Goal: Task Accomplishment & Management: Manage account settings

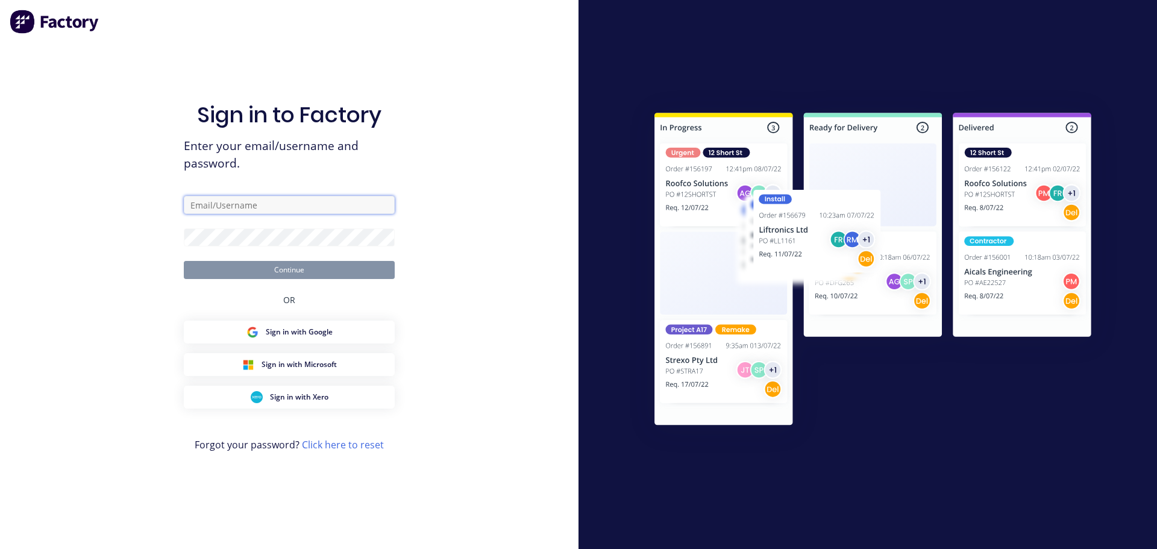
type input "leanne@krgsdoors.com.au"
click at [284, 269] on button "Continue" at bounding box center [289, 270] width 211 height 18
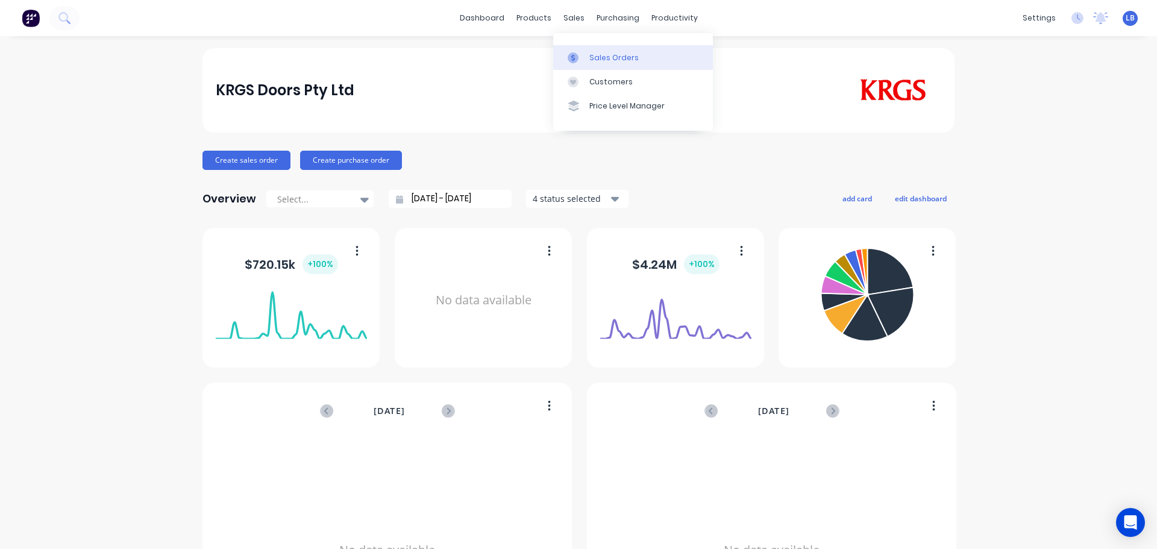
click at [617, 62] on div "Sales Orders" at bounding box center [613, 57] width 49 height 11
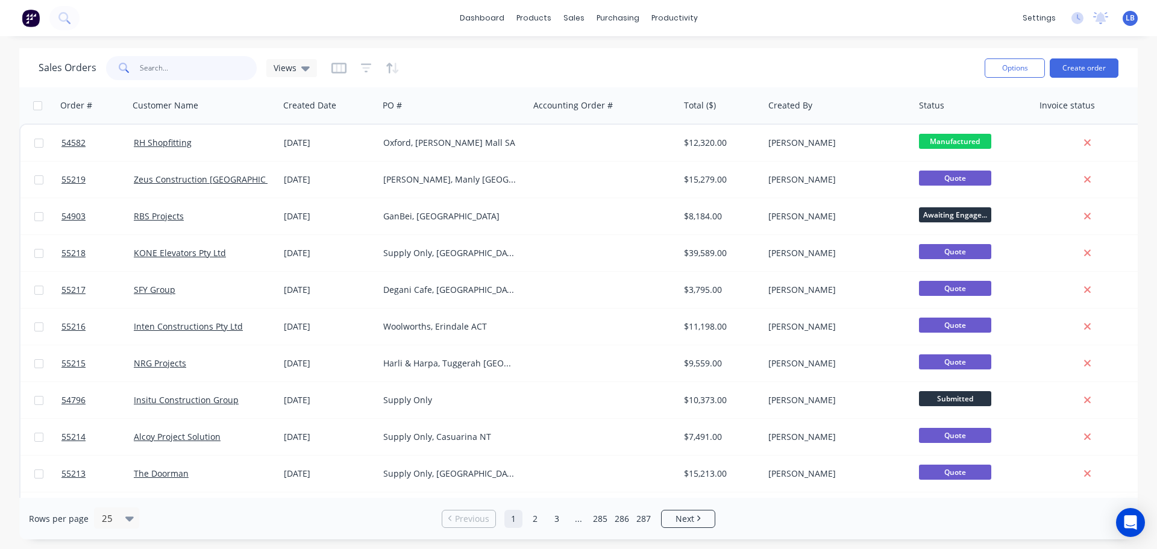
click at [152, 66] on input "text" at bounding box center [198, 68] width 117 height 24
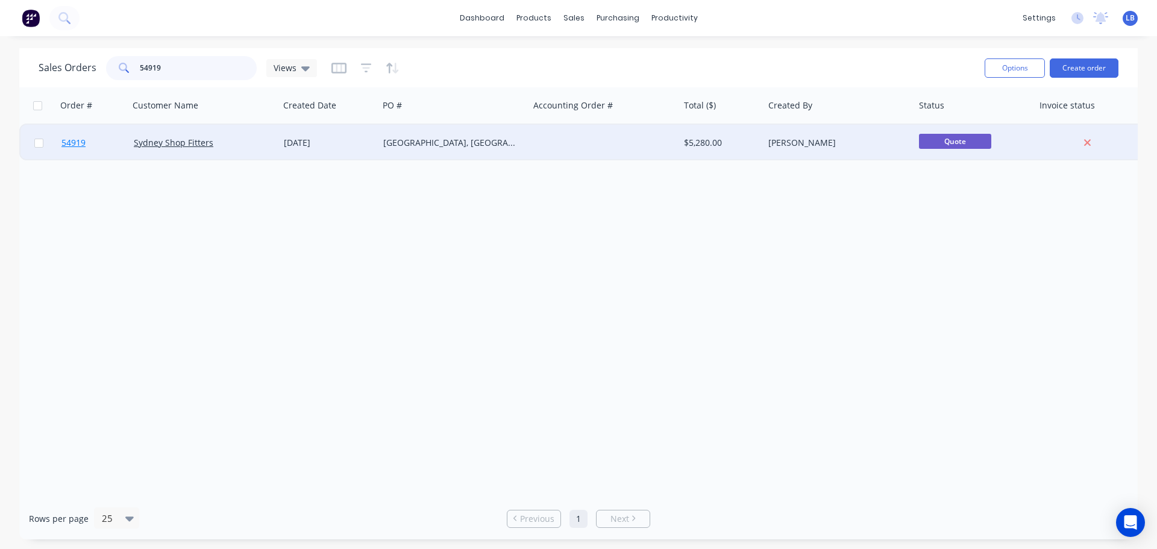
type input "54919"
click at [72, 145] on span "54919" at bounding box center [73, 143] width 24 height 12
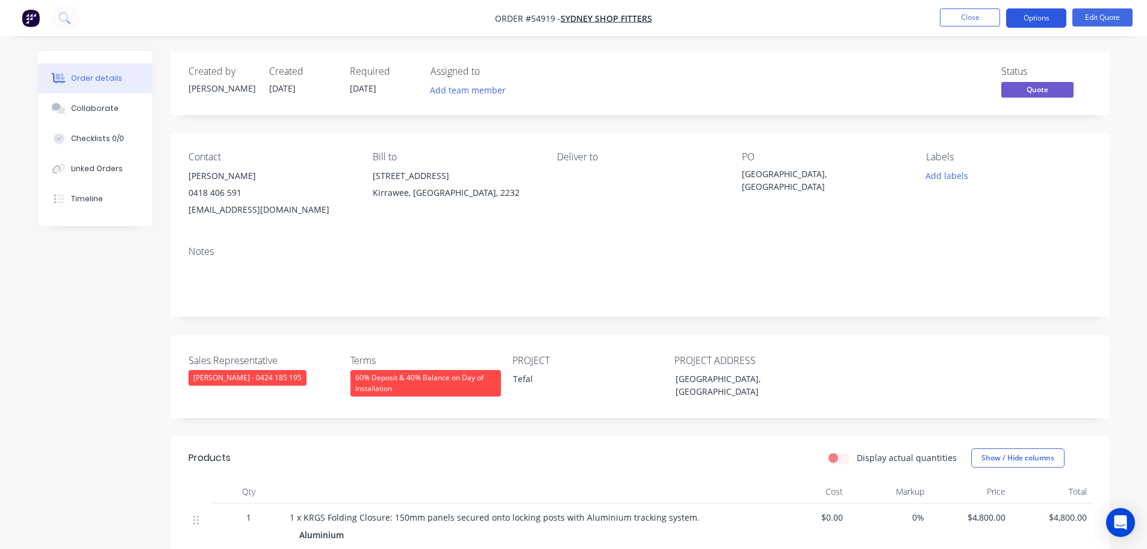
click at [1042, 16] on button "Options" at bounding box center [1037, 17] width 60 height 19
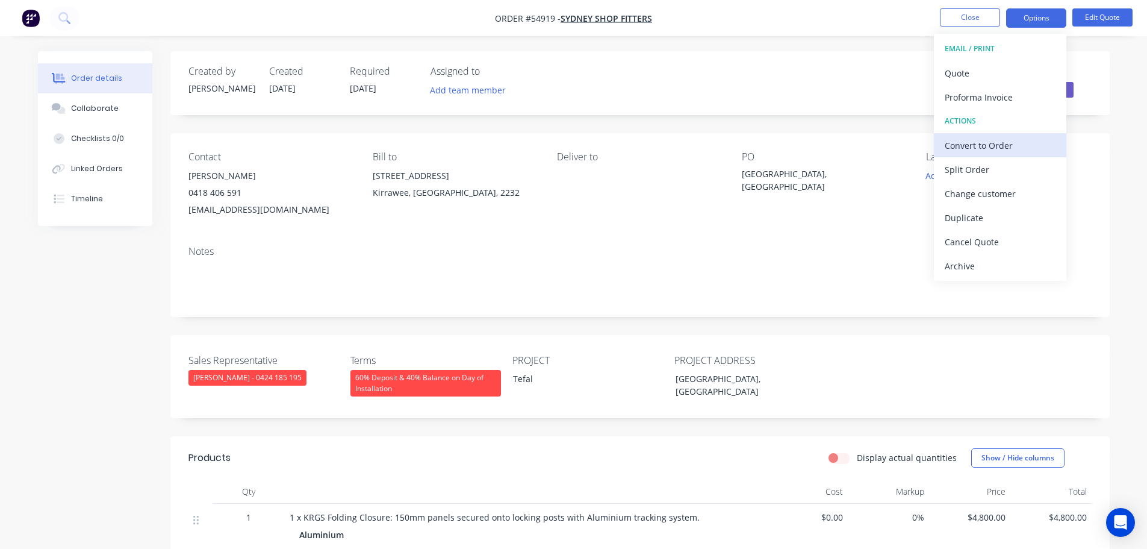
click at [969, 147] on div "Convert to Order" at bounding box center [1000, 145] width 111 height 17
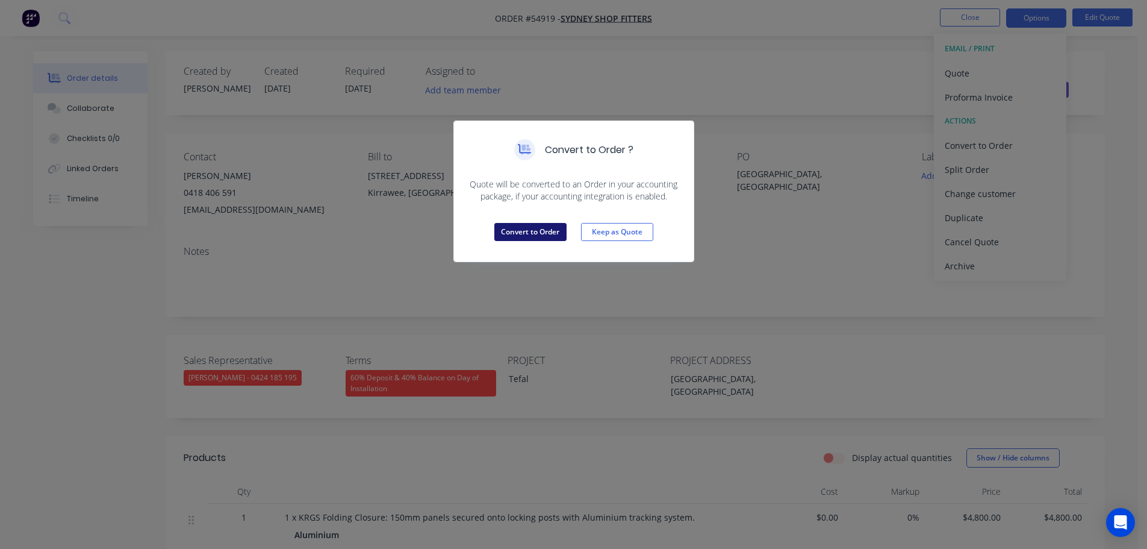
click at [551, 227] on button "Convert to Order" at bounding box center [531, 232] width 72 height 18
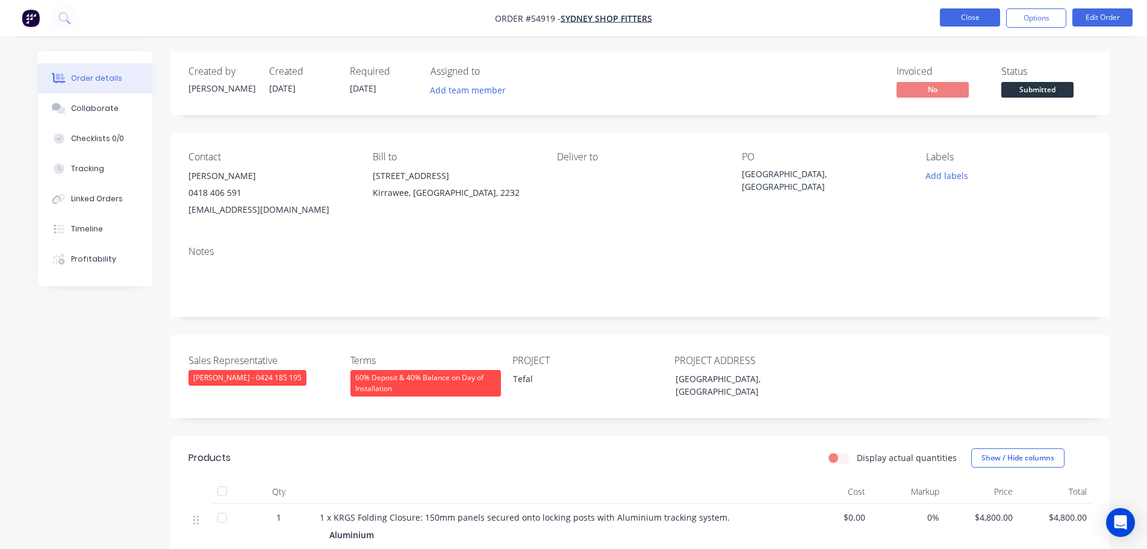
click at [970, 21] on button "Close" at bounding box center [970, 17] width 60 height 18
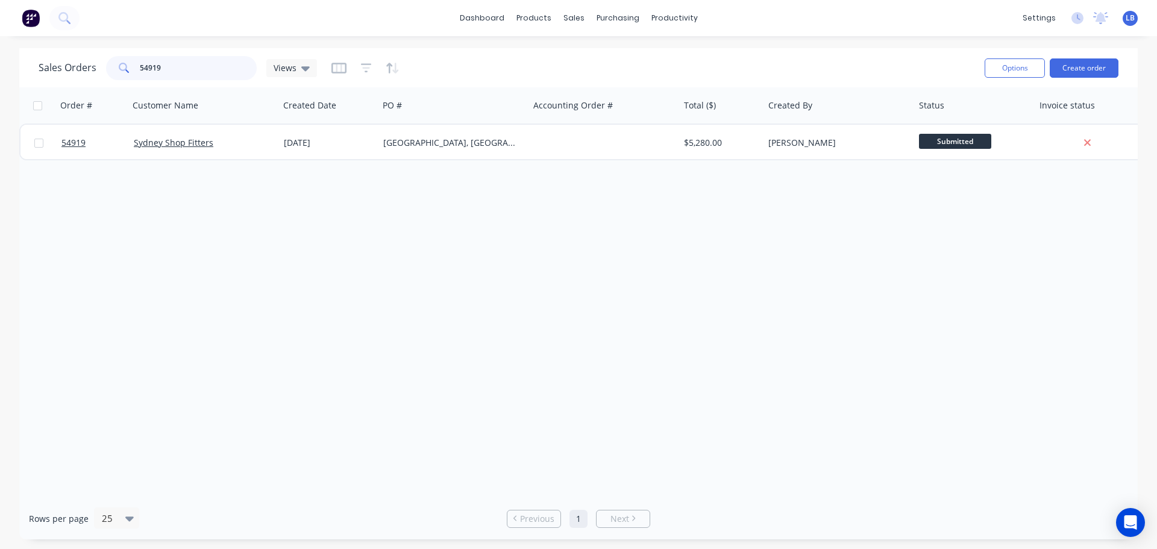
drag, startPoint x: 166, startPoint y: 70, endPoint x: 127, endPoint y: 74, distance: 39.4
click at [127, 74] on div "54919" at bounding box center [181, 68] width 151 height 24
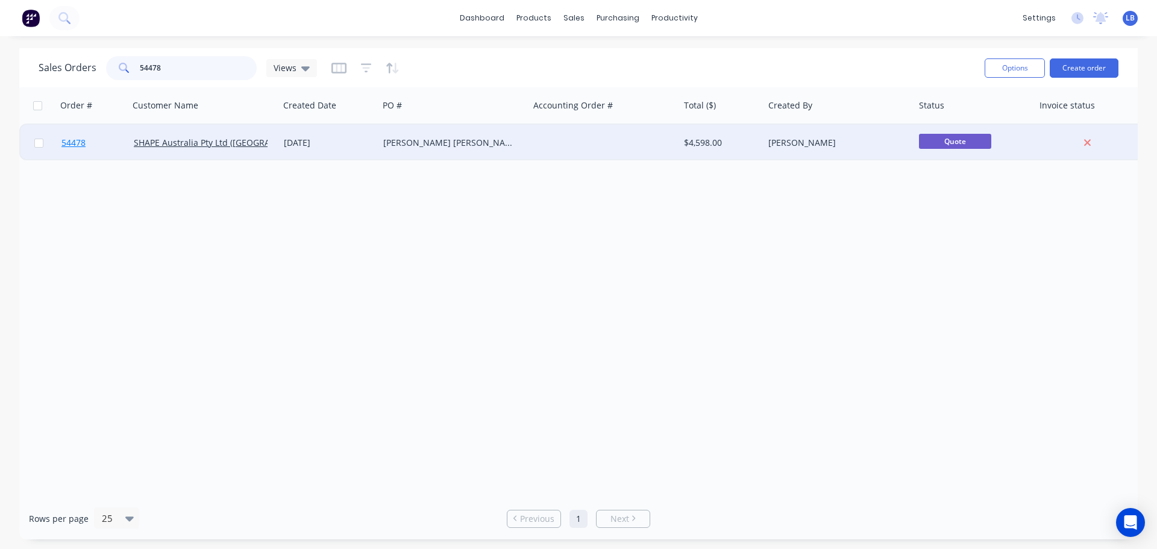
type input "54478"
click at [75, 143] on span "54478" at bounding box center [73, 143] width 24 height 12
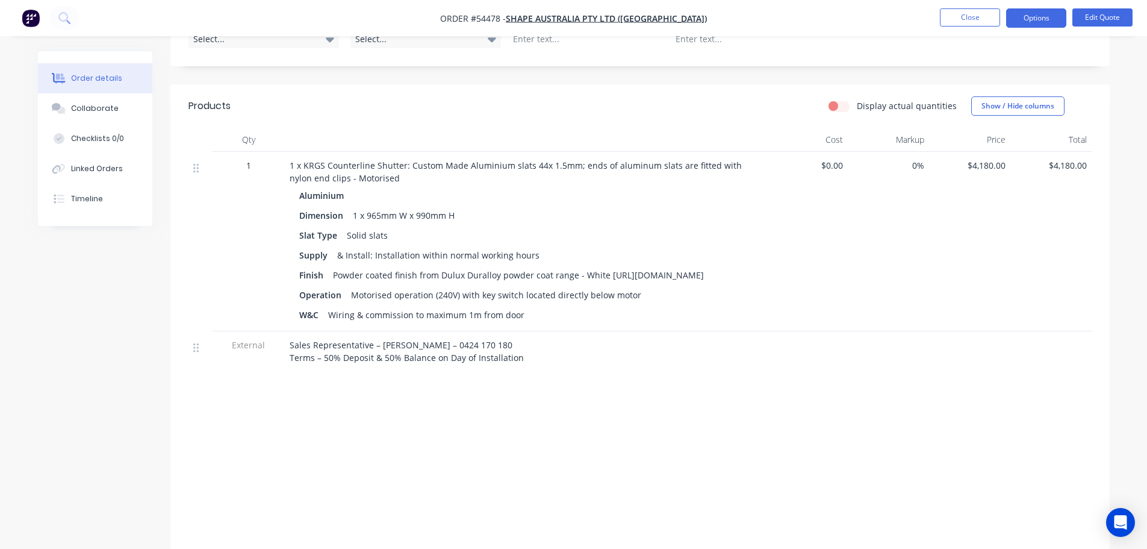
scroll to position [361, 0]
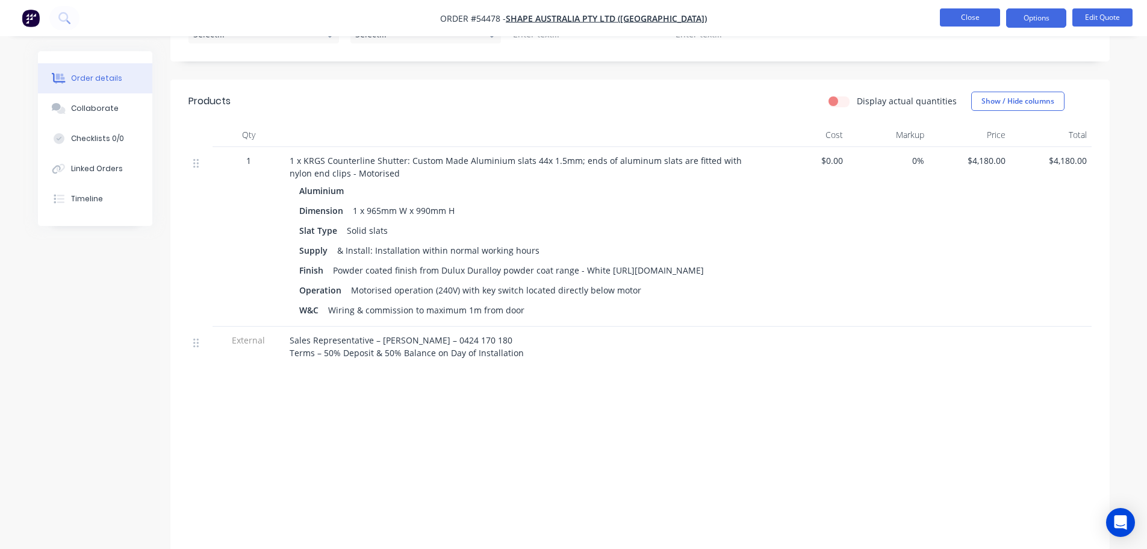
click at [956, 12] on button "Close" at bounding box center [970, 17] width 60 height 18
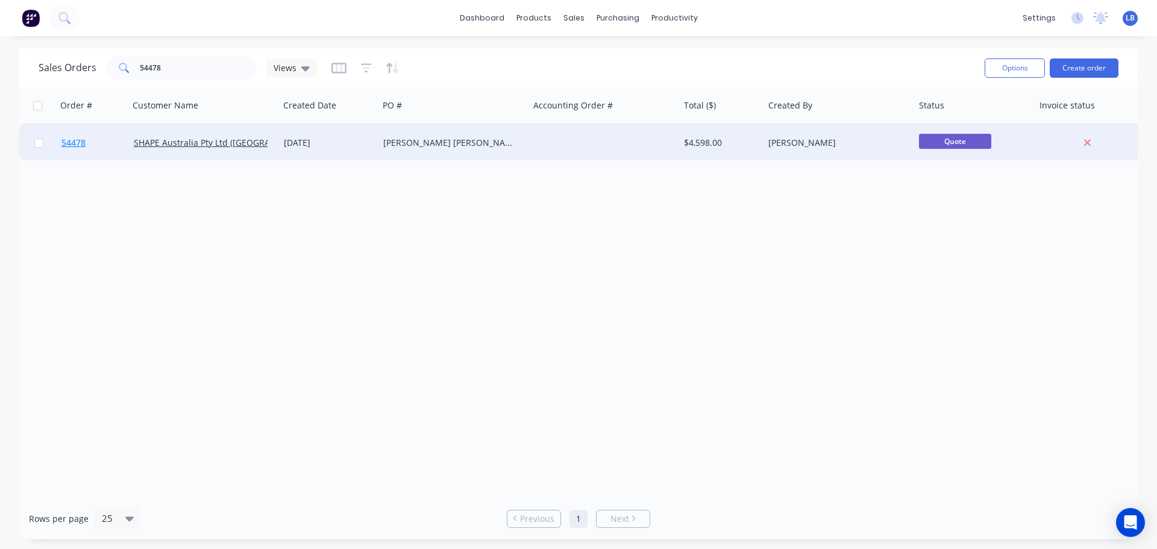
click at [76, 146] on span "54478" at bounding box center [73, 143] width 24 height 12
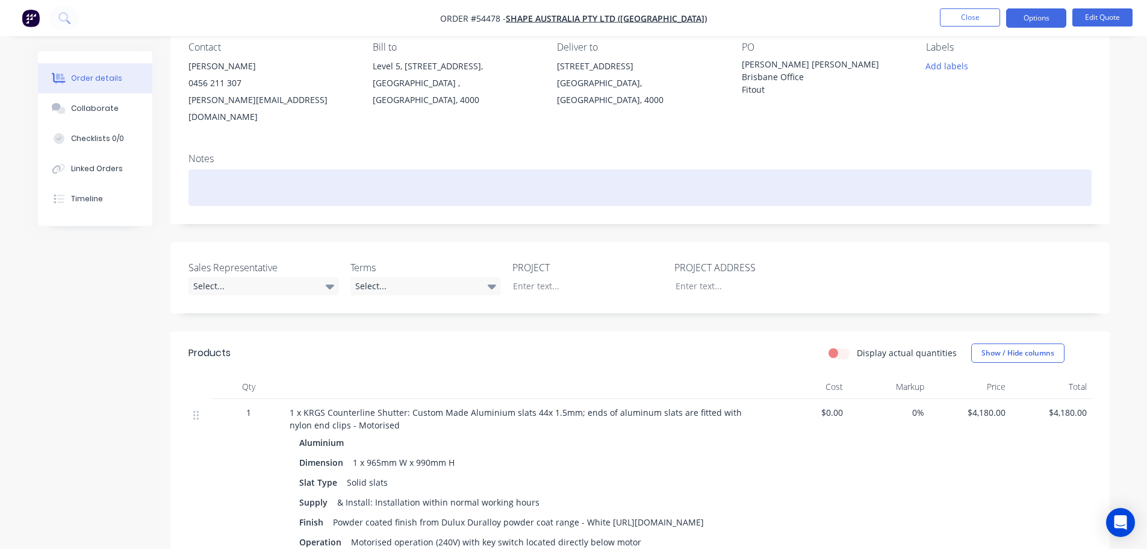
scroll to position [93, 0]
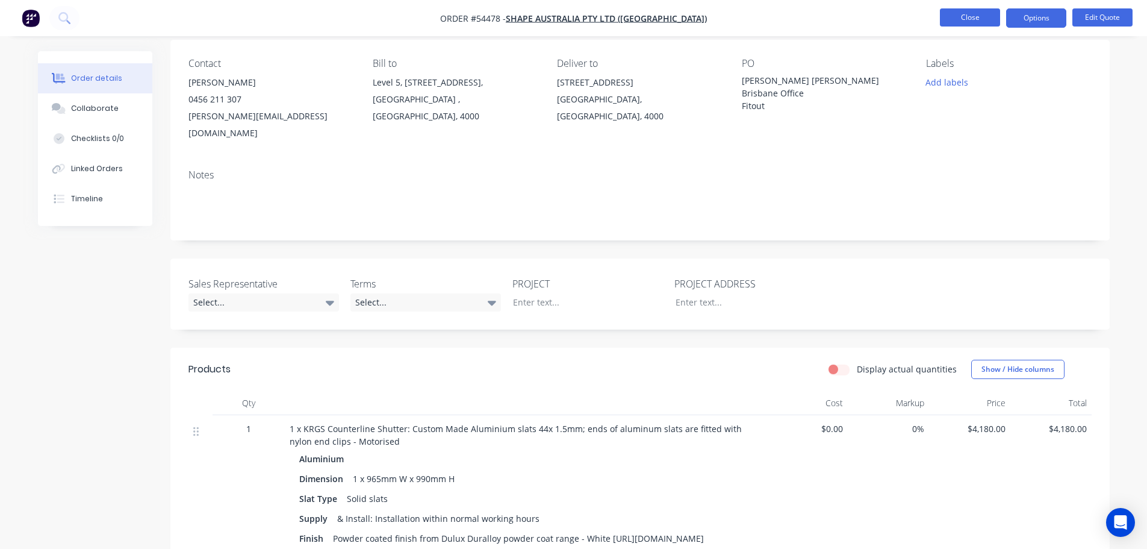
click at [955, 17] on button "Close" at bounding box center [970, 17] width 60 height 18
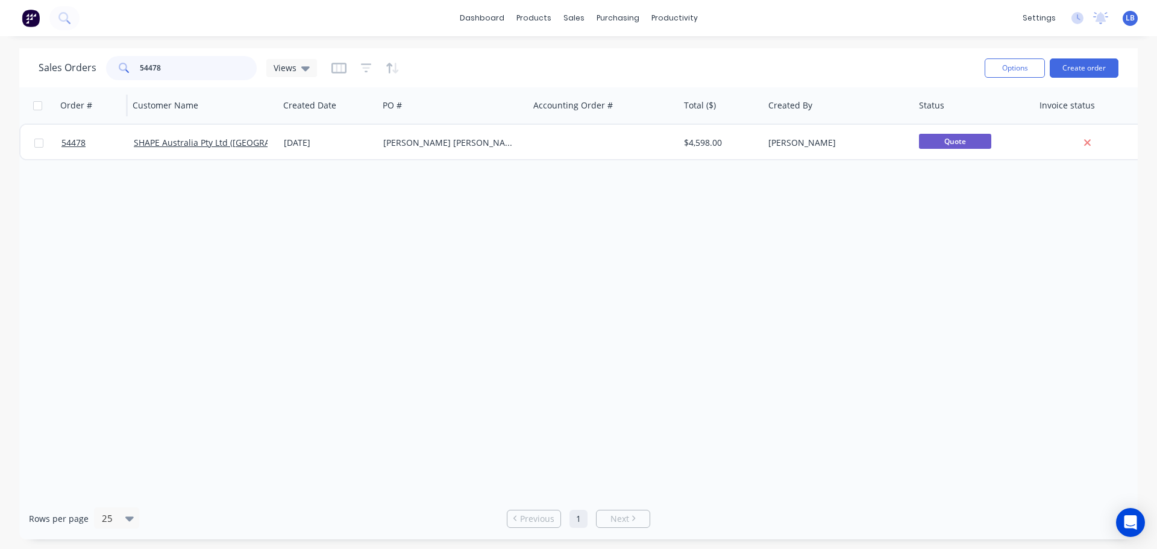
drag, startPoint x: 161, startPoint y: 62, endPoint x: 120, endPoint y: 91, distance: 50.1
click at [122, 90] on div "Sales Orders 54478 Views Options Create order Order # Customer Name Created Dat…" at bounding box center [578, 293] width 1118 height 491
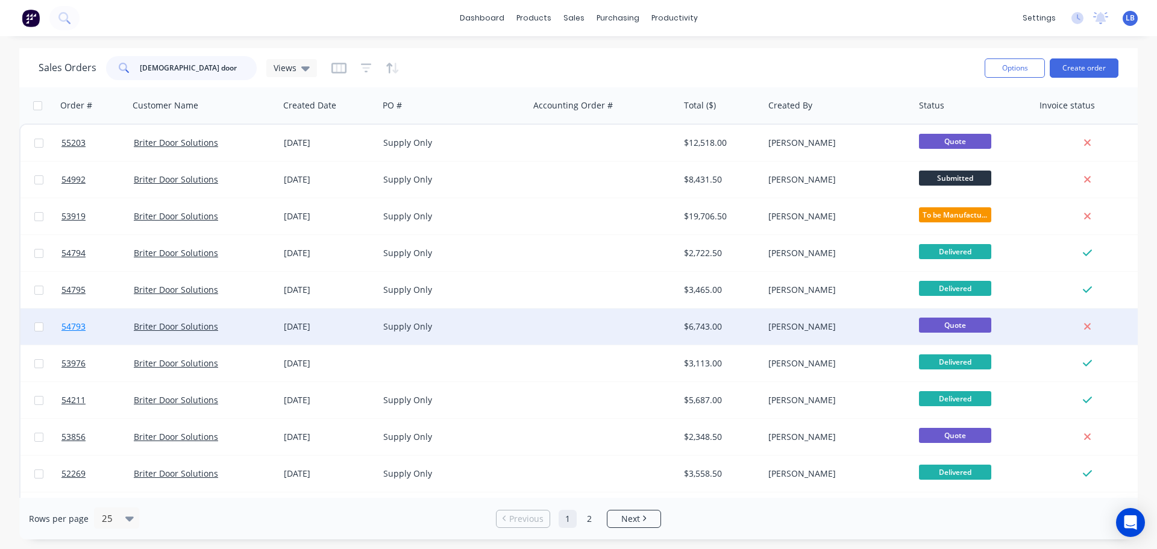
type input "briter door"
click at [66, 329] on span "54793" at bounding box center [73, 326] width 24 height 12
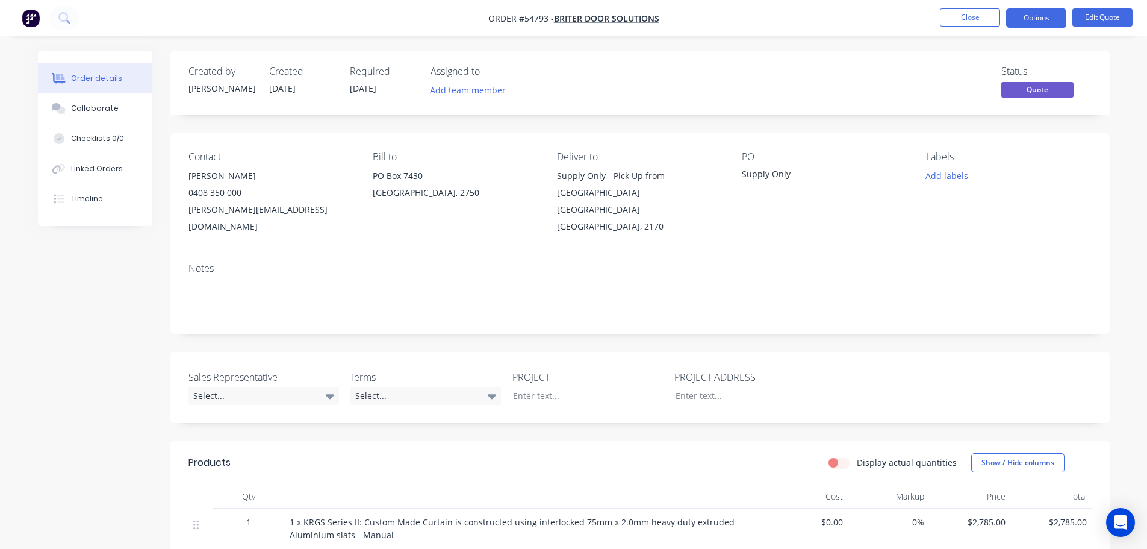
scroll to position [181, 0]
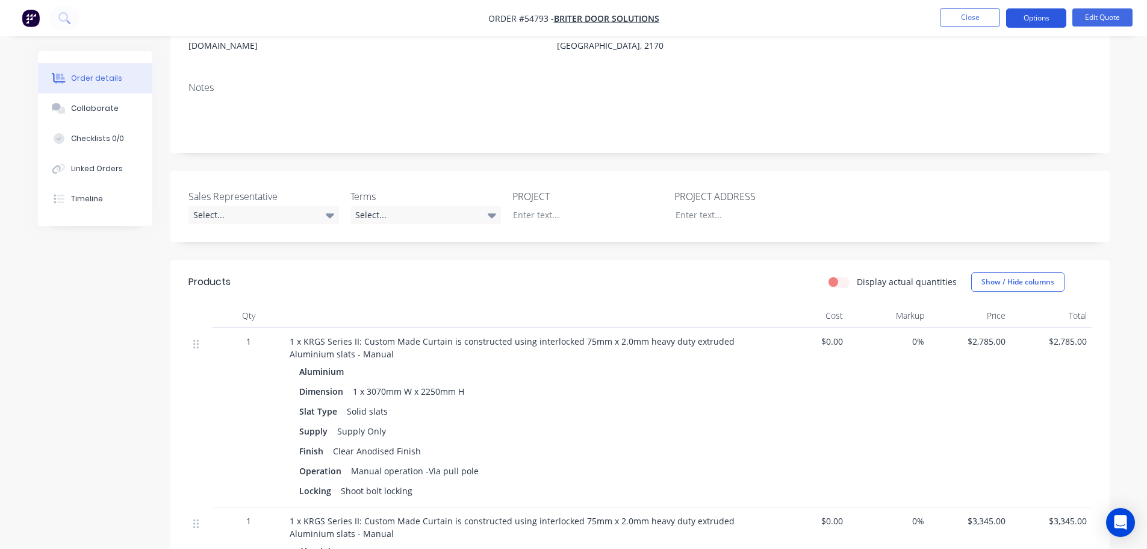
click at [1034, 21] on button "Options" at bounding box center [1037, 17] width 60 height 19
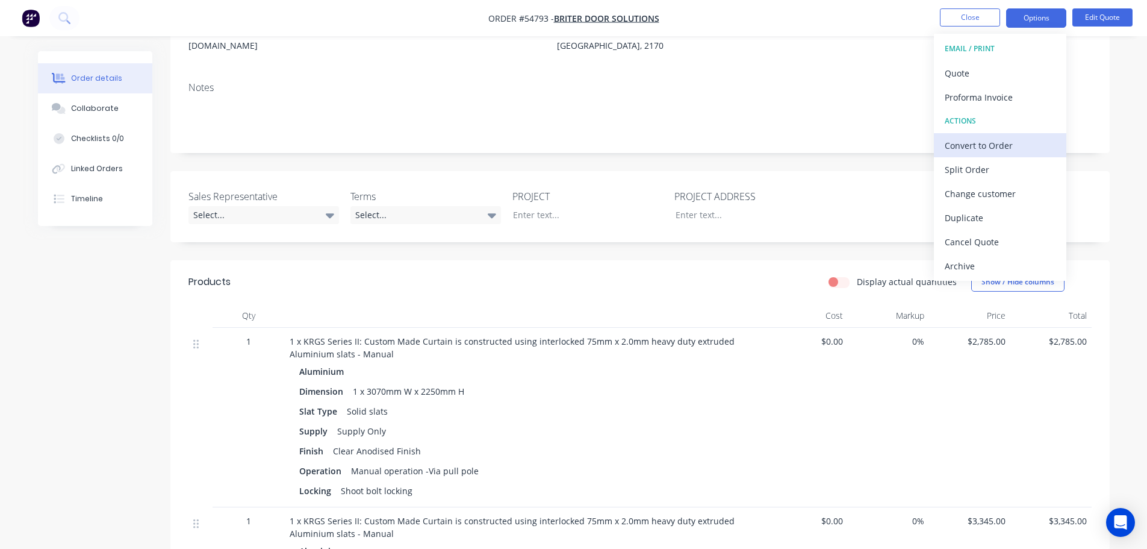
click at [966, 148] on div "Convert to Order" at bounding box center [1000, 145] width 111 height 17
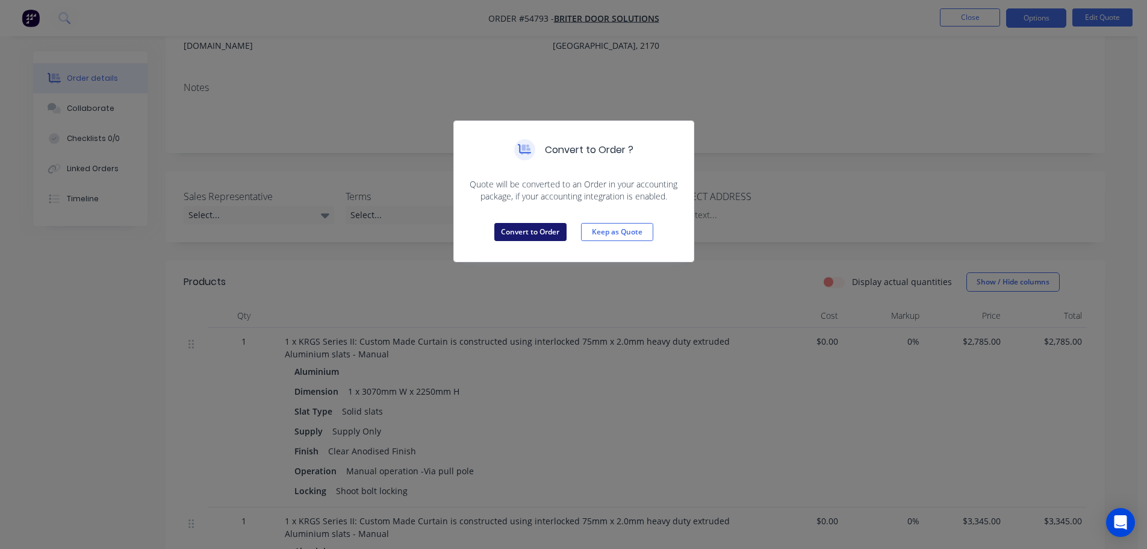
click at [535, 233] on button "Convert to Order" at bounding box center [531, 232] width 72 height 18
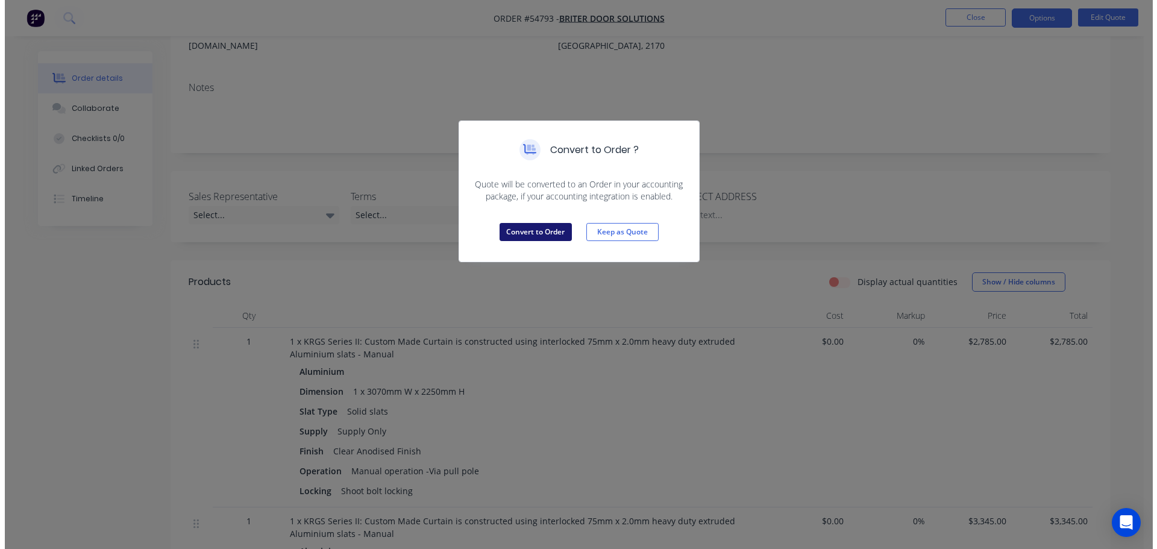
scroll to position [0, 0]
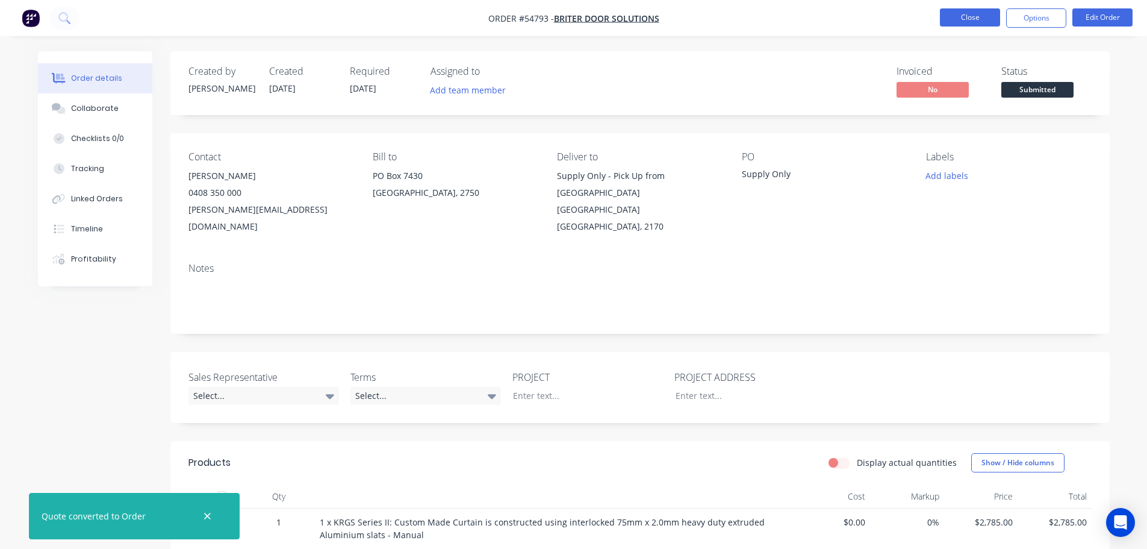
click at [959, 16] on button "Close" at bounding box center [970, 17] width 60 height 18
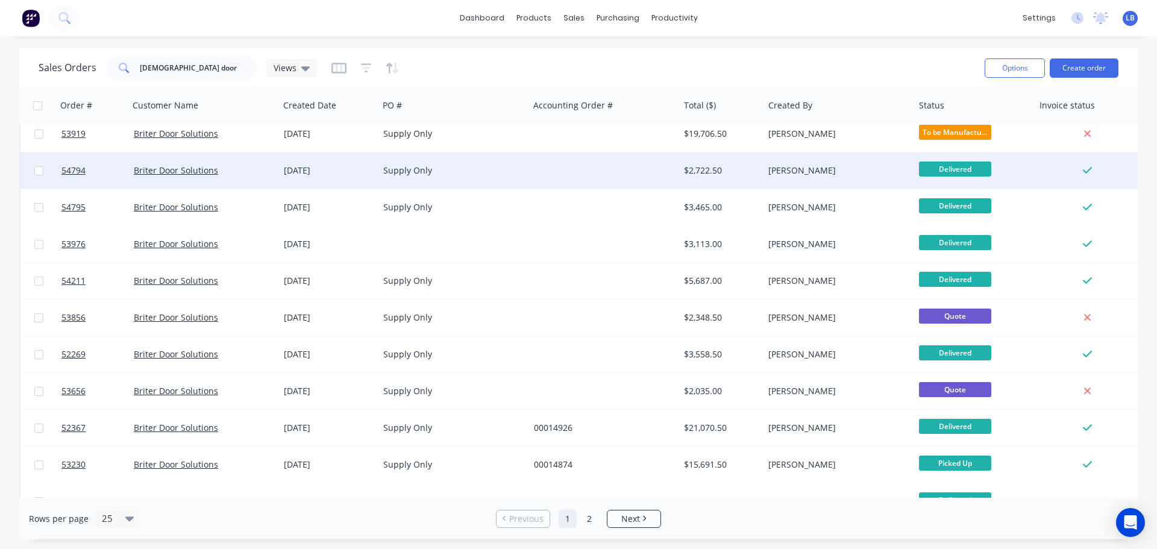
scroll to position [120, 0]
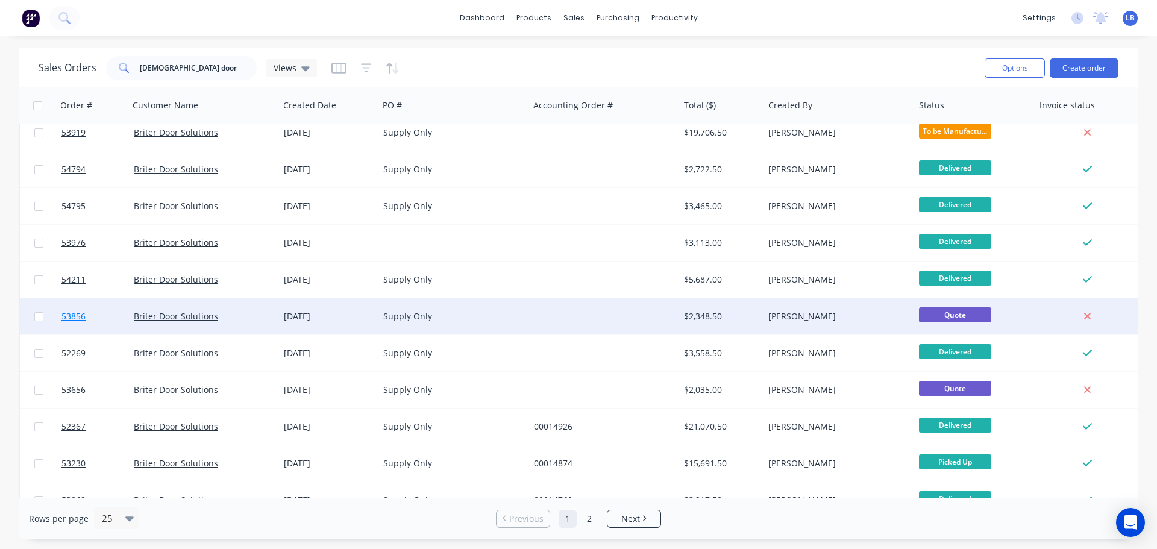
click at [79, 314] on span "53856" at bounding box center [73, 316] width 24 height 12
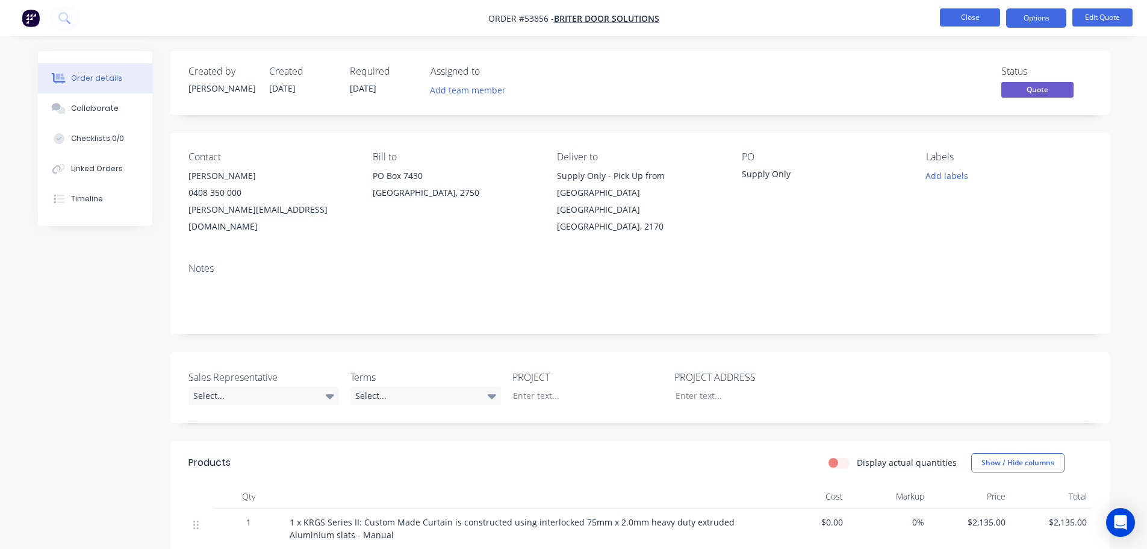
click at [945, 13] on button "Close" at bounding box center [970, 17] width 60 height 18
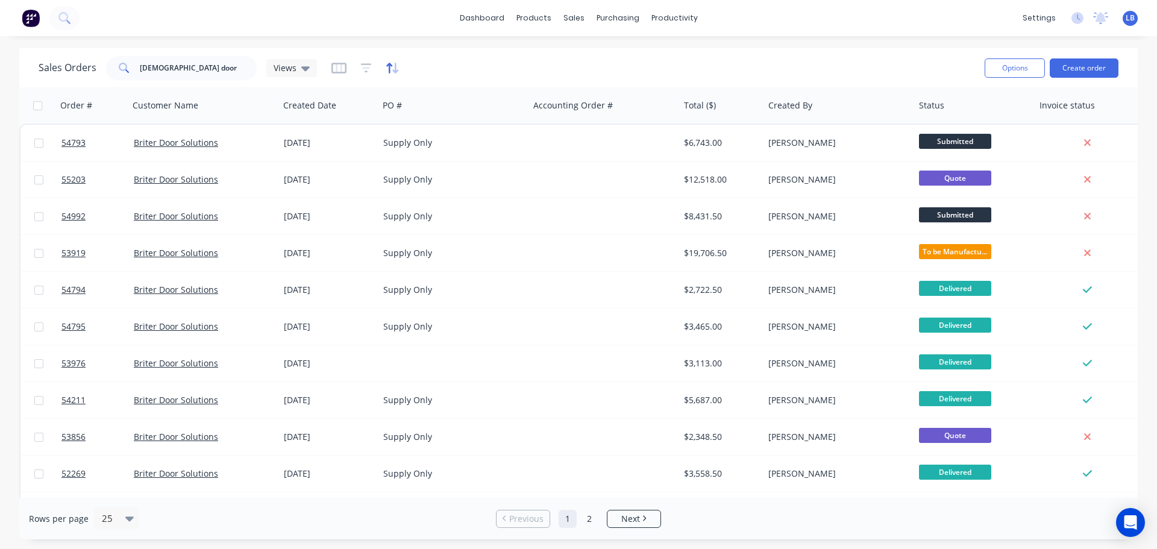
click at [386, 69] on icon "button" at bounding box center [393, 68] width 14 height 12
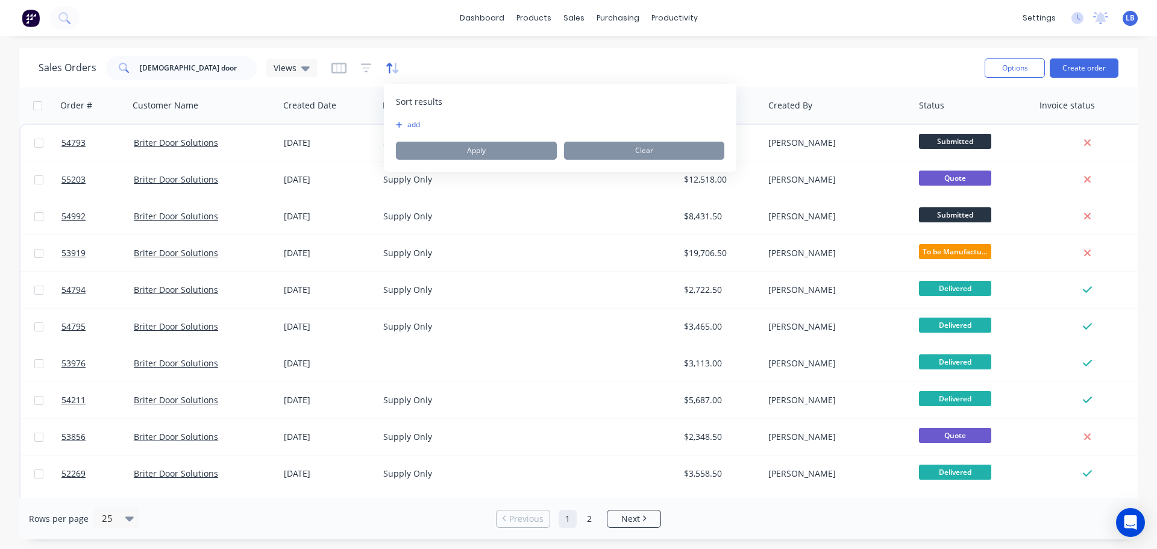
click at [392, 64] on icon "button" at bounding box center [393, 68] width 14 height 12
click at [299, 68] on div "Views" at bounding box center [291, 68] width 36 height 11
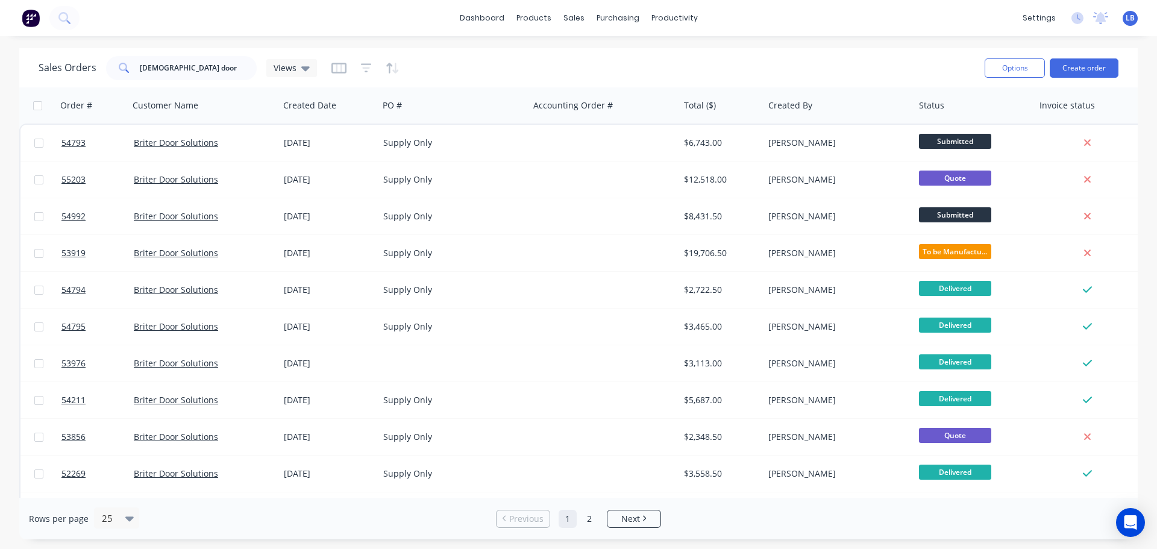
click at [480, 58] on div "Sales Orders briter door Views" at bounding box center [507, 68] width 936 height 30
click at [946, 108] on div at bounding box center [971, 105] width 105 height 24
click at [1013, 106] on icon "button" at bounding box center [1015, 106] width 11 height 10
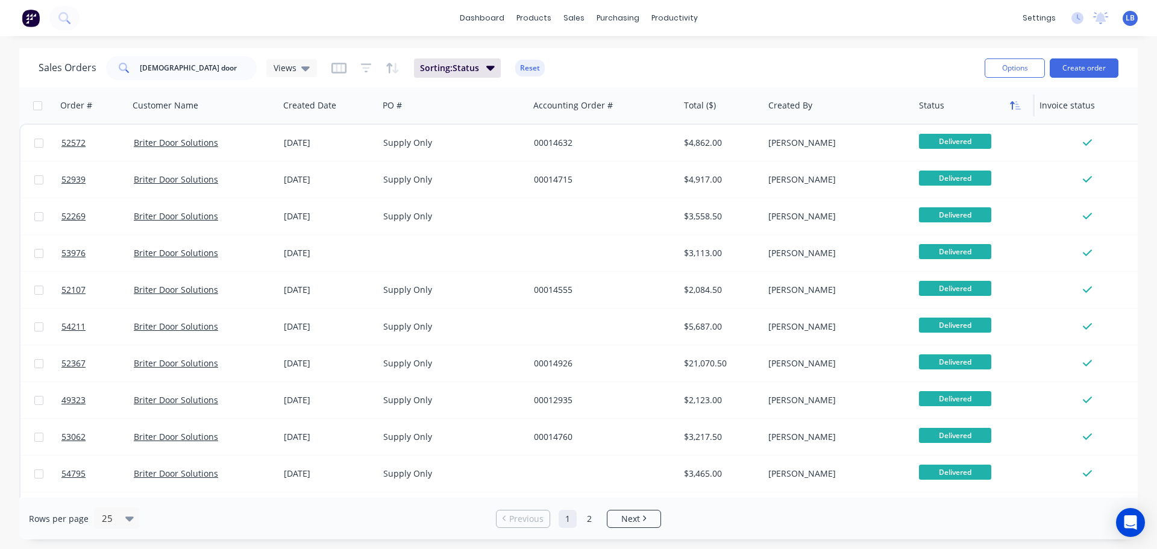
click at [1011, 106] on icon "button" at bounding box center [1012, 105] width 4 height 8
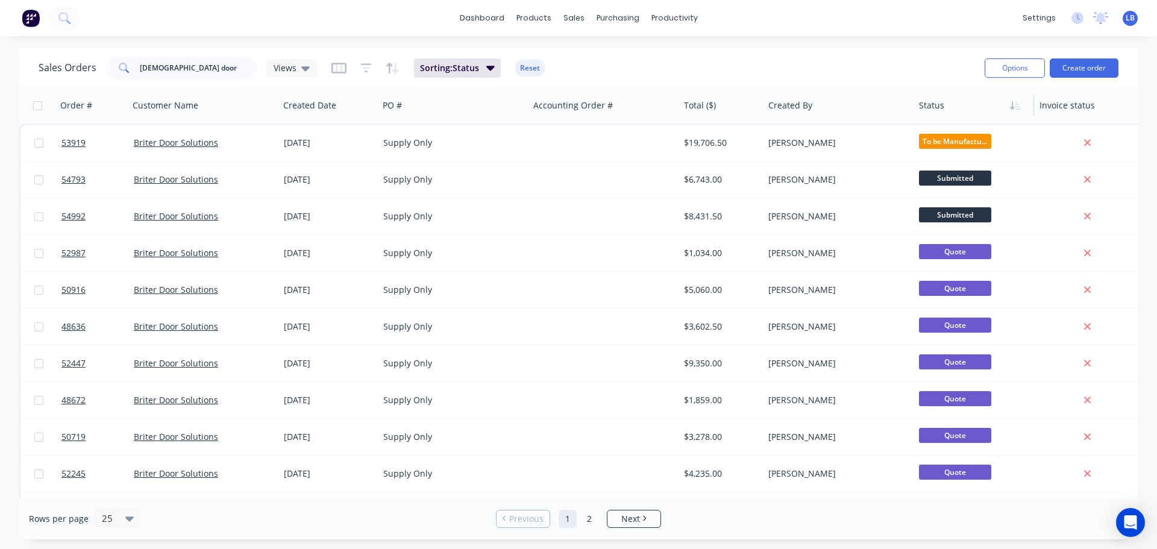
click at [1011, 106] on icon "button" at bounding box center [1012, 105] width 4 height 8
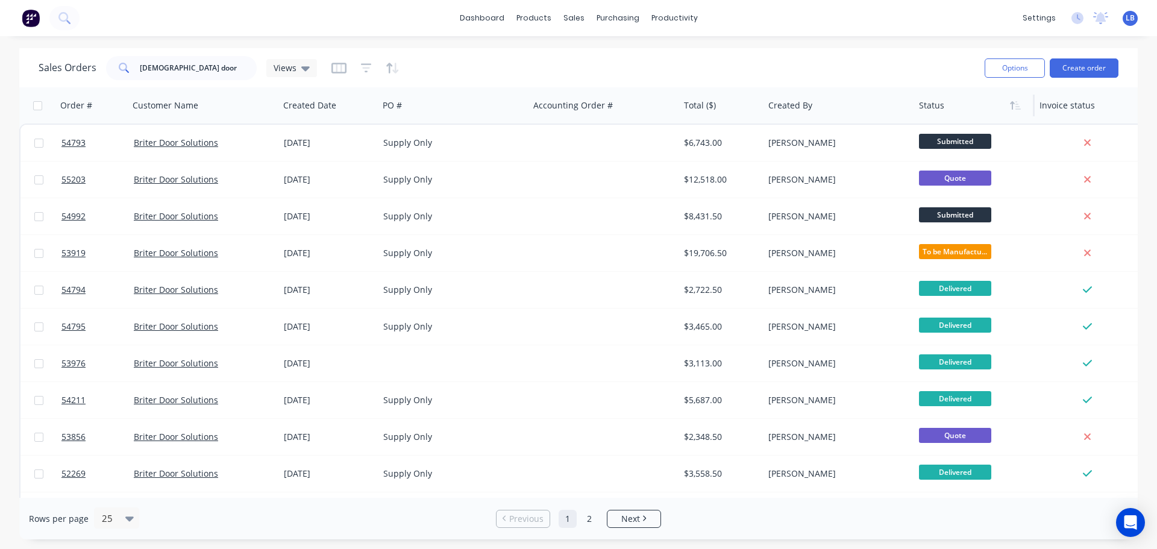
click at [1011, 106] on icon "button" at bounding box center [1012, 105] width 4 height 8
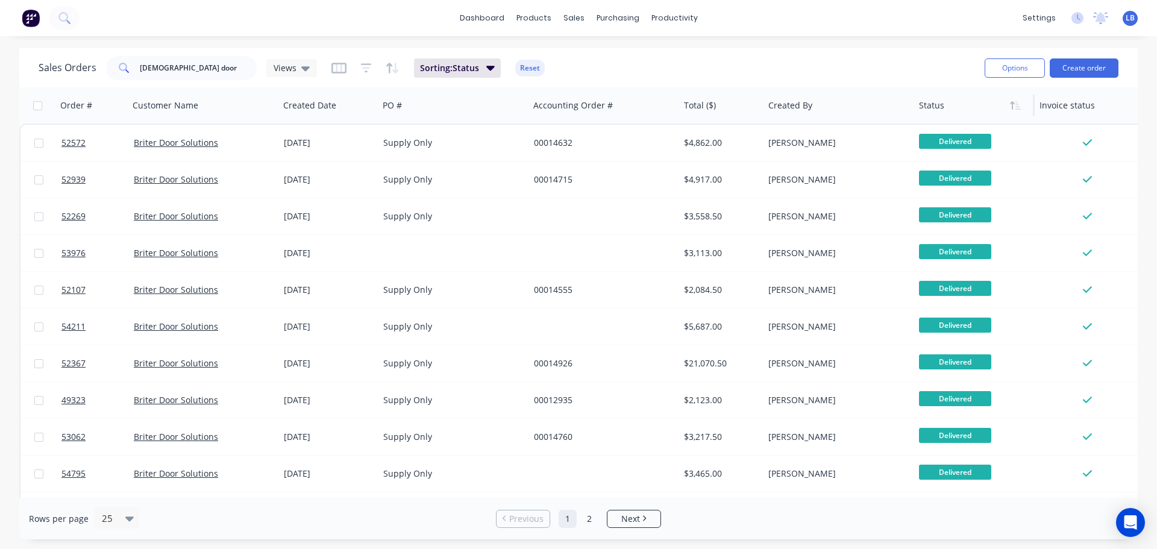
click at [1011, 106] on icon "button" at bounding box center [1012, 105] width 4 height 8
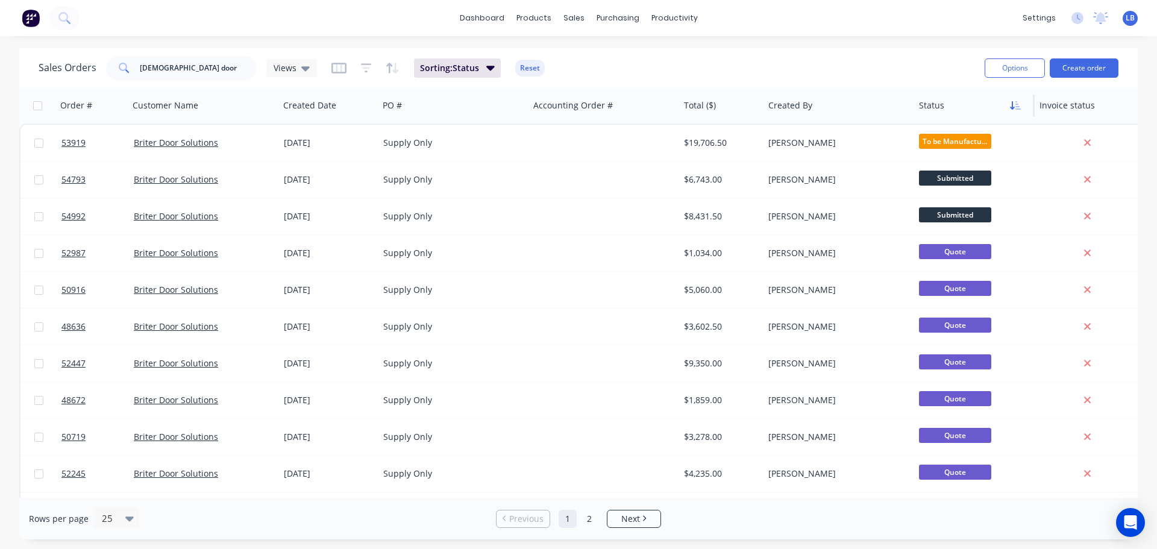
click at [1013, 108] on icon "button" at bounding box center [1015, 106] width 11 height 10
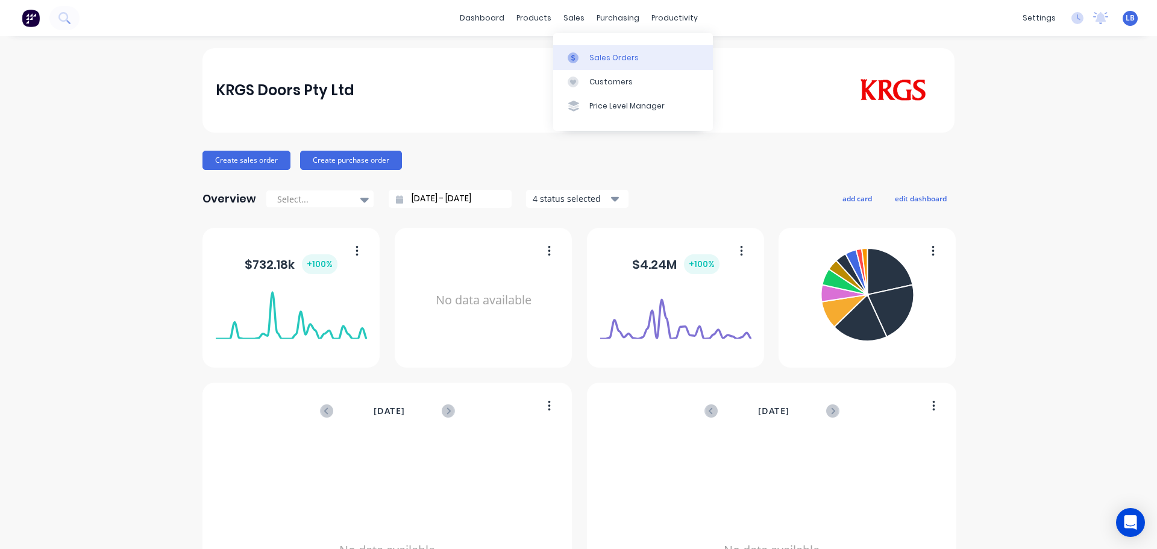
click at [617, 58] on div "Sales Orders" at bounding box center [613, 57] width 49 height 11
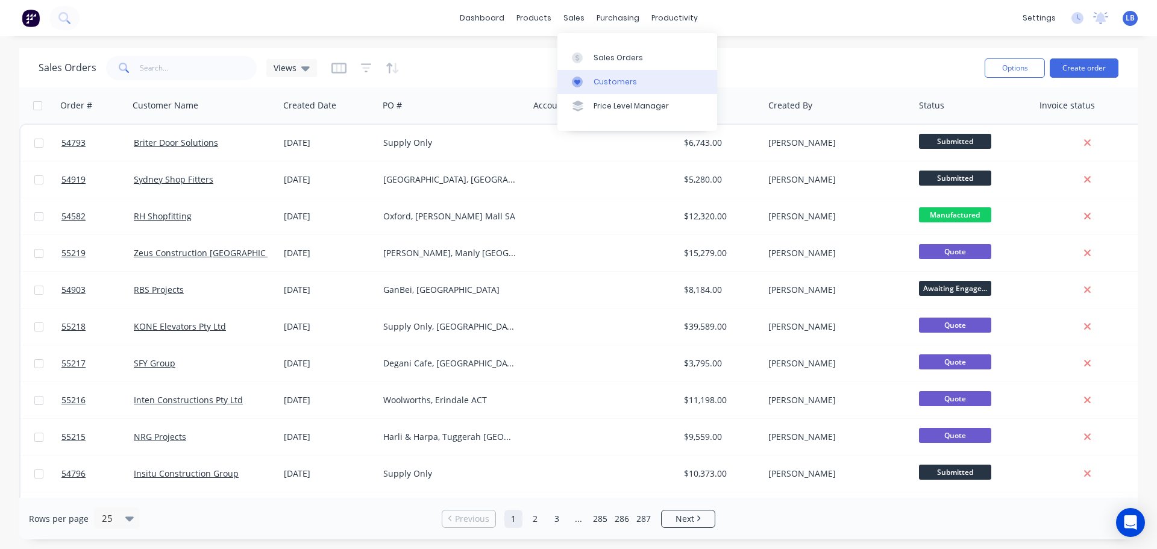
click at [617, 80] on div "Customers" at bounding box center [614, 81] width 43 height 11
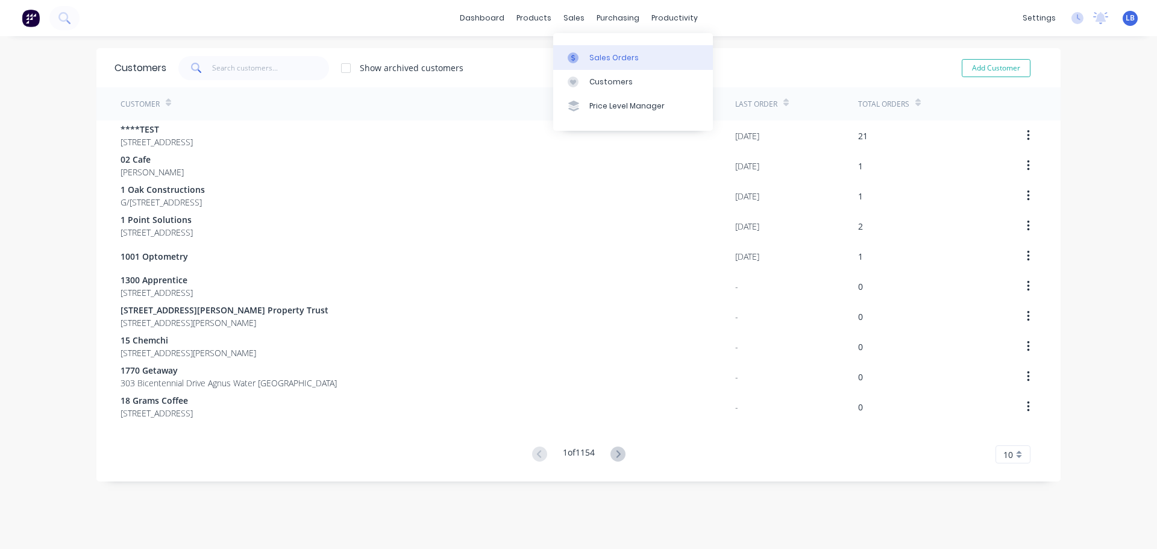
click at [595, 60] on div "Sales Orders" at bounding box center [613, 57] width 49 height 11
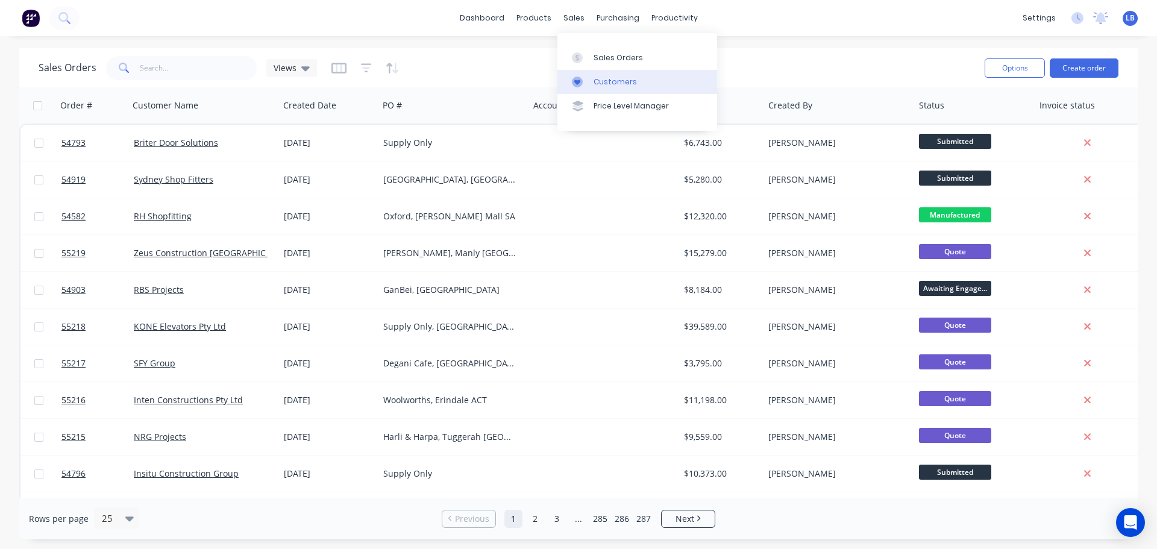
click at [608, 81] on div "Customers" at bounding box center [614, 81] width 43 height 11
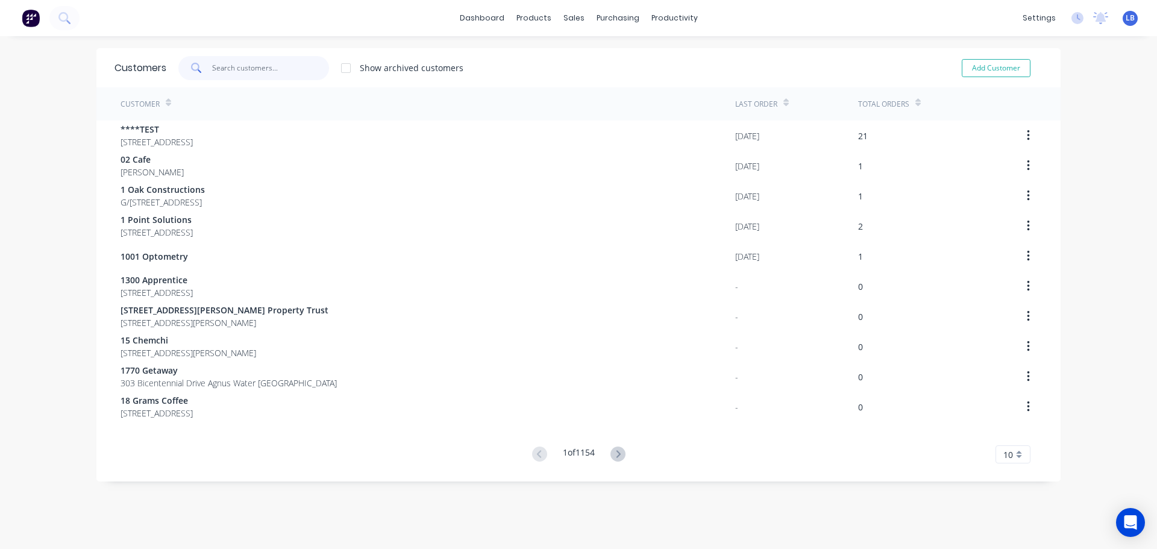
click at [249, 66] on input "text" at bounding box center [270, 68] width 117 height 24
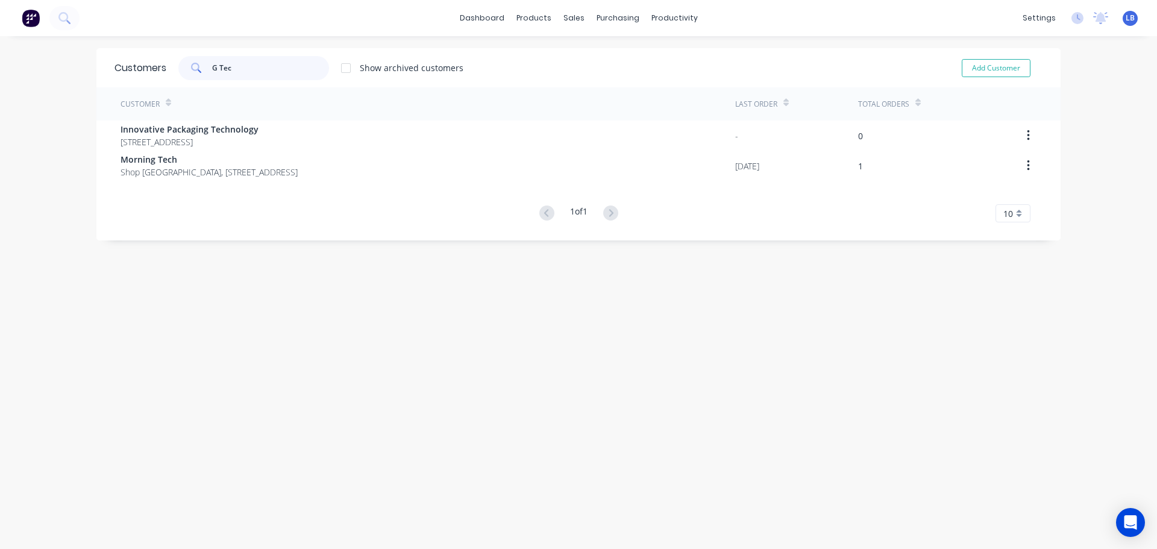
type input "G Tec"
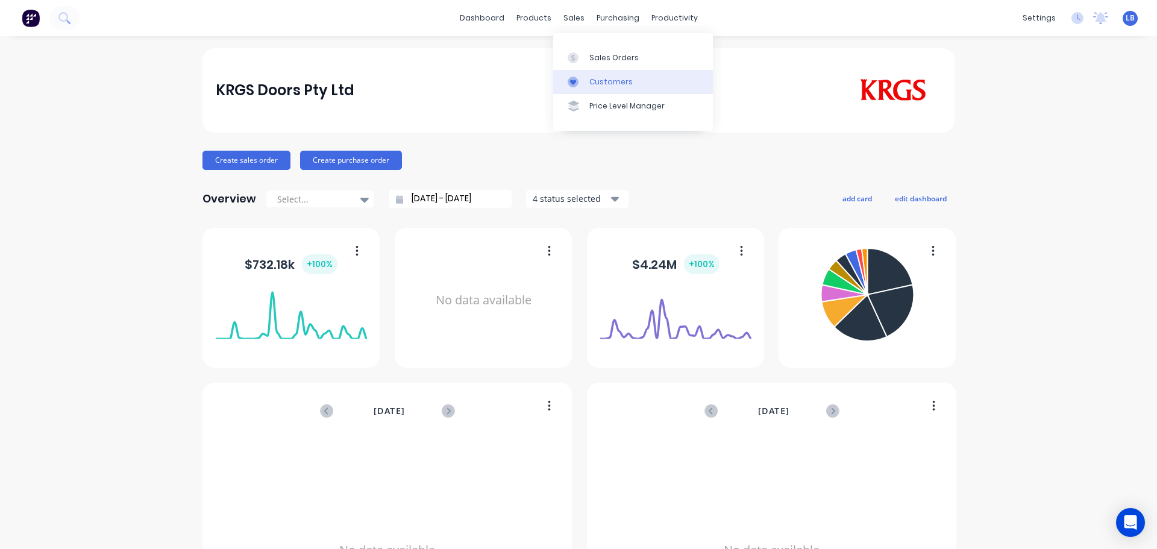
click at [603, 83] on div "Customers" at bounding box center [610, 81] width 43 height 11
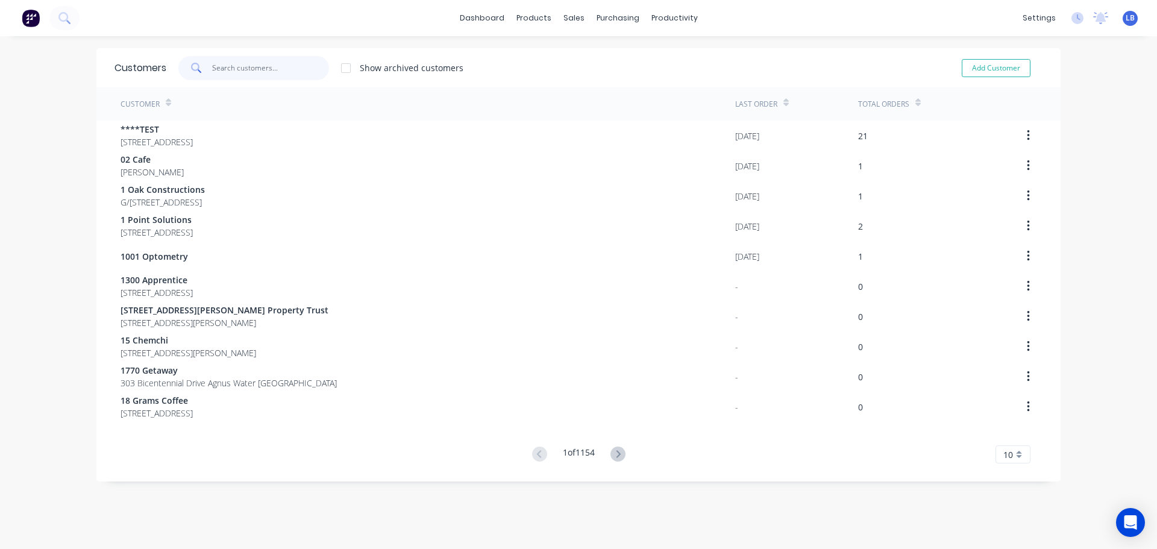
click at [227, 63] on input "text" at bounding box center [270, 68] width 117 height 24
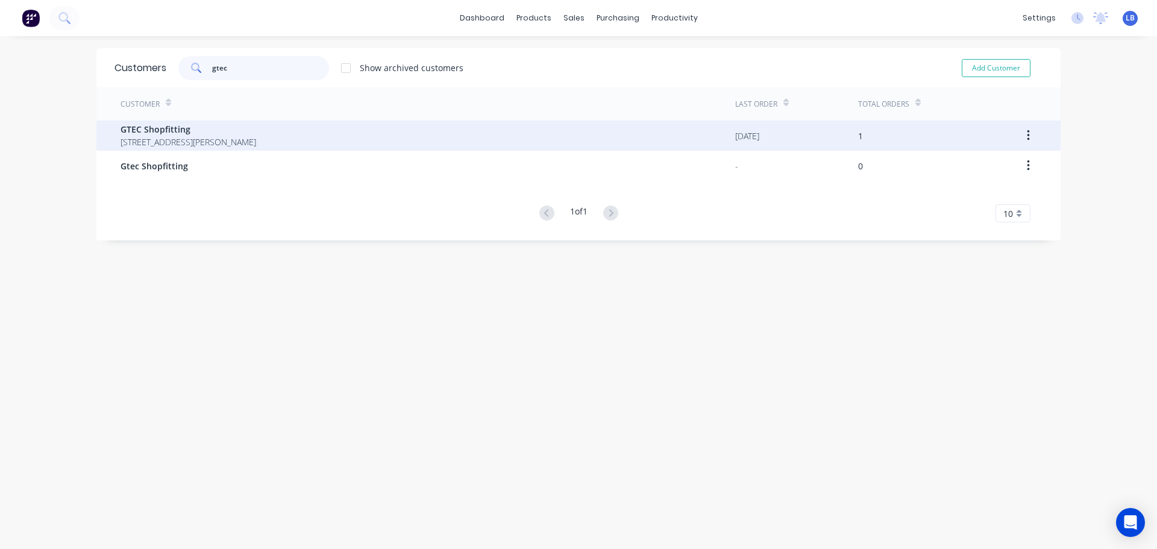
type input "gtec"
click at [120, 128] on span "GTEC Shopfitting" at bounding box center [188, 129] width 136 height 13
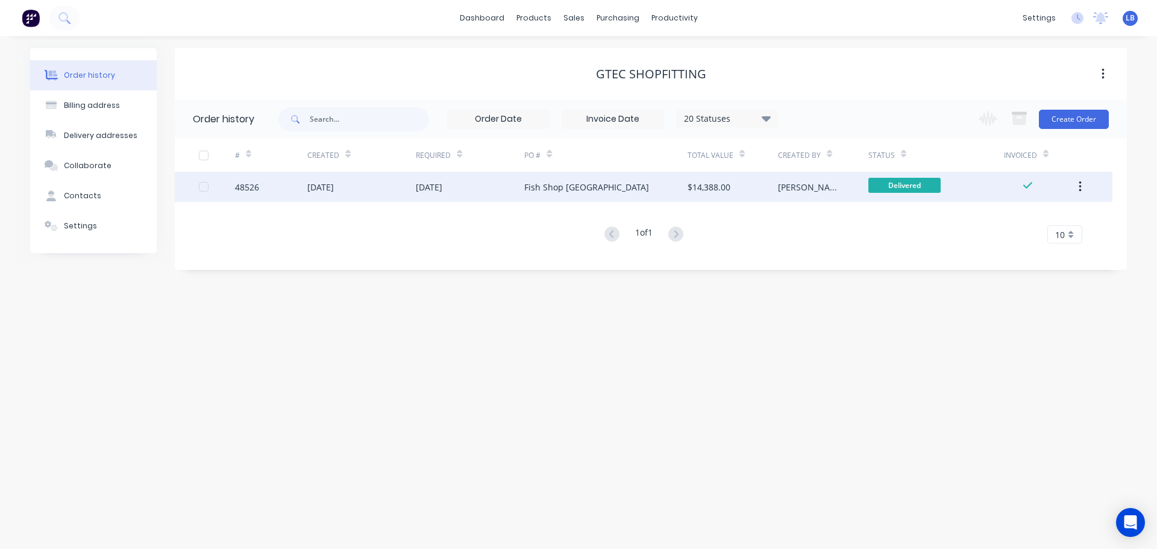
click at [243, 191] on div "48526" at bounding box center [247, 187] width 24 height 13
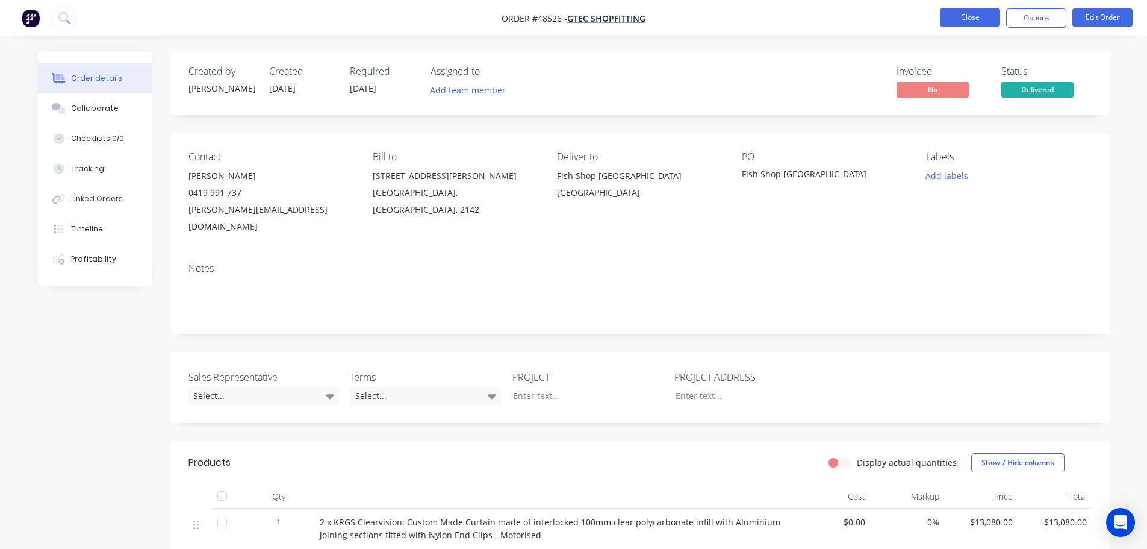
click at [962, 19] on button "Close" at bounding box center [970, 17] width 60 height 18
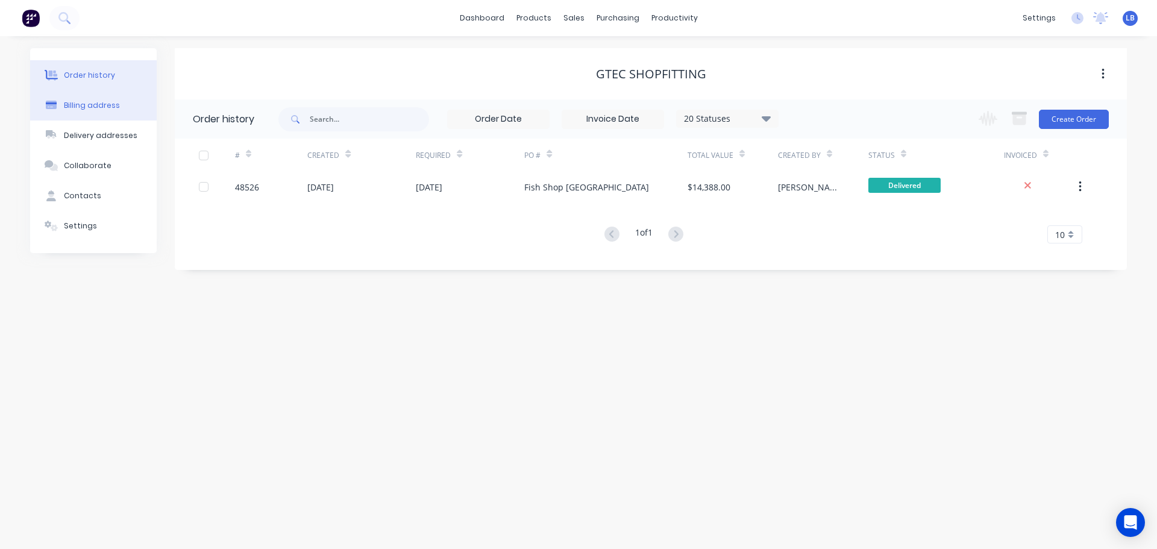
click at [86, 110] on div "Billing address" at bounding box center [92, 105] width 56 height 11
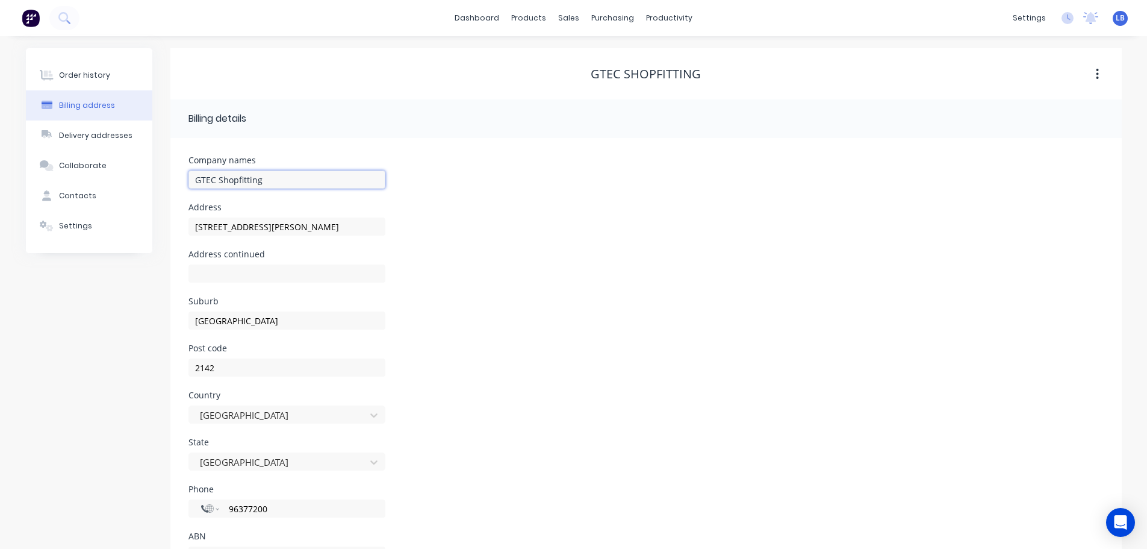
click at [266, 181] on input "GTEC Shopfitting" at bounding box center [287, 179] width 197 height 18
type input "GTEC Group"
click at [92, 77] on div "Order history" at bounding box center [84, 75] width 51 height 11
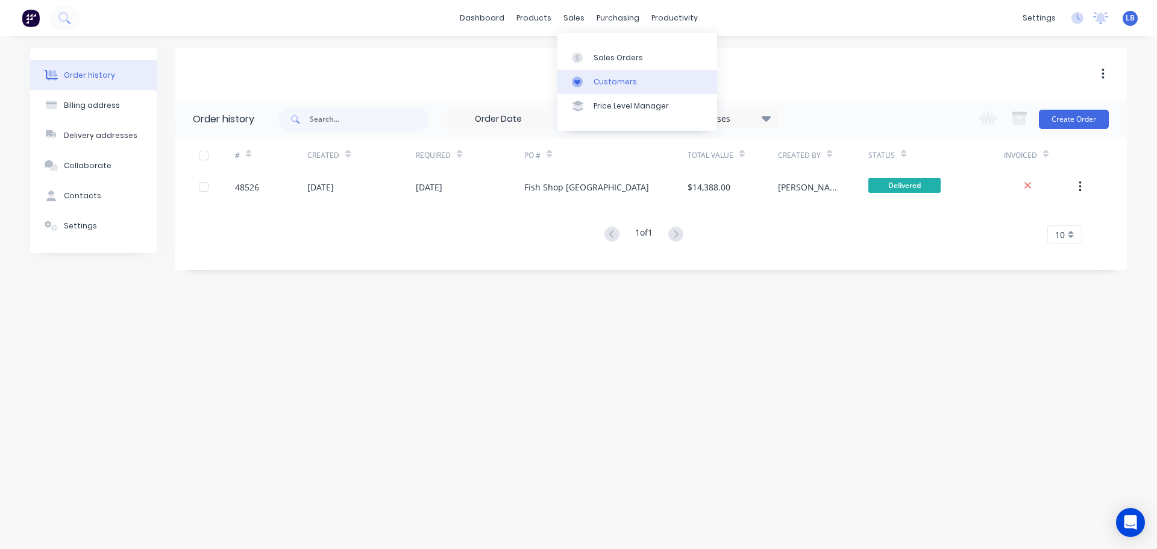
click at [617, 86] on div "Customers" at bounding box center [614, 81] width 43 height 11
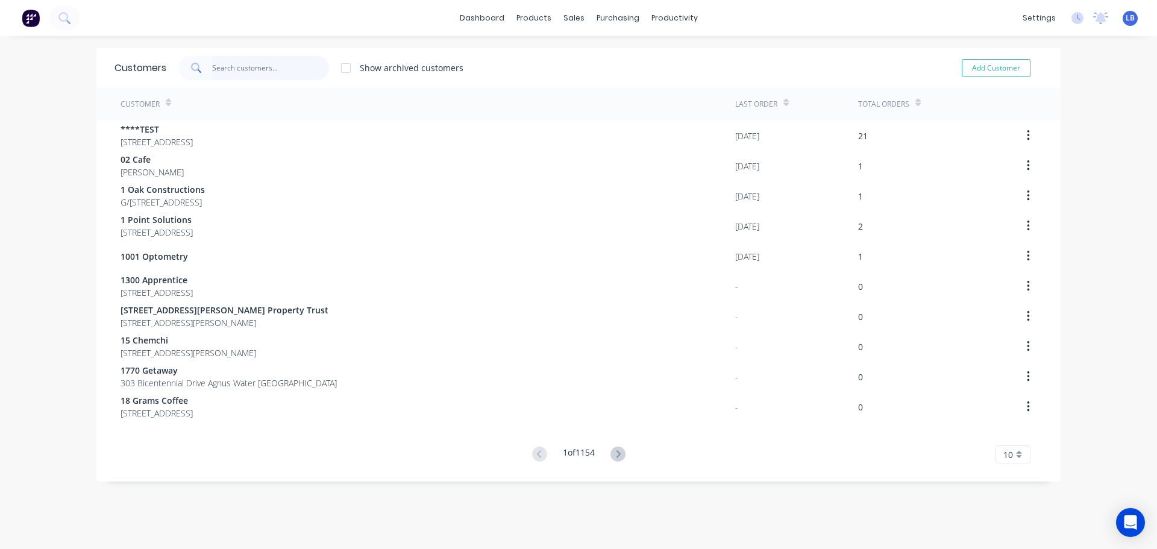
click at [234, 67] on input "text" at bounding box center [270, 68] width 117 height 24
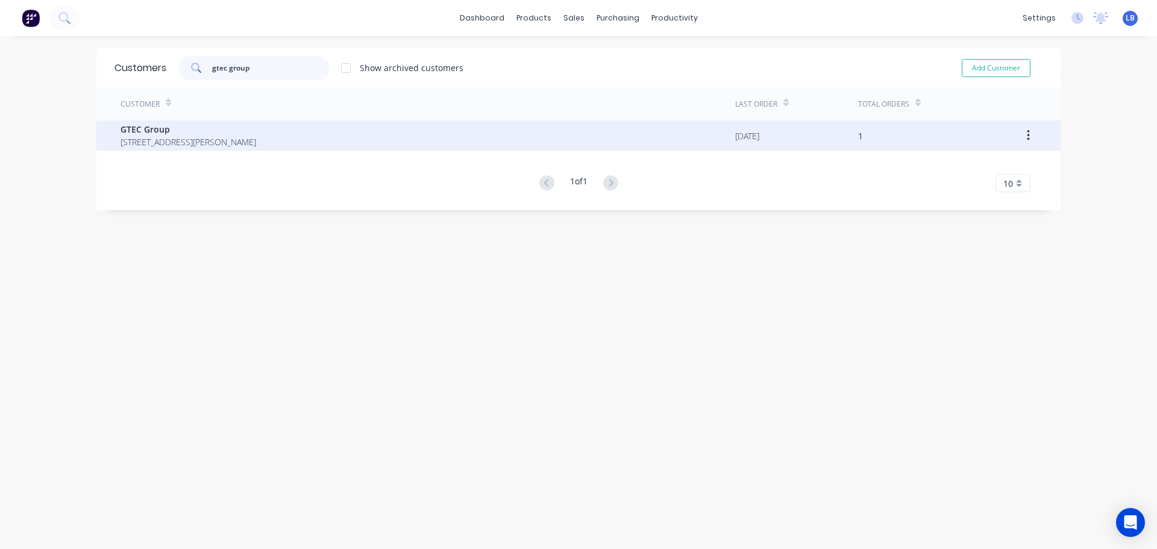
type input "gtec group"
click at [154, 134] on span "GTEC Group" at bounding box center [188, 129] width 136 height 13
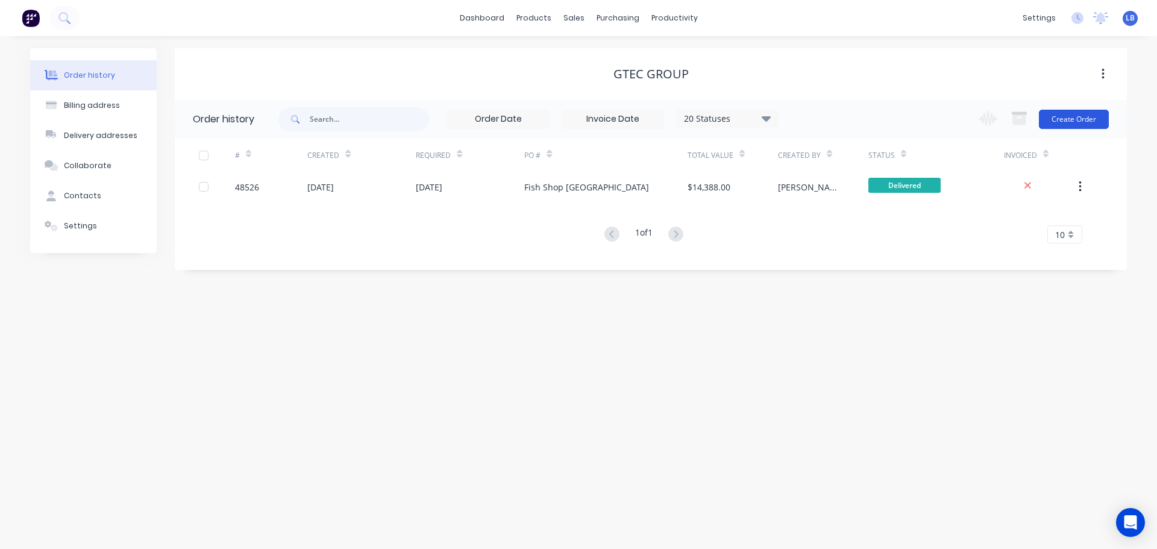
click at [1058, 122] on button "Create Order" at bounding box center [1073, 119] width 70 height 19
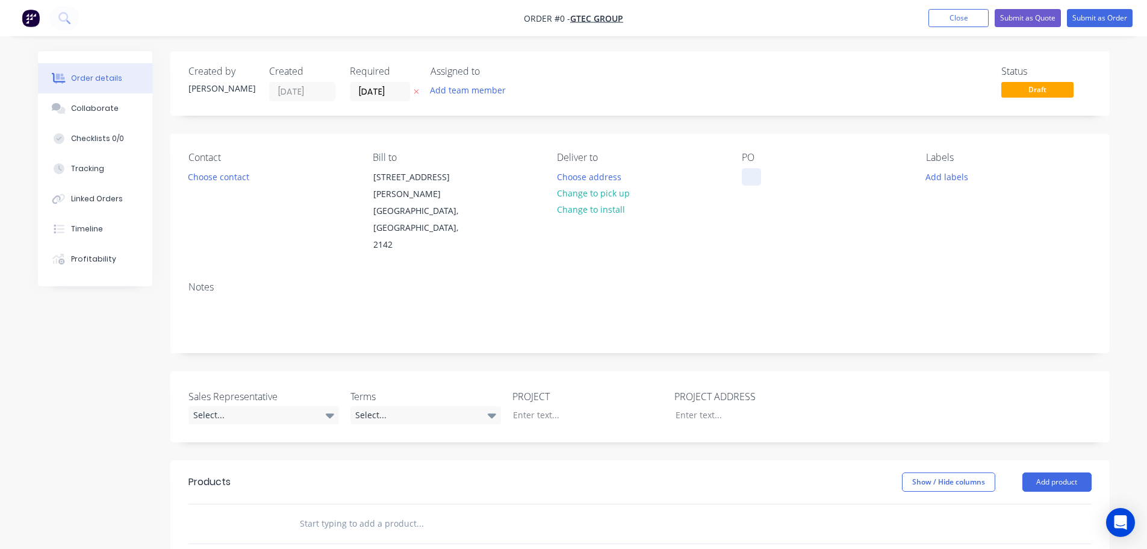
click at [748, 173] on div at bounding box center [751, 176] width 19 height 17
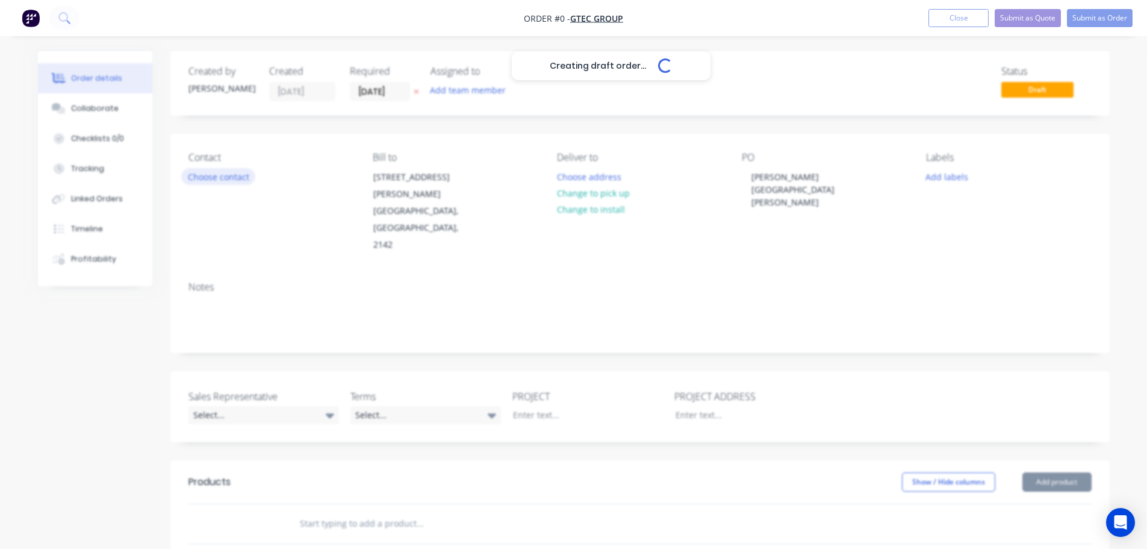
click at [228, 179] on div "Creating draft order... Loading... Order details Collaborate Checklists 0/0 Tra…" at bounding box center [574, 451] width 1096 height 800
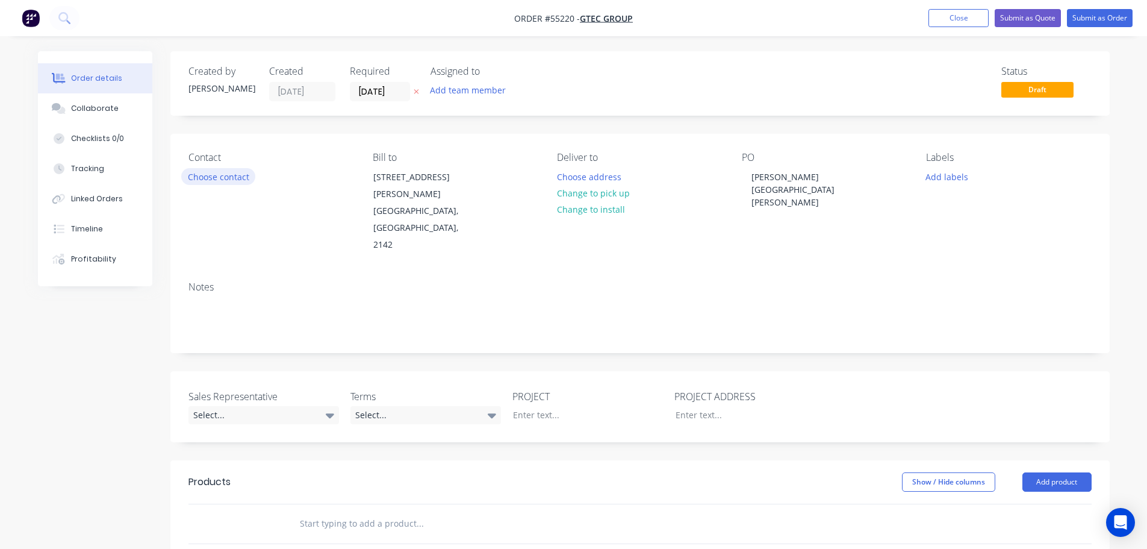
click at [228, 179] on button "Choose contact" at bounding box center [218, 176] width 74 height 16
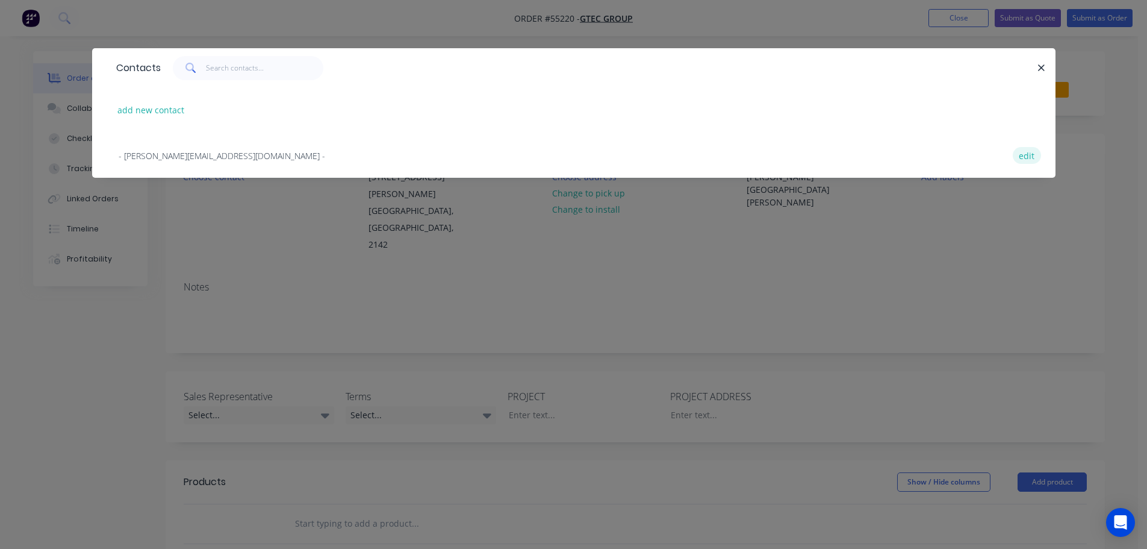
click at [1032, 158] on button "edit" at bounding box center [1027, 155] width 28 height 16
select select "AU"
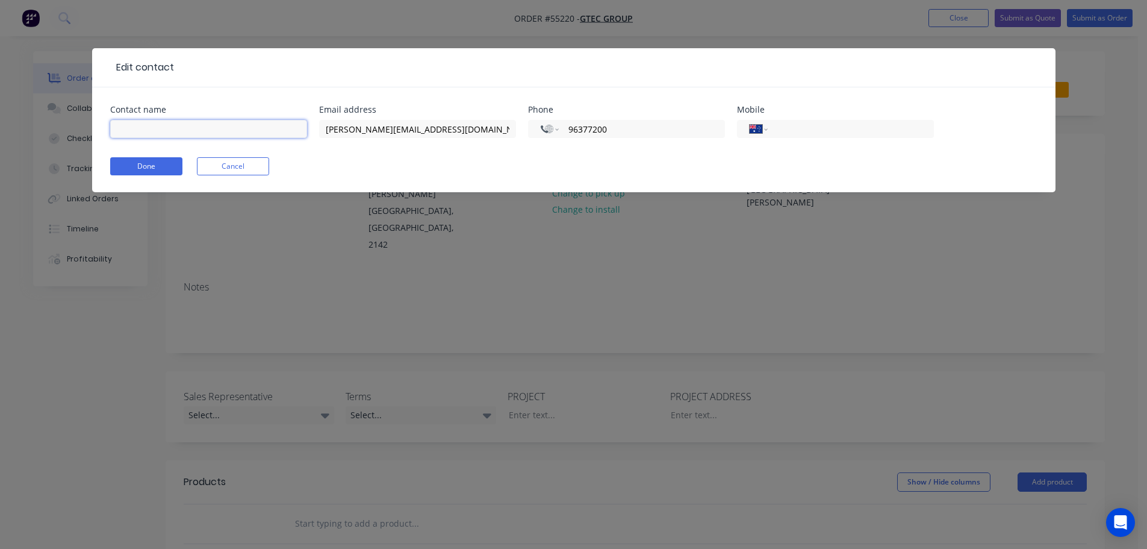
drag, startPoint x: 133, startPoint y: 125, endPoint x: 130, endPoint y: 155, distance: 30.3
click at [133, 125] on input "text" at bounding box center [208, 129] width 197 height 18
type input "George"
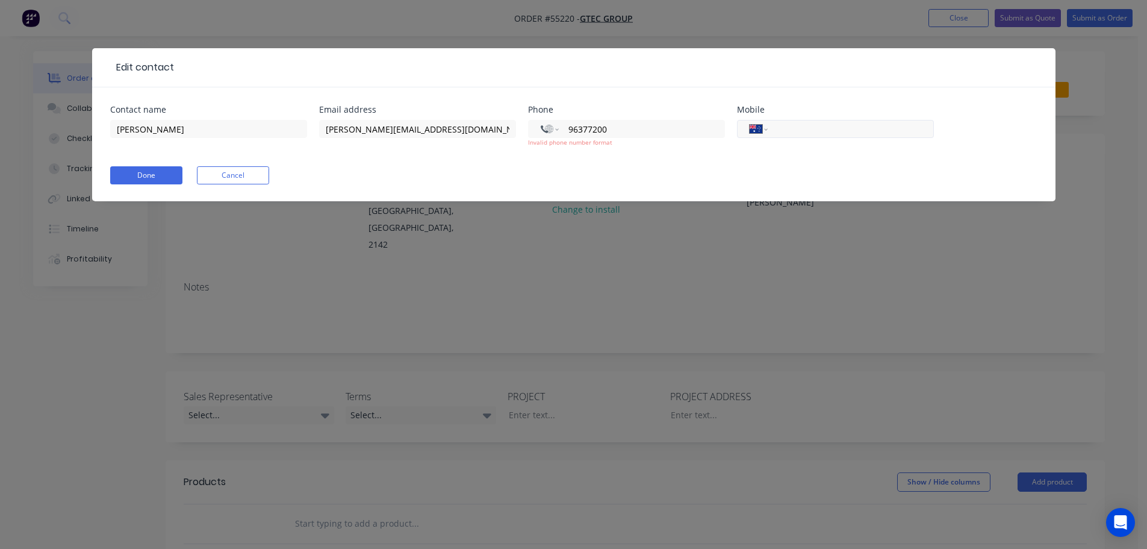
click at [799, 122] on input "tel" at bounding box center [848, 129] width 145 height 14
type input "0419 991 737"
drag, startPoint x: 606, startPoint y: 125, endPoint x: 557, endPoint y: 140, distance: 51.6
click at [557, 140] on div "International Afghanistan Åland Islands Albania Algeria American Samoa Andorra …" at bounding box center [626, 133] width 197 height 27
select select "AU"
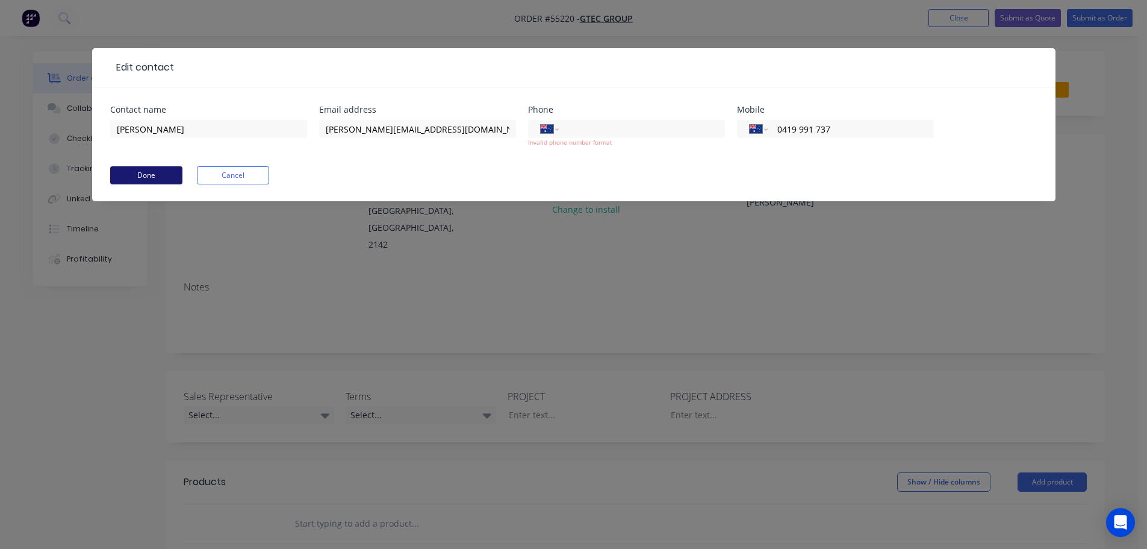
click at [163, 179] on button "Done" at bounding box center [146, 175] width 72 height 18
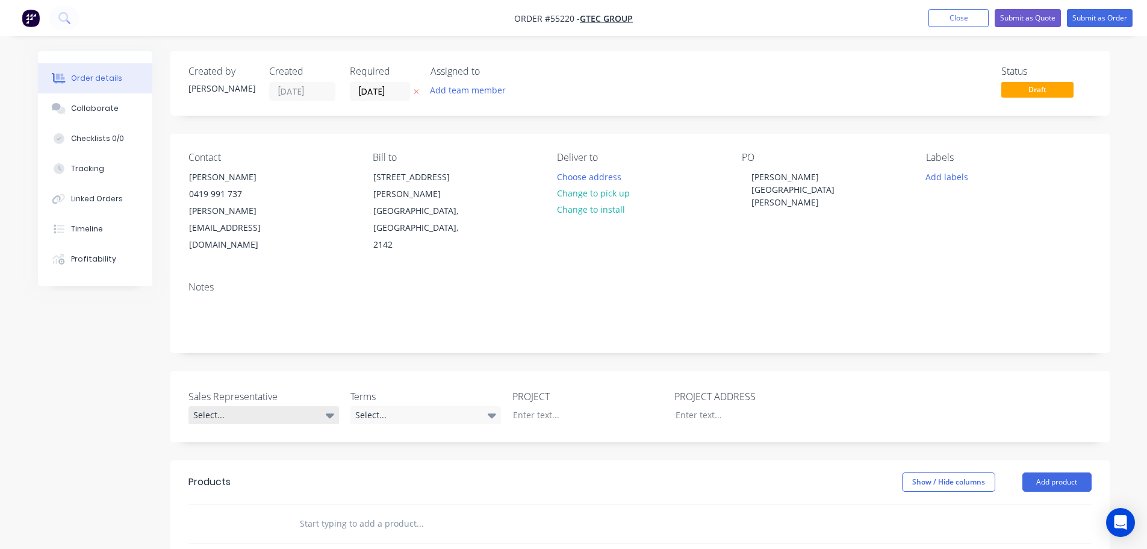
click at [209, 406] on div "Select..." at bounding box center [264, 415] width 151 height 18
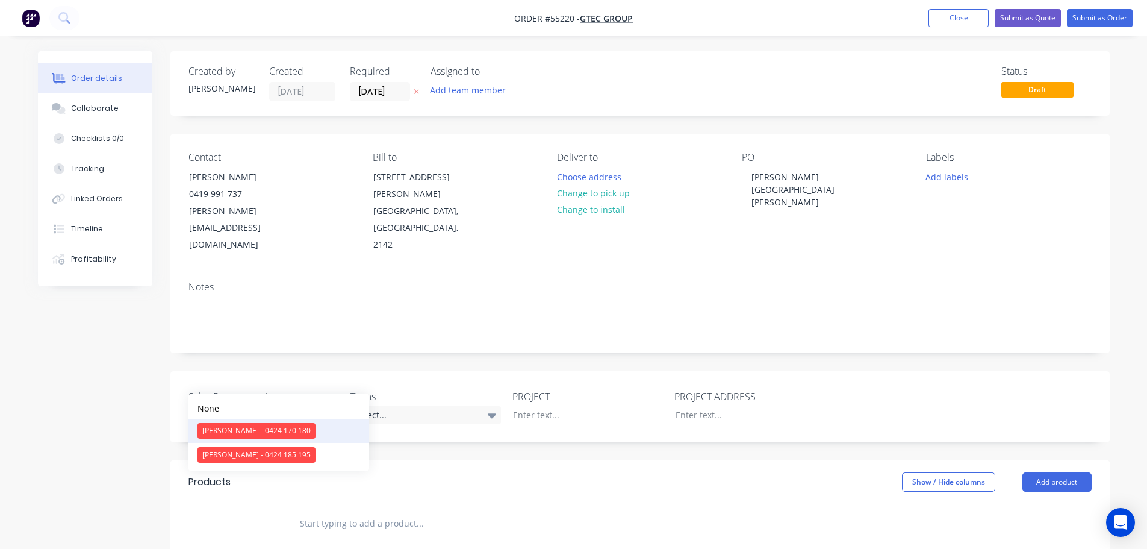
click at [239, 431] on div "[PERSON_NAME] - 0424 170 180" at bounding box center [257, 431] width 118 height 16
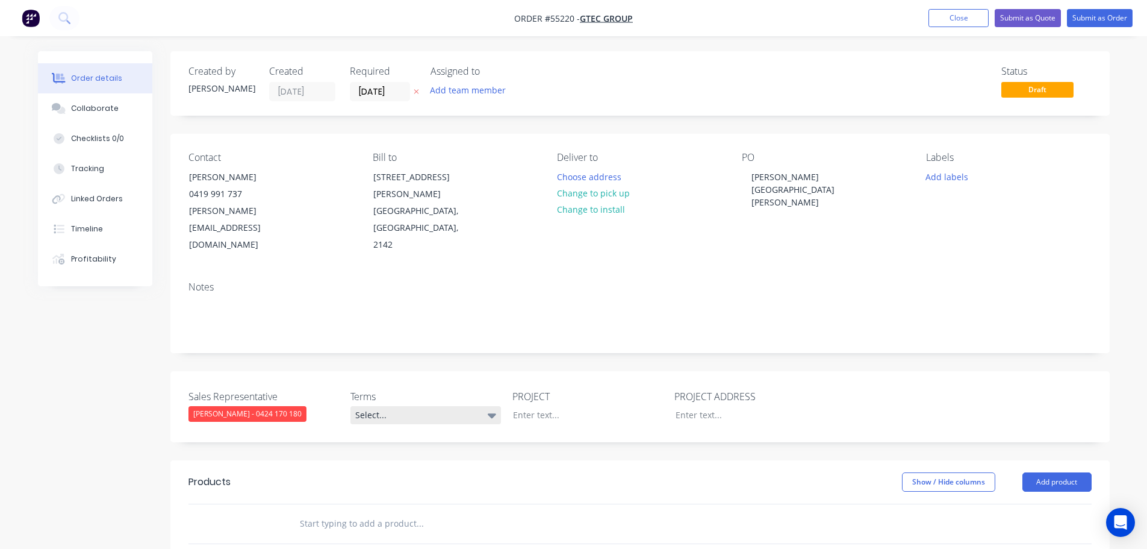
click at [460, 406] on div "Select..." at bounding box center [426, 415] width 151 height 18
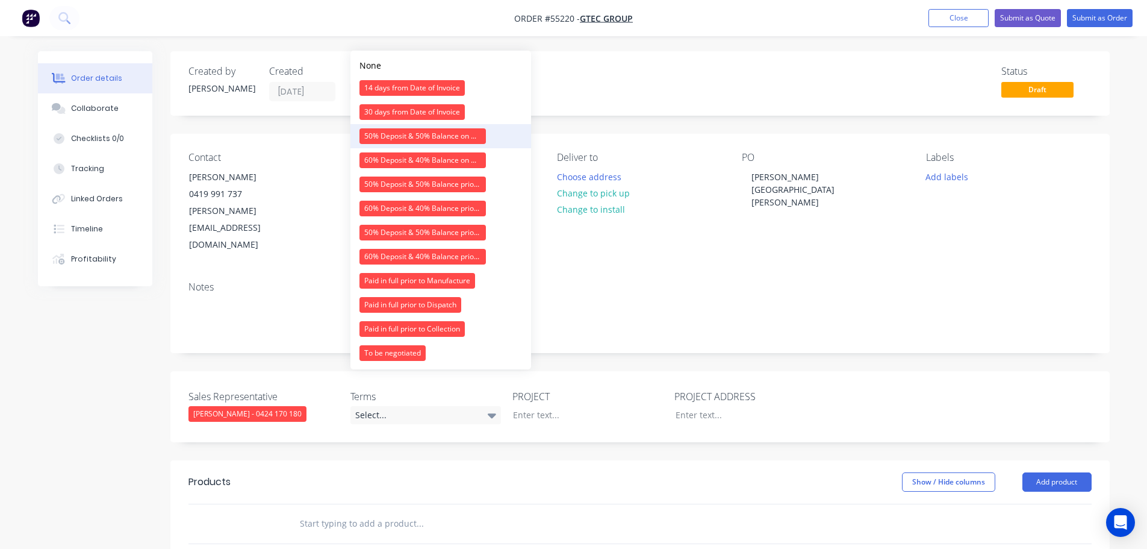
click at [393, 139] on div "50% Deposit & 50% Balance on Day of Installation" at bounding box center [423, 136] width 126 height 16
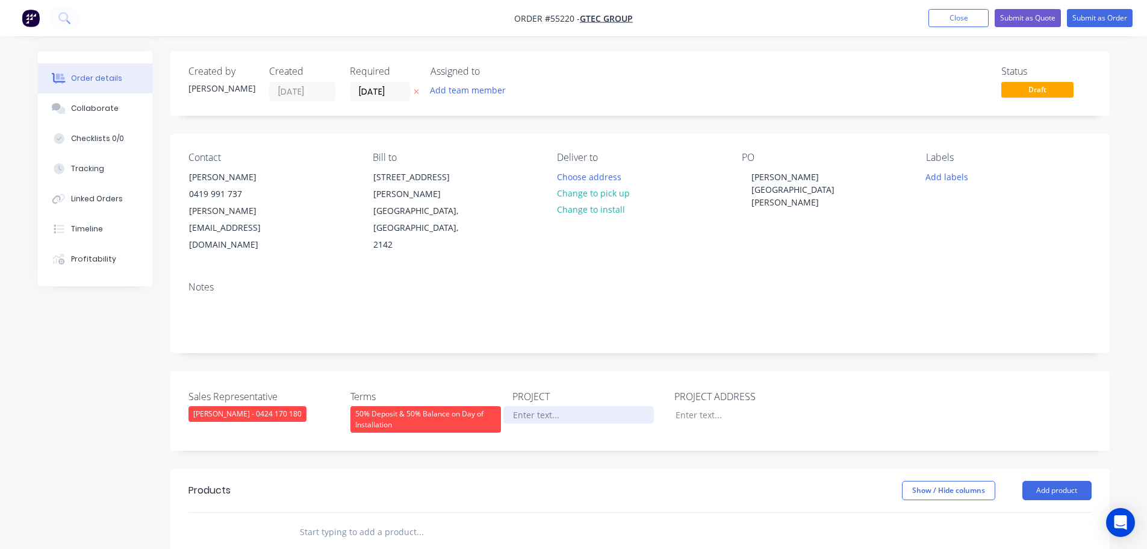
click at [534, 406] on div at bounding box center [579, 414] width 151 height 17
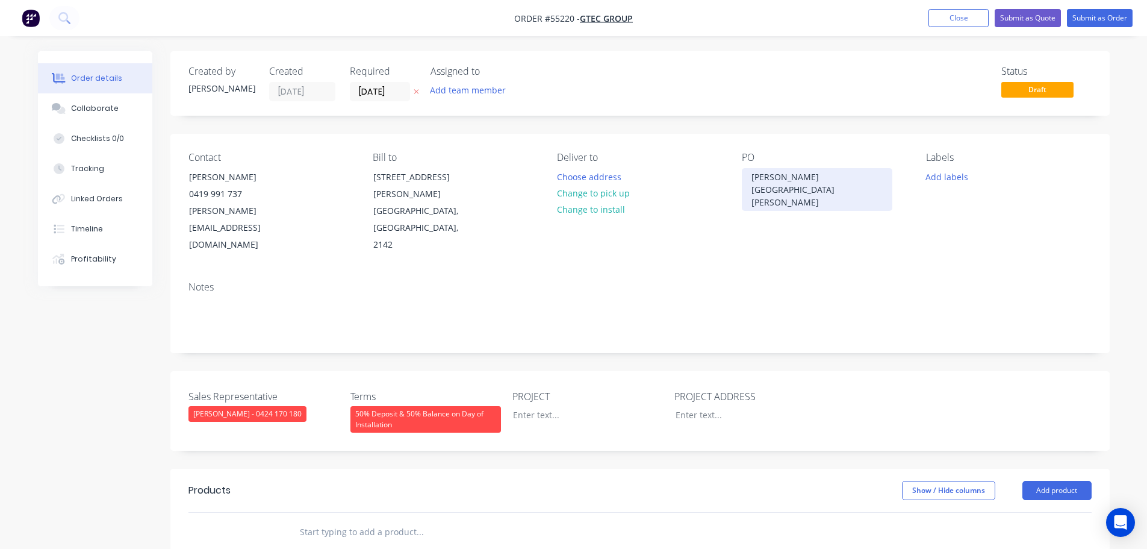
click at [809, 172] on div "Rouse Hill Market Place" at bounding box center [817, 189] width 151 height 43
copy div "Rouse Hill Market Place"
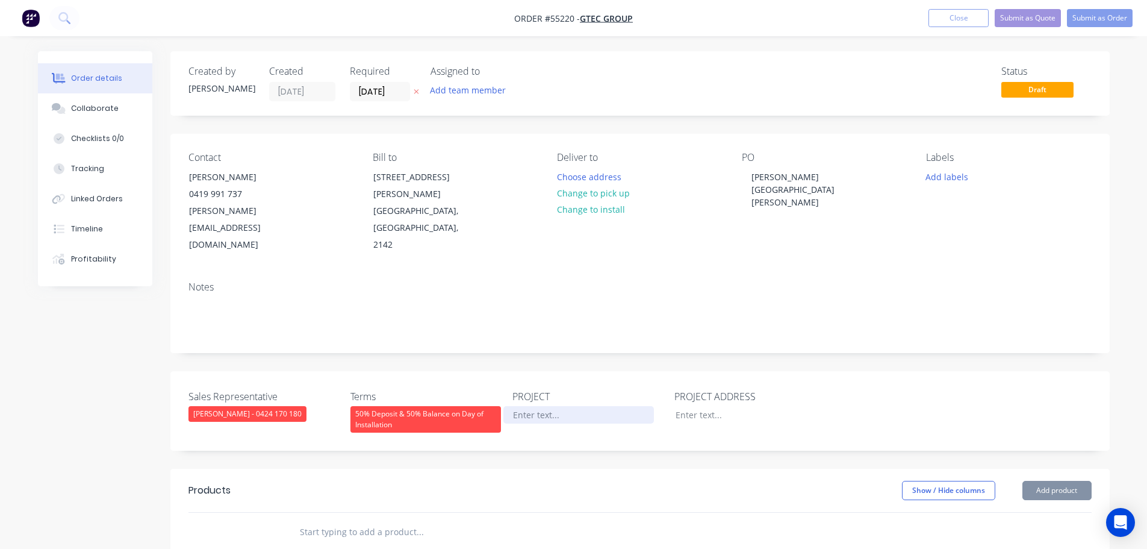
click at [527, 406] on div at bounding box center [579, 414] width 151 height 17
paste div
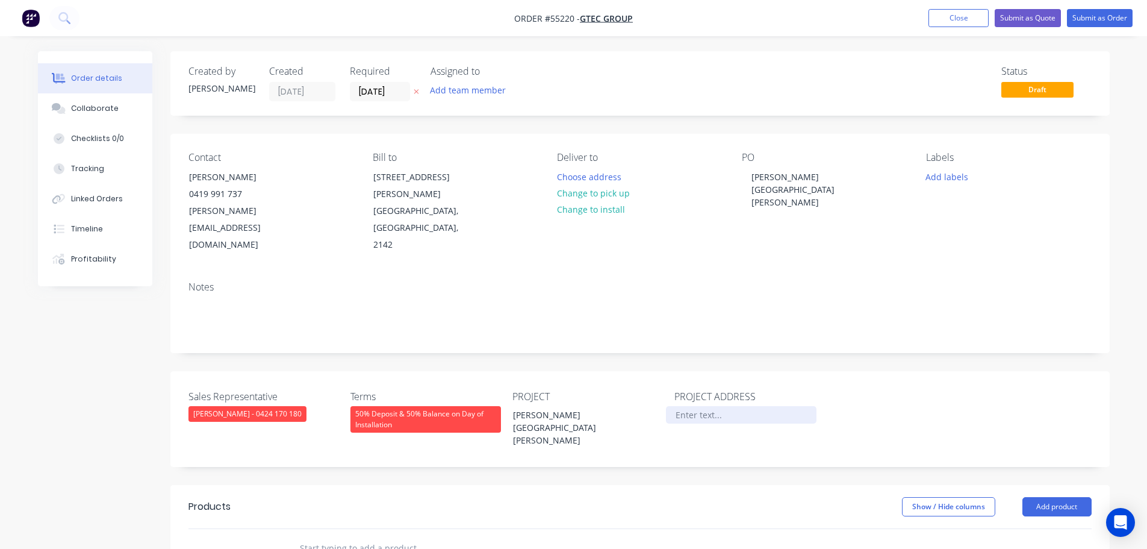
click at [696, 406] on div at bounding box center [741, 414] width 151 height 17
paste div
click at [1038, 497] on button "Add product" at bounding box center [1057, 506] width 69 height 19
click at [1016, 528] on div "Product catalogue" at bounding box center [1034, 536] width 93 height 17
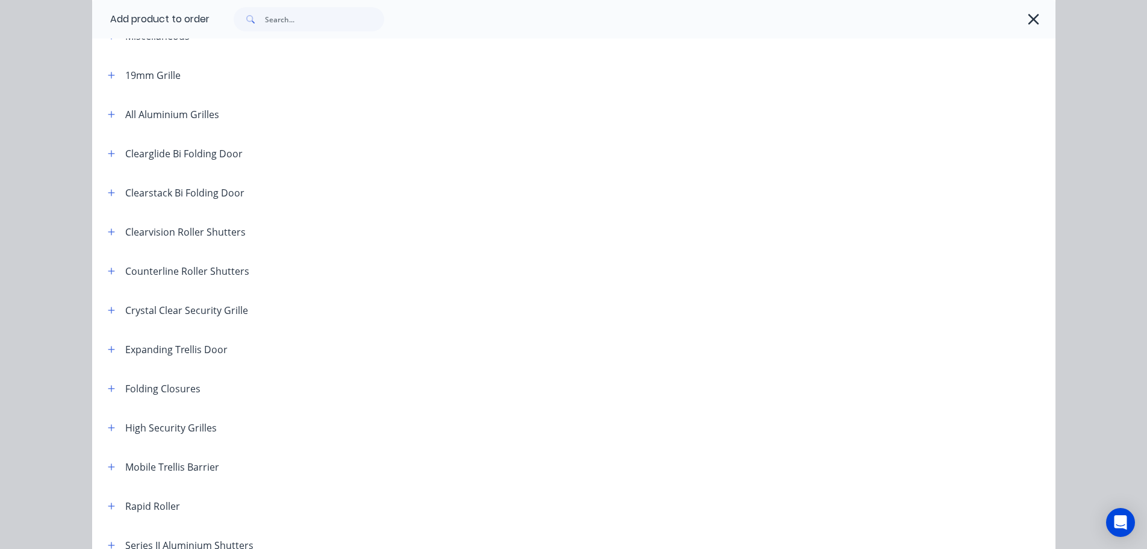
scroll to position [241, 0]
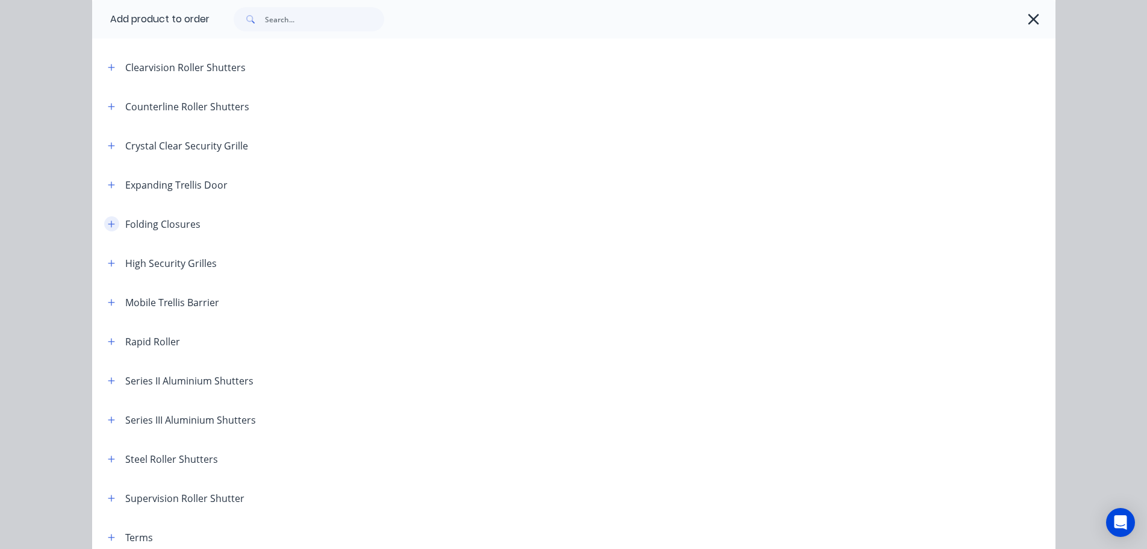
click at [108, 220] on icon "button" at bounding box center [111, 224] width 7 height 8
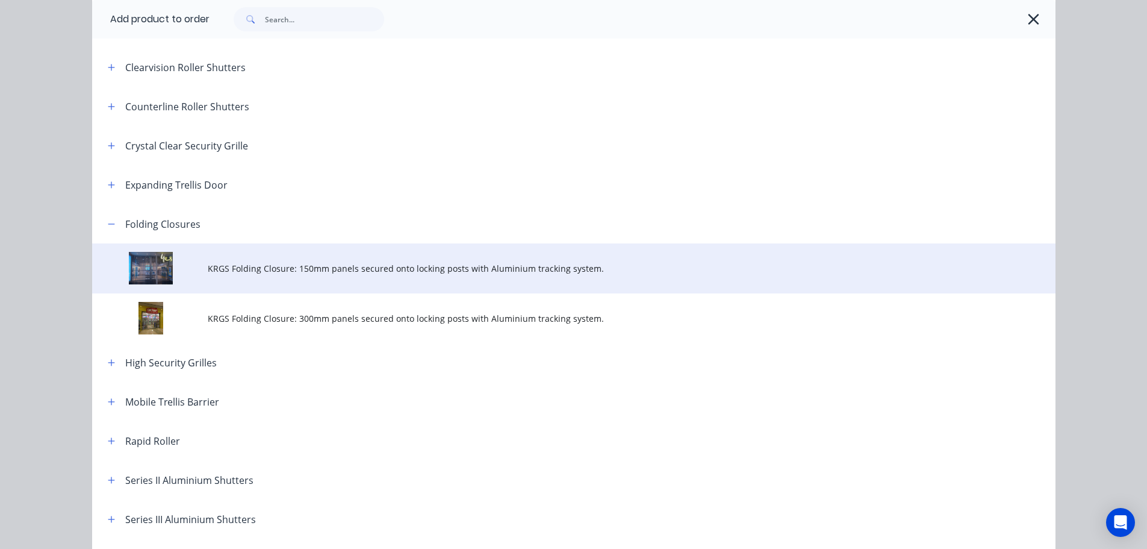
click at [215, 267] on span "KRGS Folding Closure: 150mm panels secured onto locking posts with Aluminium tr…" at bounding box center [547, 268] width 678 height 13
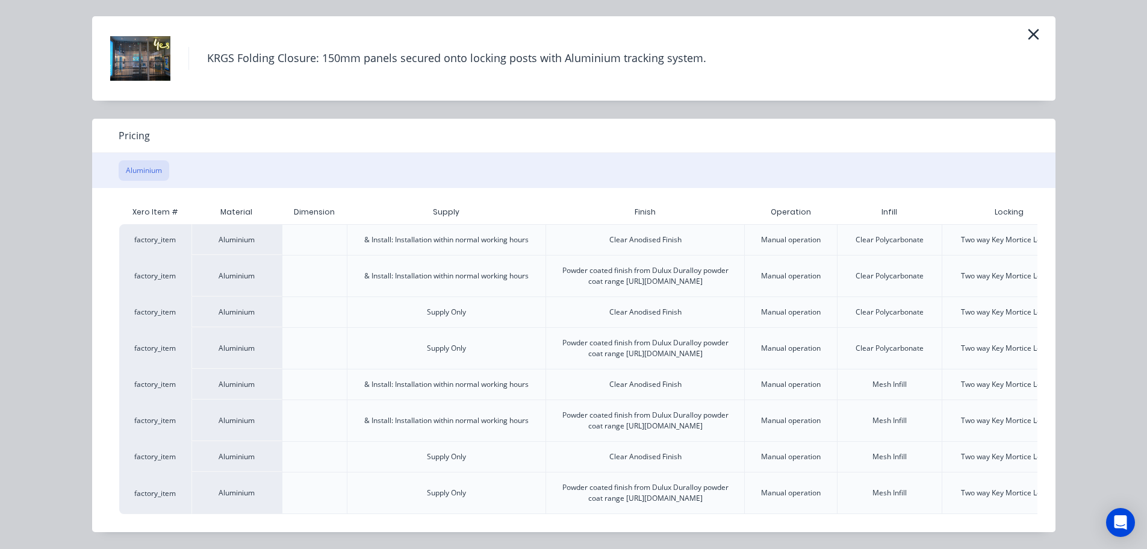
scroll to position [0, 105]
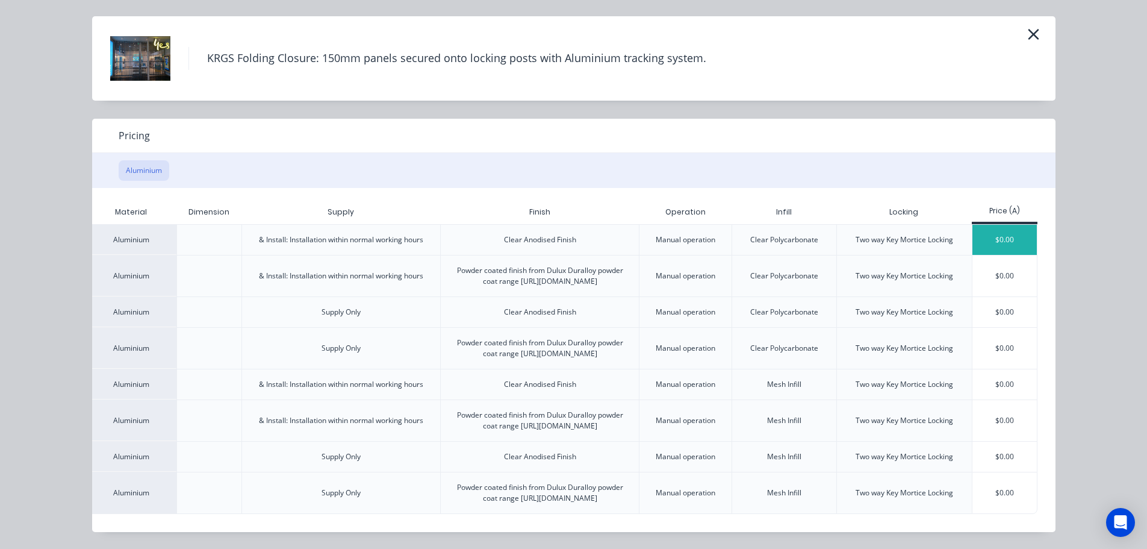
click at [996, 225] on div "$0.00" at bounding box center [1005, 240] width 64 height 30
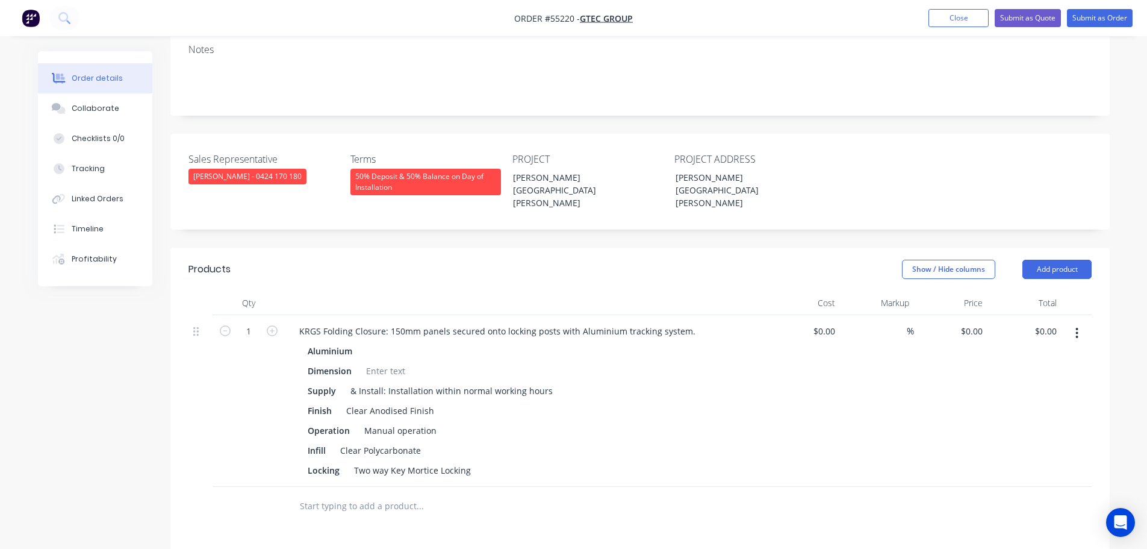
scroll to position [241, 0]
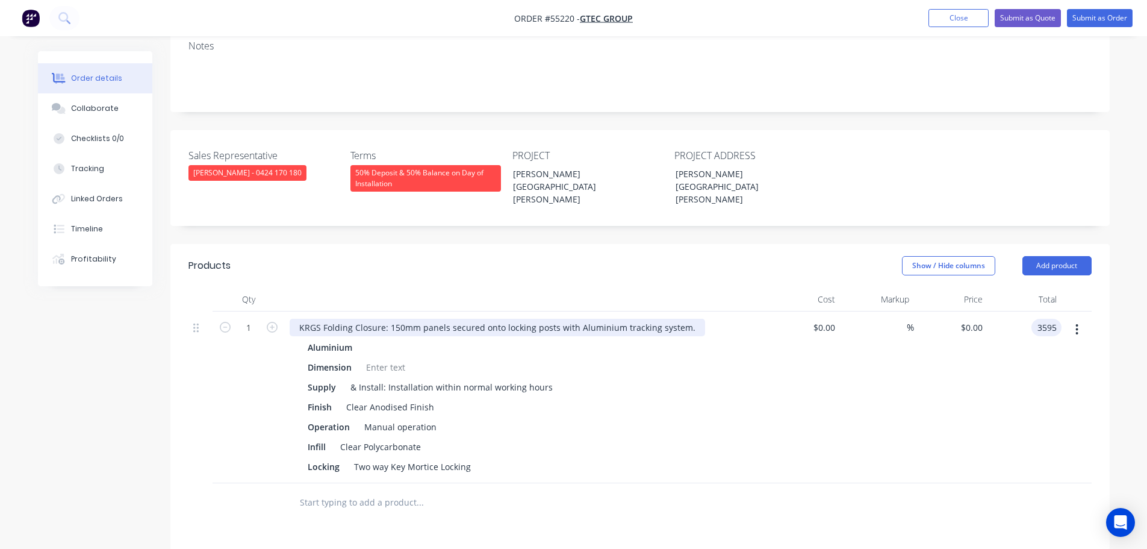
type input "3595"
type input "$3,595.00"
click at [291, 319] on div "KRGS Folding Closure: 150mm panels secured onto locking posts with Aluminium tr…" at bounding box center [498, 327] width 416 height 17
drag, startPoint x: 298, startPoint y: 276, endPoint x: 296, endPoint y: 340, distance: 63.9
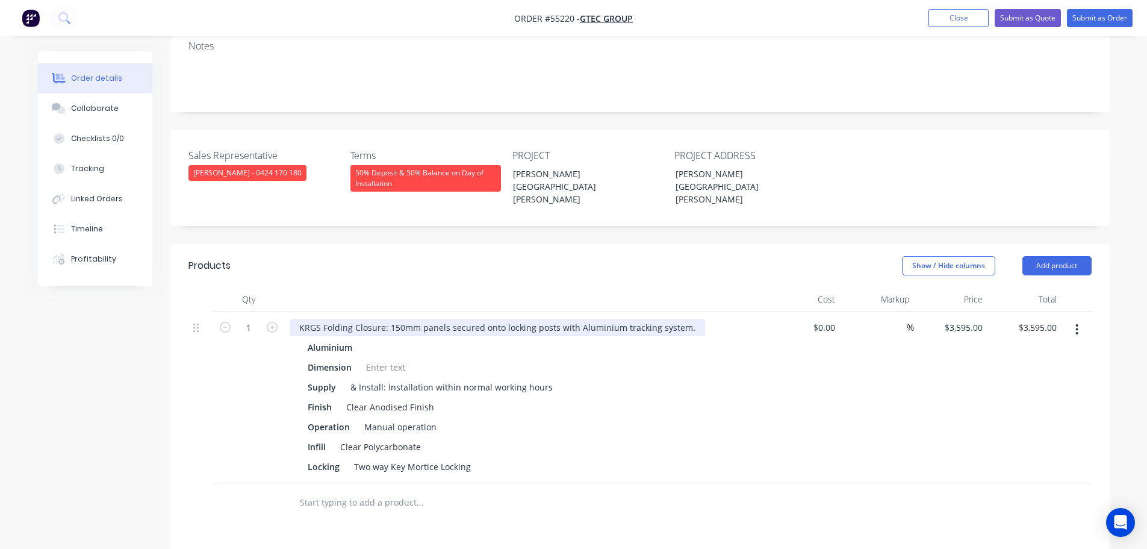
click at [298, 319] on div "KRGS Folding Closure: 150mm panels secured onto locking posts with Aluminium tr…" at bounding box center [498, 327] width 416 height 17
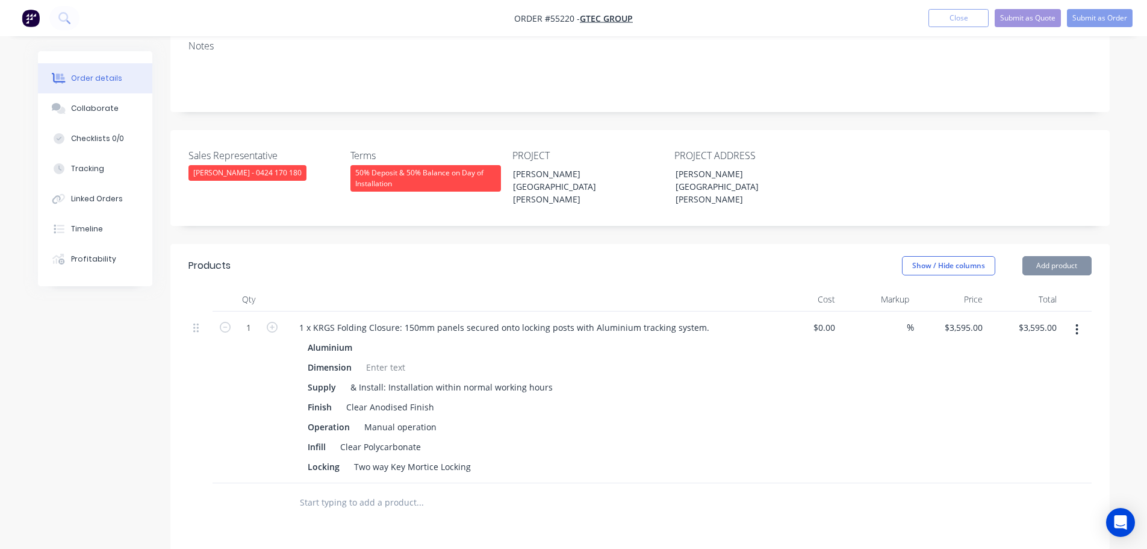
click at [380, 358] on div at bounding box center [385, 366] width 49 height 17
click at [1008, 19] on button "Submit as Quote" at bounding box center [1028, 18] width 66 height 18
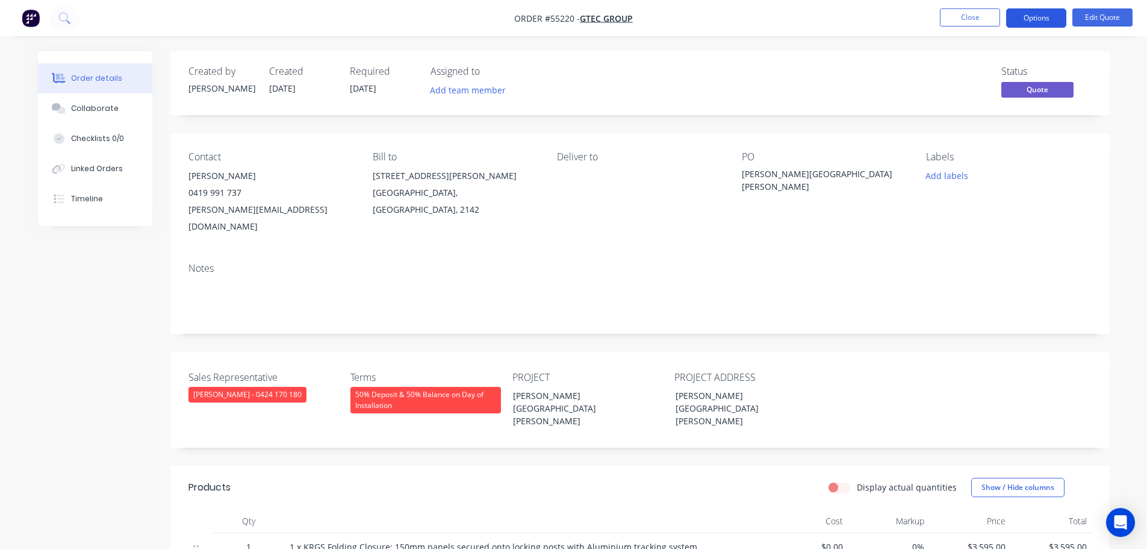
click at [1022, 20] on button "Options" at bounding box center [1037, 17] width 60 height 19
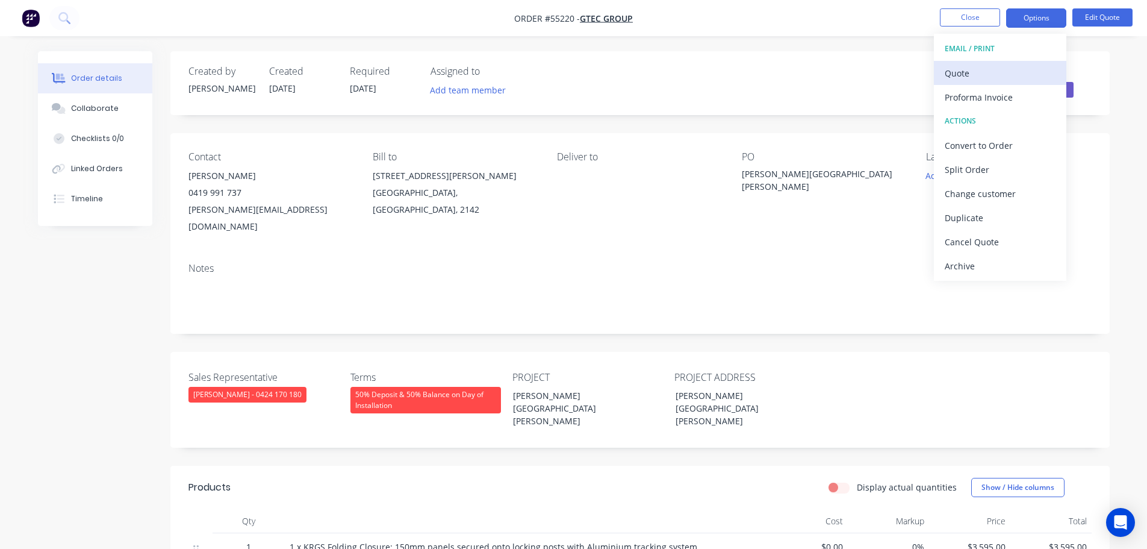
click at [974, 72] on div "Quote" at bounding box center [1000, 72] width 111 height 17
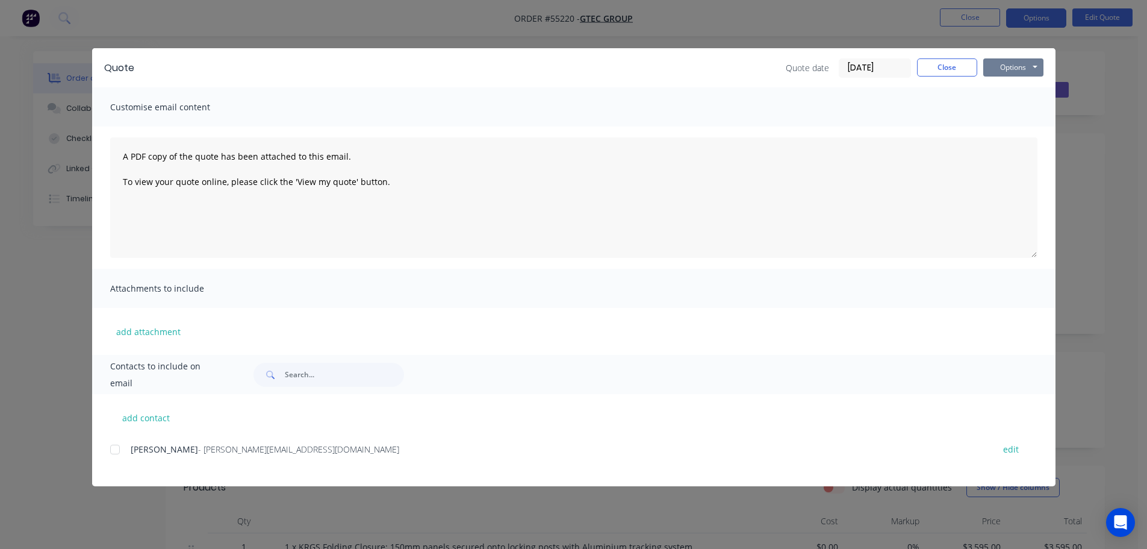
drag, startPoint x: 993, startPoint y: 71, endPoint x: 997, endPoint y: 78, distance: 7.5
click at [995, 73] on button "Options" at bounding box center [1014, 67] width 60 height 18
click at [1013, 111] on button "Print" at bounding box center [1022, 109] width 77 height 20
click at [941, 64] on button "Close" at bounding box center [947, 67] width 60 height 18
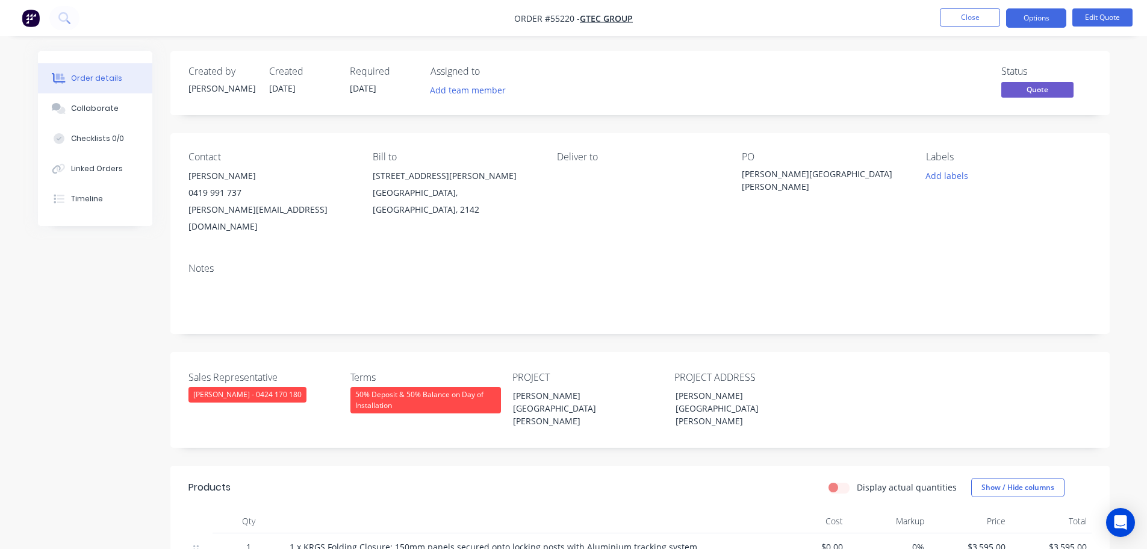
click at [229, 211] on div "george@gtecgroup.com.au" at bounding box center [271, 218] width 165 height 34
copy div "george@gtecgroup.com.au"
click at [787, 170] on div "Rouse Hill Market Place" at bounding box center [817, 179] width 151 height 25
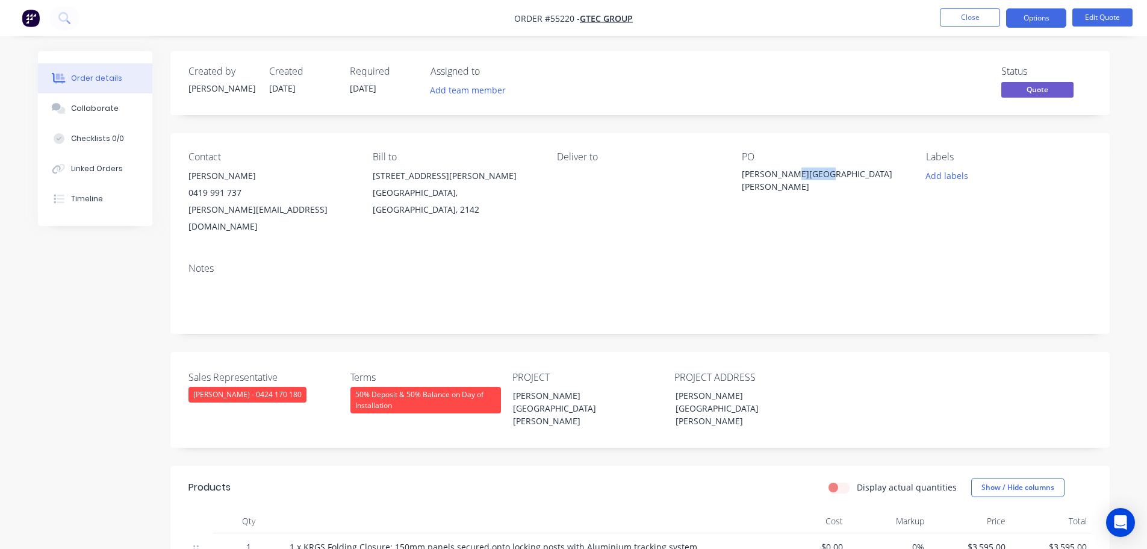
click at [787, 170] on div "Rouse Hill Market Place" at bounding box center [817, 179] width 151 height 25
copy div "Rouse Hill Market Place"
click at [1011, 19] on button "Options" at bounding box center [1037, 17] width 60 height 19
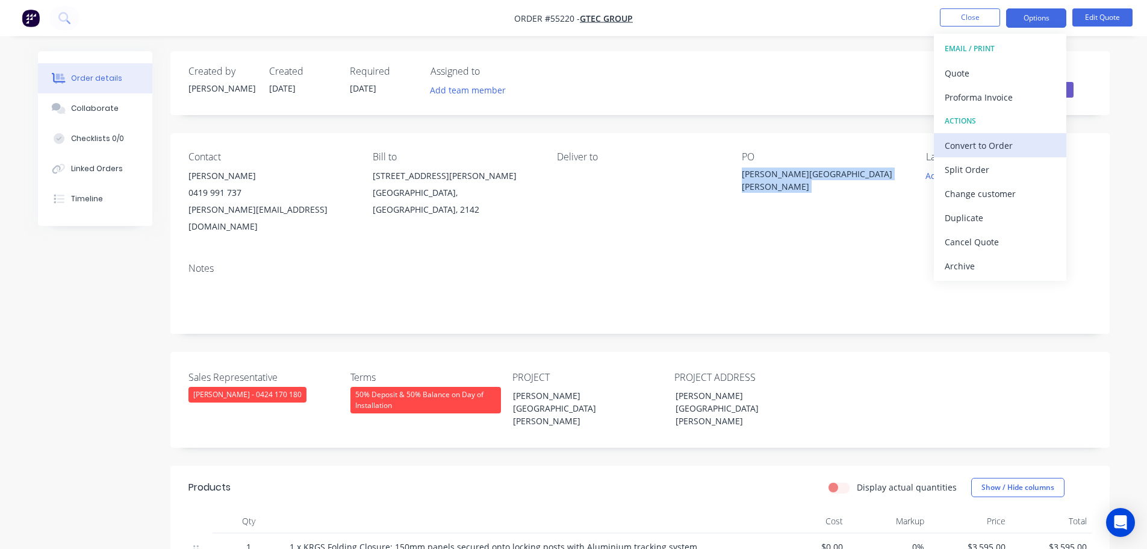
click at [978, 149] on div "Convert to Order" at bounding box center [1000, 145] width 111 height 17
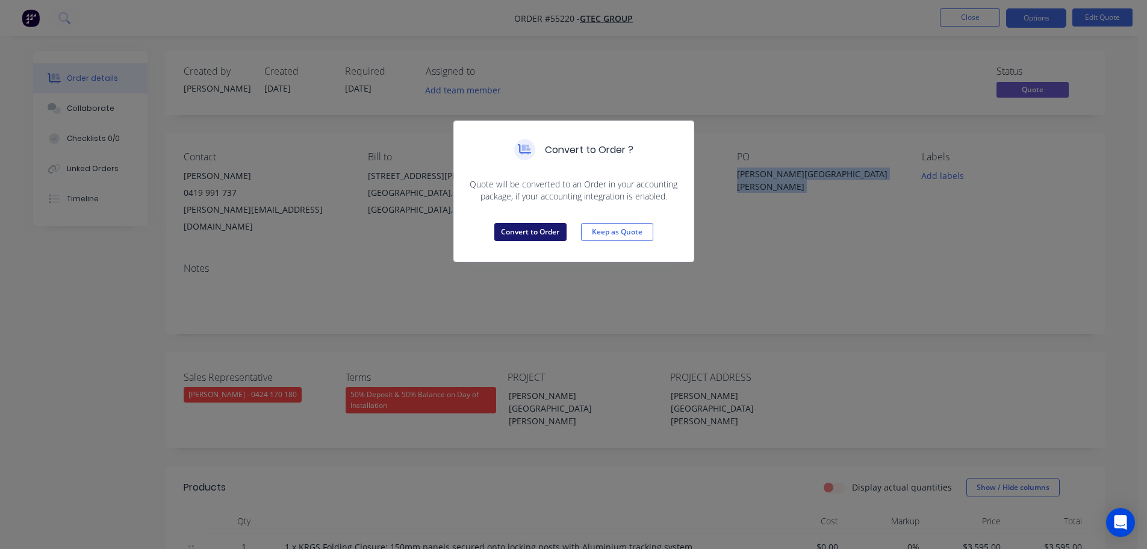
click at [500, 228] on button "Convert to Order" at bounding box center [531, 232] width 72 height 18
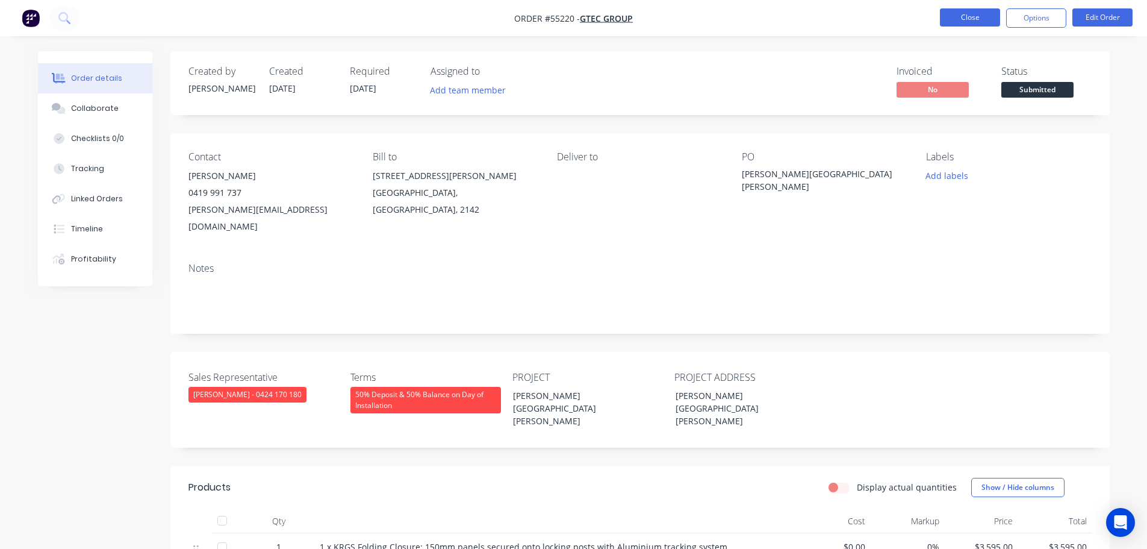
click at [970, 21] on button "Close" at bounding box center [970, 17] width 60 height 18
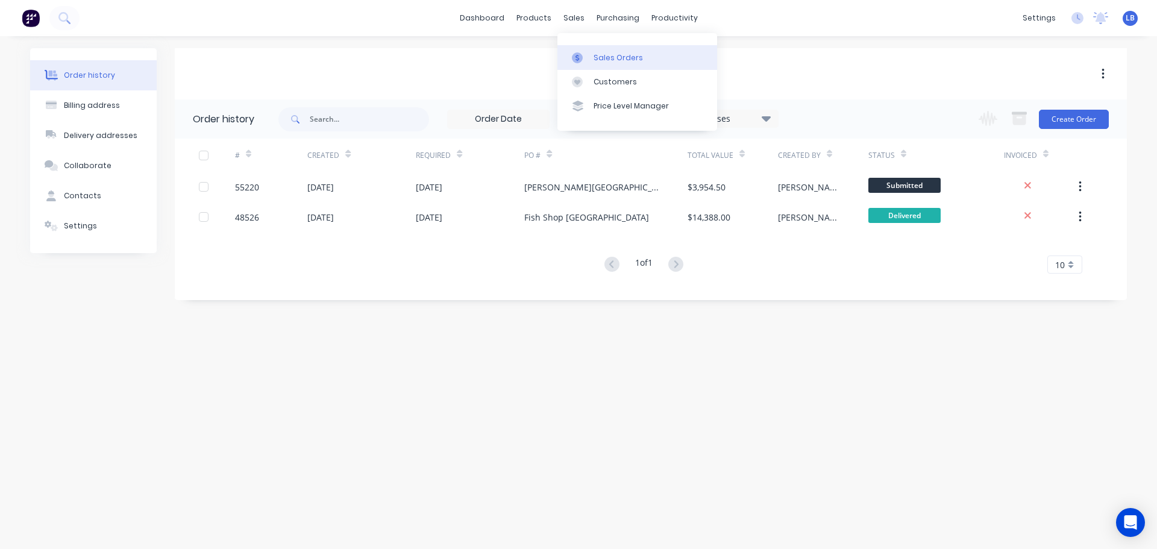
click at [611, 58] on div "Sales Orders" at bounding box center [617, 57] width 49 height 11
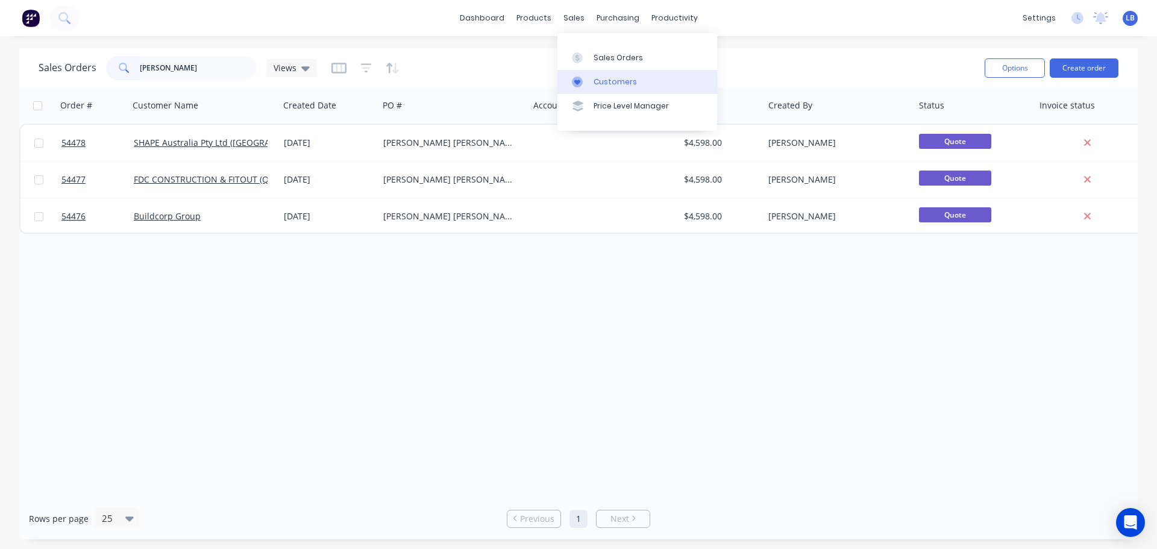
type input "[PERSON_NAME]"
click at [620, 85] on div "Customers" at bounding box center [614, 81] width 43 height 11
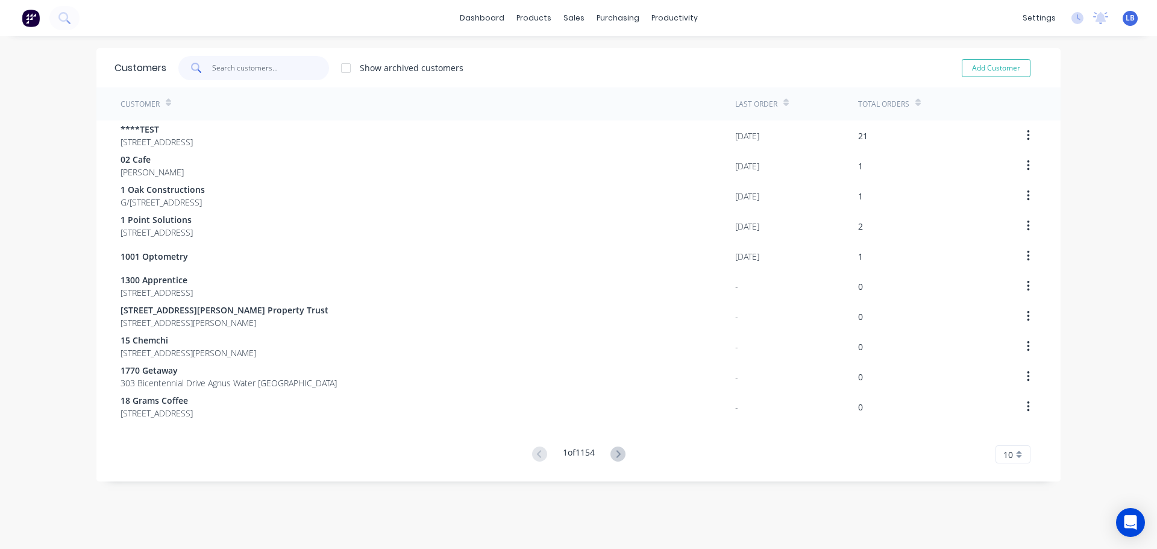
click at [267, 67] on input "text" at bounding box center [270, 68] width 117 height 24
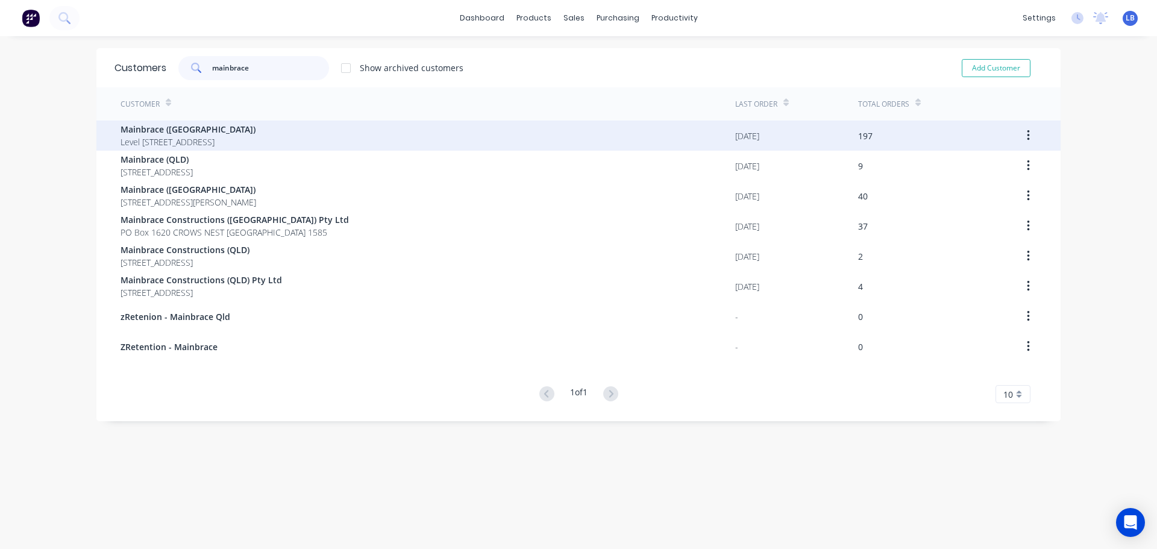
type input "mainbrace"
click at [169, 134] on span "Mainbrace ([GEOGRAPHIC_DATA])" at bounding box center [187, 129] width 135 height 13
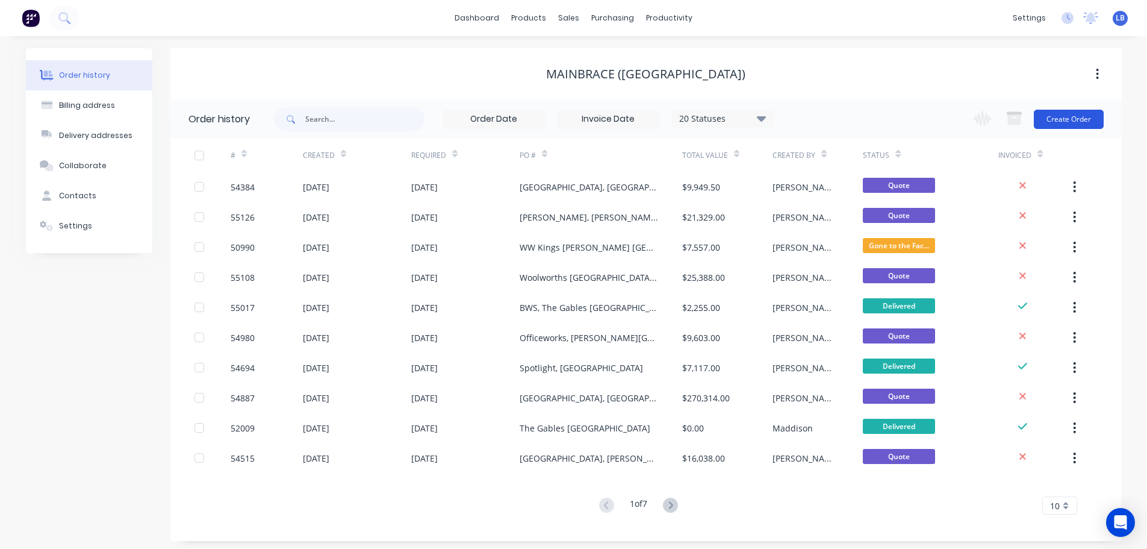
click at [1060, 120] on button "Create Order" at bounding box center [1069, 119] width 70 height 19
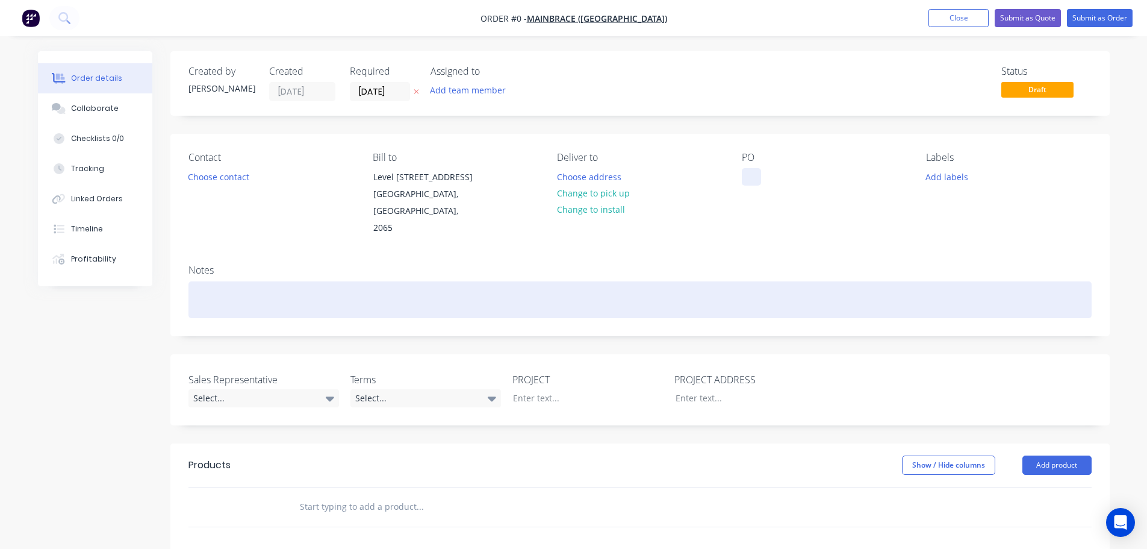
drag, startPoint x: 751, startPoint y: 169, endPoint x: 760, endPoint y: 279, distance: 111.2
click at [751, 176] on div at bounding box center [751, 176] width 19 height 17
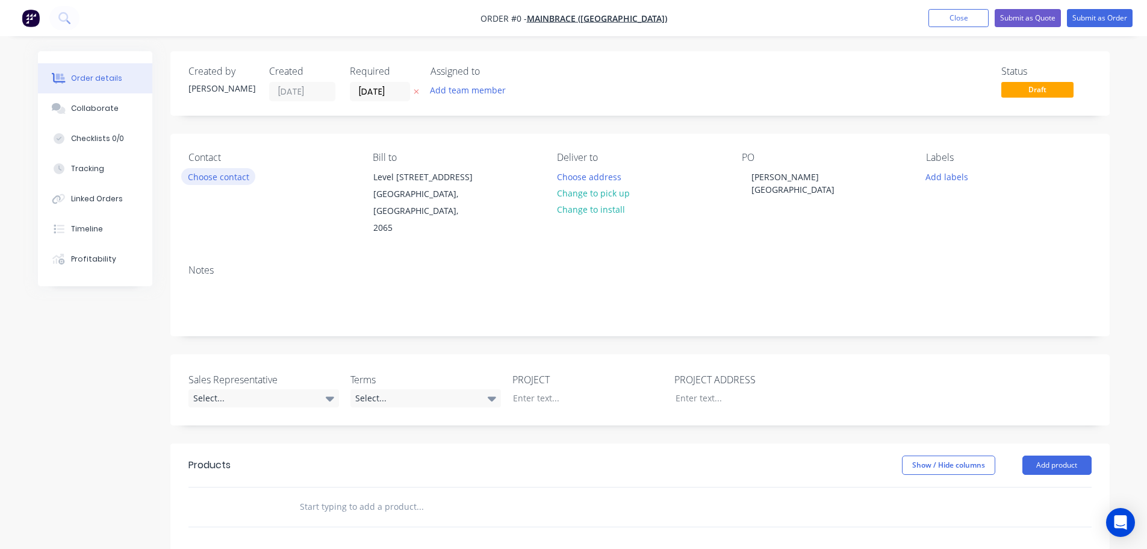
click at [212, 174] on div "Order details Collaborate Checklists 0/0 Tracking Linked Orders Timeline Profit…" at bounding box center [574, 442] width 1096 height 783
click at [212, 174] on button "Choose contact" at bounding box center [218, 176] width 74 height 16
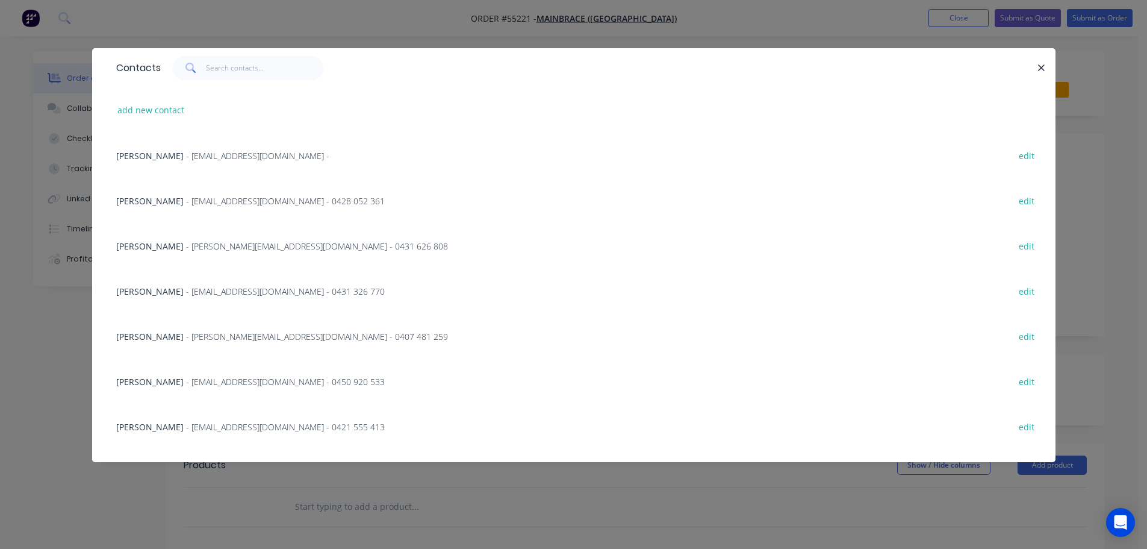
click at [155, 198] on span "[PERSON_NAME]" at bounding box center [149, 200] width 67 height 11
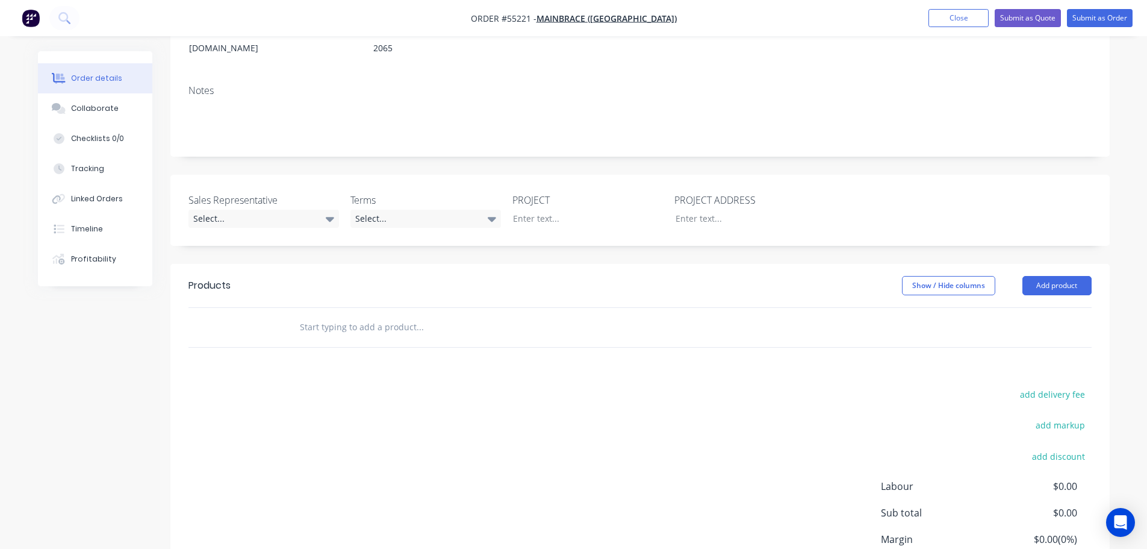
scroll to position [181, 0]
click at [239, 208] on div "Select..." at bounding box center [264, 217] width 151 height 18
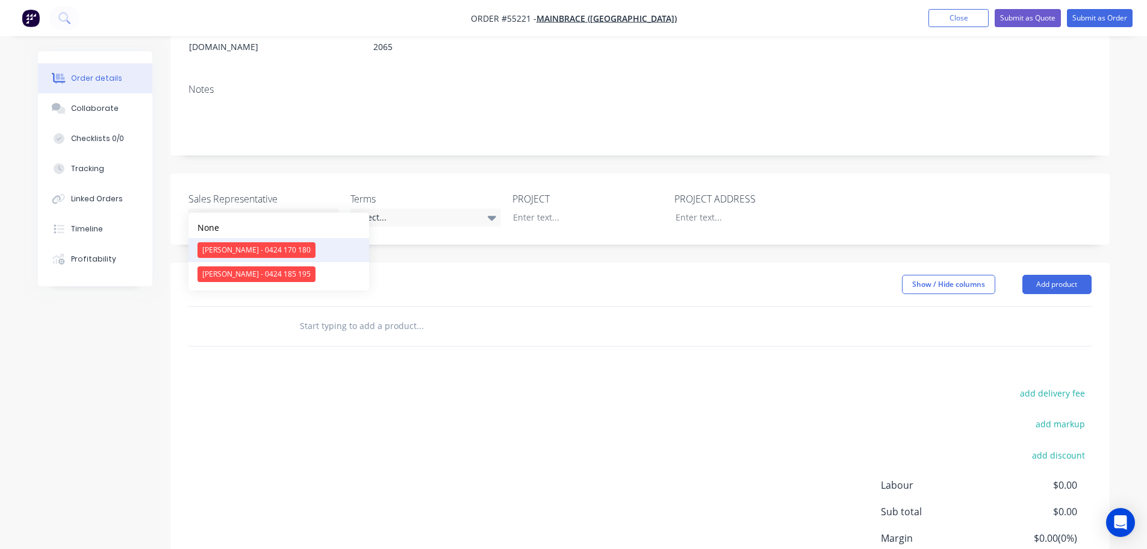
click at [240, 249] on div "[PERSON_NAME] - 0424 170 180" at bounding box center [257, 250] width 118 height 16
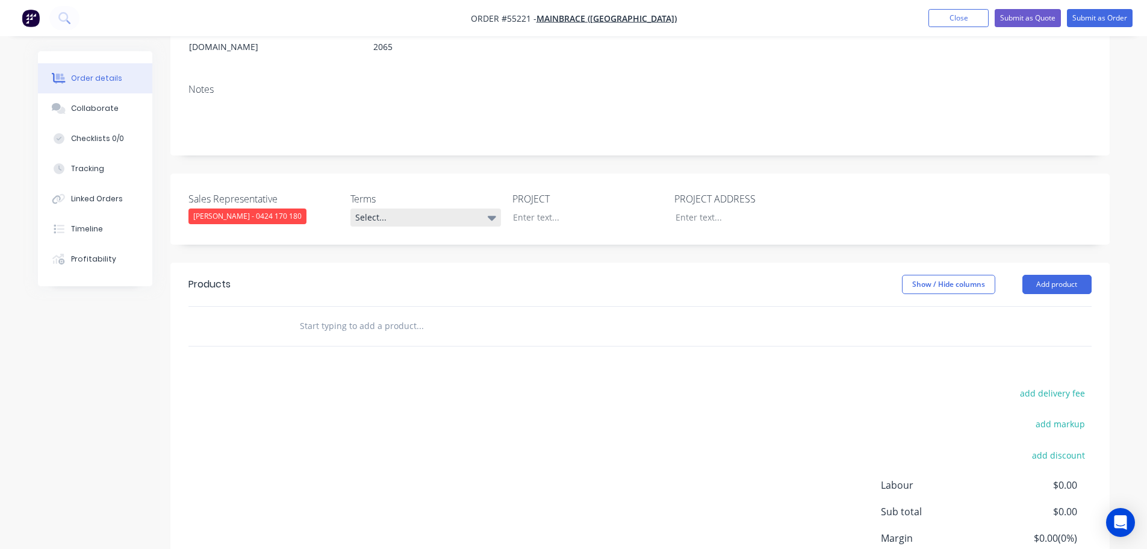
click at [371, 208] on div "Select..." at bounding box center [426, 217] width 151 height 18
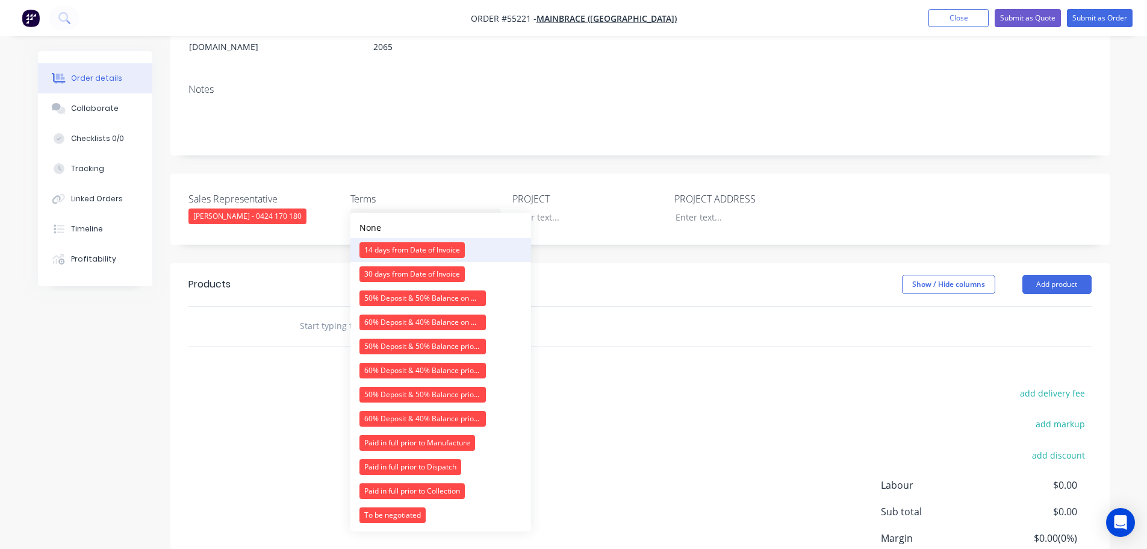
click at [396, 248] on div "14 days from Date of Invoice" at bounding box center [412, 250] width 105 height 16
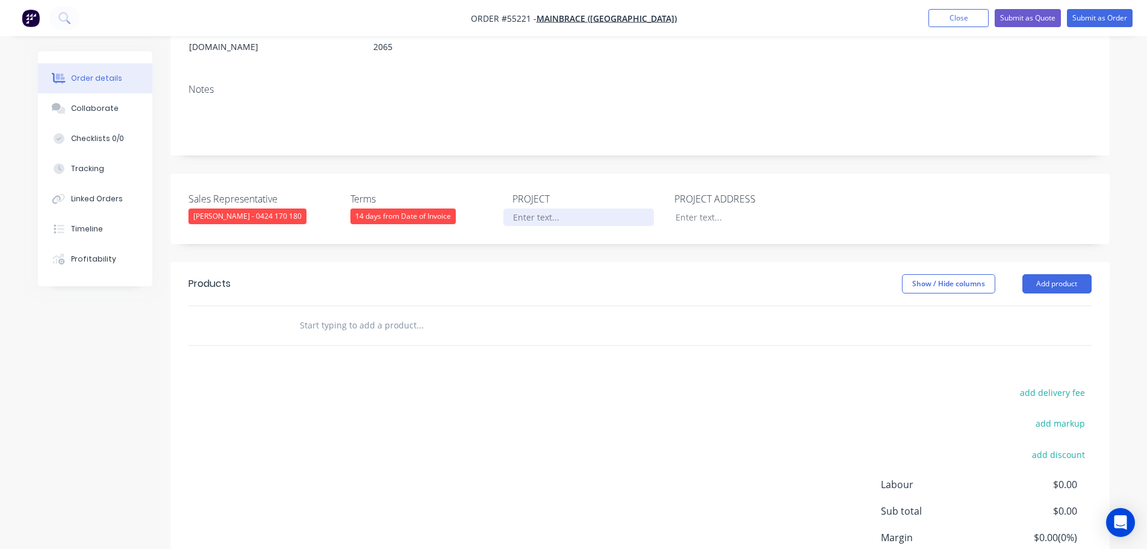
click at [528, 208] on div at bounding box center [579, 216] width 151 height 17
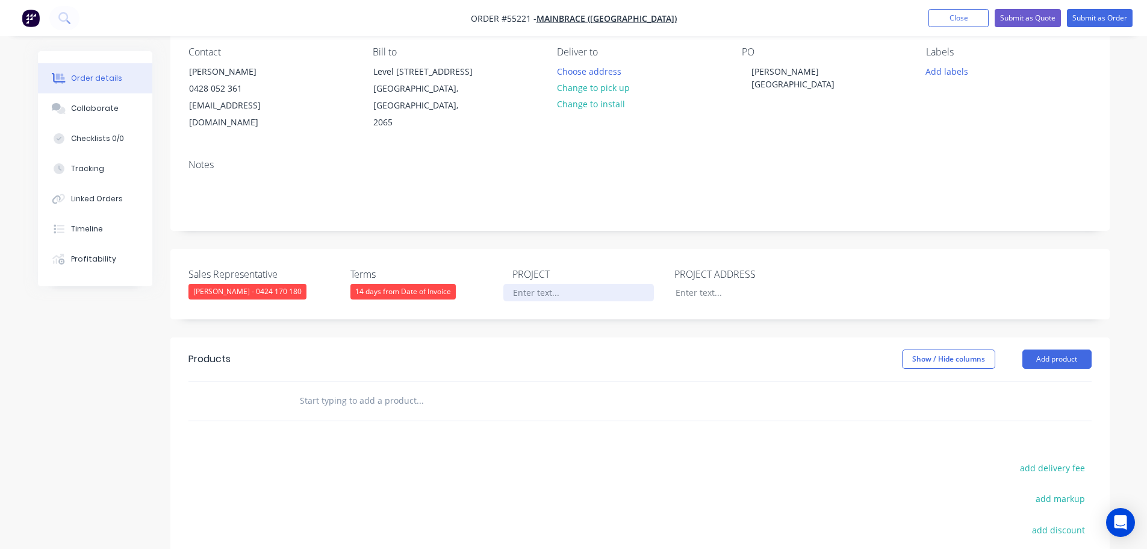
scroll to position [0, 0]
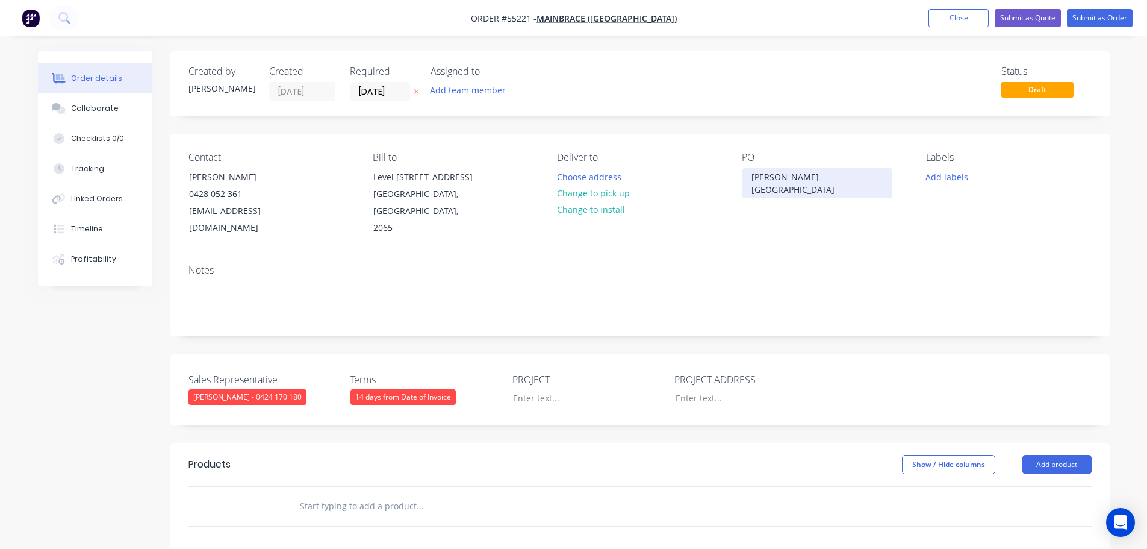
click at [776, 176] on div "[PERSON_NAME][GEOGRAPHIC_DATA]" at bounding box center [817, 183] width 151 height 30
copy div "[PERSON_NAME][GEOGRAPHIC_DATA]"
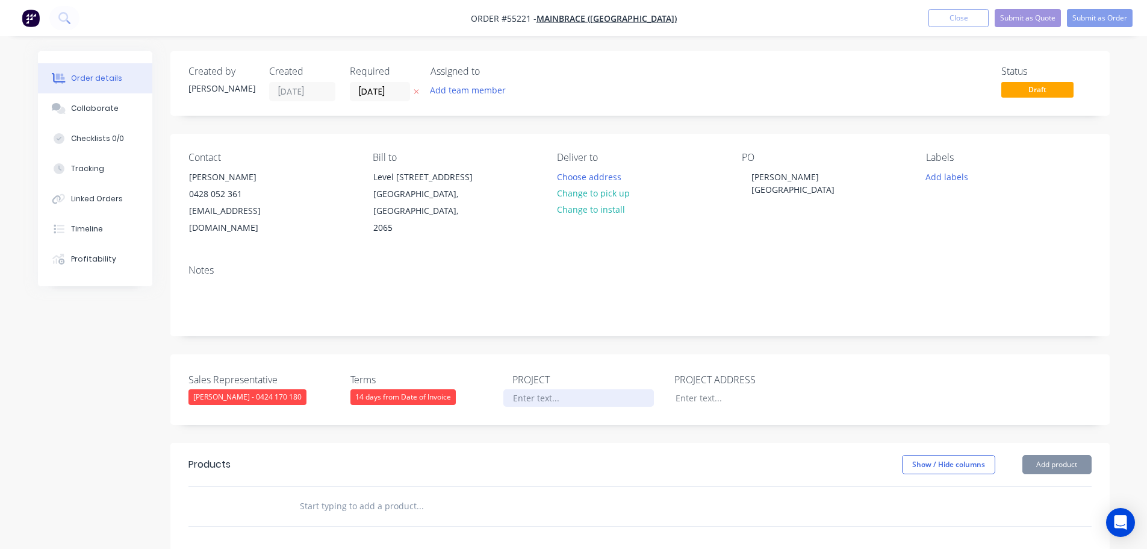
click at [526, 389] on div at bounding box center [579, 397] width 151 height 17
paste div
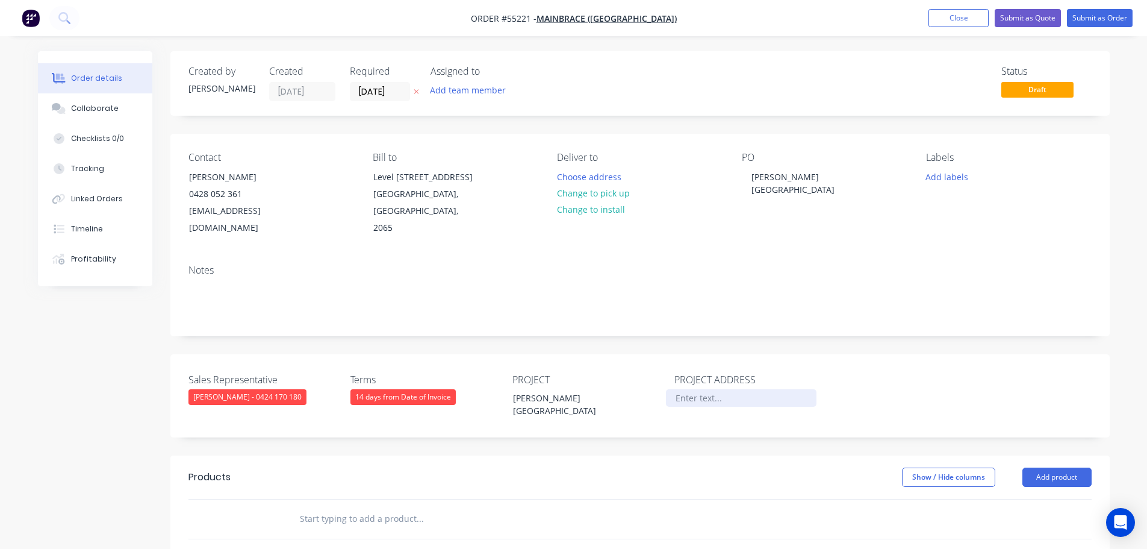
click at [694, 389] on div at bounding box center [741, 397] width 151 height 17
click at [1074, 467] on button "Add product" at bounding box center [1057, 476] width 69 height 19
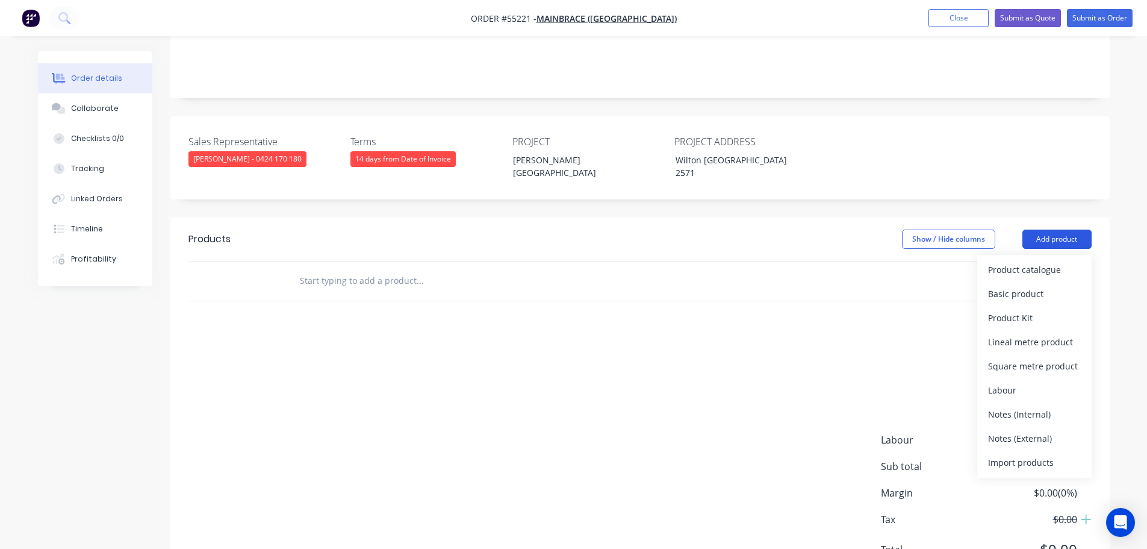
scroll to position [241, 0]
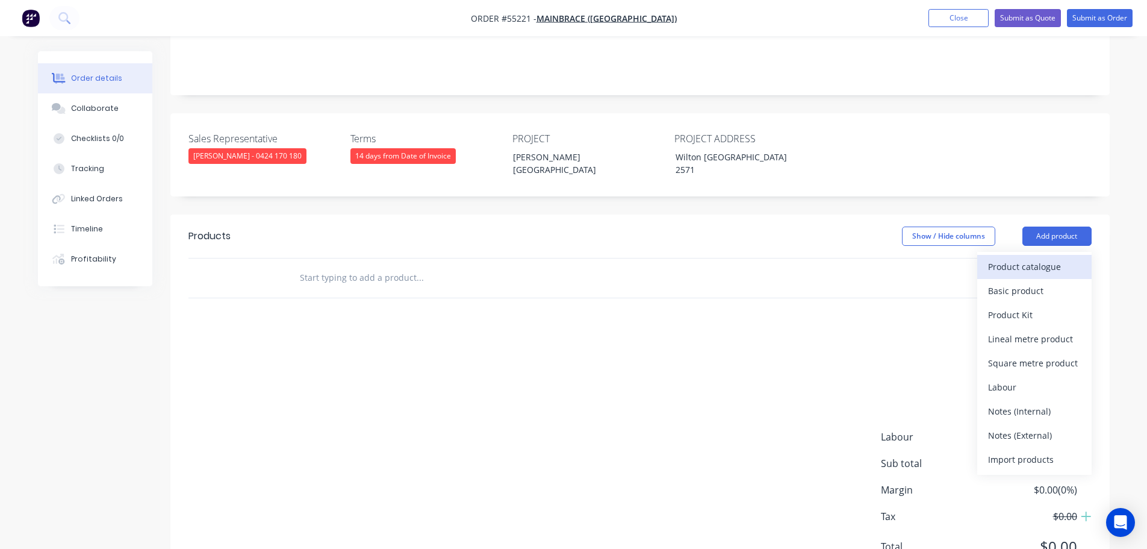
click at [1017, 258] on div "Product catalogue" at bounding box center [1034, 266] width 93 height 17
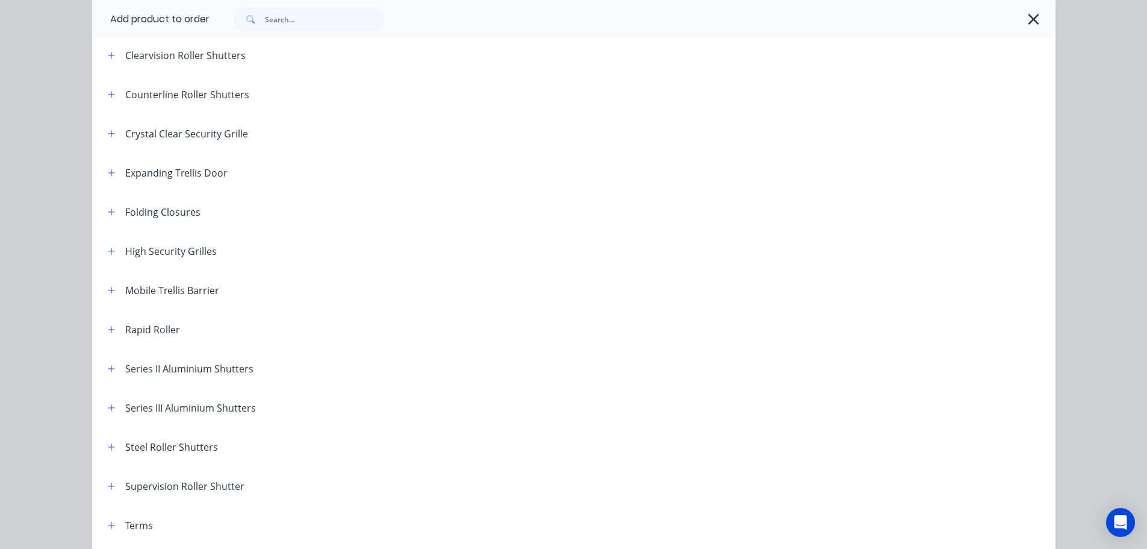
scroll to position [341, 0]
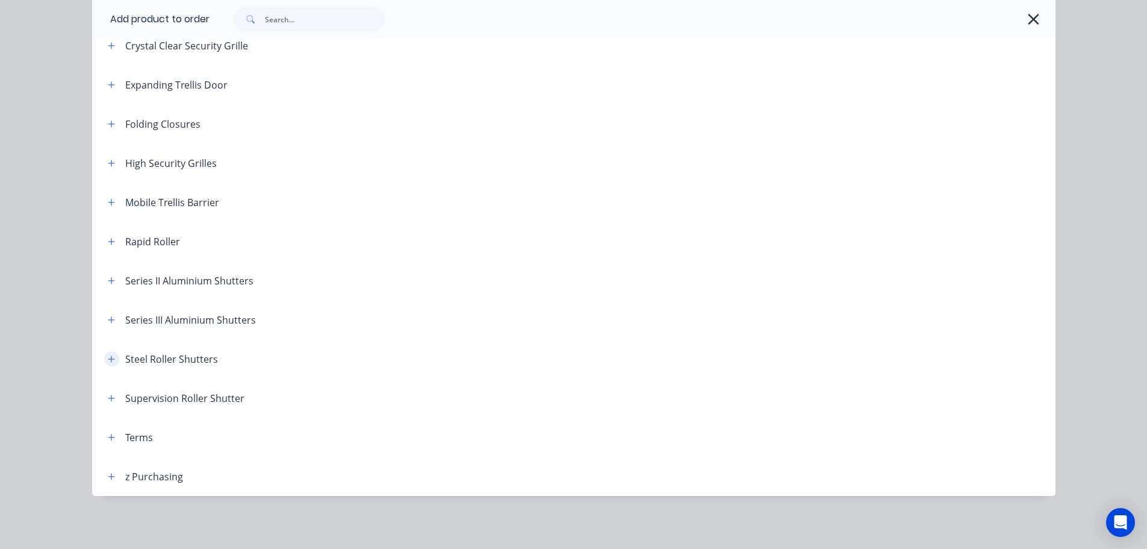
click at [108, 359] on icon "button" at bounding box center [111, 358] width 7 height 7
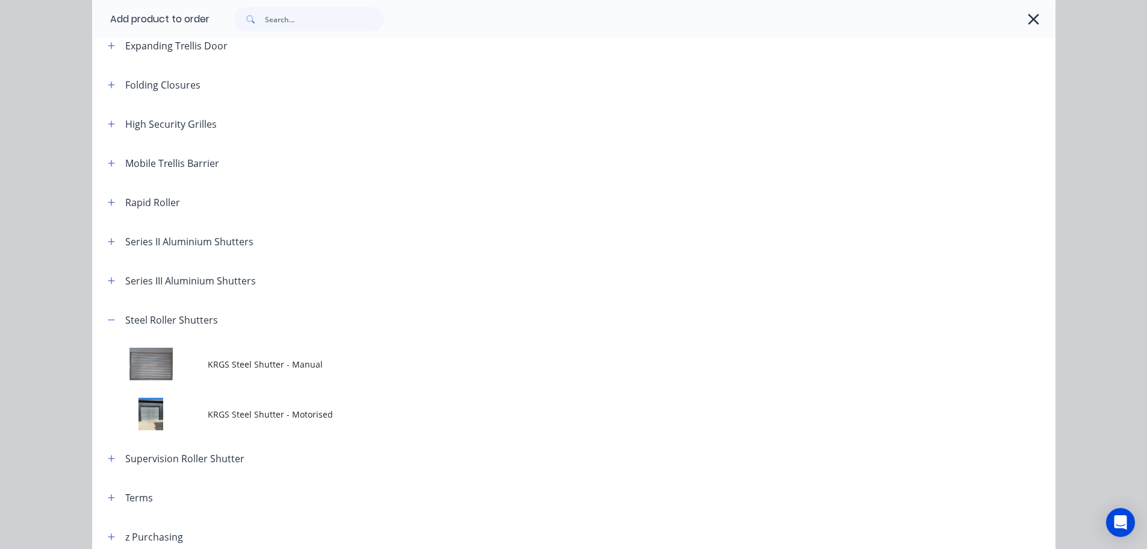
scroll to position [401, 0]
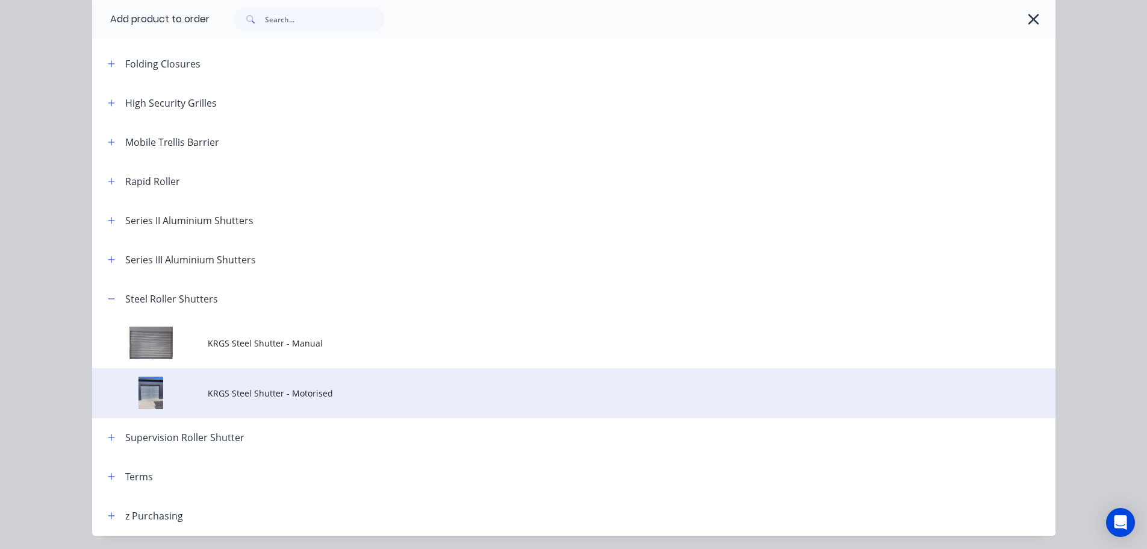
click at [218, 396] on span "KRGS Steel Shutter - Motorised" at bounding box center [547, 393] width 678 height 13
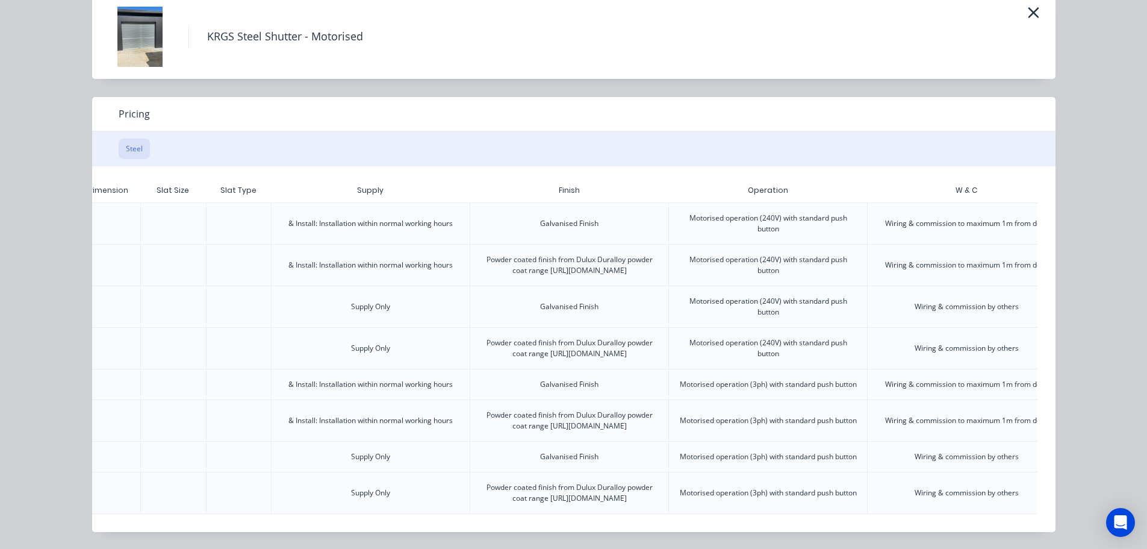
scroll to position [0, 301]
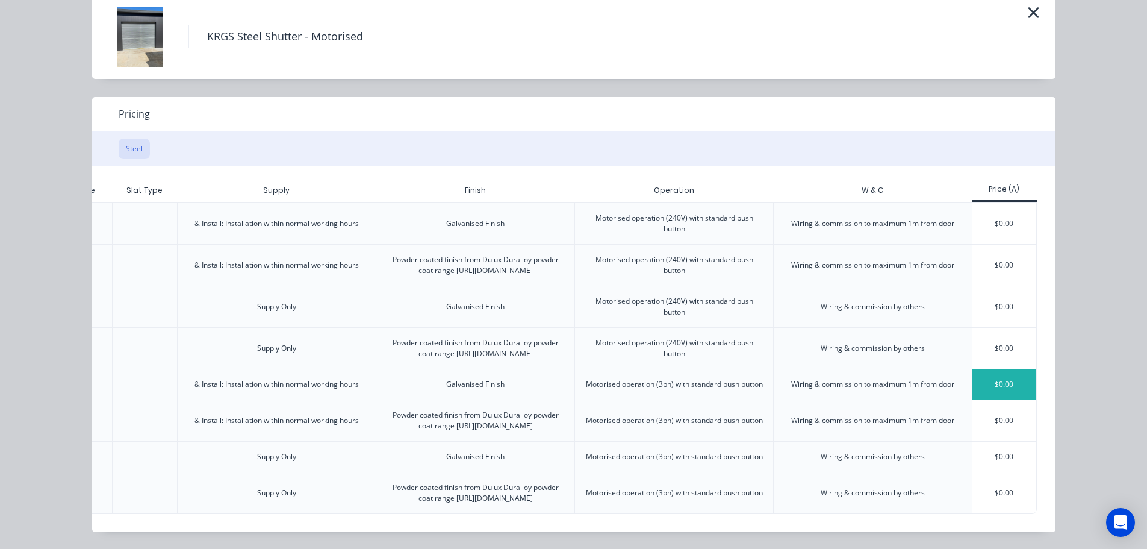
click at [993, 369] on div "$0.00" at bounding box center [1005, 384] width 64 height 30
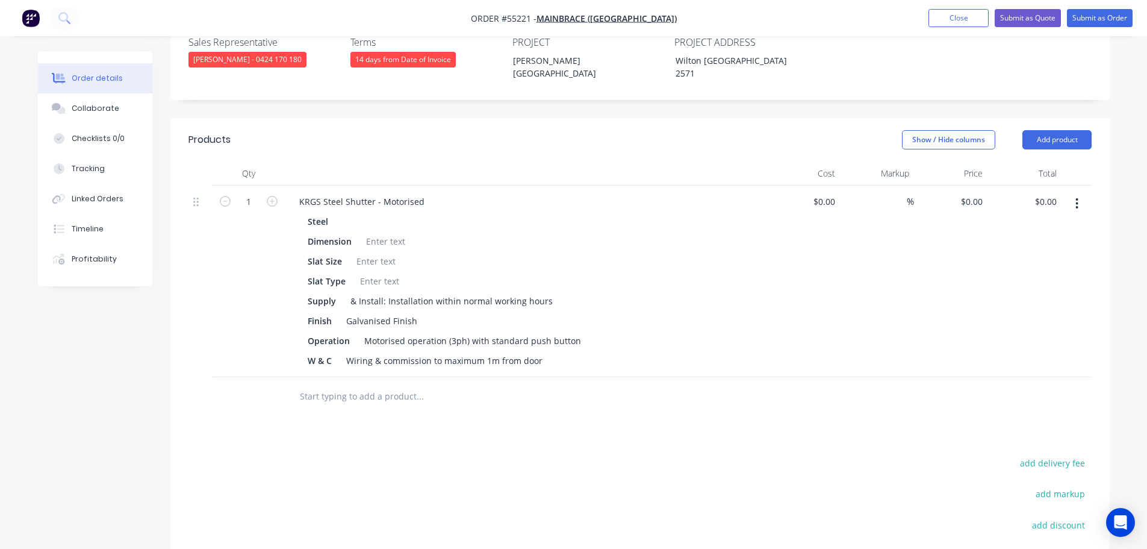
scroll to position [361, 0]
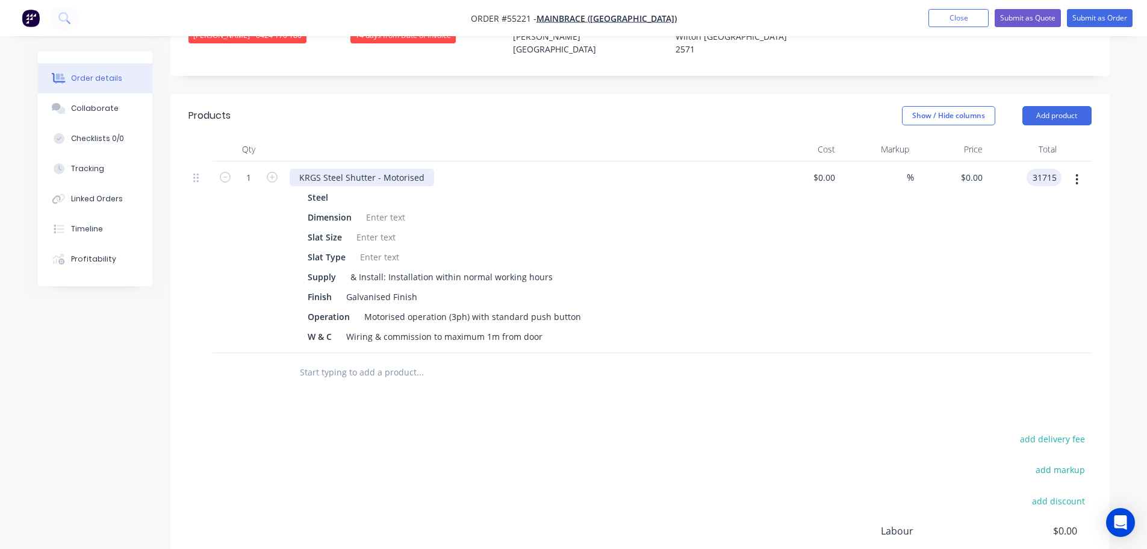
type input "31715"
type input "$31,715.00"
click at [292, 169] on div "KRGS Steel Shutter - Motorised" at bounding box center [362, 177] width 145 height 17
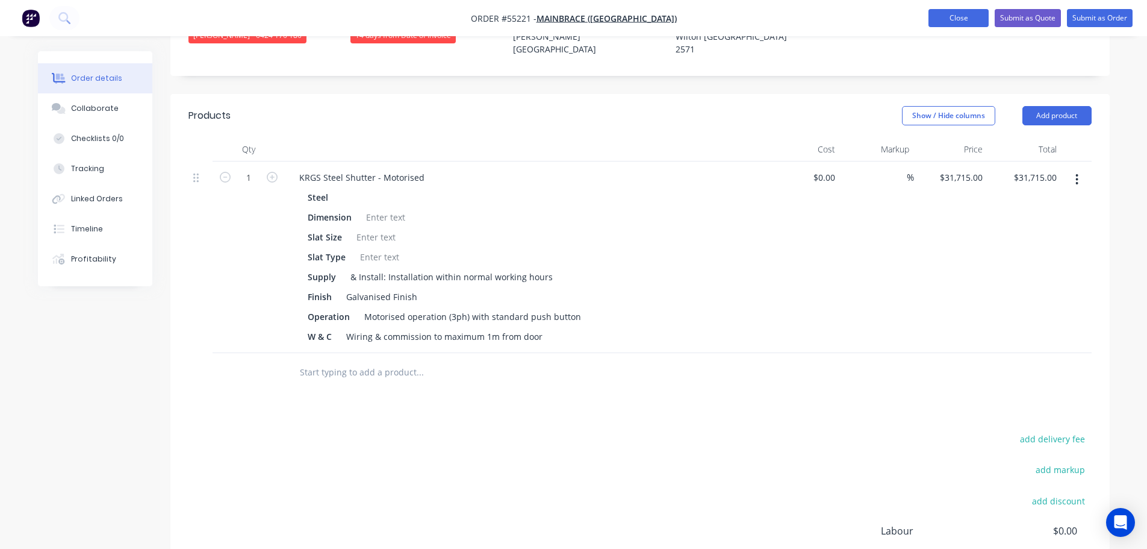
click at [937, 21] on button "Close" at bounding box center [959, 18] width 60 height 18
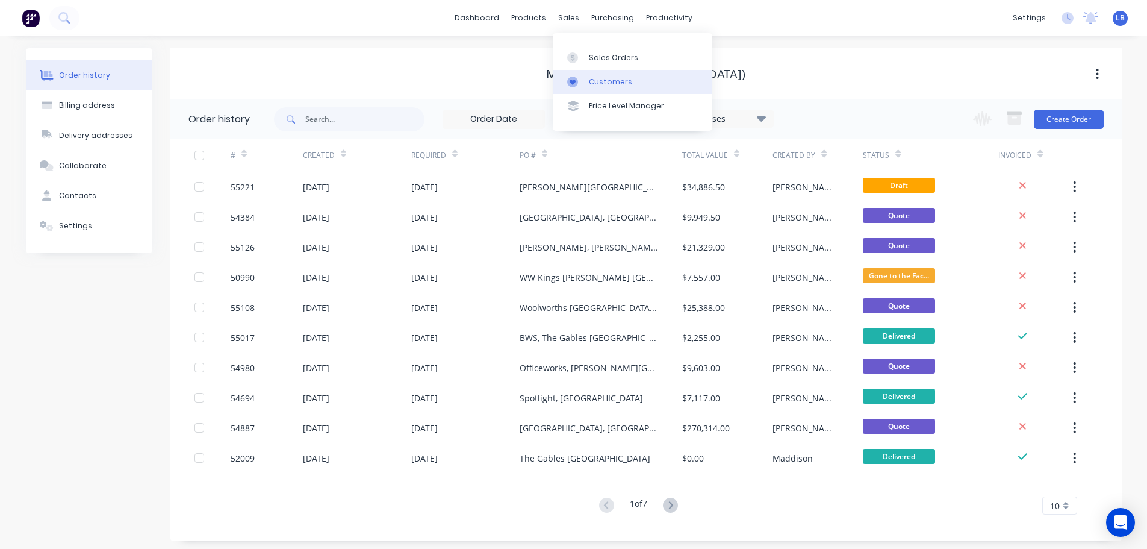
click at [615, 81] on div "Customers" at bounding box center [610, 81] width 43 height 11
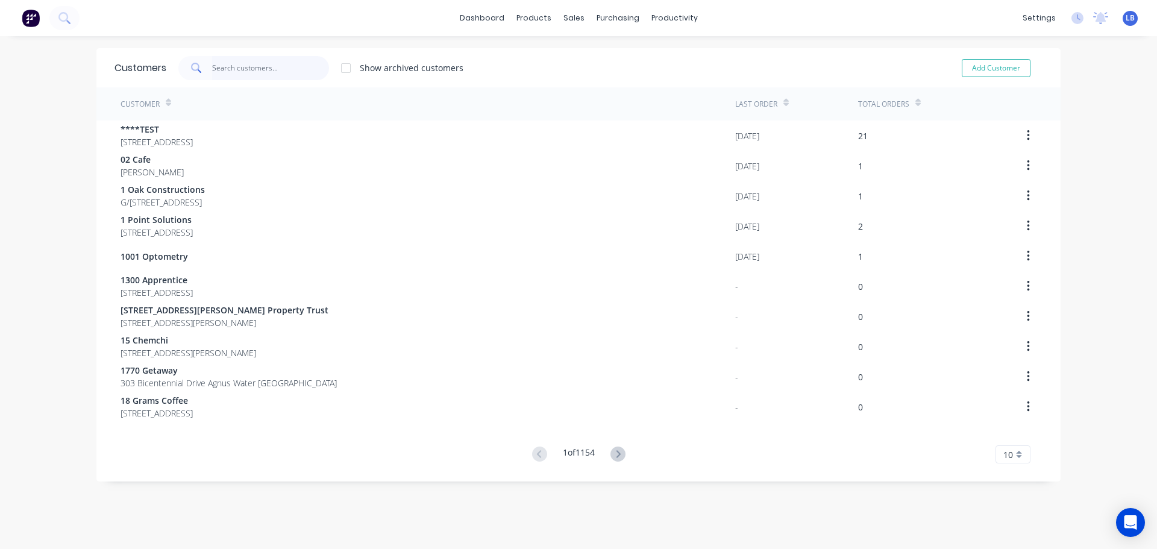
click at [225, 70] on input "text" at bounding box center [270, 68] width 117 height 24
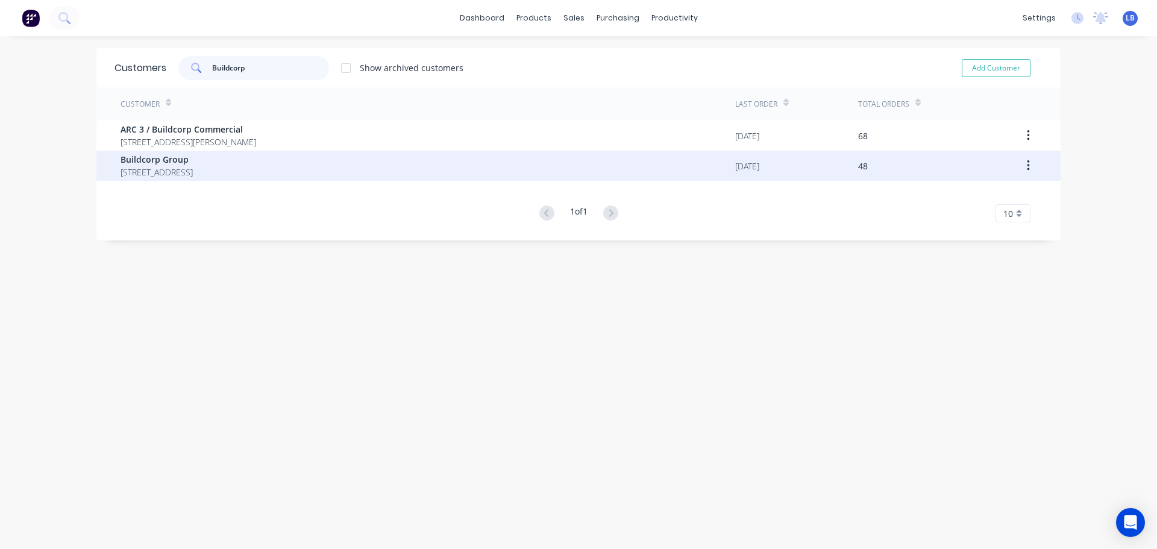
type input "Buildcorp"
click at [156, 160] on span "Buildcorp Group" at bounding box center [156, 159] width 72 height 13
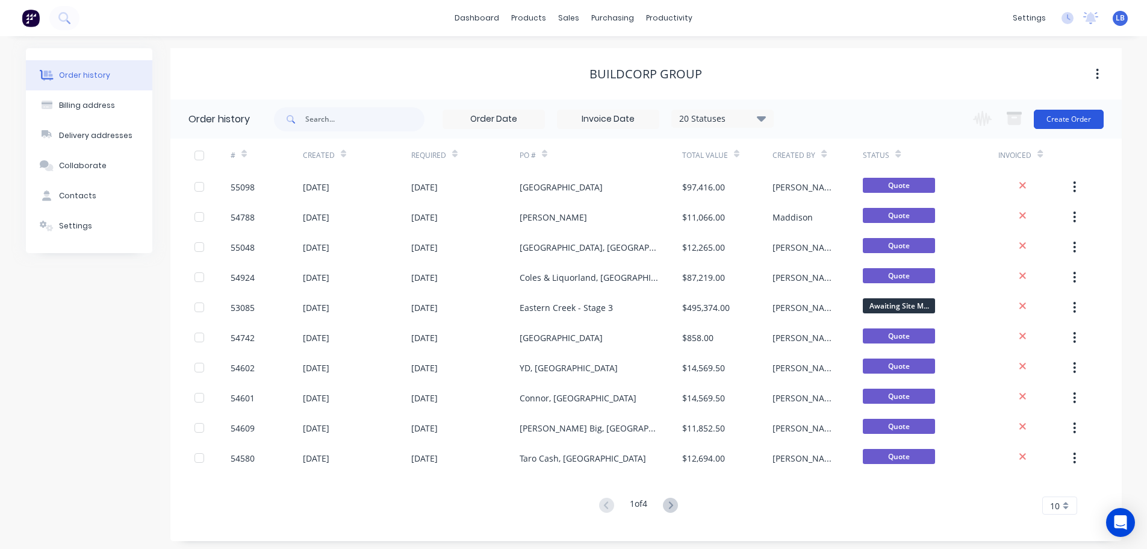
click at [1055, 119] on button "Create Order" at bounding box center [1069, 119] width 70 height 19
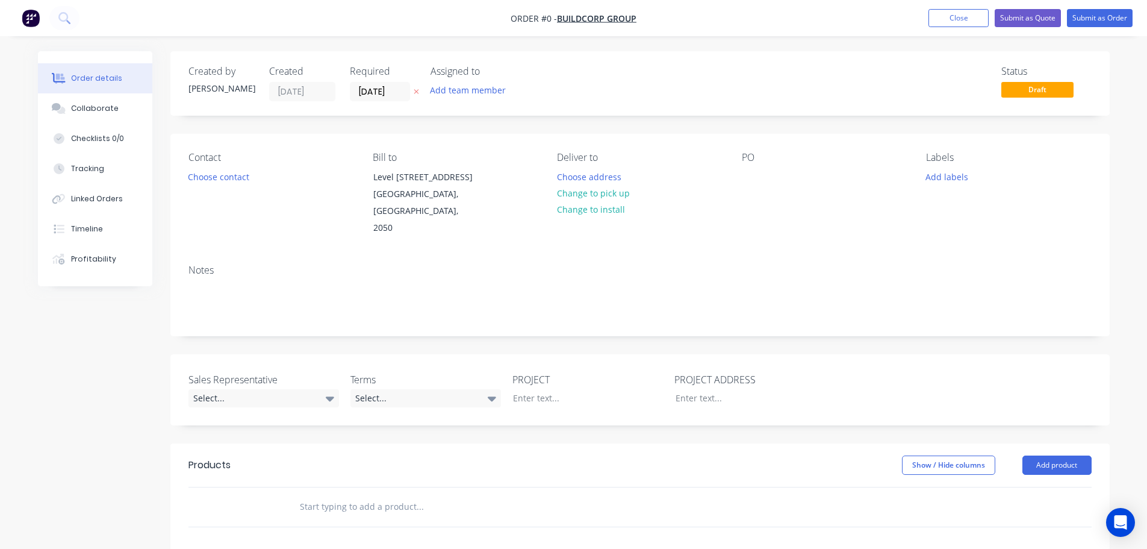
click at [743, 166] on div "PO" at bounding box center [824, 194] width 165 height 85
click at [749, 176] on div at bounding box center [751, 176] width 19 height 17
click at [235, 178] on div "Order details Collaborate Checklists 0/0 Tracking Linked Orders Timeline Profit…" at bounding box center [574, 442] width 1096 height 783
click at [235, 178] on button "Choose contact" at bounding box center [218, 176] width 74 height 16
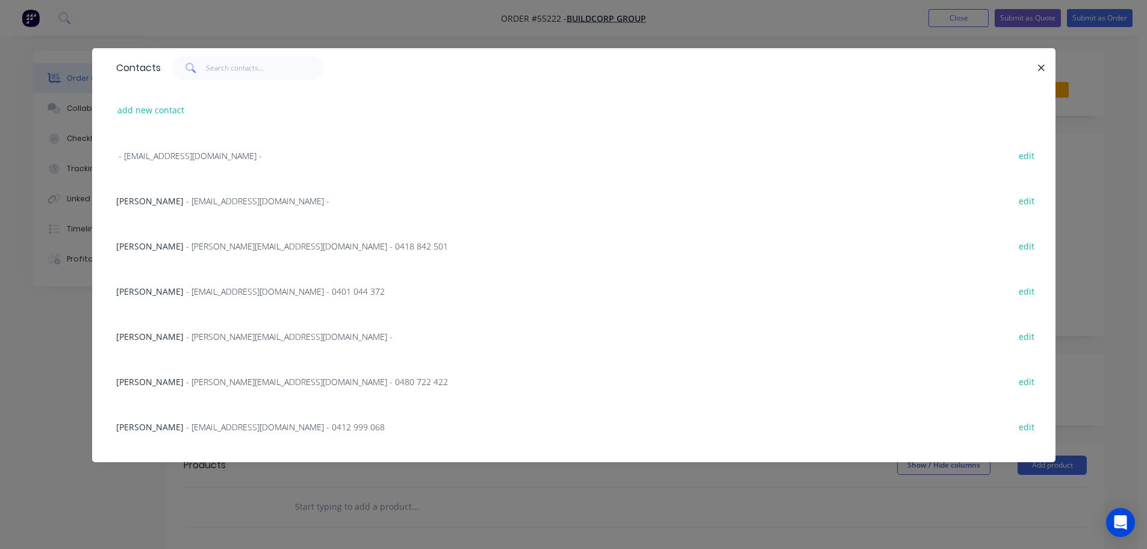
click at [129, 428] on span "[PERSON_NAME]" at bounding box center [149, 426] width 67 height 11
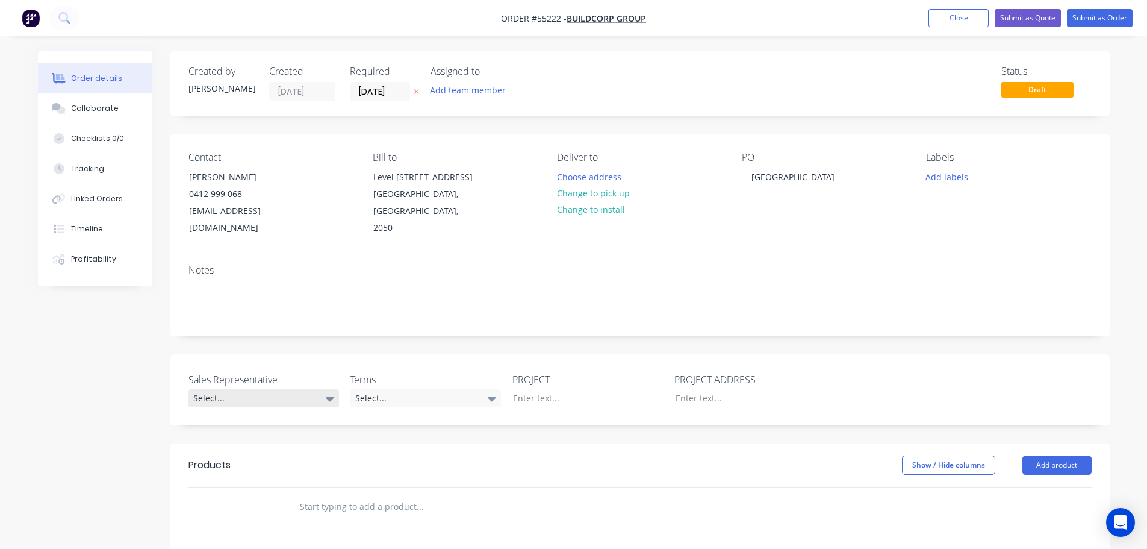
click at [224, 389] on div "Select..." at bounding box center [264, 398] width 151 height 18
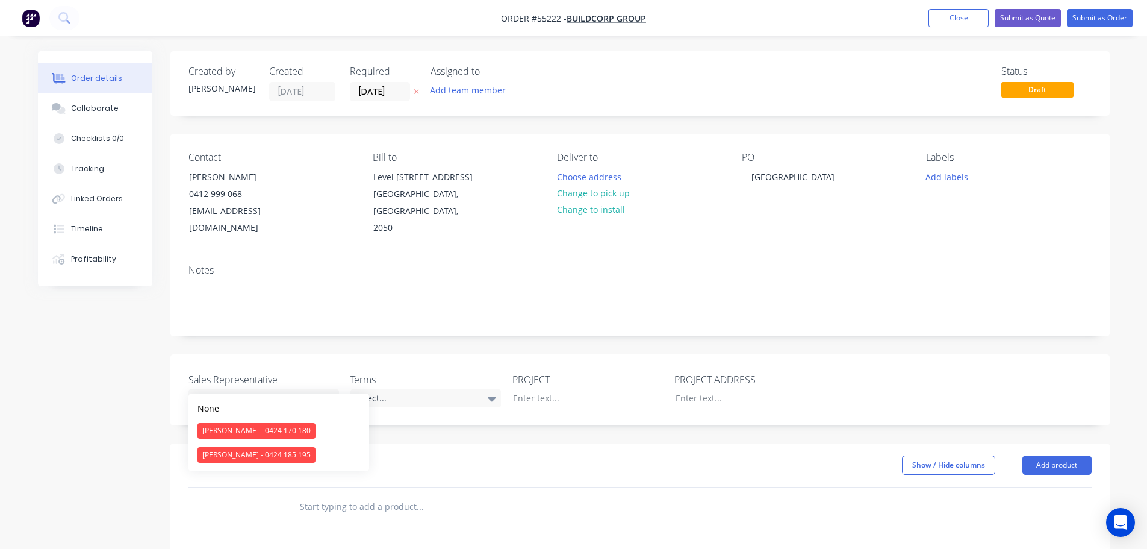
click at [231, 427] on div "[PERSON_NAME] - 0424 170 180" at bounding box center [257, 431] width 118 height 16
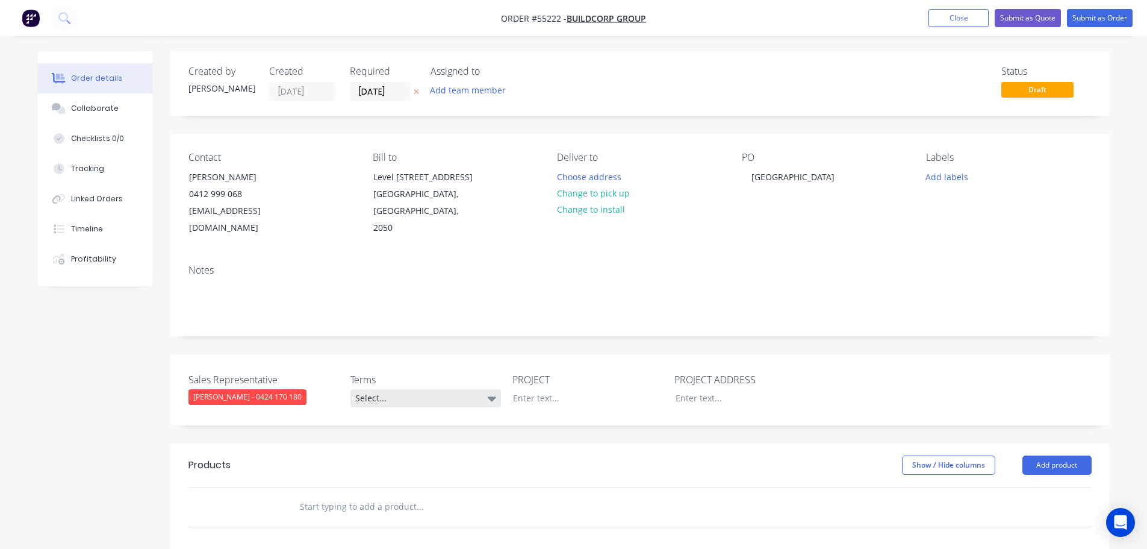
click at [405, 389] on div "Select..." at bounding box center [426, 398] width 151 height 18
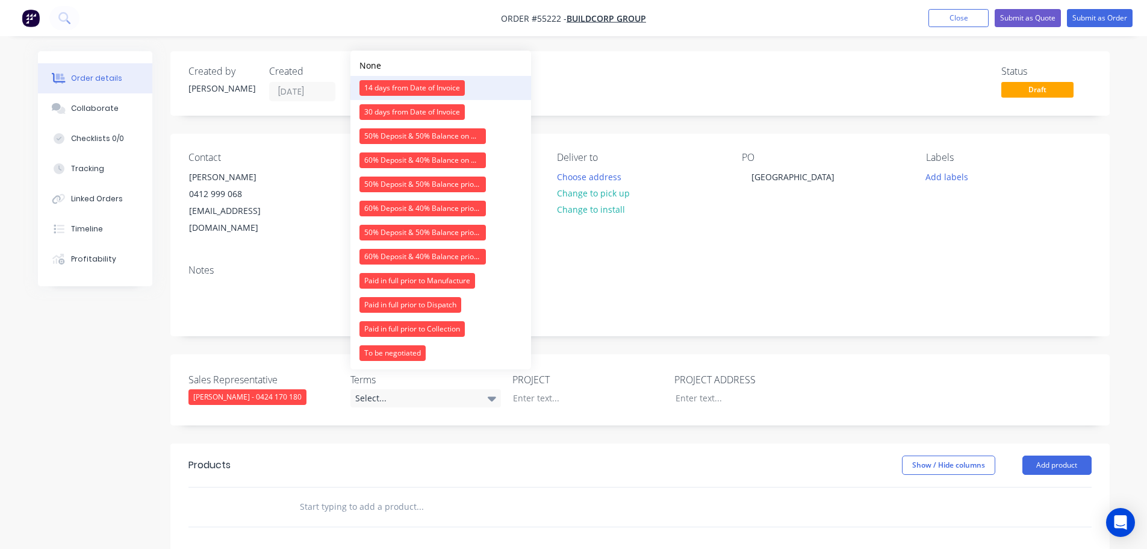
click at [393, 89] on div "14 days from Date of Invoice" at bounding box center [412, 88] width 105 height 16
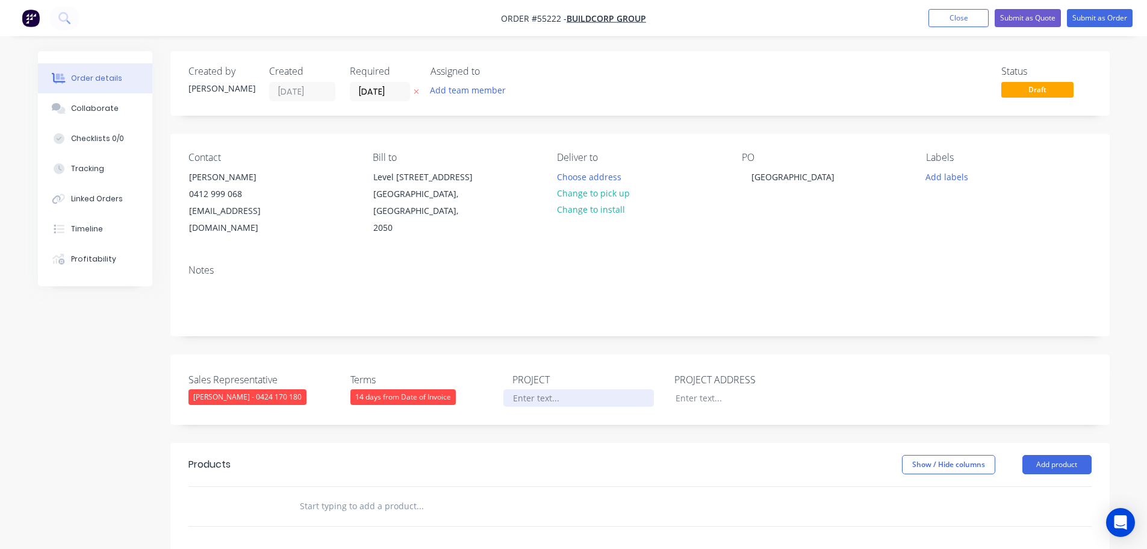
click at [519, 389] on div at bounding box center [579, 397] width 151 height 17
click at [778, 176] on div "[GEOGRAPHIC_DATA]" at bounding box center [793, 176] width 102 height 17
copy div "[GEOGRAPHIC_DATA]"
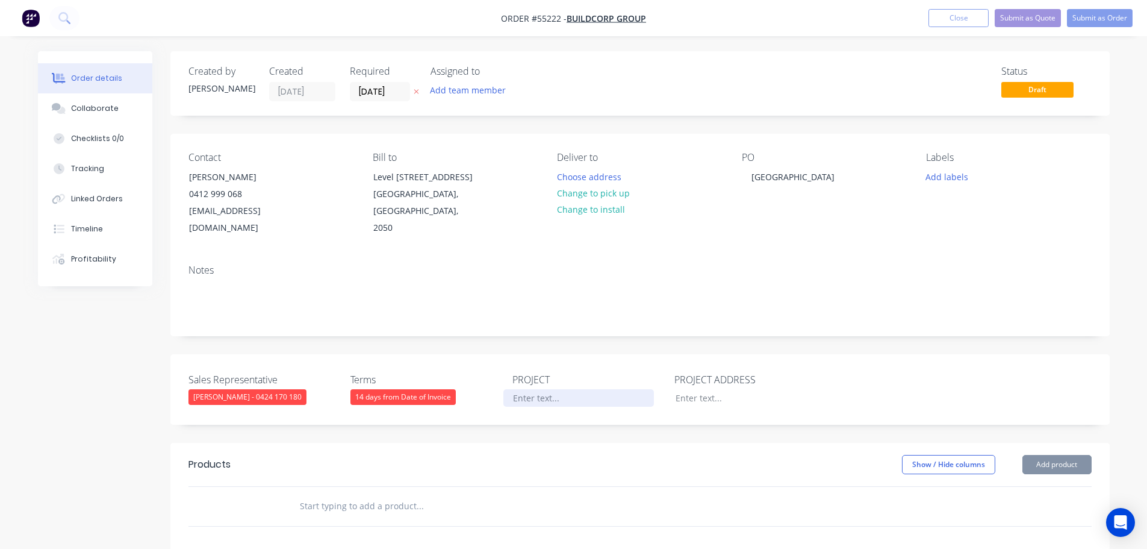
click at [523, 389] on div at bounding box center [579, 397] width 151 height 17
paste div
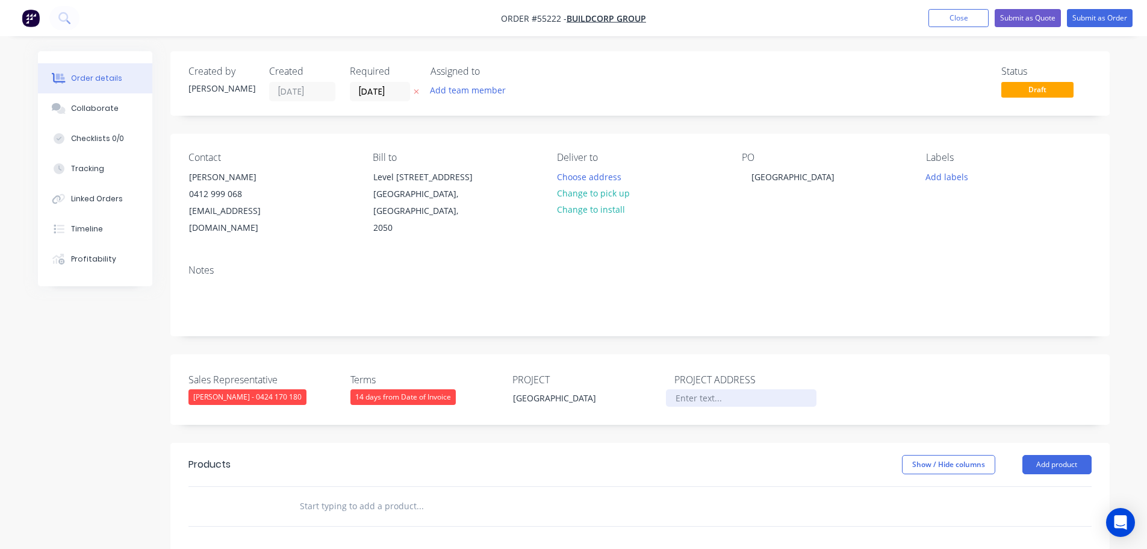
click at [681, 389] on div at bounding box center [741, 397] width 151 height 17
paste div
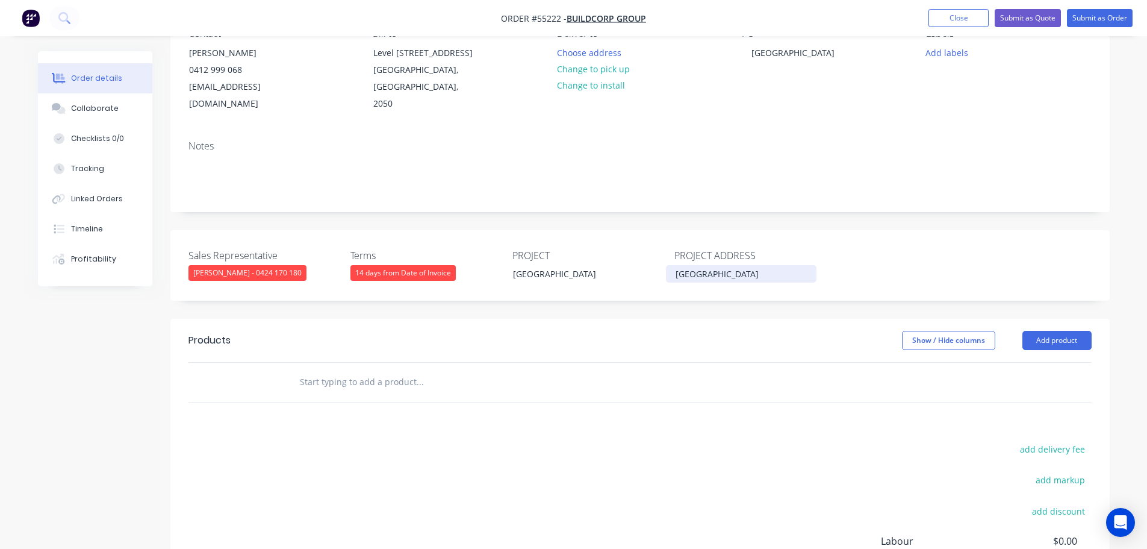
scroll to position [241, 0]
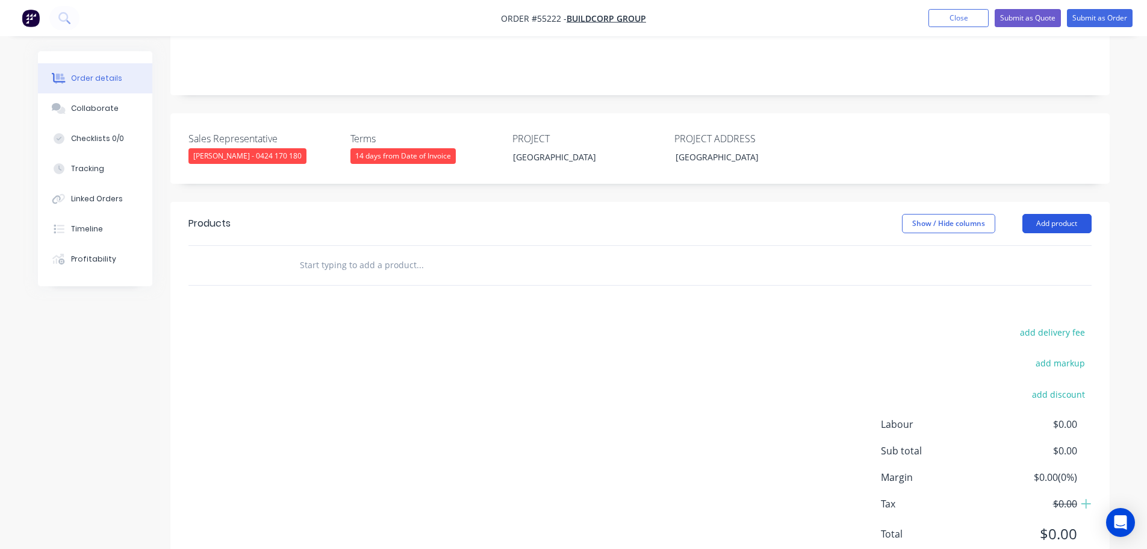
click at [1057, 214] on button "Add product" at bounding box center [1057, 223] width 69 height 19
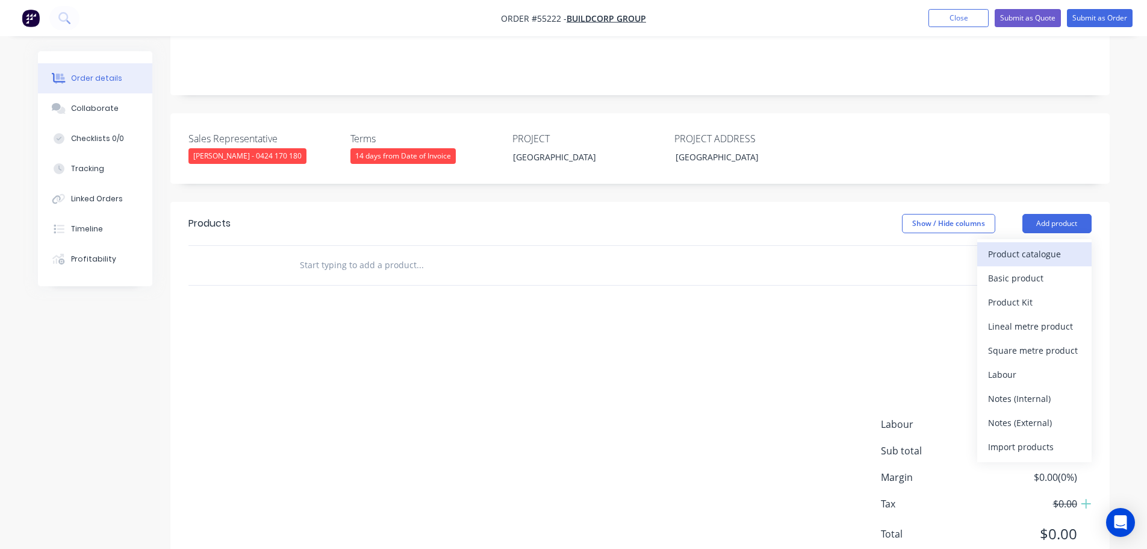
click at [1005, 245] on div "Product catalogue" at bounding box center [1034, 253] width 93 height 17
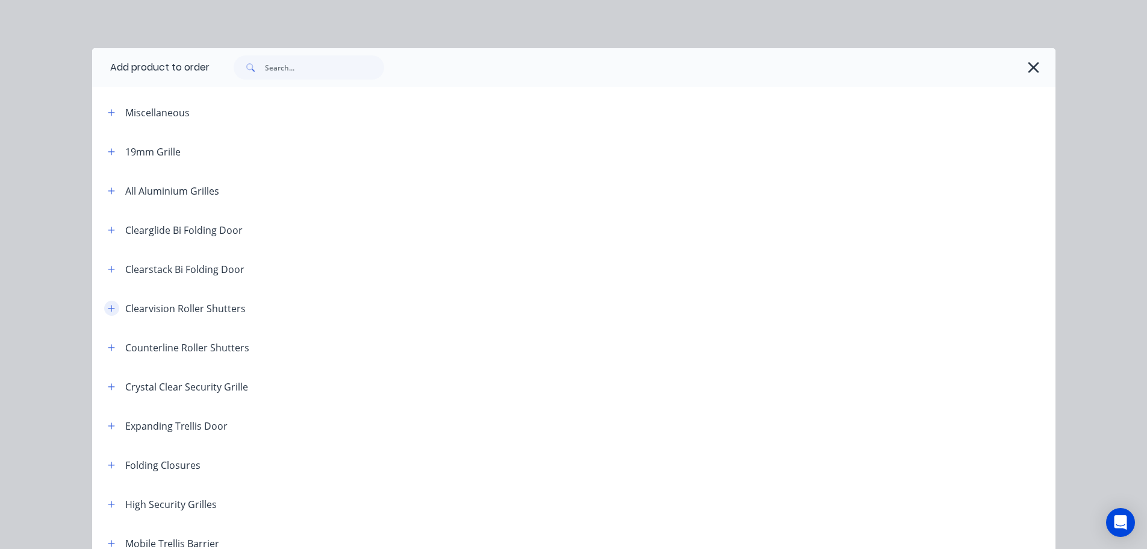
click at [108, 307] on icon "button" at bounding box center [111, 308] width 7 height 8
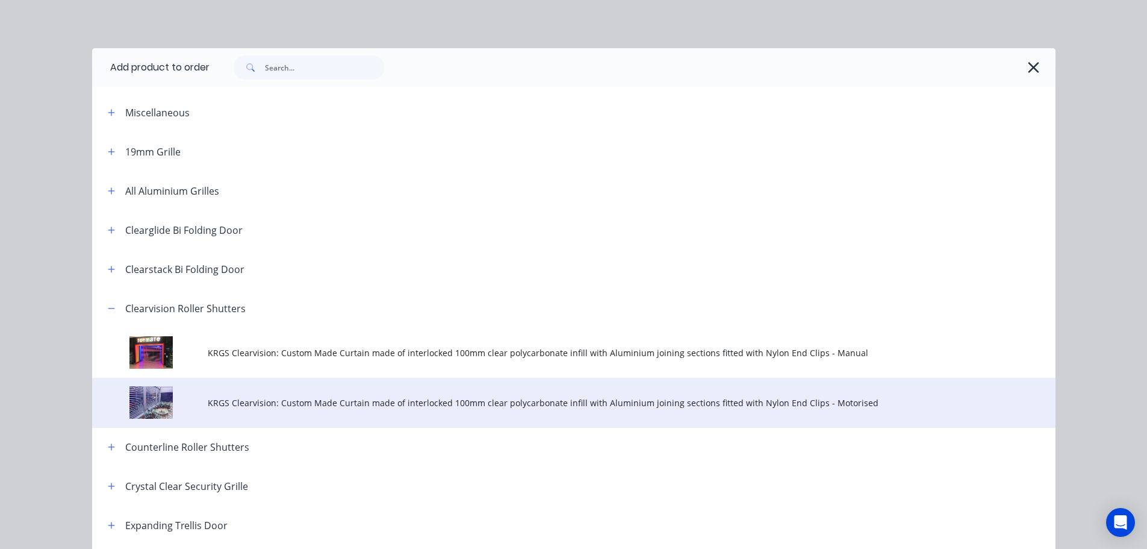
click at [217, 404] on span "KRGS Clearvision: Custom Made Curtain made of interlocked 100mm clear polycarbo…" at bounding box center [547, 402] width 678 height 13
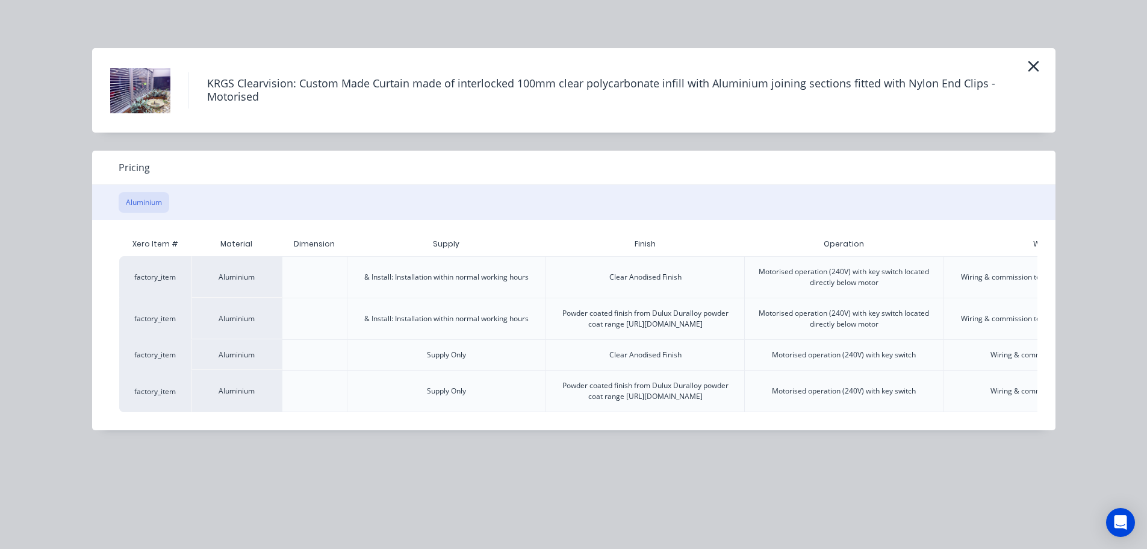
scroll to position [0, 169]
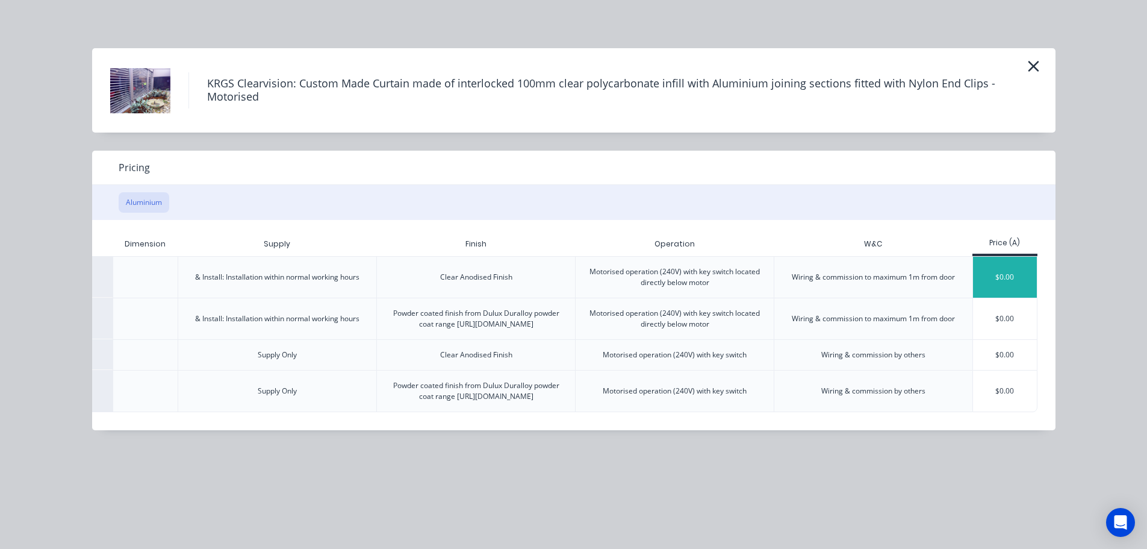
click at [999, 272] on div "$0.00" at bounding box center [1005, 277] width 64 height 41
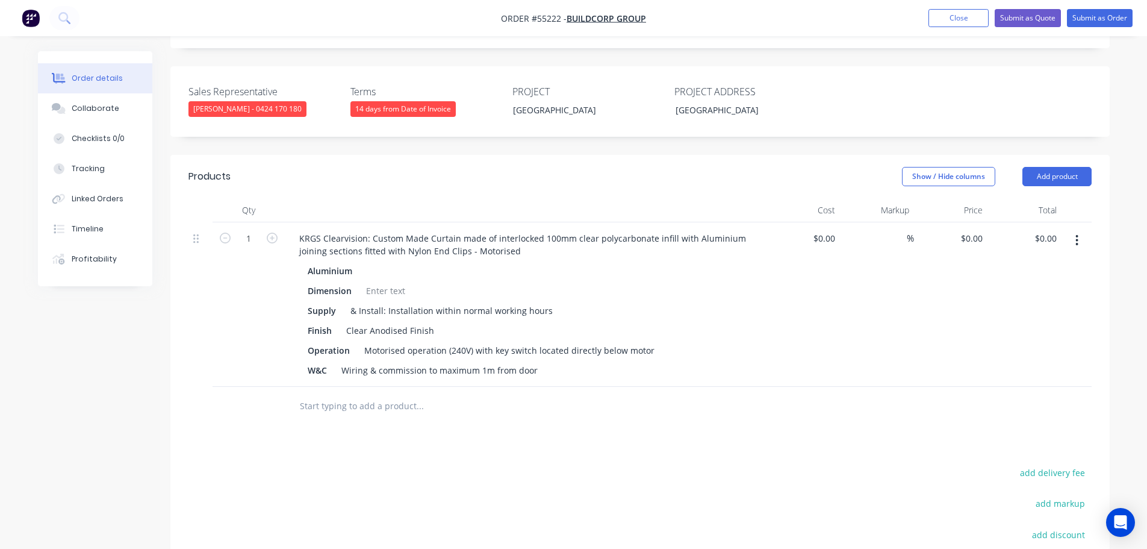
scroll to position [361, 0]
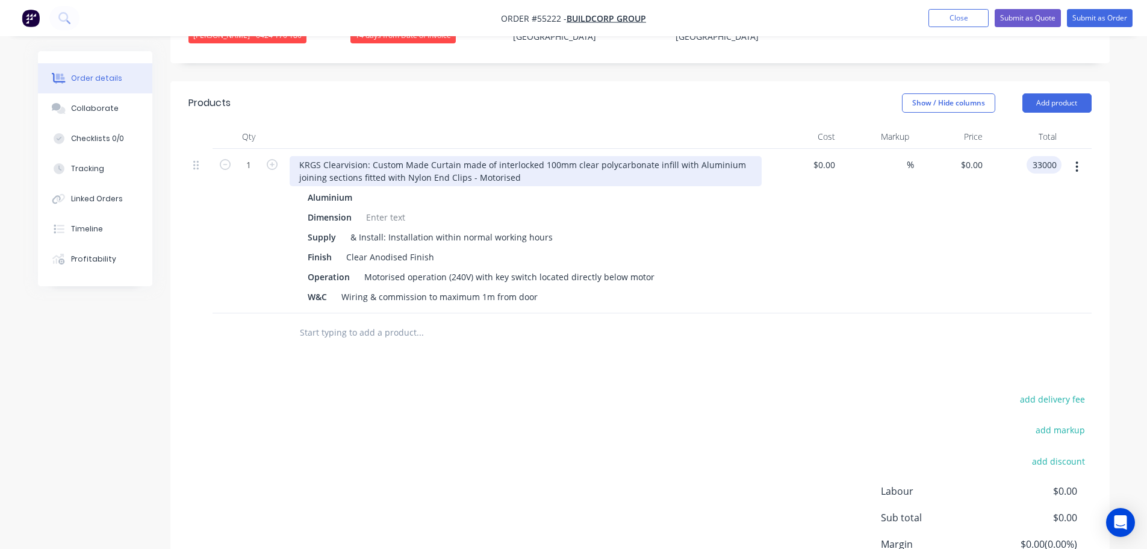
type input "33000"
type input "$33,000.00"
click at [301, 156] on div "KRGS Clearvision: Custom Made Curtain made of interlocked 100mm clear polycarbo…" at bounding box center [526, 171] width 472 height 30
click at [296, 156] on div "KRGS Clearvision: Custom Made Curtain made of interlocked 100mm clear polycarbo…" at bounding box center [526, 171] width 472 height 30
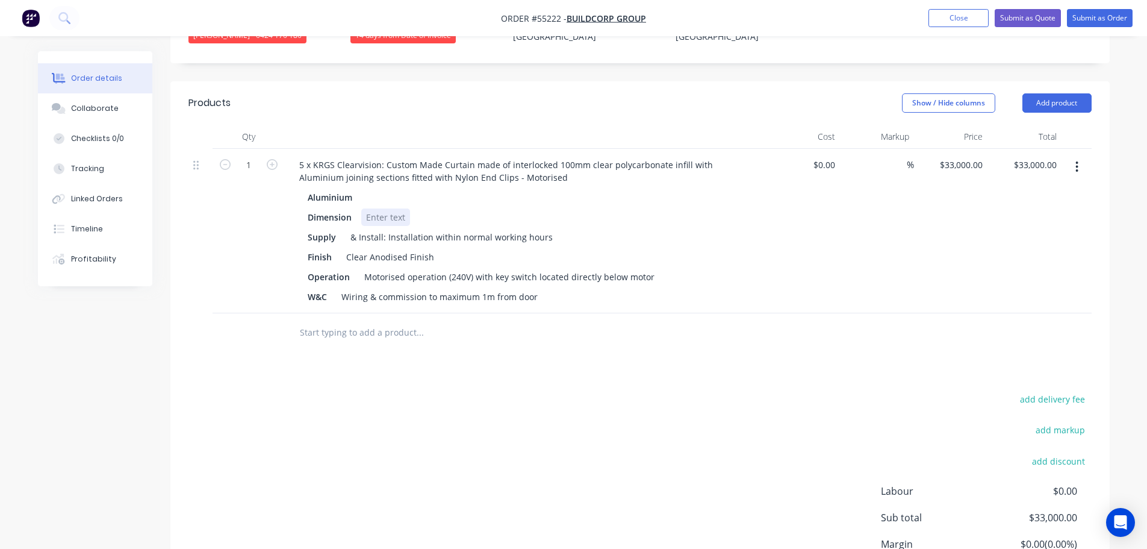
click at [379, 208] on div at bounding box center [385, 216] width 49 height 17
click at [375, 208] on div at bounding box center [385, 216] width 49 height 17
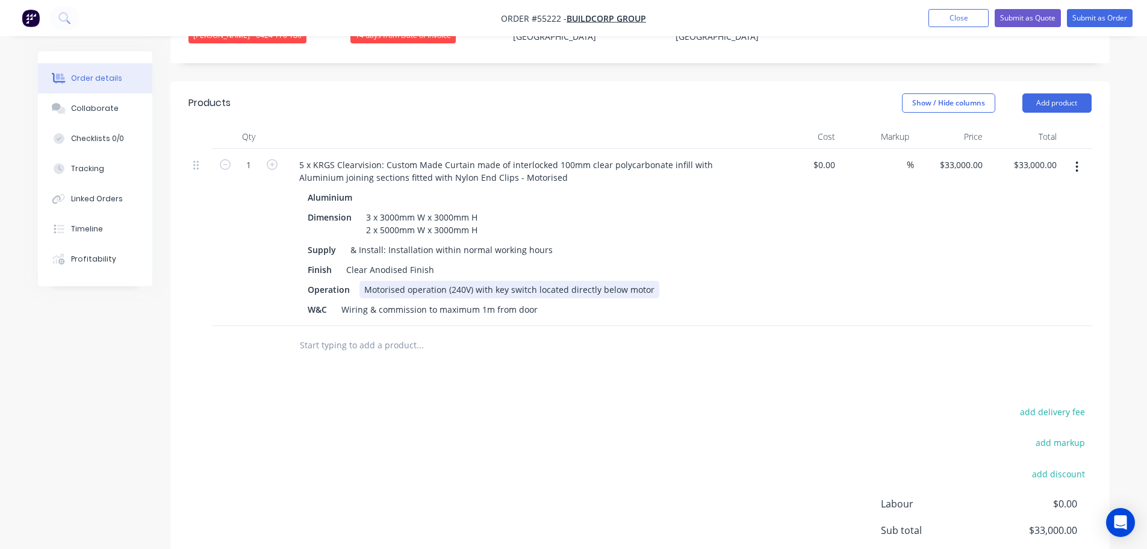
click at [493, 281] on div "Motorised operation (240V) with key switch located directly below motor" at bounding box center [510, 289] width 300 height 17
drag, startPoint x: 543, startPoint y: 277, endPoint x: 545, endPoint y: 320, distance: 43.4
click at [543, 281] on div "Motorised operation (240V) with 10 key switch located directly below motor" at bounding box center [516, 289] width 312 height 17
click at [490, 281] on div "Motorised operation (240V) with 10 key switches located directly below motor" at bounding box center [520, 289] width 321 height 17
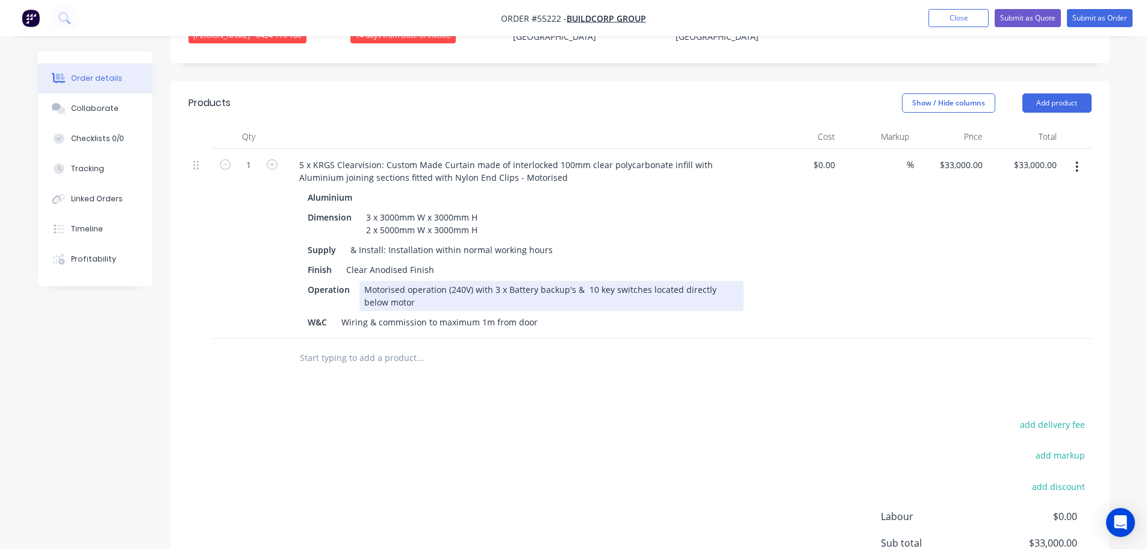
click at [593, 281] on div "Motorised operation (240V) with 3 x Battery backup's & 10 key switches located …" at bounding box center [552, 296] width 384 height 30
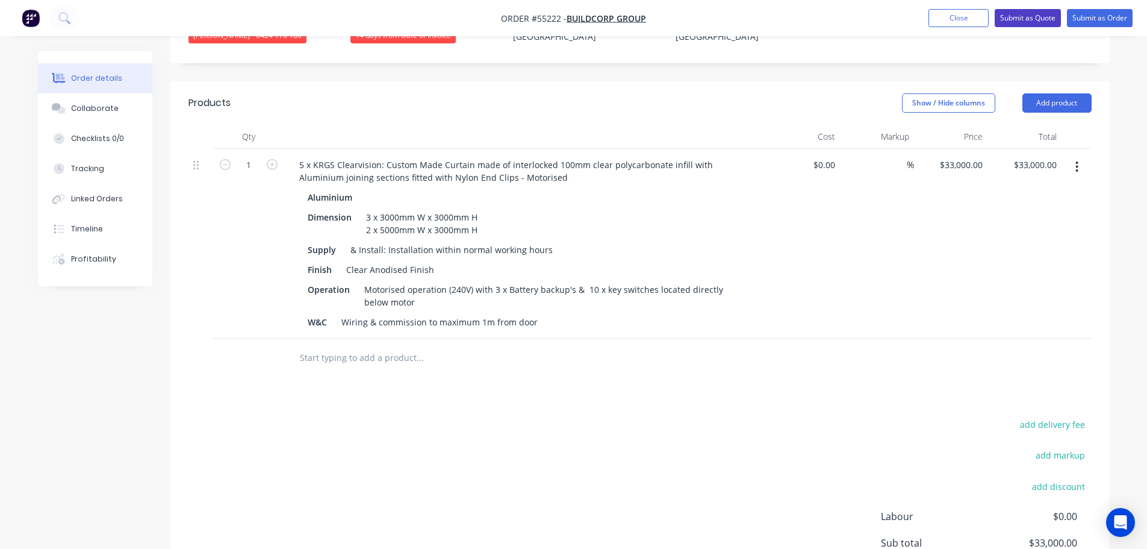
click at [1007, 25] on button "Submit as Quote" at bounding box center [1028, 18] width 66 height 18
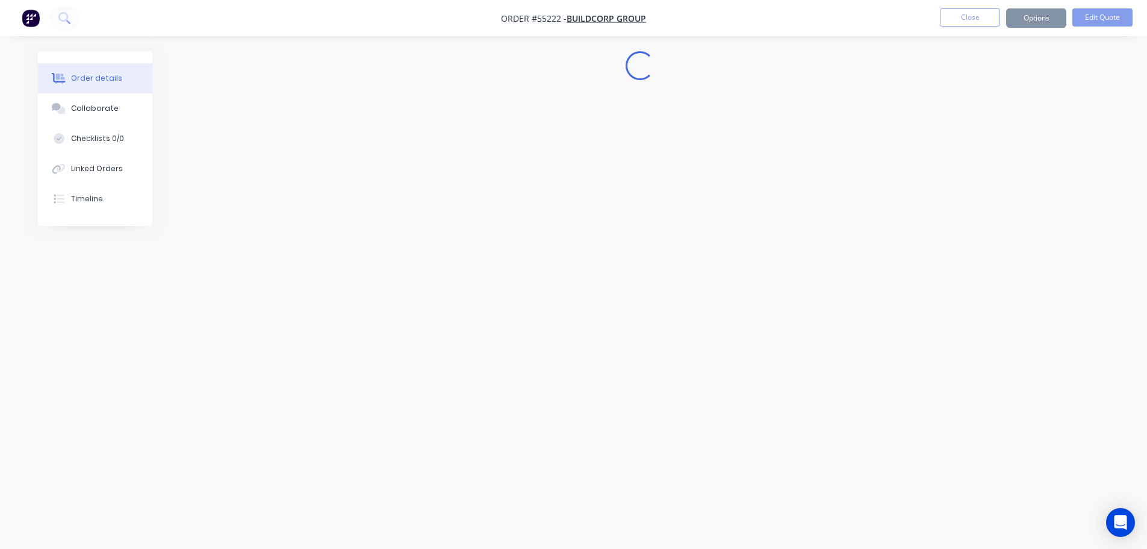
scroll to position [0, 0]
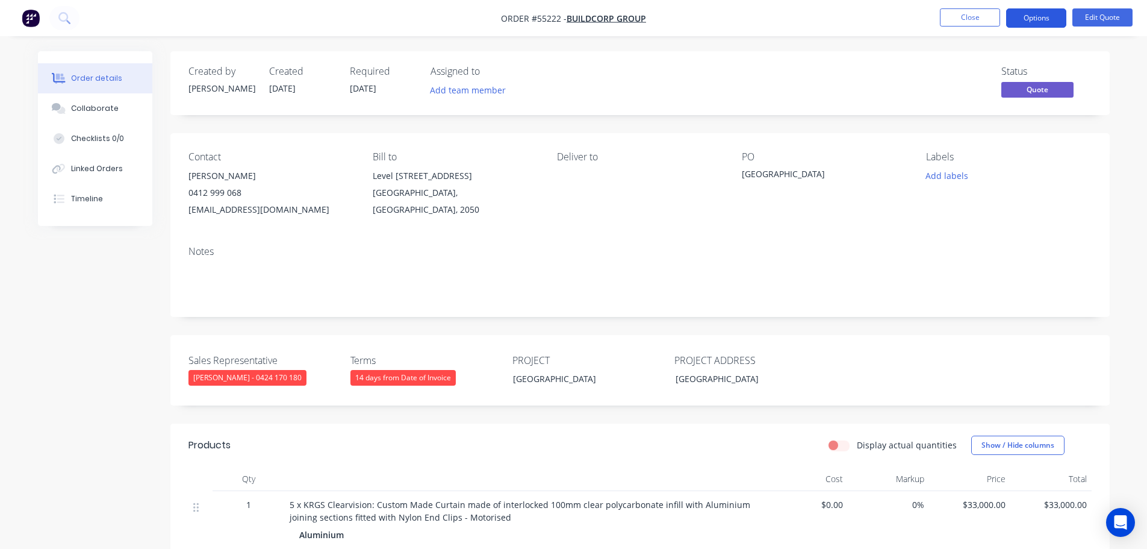
click at [1025, 17] on button "Options" at bounding box center [1037, 17] width 60 height 19
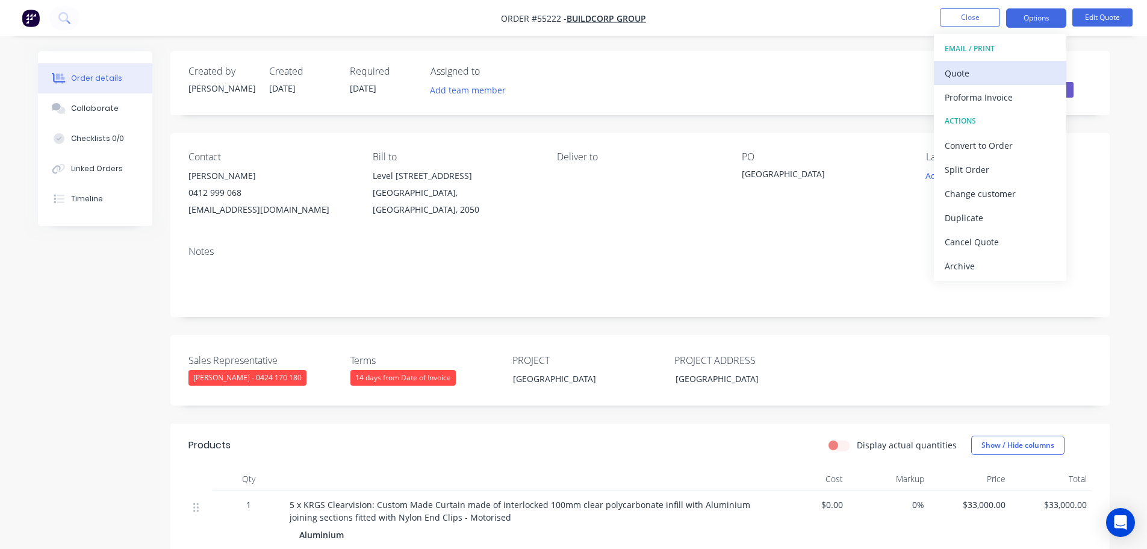
click at [958, 80] on div "Quote" at bounding box center [1000, 72] width 111 height 17
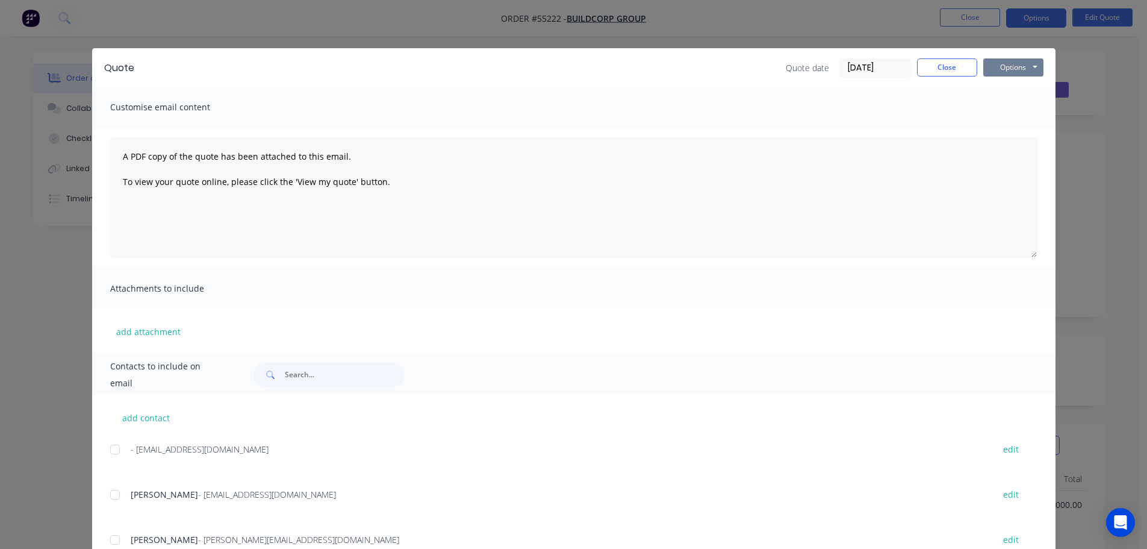
click at [1000, 73] on button "Options" at bounding box center [1014, 67] width 60 height 18
click at [1014, 116] on button "Print" at bounding box center [1022, 109] width 77 height 20
click at [919, 72] on button "Close" at bounding box center [947, 67] width 60 height 18
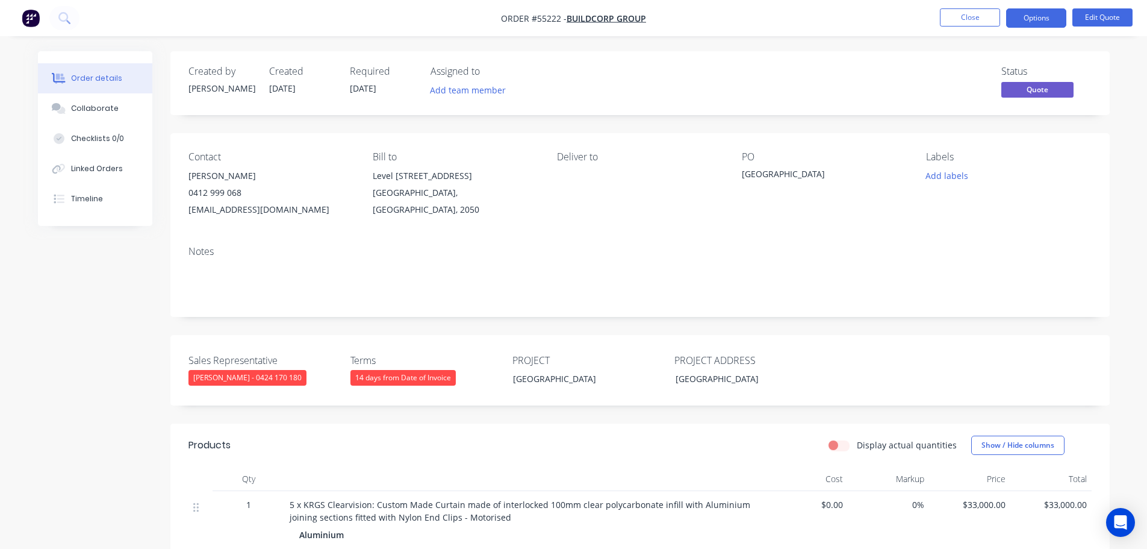
click at [242, 213] on div "zac_trinkler@buildcorp.com.au" at bounding box center [271, 209] width 165 height 17
copy div "zac_trinkler@buildcorp.com.au"
click at [790, 169] on div "[GEOGRAPHIC_DATA]" at bounding box center [817, 175] width 151 height 17
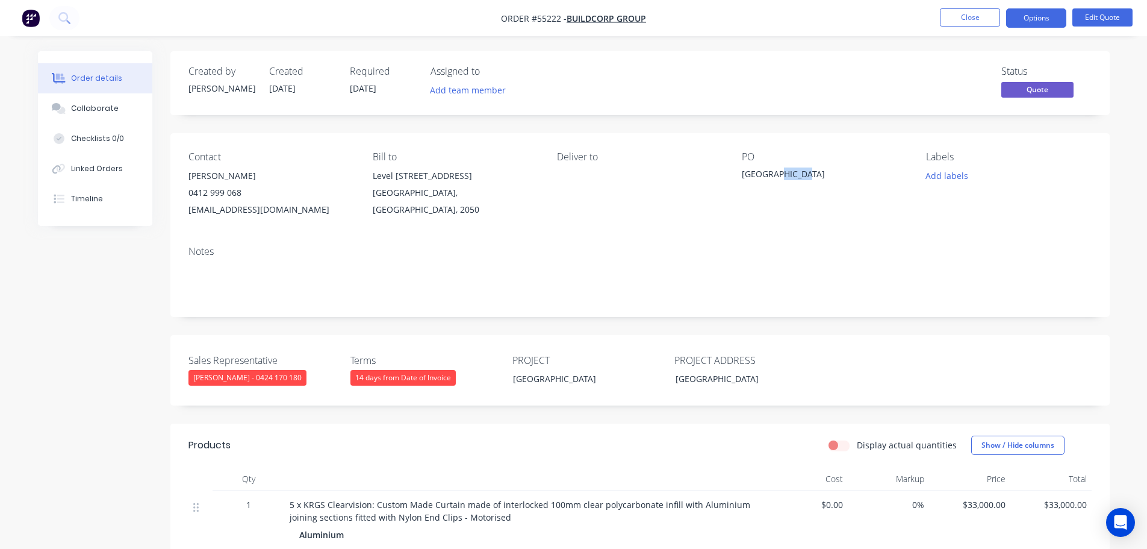
click at [790, 169] on div "[GEOGRAPHIC_DATA]" at bounding box center [817, 175] width 151 height 17
copy div "[GEOGRAPHIC_DATA]"
click at [242, 194] on span at bounding box center [242, 192] width 0 height 11
click at [965, 19] on button "Close" at bounding box center [970, 17] width 60 height 18
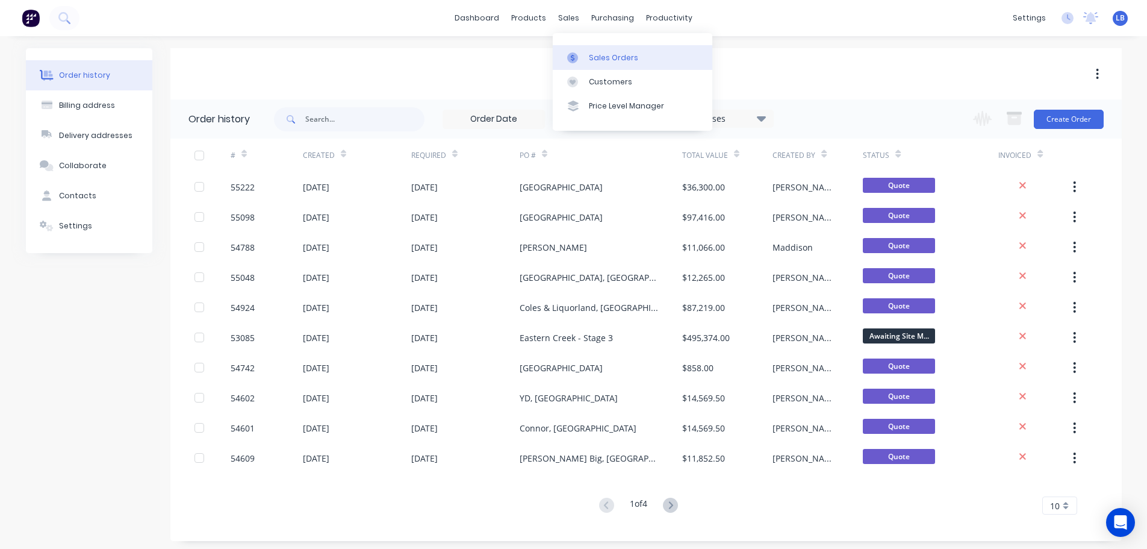
click at [612, 57] on div "Sales Orders" at bounding box center [613, 57] width 49 height 11
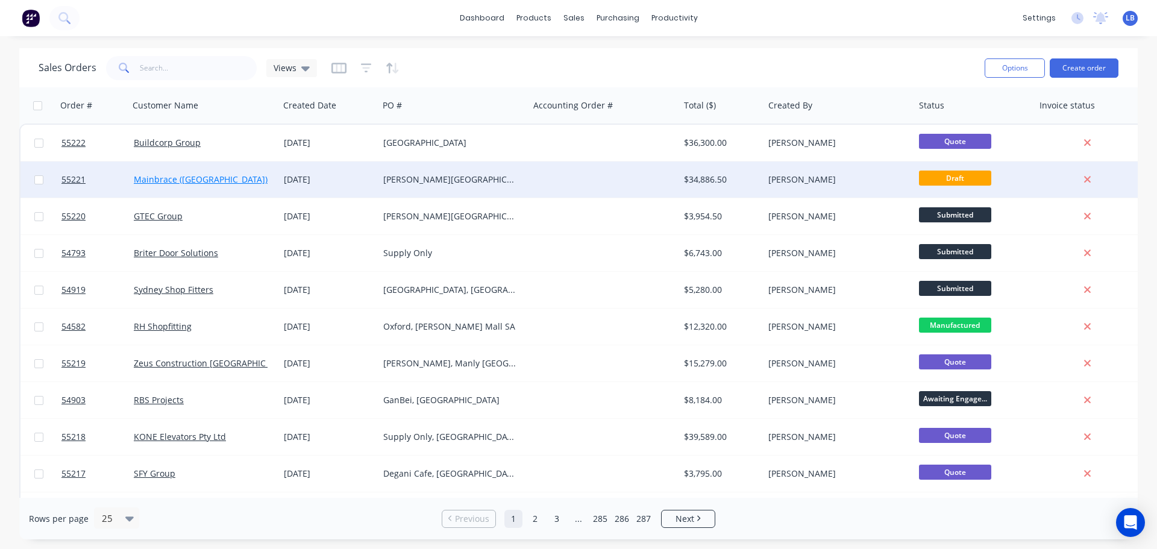
click at [187, 182] on link "Mainbrace ([GEOGRAPHIC_DATA])" at bounding box center [201, 178] width 134 height 11
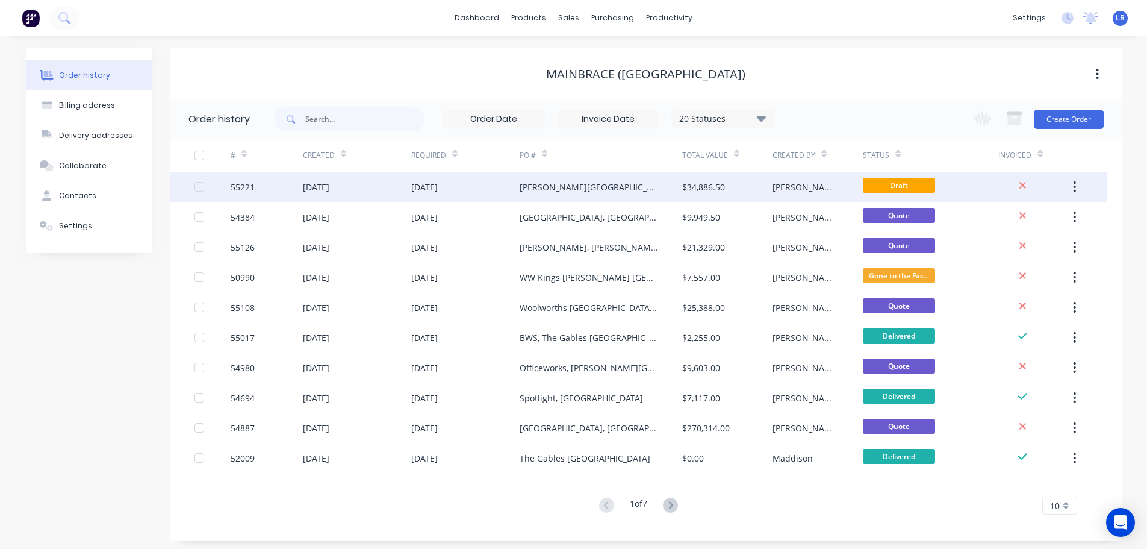
click at [248, 186] on div "55221" at bounding box center [243, 187] width 24 height 13
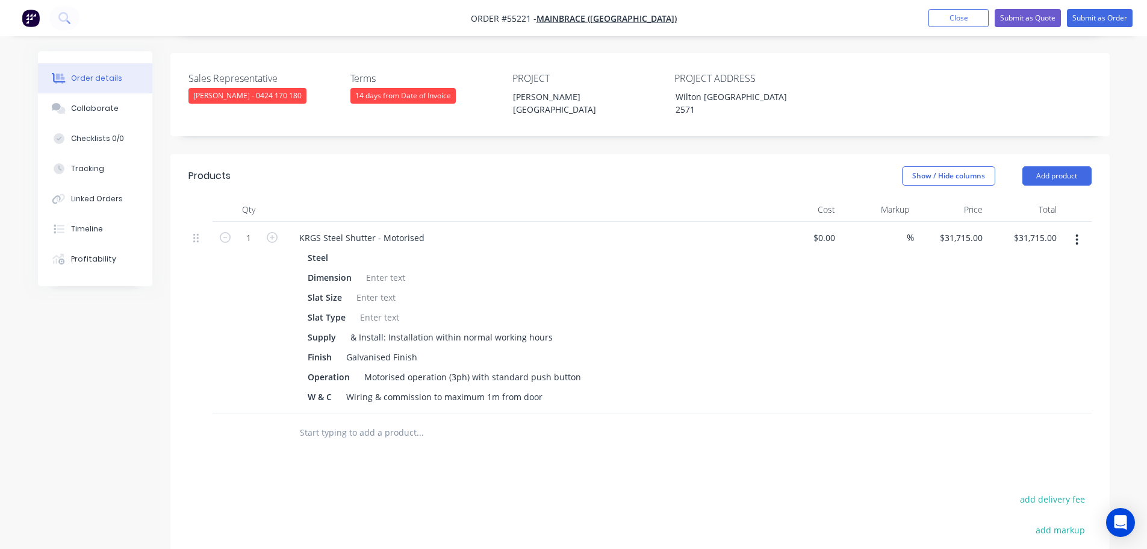
scroll to position [361, 0]
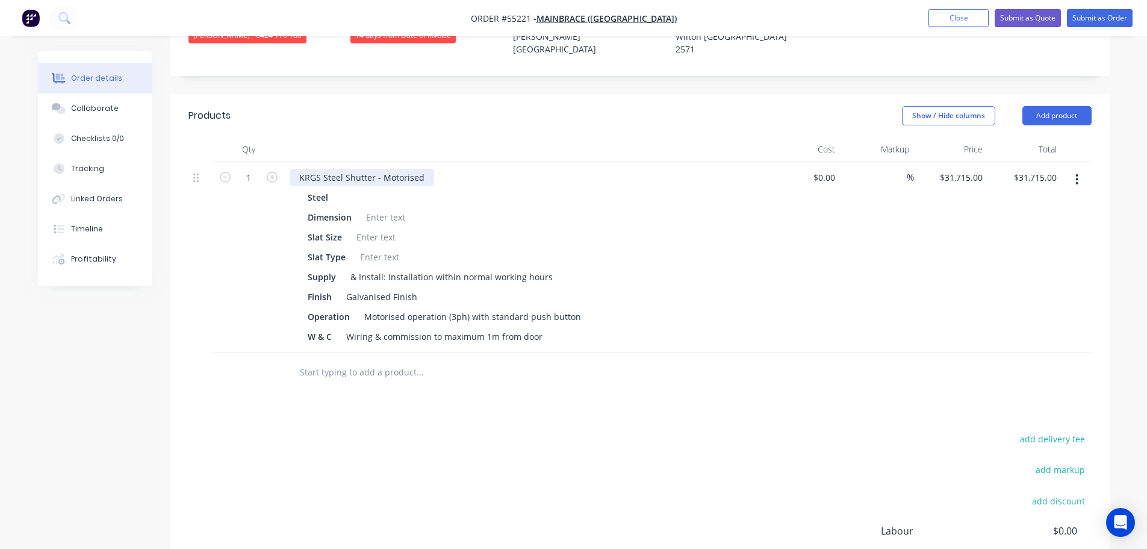
click at [295, 169] on div "KRGS Steel Shutter - Motorised" at bounding box center [362, 177] width 145 height 17
click at [1035, 169] on input "31715.00" at bounding box center [1041, 177] width 42 height 17
type input "21825"
type input "$21,825.00"
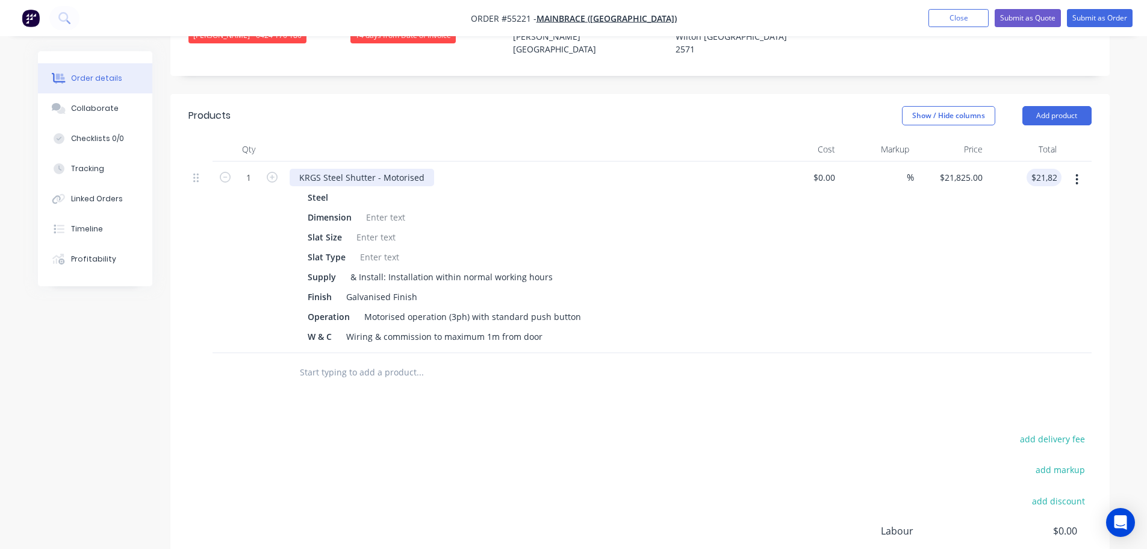
click at [294, 169] on div "KRGS Steel Shutter - Motorised" at bounding box center [362, 177] width 145 height 17
click at [290, 169] on div "KRGS Steel Shutter - Motorised" at bounding box center [362, 177] width 145 height 17
click at [377, 208] on div at bounding box center [385, 216] width 49 height 17
click at [372, 208] on div at bounding box center [385, 216] width 49 height 17
click at [369, 228] on div at bounding box center [376, 236] width 49 height 17
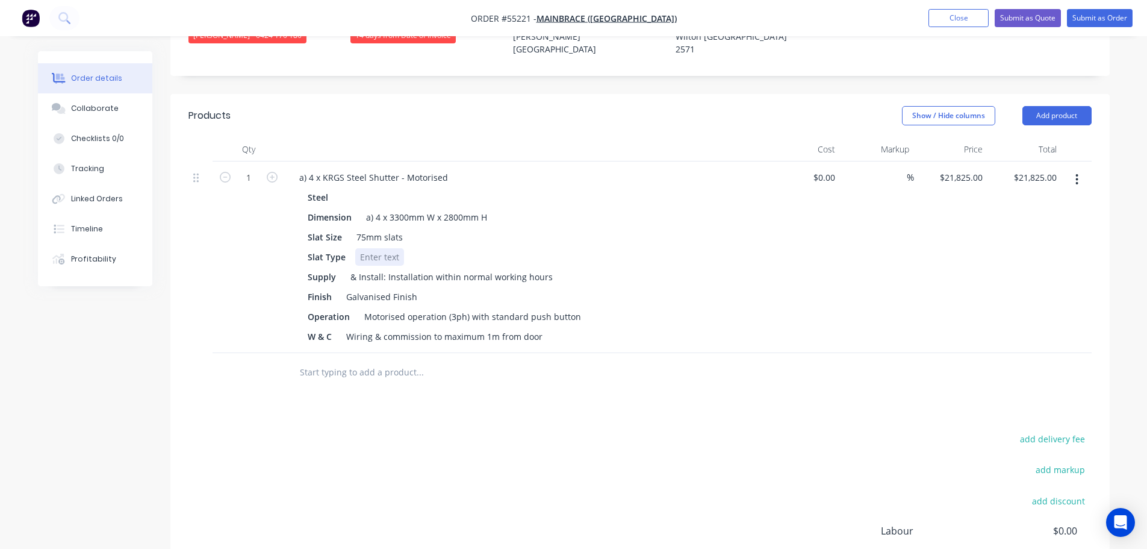
click at [364, 248] on div at bounding box center [379, 256] width 49 height 17
click at [940, 20] on button "Close" at bounding box center [959, 18] width 60 height 18
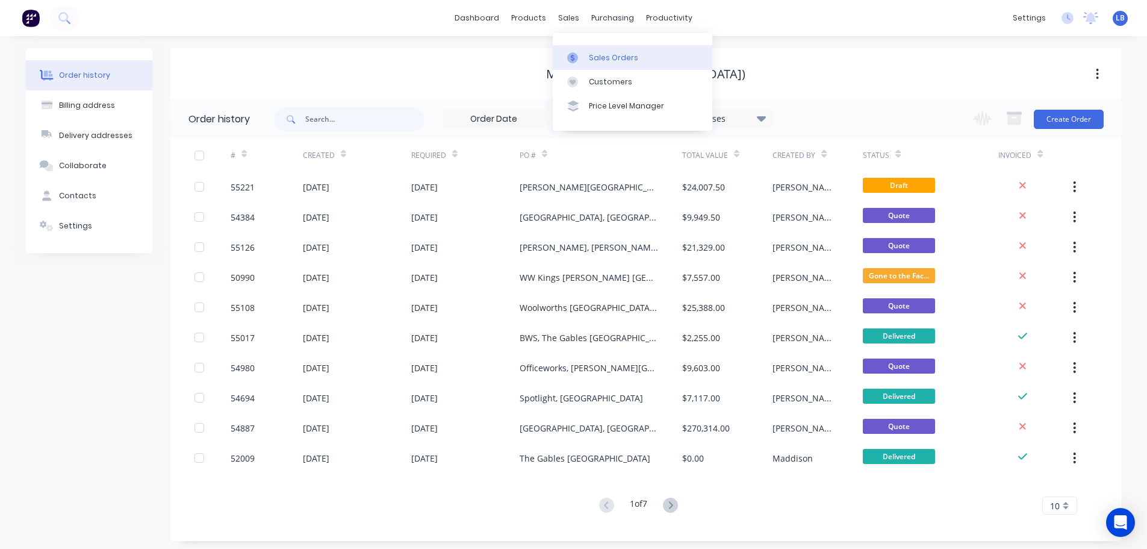
click at [612, 58] on div "Sales Orders" at bounding box center [613, 57] width 49 height 11
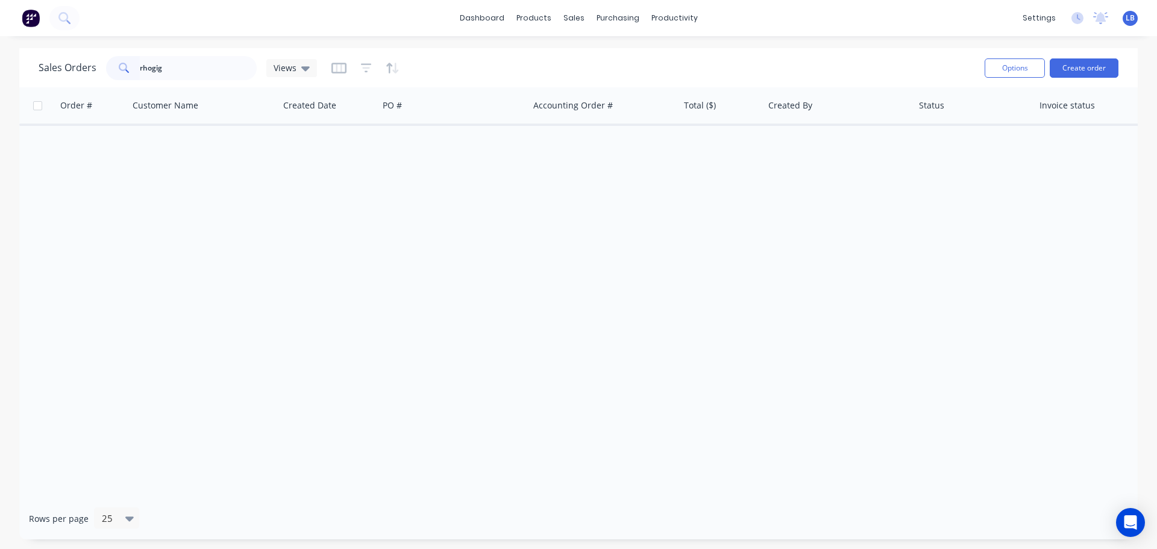
click at [154, 68] on input "rhogig" at bounding box center [198, 68] width 117 height 24
click at [175, 76] on input "rhorig" at bounding box center [198, 68] width 117 height 24
drag, startPoint x: 167, startPoint y: 68, endPoint x: 111, endPoint y: 80, distance: 57.2
click at [111, 80] on div "rhorig" at bounding box center [181, 68] width 151 height 24
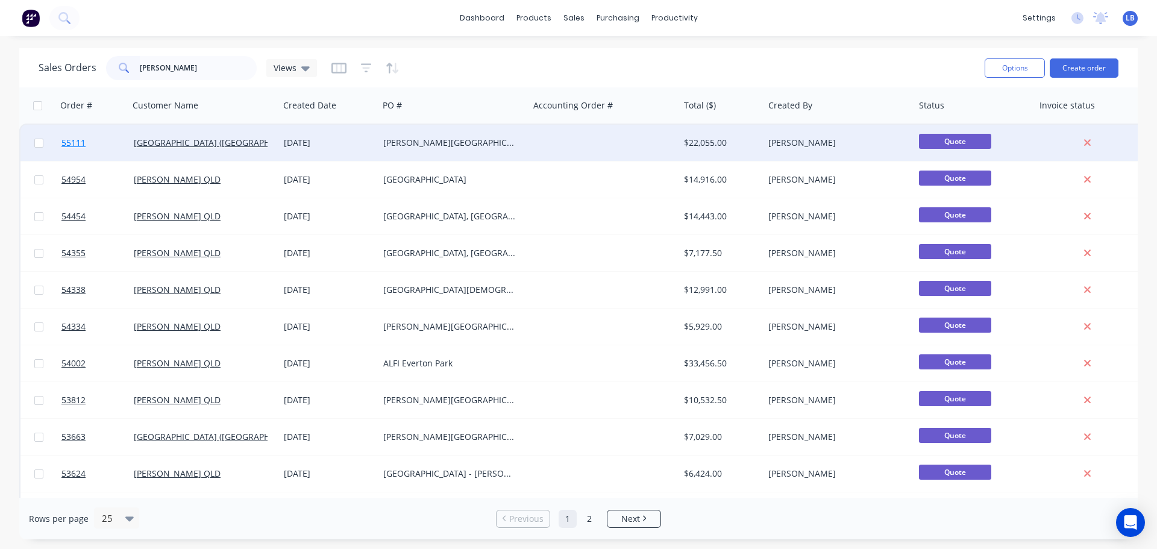
type input "[PERSON_NAME]"
click at [73, 141] on span "55111" at bounding box center [73, 143] width 24 height 12
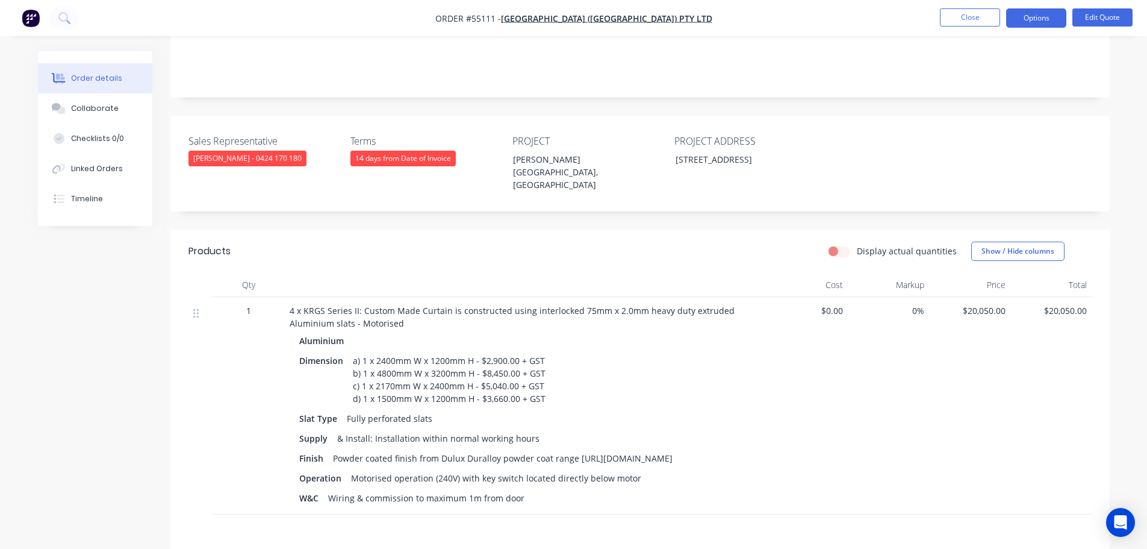
scroll to position [241, 0]
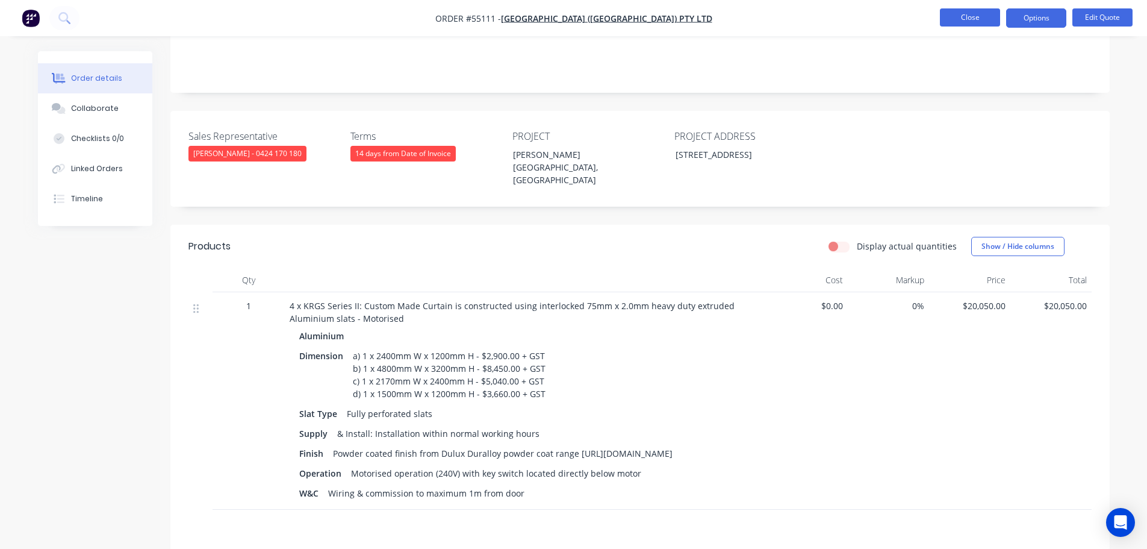
click at [962, 14] on button "Close" at bounding box center [970, 17] width 60 height 18
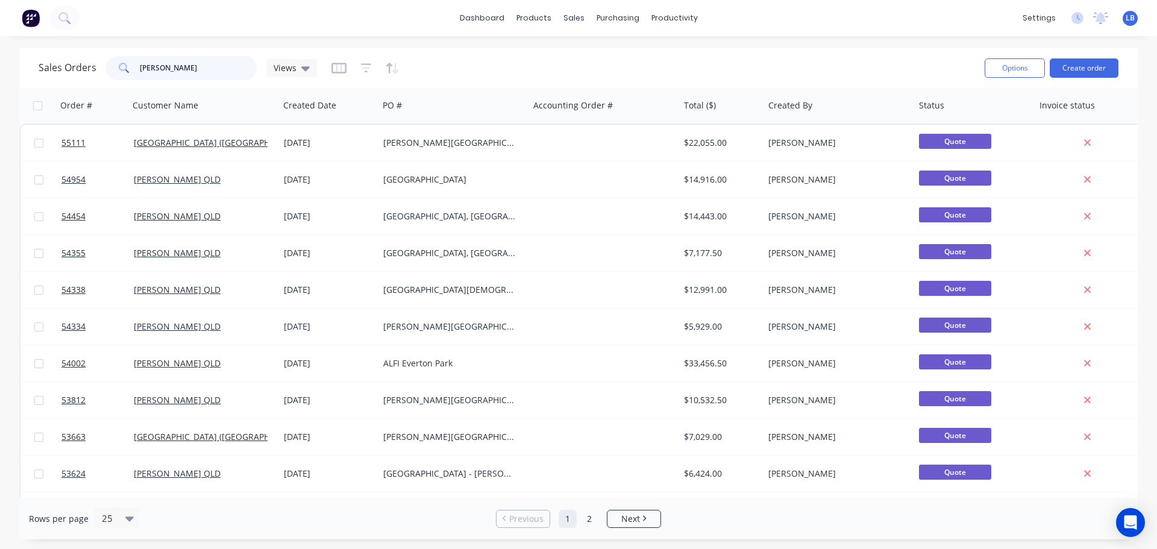
drag, startPoint x: 165, startPoint y: 69, endPoint x: 100, endPoint y: 72, distance: 65.2
click at [100, 72] on div "Sales Orders [PERSON_NAME] Views" at bounding box center [178, 68] width 278 height 24
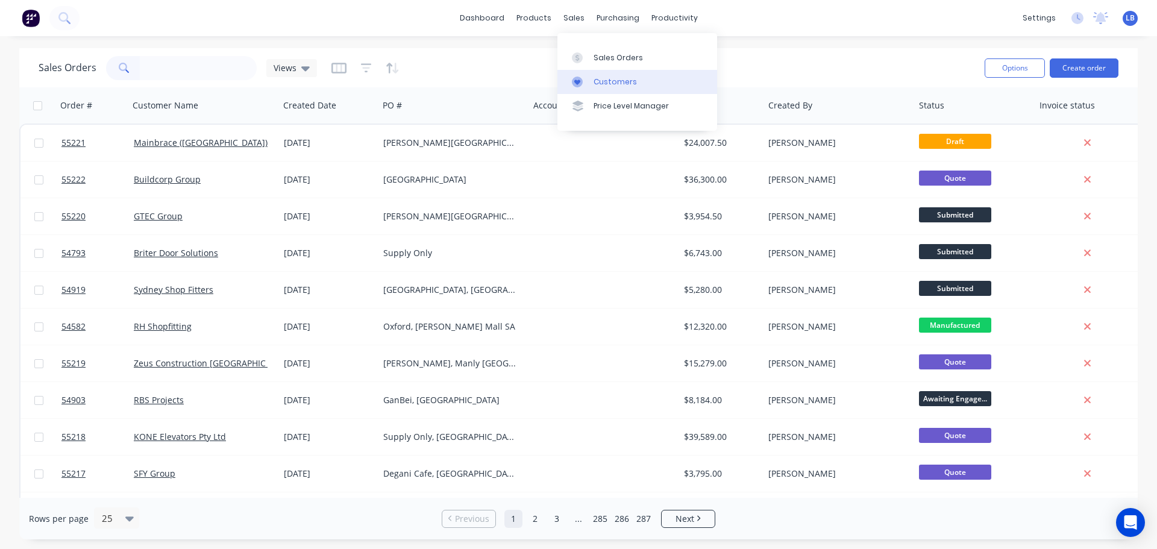
click at [612, 81] on div "Customers" at bounding box center [614, 81] width 43 height 11
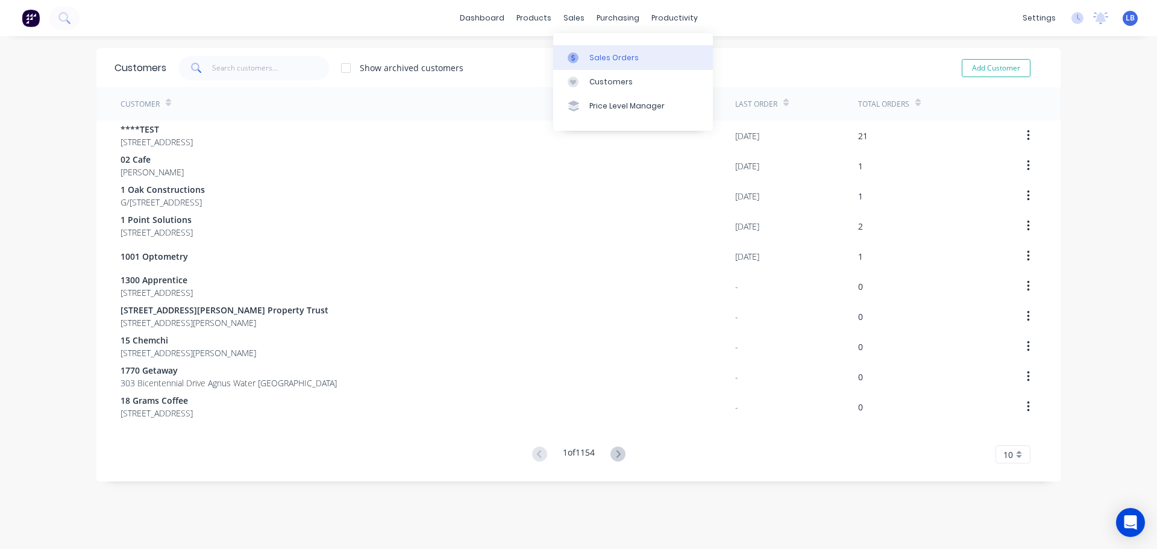
click at [598, 52] on div "Sales Orders" at bounding box center [613, 57] width 49 height 11
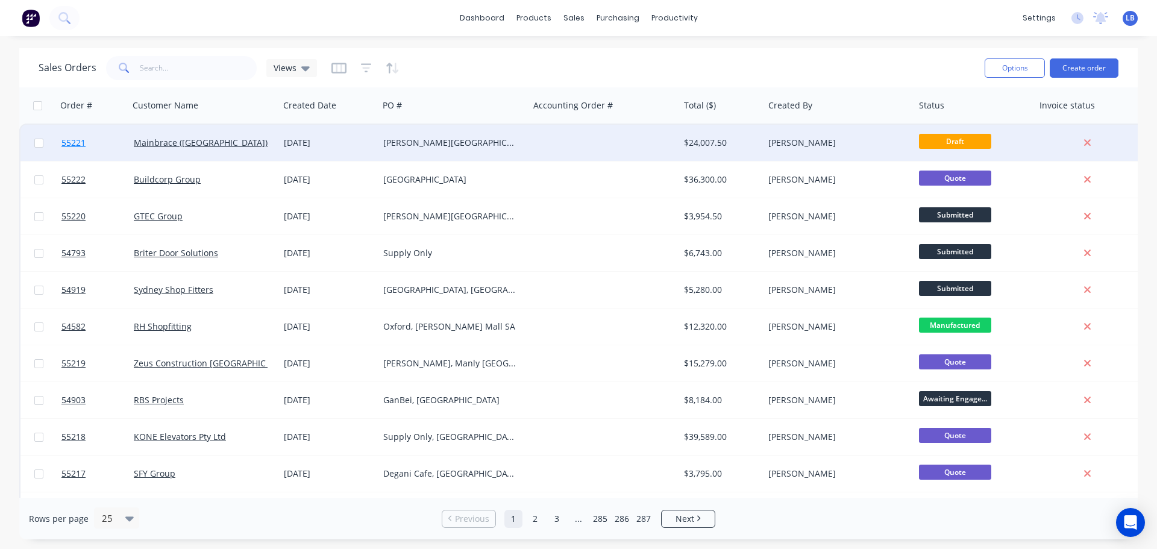
click at [74, 143] on span "55221" at bounding box center [73, 143] width 24 height 12
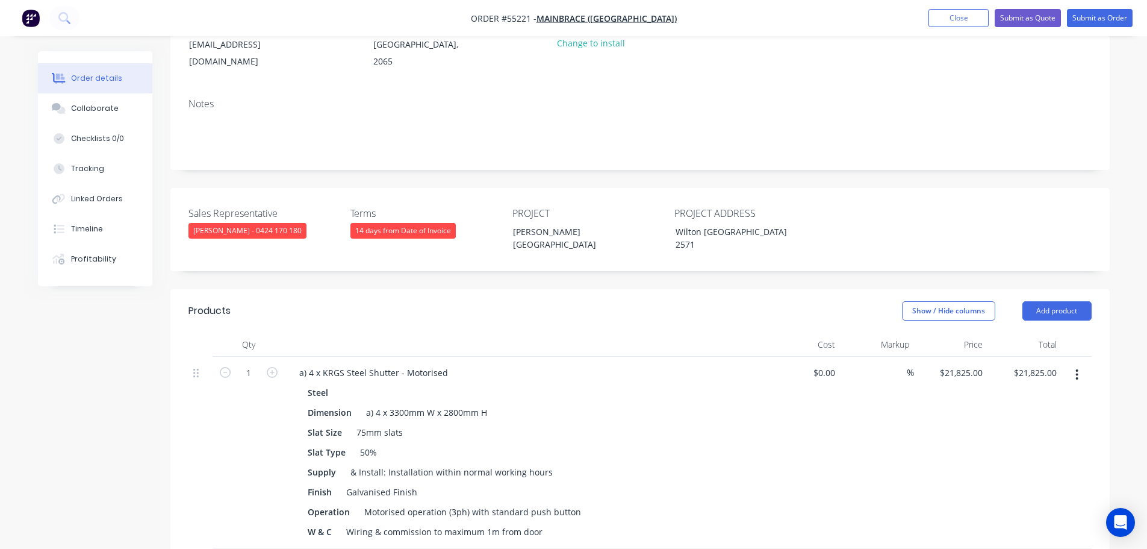
scroll to position [301, 0]
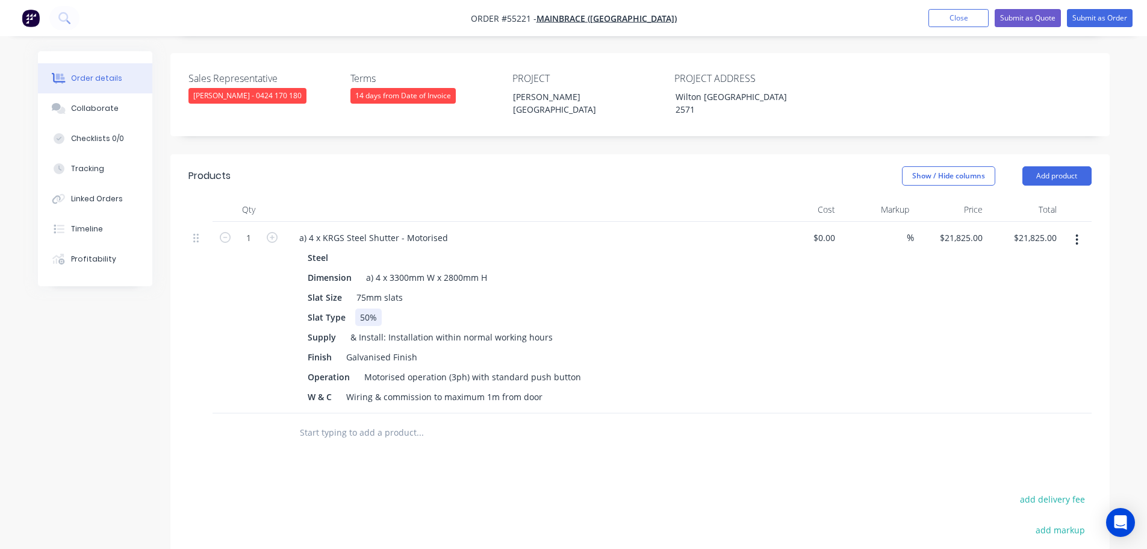
click at [393, 308] on div "Slat Type 50%" at bounding box center [523, 316] width 441 height 17
click at [1060, 166] on button "Add product" at bounding box center [1057, 175] width 69 height 19
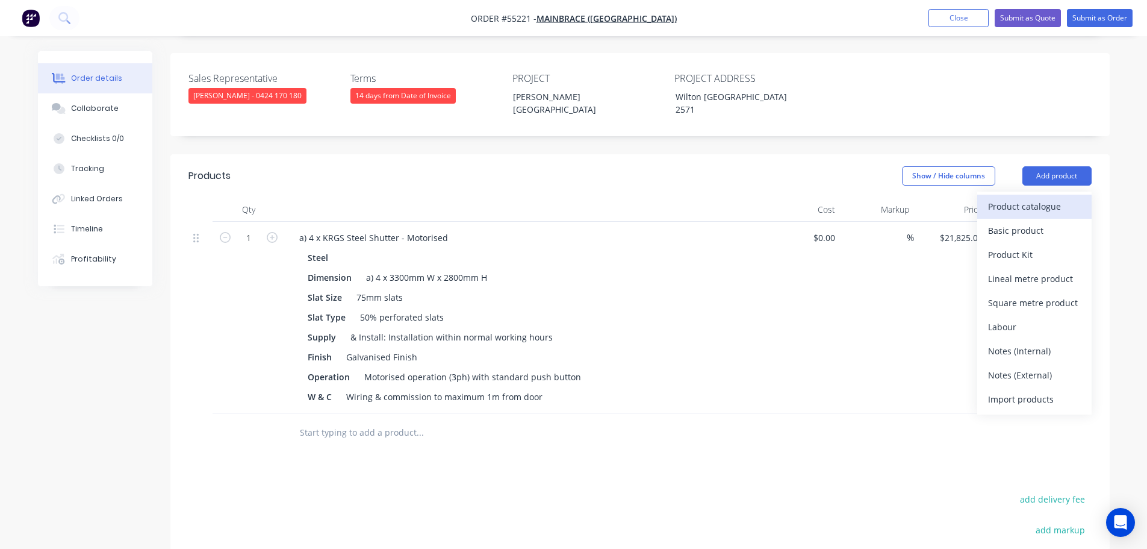
click at [1010, 198] on div "Product catalogue" at bounding box center [1034, 206] width 93 height 17
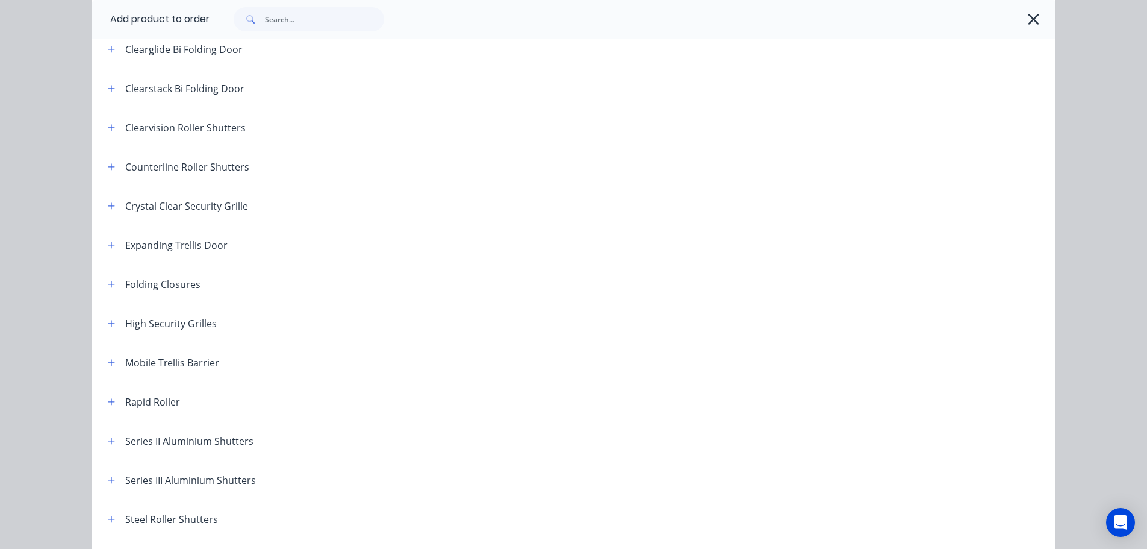
scroll to position [241, 0]
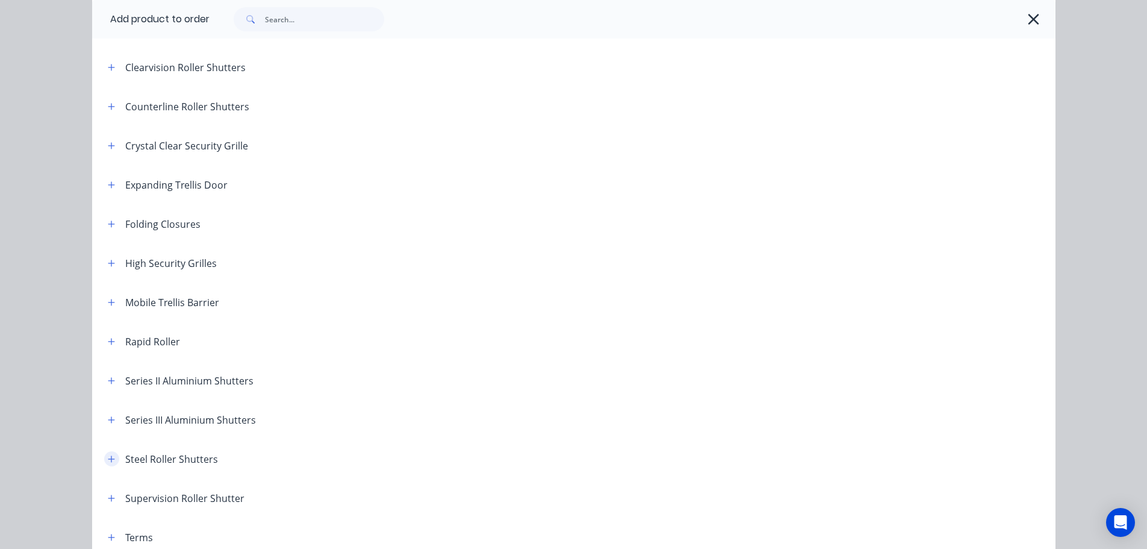
click at [110, 457] on icon "button" at bounding box center [111, 459] width 7 height 8
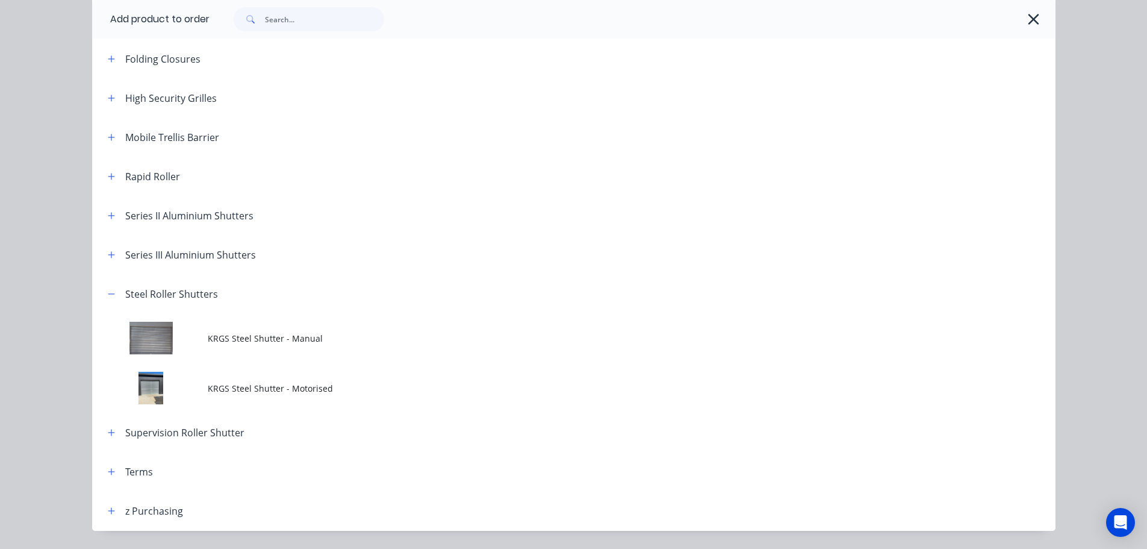
scroll to position [422, 0]
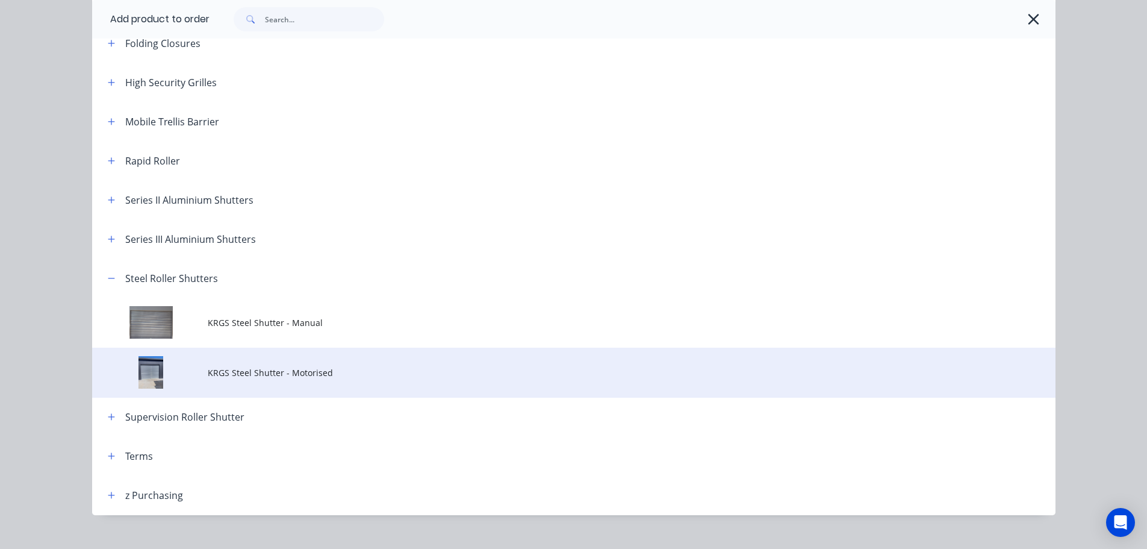
click at [233, 377] on span "KRGS Steel Shutter - Motorised" at bounding box center [547, 372] width 678 height 13
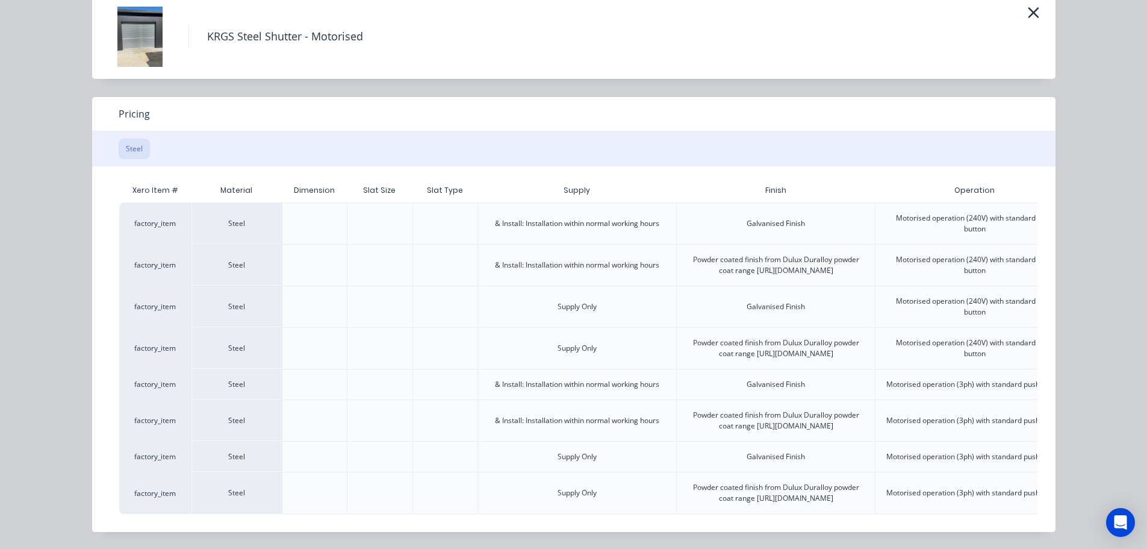
scroll to position [0, 301]
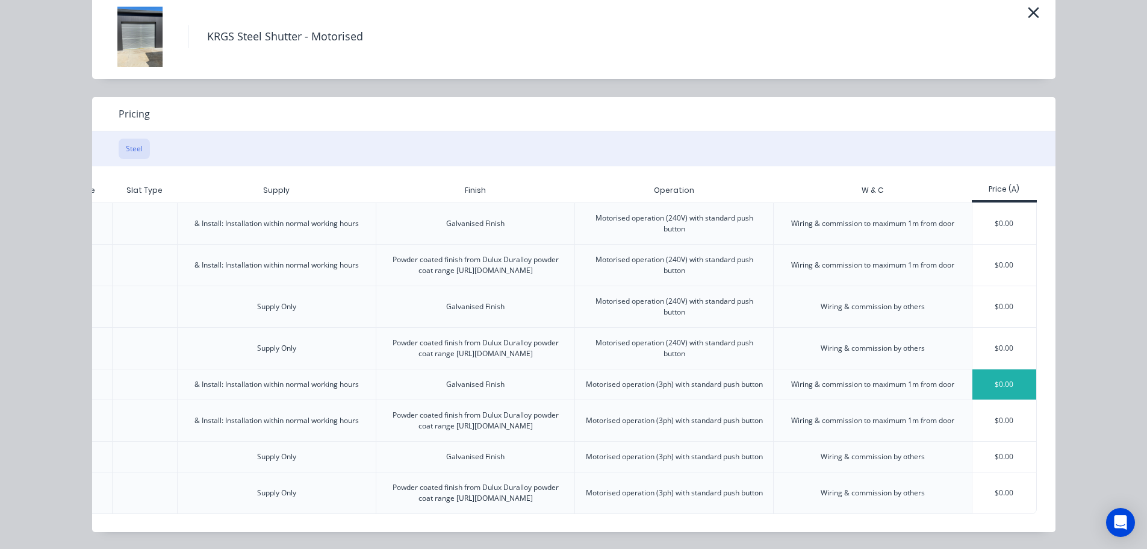
click at [1025, 369] on div "$0.00" at bounding box center [1005, 384] width 64 height 30
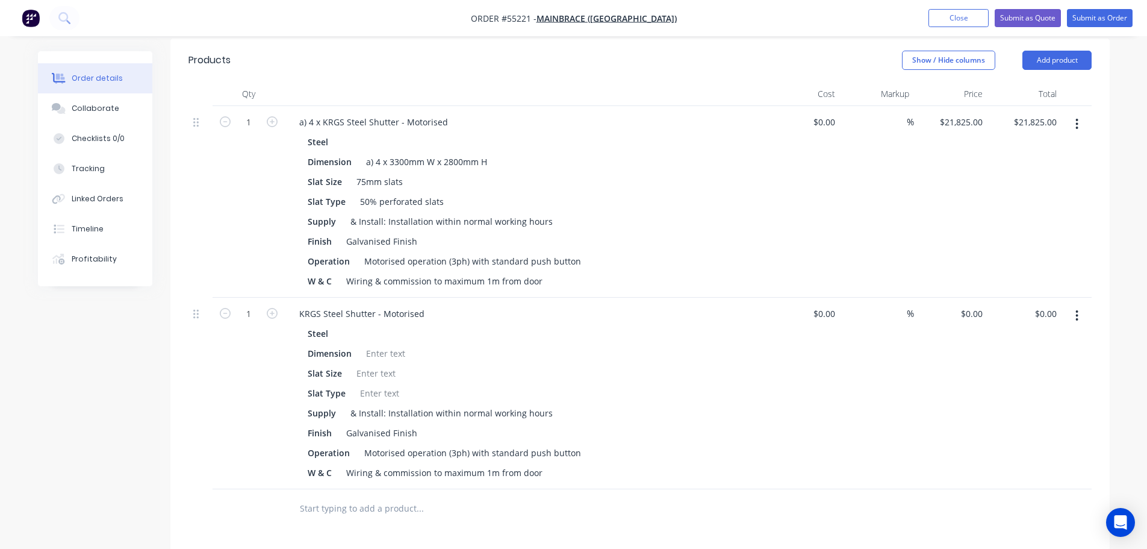
scroll to position [422, 0]
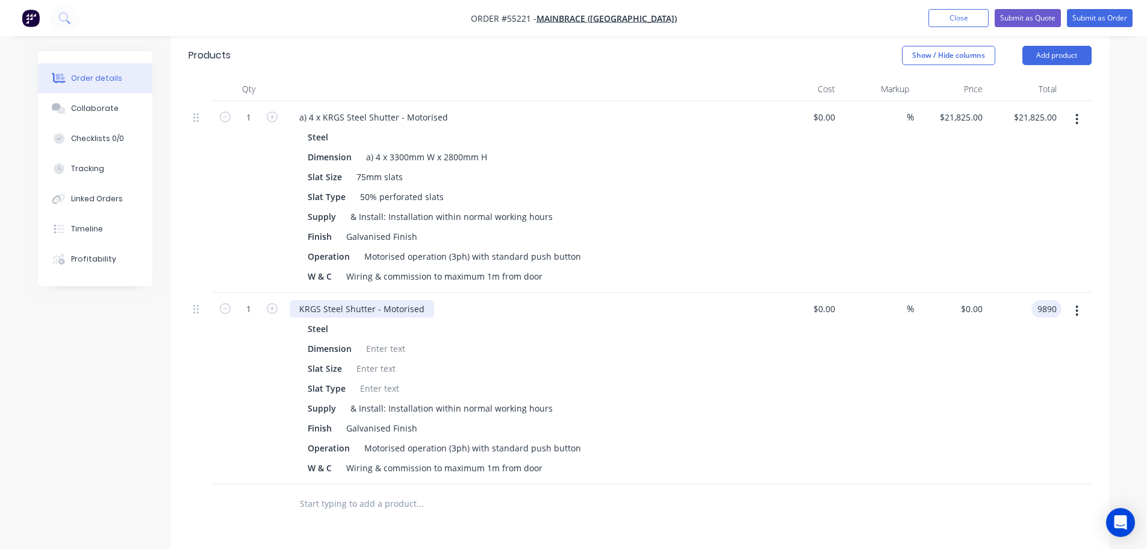
type input "9890"
type input "$9,890.00"
click at [299, 300] on div "KRGS Steel Shutter - Motorised" at bounding box center [362, 308] width 145 height 17
click at [295, 300] on div "KRGS Steel Shutter - Motorised" at bounding box center [362, 308] width 145 height 17
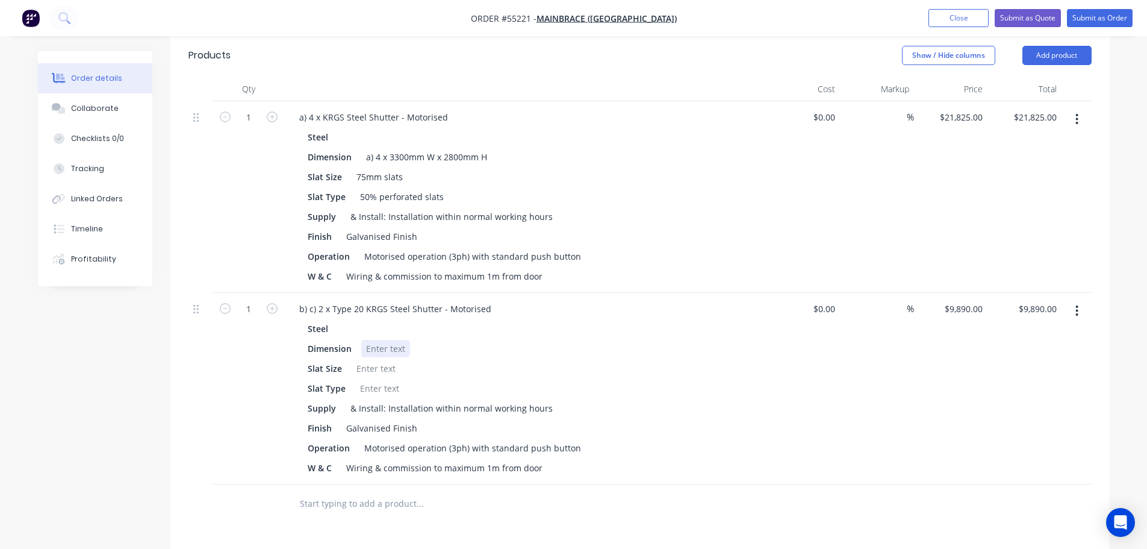
click at [375, 340] on div at bounding box center [385, 348] width 49 height 17
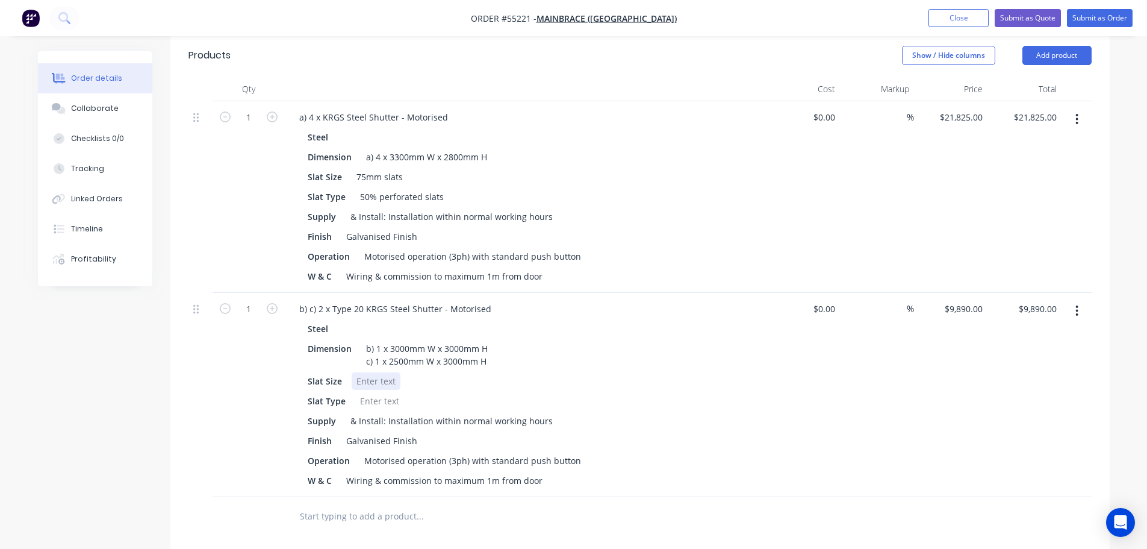
click at [371, 372] on div at bounding box center [376, 380] width 49 height 17
click at [389, 392] on div at bounding box center [379, 400] width 49 height 17
click at [1011, 19] on button "Submit as Quote" at bounding box center [1028, 17] width 66 height 18
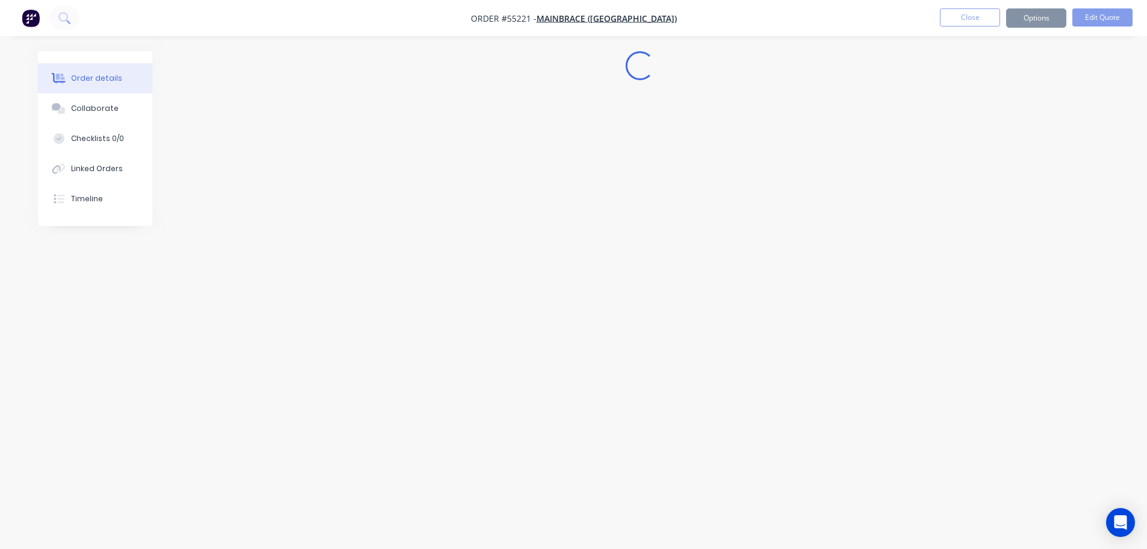
scroll to position [0, 0]
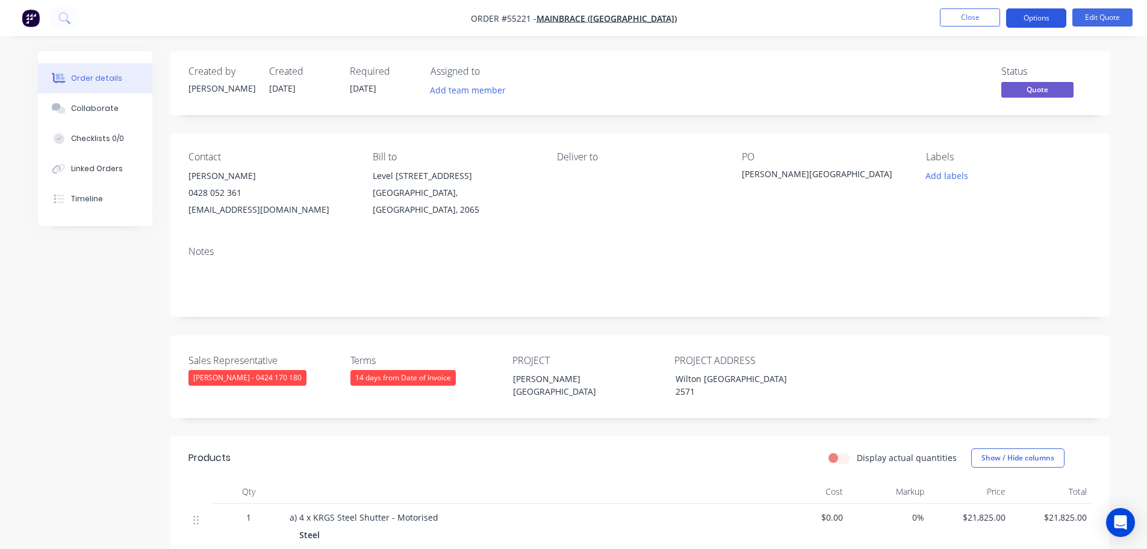
click at [1013, 19] on button "Options" at bounding box center [1037, 17] width 60 height 19
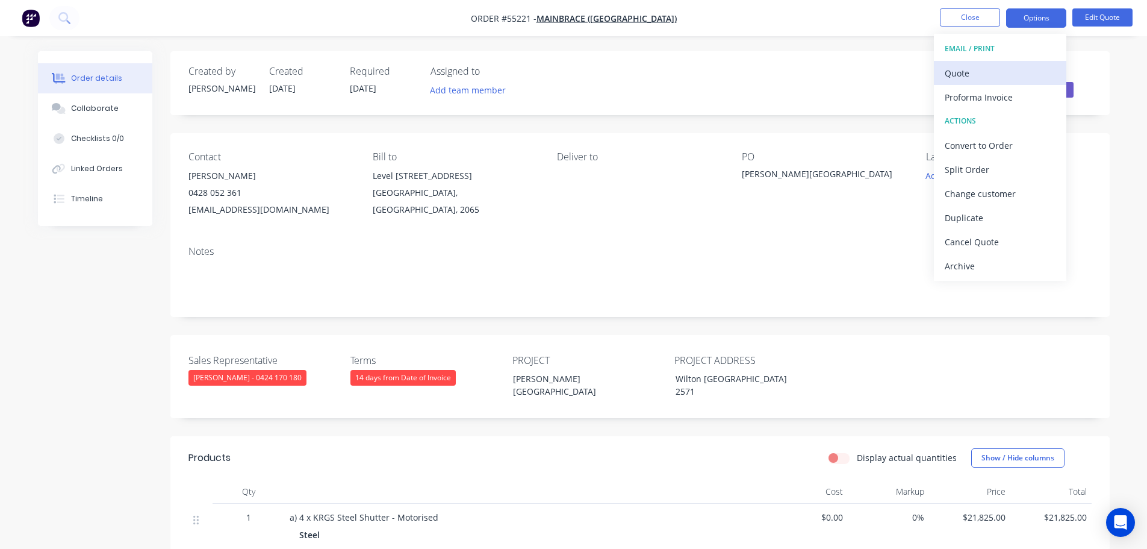
click at [963, 75] on div "Quote" at bounding box center [1000, 72] width 111 height 17
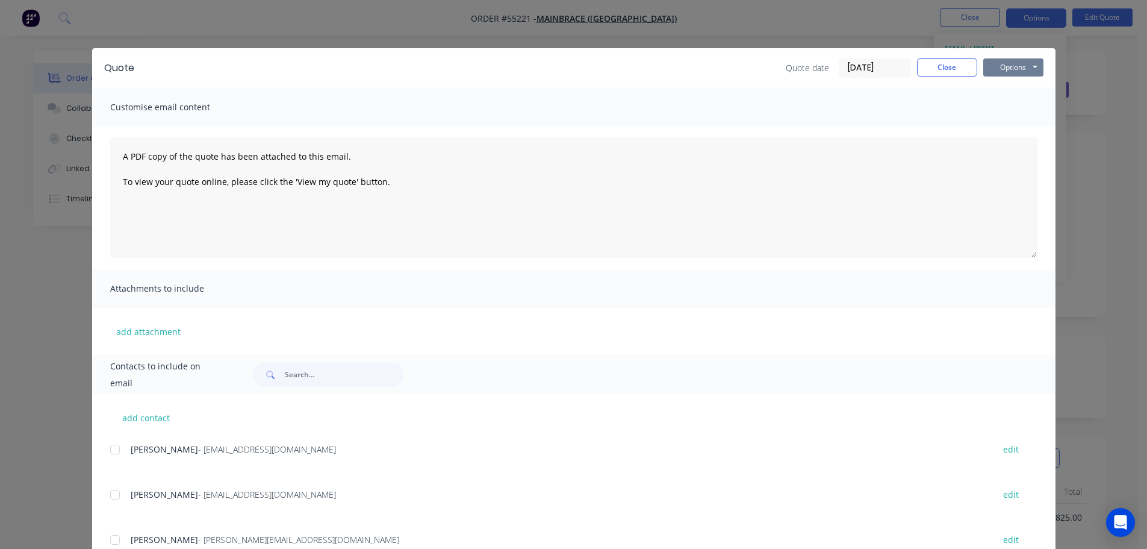
click at [1001, 71] on button "Options" at bounding box center [1014, 67] width 60 height 18
click at [1010, 113] on button "Print" at bounding box center [1022, 109] width 77 height 20
click at [931, 71] on button "Close" at bounding box center [947, 67] width 60 height 18
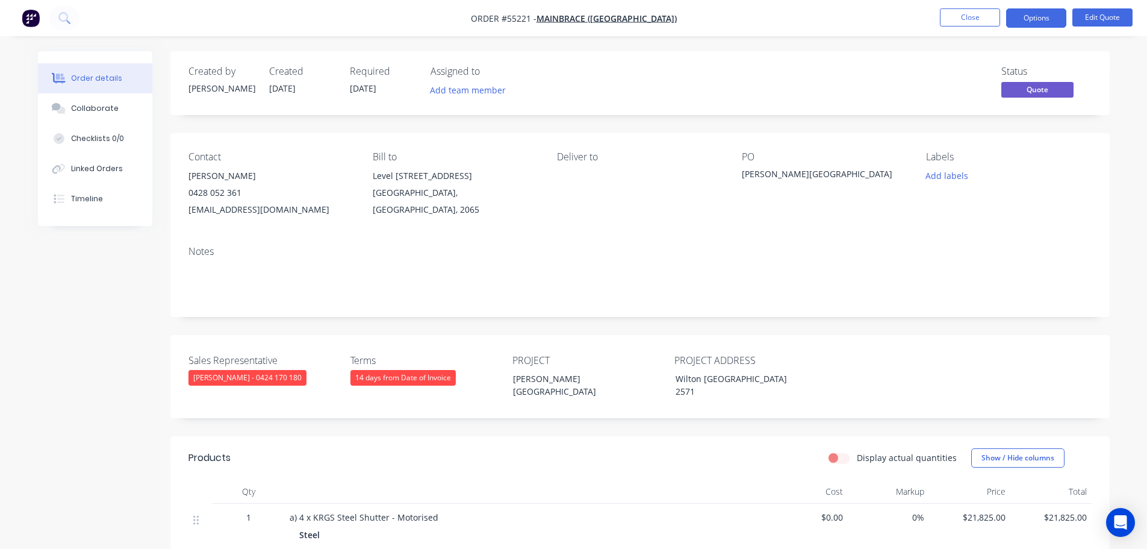
click at [228, 208] on div "ctran@mainbrace.com.au" at bounding box center [271, 209] width 165 height 17
copy div "ctran@mainbrace.com.au"
click at [781, 174] on div "Coles, Wilton NSW" at bounding box center [817, 175] width 151 height 17
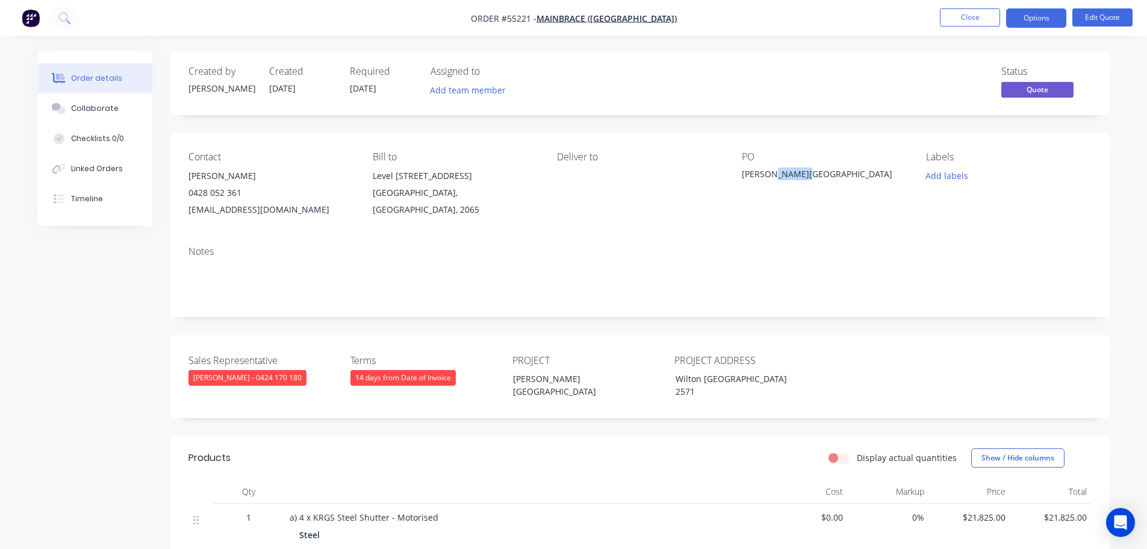
click at [781, 174] on div "Coles, Wilton NSW" at bounding box center [817, 175] width 151 height 17
copy div "Coles, Wilton NSW"
click at [242, 196] on span at bounding box center [242, 192] width 0 height 11
click at [957, 22] on button "Close" at bounding box center [970, 17] width 60 height 18
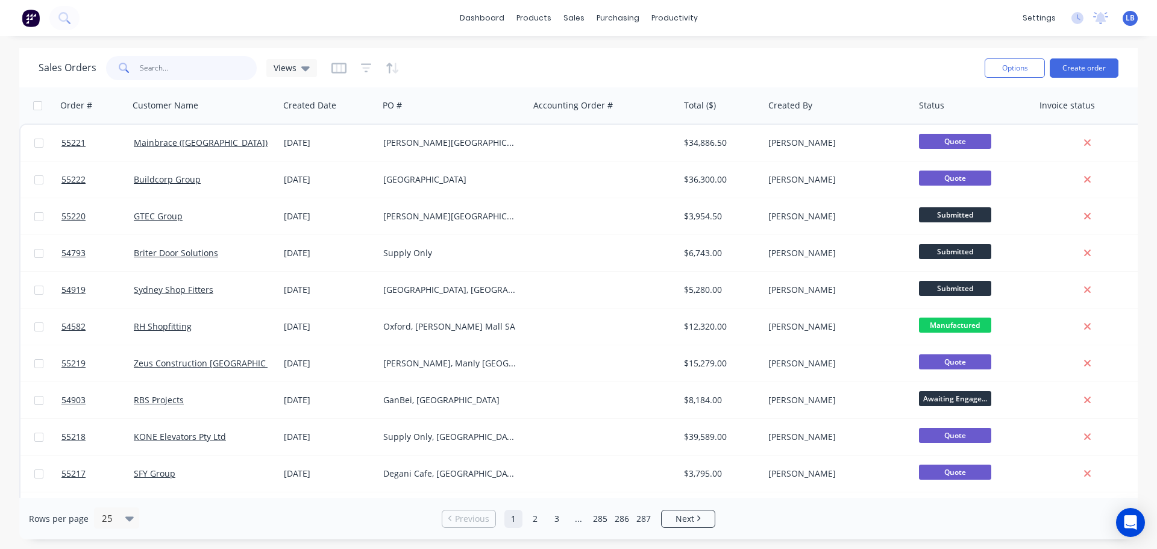
click at [149, 69] on input "text" at bounding box center [198, 68] width 117 height 24
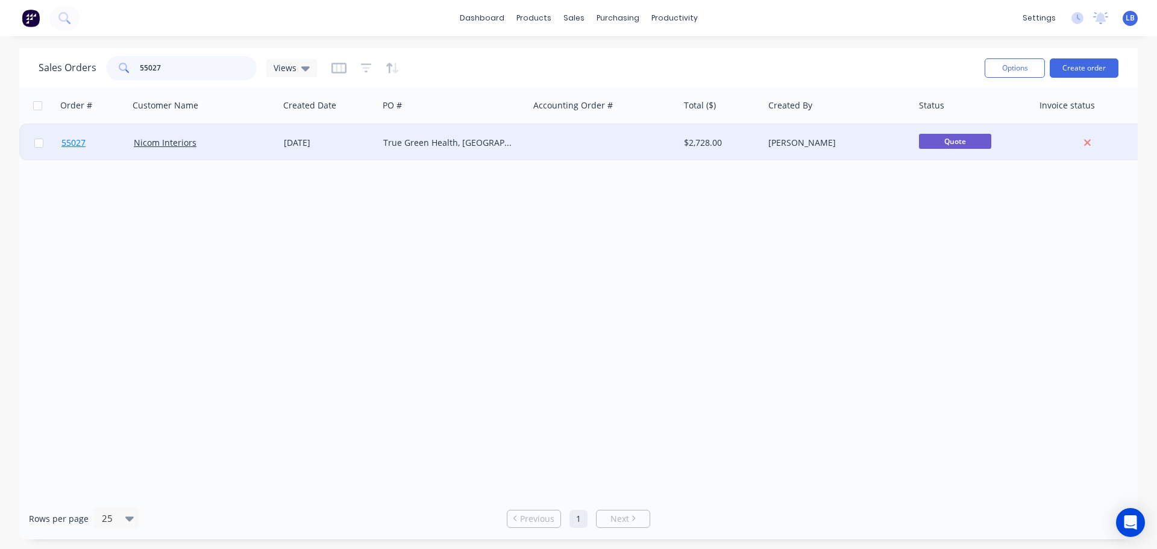
type input "55027"
click at [72, 140] on span "55027" at bounding box center [73, 143] width 24 height 12
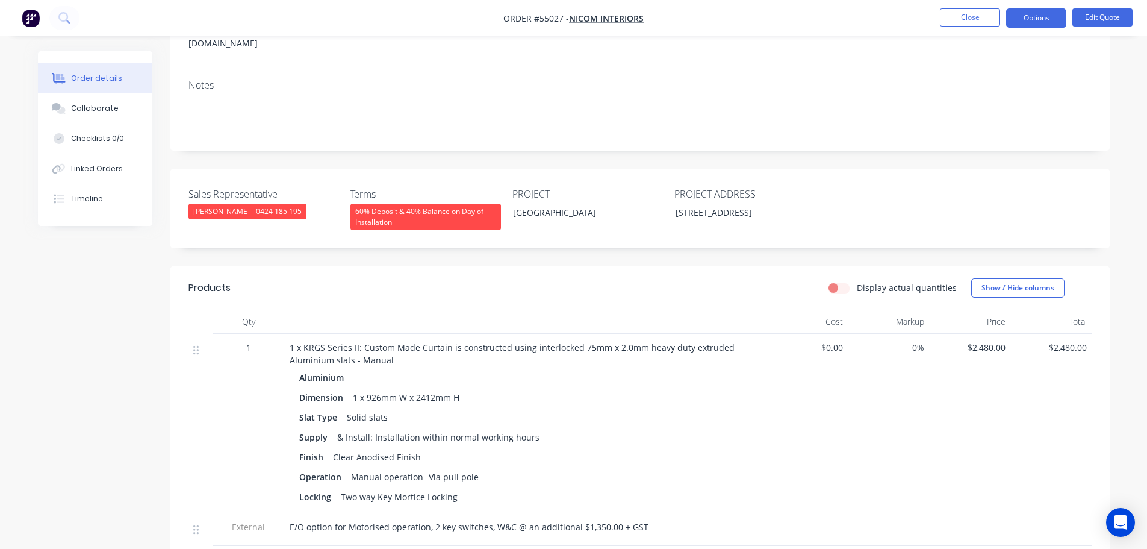
scroll to position [181, 0]
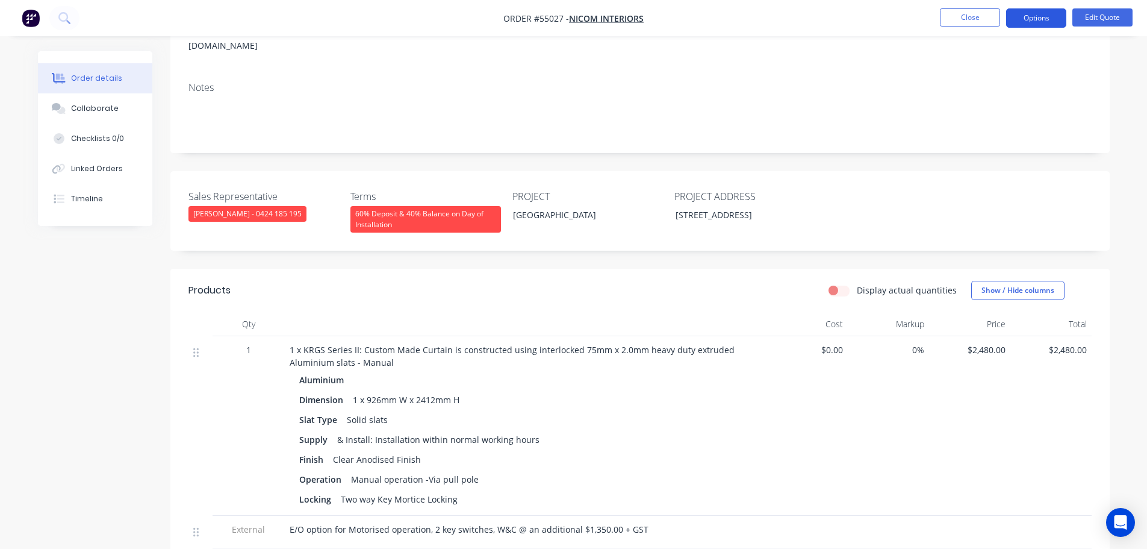
click at [1035, 23] on button "Options" at bounding box center [1037, 17] width 60 height 19
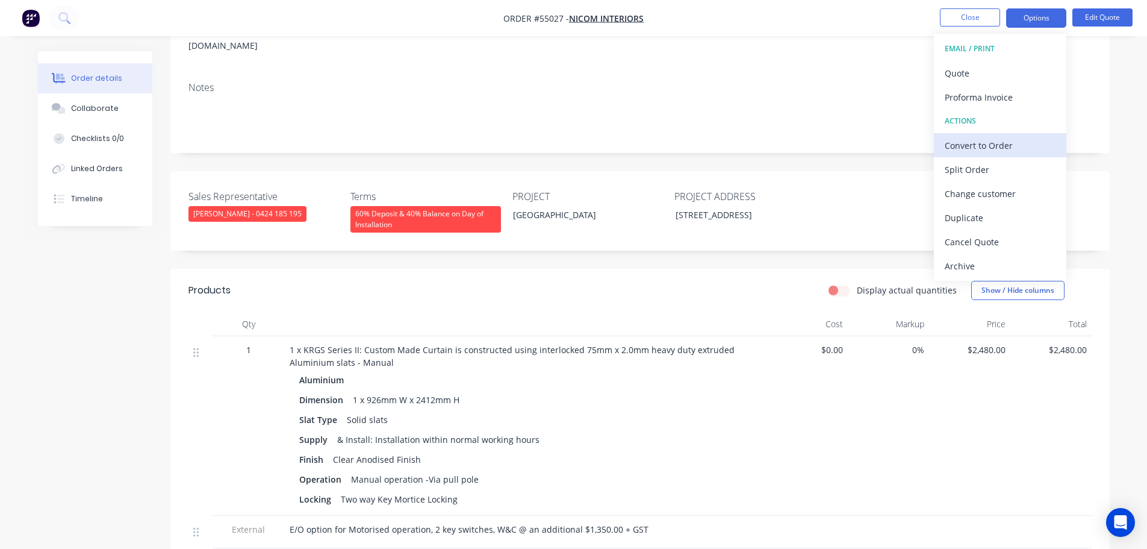
click at [963, 148] on div "Convert to Order" at bounding box center [1000, 145] width 111 height 17
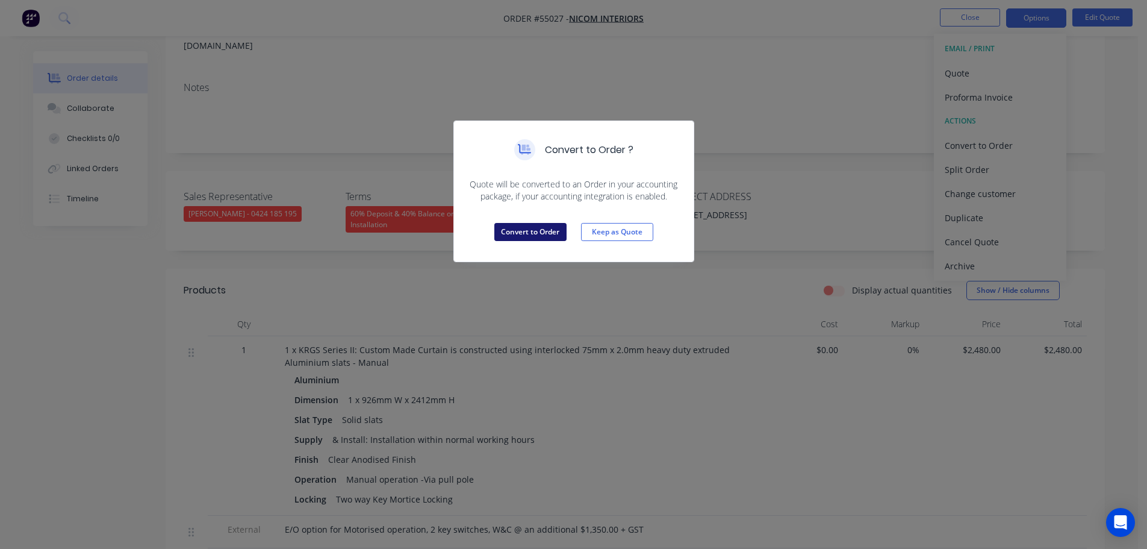
click at [541, 239] on button "Convert to Order" at bounding box center [531, 232] width 72 height 18
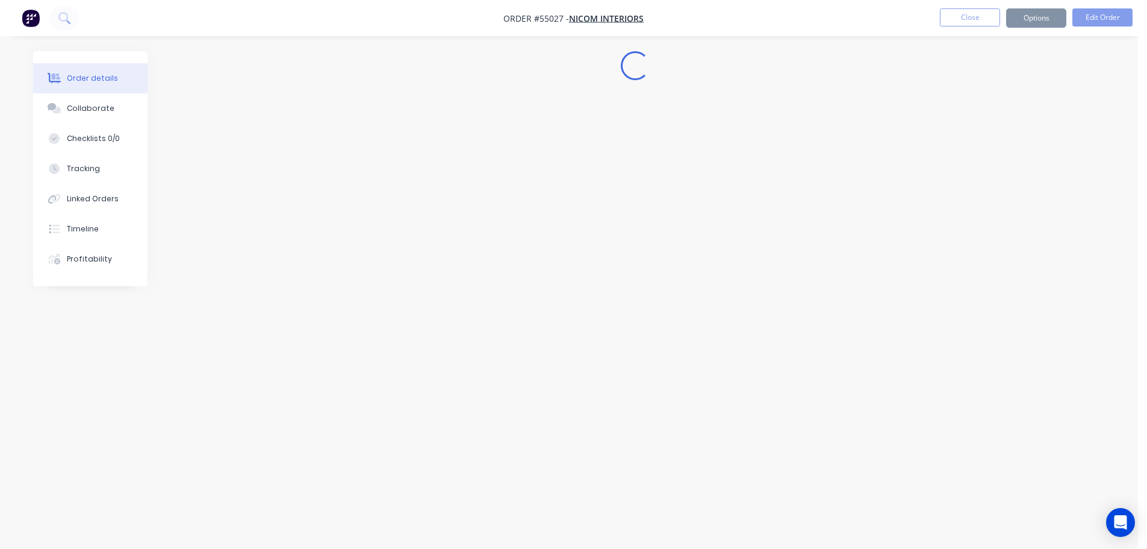
scroll to position [0, 0]
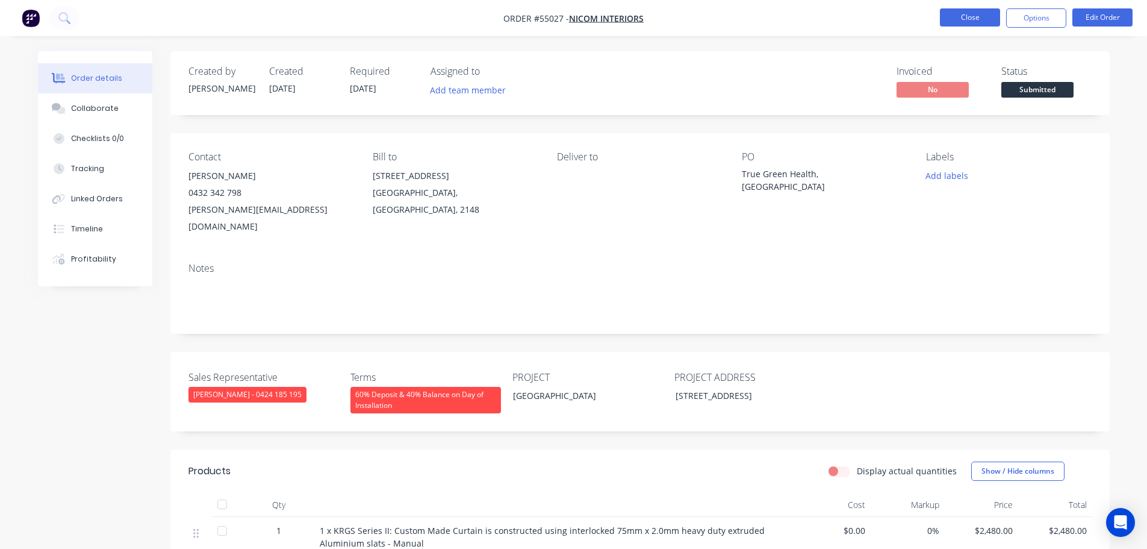
click at [974, 17] on button "Close" at bounding box center [970, 17] width 60 height 18
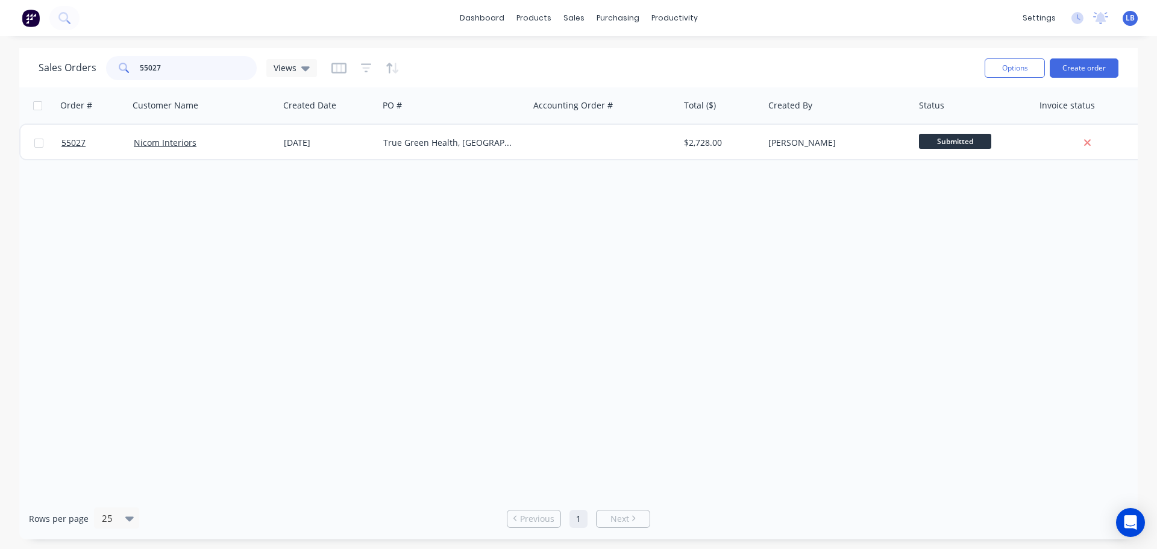
drag, startPoint x: 172, startPoint y: 67, endPoint x: 109, endPoint y: 75, distance: 63.7
click at [109, 75] on div "55027" at bounding box center [181, 68] width 151 height 24
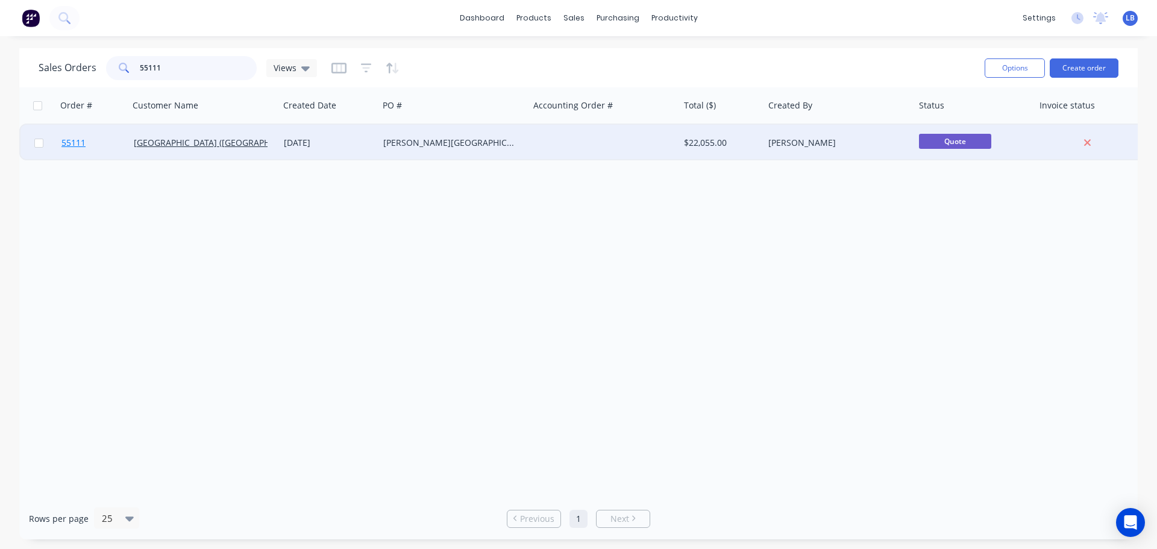
type input "55111"
click at [64, 142] on span "55111" at bounding box center [73, 143] width 24 height 12
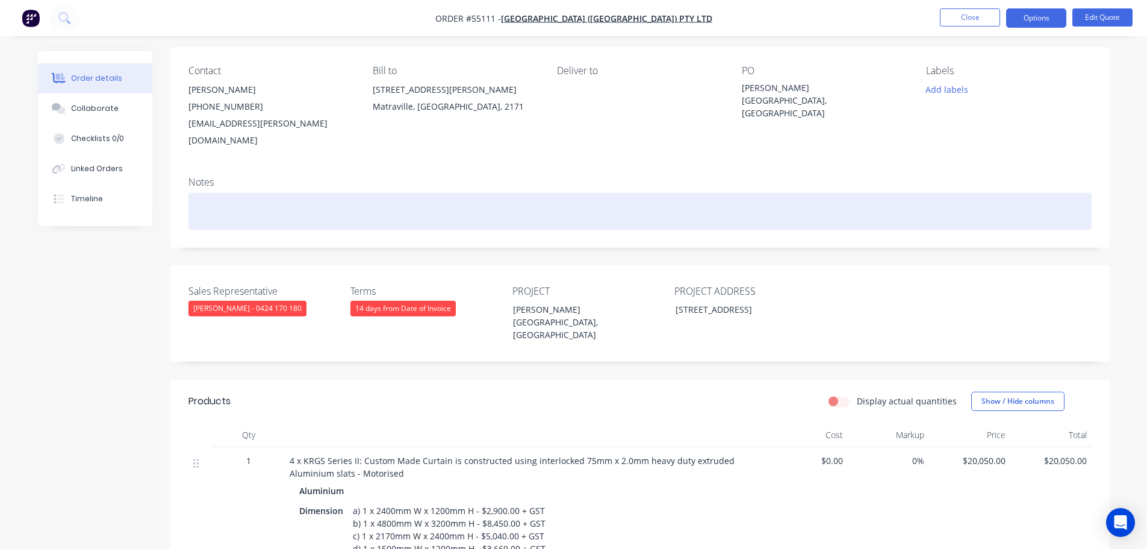
scroll to position [241, 0]
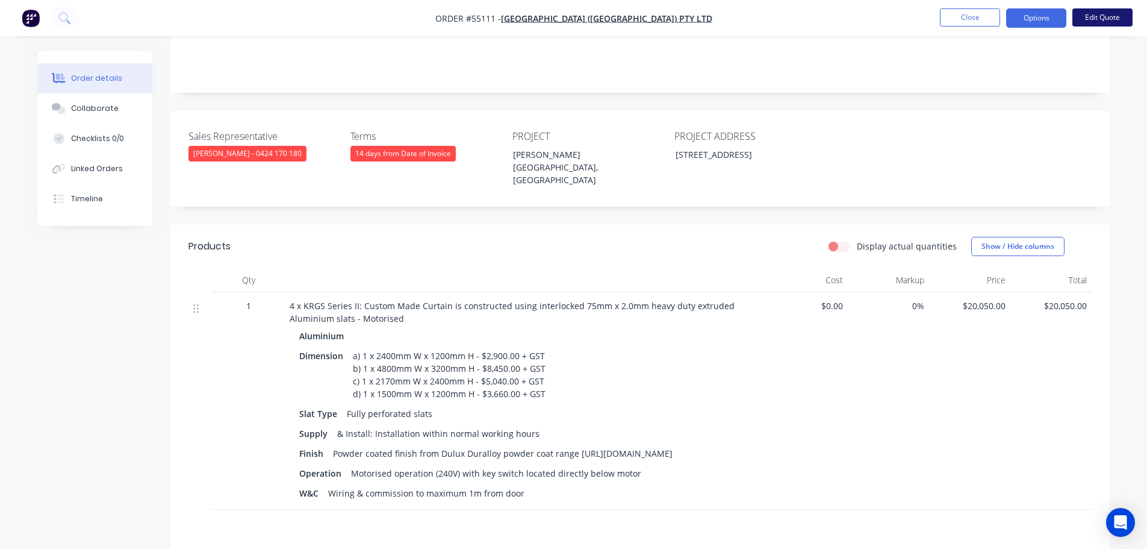
click at [1105, 17] on button "Edit Quote" at bounding box center [1103, 17] width 60 height 18
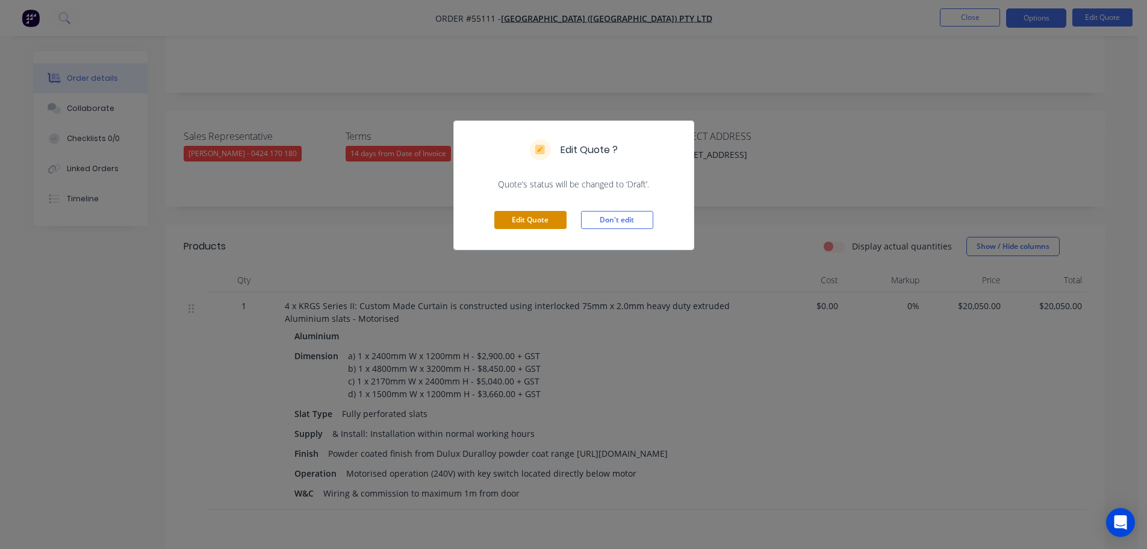
click at [529, 226] on button "Edit Quote" at bounding box center [531, 220] width 72 height 18
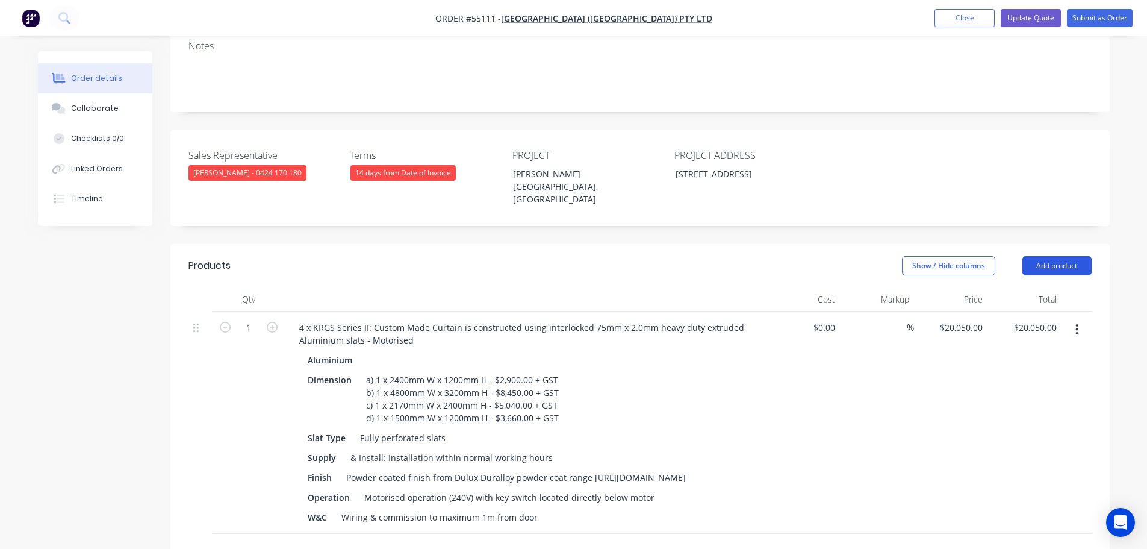
click at [1058, 256] on button "Add product" at bounding box center [1057, 265] width 69 height 19
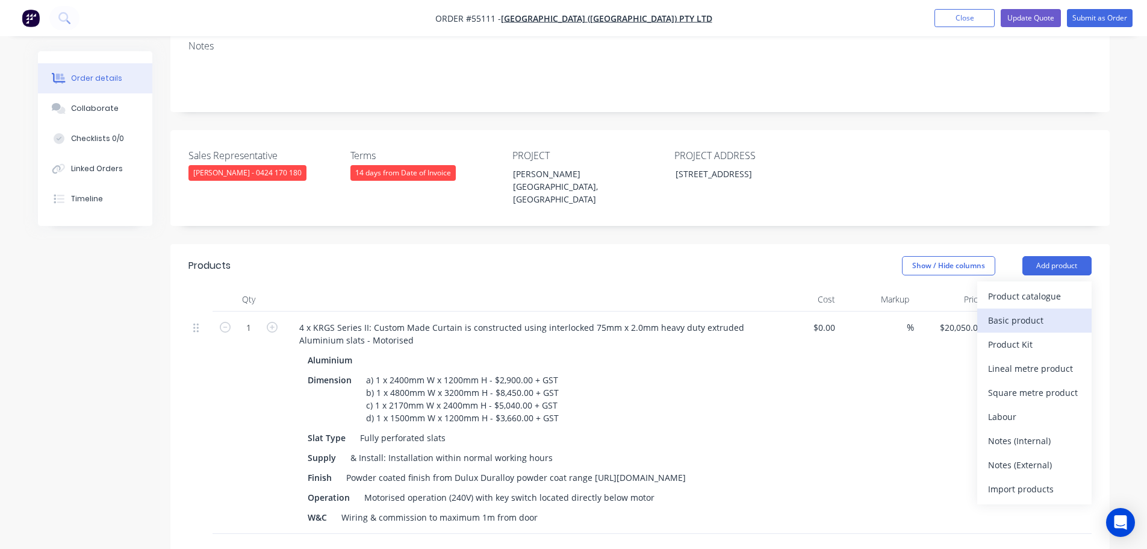
click at [1012, 311] on div "Basic product" at bounding box center [1034, 319] width 93 height 17
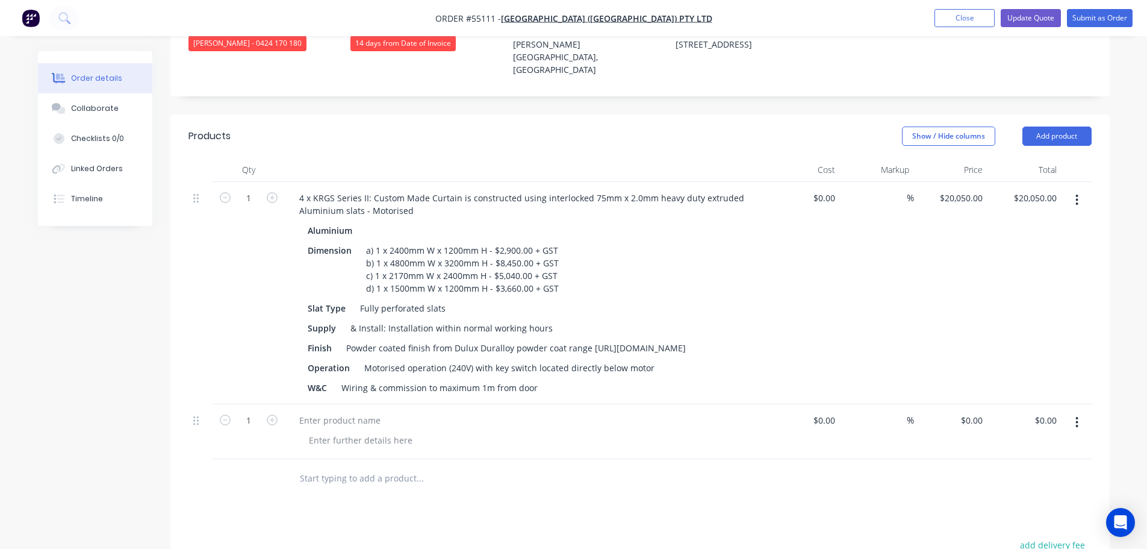
scroll to position [482, 0]
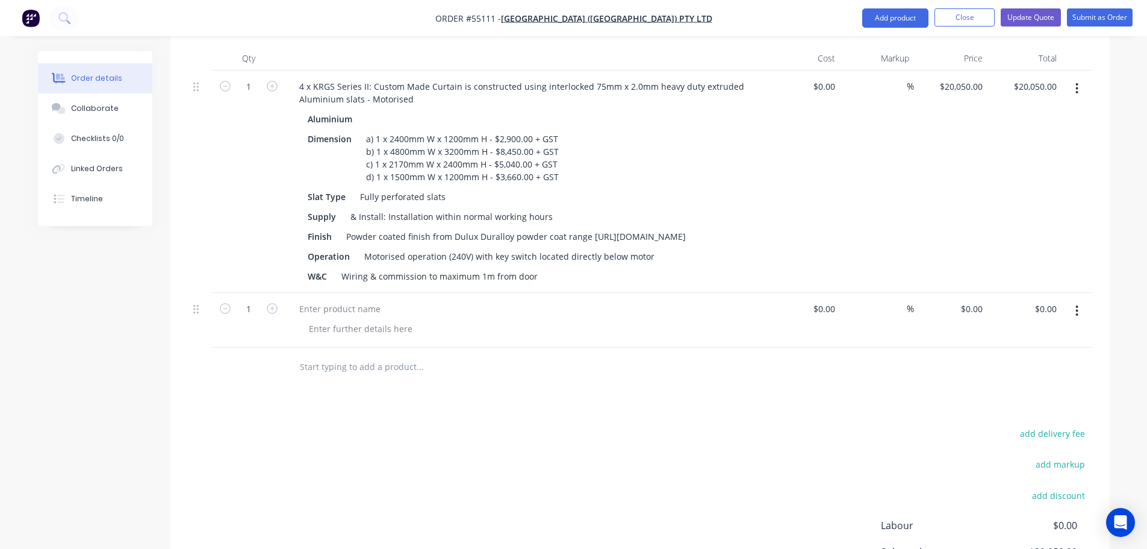
click at [1078, 304] on icon "button" at bounding box center [1077, 310] width 3 height 13
click at [1015, 406] on div "Delete" at bounding box center [1034, 414] width 93 height 17
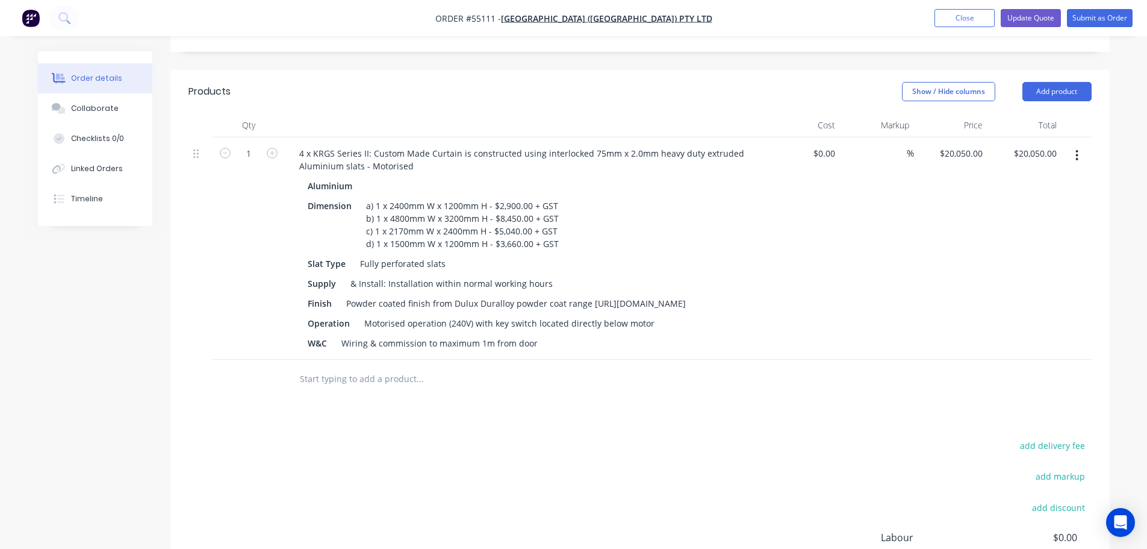
scroll to position [301, 0]
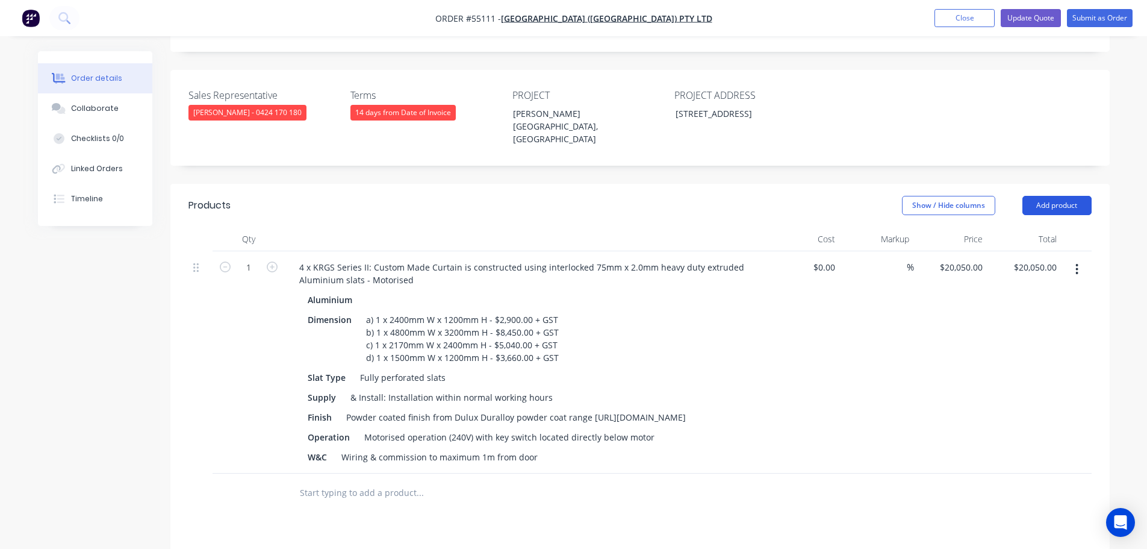
click at [1050, 196] on button "Add product" at bounding box center [1057, 205] width 69 height 19
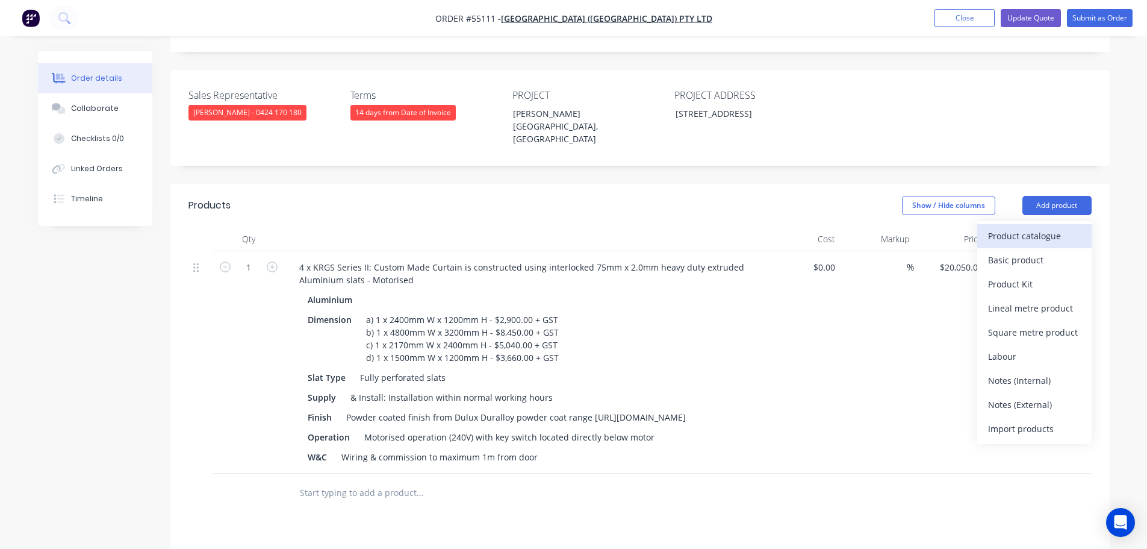
click at [1004, 227] on div "Product catalogue" at bounding box center [1034, 235] width 93 height 17
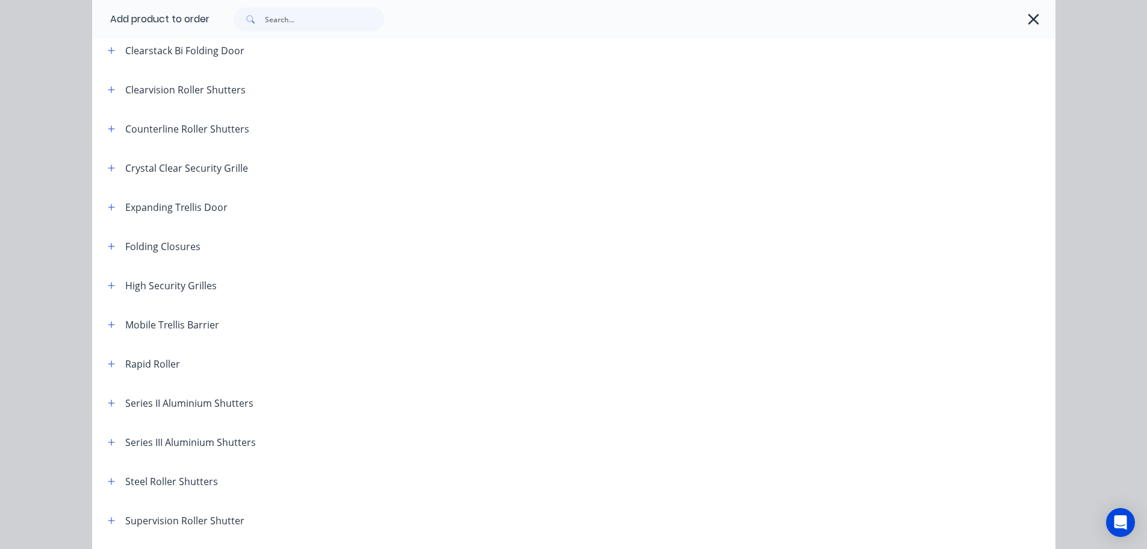
scroll to position [241, 0]
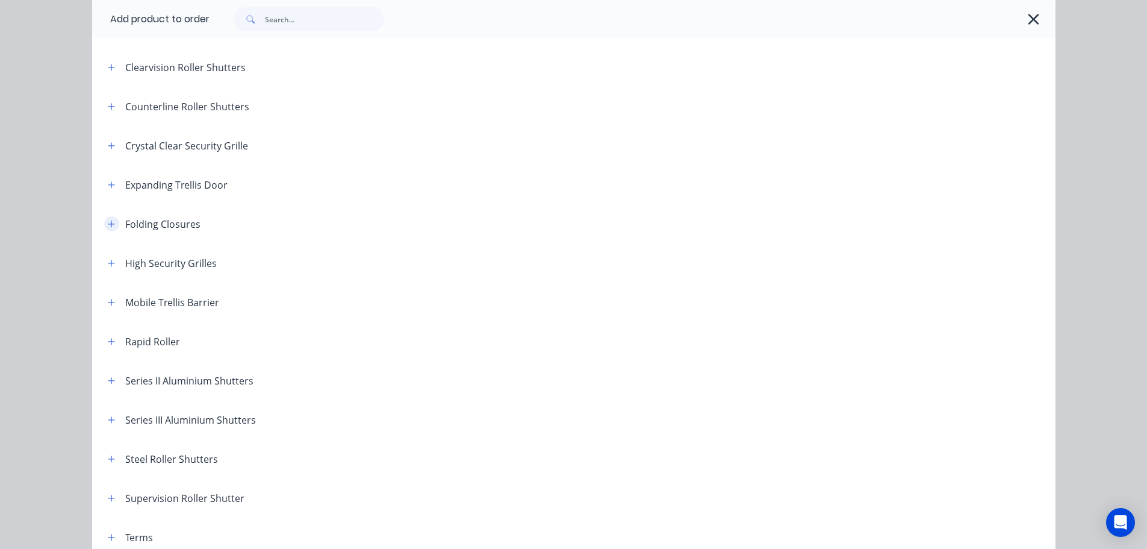
click at [111, 225] on button "button" at bounding box center [111, 223] width 15 height 15
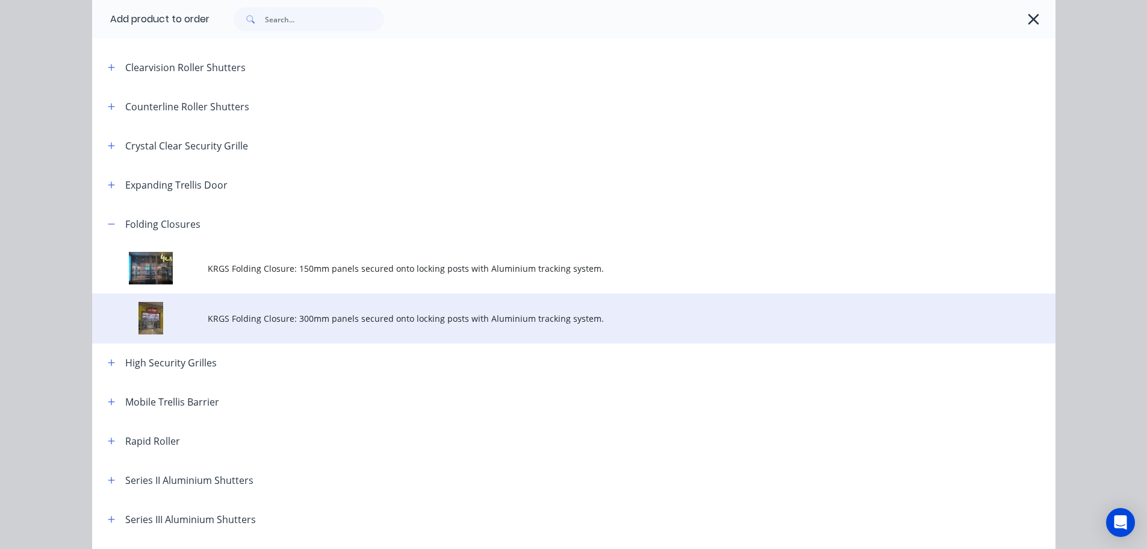
click at [231, 315] on span "KRGS Folding Closure: 300mm panels secured onto locking posts with Aluminium tr…" at bounding box center [547, 318] width 678 height 13
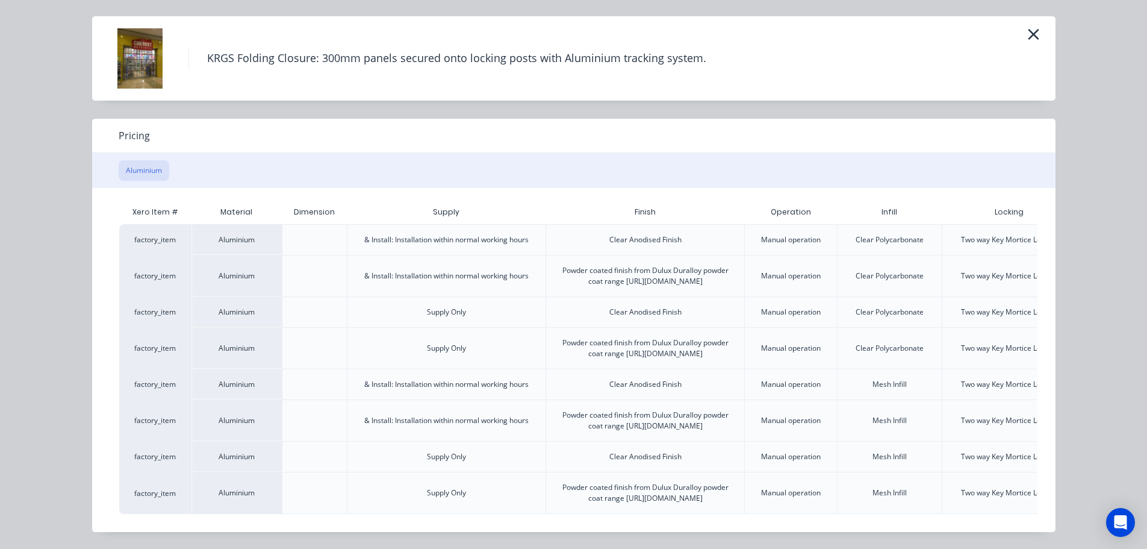
scroll to position [0, 105]
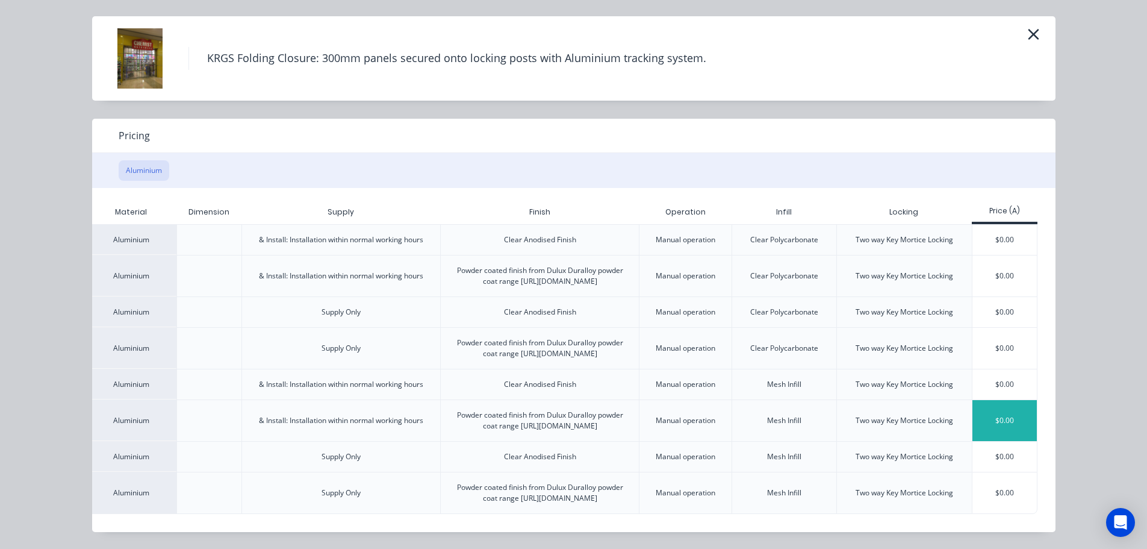
click at [982, 400] on div "$0.00" at bounding box center [1005, 420] width 64 height 41
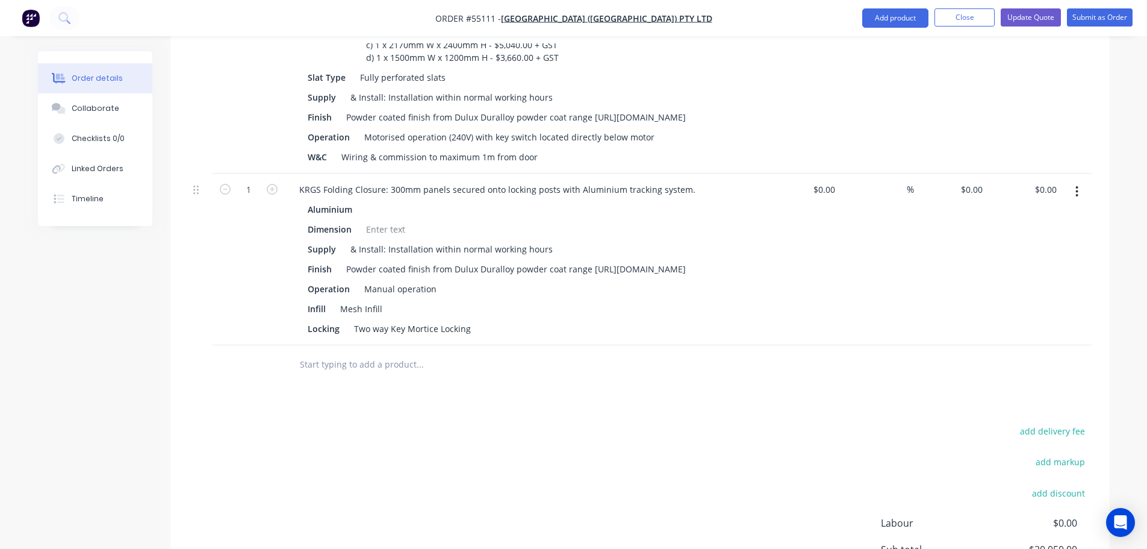
scroll to position [602, 0]
type input "5410"
type input "$5,410.00"
click at [292, 179] on div "KRGS Folding Closure: 300mm panels secured onto locking posts with Aluminium tr…" at bounding box center [498, 187] width 416 height 17
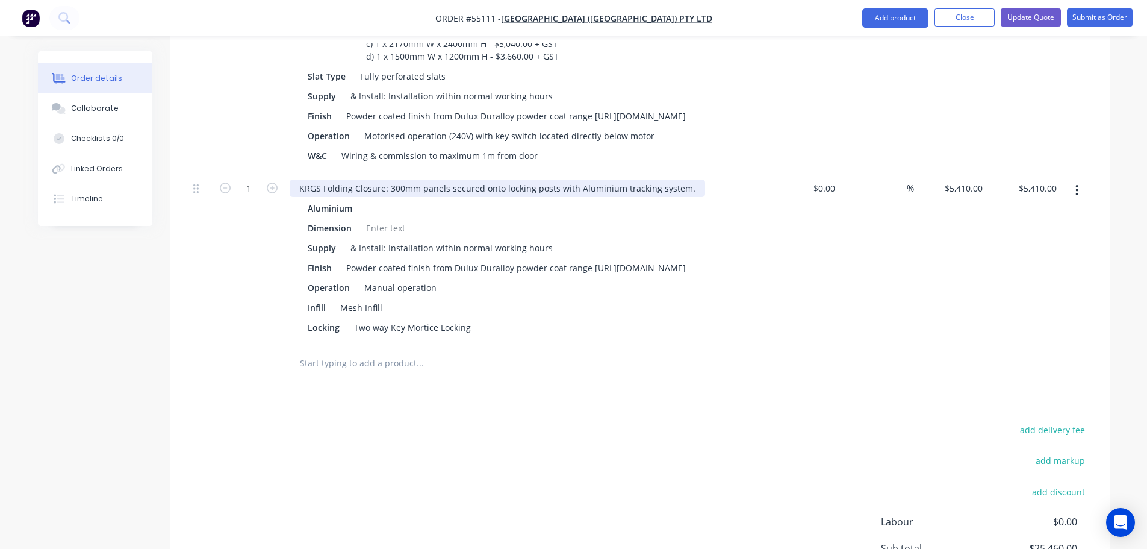
click at [298, 179] on div "KRGS Folding Closure: 300mm panels secured onto locking posts with Aluminium tr…" at bounding box center [498, 187] width 416 height 17
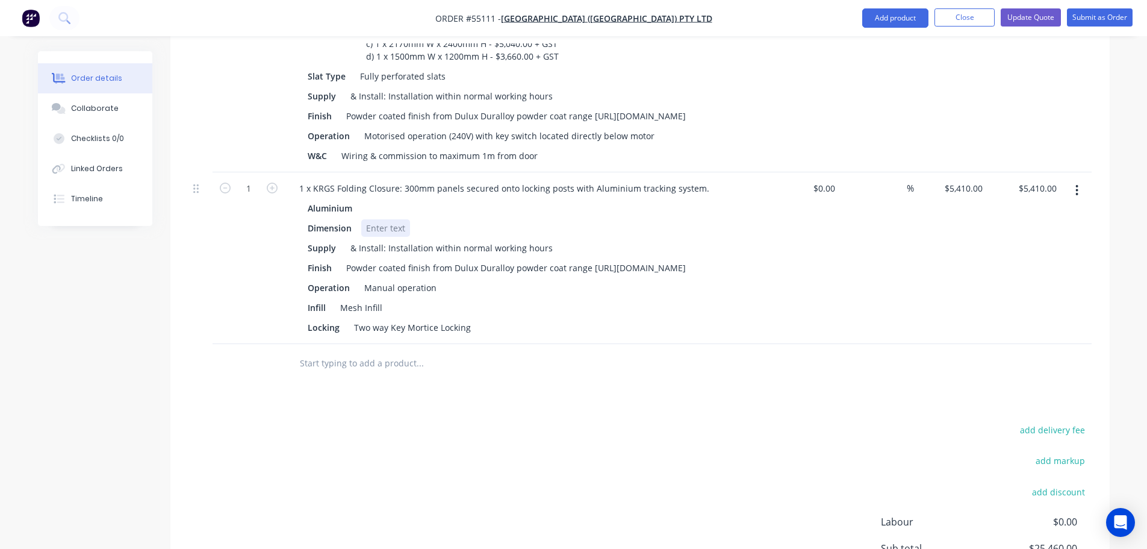
click at [378, 219] on div at bounding box center [385, 227] width 49 height 17
click at [1015, 20] on button "Update Quote" at bounding box center [1031, 17] width 60 height 18
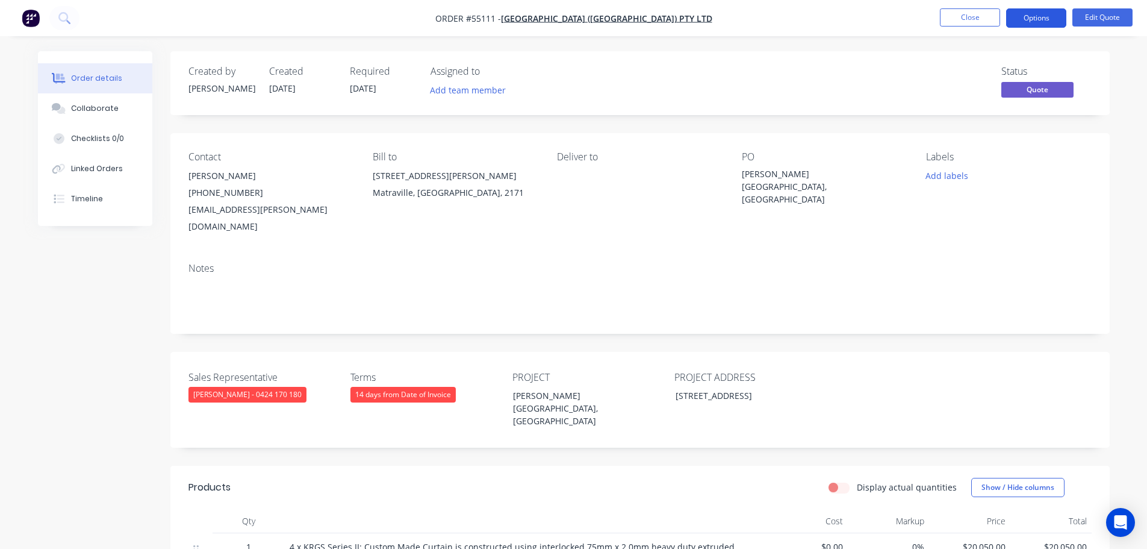
click at [1020, 20] on button "Options" at bounding box center [1037, 17] width 60 height 19
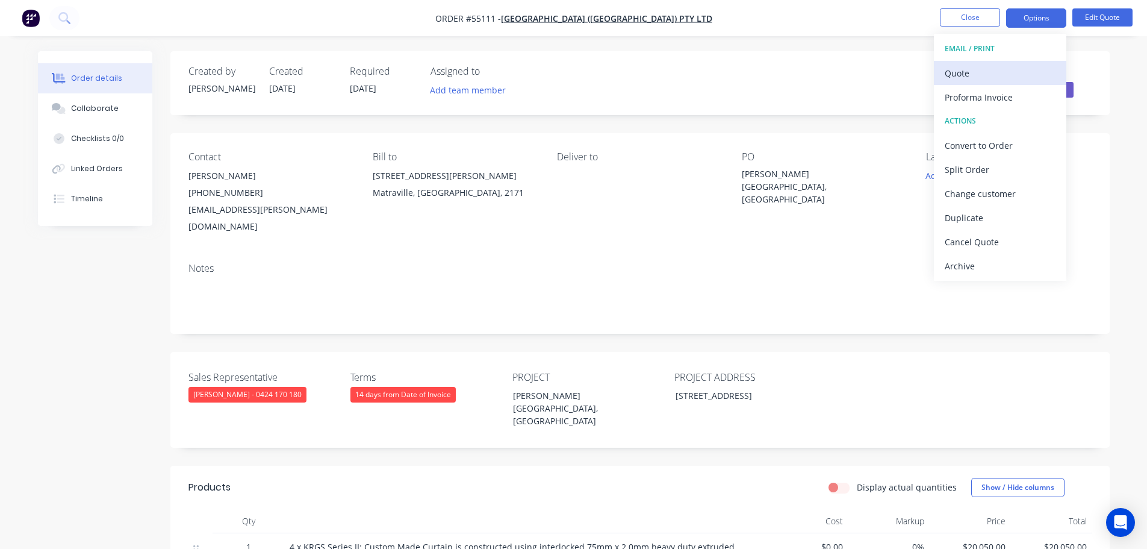
click at [963, 76] on div "Quote" at bounding box center [1000, 72] width 111 height 17
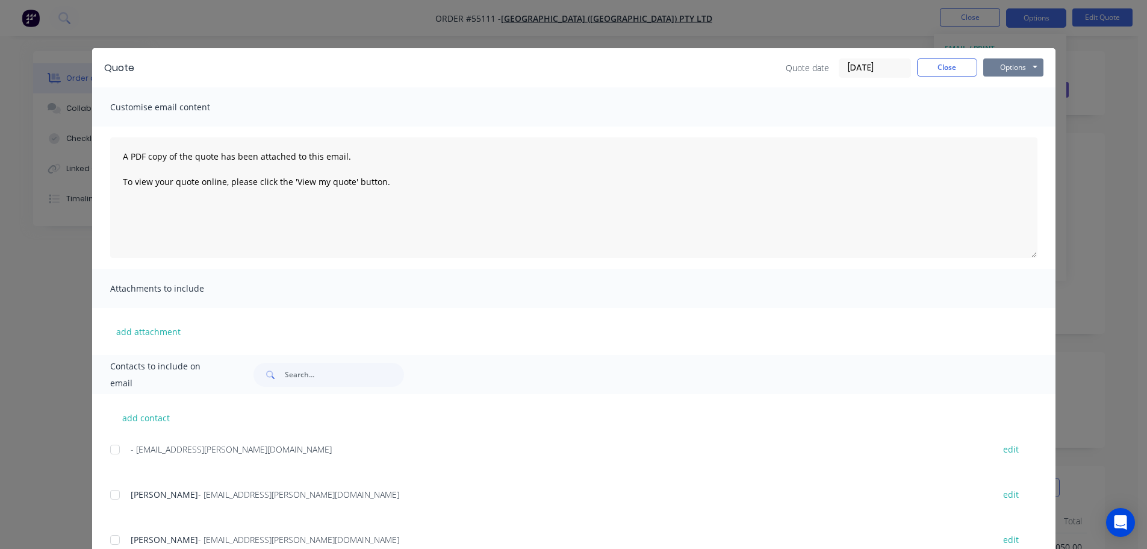
click at [995, 68] on button "Options" at bounding box center [1014, 67] width 60 height 18
click at [999, 110] on button "Print" at bounding box center [1022, 109] width 77 height 20
click at [931, 67] on button "Close" at bounding box center [947, 67] width 60 height 18
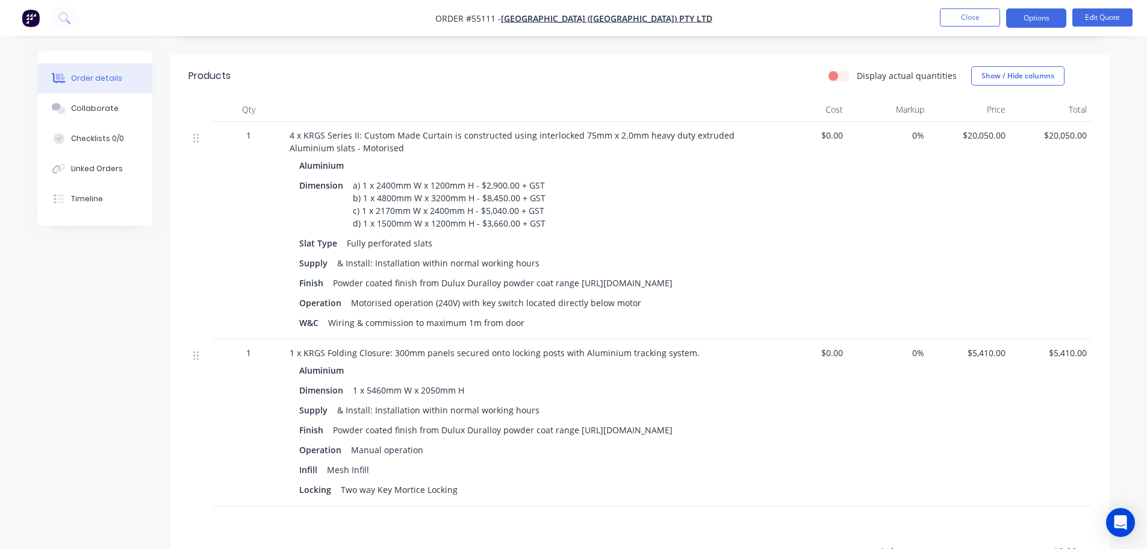
scroll to position [422, 0]
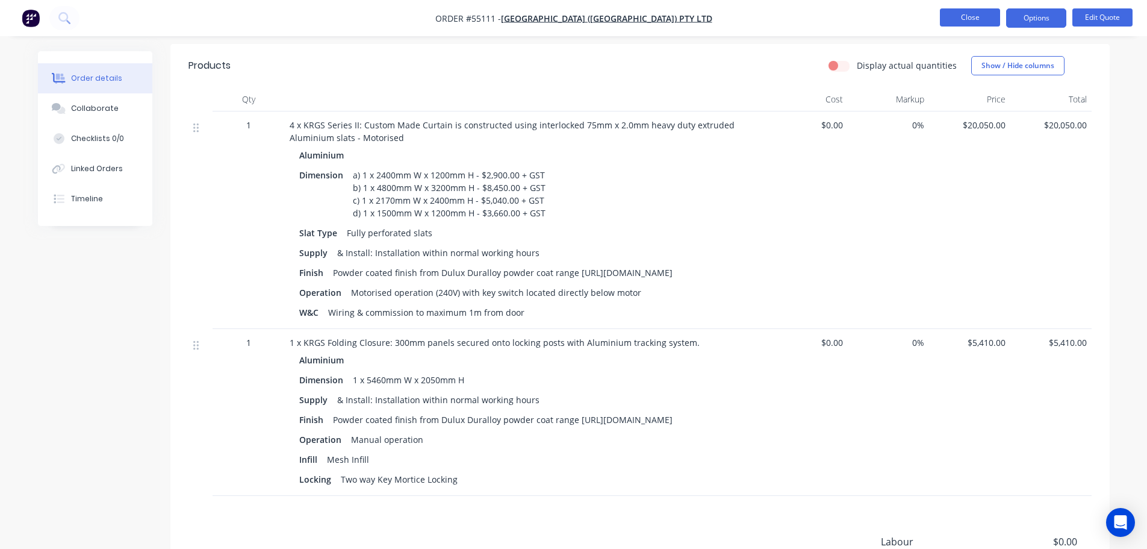
click at [964, 20] on button "Close" at bounding box center [970, 17] width 60 height 18
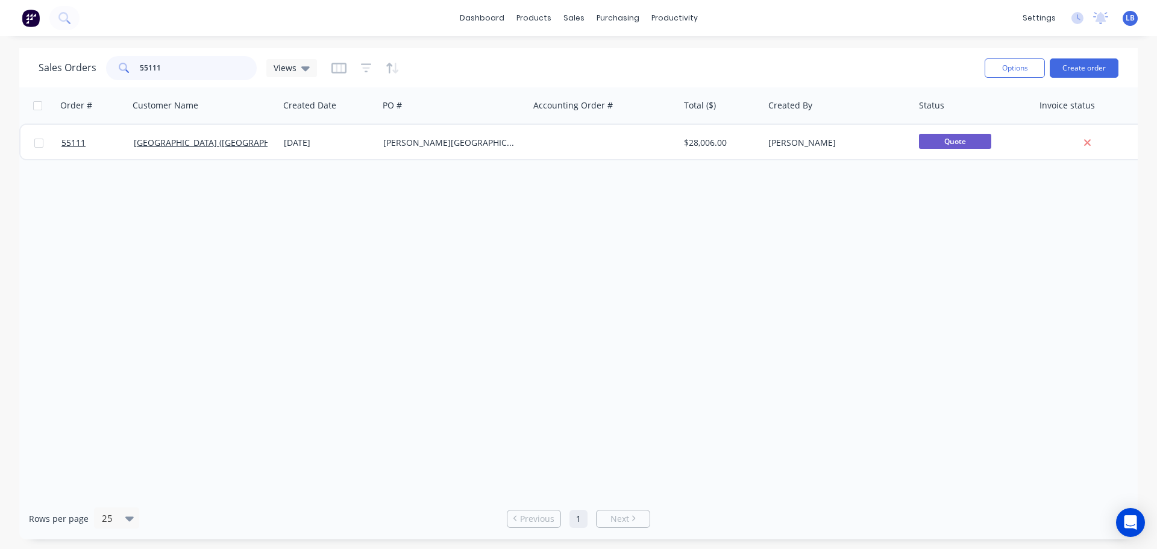
drag, startPoint x: 159, startPoint y: 64, endPoint x: 114, endPoint y: 82, distance: 48.7
click at [114, 82] on div "Sales Orders 55111 Views" at bounding box center [507, 68] width 936 height 30
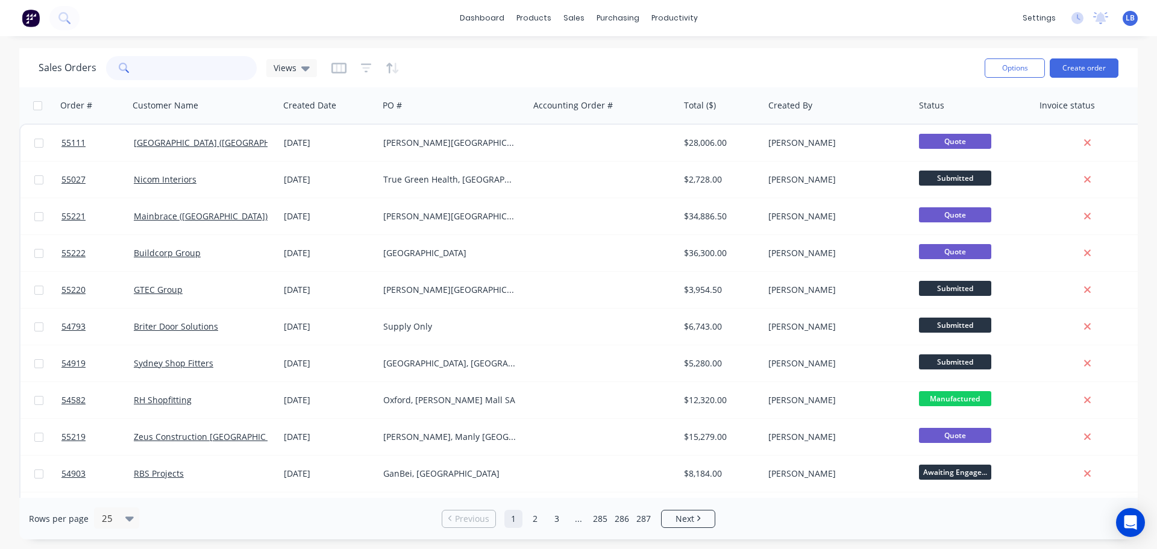
click at [163, 64] on input "text" at bounding box center [198, 68] width 117 height 24
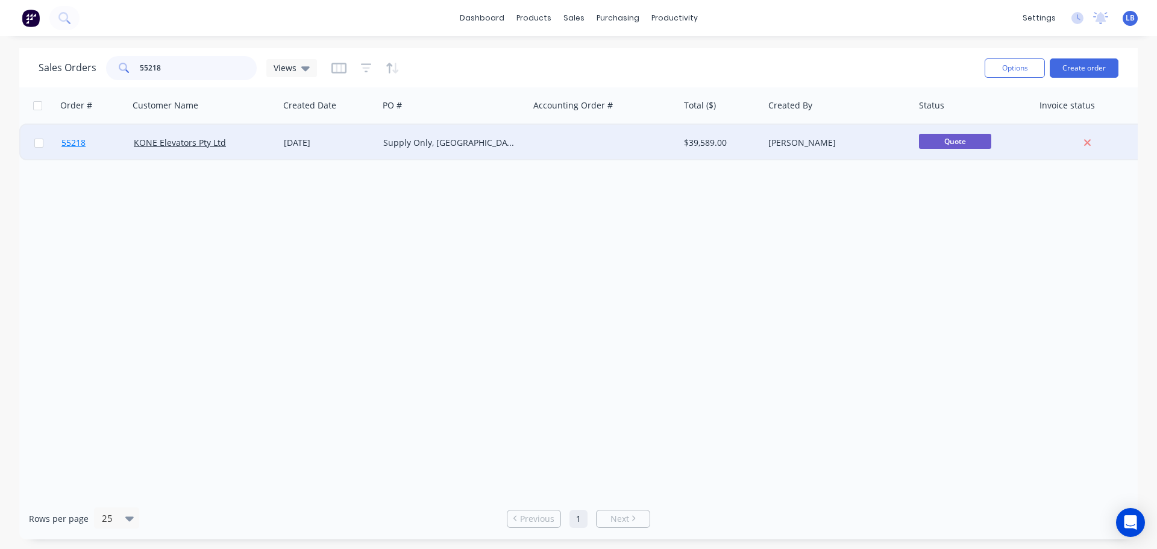
type input "55218"
click at [72, 145] on span "55218" at bounding box center [73, 143] width 24 height 12
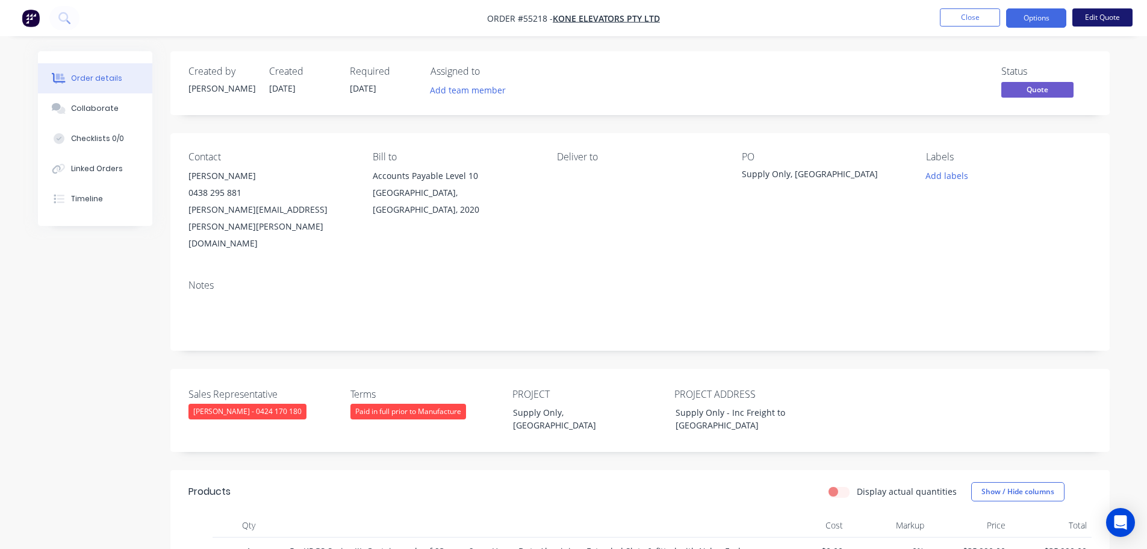
click at [1102, 16] on button "Edit Quote" at bounding box center [1103, 17] width 60 height 18
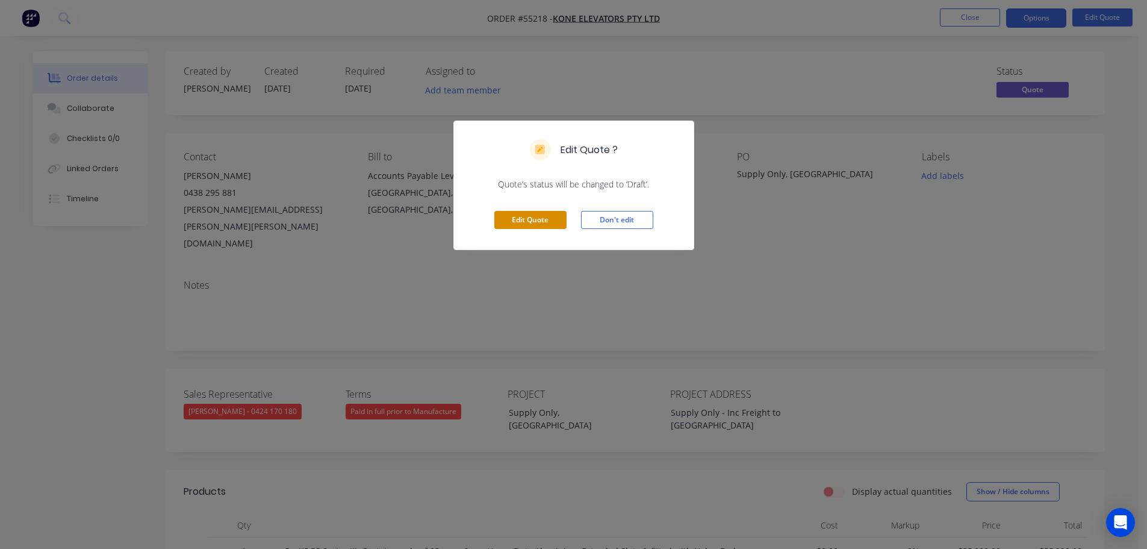
click at [542, 217] on button "Edit Quote" at bounding box center [531, 220] width 72 height 18
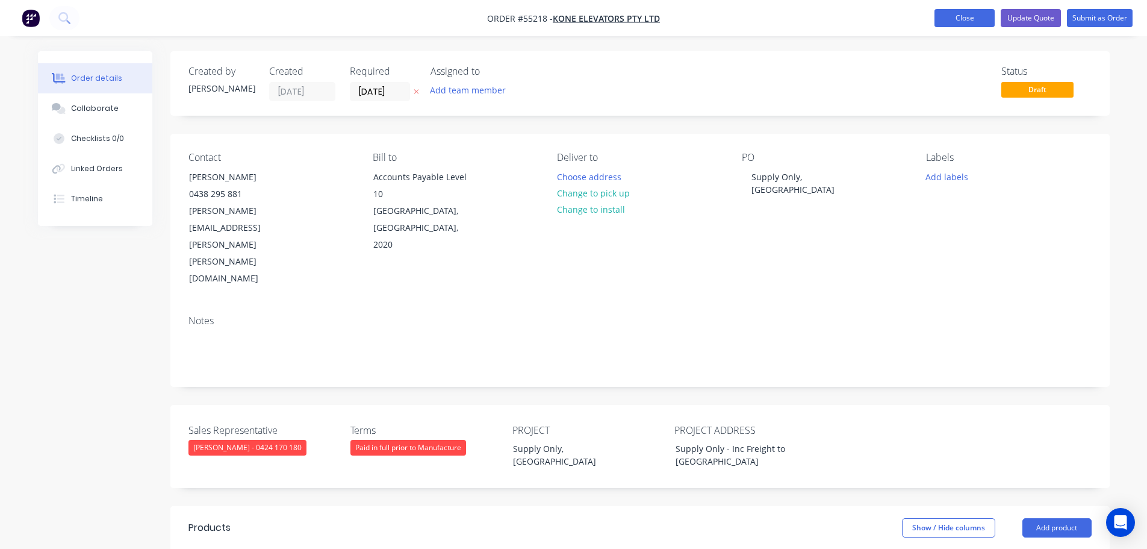
click at [944, 17] on button "Close" at bounding box center [965, 18] width 60 height 18
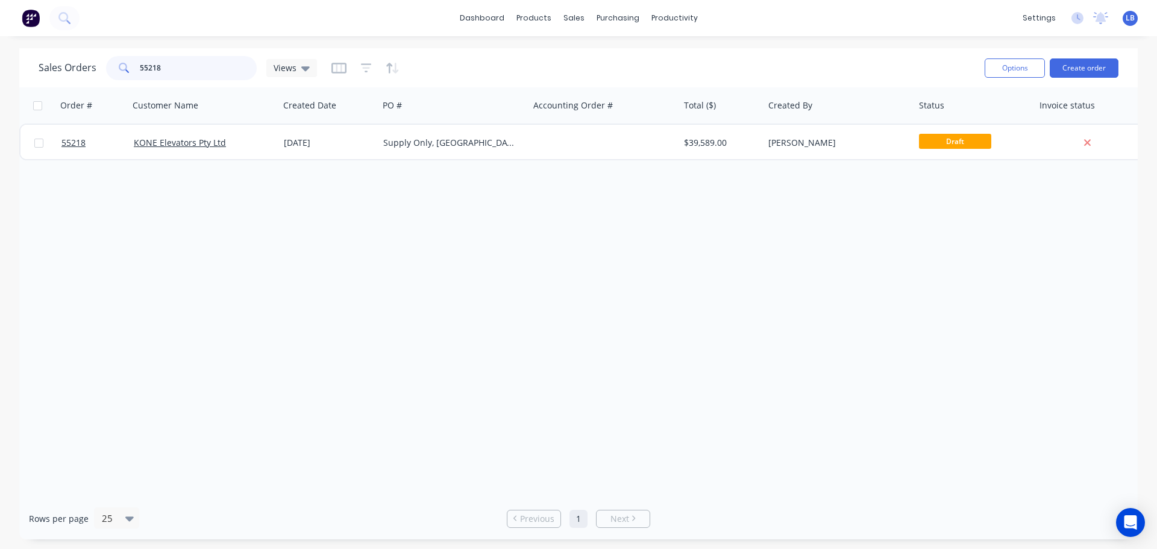
drag, startPoint x: 164, startPoint y: 66, endPoint x: 115, endPoint y: 75, distance: 49.5
click at [115, 75] on div "55218" at bounding box center [181, 68] width 151 height 24
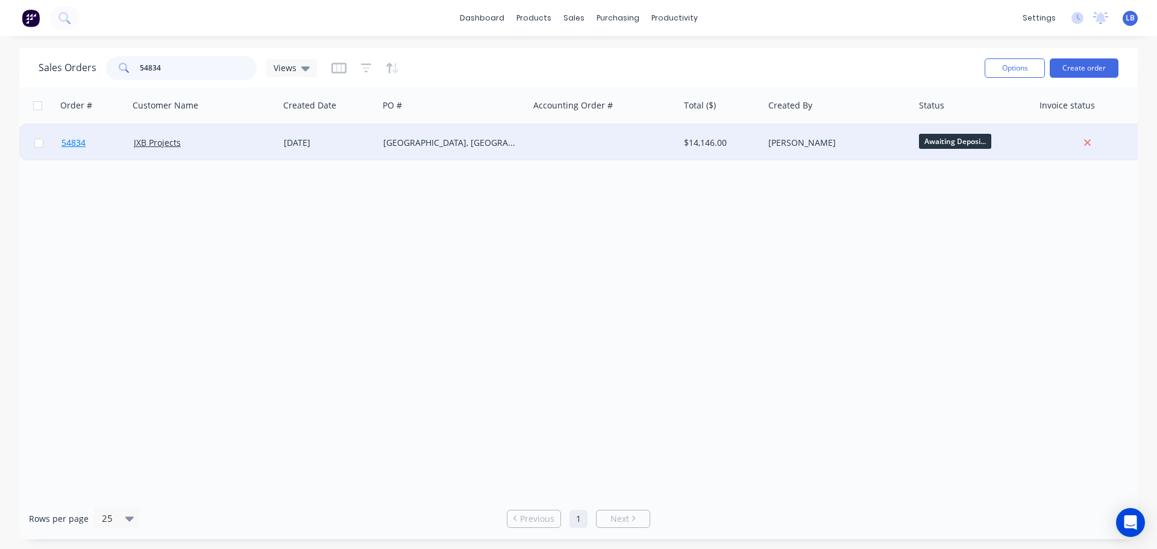
type input "54834"
click at [74, 147] on span "54834" at bounding box center [73, 143] width 24 height 12
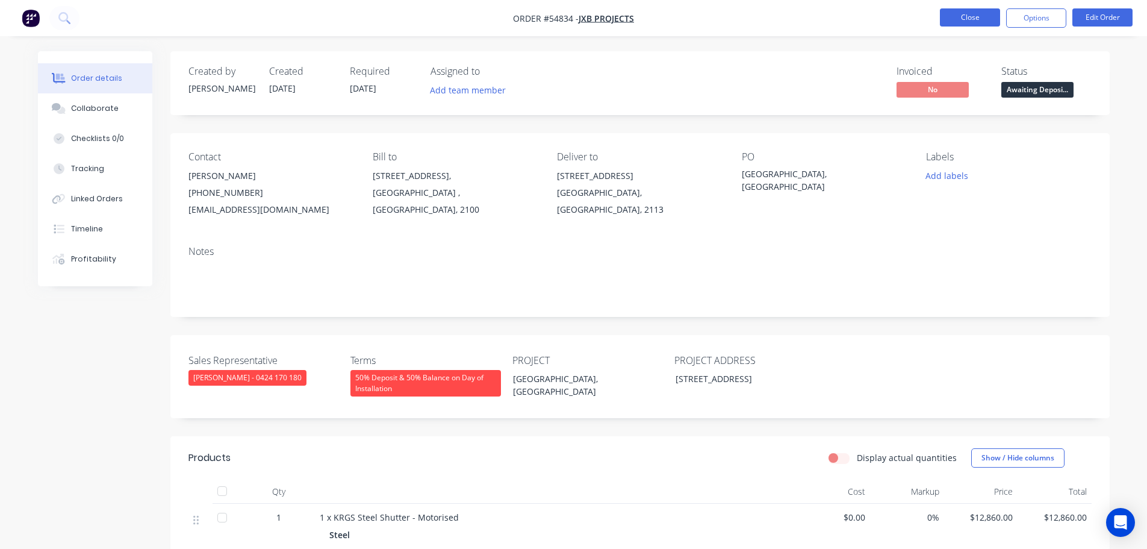
click at [951, 20] on button "Close" at bounding box center [970, 17] width 60 height 18
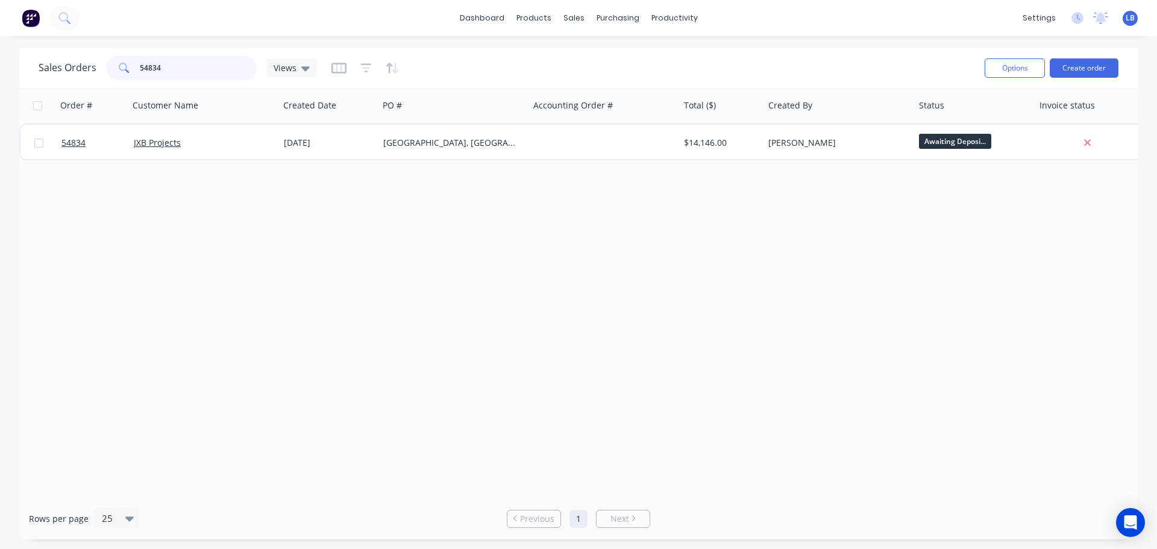
drag, startPoint x: 172, startPoint y: 69, endPoint x: 93, endPoint y: 78, distance: 80.0
click at [93, 78] on div "Sales Orders 54834 Views" at bounding box center [178, 68] width 278 height 24
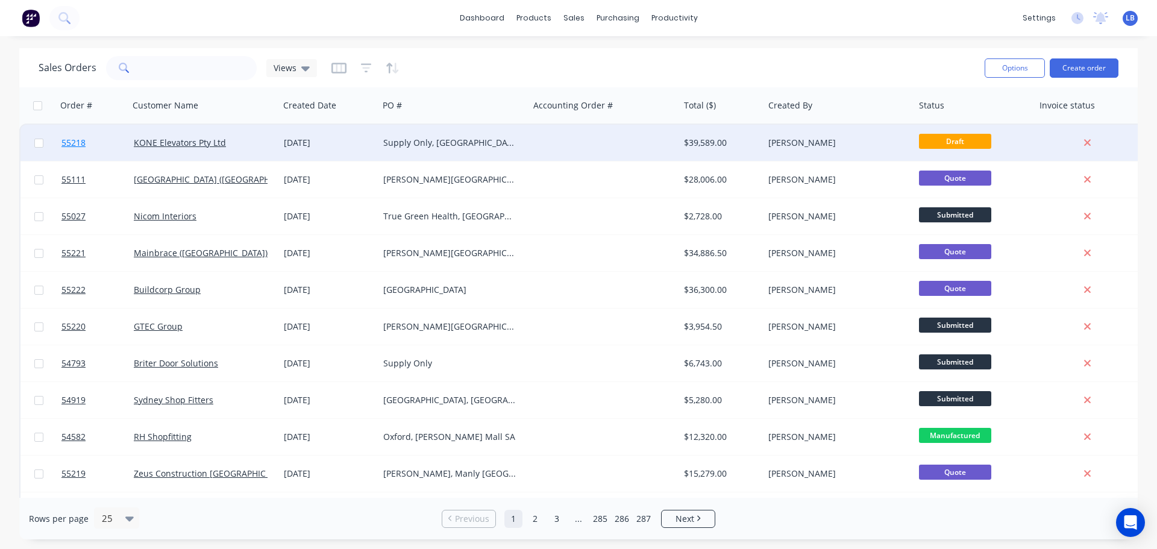
click at [70, 142] on span "55218" at bounding box center [73, 143] width 24 height 12
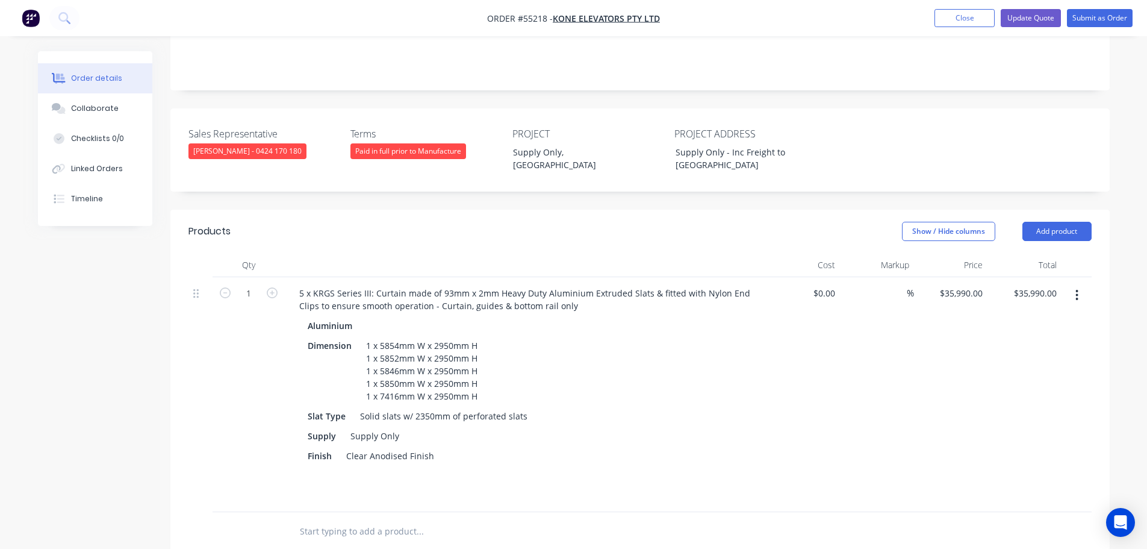
scroll to position [301, 0]
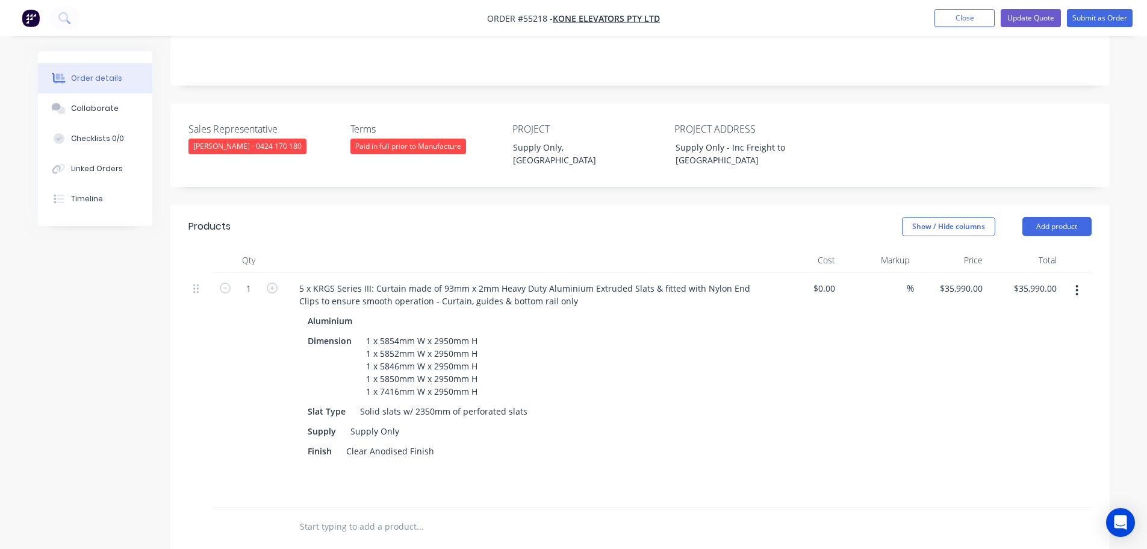
click at [1075, 279] on button "button" at bounding box center [1077, 290] width 28 height 22
click at [933, 357] on div "$35,990.00 $35,990.00" at bounding box center [951, 389] width 74 height 235
click at [1048, 217] on button "Add product" at bounding box center [1057, 226] width 69 height 19
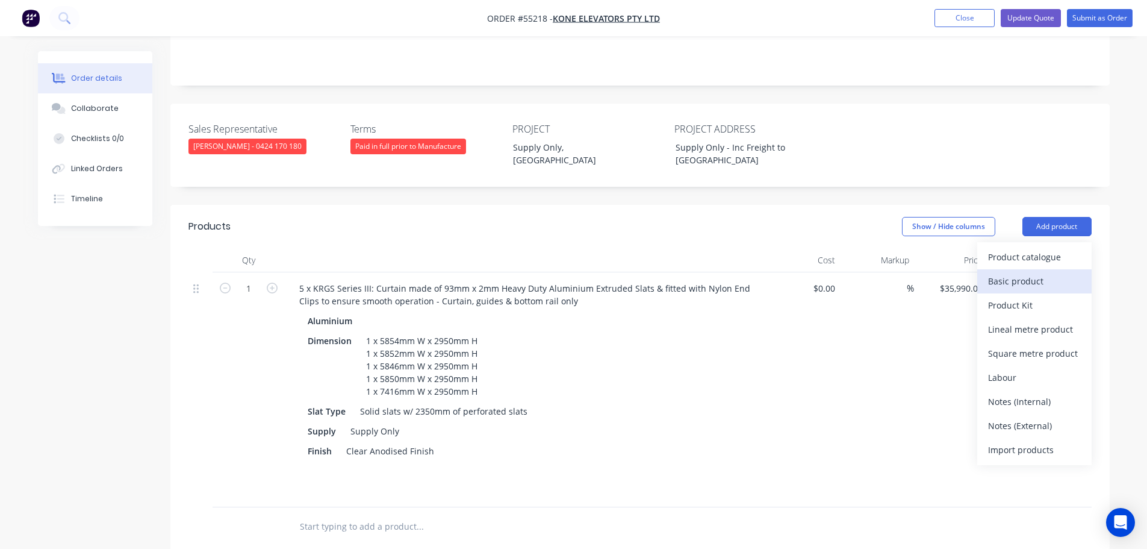
click at [1005, 272] on div "Basic product" at bounding box center [1034, 280] width 93 height 17
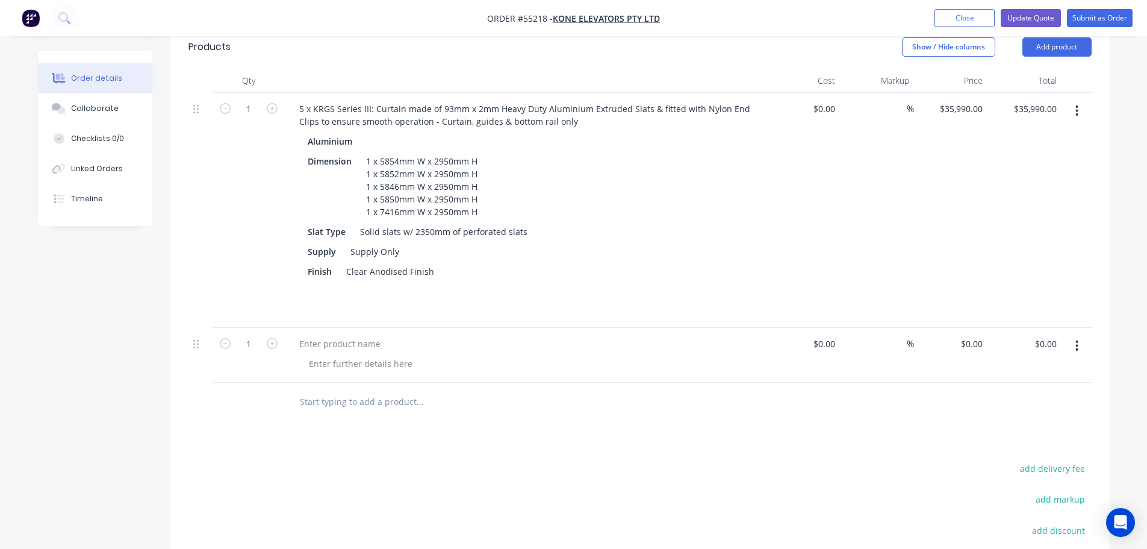
scroll to position [482, 0]
type input "28700"
type input "$28,700.00"
click at [305, 334] on div at bounding box center [340, 342] width 101 height 17
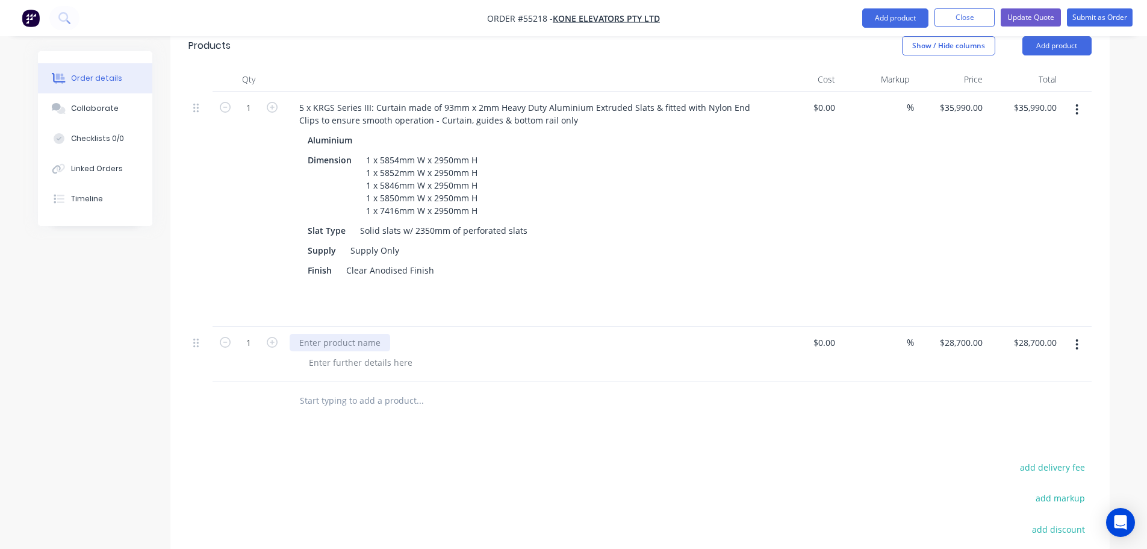
click at [308, 334] on div at bounding box center [340, 342] width 101 height 17
click at [358, 354] on div at bounding box center [360, 362] width 123 height 17
click at [323, 354] on div at bounding box center [360, 362] width 123 height 17
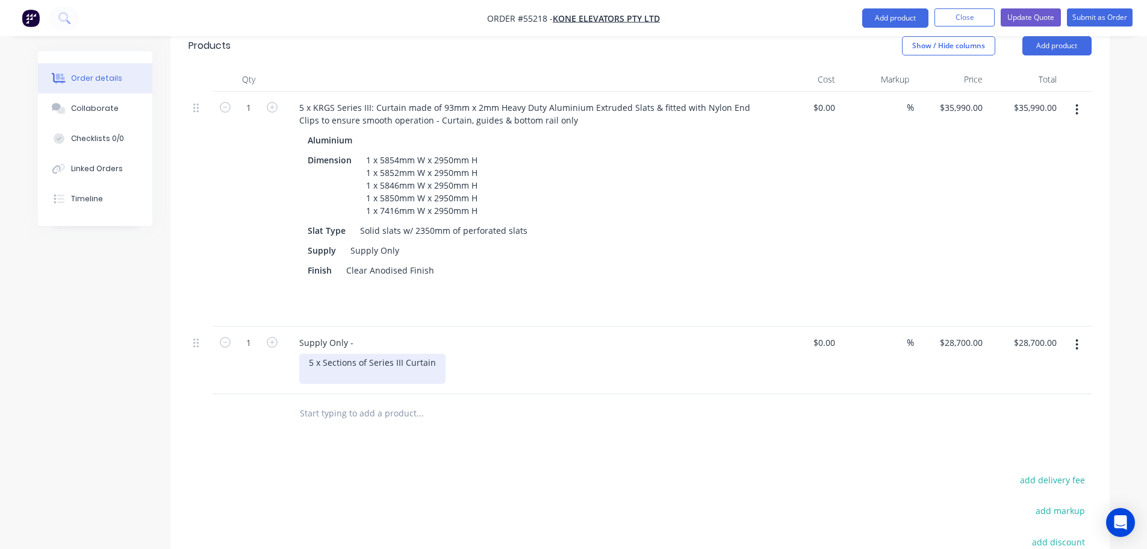
scroll to position [422, 0]
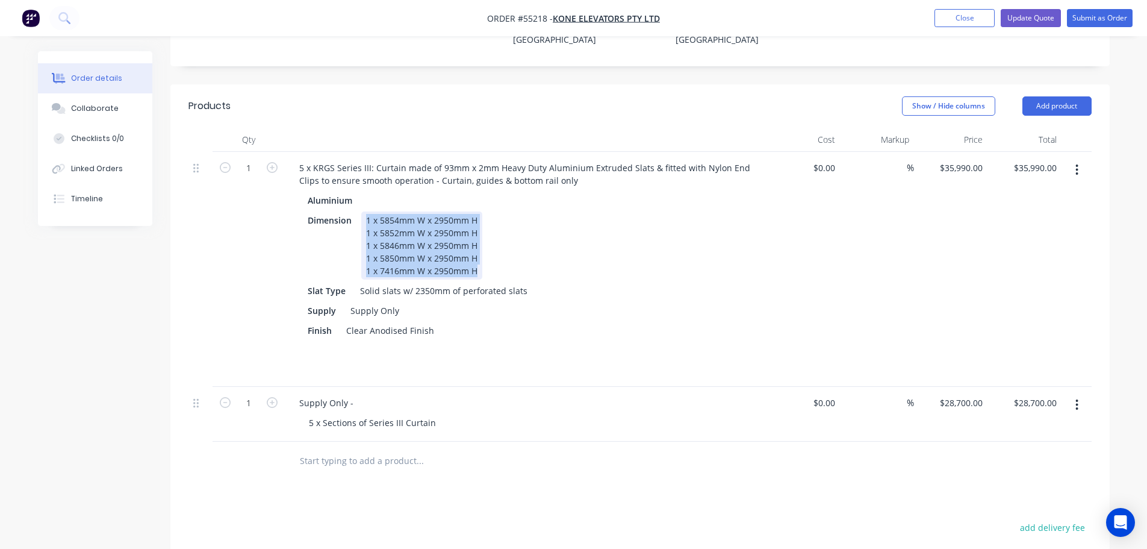
drag, startPoint x: 477, startPoint y: 219, endPoint x: 359, endPoint y: 174, distance: 126.4
click at [359, 211] on div "Dimension 1 x 5854mm W x 2950mm H 1 x 5852mm W x 2950mm H 1 x 5846mm W x 2950mm…" at bounding box center [523, 245] width 441 height 68
copy div "1 x 5854mm W x 2950mm H 1 x 5852mm W x 2950mm H 1 x 5846mm W x 2950mm H 1 x 585…"
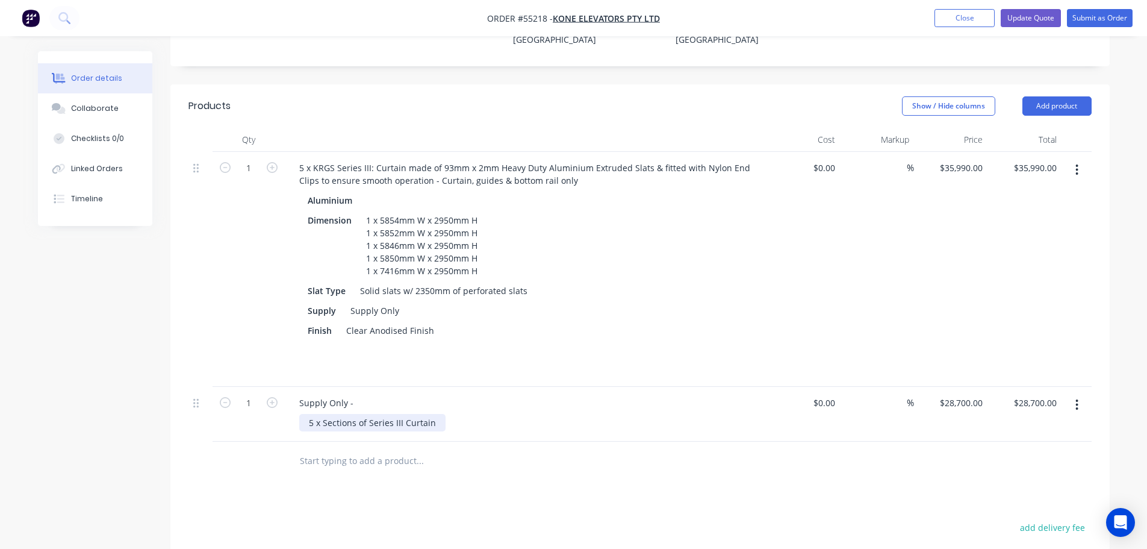
click at [435, 414] on div "5 x Sections of Series III Curtain" at bounding box center [372, 422] width 146 height 17
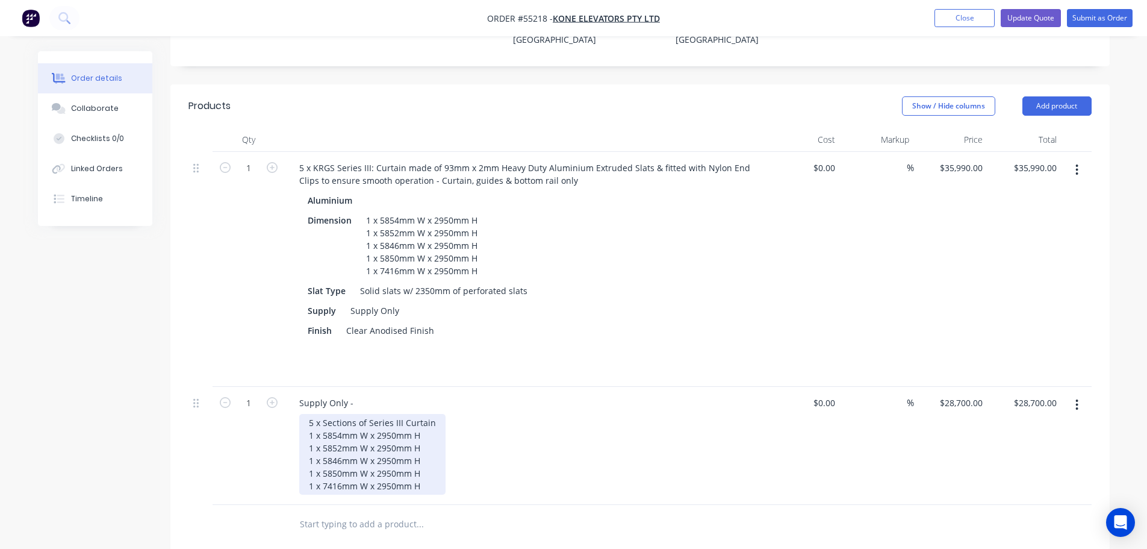
click at [393, 414] on div "5 x Sections of Series III Curtain 1 x 5854mm W x 2950mm H 1 x 5852mm W x 2950m…" at bounding box center [372, 454] width 146 height 81
click at [393, 414] on div "5 x Sections of Series III Curtain 1 x 5854mm W x 2350mm H 1 x 5852mm W x 2950m…" at bounding box center [372, 454] width 146 height 81
click at [385, 414] on div "5 x Sections of Series III Curtain 1 x 5854mm W x 2350mm H 1 x 5852mm W x 2950m…" at bounding box center [372, 454] width 146 height 81
click at [386, 414] on div "5 x Sections of Series III Curtain 1 x 5854mm W x 2350mm H 1 x 5852mm W x 2350m…" at bounding box center [372, 454] width 146 height 81
click at [384, 425] on div "5 x Sections of Series III Curtain 1 x 5854mm W x 2350mm H 1 x 5852mm W x 2350m…" at bounding box center [372, 454] width 146 height 81
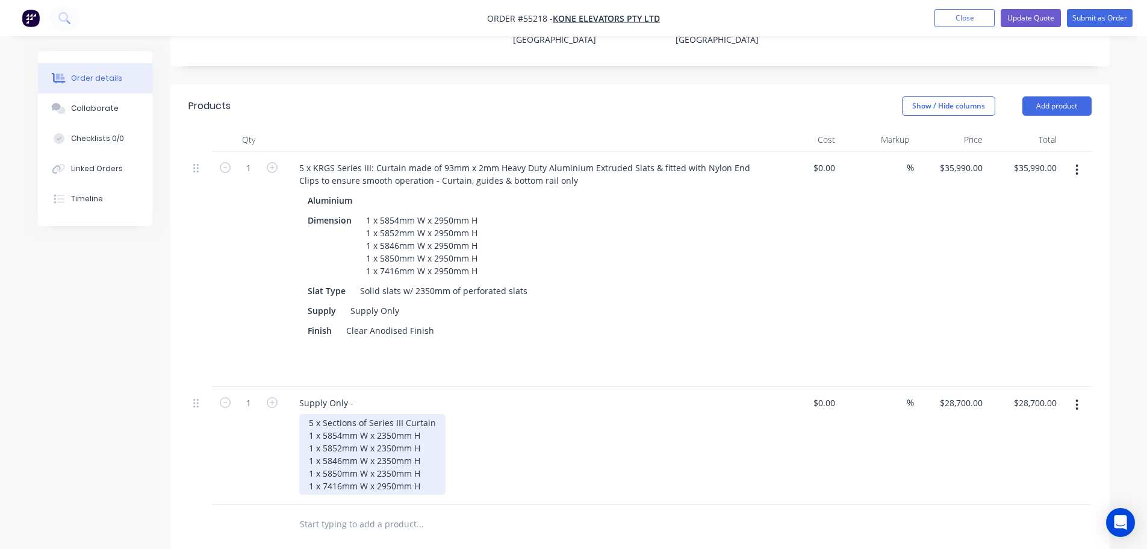
click at [384, 435] on div "5 x Sections of Series III Curtain 1 x 5854mm W x 2350mm H 1 x 5852mm W x 2350m…" at bounding box center [372, 454] width 146 height 81
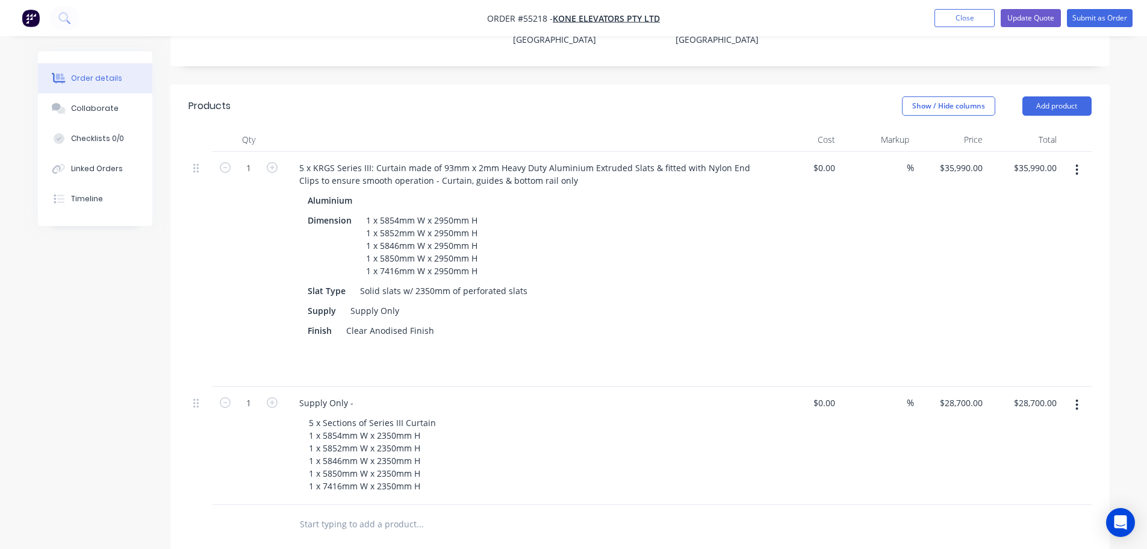
click at [499, 435] on div "5 x Sections of Series III Curtain 1 x 5854mm W x 2350mm H 1 x 5852mm W x 2350m…" at bounding box center [530, 454] width 463 height 81
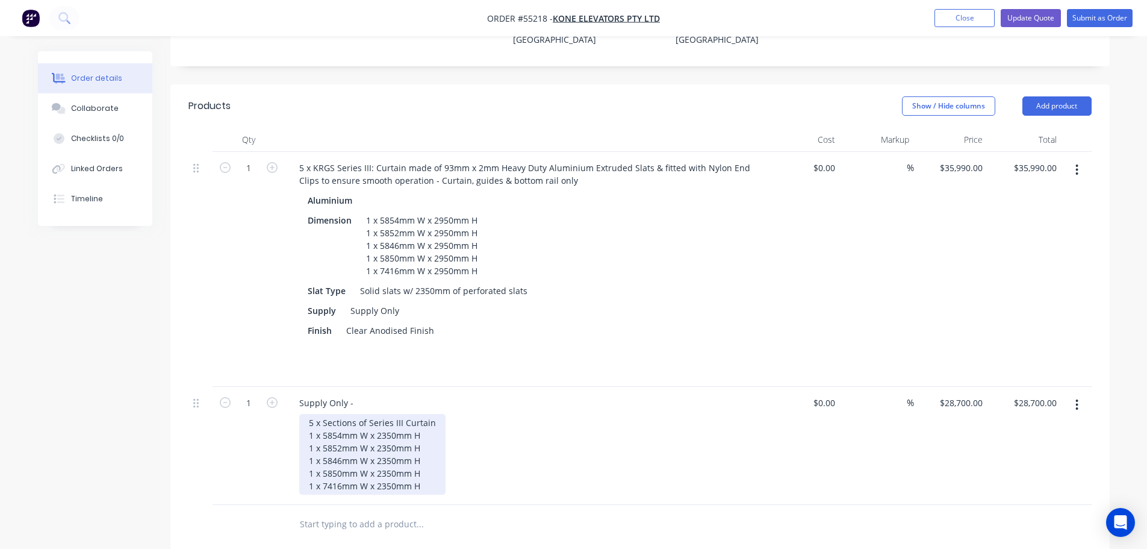
click at [428, 435] on div "5 x Sections of Series III Curtain 1 x 5854mm W x 2350mm H 1 x 5852mm W x 2350m…" at bounding box center [372, 454] width 146 height 81
click at [432, 414] on div "5 x Sections of Series III Curtain 1 x 5854mm W x 2350mm H 1 x 5852mm W x 2350m…" at bounding box center [372, 460] width 146 height 93
click at [422, 450] on div "5 x Sections of Series III Curtain 1 x 5854mm W x 2350mm H 1 x 5852mm W x 2350m…" at bounding box center [372, 460] width 146 height 93
click at [341, 485] on div "5 x Sections of Series III Curtain 1 x 5854mm W x 2350mm H 1 x 5852mm W x 2350m…" at bounding box center [372, 473] width 146 height 119
click at [410, 490] on div "5 x Sections of Series III Curtain 1 x 5854mm W x 2350mm H 1 x 5852mm W x 2350m…" at bounding box center [372, 473] width 146 height 119
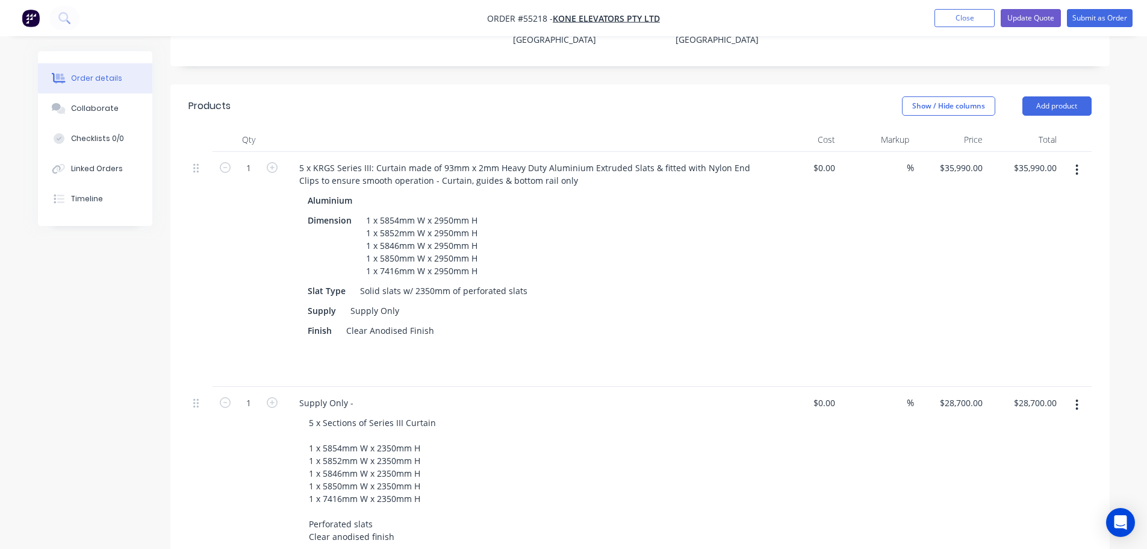
click at [1078, 163] on icon "button" at bounding box center [1077, 169] width 3 height 13
click at [994, 265] on div "Delete" at bounding box center [1034, 273] width 93 height 17
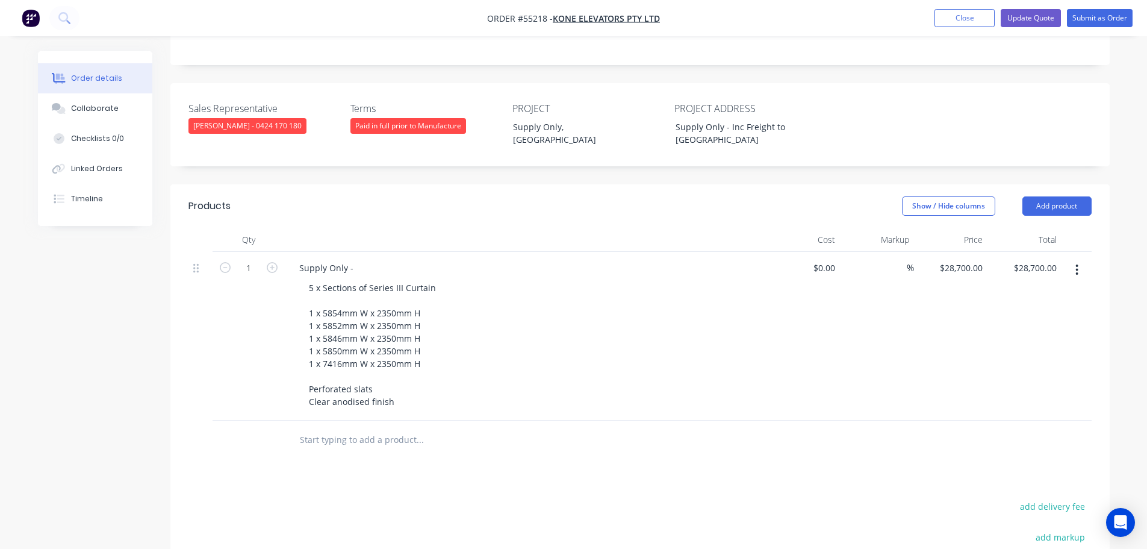
scroll to position [301, 0]
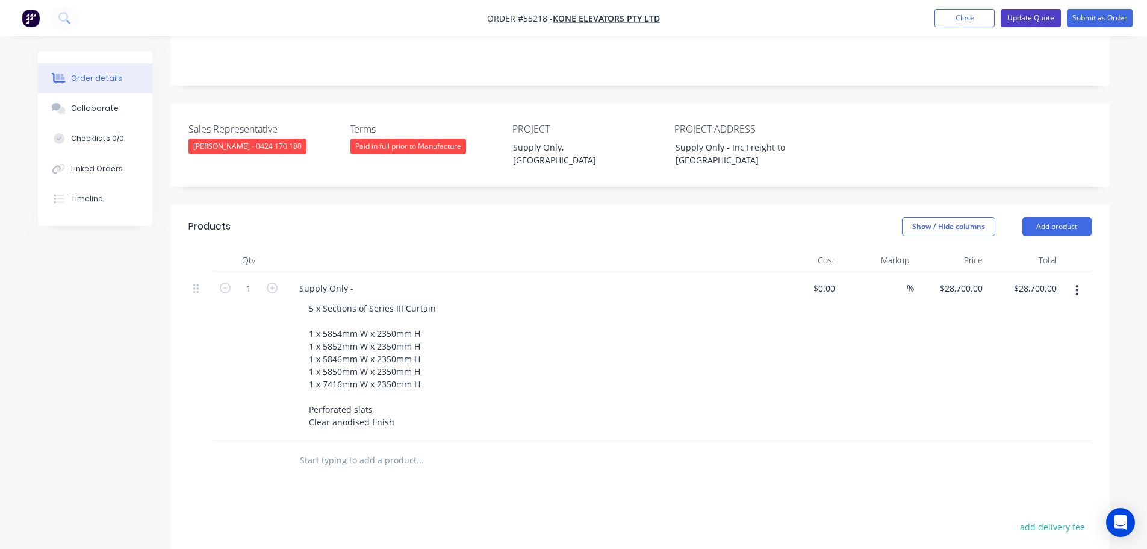
click at [1034, 19] on button "Update Quote" at bounding box center [1031, 18] width 60 height 18
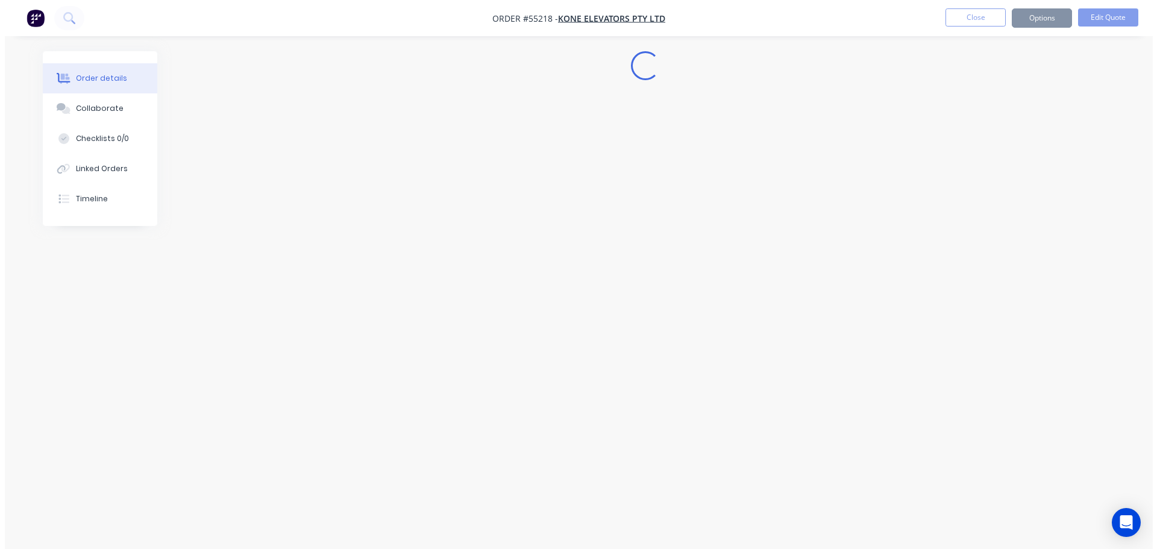
scroll to position [0, 0]
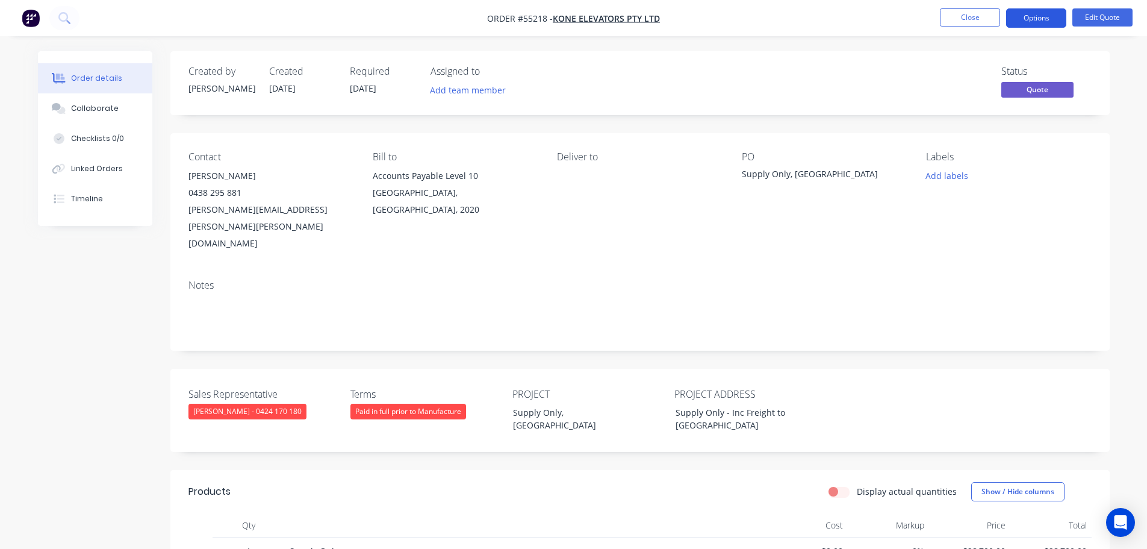
click at [1026, 19] on button "Options" at bounding box center [1037, 17] width 60 height 19
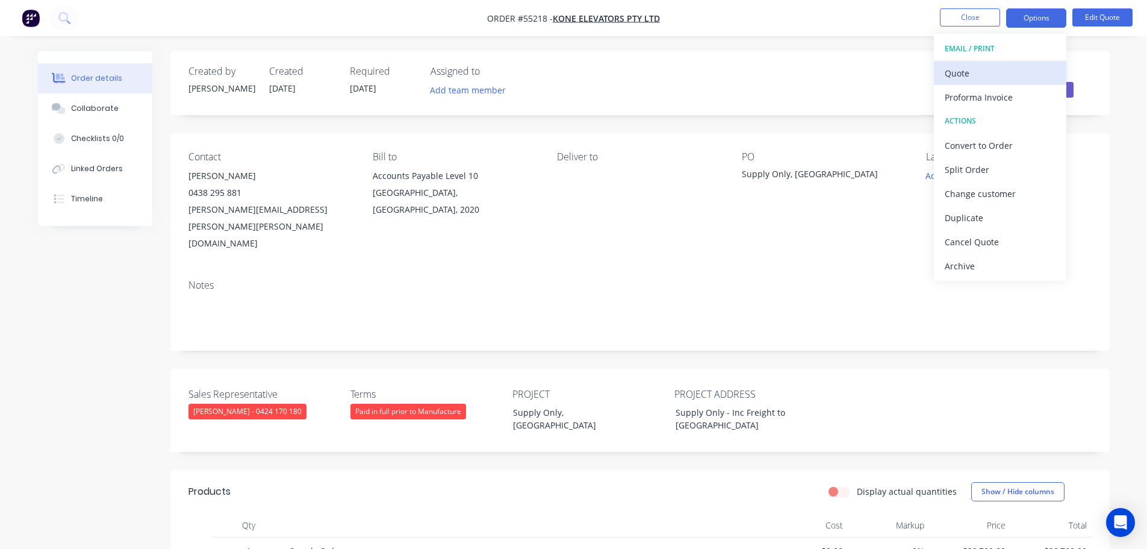
click at [966, 76] on div "Quote" at bounding box center [1000, 72] width 111 height 17
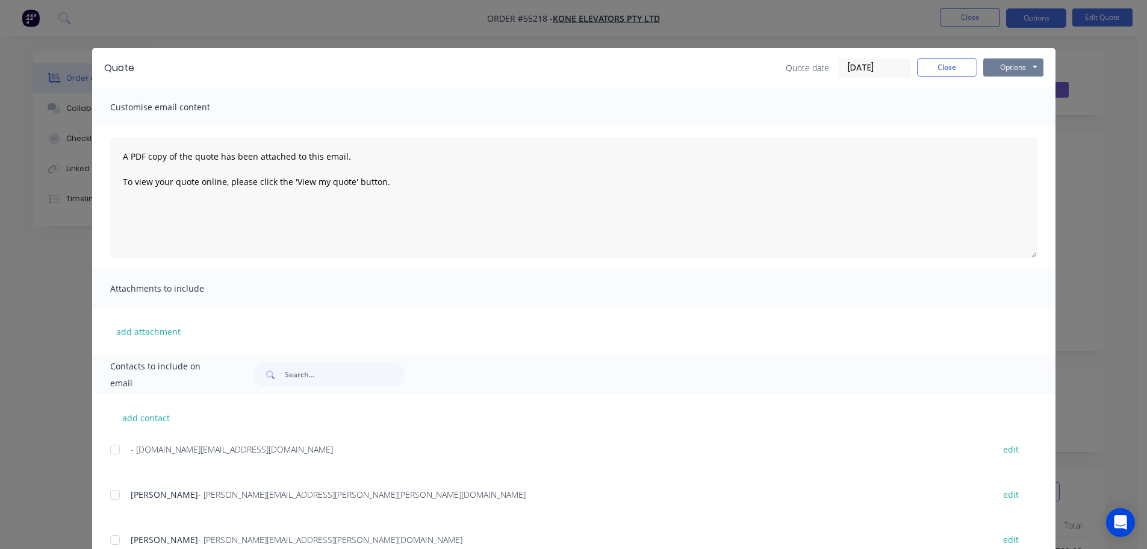
click at [1001, 72] on button "Options" at bounding box center [1014, 67] width 60 height 18
click at [1004, 107] on button "Print" at bounding box center [1022, 109] width 77 height 20
click at [943, 71] on button "Close" at bounding box center [947, 67] width 60 height 18
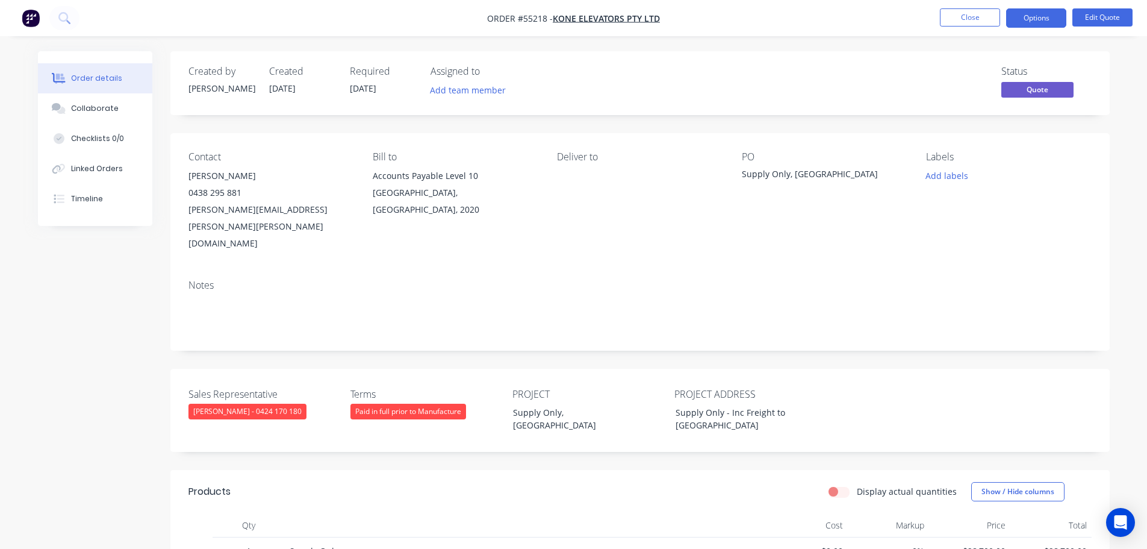
click at [242, 193] on span at bounding box center [242, 192] width 0 height 11
click at [944, 15] on button "Close" at bounding box center [970, 17] width 60 height 18
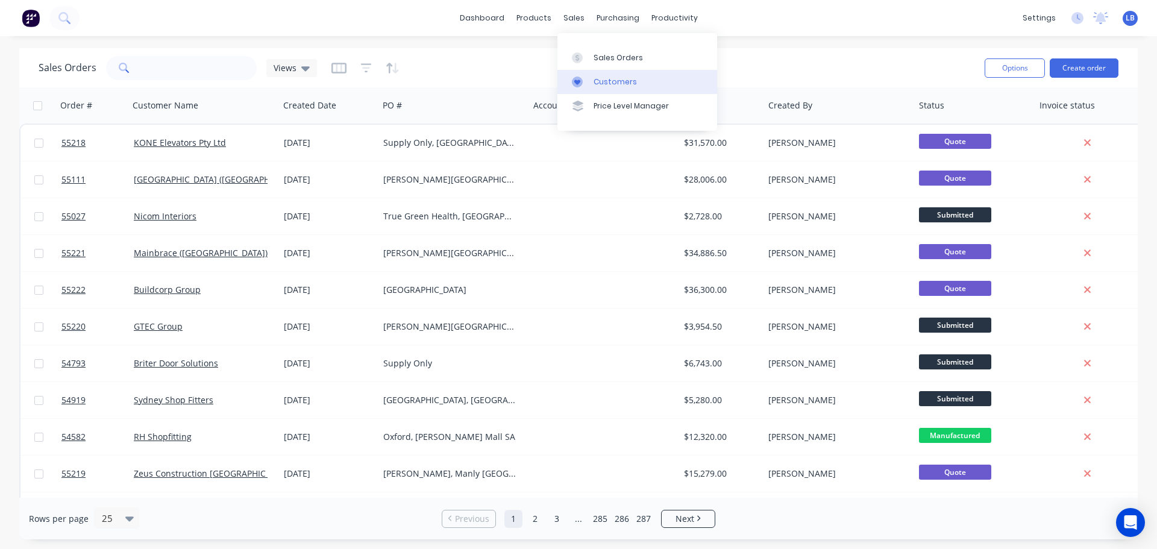
click at [606, 81] on div "Customers" at bounding box center [614, 81] width 43 height 11
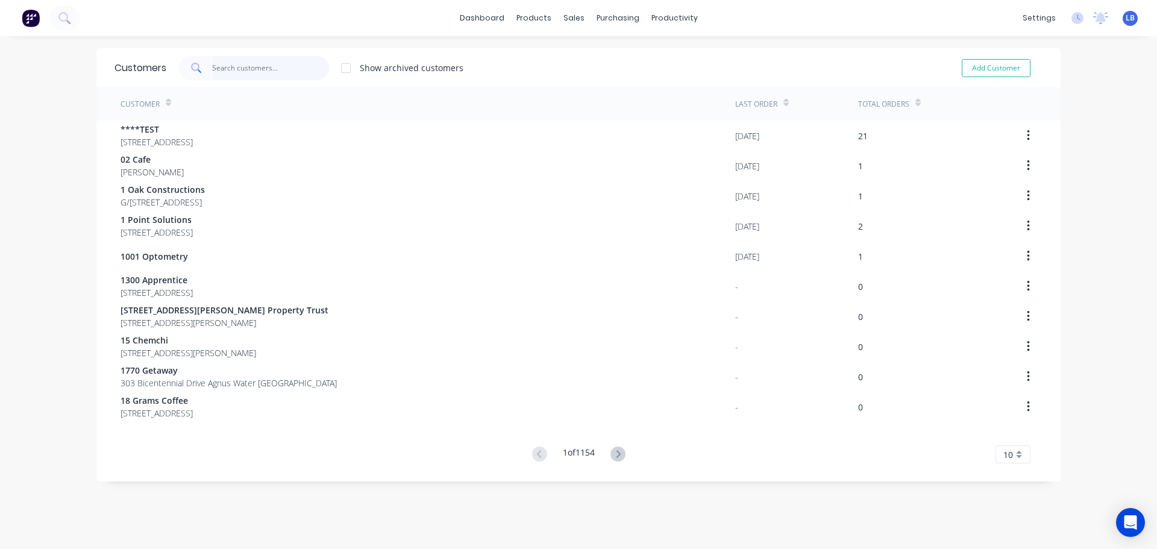
click at [214, 68] on input "text" at bounding box center [270, 68] width 117 height 24
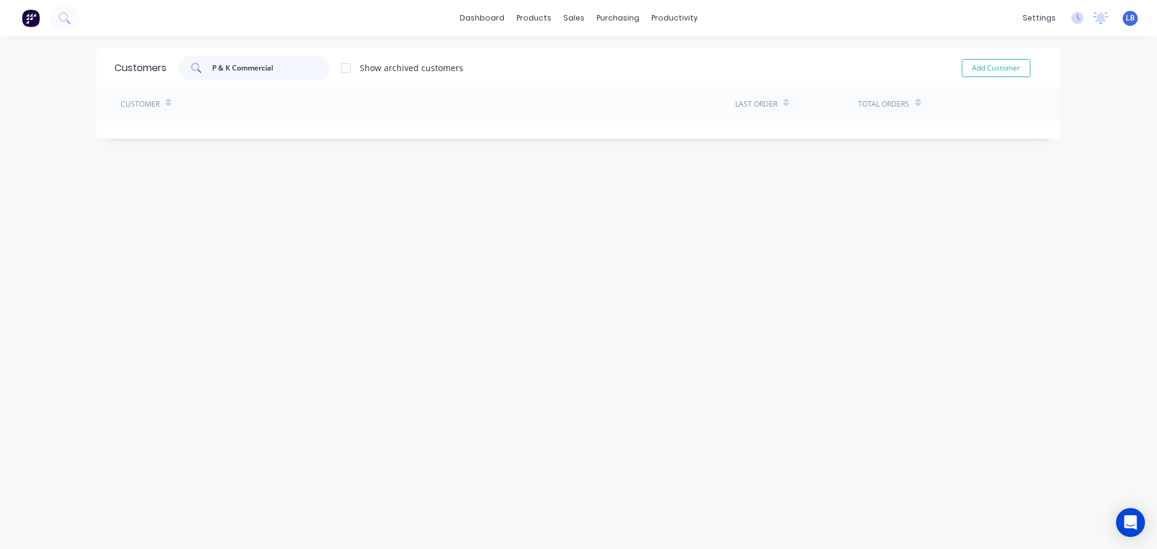
drag, startPoint x: 214, startPoint y: 67, endPoint x: 210, endPoint y: 93, distance: 26.3
click at [213, 71] on input "P & K Commercial" at bounding box center [270, 68] width 117 height 24
click at [216, 66] on input "P & K Commercial" at bounding box center [270, 68] width 117 height 24
drag, startPoint x: 221, startPoint y: 63, endPoint x: 220, endPoint y: 93, distance: 29.5
click at [221, 66] on input "P& K Commercial" at bounding box center [270, 68] width 117 height 24
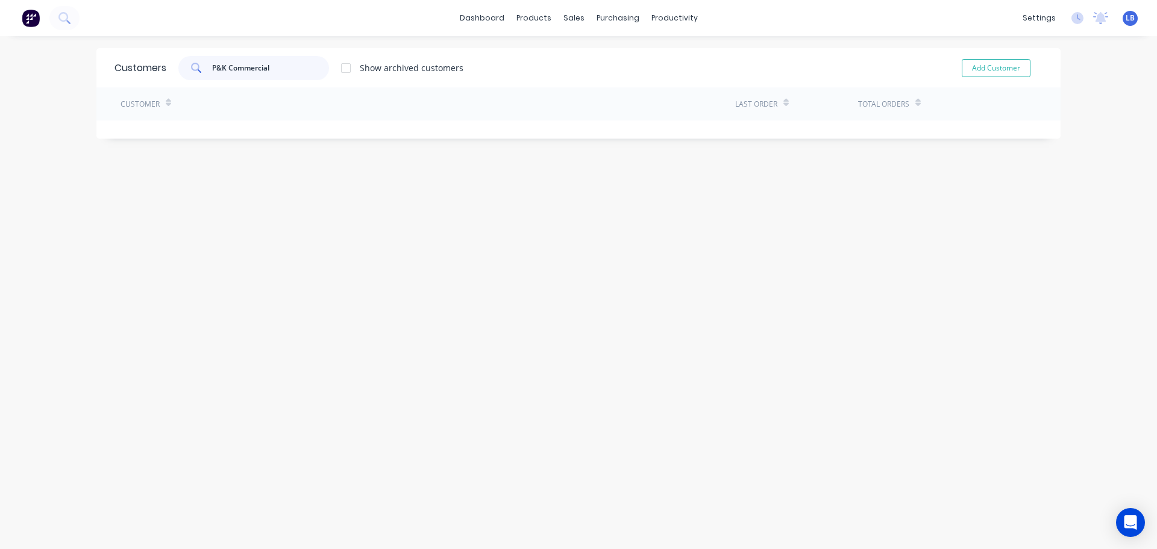
click at [269, 64] on input "P&K Commercial" at bounding box center [270, 68] width 117 height 24
type input "P&K Commercial"
drag, startPoint x: 270, startPoint y: 67, endPoint x: 198, endPoint y: 80, distance: 72.8
click at [198, 80] on div "Customers P&K Commercial Show archived customers Add Customer" at bounding box center [578, 67] width 964 height 39
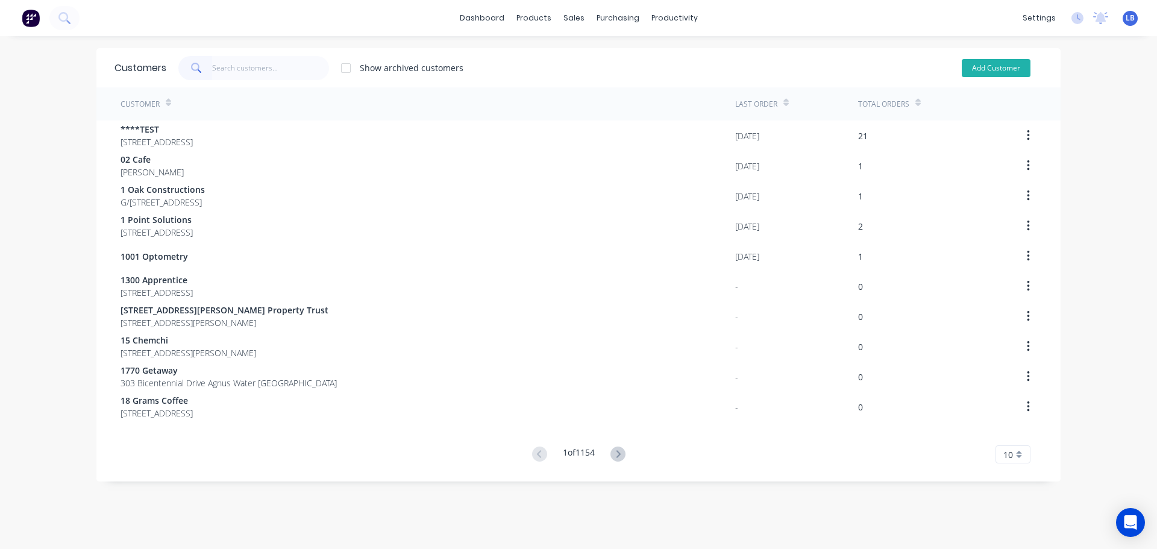
click at [982, 66] on button "Add Customer" at bounding box center [995, 68] width 69 height 18
select select "AU"
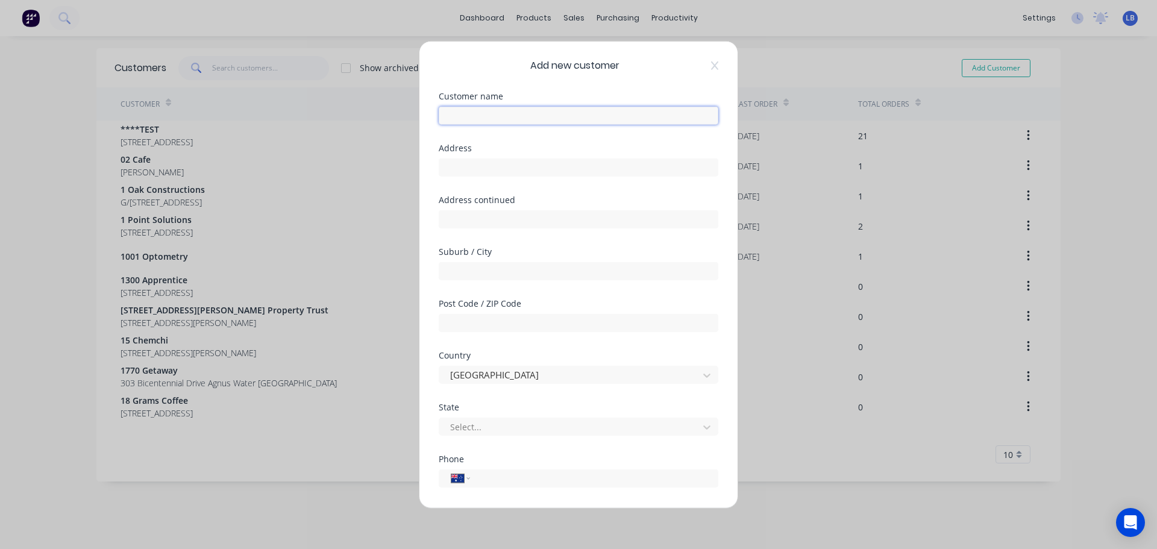
click at [451, 117] on input "text" at bounding box center [578, 115] width 279 height 18
paste input "P&K Commercial"
click at [450, 114] on input "P&K Commercial" at bounding box center [578, 115] width 279 height 18
click at [460, 116] on input "P &K Commercial" at bounding box center [578, 115] width 279 height 18
drag, startPoint x: 453, startPoint y: 116, endPoint x: 452, endPoint y: 122, distance: 6.1
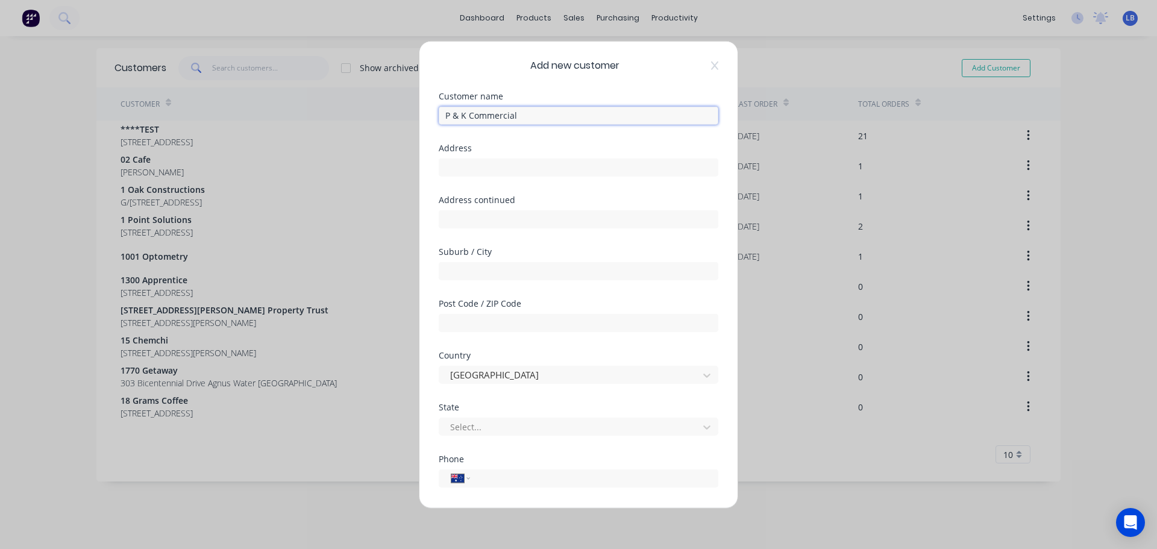
click at [453, 117] on input "P & K Commercial" at bounding box center [578, 115] width 279 height 18
drag, startPoint x: 460, startPoint y: 114, endPoint x: 454, endPoint y: 159, distance: 45.6
click at [460, 115] on input "P& K Commercial" at bounding box center [578, 115] width 279 height 18
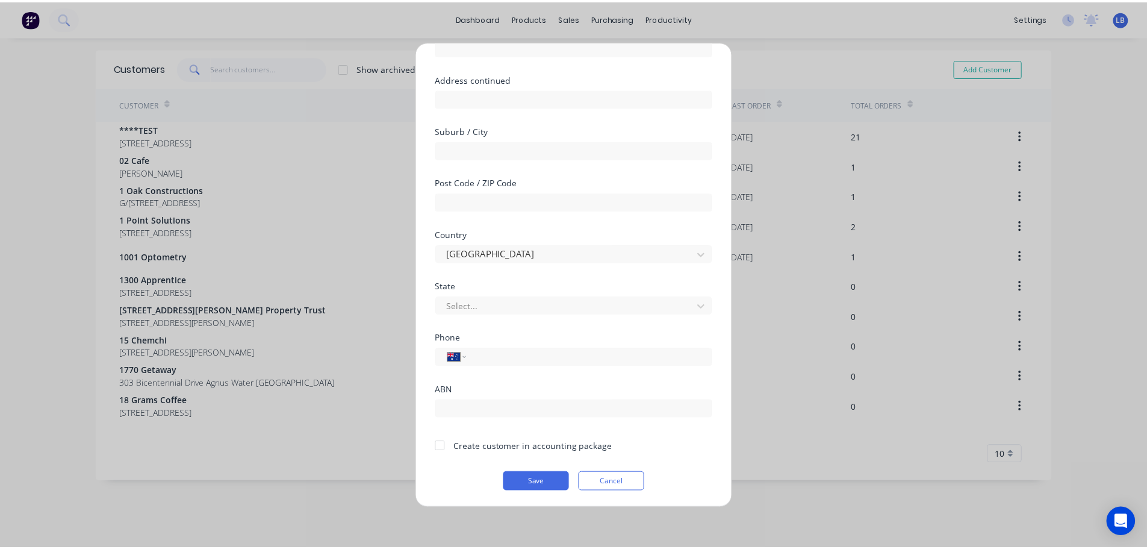
scroll to position [122, 0]
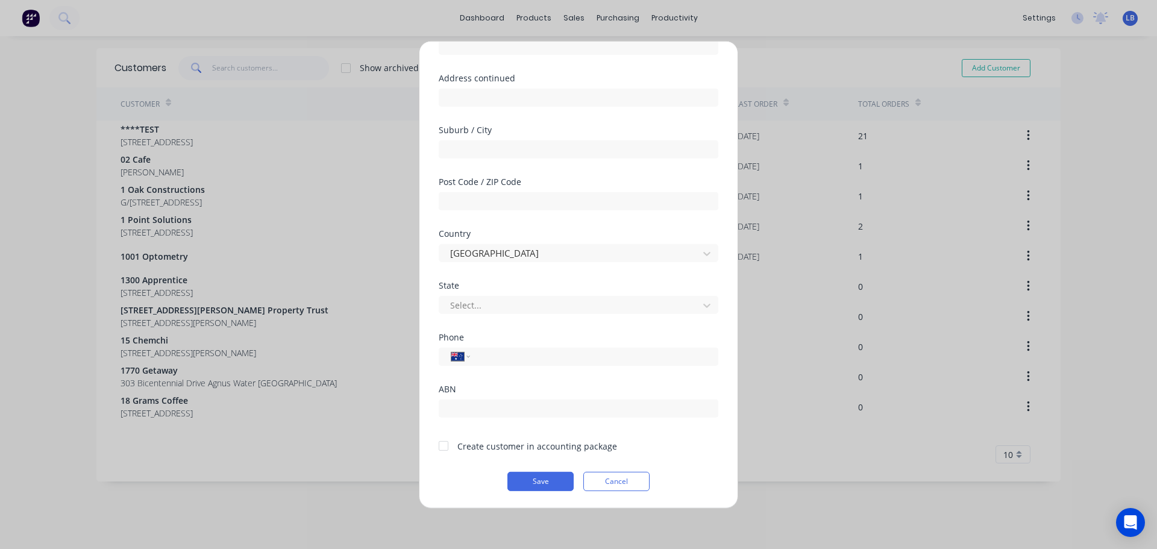
type input "P&K Commercial"
click at [436, 445] on div at bounding box center [443, 446] width 24 height 24
click at [517, 478] on button "Save" at bounding box center [540, 480] width 66 height 19
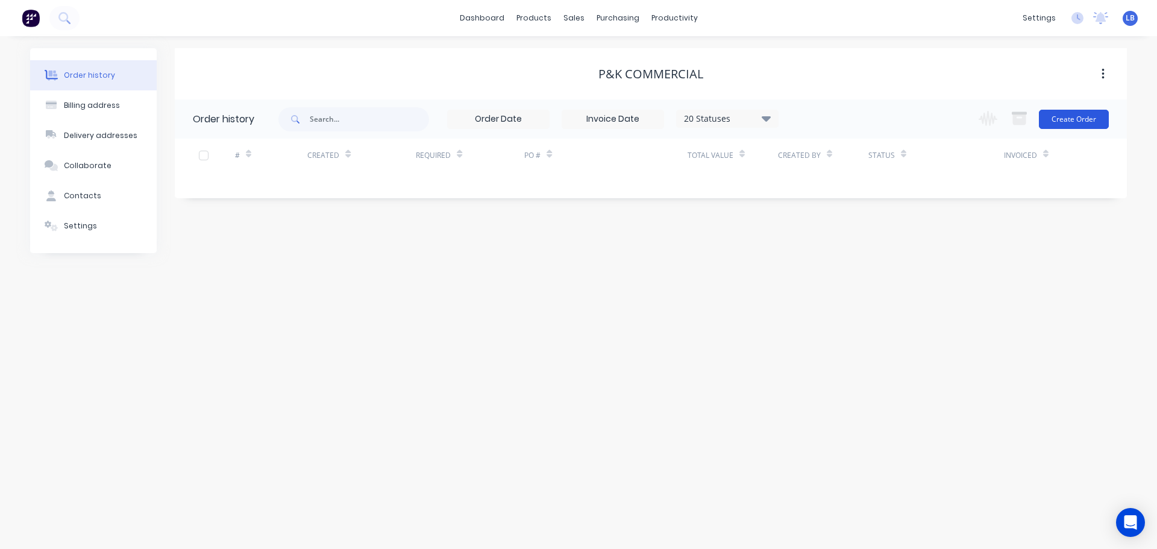
click at [1060, 126] on button "Create Order" at bounding box center [1073, 119] width 70 height 19
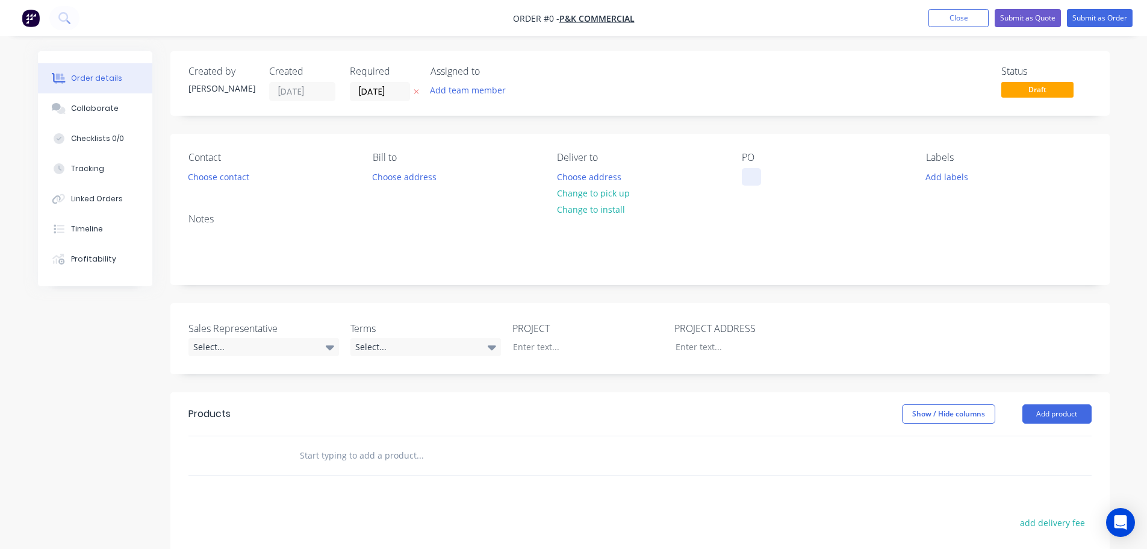
click at [749, 173] on div at bounding box center [751, 176] width 19 height 17
click at [215, 170] on div "Order details Collaborate Checklists 0/0 Tracking Linked Orders Timeline Profit…" at bounding box center [574, 417] width 1096 height 732
click at [214, 175] on button "Choose contact" at bounding box center [218, 176] width 74 height 16
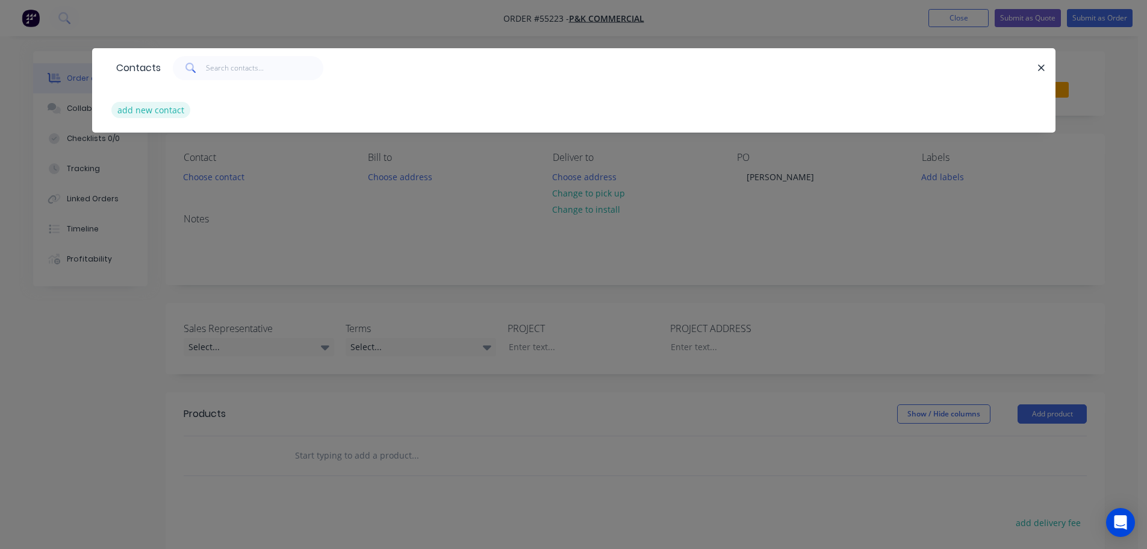
click at [164, 113] on button "add new contact" at bounding box center [151, 110] width 80 height 16
select select "AU"
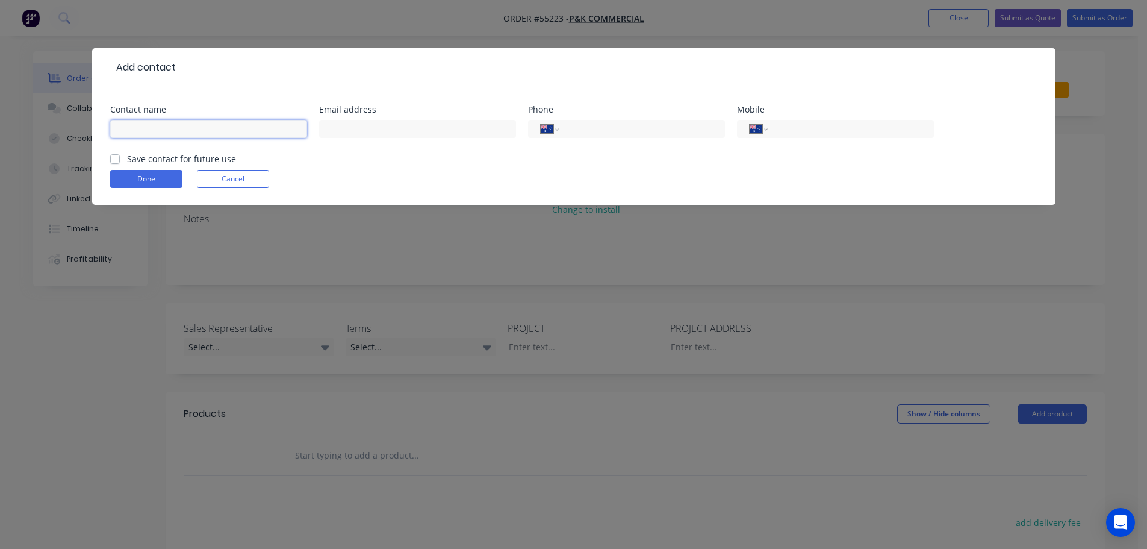
click at [125, 127] on input "text" at bounding box center [208, 129] width 197 height 18
type input "Bianca"
drag, startPoint x: 340, startPoint y: 123, endPoint x: 340, endPoint y: 157, distance: 33.7
click at [340, 123] on input "text" at bounding box center [417, 129] width 197 height 18
type input "admin@pkmaint.com.au"
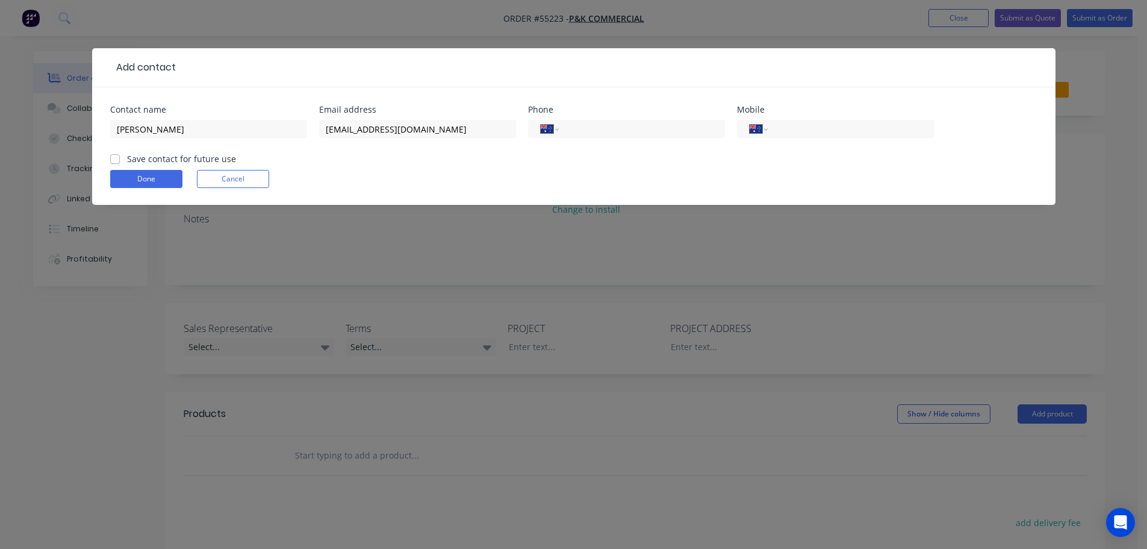
drag, startPoint x: 599, startPoint y: 125, endPoint x: 607, endPoint y: 151, distance: 27.2
click at [599, 125] on input "tel" at bounding box center [639, 129] width 145 height 14
type input "(03) 9712 0752"
click at [127, 158] on label "Save contact for future use" at bounding box center [181, 158] width 109 height 13
click at [113, 158] on input "Save contact for future use" at bounding box center [115, 157] width 10 height 11
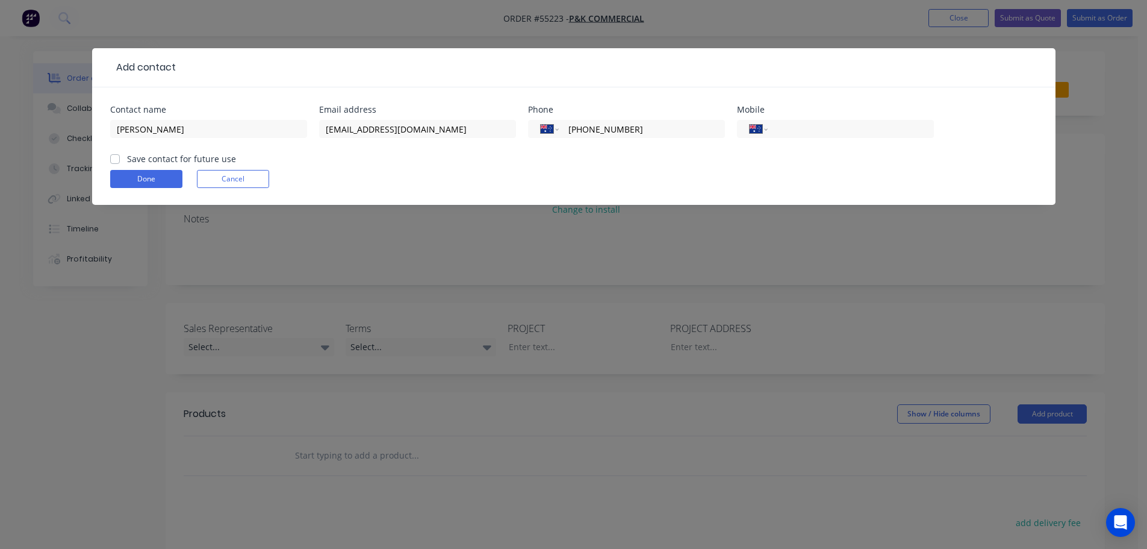
checkbox input "true"
click at [125, 176] on button "Done" at bounding box center [146, 179] width 72 height 18
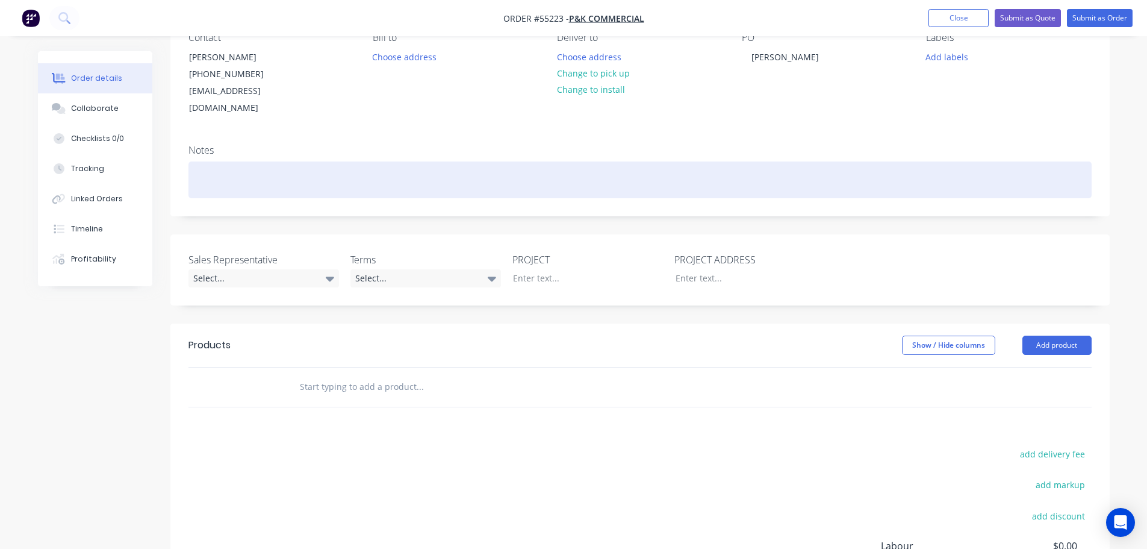
scroll to position [120, 0]
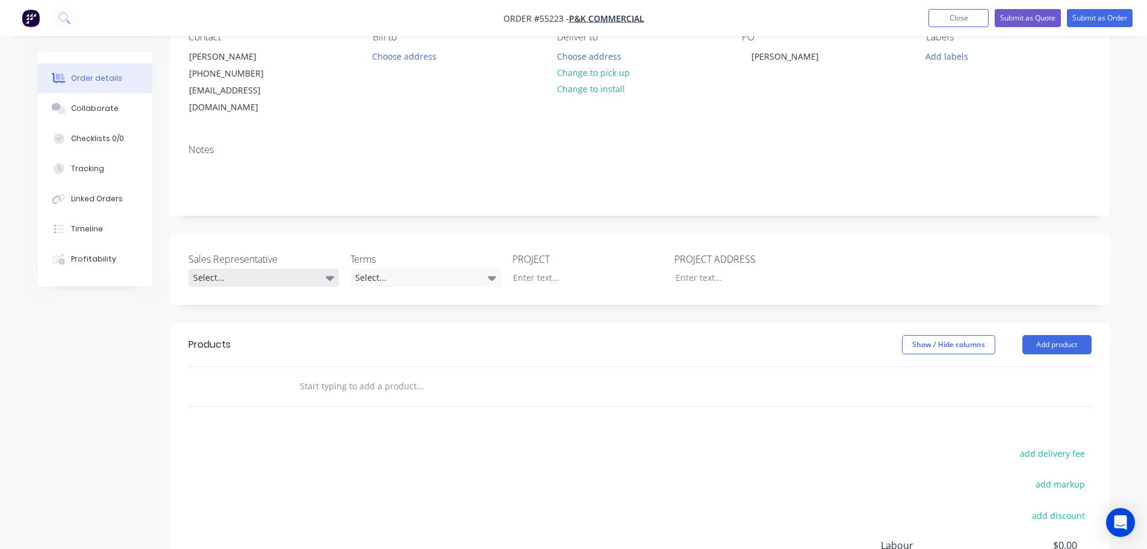
click at [266, 269] on div "Select..." at bounding box center [264, 278] width 151 height 18
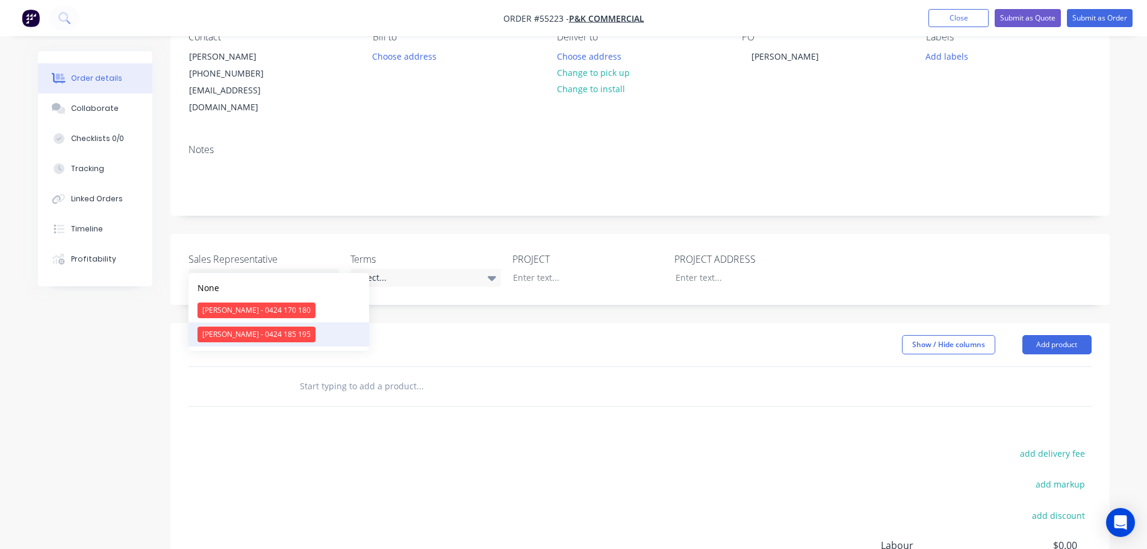
click at [233, 333] on div "[PERSON_NAME] - 0424 185 195" at bounding box center [257, 334] width 118 height 16
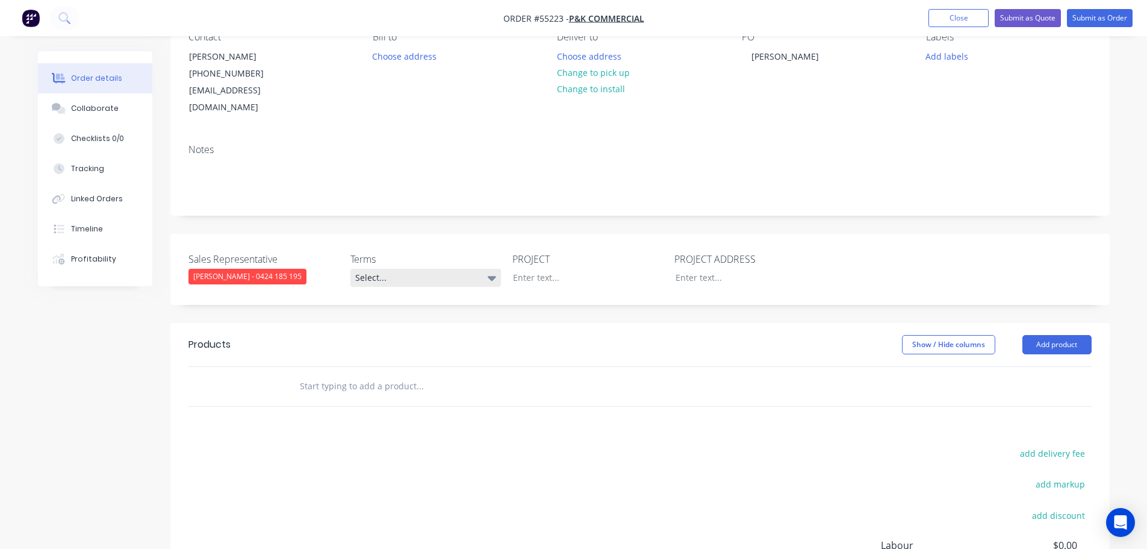
click at [396, 269] on div "Select..." at bounding box center [426, 278] width 151 height 18
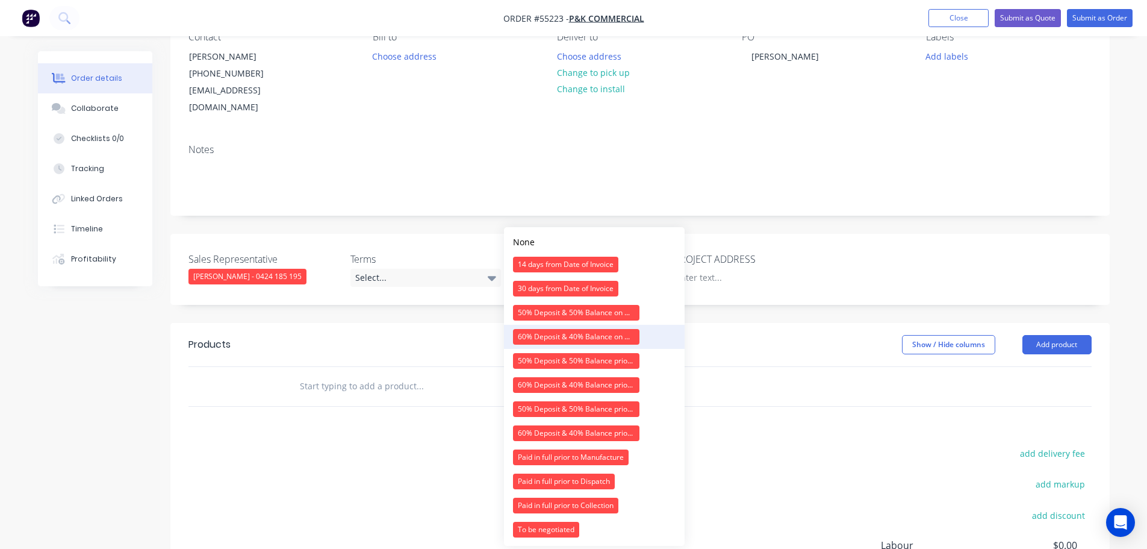
click at [531, 334] on div "60% Deposit & 40% Balance on Day of Installation" at bounding box center [576, 337] width 126 height 16
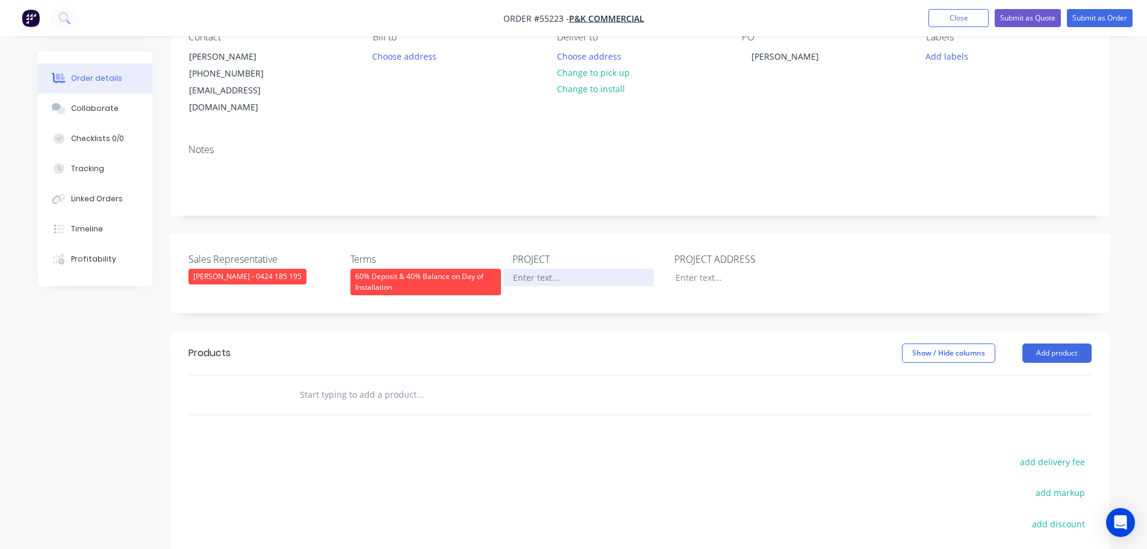
click at [548, 269] on div at bounding box center [579, 277] width 151 height 17
click at [768, 57] on div "Carlton VIC" at bounding box center [785, 56] width 87 height 17
copy div "Carlton VIC"
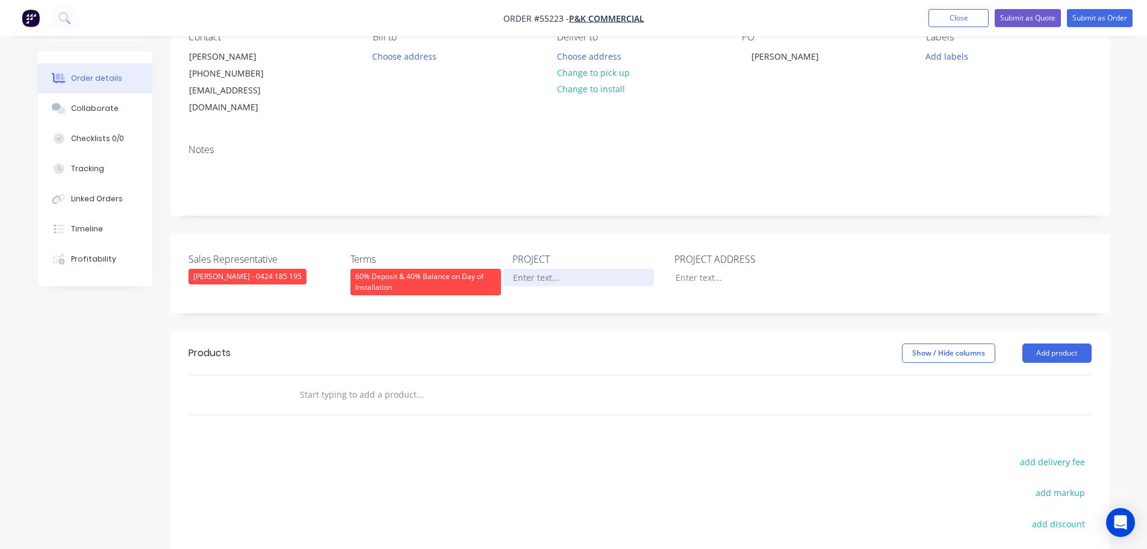
click at [527, 269] on div at bounding box center [579, 277] width 151 height 17
paste div
click at [696, 269] on div at bounding box center [741, 277] width 151 height 17
paste div
click at [673, 269] on div "Carlton VIC" at bounding box center [741, 277] width 151 height 17
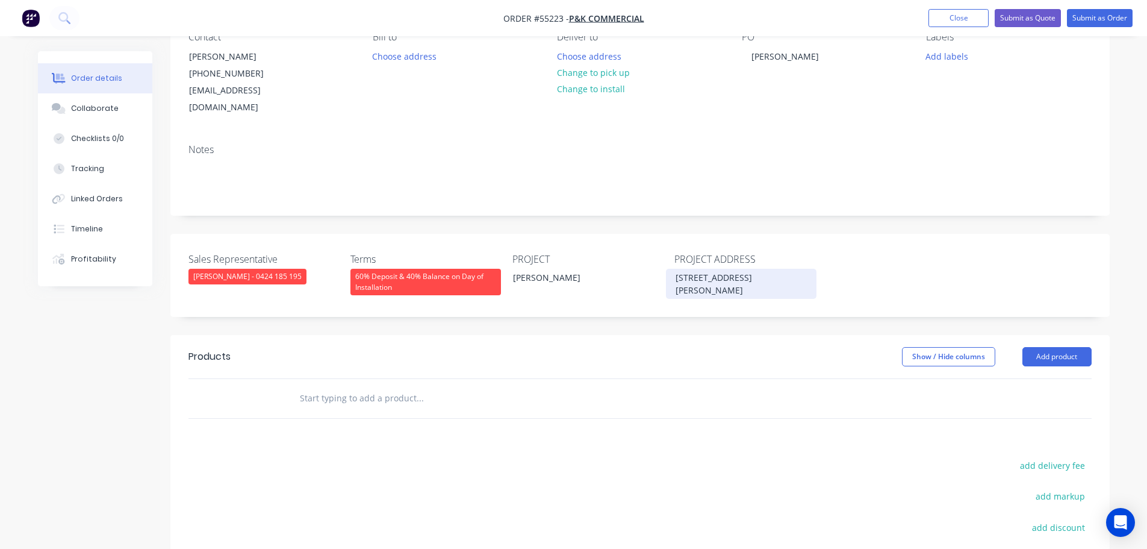
drag, startPoint x: 706, startPoint y: 260, endPoint x: 706, endPoint y: 307, distance: 46.4
click at [706, 269] on div "200 Vivtoria St, Carlton VIC" at bounding box center [741, 284] width 151 height 30
click at [704, 269] on div "200 Vivtoria St, Carlton VIC" at bounding box center [741, 284] width 151 height 30
click at [739, 269] on div "200 Victoria St, Carlton VIC" at bounding box center [741, 284] width 151 height 30
click at [737, 269] on div "200 Victoria St, Carlton VIC" at bounding box center [741, 284] width 151 height 30
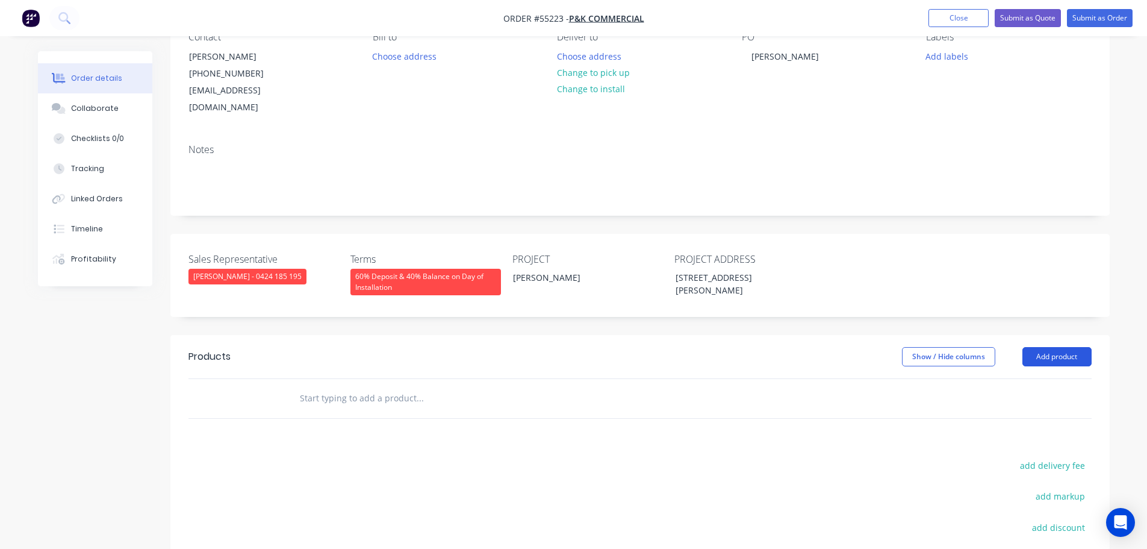
click at [1072, 347] on button "Add product" at bounding box center [1057, 356] width 69 height 19
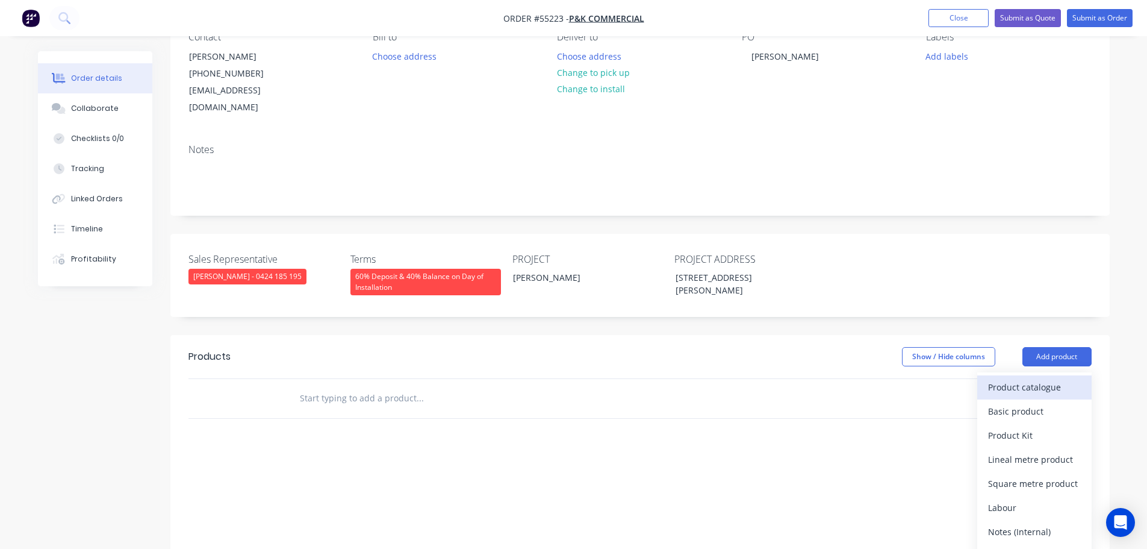
click at [1020, 378] on div "Product catalogue" at bounding box center [1034, 386] width 93 height 17
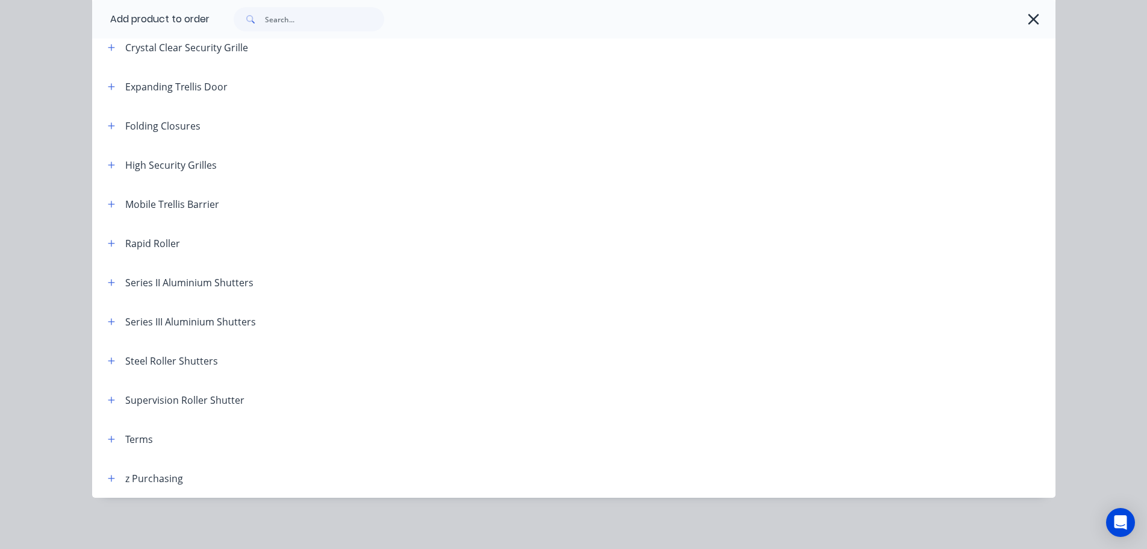
scroll to position [341, 0]
click at [108, 202] on icon "button" at bounding box center [111, 202] width 7 height 7
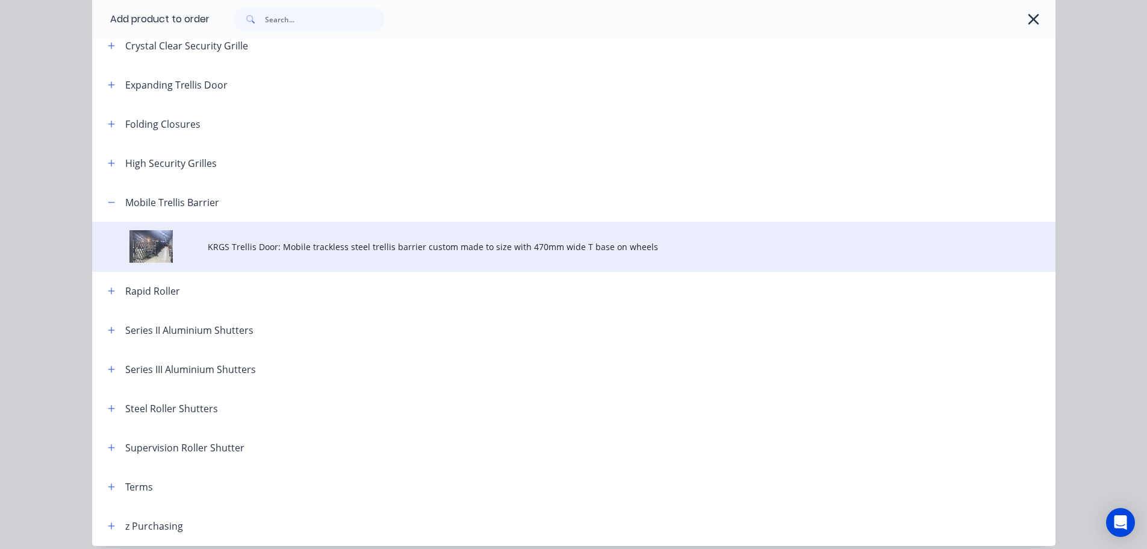
click at [246, 246] on span "KRGS Trellis Door: Mobile trackless steel trellis barrier custom made to size w…" at bounding box center [547, 246] width 678 height 13
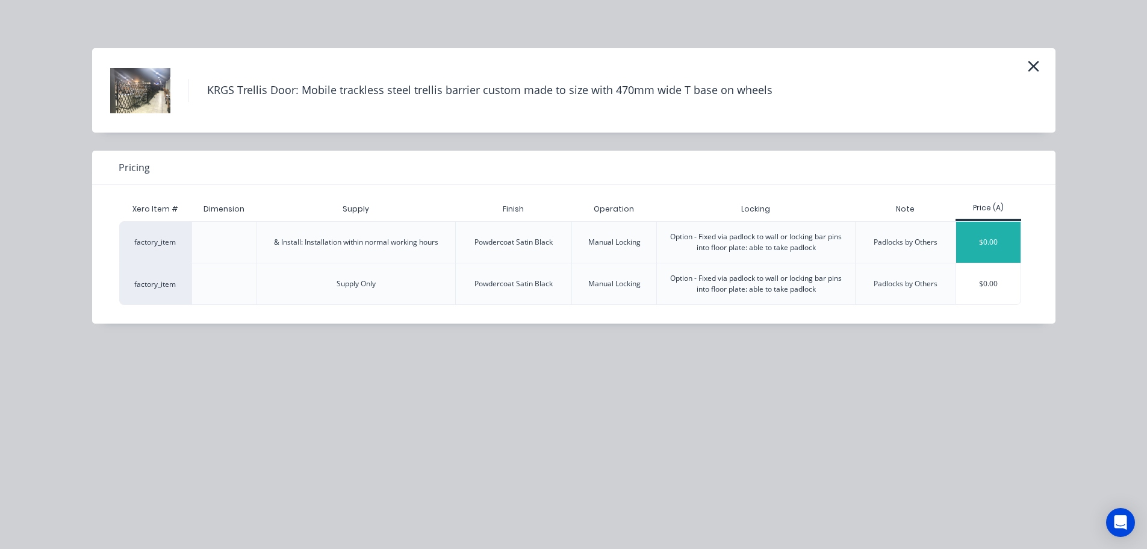
click at [979, 238] on div "$0.00" at bounding box center [989, 242] width 64 height 41
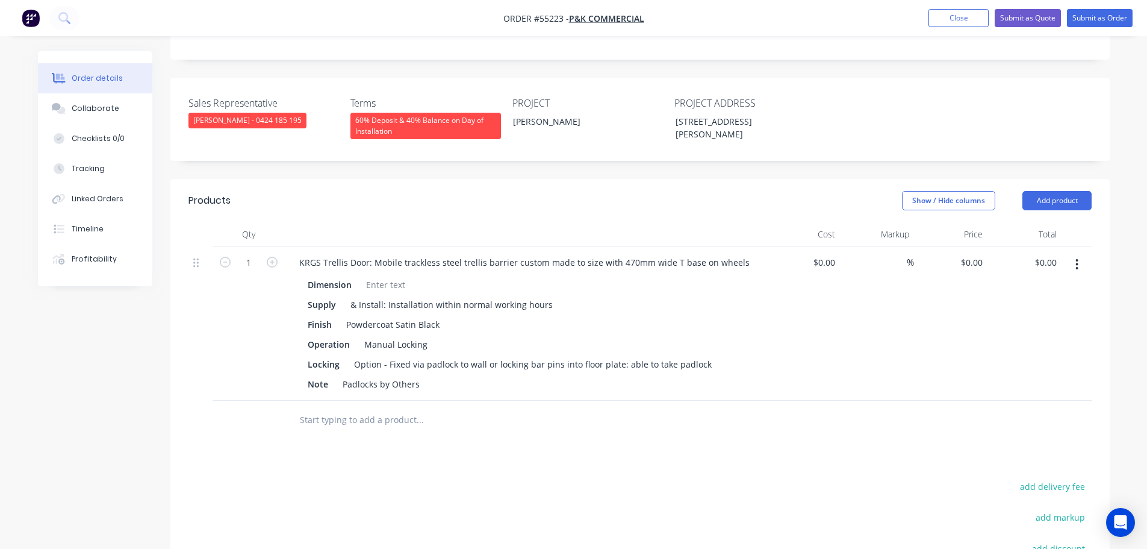
scroll to position [301, 0]
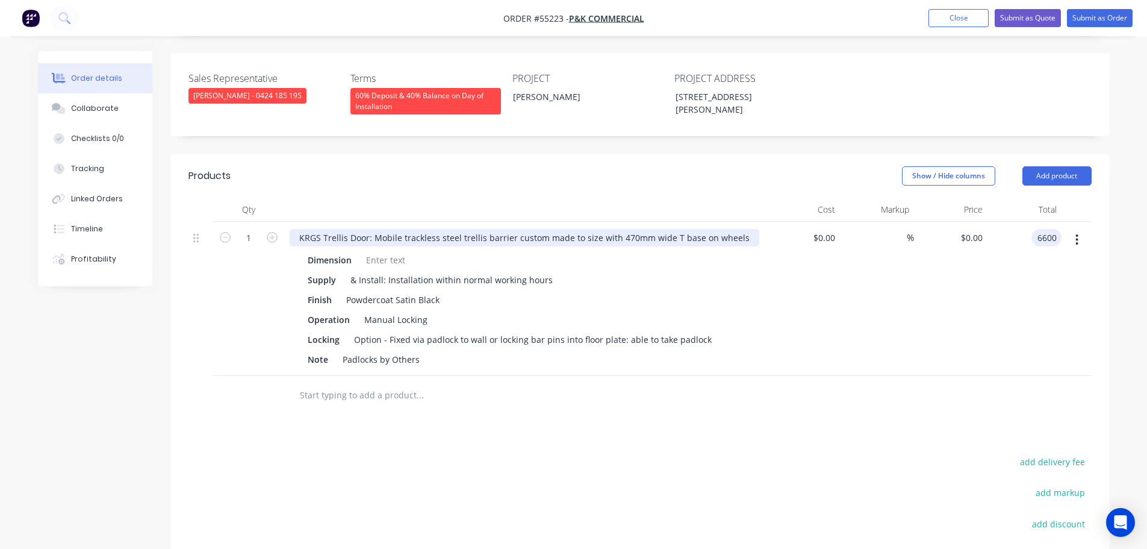
type input "6600"
type input "$6,600.00"
click at [295, 229] on div "KRGS Trellis Door: Mobile trackless steel trellis barrier custom made to size w…" at bounding box center [525, 237] width 470 height 17
click at [293, 229] on div "KRGS Trellis Door: Mobile trackless steel trellis barrier custom made to size w…" at bounding box center [525, 237] width 470 height 17
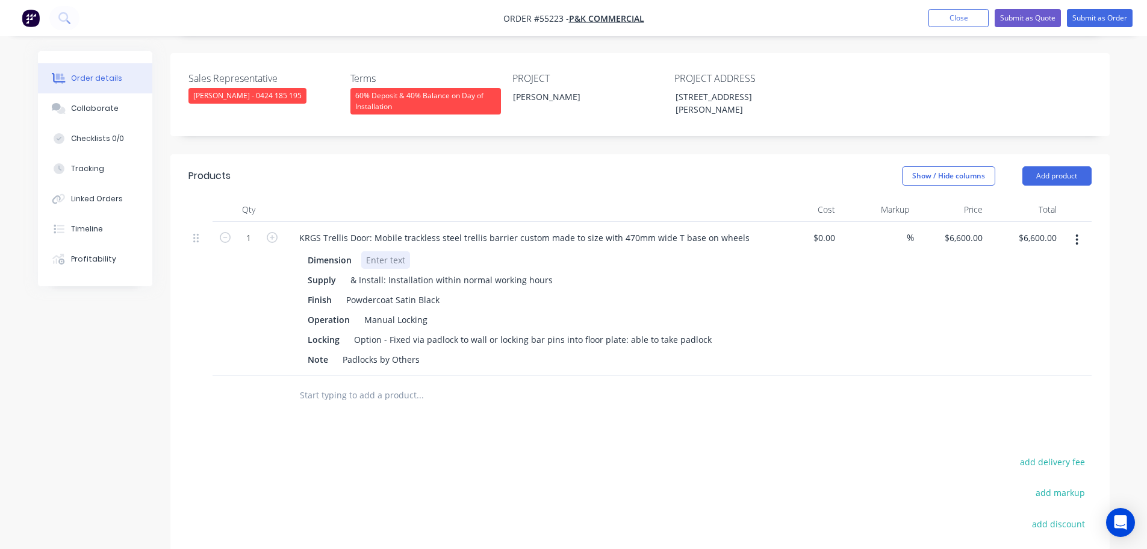
click at [379, 251] on div at bounding box center [385, 259] width 49 height 17
click at [370, 251] on div at bounding box center [385, 259] width 49 height 17
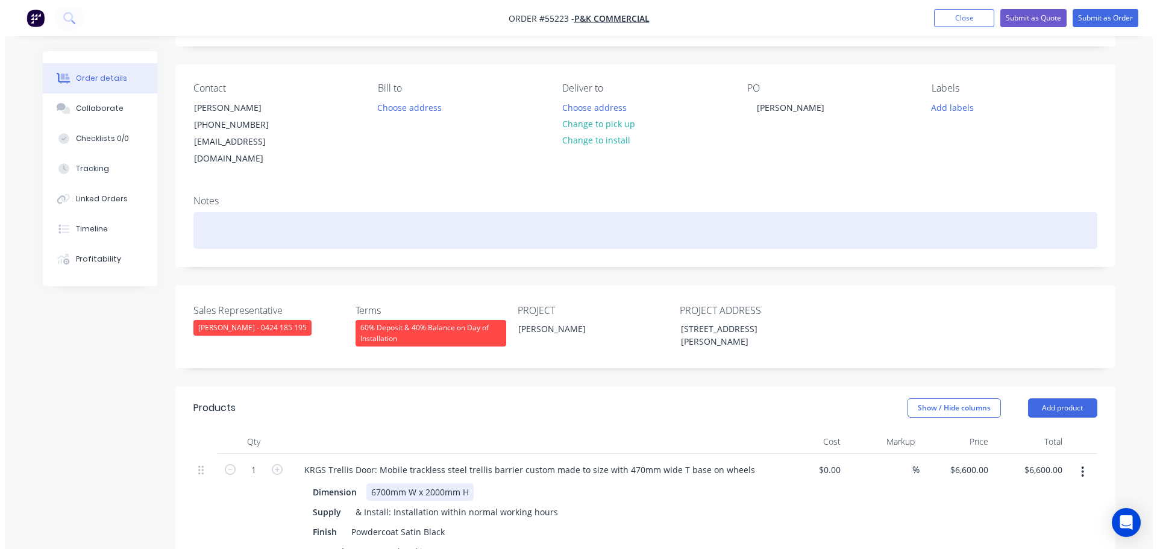
scroll to position [0, 0]
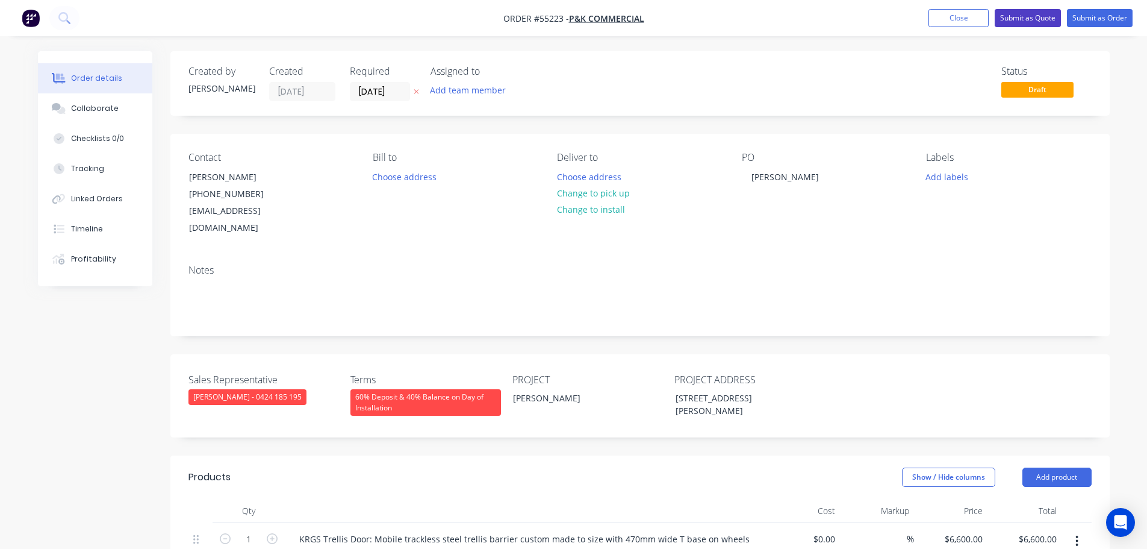
click at [1006, 16] on button "Submit as Quote" at bounding box center [1028, 18] width 66 height 18
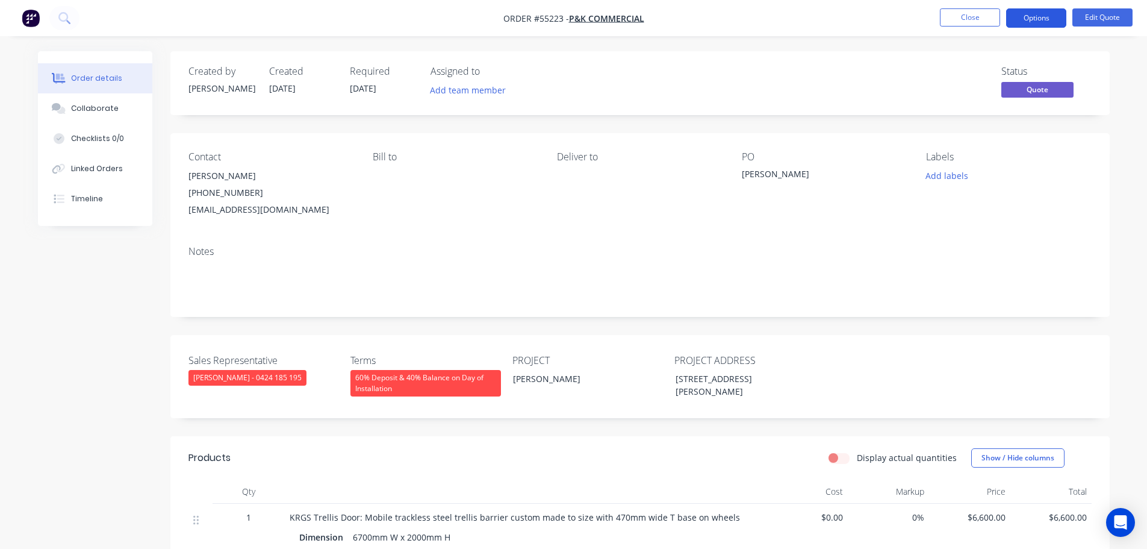
click at [1020, 20] on button "Options" at bounding box center [1037, 17] width 60 height 19
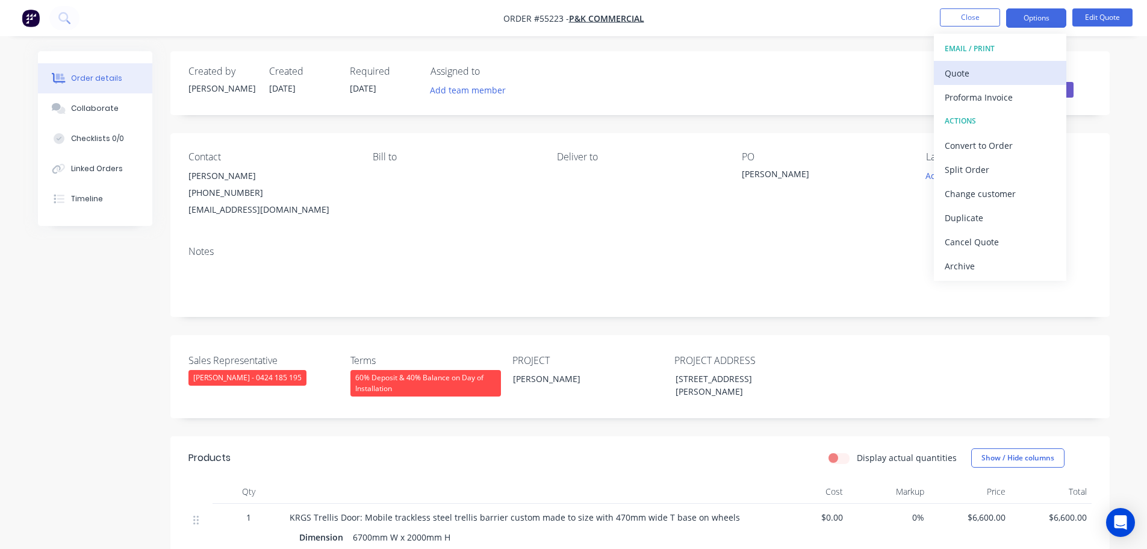
click at [963, 70] on div "Quote" at bounding box center [1000, 72] width 111 height 17
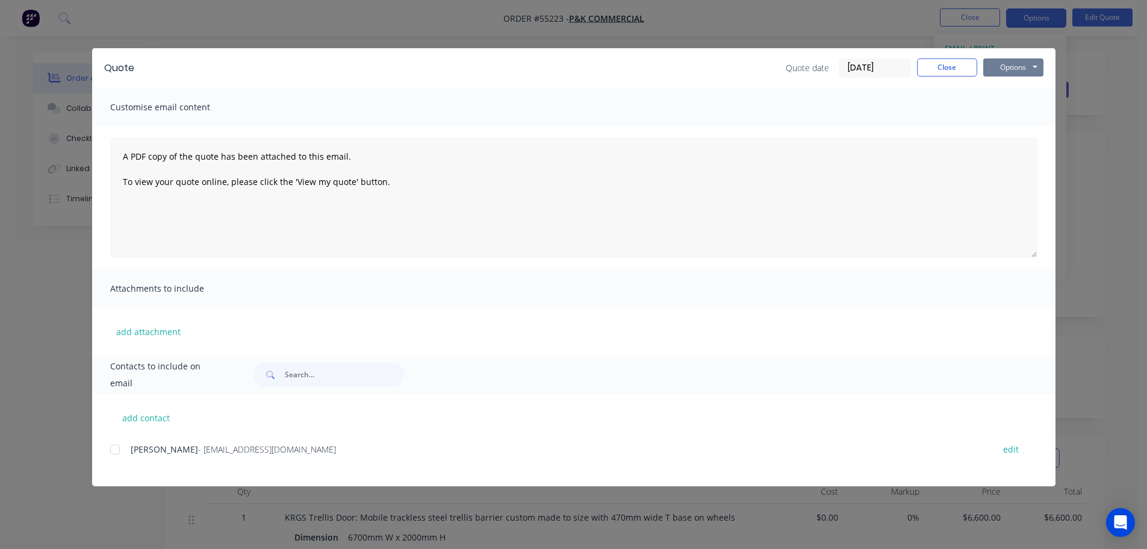
click at [995, 67] on button "Options" at bounding box center [1014, 67] width 60 height 18
click at [1008, 105] on button "Print" at bounding box center [1022, 109] width 77 height 20
click at [937, 69] on button "Close" at bounding box center [947, 67] width 60 height 18
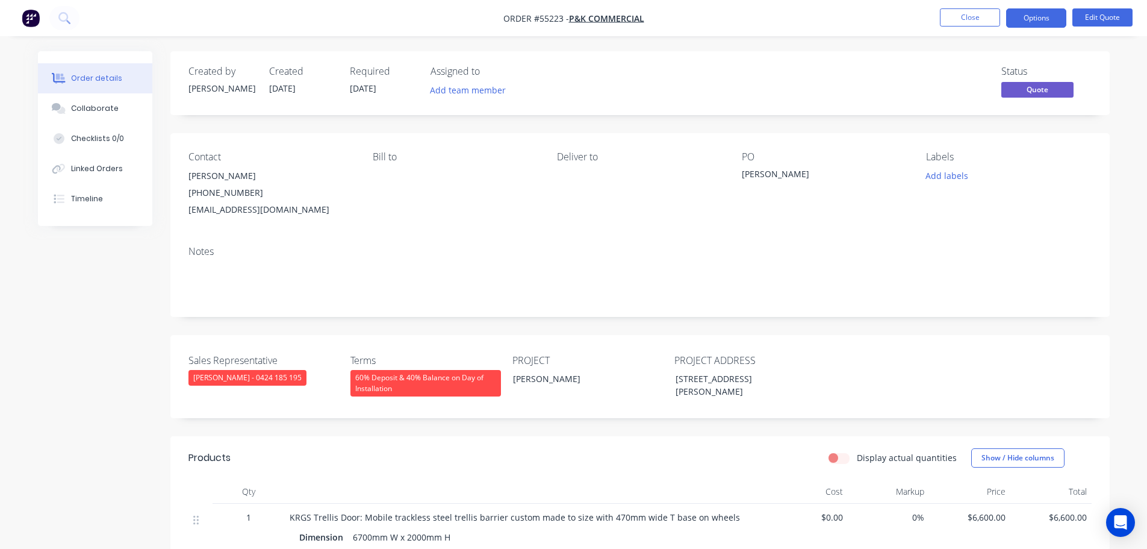
click at [229, 213] on div "admin@pkmaint.com.au" at bounding box center [271, 209] width 165 height 17
copy div "admin@pkmaint.com.au"
click at [766, 174] on div "Carlton VIC" at bounding box center [817, 175] width 151 height 17
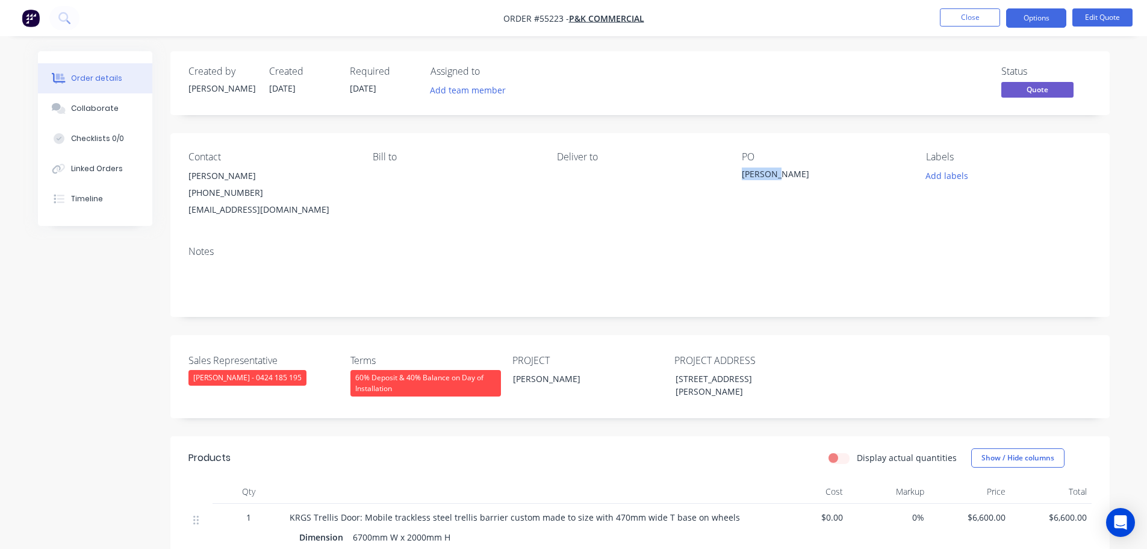
click at [766, 174] on div "Carlton VIC" at bounding box center [817, 175] width 151 height 17
copy div "Carlton VIC"
click at [962, 19] on button "Close" at bounding box center [970, 17] width 60 height 18
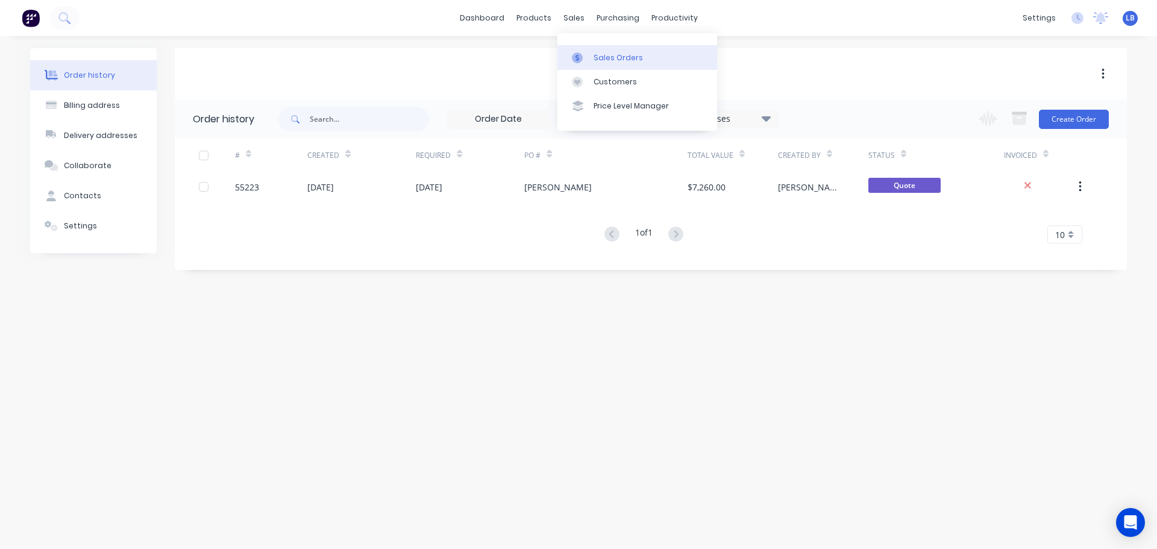
click at [602, 54] on div "Sales Orders" at bounding box center [617, 57] width 49 height 11
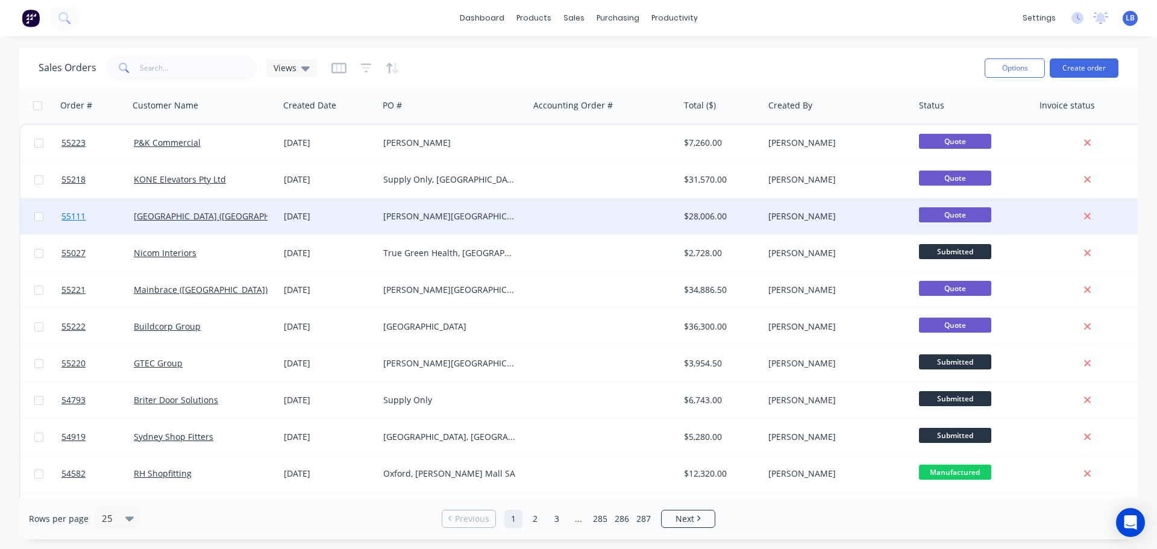
click at [73, 213] on span "55111" at bounding box center [73, 216] width 24 height 12
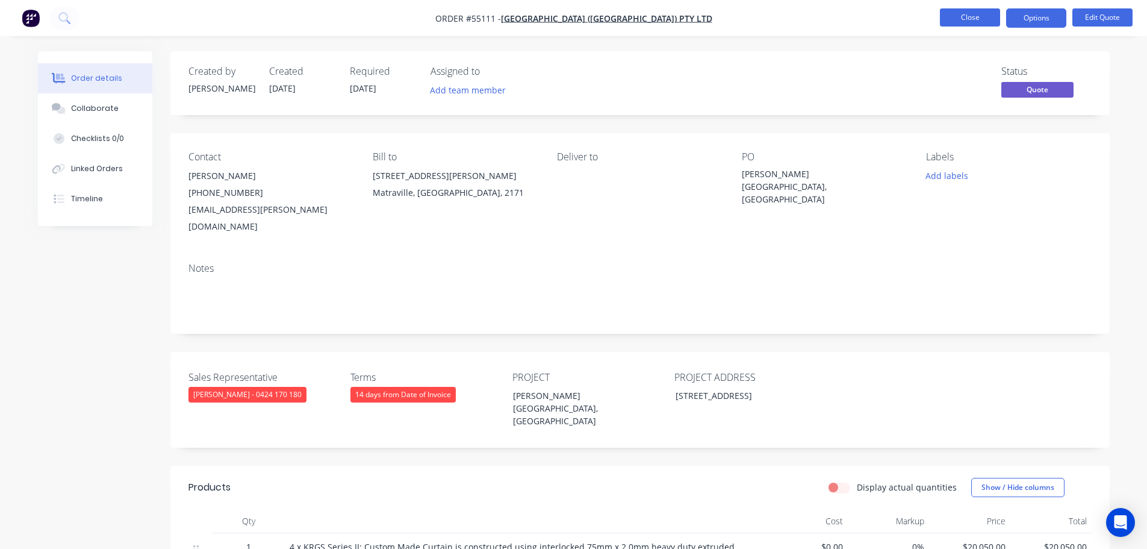
click at [959, 17] on button "Close" at bounding box center [970, 17] width 60 height 18
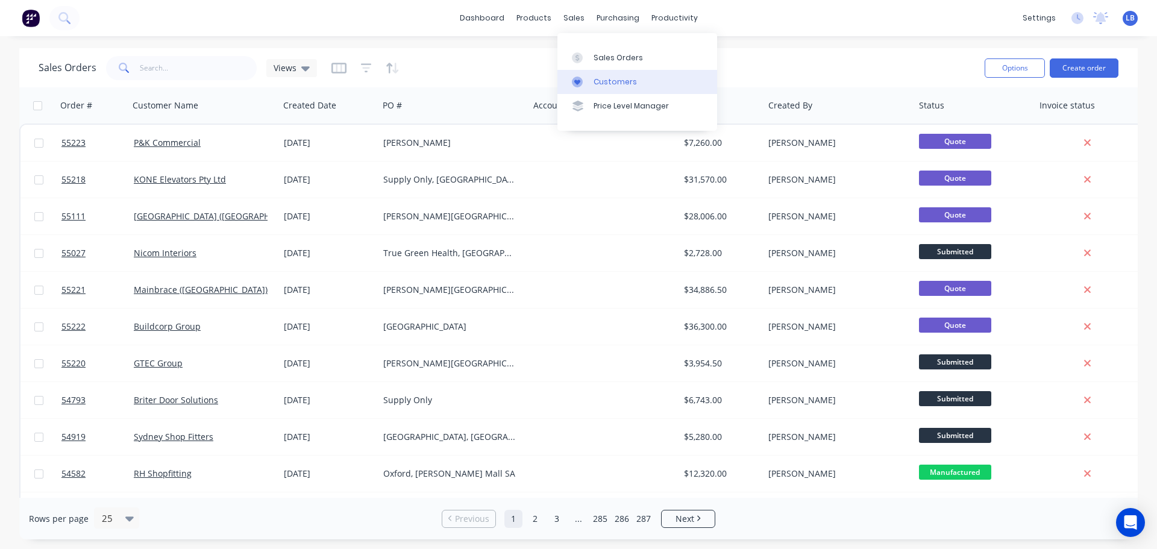
click at [612, 83] on div "Customers" at bounding box center [614, 81] width 43 height 11
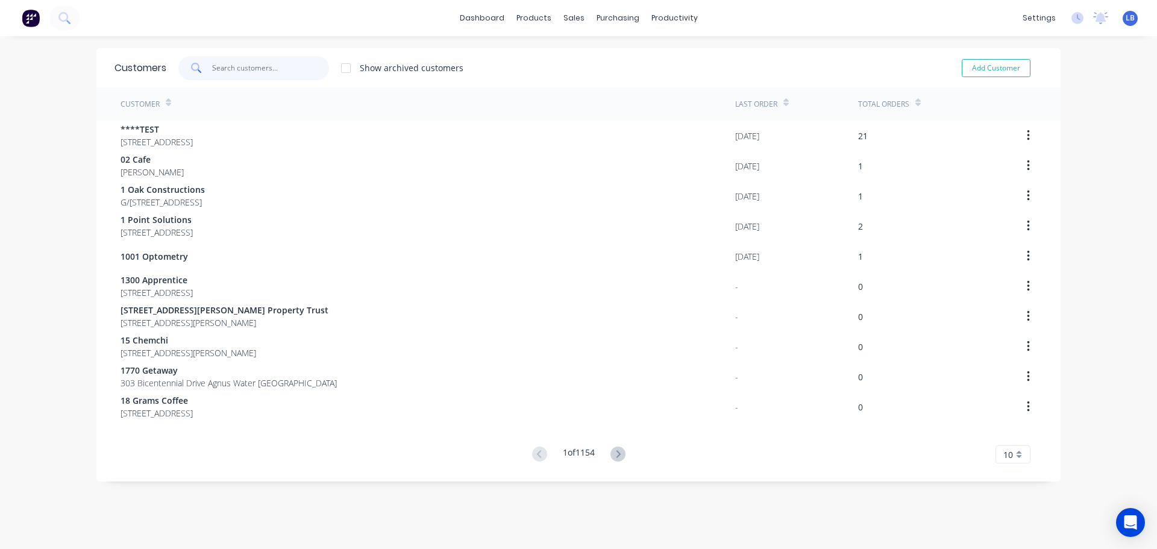
click at [237, 64] on input "text" at bounding box center [270, 68] width 117 height 24
click at [980, 63] on button "Add Customer" at bounding box center [995, 68] width 69 height 18
select select "AU"
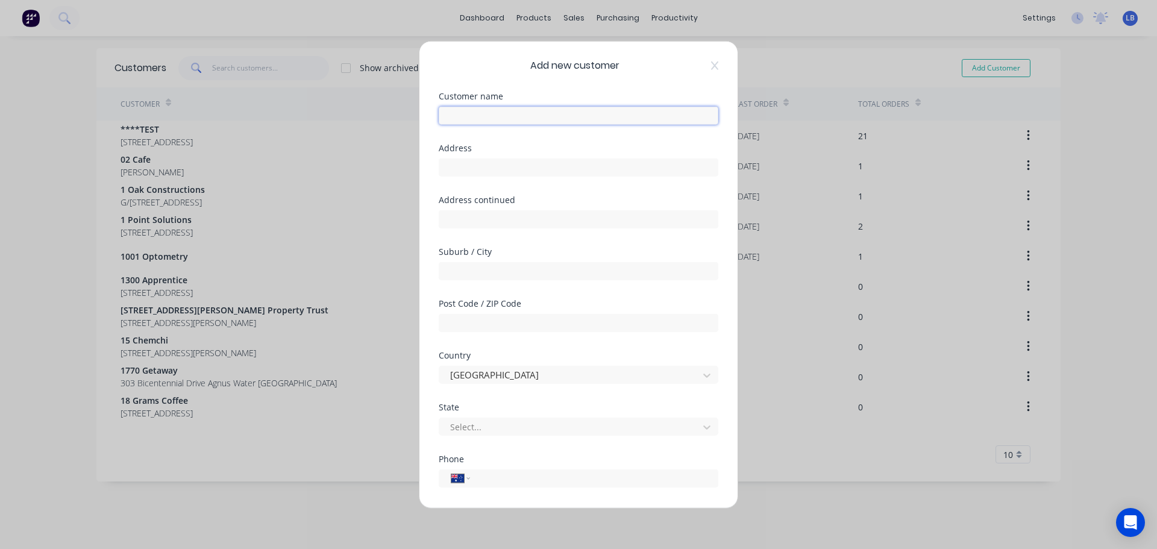
drag, startPoint x: 454, startPoint y: 115, endPoint x: 455, endPoint y: 121, distance: 6.3
click at [454, 115] on input "text" at bounding box center [578, 115] width 279 height 18
type input "Meeke Engineering"
click at [455, 169] on input "text" at bounding box center [578, 167] width 279 height 18
type input "9 Arnott Place"
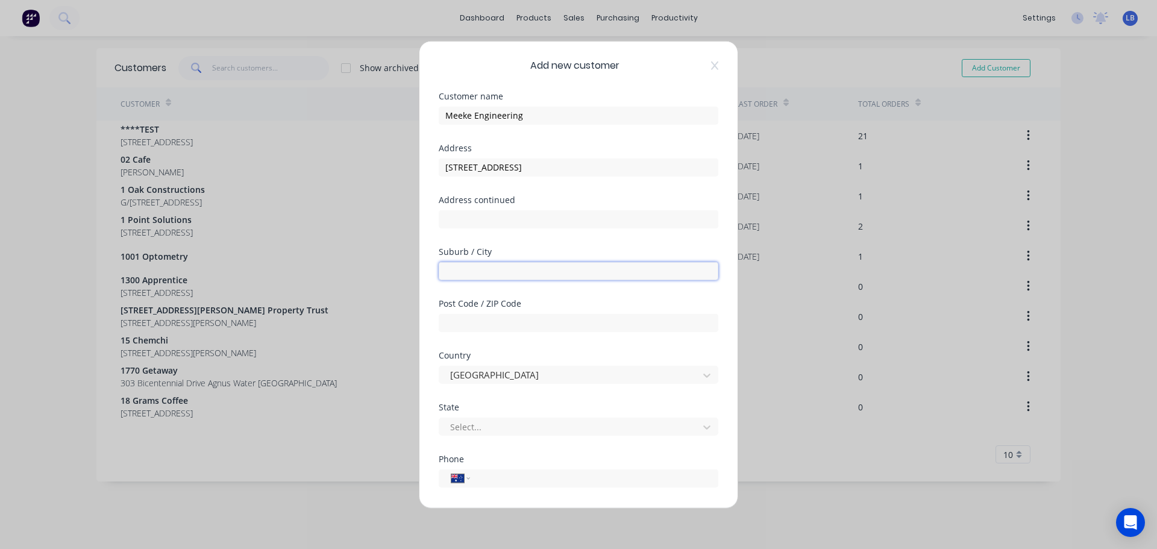
click at [447, 277] on input "text" at bounding box center [578, 270] width 279 height 18
type input "Wetherill Park"
click at [493, 458] on div "Phone" at bounding box center [578, 458] width 279 height 8
click at [510, 452] on div "State Select..." at bounding box center [578, 428] width 279 height 52
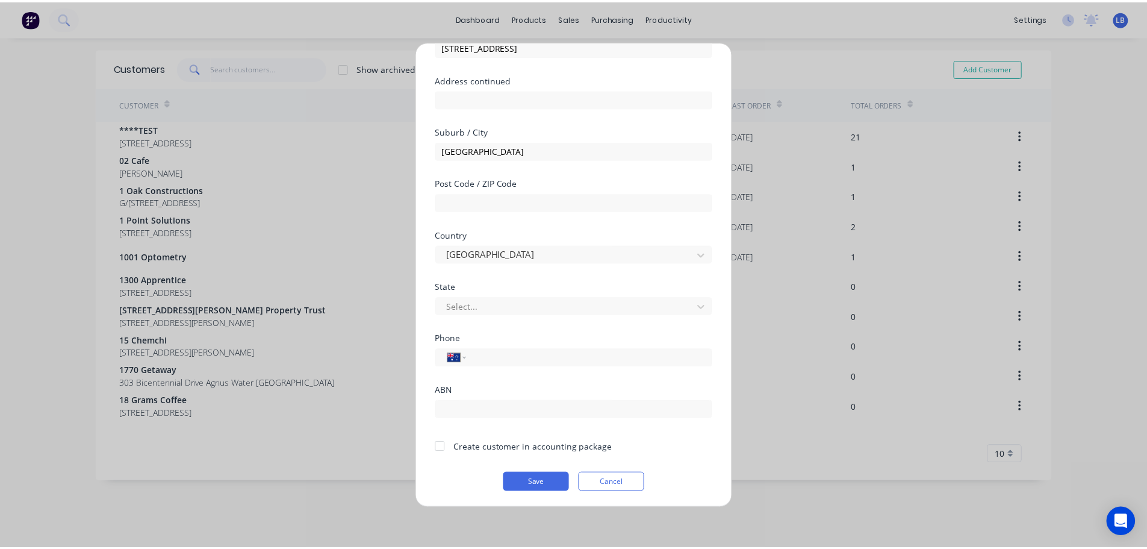
scroll to position [122, 0]
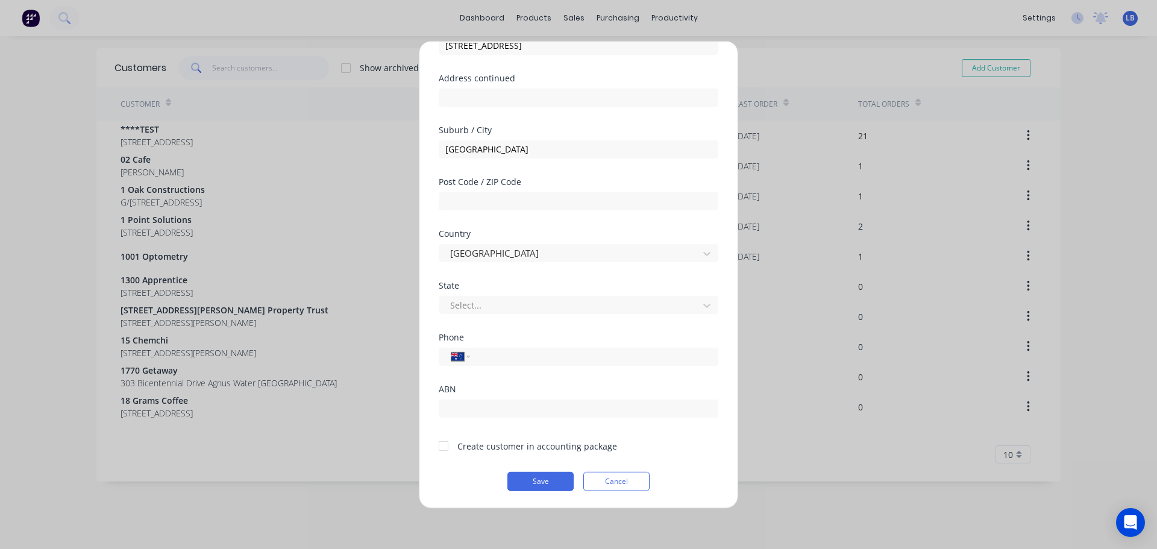
click at [505, 332] on div "Phone" at bounding box center [578, 336] width 279 height 8
click at [495, 367] on div "Phone International Afghanistan Åland Islands Albania Algeria American Samoa An…" at bounding box center [578, 358] width 279 height 52
click at [498, 361] on input "tel" at bounding box center [591, 356] width 227 height 14
type input "(02) 9725 5966"
click at [446, 446] on div at bounding box center [443, 446] width 24 height 24
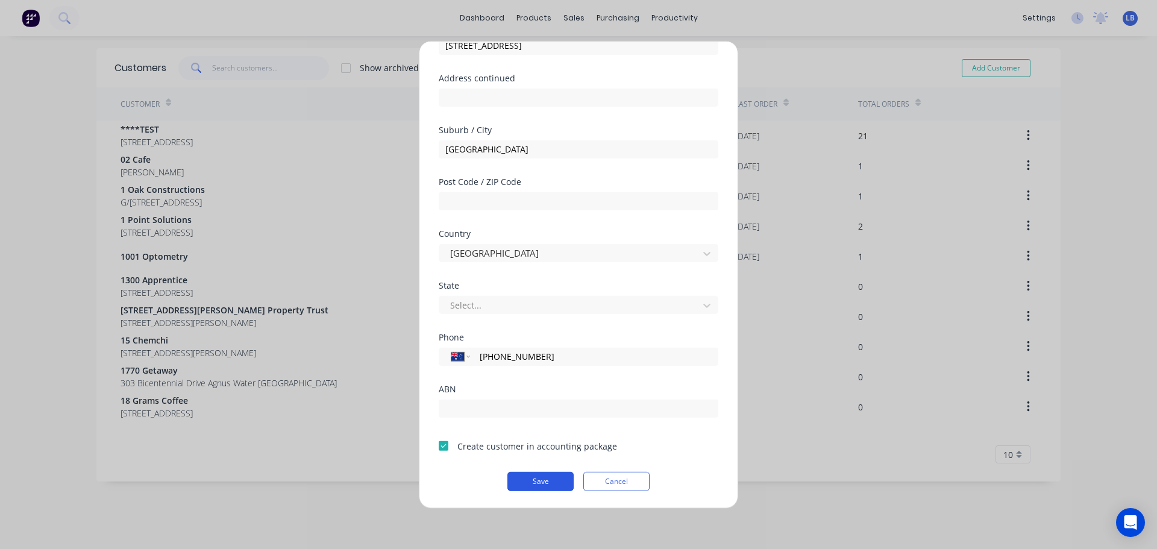
click at [536, 482] on button "Save" at bounding box center [540, 480] width 66 height 19
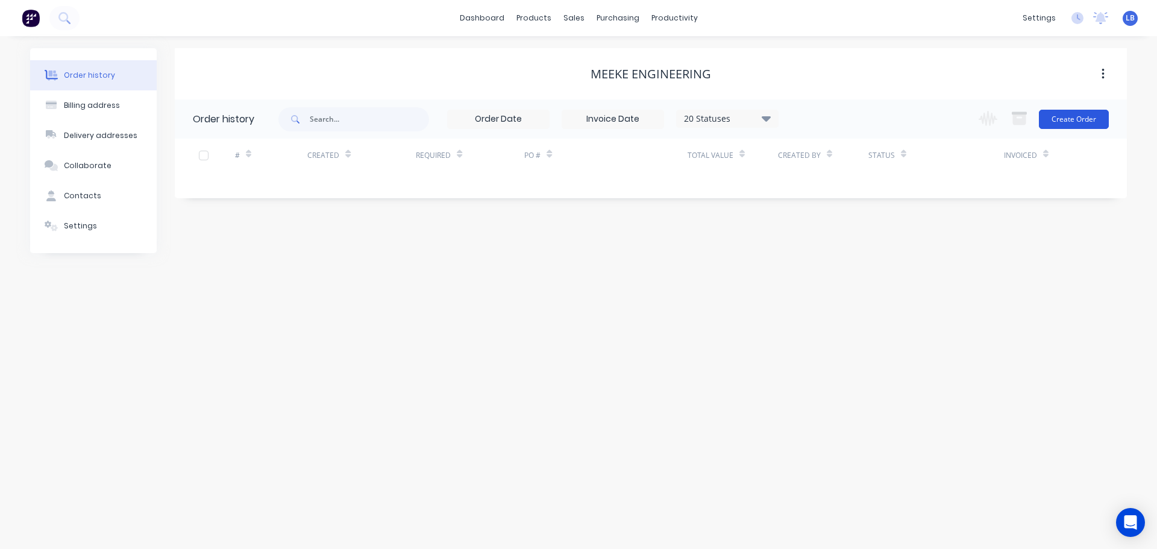
click at [1062, 120] on button "Create Order" at bounding box center [1073, 119] width 70 height 19
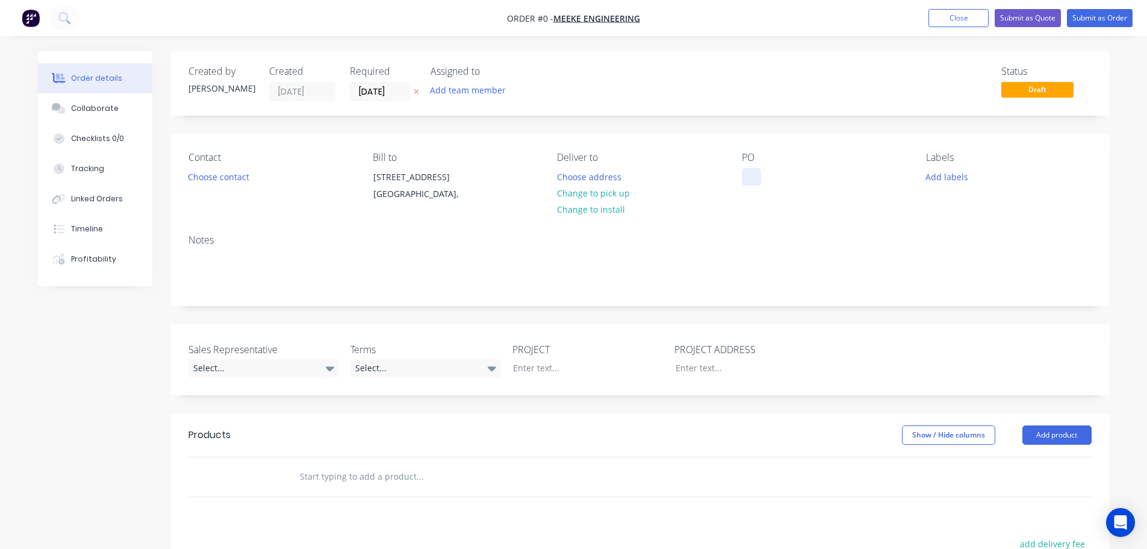
click at [752, 174] on div at bounding box center [751, 176] width 19 height 17
click at [222, 367] on div "Order details Collaborate Checklists 0/0 Tracking Linked Orders Timeline Profit…" at bounding box center [574, 427] width 1096 height 753
click at [231, 369] on div "Select..." at bounding box center [264, 368] width 151 height 18
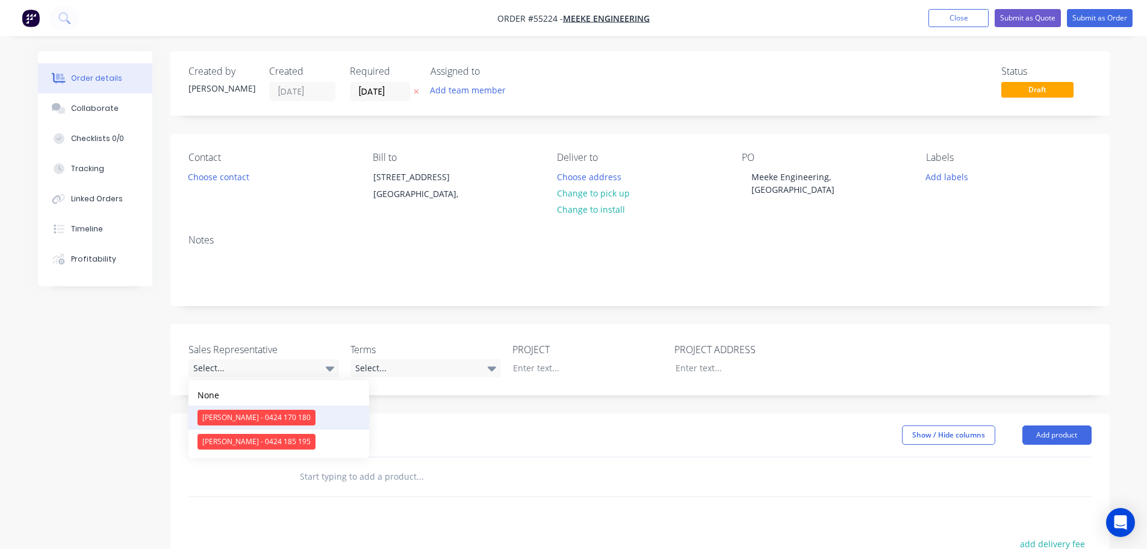
click at [226, 417] on div "[PERSON_NAME] - 0424 170 180" at bounding box center [257, 418] width 118 height 16
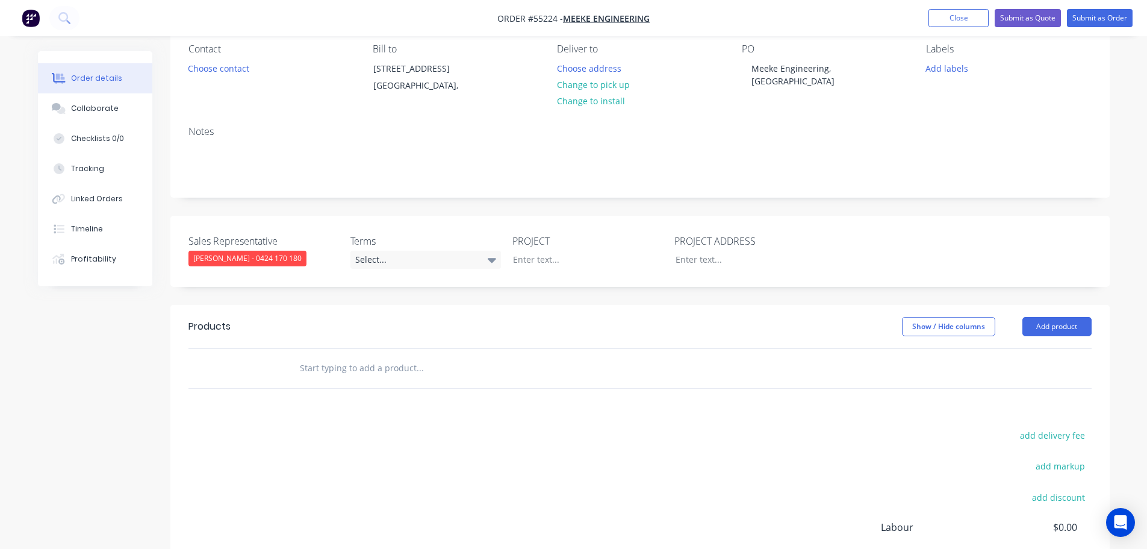
scroll to position [120, 0]
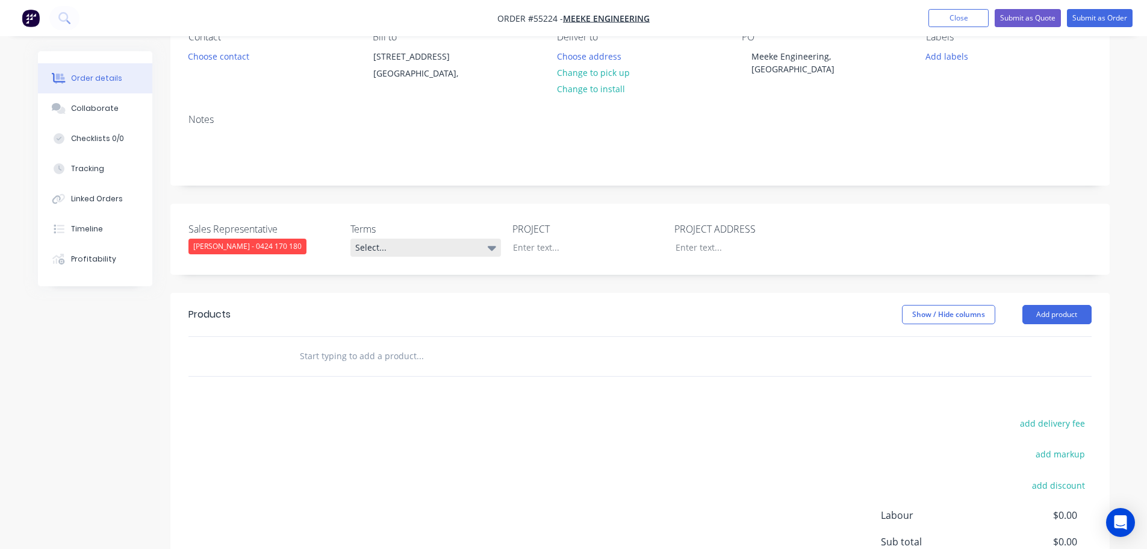
click at [420, 248] on div "Select..." at bounding box center [426, 248] width 151 height 18
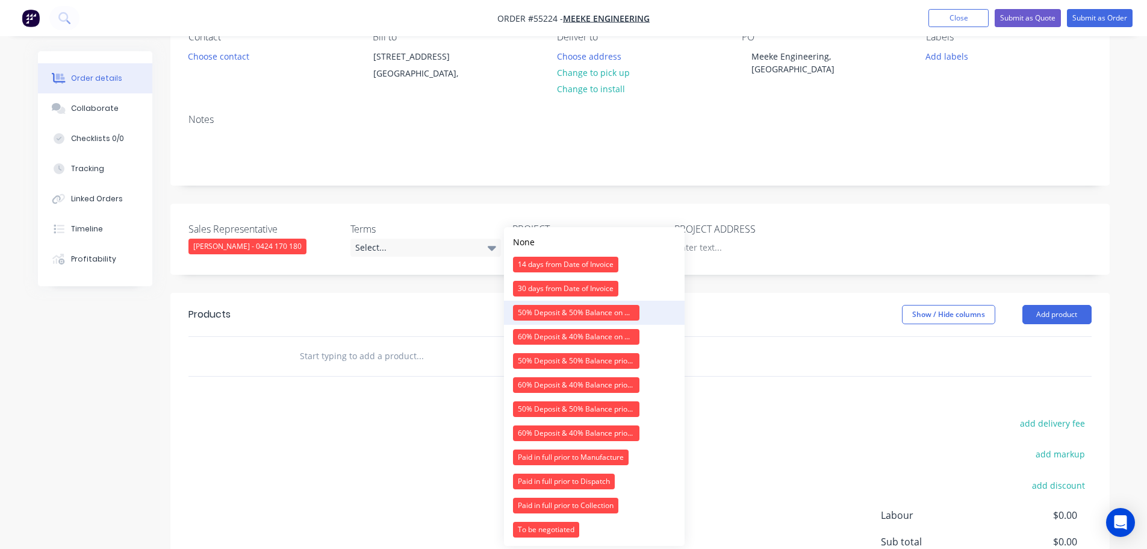
click at [532, 310] on div "50% Deposit & 50% Balance on Day of Installation" at bounding box center [576, 313] width 126 height 16
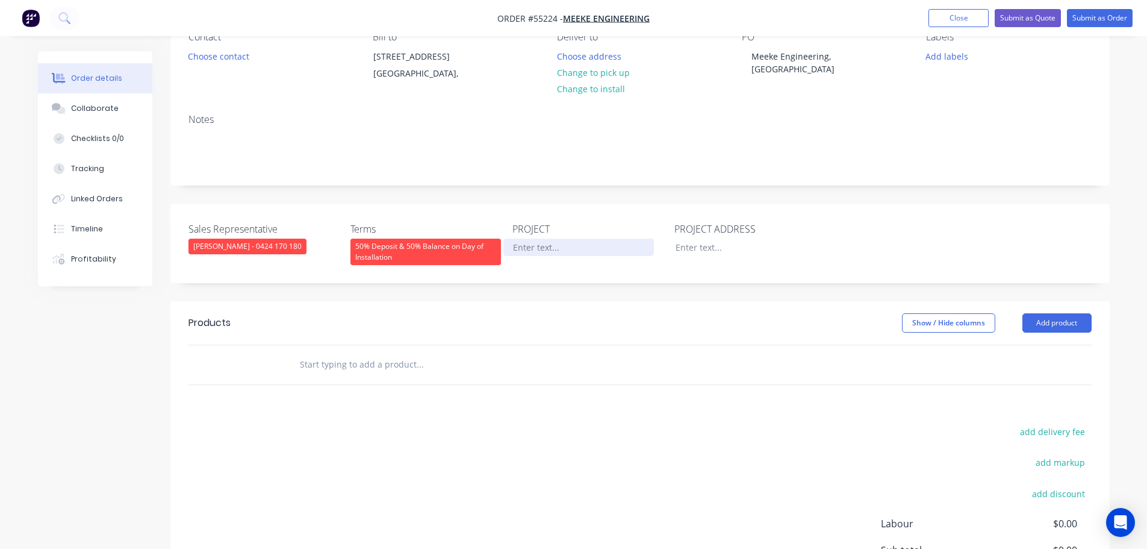
click at [551, 249] on div at bounding box center [579, 247] width 151 height 17
click at [786, 61] on div "Meeke Engineering, Wetherill Park NSW" at bounding box center [817, 63] width 151 height 30
copy div "Meeke Engineering, Wetherill Park NSW"
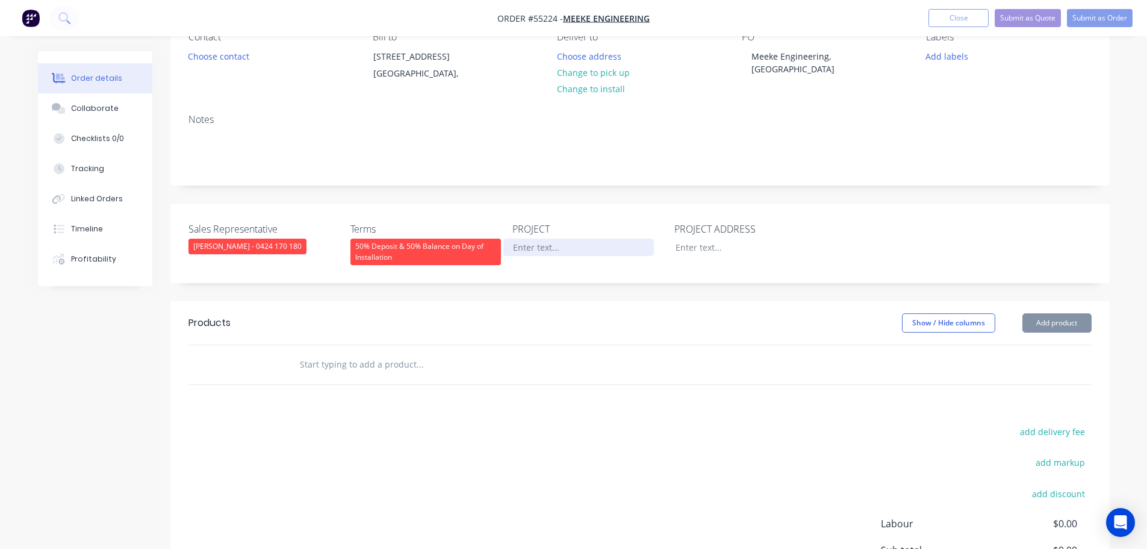
click at [525, 246] on div at bounding box center [579, 247] width 151 height 17
paste div
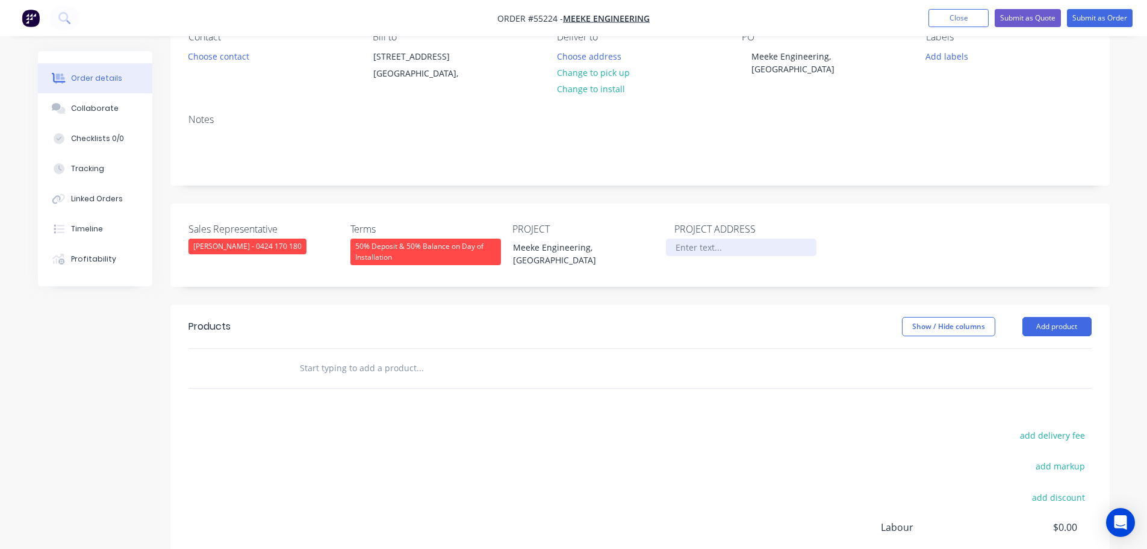
click at [680, 241] on div at bounding box center [741, 247] width 151 height 17
drag, startPoint x: 680, startPoint y: 241, endPoint x: 649, endPoint y: 362, distance: 124.9
click at [649, 362] on div at bounding box center [470, 368] width 361 height 24
click at [686, 245] on div at bounding box center [741, 247] width 151 height 17
click at [1037, 325] on button "Add product" at bounding box center [1057, 326] width 69 height 19
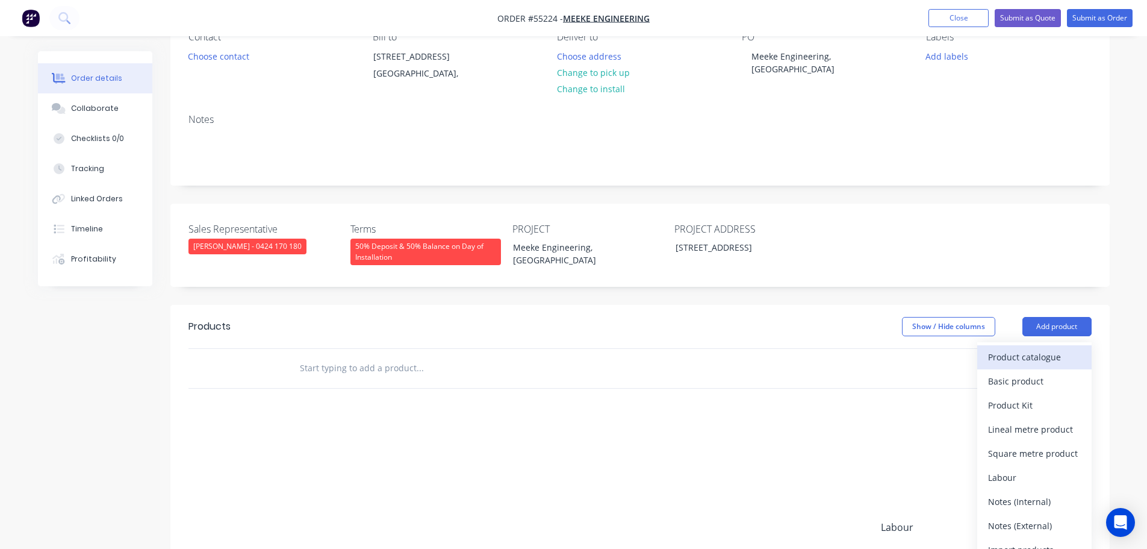
click at [1032, 357] on div "Product catalogue" at bounding box center [1034, 356] width 93 height 17
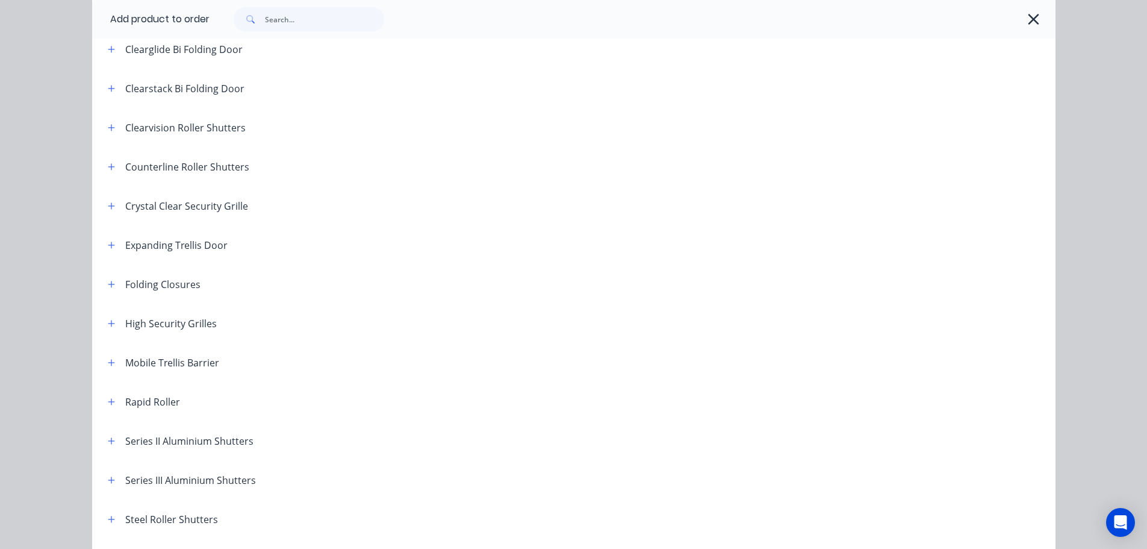
scroll to position [301, 0]
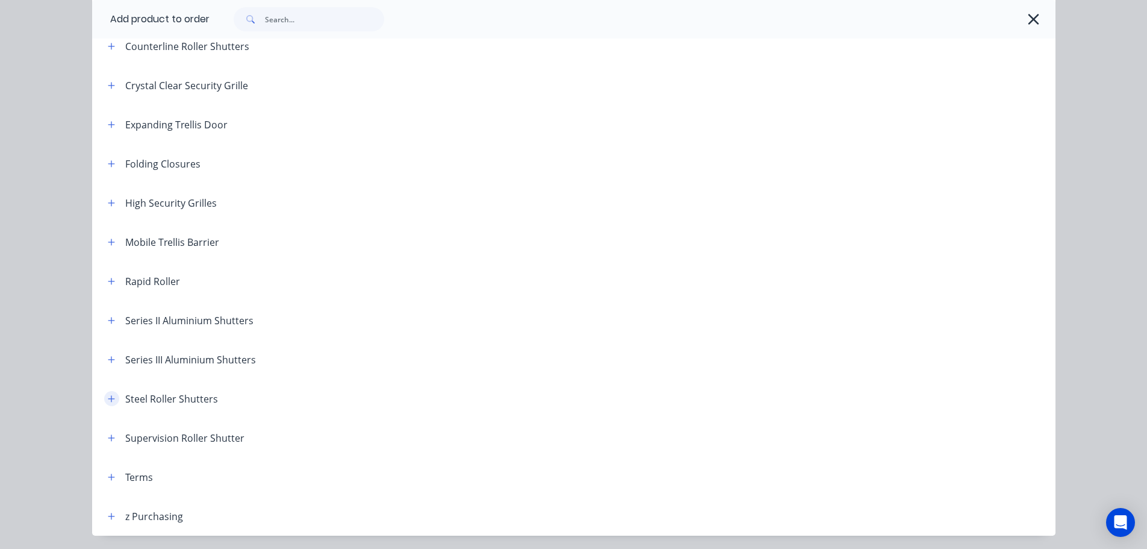
click at [108, 396] on icon "button" at bounding box center [111, 399] width 7 height 8
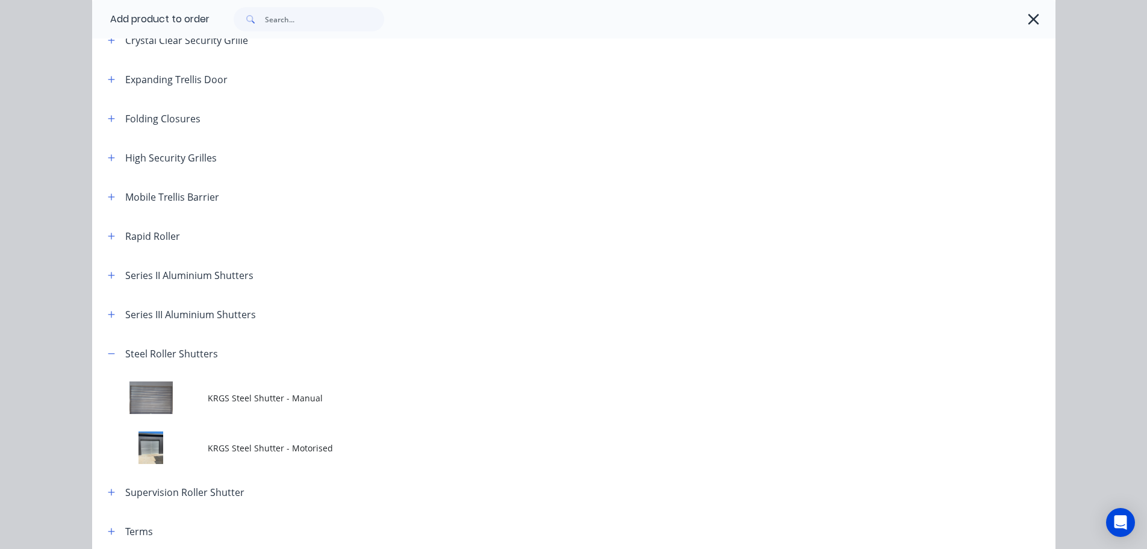
scroll to position [422, 0]
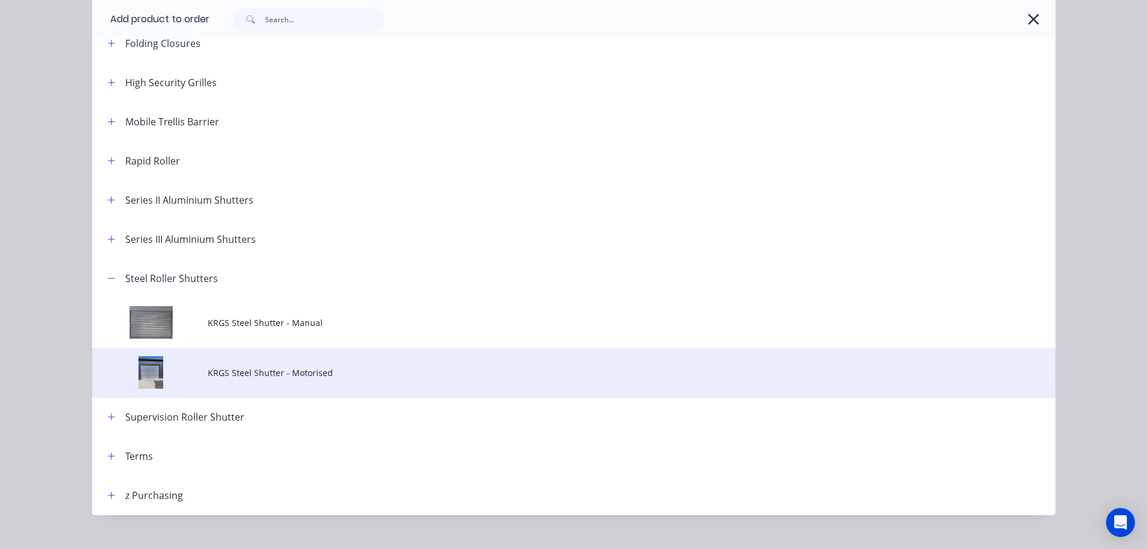
click at [234, 374] on span "KRGS Steel Shutter - Motorised" at bounding box center [547, 372] width 678 height 13
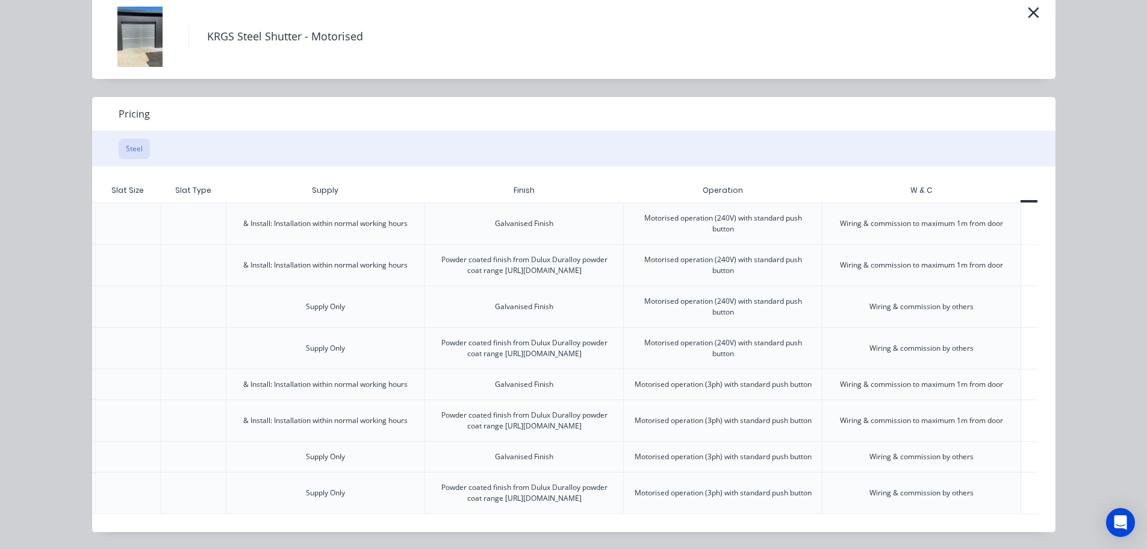
scroll to position [0, 301]
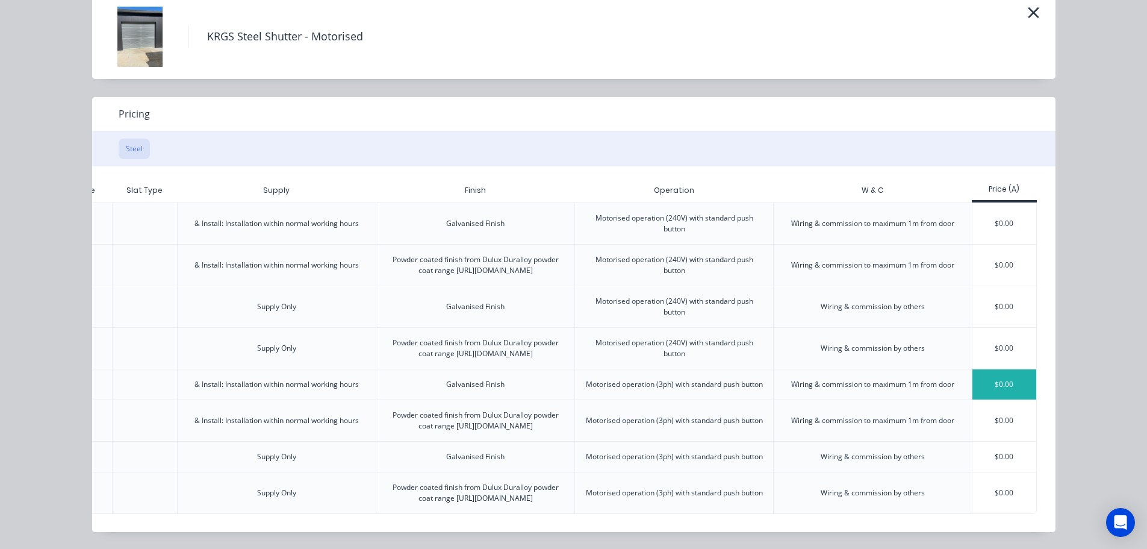
click at [984, 369] on div "$0.00" at bounding box center [1005, 384] width 64 height 30
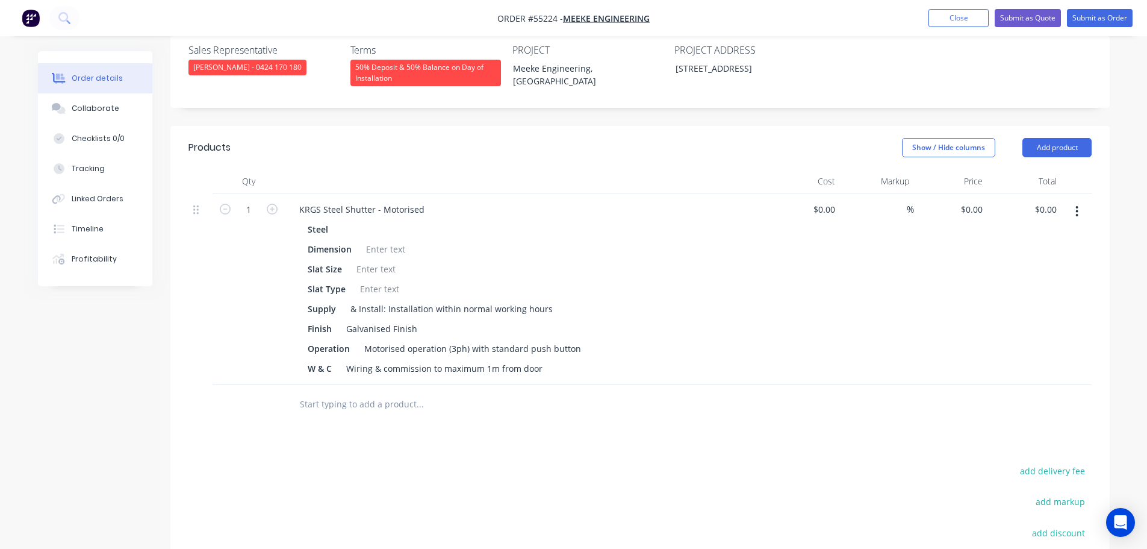
scroll to position [301, 0]
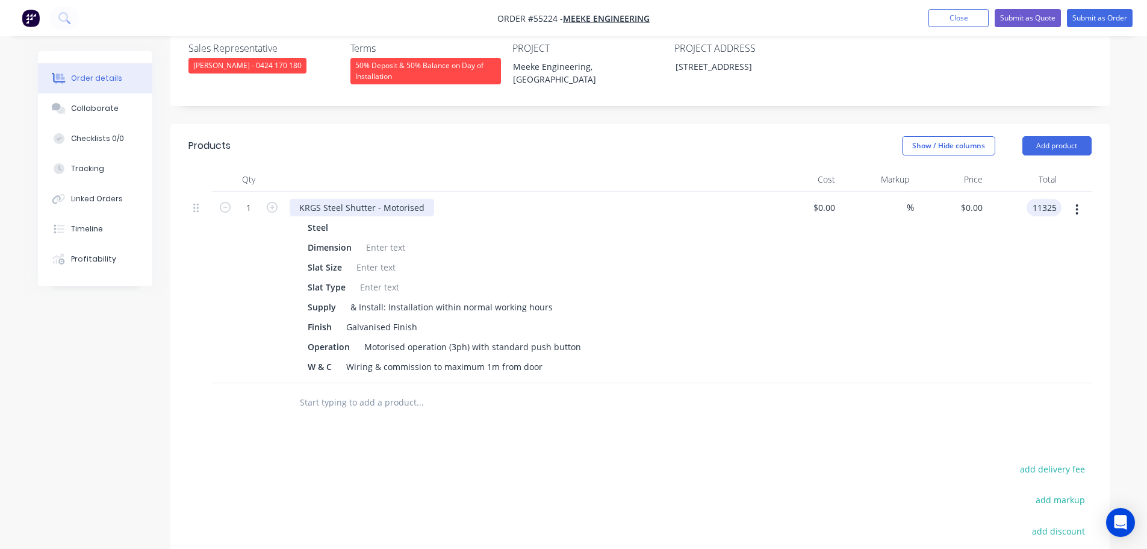
type input "11325"
type input "$11,325.00"
click at [299, 206] on div "KRGS Steel Shutter - Motorised" at bounding box center [362, 207] width 145 height 17
click at [299, 214] on div "KRGS Steel Shutter - Motorised" at bounding box center [362, 207] width 145 height 17
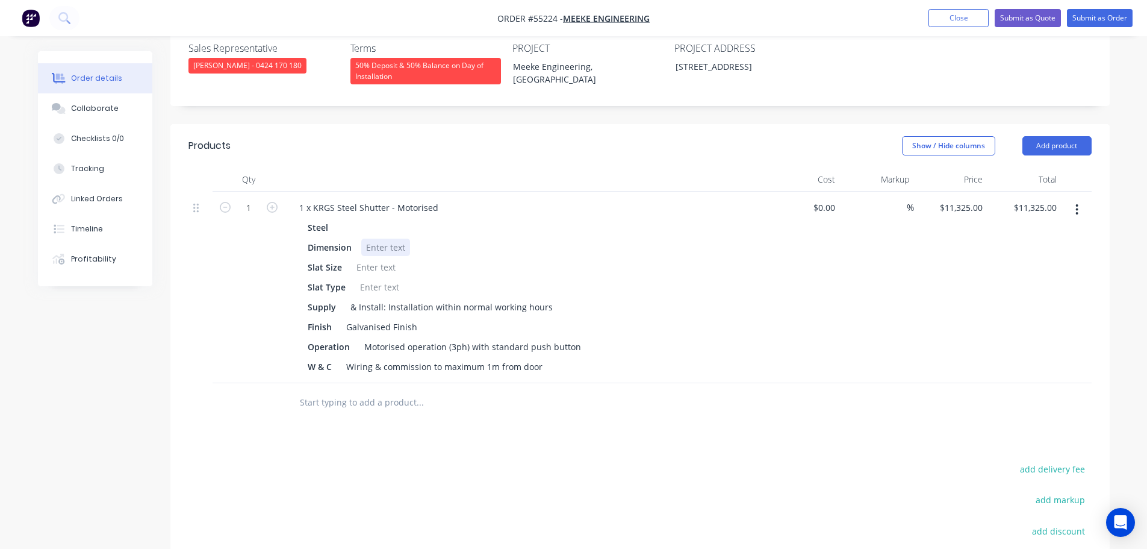
click at [377, 248] on div at bounding box center [385, 247] width 49 height 17
click at [361, 272] on div at bounding box center [376, 266] width 49 height 17
click at [372, 287] on div at bounding box center [379, 286] width 49 height 17
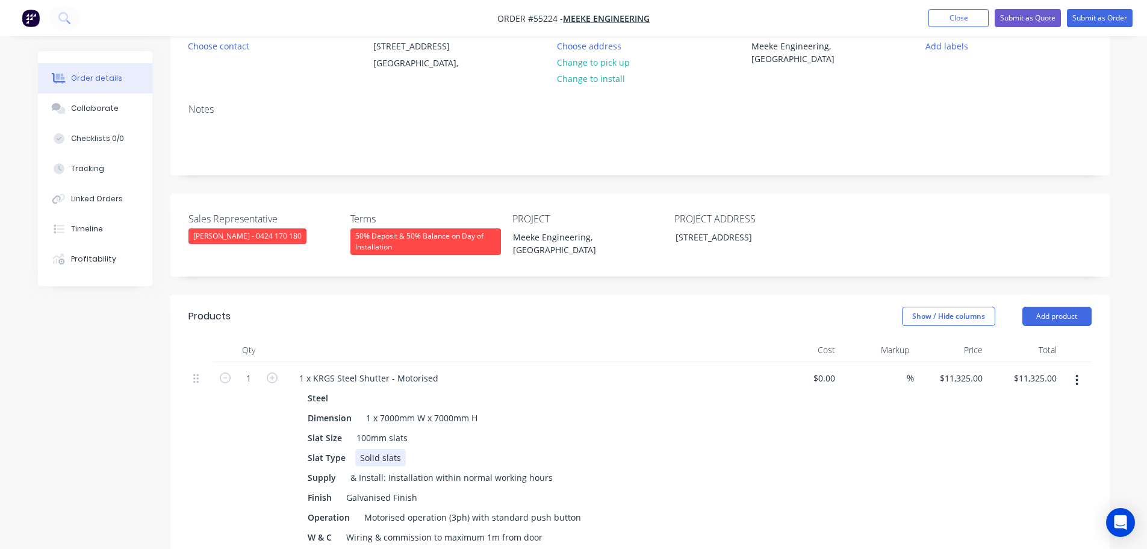
scroll to position [120, 0]
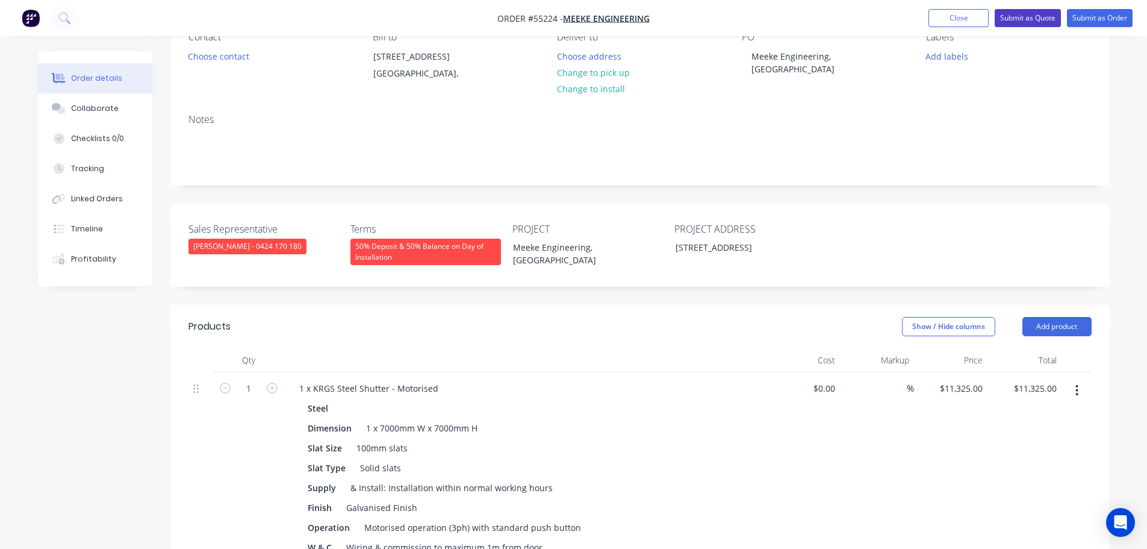
click at [1031, 20] on button "Submit as Quote" at bounding box center [1028, 18] width 66 height 18
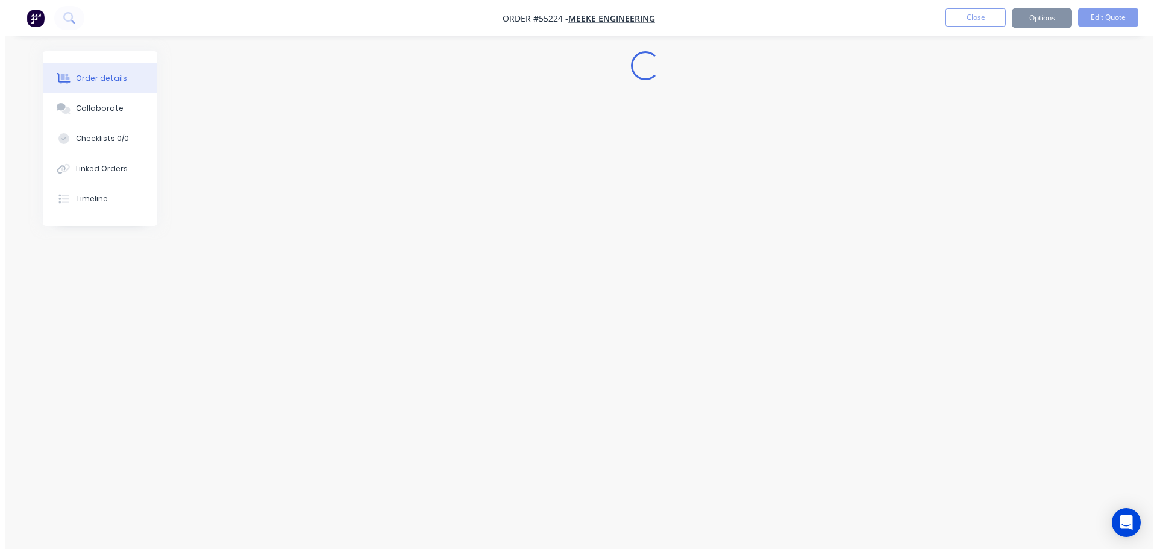
scroll to position [0, 0]
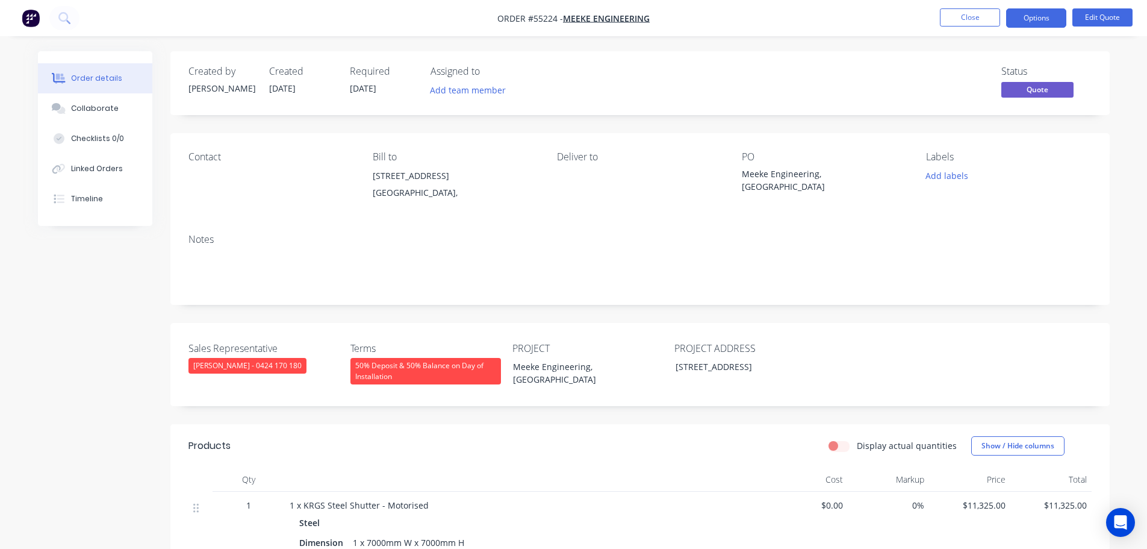
click at [1031, 20] on button "Options" at bounding box center [1037, 17] width 60 height 19
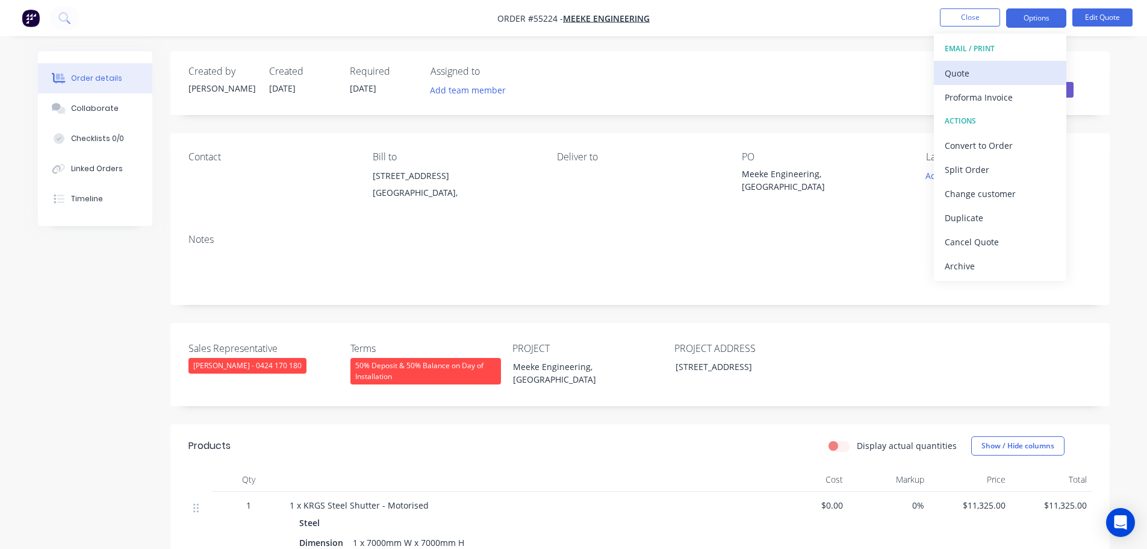
click at [963, 75] on div "Quote" at bounding box center [1000, 72] width 111 height 17
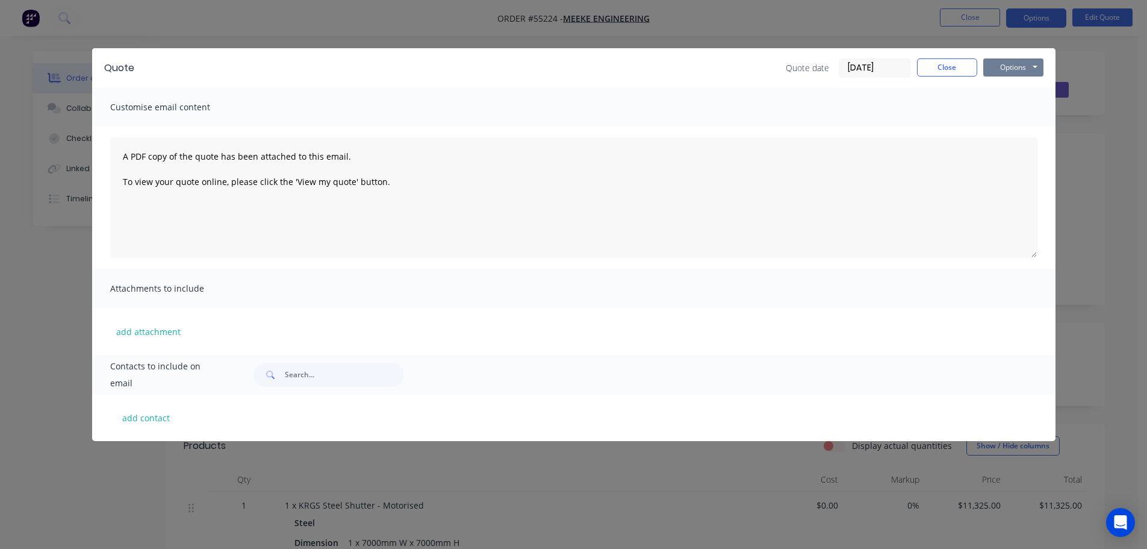
drag, startPoint x: 997, startPoint y: 67, endPoint x: 997, endPoint y: 75, distance: 8.4
click at [997, 70] on button "Options" at bounding box center [1014, 67] width 60 height 18
click at [1005, 110] on button "Print" at bounding box center [1022, 109] width 77 height 20
click at [929, 62] on button "Close" at bounding box center [947, 67] width 60 height 18
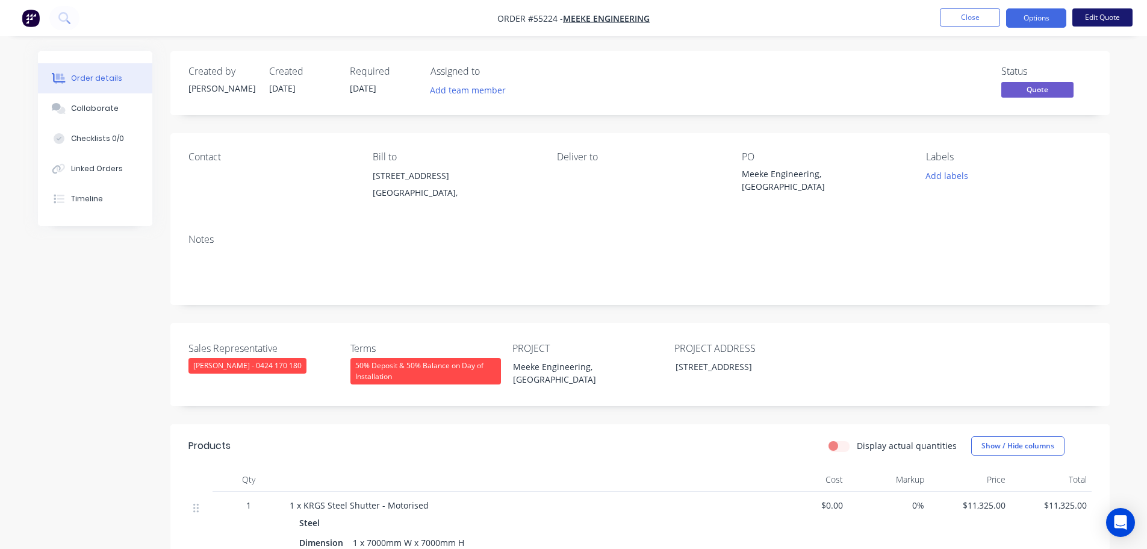
click at [1088, 13] on button "Edit Quote" at bounding box center [1103, 17] width 60 height 18
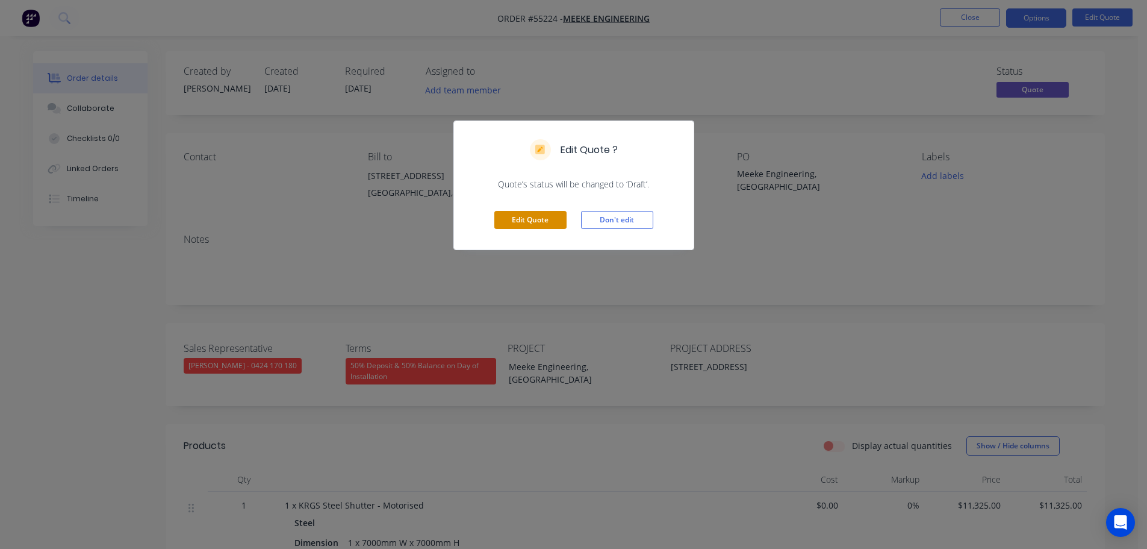
click at [528, 223] on button "Edit Quote" at bounding box center [531, 220] width 72 height 18
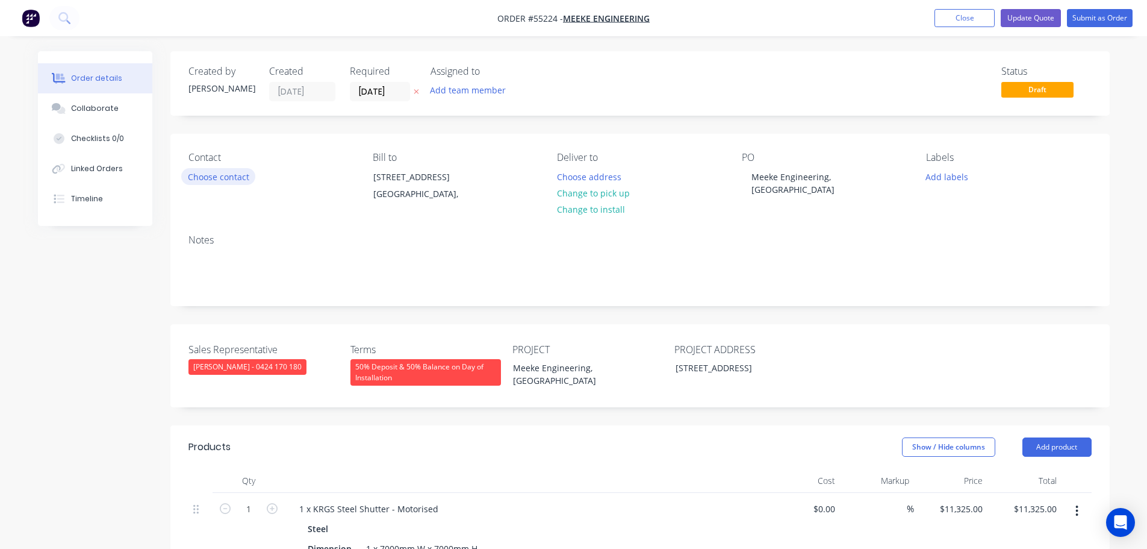
click at [218, 176] on button "Choose contact" at bounding box center [218, 176] width 74 height 16
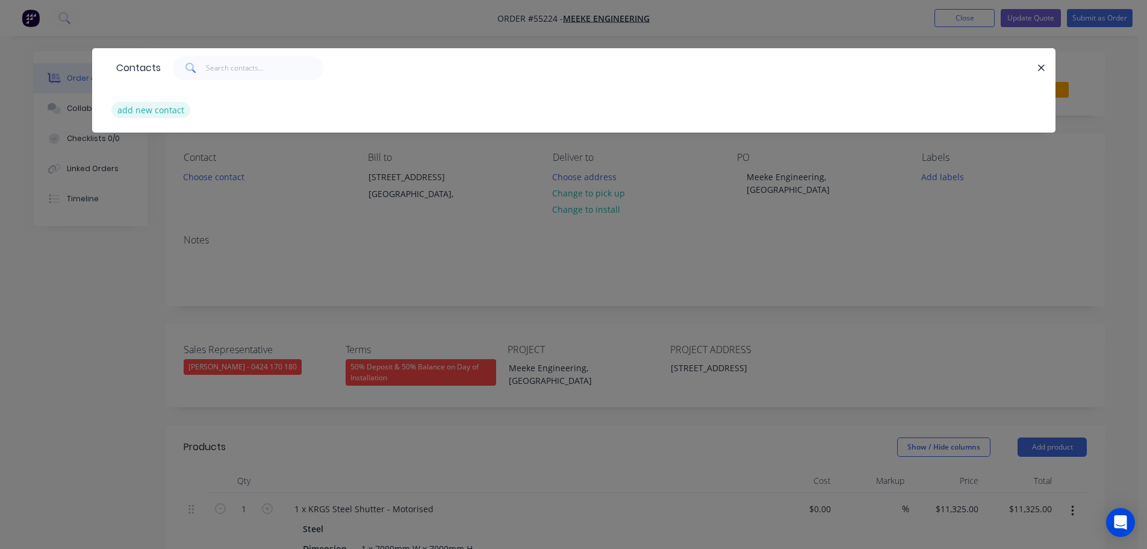
click at [156, 114] on button "add new contact" at bounding box center [151, 110] width 80 height 16
select select "AU"
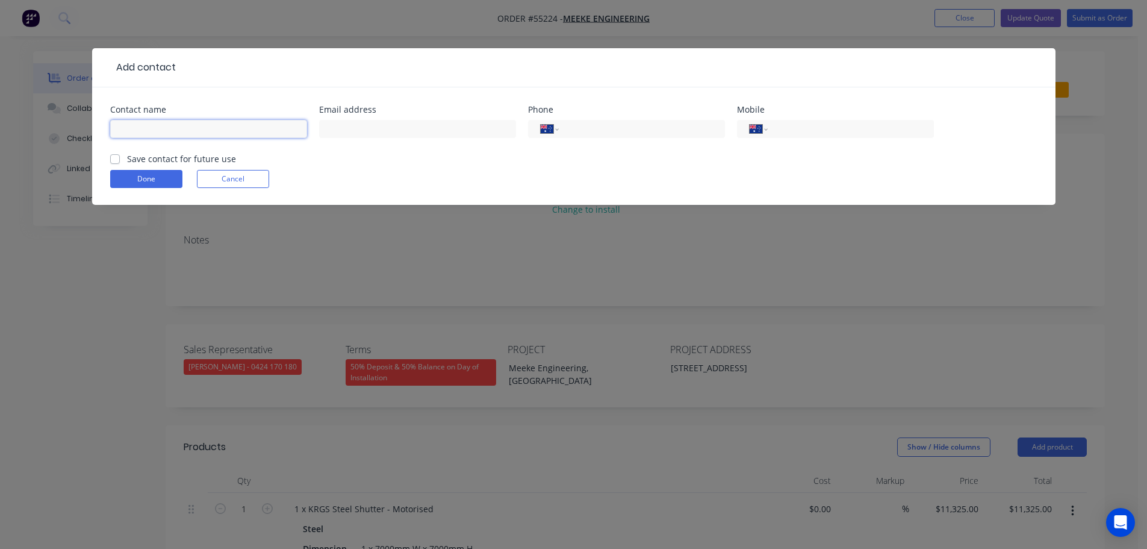
click at [128, 120] on input "text" at bounding box center [208, 129] width 197 height 18
type input "Raymond Chu"
click at [347, 131] on input "text" at bounding box center [417, 129] width 197 height 18
type input "raymond@meeke.com.au"
click at [585, 126] on input "tel" at bounding box center [639, 129] width 145 height 14
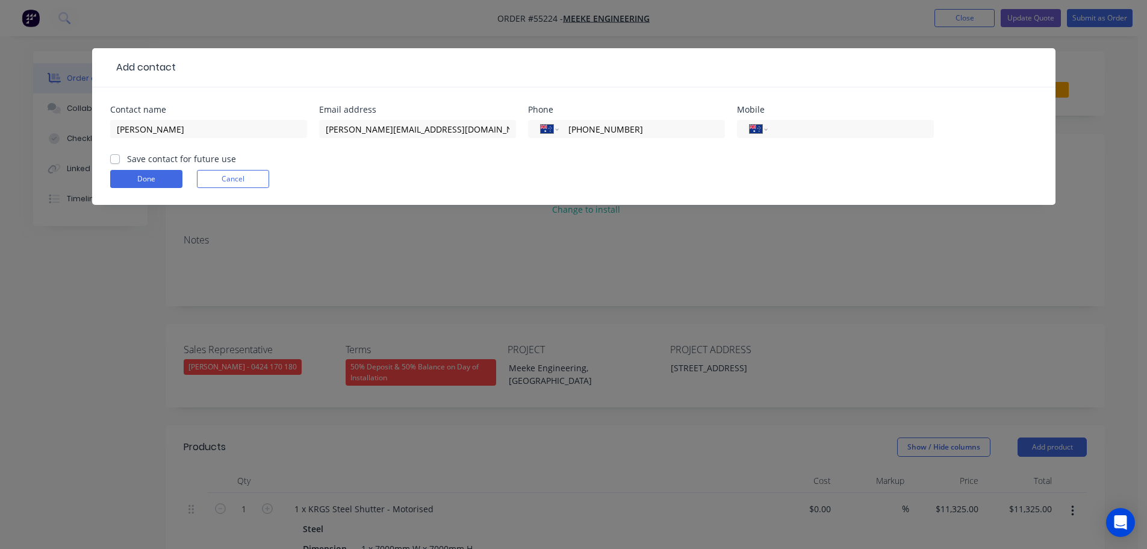
type input "(02) 9725 5966"
click at [127, 160] on label "Save contact for future use" at bounding box center [181, 158] width 109 height 13
click at [117, 160] on input "Save contact for future use" at bounding box center [115, 157] width 10 height 11
checkbox input "true"
click at [128, 184] on button "Done" at bounding box center [146, 179] width 72 height 18
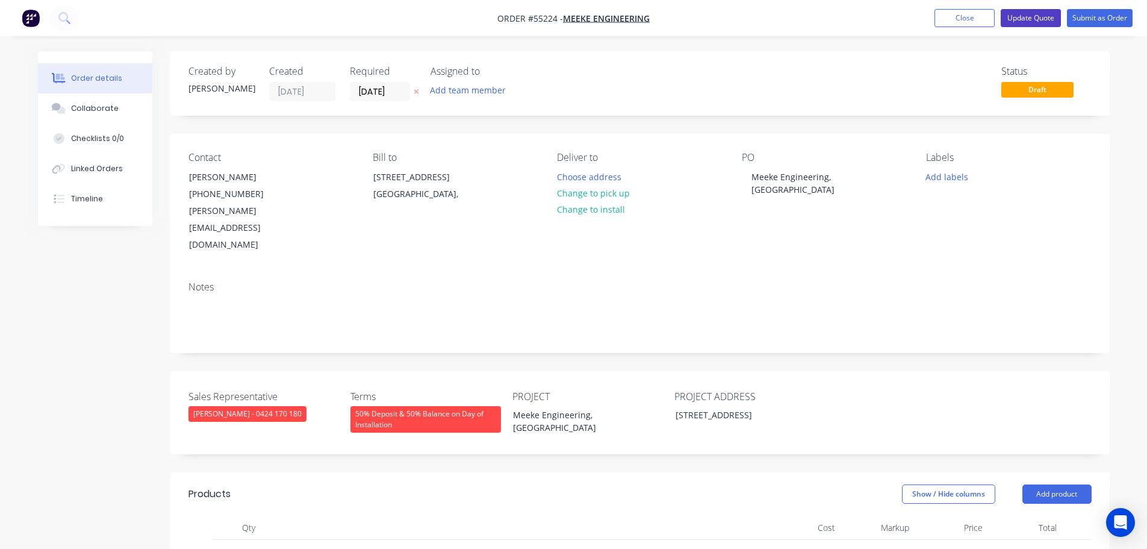
click at [1036, 20] on button "Update Quote" at bounding box center [1031, 18] width 60 height 18
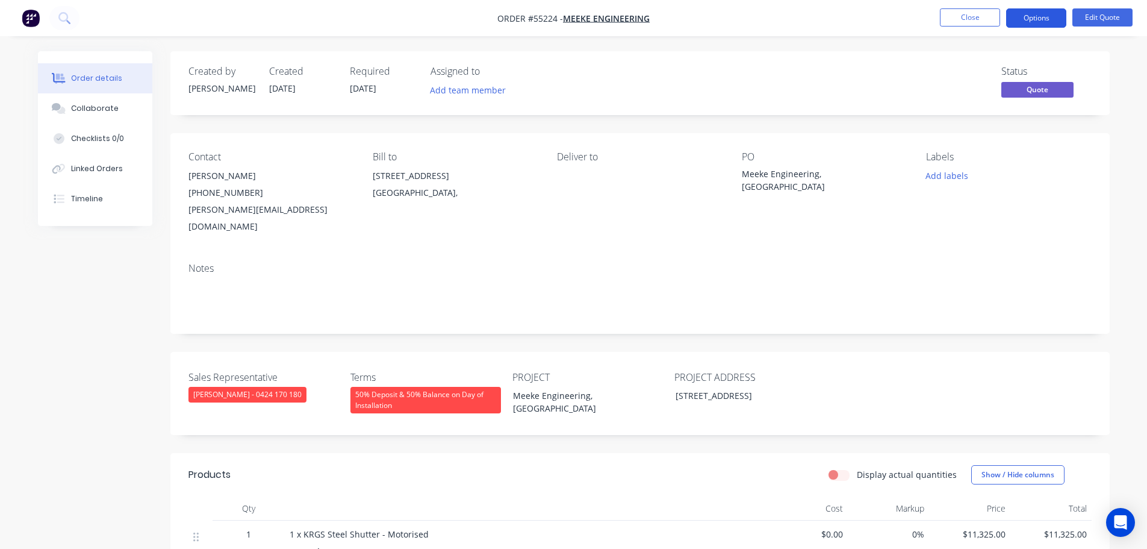
click at [1029, 17] on button "Options" at bounding box center [1037, 17] width 60 height 19
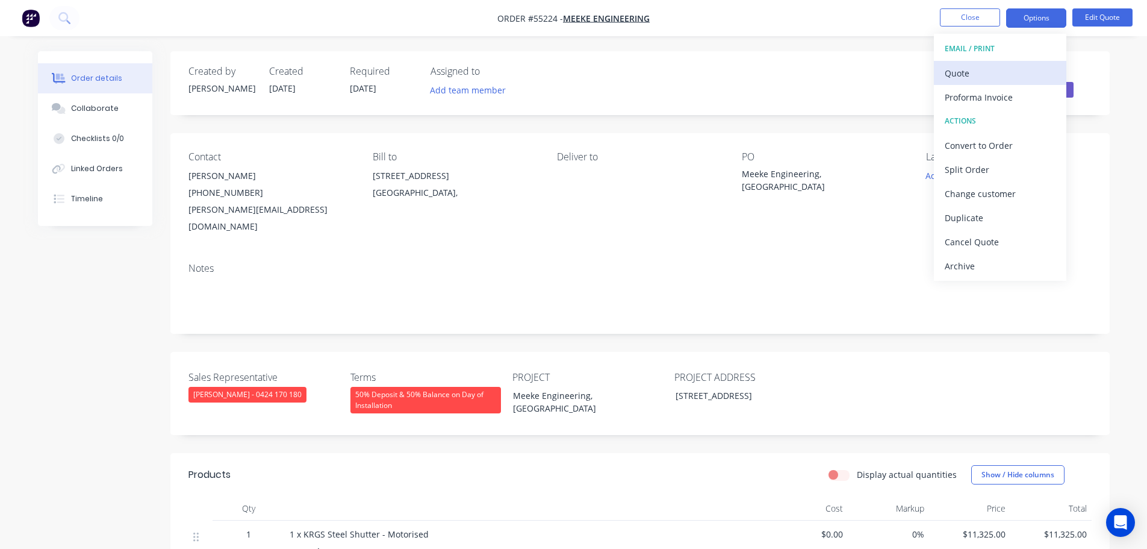
click at [956, 73] on div "Quote" at bounding box center [1000, 72] width 111 height 17
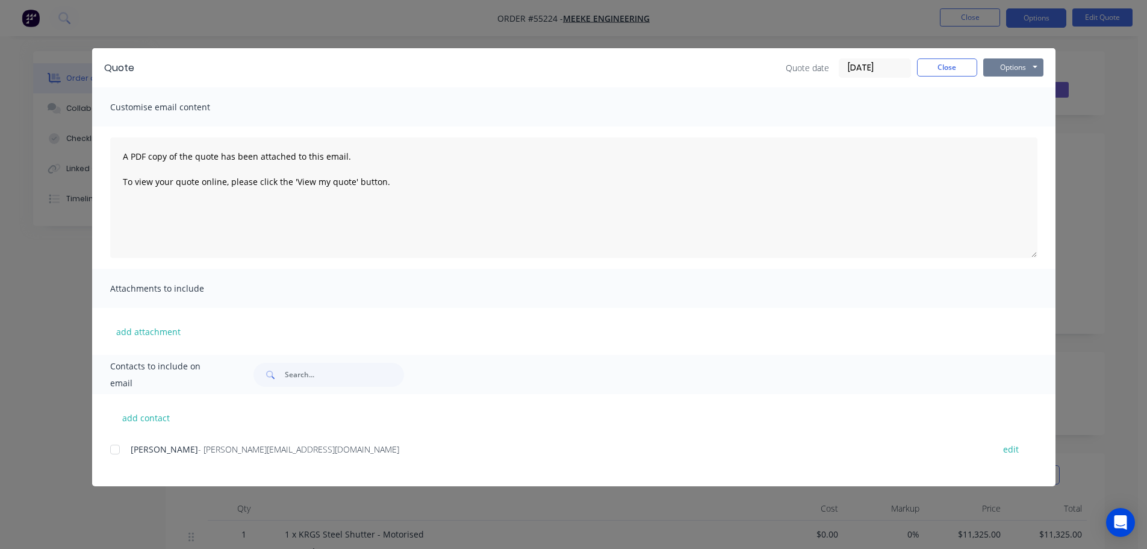
click at [999, 70] on button "Options" at bounding box center [1014, 67] width 60 height 18
click at [1011, 107] on button "Print" at bounding box center [1022, 109] width 77 height 20
click at [930, 70] on button "Close" at bounding box center [947, 67] width 60 height 18
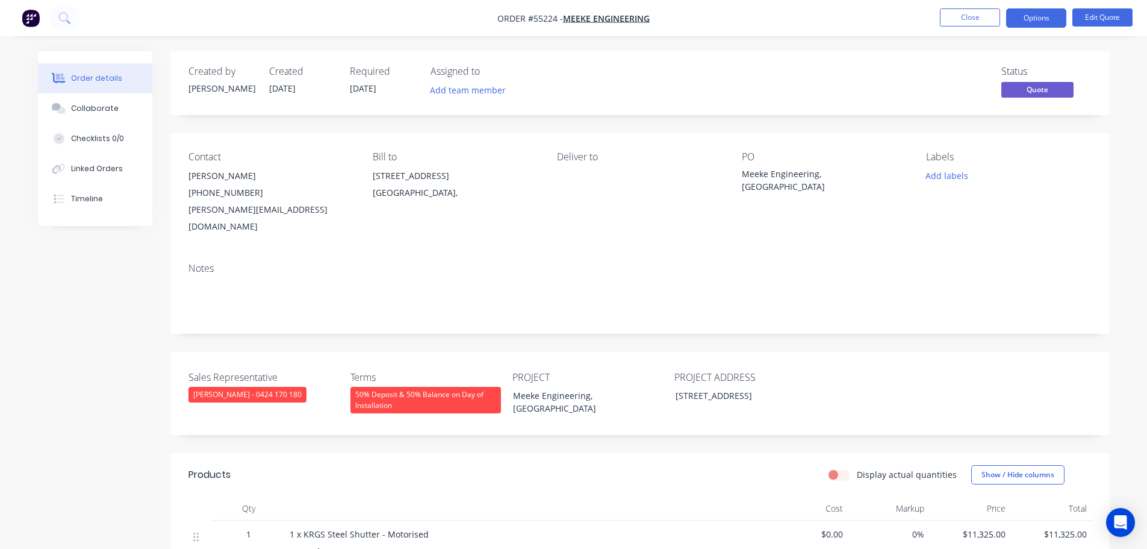
click at [226, 210] on div "raymond@meeke.com.au" at bounding box center [271, 218] width 165 height 34
copy div "raymond@meeke.com.au"
click at [834, 175] on div "Meeke Engineering, [GEOGRAPHIC_DATA]" at bounding box center [817, 179] width 151 height 25
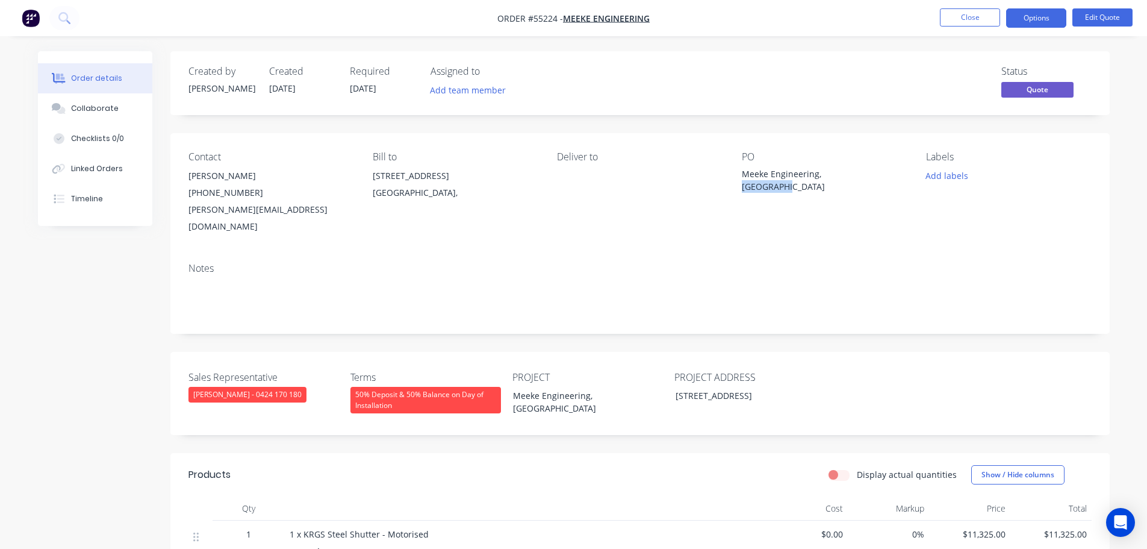
click at [834, 175] on div "Meeke Engineering, [GEOGRAPHIC_DATA]" at bounding box center [817, 179] width 151 height 25
copy div "Meeke Engineering, [GEOGRAPHIC_DATA]"
click at [964, 17] on button "Close" at bounding box center [970, 17] width 60 height 18
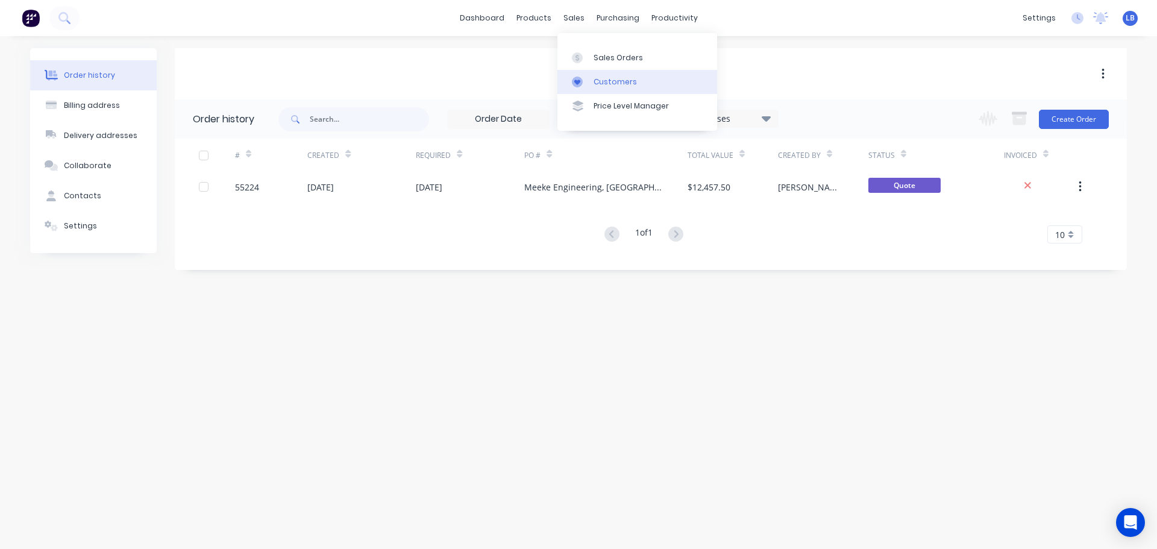
click at [611, 82] on div "Customers" at bounding box center [614, 81] width 43 height 11
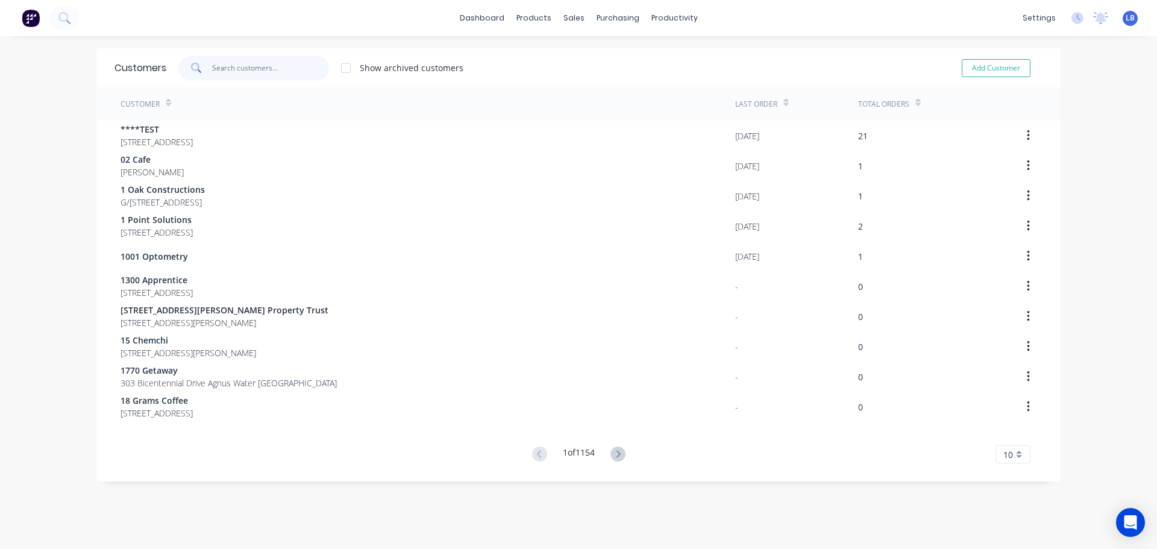
click at [248, 66] on input "text" at bounding box center [270, 68] width 117 height 24
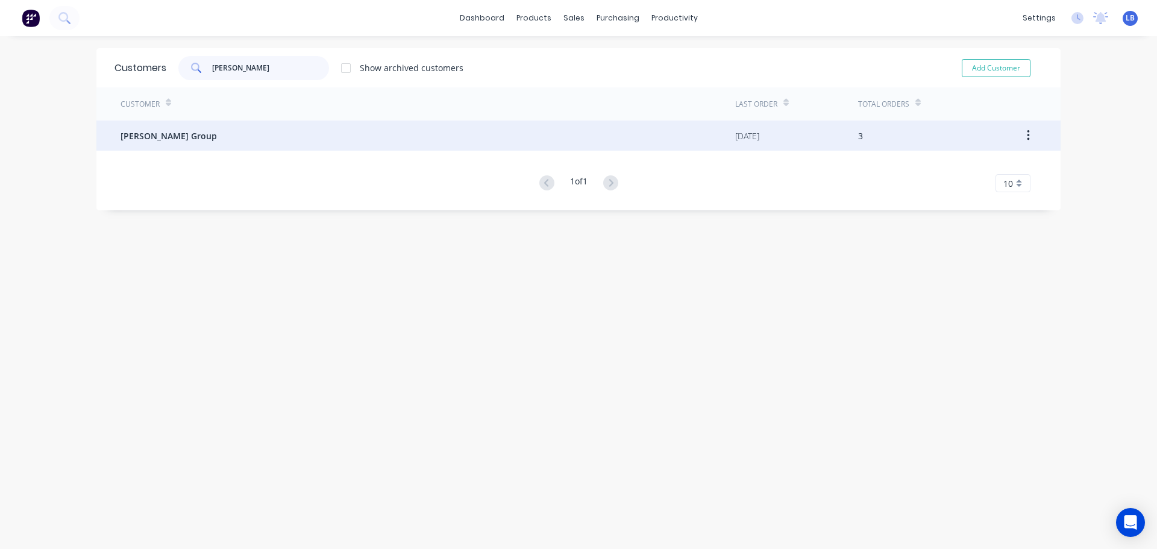
type input "[PERSON_NAME]"
click at [157, 136] on span "[PERSON_NAME] Group" at bounding box center [168, 136] width 96 height 13
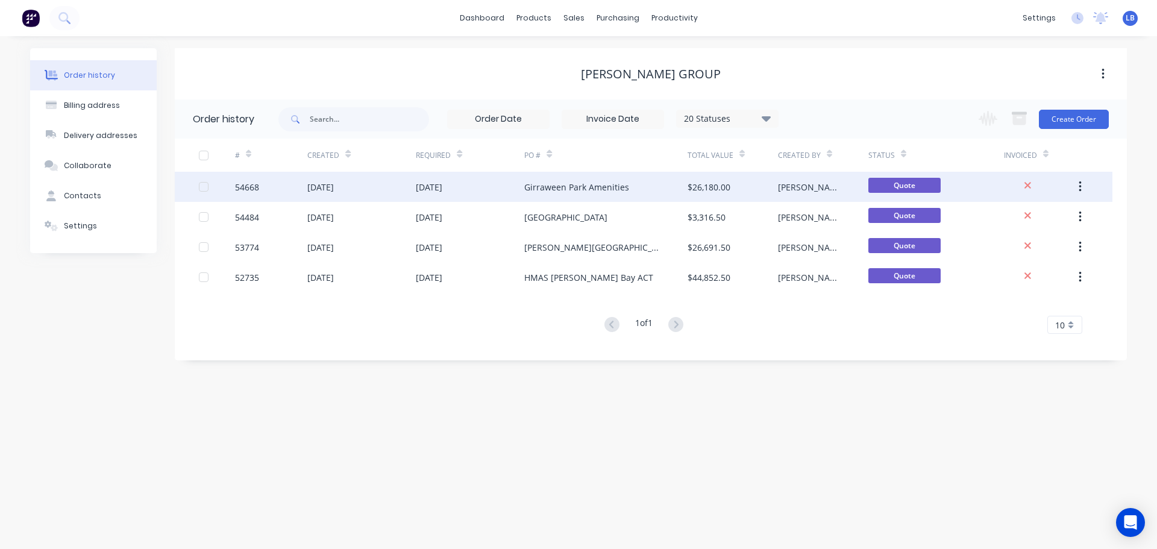
click at [246, 185] on div "54668" at bounding box center [247, 187] width 24 height 13
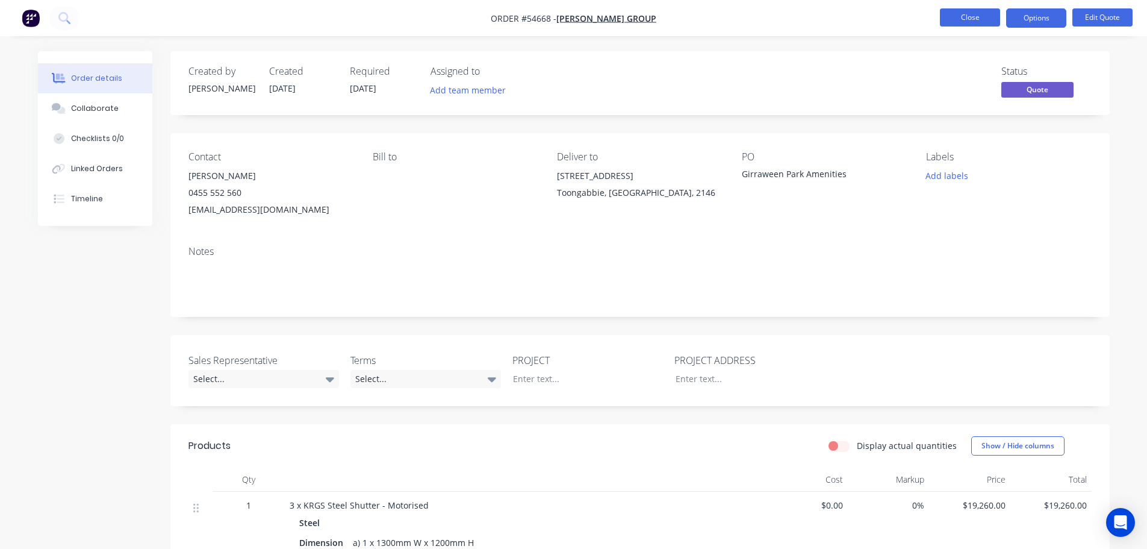
click at [963, 14] on button "Close" at bounding box center [970, 17] width 60 height 18
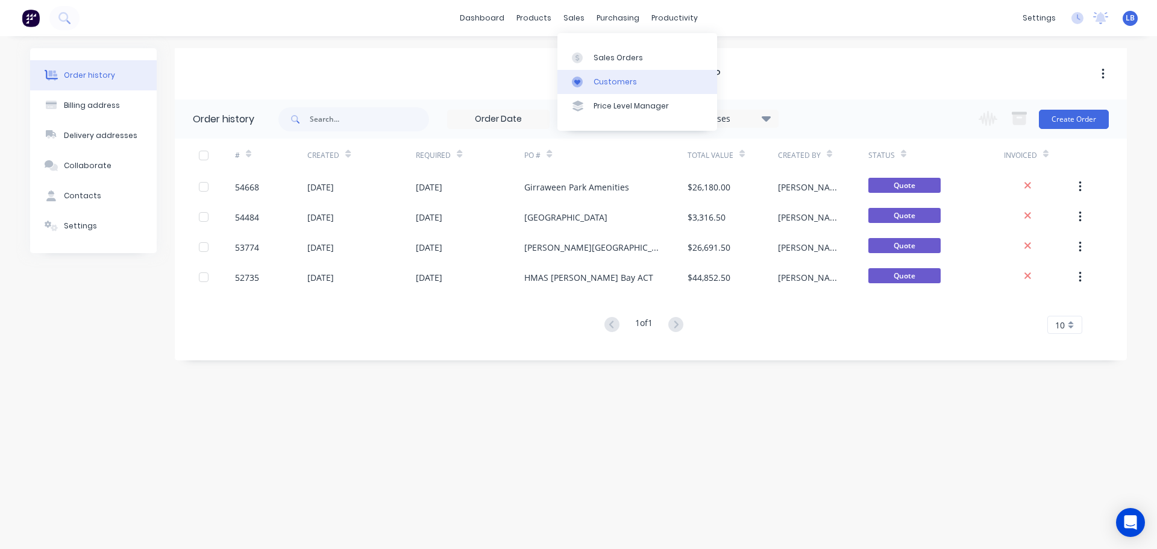
click at [607, 81] on div "Customers" at bounding box center [614, 81] width 43 height 11
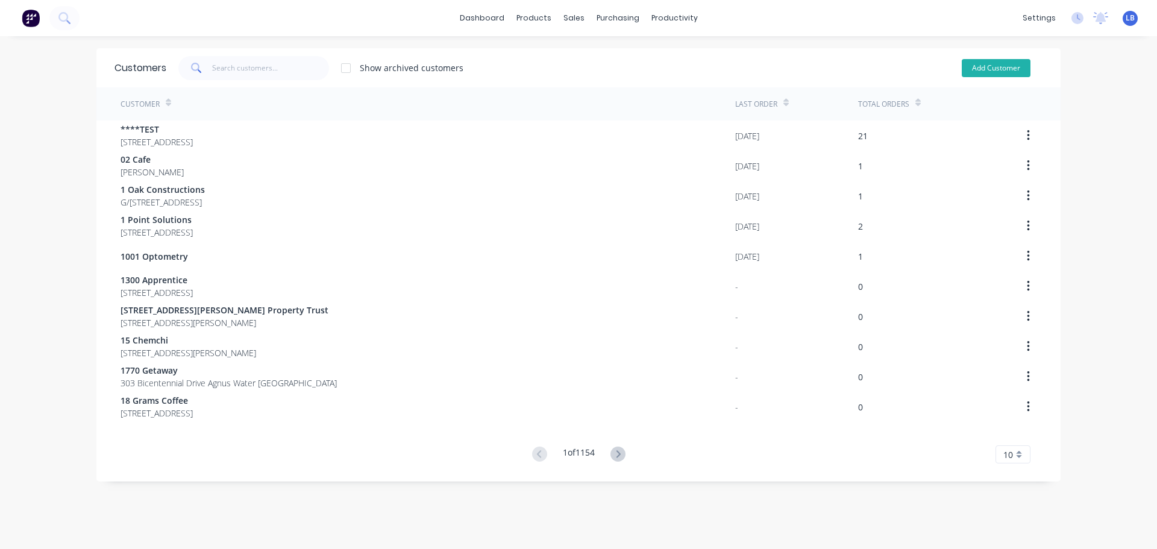
click at [974, 73] on button "Add Customer" at bounding box center [995, 68] width 69 height 18
select select "AU"
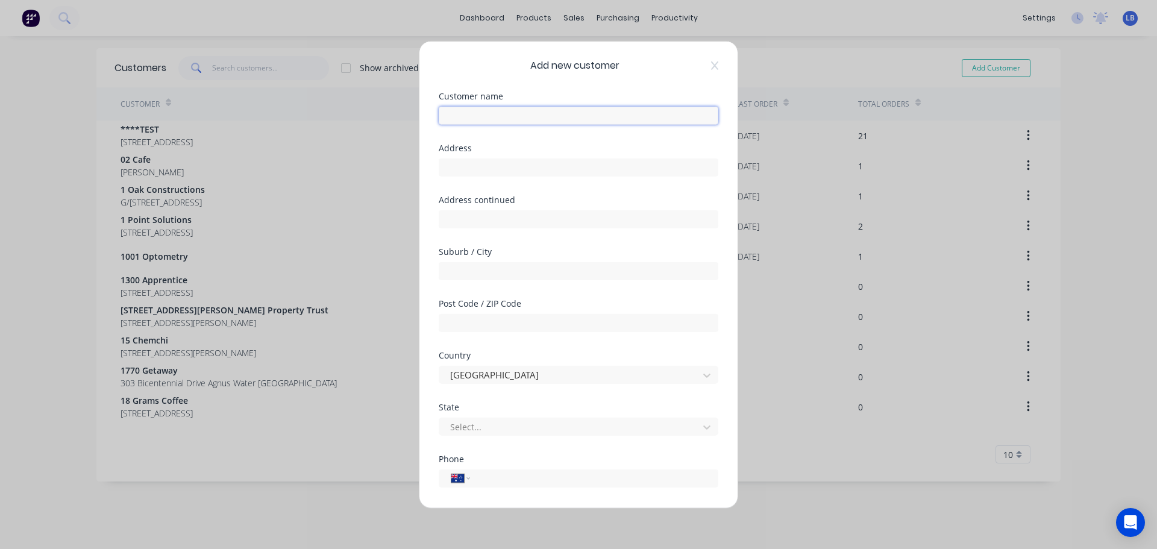
click at [449, 122] on input "text" at bounding box center [578, 115] width 279 height 18
type input "[PERSON_NAME] [PERSON_NAME]"
click at [460, 170] on input "text" at bounding box center [578, 167] width 279 height 18
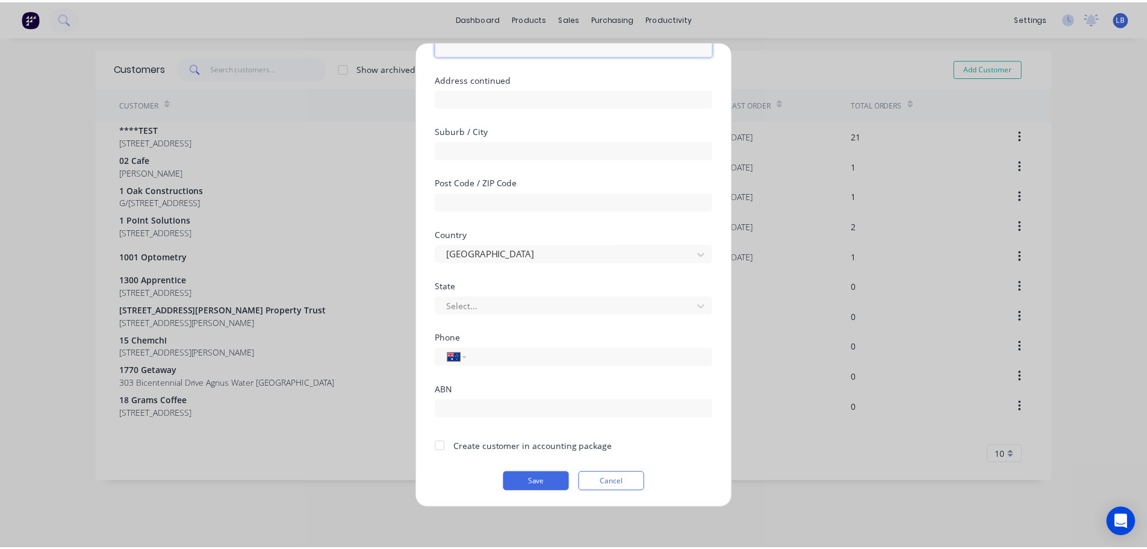
scroll to position [122, 0]
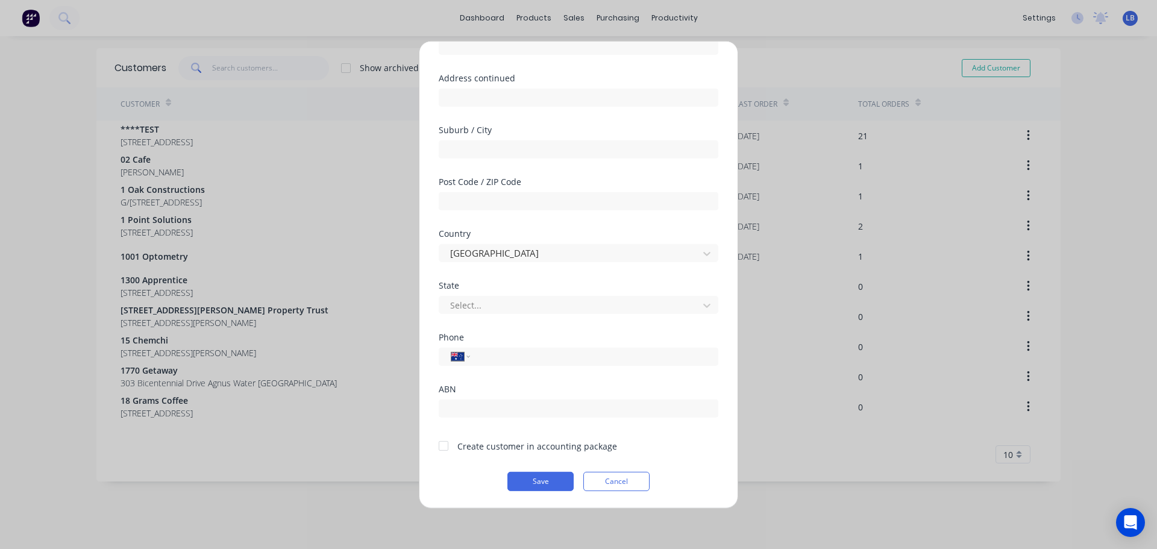
click at [446, 446] on div at bounding box center [443, 446] width 24 height 24
click at [528, 481] on button "Save" at bounding box center [540, 480] width 66 height 19
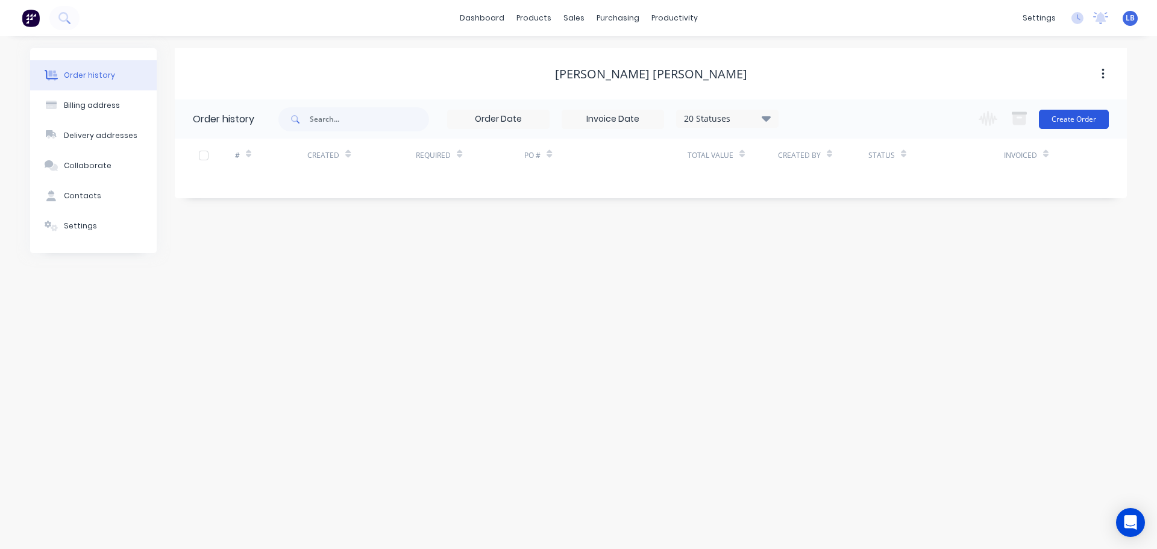
click at [1060, 117] on button "Create Order" at bounding box center [1073, 119] width 70 height 19
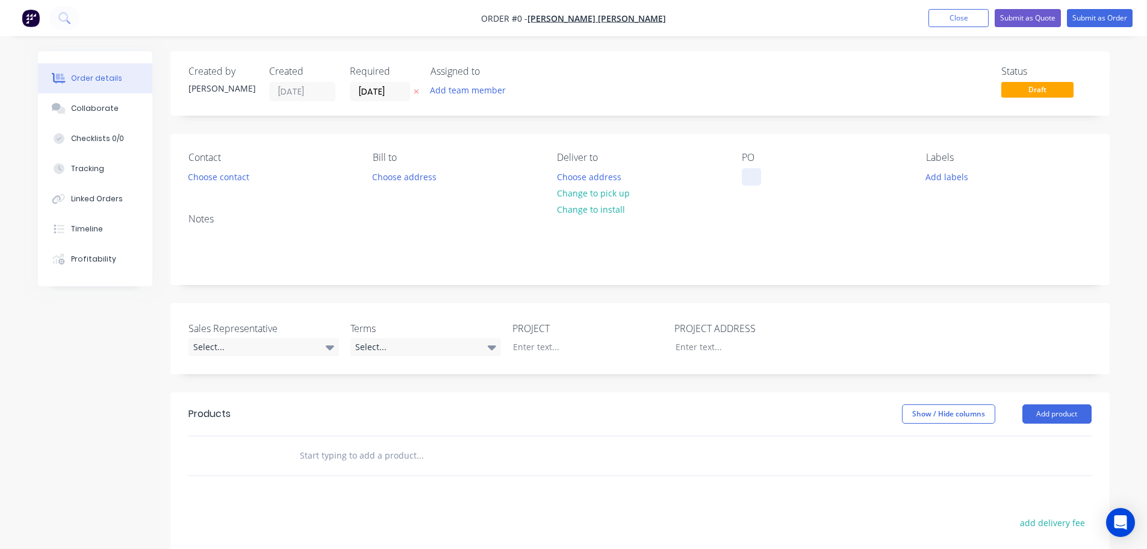
click at [746, 170] on div at bounding box center [751, 176] width 19 height 17
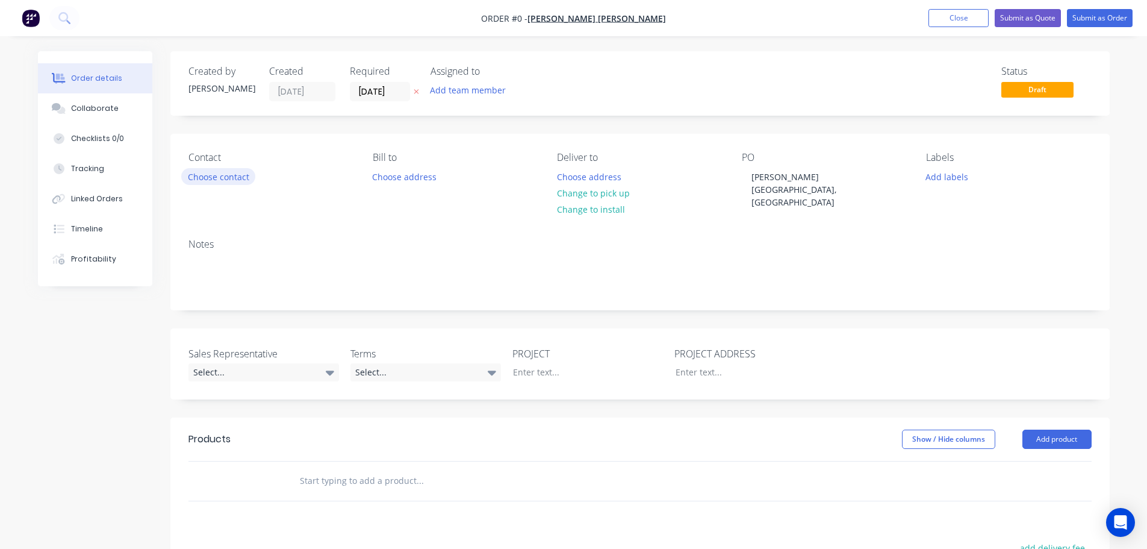
click at [204, 176] on div "Order details Collaborate Checklists 0/0 Tracking Linked Orders Timeline Profit…" at bounding box center [574, 429] width 1096 height 757
click at [201, 181] on button "Choose contact" at bounding box center [218, 176] width 74 height 16
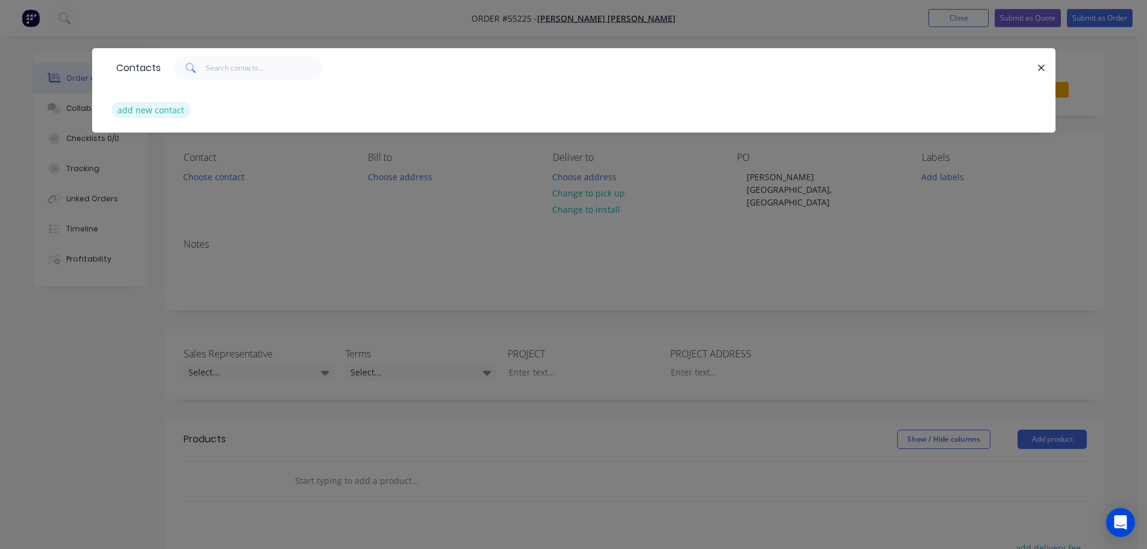
click at [157, 115] on button "add new contact" at bounding box center [151, 110] width 80 height 16
select select "AU"
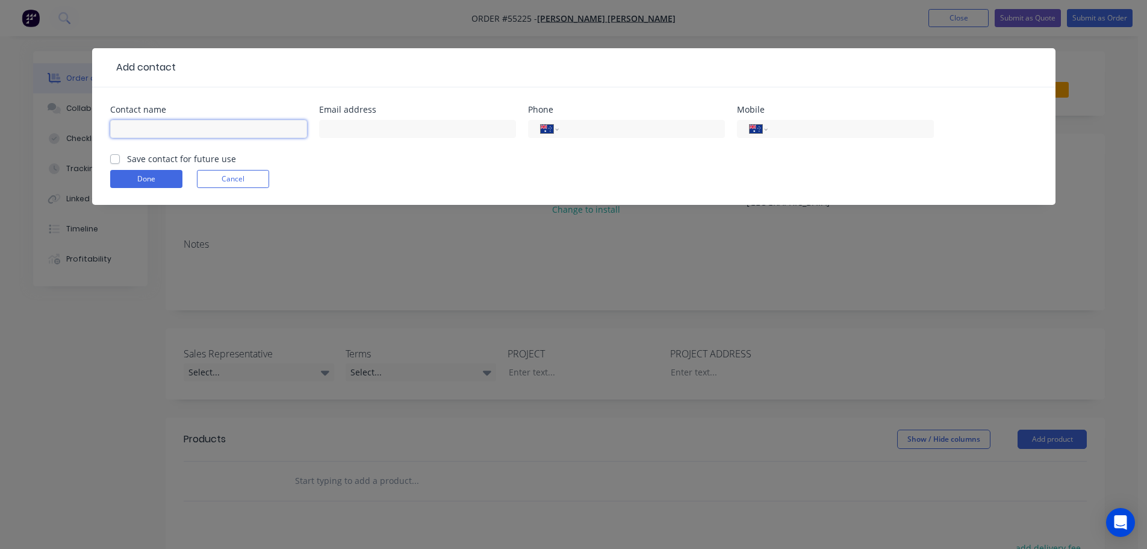
click at [130, 122] on input "text" at bounding box center [208, 129] width 197 height 18
type input "[PERSON_NAME]"
drag, startPoint x: 336, startPoint y: 129, endPoint x: 331, endPoint y: 155, distance: 26.5
click at [336, 129] on input "text" at bounding box center [417, 129] width 197 height 18
type input "[EMAIL_ADDRESS][DOMAIN_NAME]"
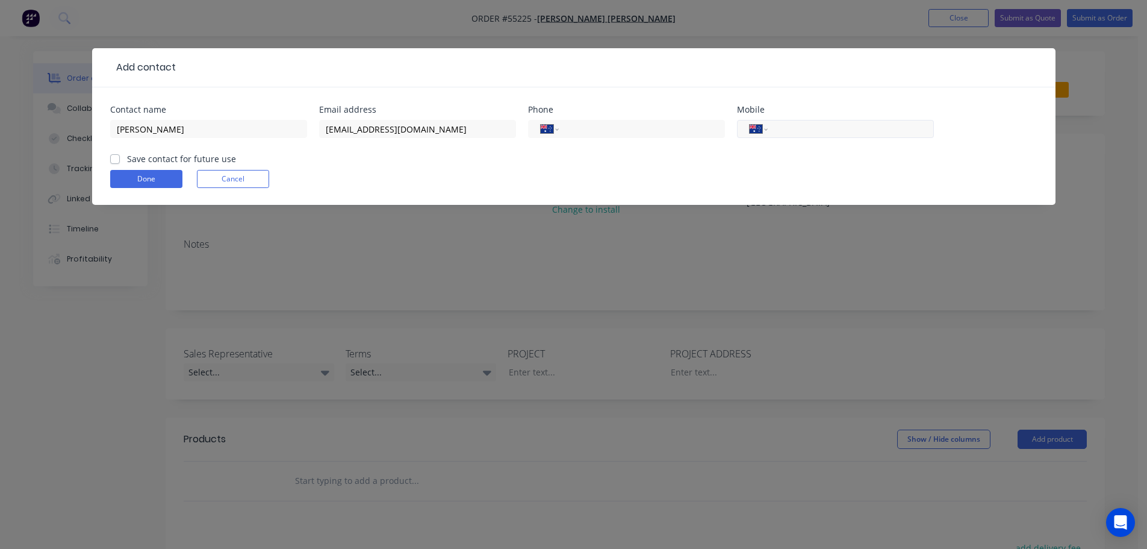
click at [821, 130] on input "tel" at bounding box center [848, 129] width 145 height 14
type input "0455 552 560"
click at [127, 160] on label "Save contact for future use" at bounding box center [181, 158] width 109 height 13
click at [114, 160] on input "Save contact for future use" at bounding box center [115, 157] width 10 height 11
checkbox input "true"
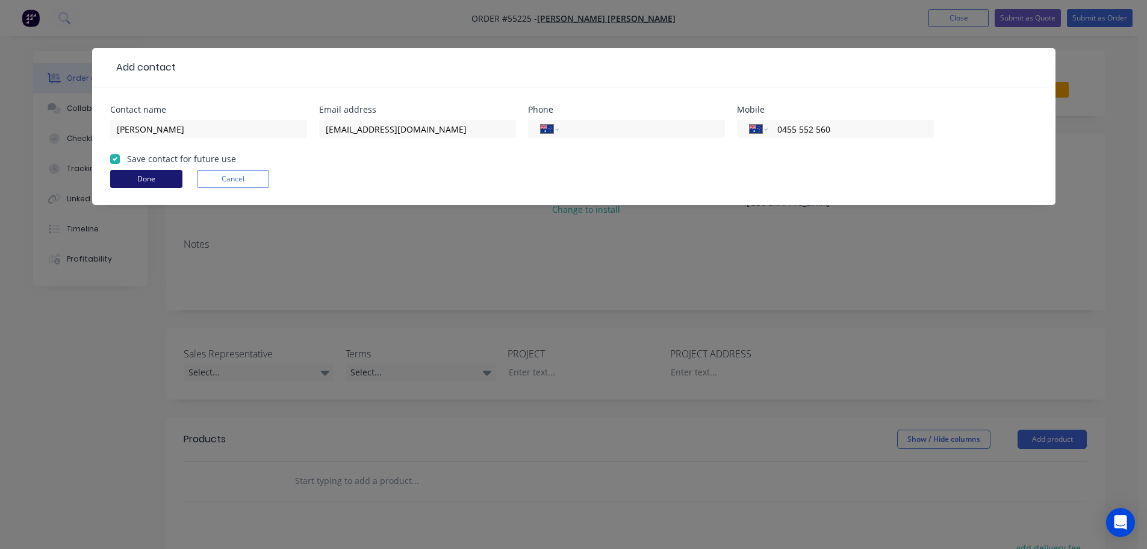
click at [125, 177] on button "Done" at bounding box center [146, 179] width 72 height 18
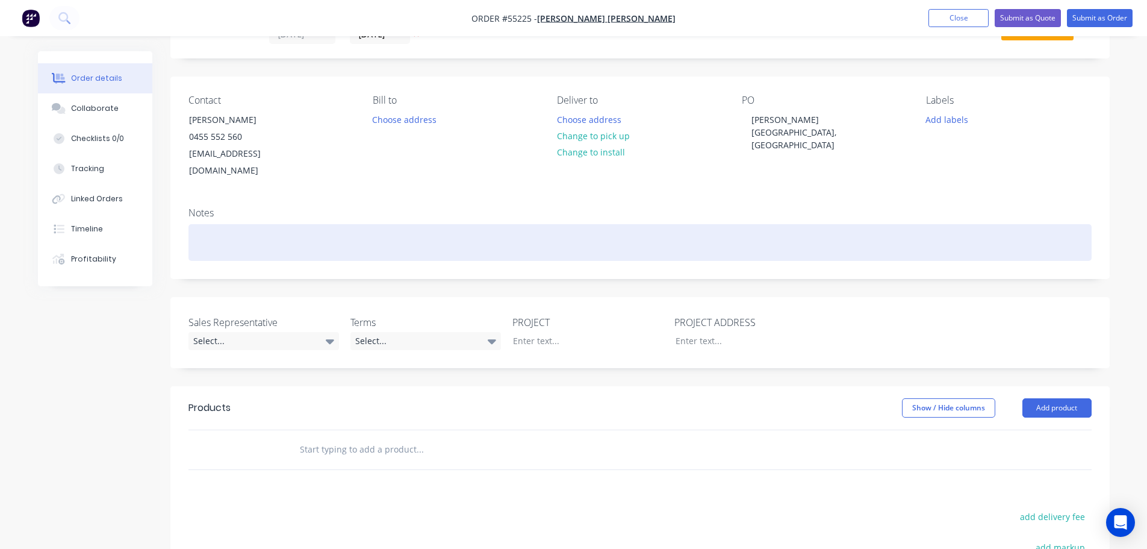
scroll to position [181, 0]
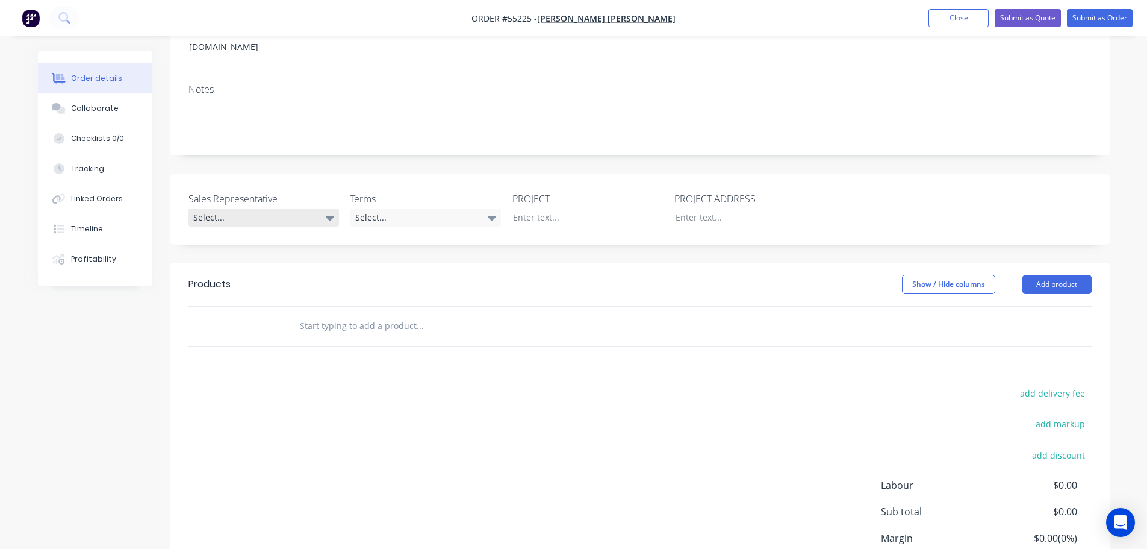
click at [255, 208] on div "Select..." at bounding box center [264, 217] width 151 height 18
drag, startPoint x: 231, startPoint y: 274, endPoint x: 331, endPoint y: 236, distance: 107.2
click at [235, 272] on div "[PERSON_NAME] - 0424 185 195" at bounding box center [257, 274] width 118 height 16
click at [429, 208] on div "Select..." at bounding box center [426, 217] width 151 height 18
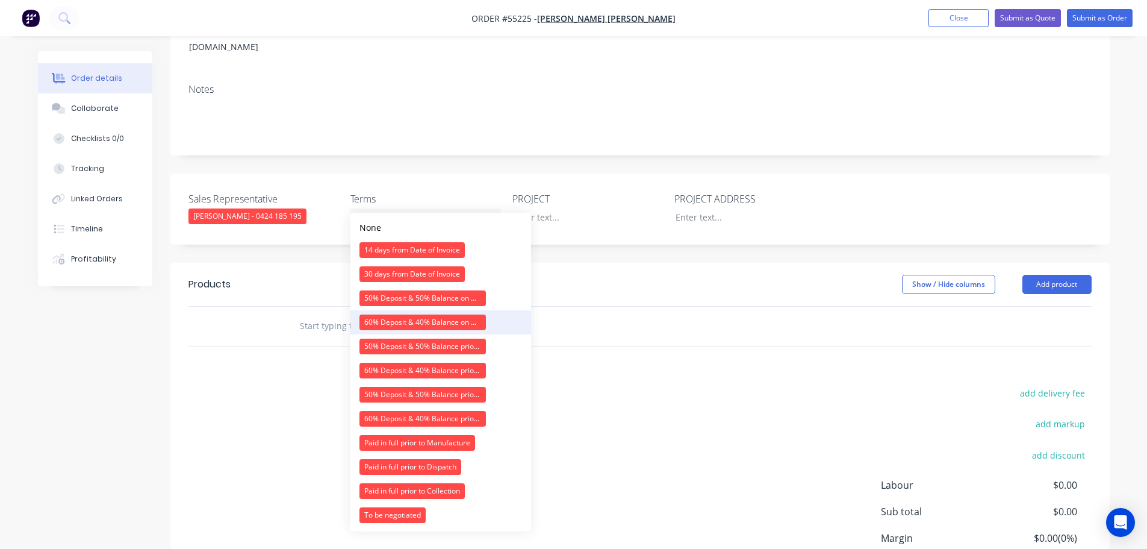
click at [385, 319] on div "60% Deposit & 40% Balance on Day of Installation" at bounding box center [423, 322] width 126 height 16
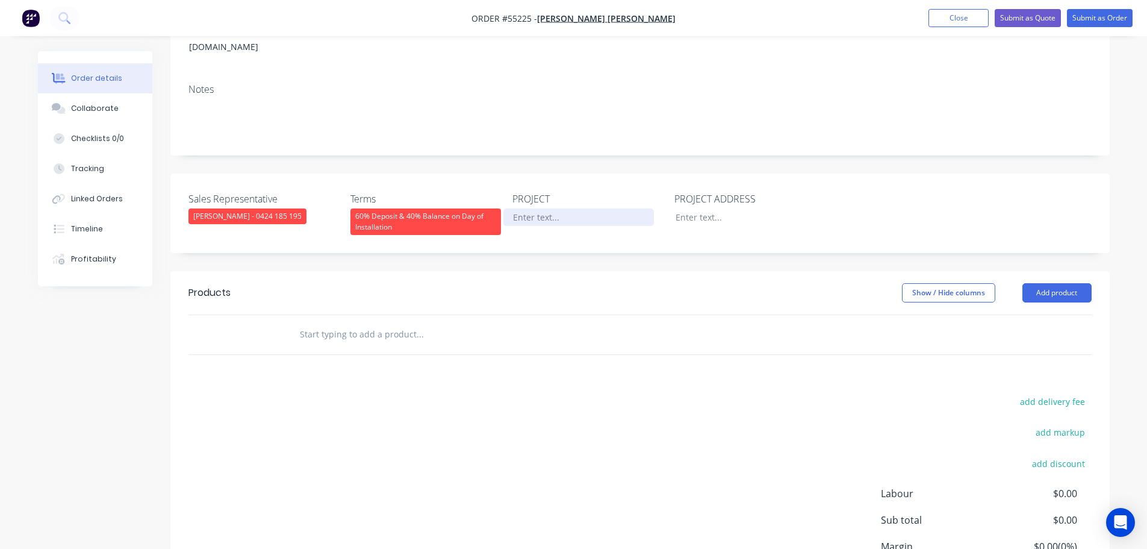
click at [530, 208] on div at bounding box center [579, 216] width 151 height 17
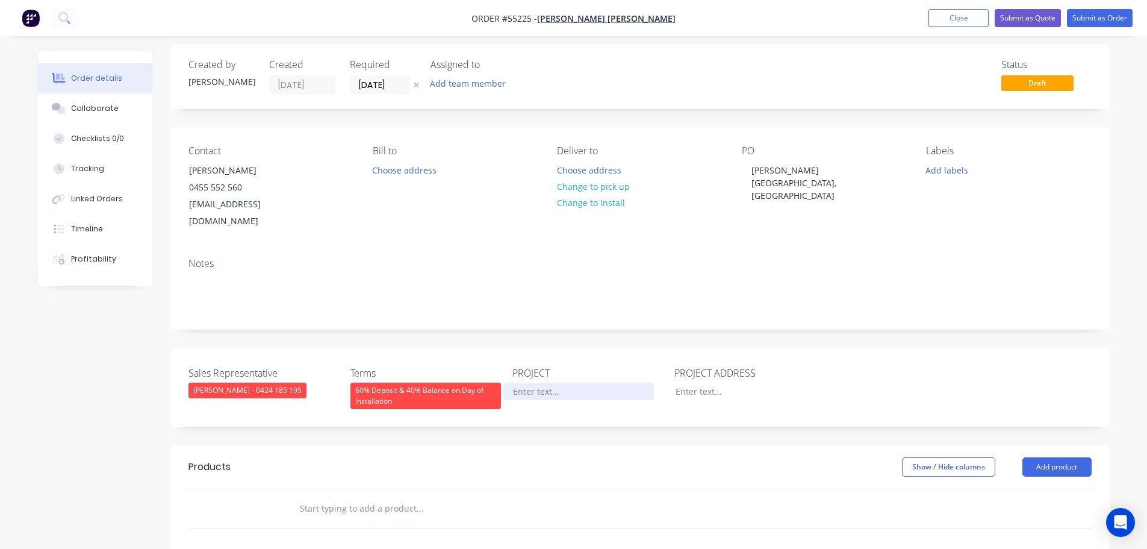
scroll to position [0, 0]
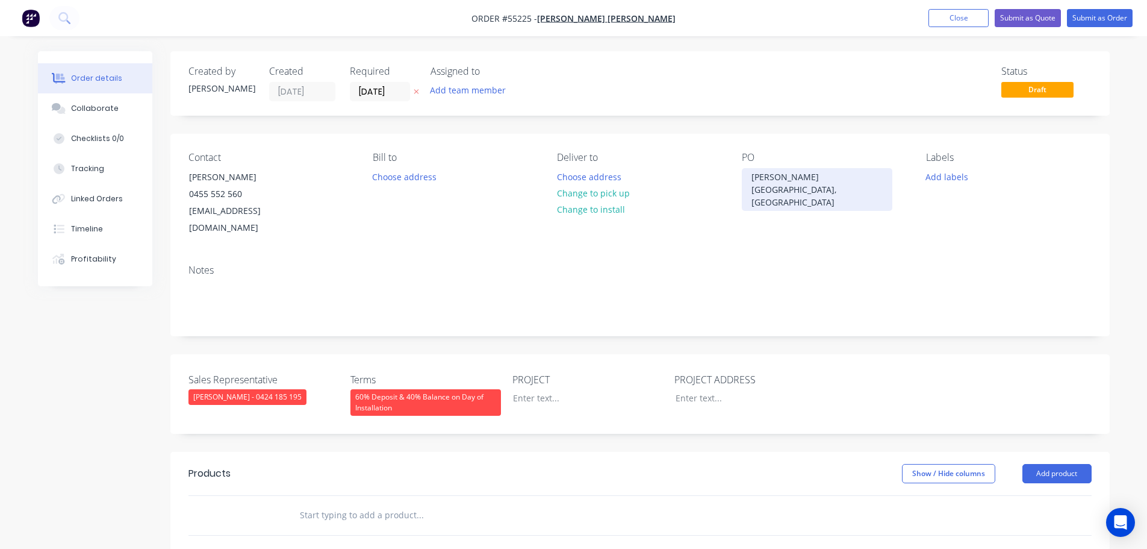
click at [791, 176] on div "[PERSON_NAME][GEOGRAPHIC_DATA], [GEOGRAPHIC_DATA]" at bounding box center [817, 189] width 151 height 43
copy div "[PERSON_NAME][GEOGRAPHIC_DATA], [GEOGRAPHIC_DATA]"
click at [520, 389] on div at bounding box center [579, 397] width 151 height 17
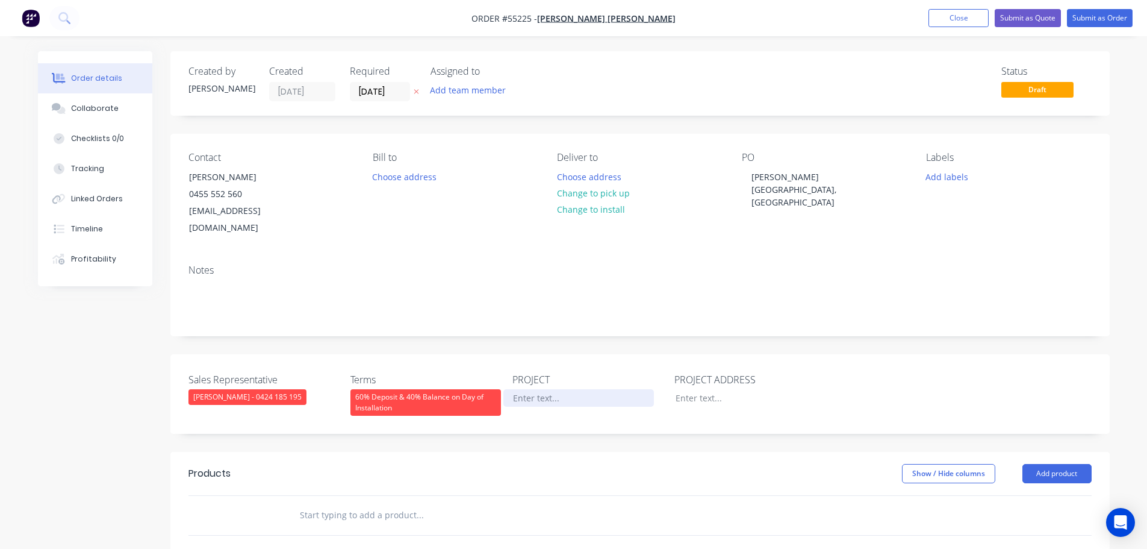
paste div
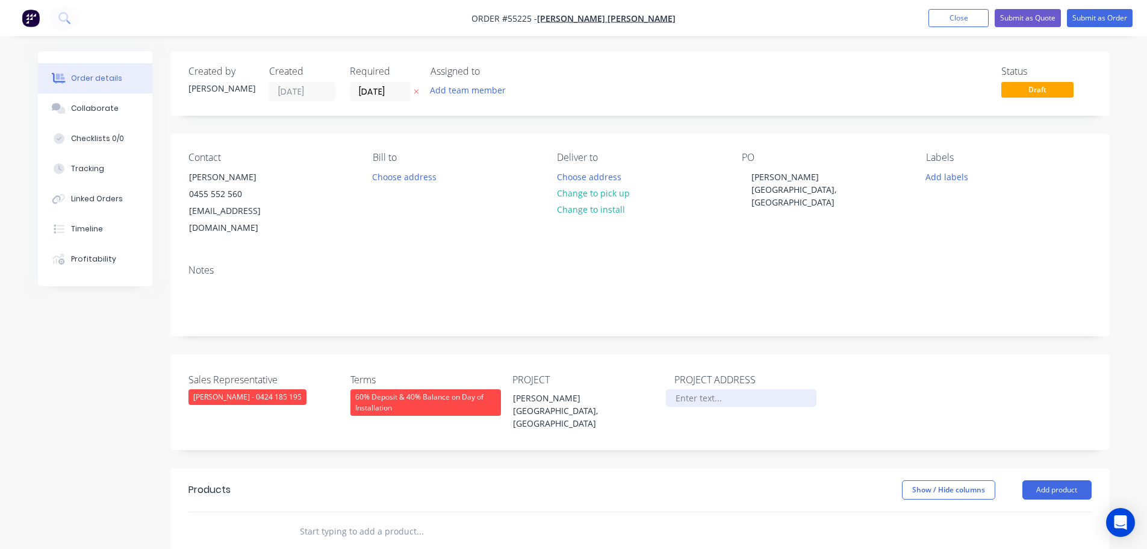
click at [689, 389] on div at bounding box center [741, 397] width 151 height 17
paste div
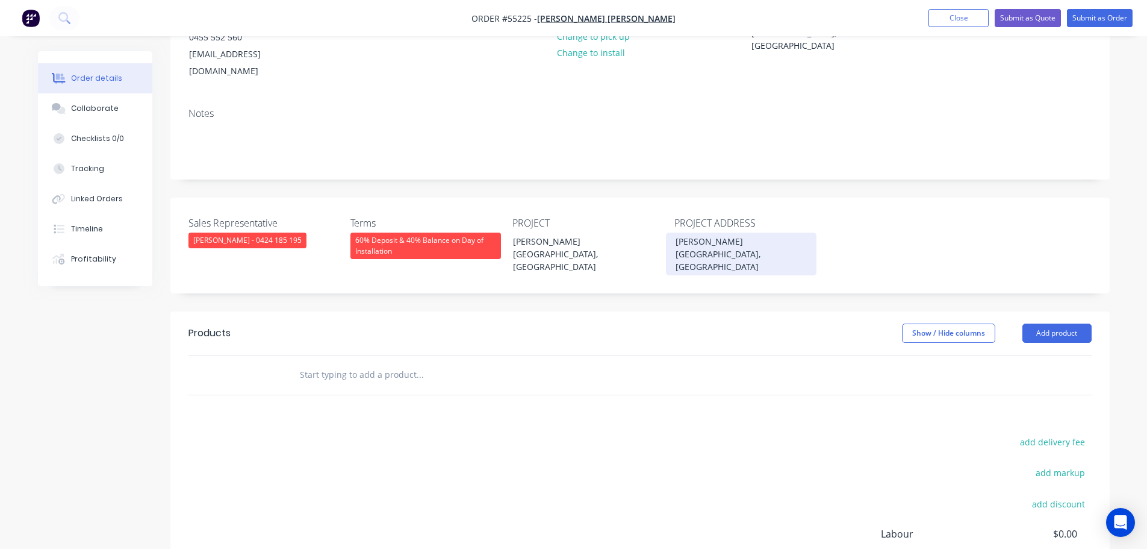
scroll to position [181, 0]
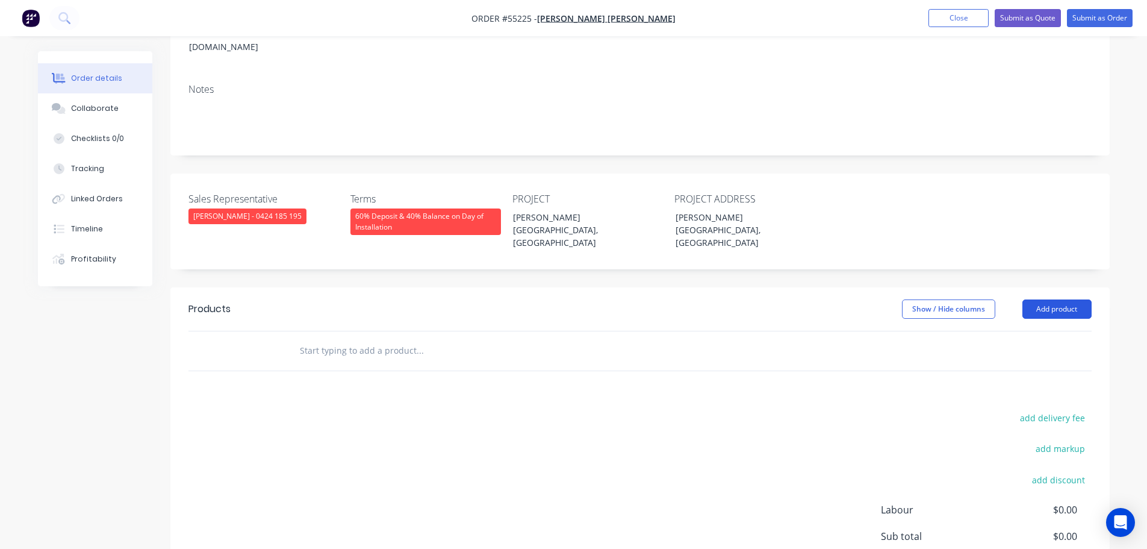
click at [1039, 299] on button "Add product" at bounding box center [1057, 308] width 69 height 19
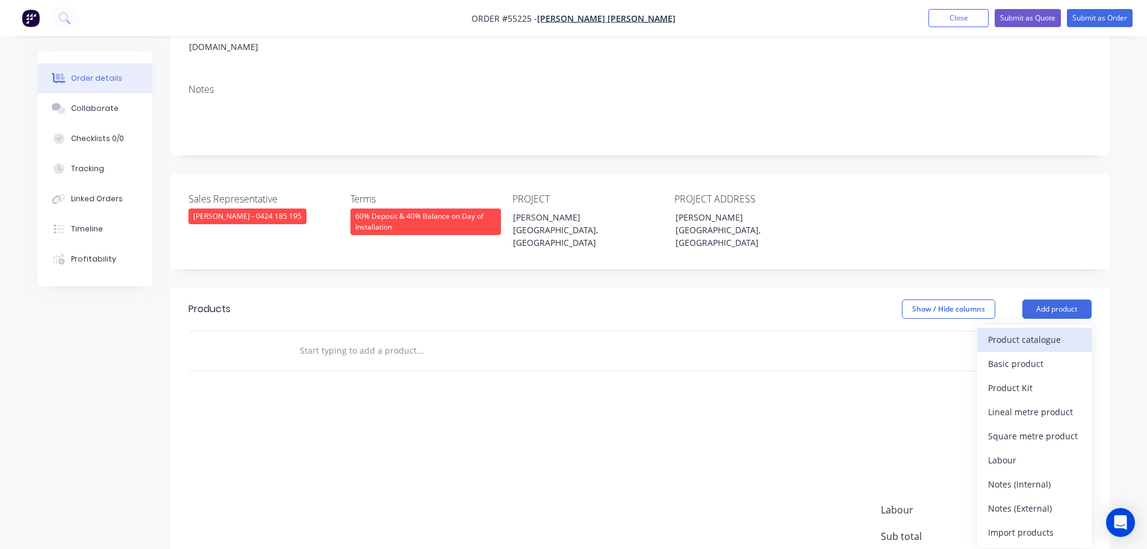
click at [1021, 331] on div "Product catalogue" at bounding box center [1034, 339] width 93 height 17
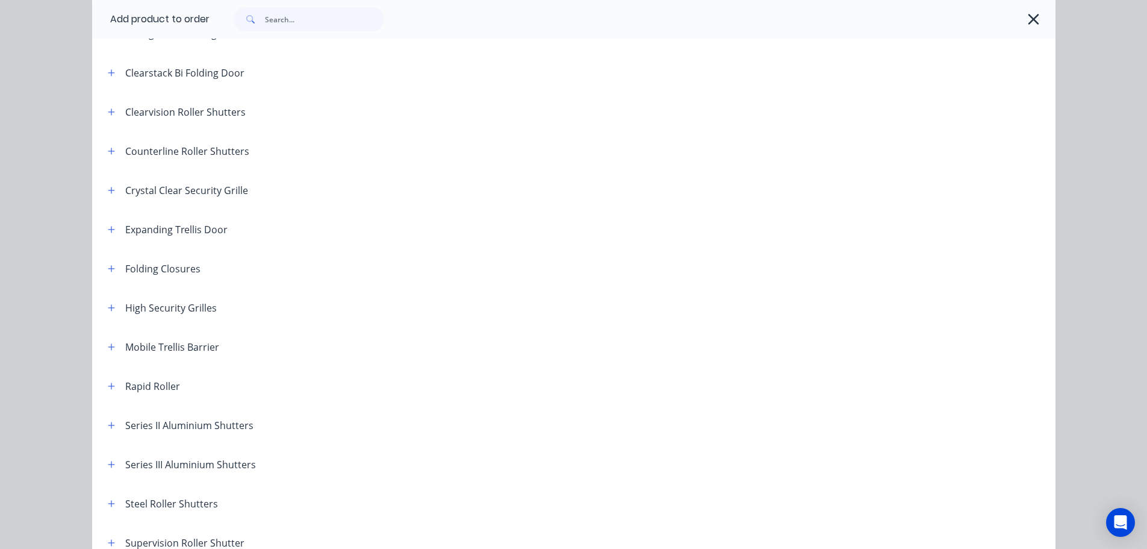
scroll to position [241, 0]
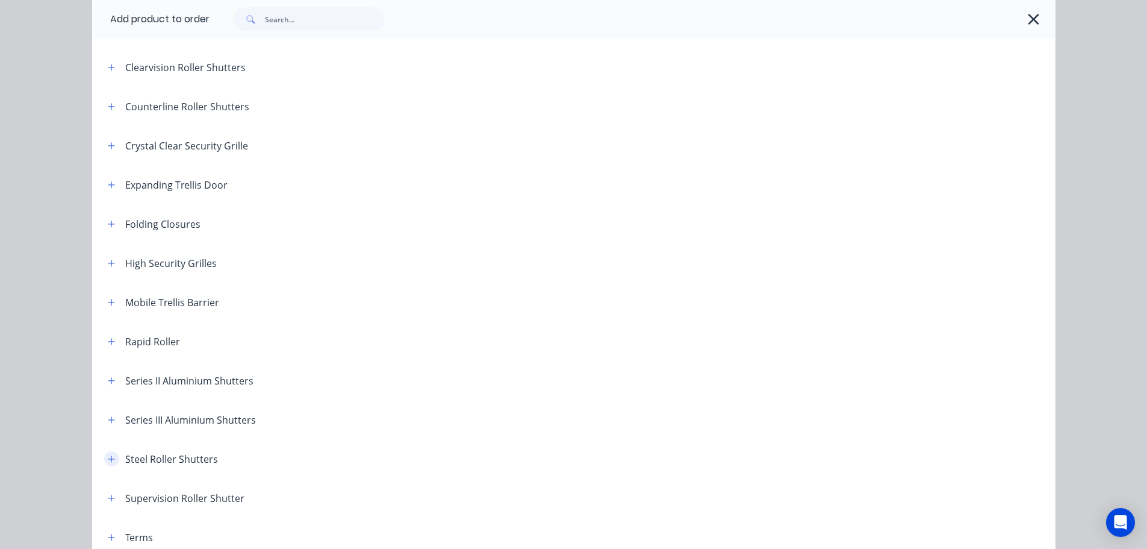
click at [104, 457] on button "button" at bounding box center [111, 458] width 15 height 15
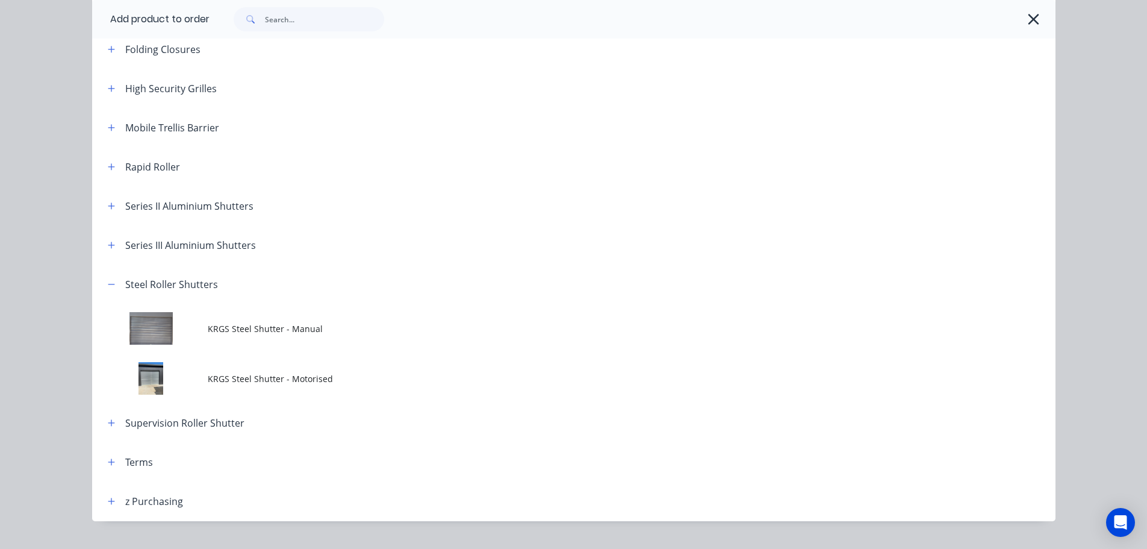
scroll to position [422, 0]
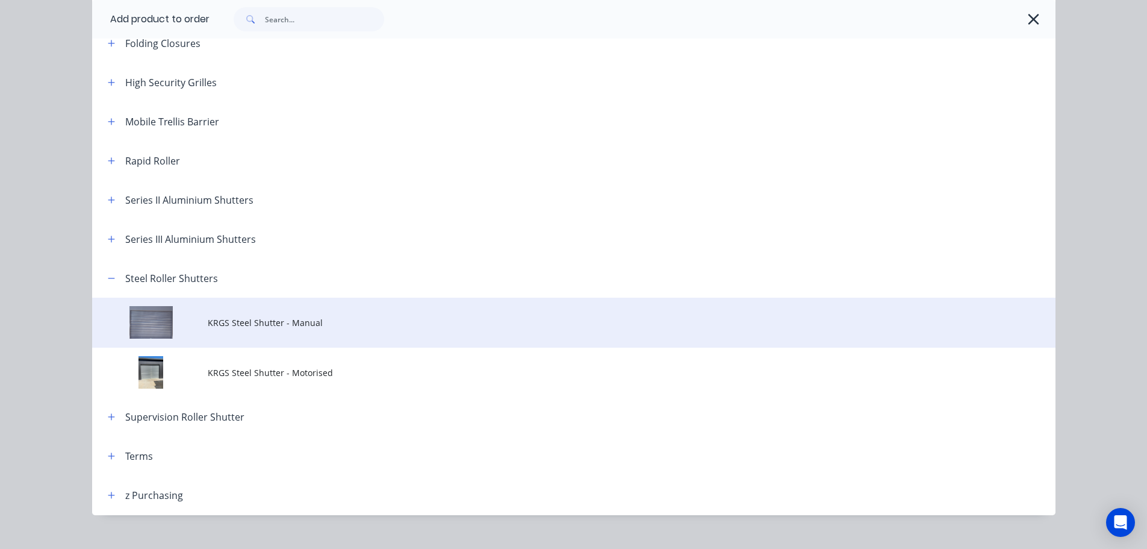
click at [242, 326] on span "KRGS Steel Shutter - Manual" at bounding box center [547, 322] width 678 height 13
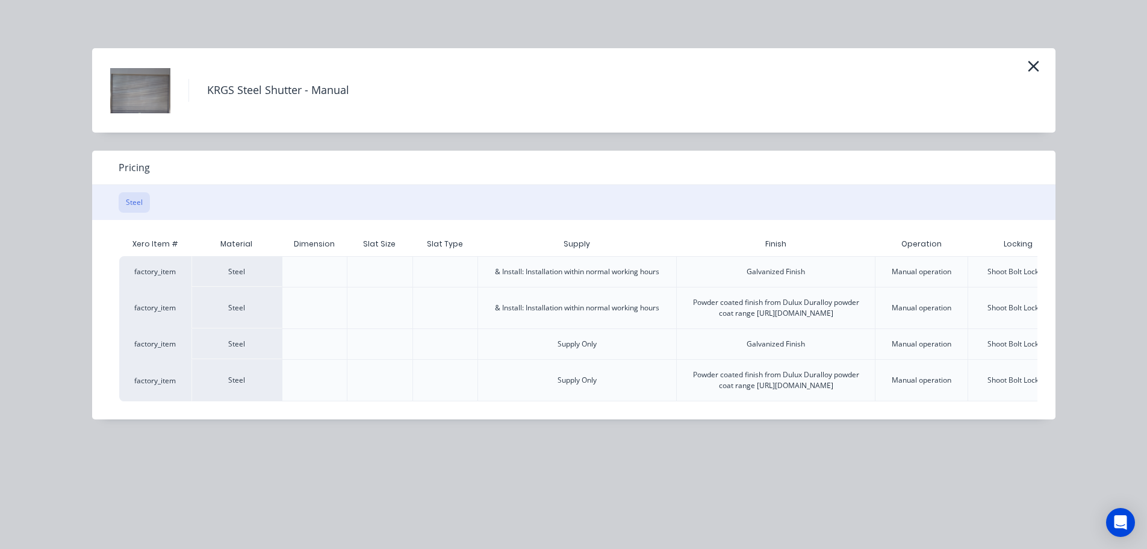
scroll to position [0, 96]
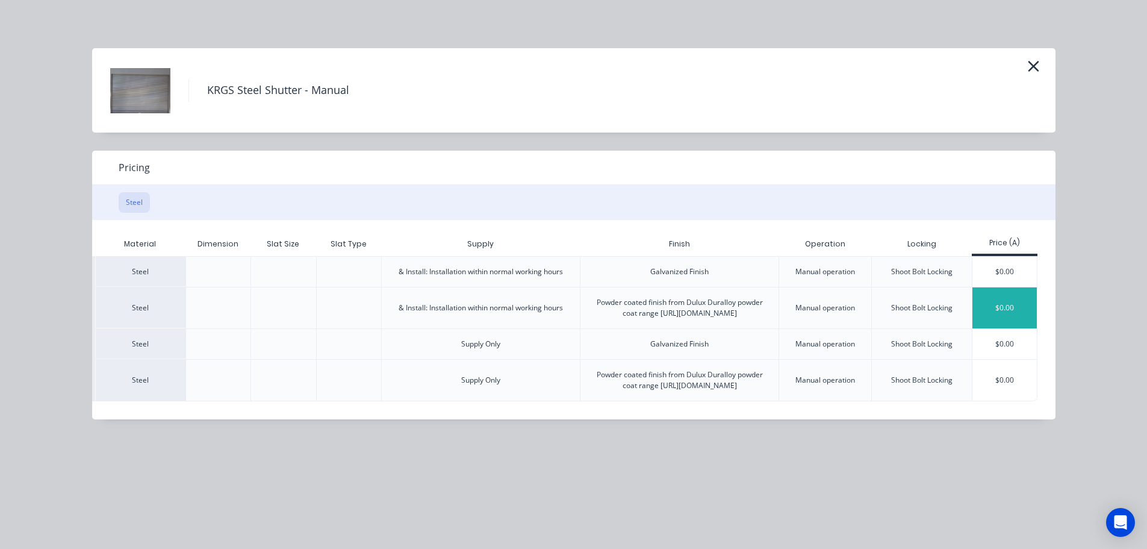
click at [997, 315] on div "$0.00" at bounding box center [1005, 307] width 64 height 41
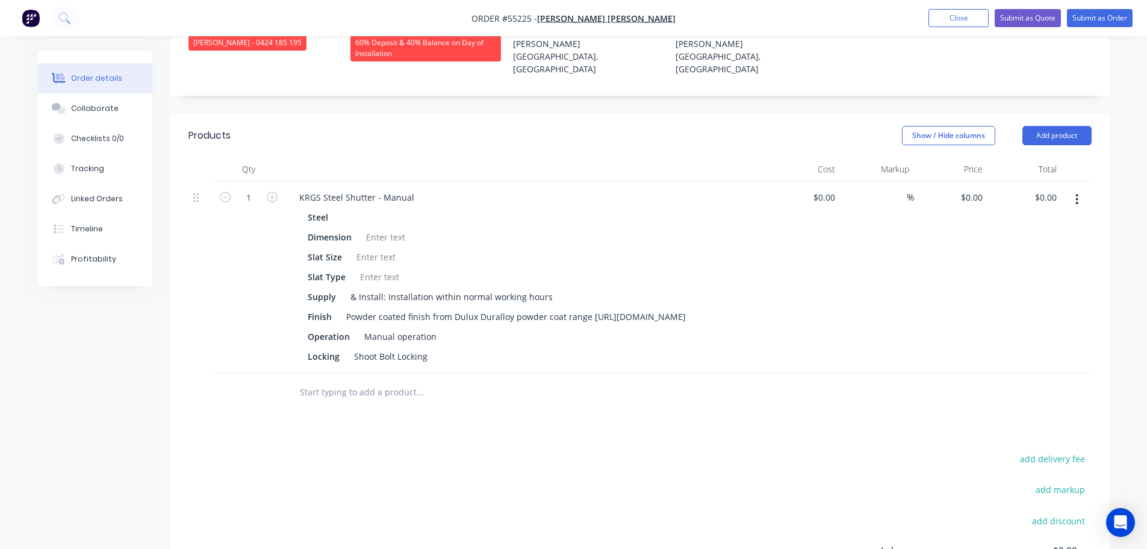
scroll to position [361, 0]
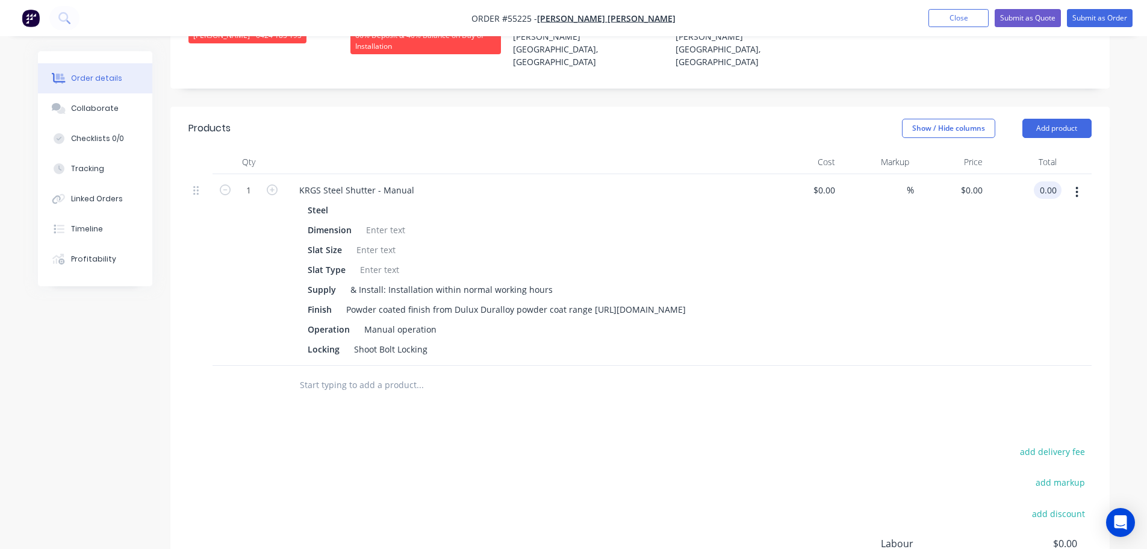
drag, startPoint x: 1057, startPoint y: 155, endPoint x: 1037, endPoint y: 175, distance: 28.5
click at [1037, 175] on div "0.00 0.00" at bounding box center [1025, 270] width 74 height 192
drag, startPoint x: 1058, startPoint y: 158, endPoint x: 1041, endPoint y: 185, distance: 32.2
click at [1041, 185] on div "0.00 0.00" at bounding box center [1025, 270] width 74 height 192
type input "11665"
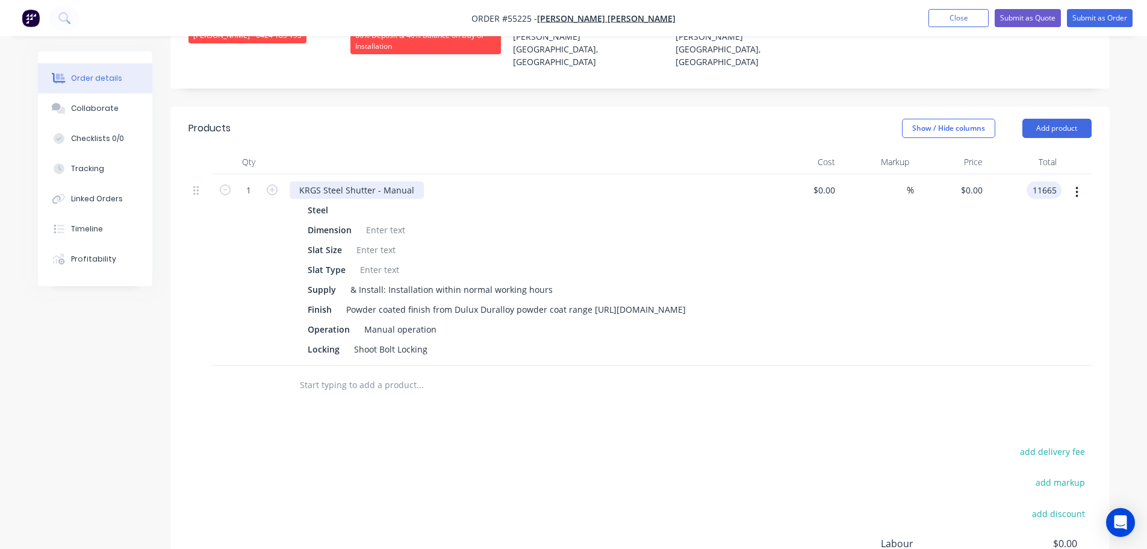
type input "$11,665.00"
click at [297, 181] on div "KRGS Steel Shutter - Manual" at bounding box center [357, 189] width 134 height 17
click at [299, 181] on div "KRGS Steel Shutter - Manual" at bounding box center [357, 189] width 134 height 17
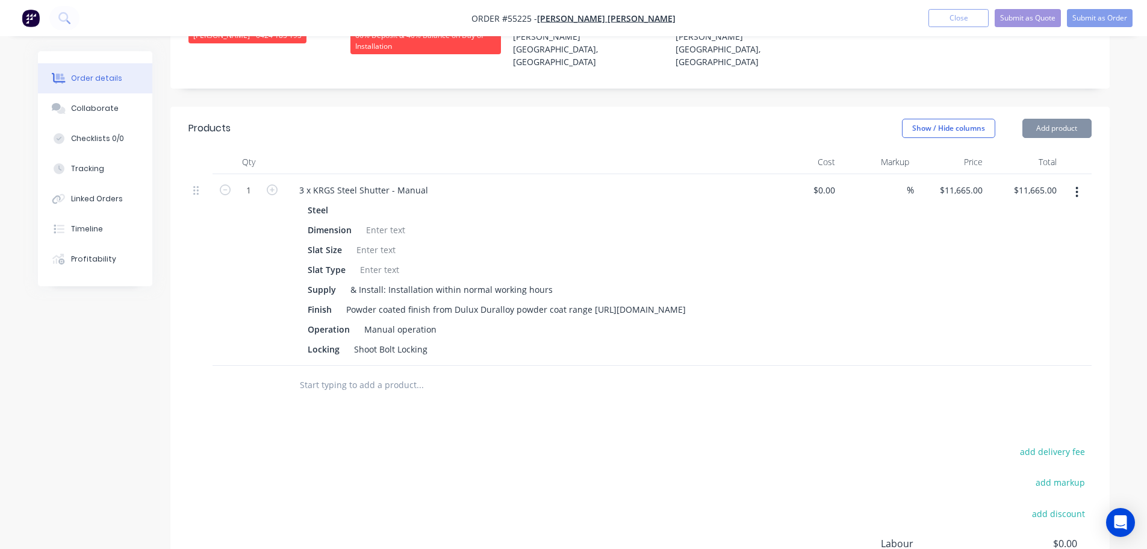
click at [389, 221] on div at bounding box center [385, 229] width 49 height 17
click at [390, 221] on div at bounding box center [385, 229] width 49 height 17
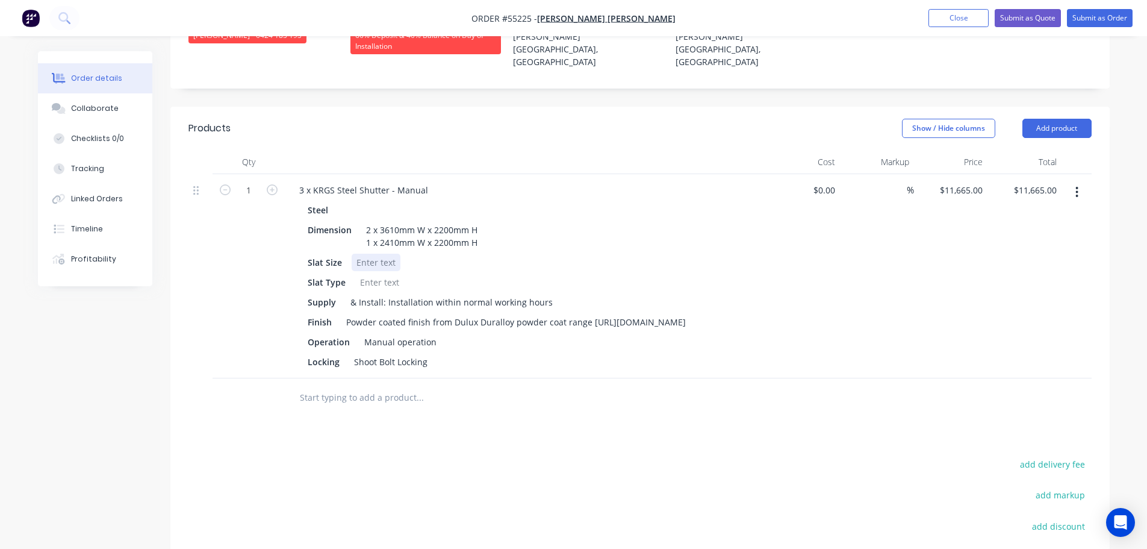
click at [367, 254] on div at bounding box center [376, 262] width 49 height 17
click at [384, 273] on div at bounding box center [379, 281] width 49 height 17
click at [598, 313] on div "Powder coated finish from Dulux Duralloy powder coat range [URL][DOMAIN_NAME]" at bounding box center [516, 321] width 349 height 17
drag, startPoint x: 392, startPoint y: 321, endPoint x: 420, endPoint y: 386, distance: 70.2
click at [392, 333] on div "Manual operation" at bounding box center [401, 341] width 82 height 17
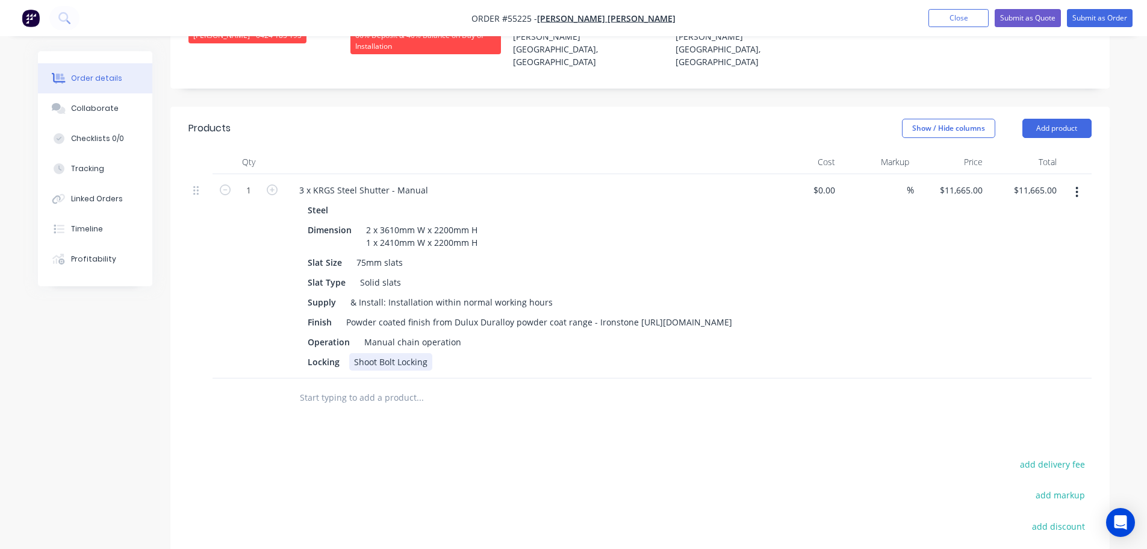
click at [439, 353] on div "Locking Shoot Bolt Locking" at bounding box center [523, 361] width 441 height 17
click at [1078, 187] on icon "button" at bounding box center [1077, 192] width 2 height 11
click at [997, 239] on div "Duplicate" at bounding box center [1034, 247] width 93 height 17
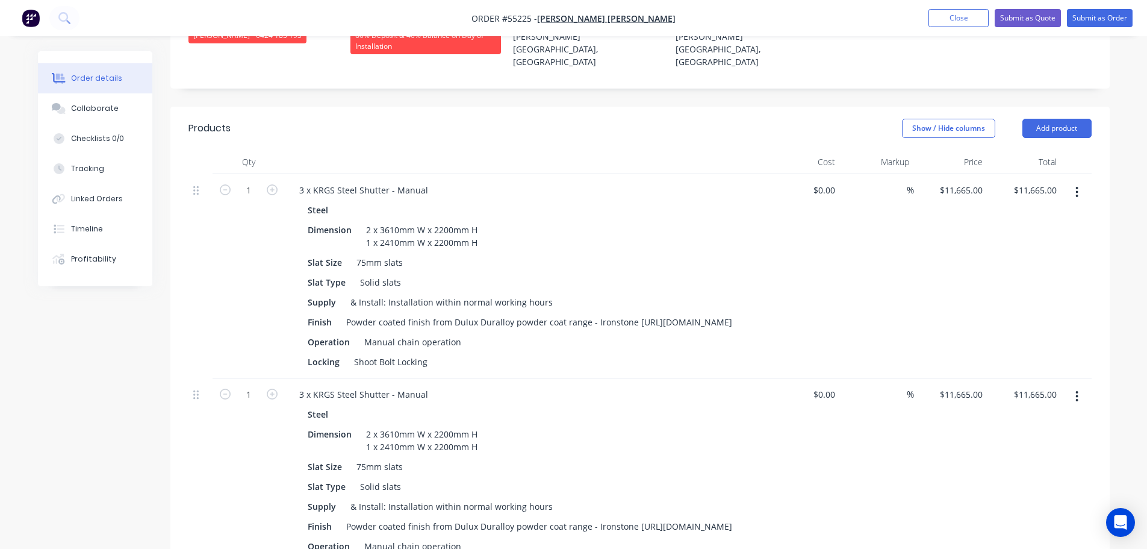
scroll to position [482, 0]
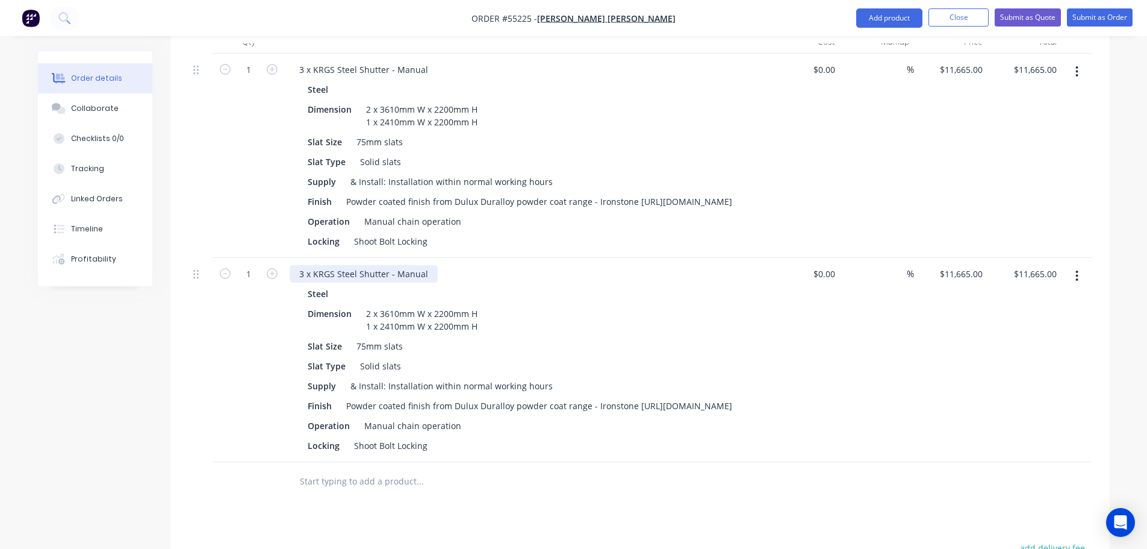
click at [304, 265] on div "3 x KRGS Steel Shutter - Manual" at bounding box center [364, 273] width 148 height 17
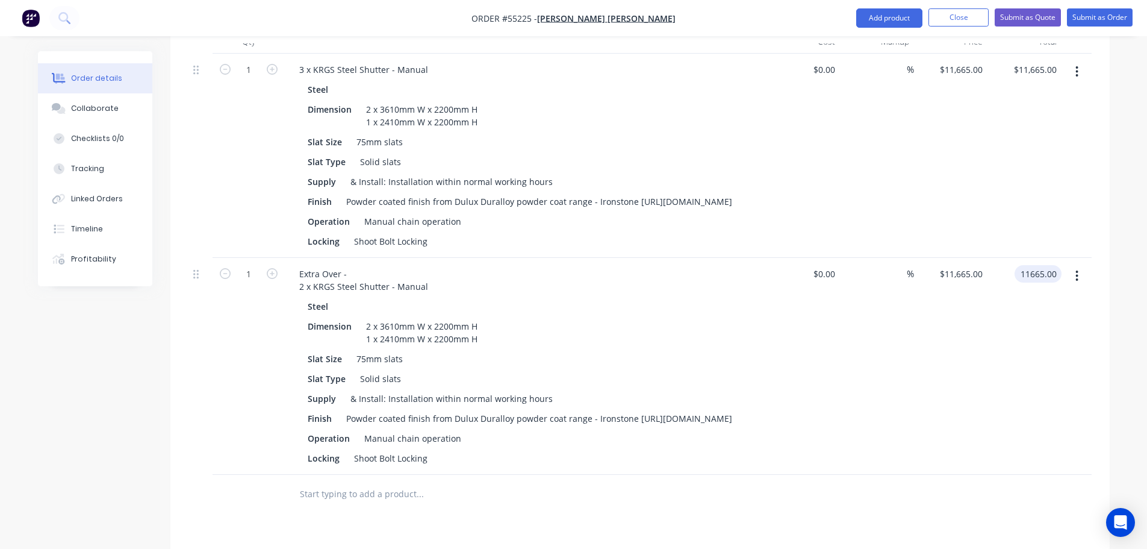
click at [1040, 265] on input "11665.00" at bounding box center [1041, 273] width 42 height 17
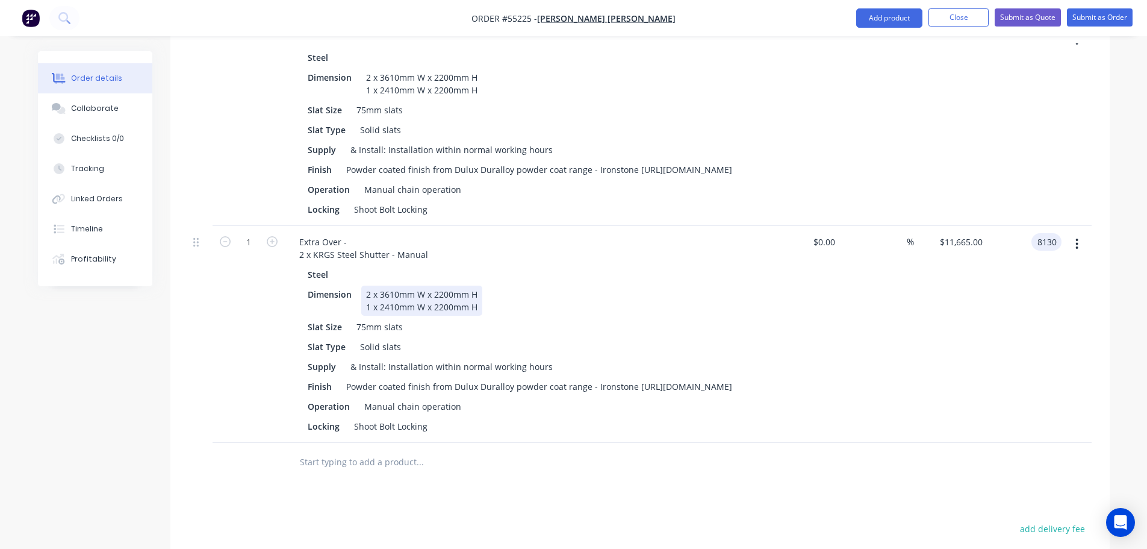
scroll to position [542, 0]
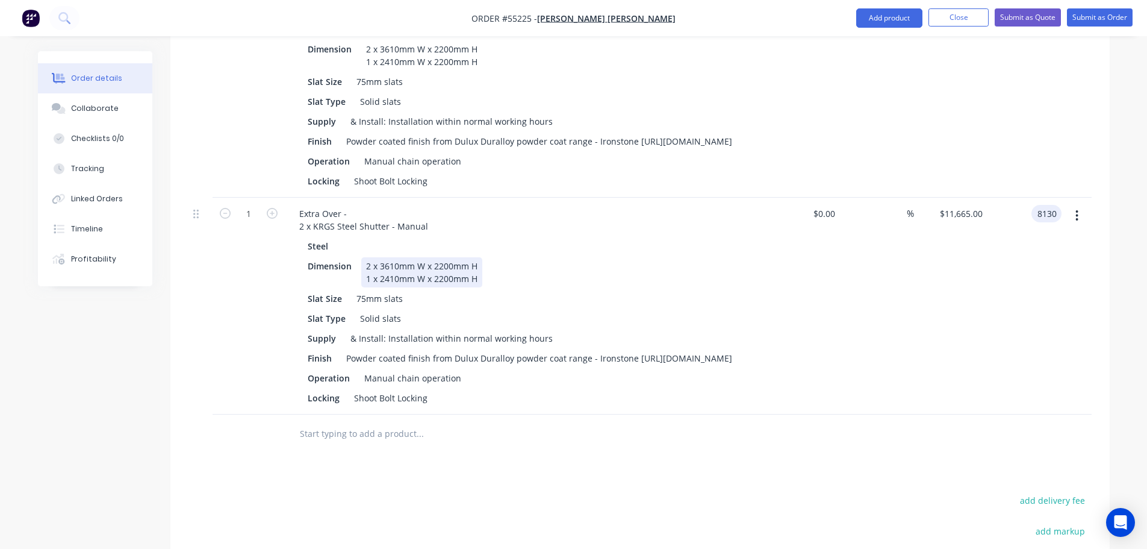
type input "8130"
type input "$8,130.00"
drag, startPoint x: 477, startPoint y: 258, endPoint x: 360, endPoint y: 261, distance: 116.9
click at [360, 261] on div "Dimension 2 x 3610mm W x 2200mm H 1 x 2410mm W x 2200mm H" at bounding box center [523, 272] width 441 height 30
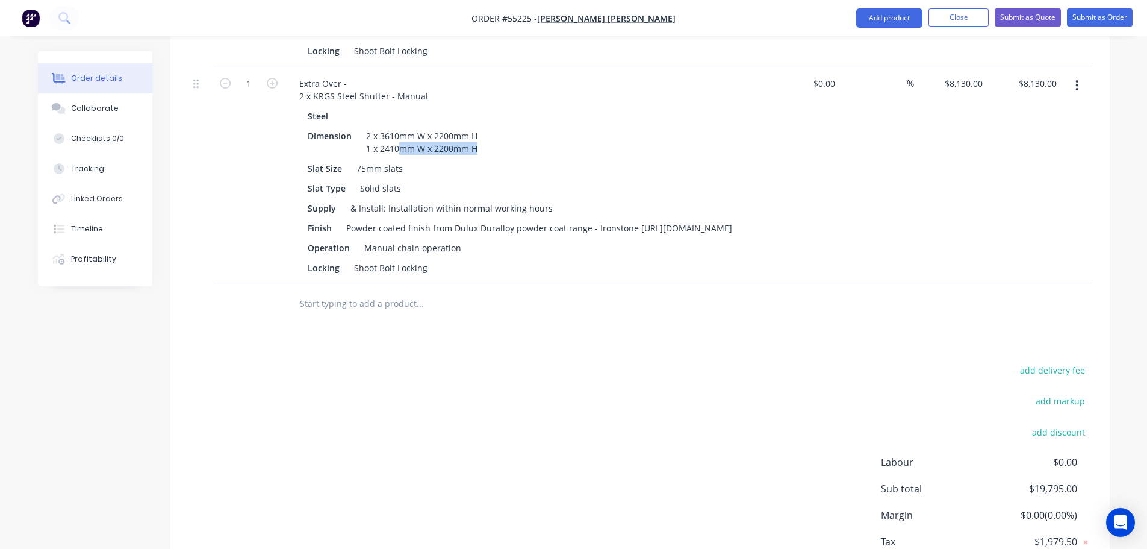
scroll to position [505, 0]
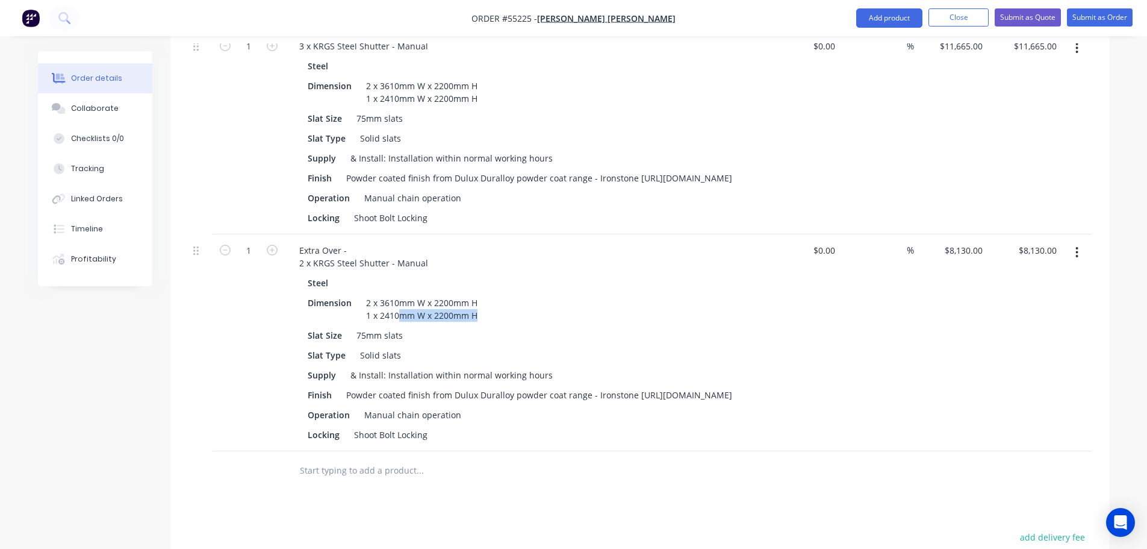
click at [485, 294] on div "Dimension 2 x 3610mm W x 2200mm H 1 x 2410mm W x 2200mm H" at bounding box center [523, 309] width 441 height 30
drag, startPoint x: 476, startPoint y: 296, endPoint x: 361, endPoint y: 299, distance: 115.1
click at [361, 299] on div "2 x 3610mm W x 2200mm H 1 x 2410mm W x 2200mm H" at bounding box center [421, 309] width 121 height 30
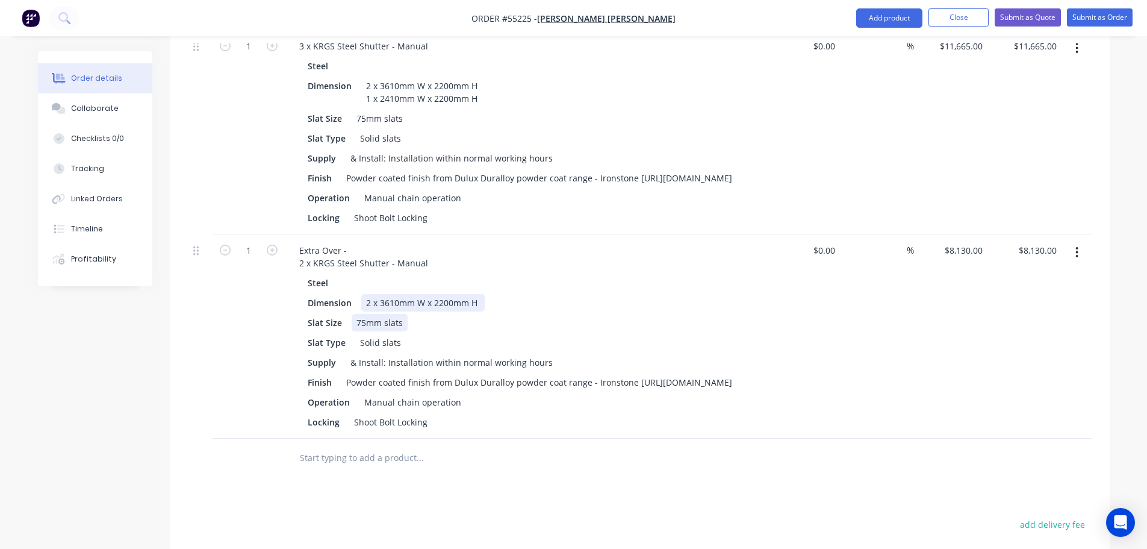
drag, startPoint x: 370, startPoint y: 280, endPoint x: 367, endPoint y: 309, distance: 29.1
click at [370, 294] on div "2 x 3610mm W x 2200mm H" at bounding box center [422, 302] width 123 height 17
click at [480, 294] on div "1 x 3610mm W x 2200mm H" at bounding box center [422, 302] width 123 height 17
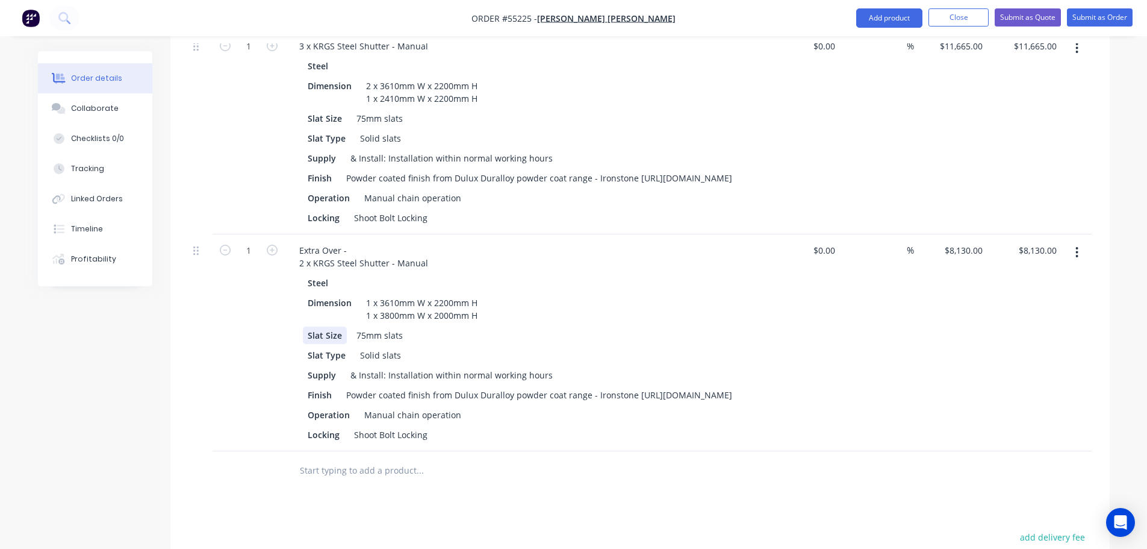
click at [304, 328] on div "Slat Size" at bounding box center [325, 334] width 44 height 17
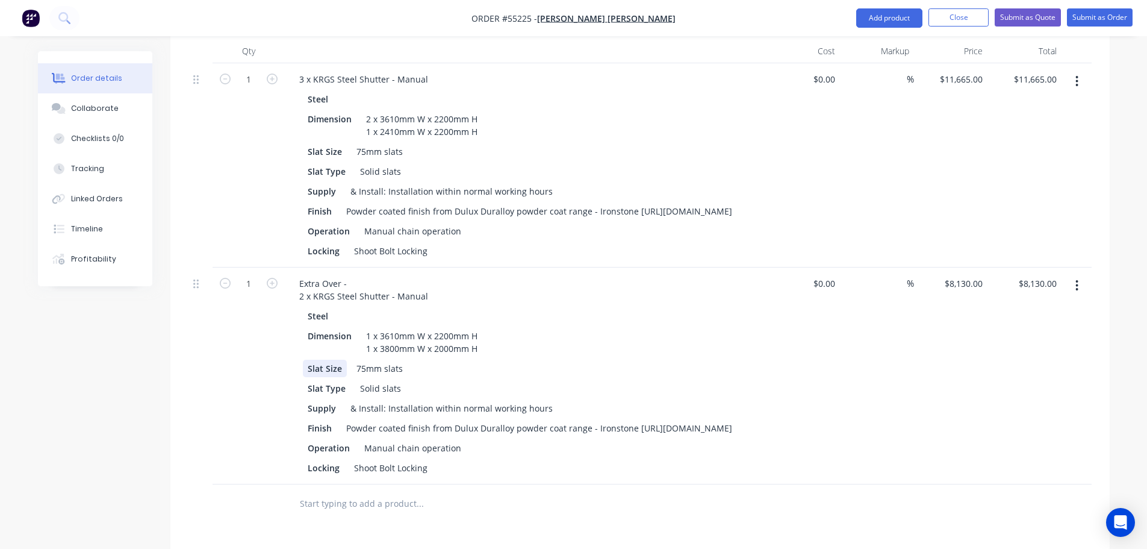
scroll to position [445, 0]
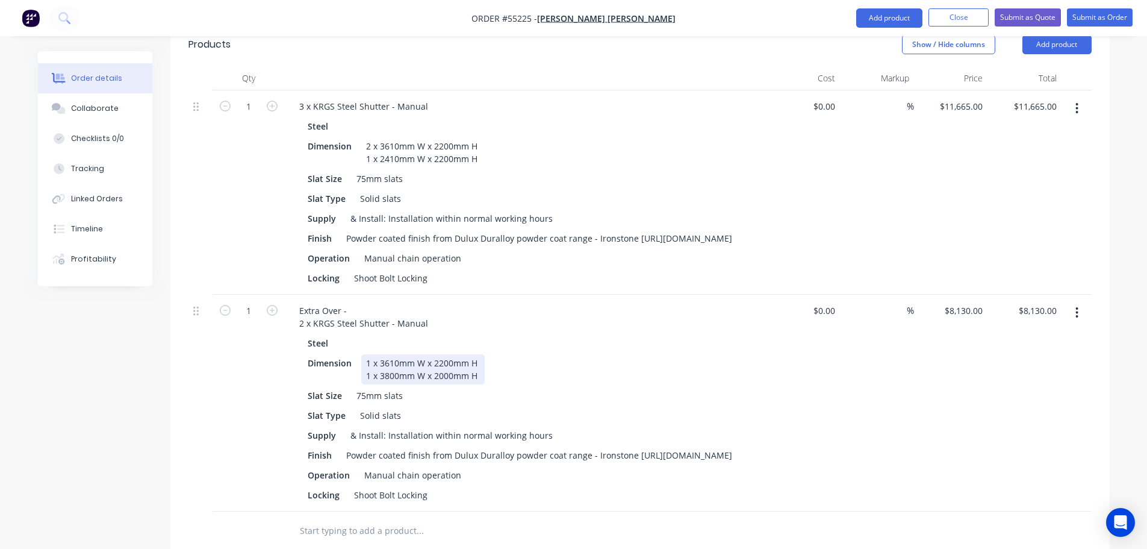
click at [481, 356] on div "1 x 3610mm W x 2200mm H 1 x 3800mm W x 2000mm H" at bounding box center [422, 369] width 123 height 30
click at [358, 389] on div "75mm slats" at bounding box center [380, 395] width 56 height 17
click at [355, 389] on div "75mm slats" at bounding box center [380, 395] width 56 height 17
click at [306, 390] on div "Slat Size" at bounding box center [325, 395] width 44 height 17
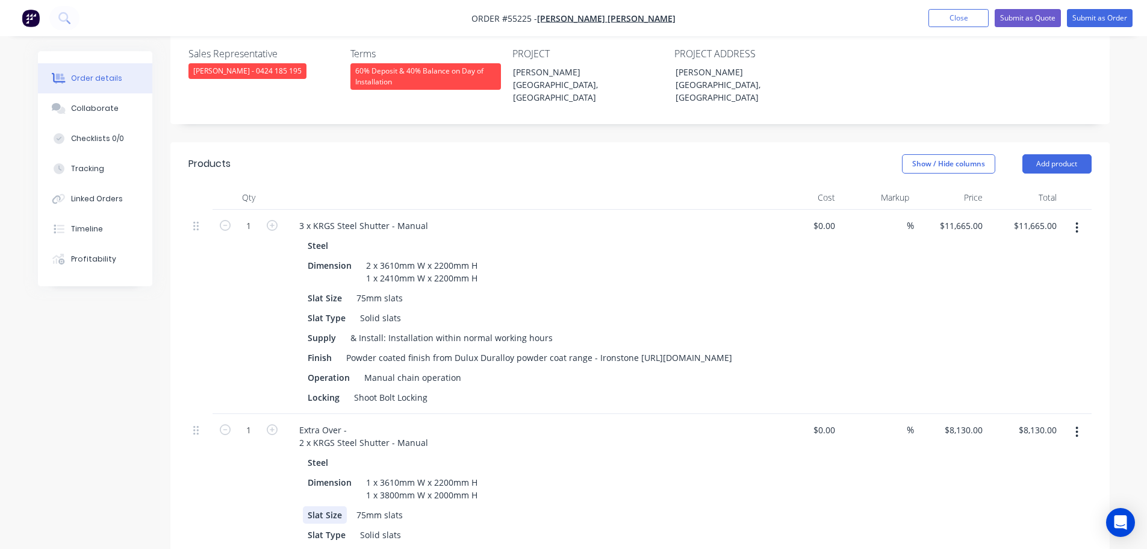
scroll to position [325, 0]
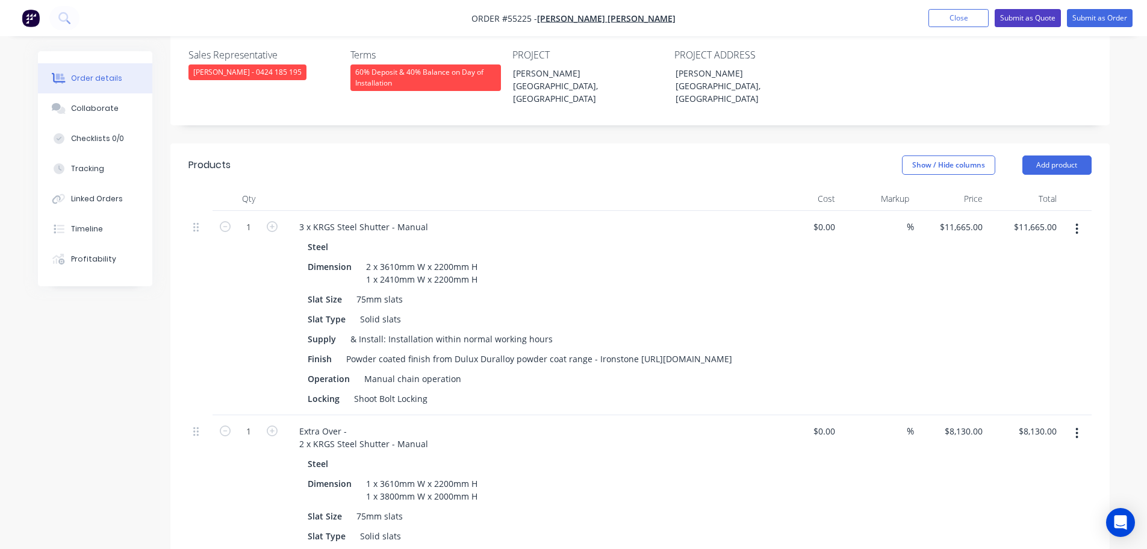
click at [1025, 13] on button "Submit as Quote" at bounding box center [1028, 18] width 66 height 18
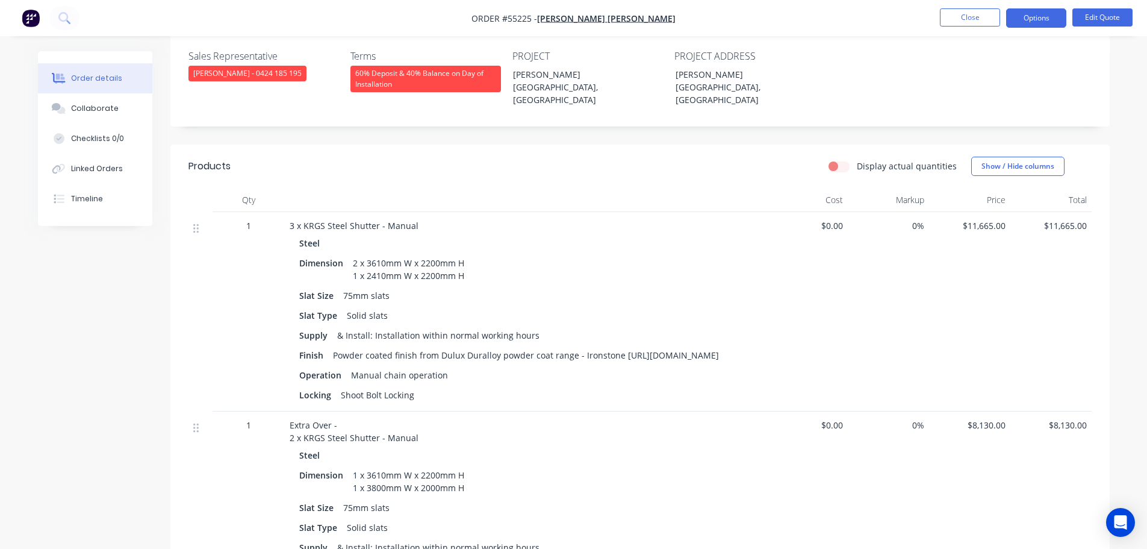
scroll to position [301, 0]
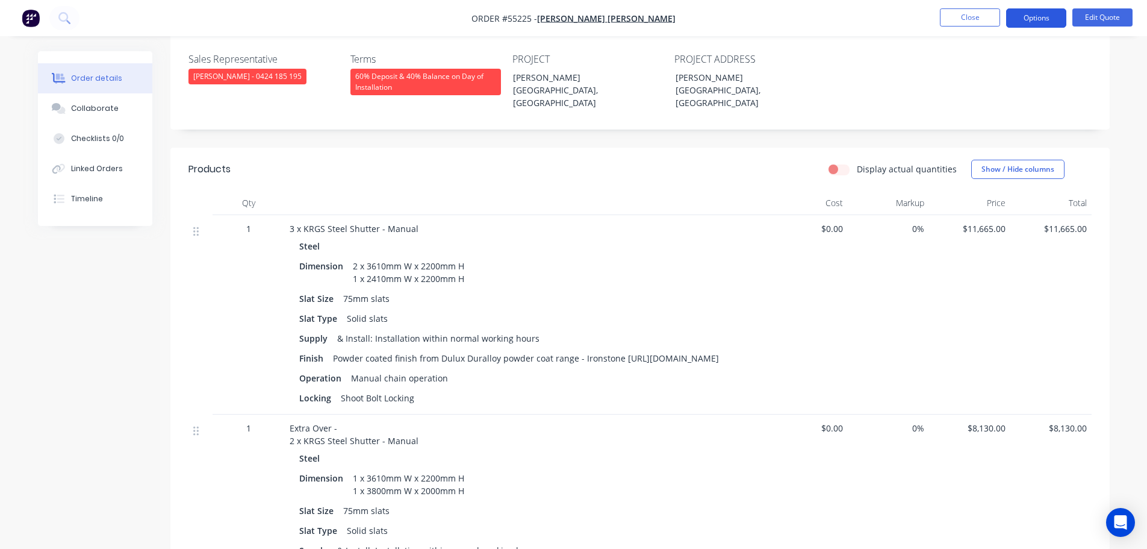
click at [1035, 23] on button "Options" at bounding box center [1037, 17] width 60 height 19
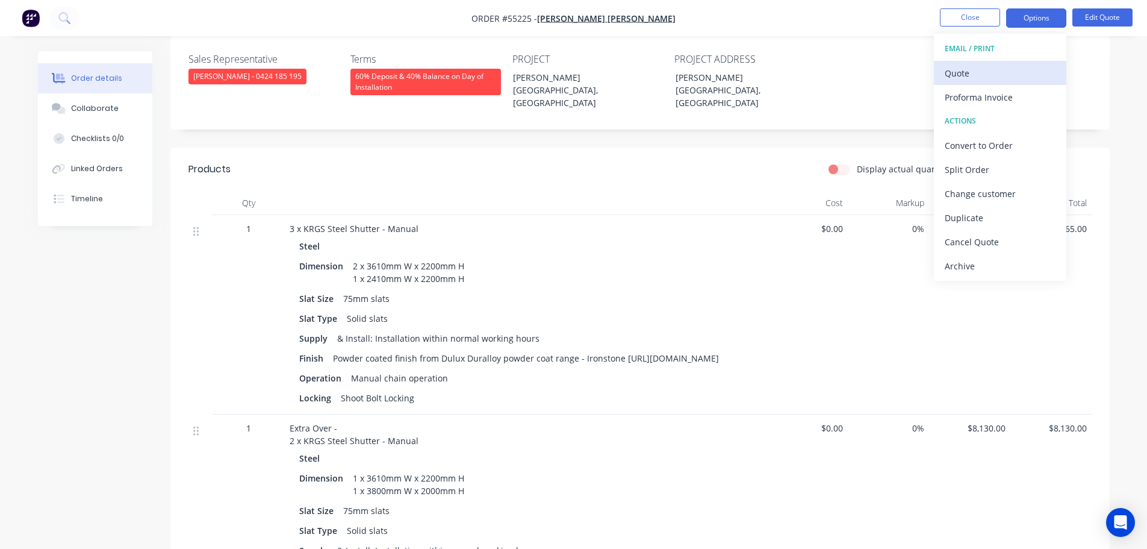
click at [948, 80] on div "Quote" at bounding box center [1000, 72] width 111 height 17
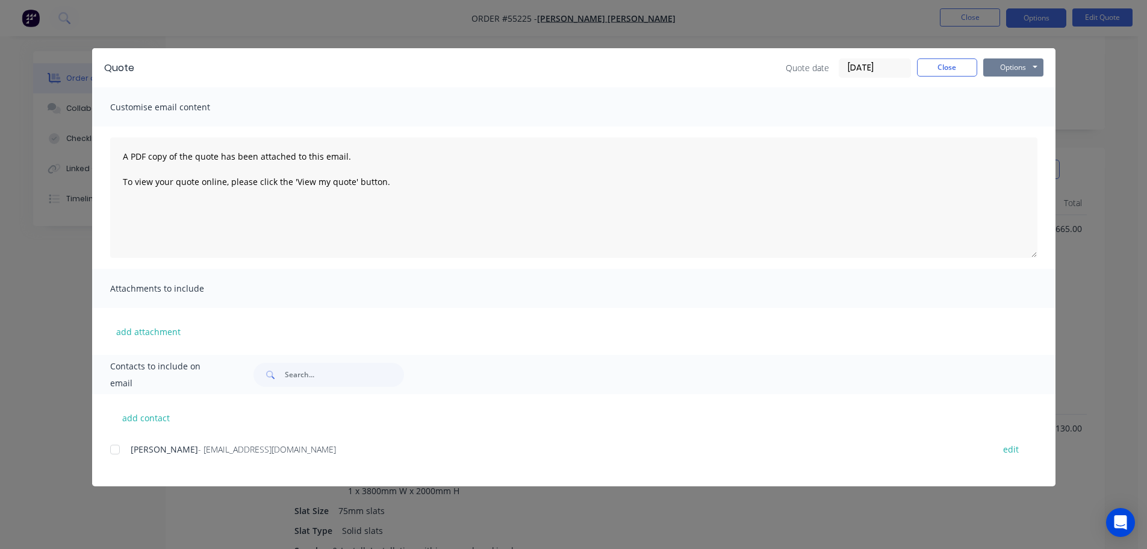
click at [992, 72] on button "Options" at bounding box center [1014, 67] width 60 height 18
click at [1005, 111] on button "Print" at bounding box center [1022, 109] width 77 height 20
click at [920, 67] on button "Close" at bounding box center [947, 67] width 60 height 18
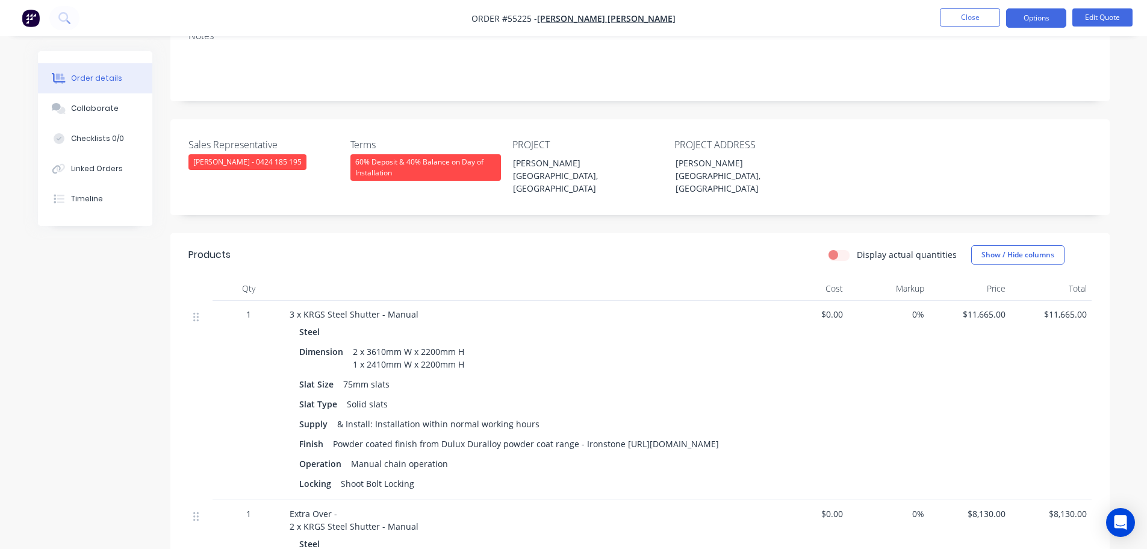
scroll to position [60, 0]
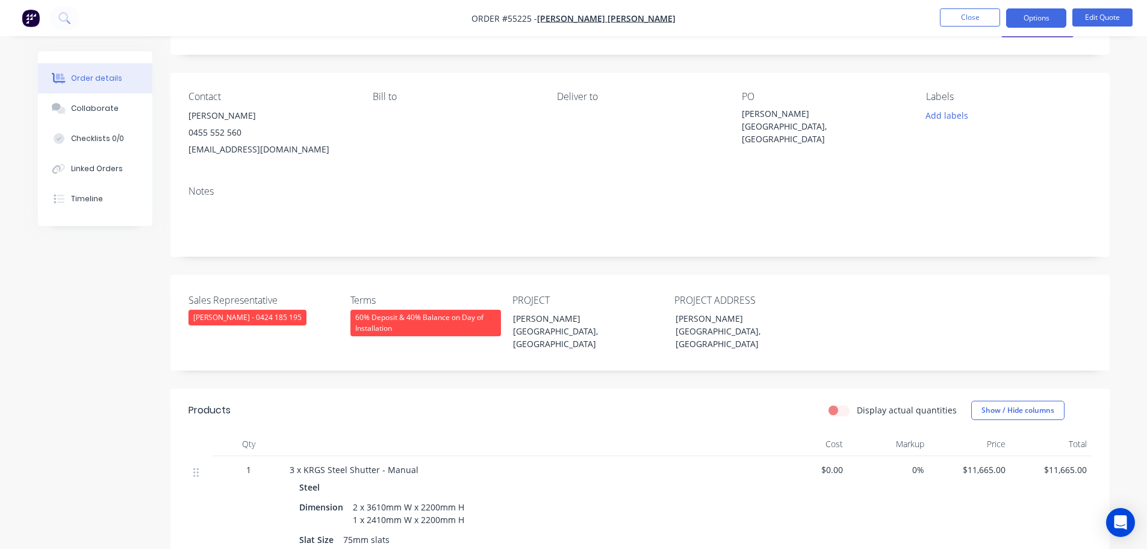
click at [229, 149] on div "calderman@hudel.com.au" at bounding box center [271, 149] width 165 height 17
copy div "calderman@hudel.com.au"
click at [718, 319] on div "[PERSON_NAME][GEOGRAPHIC_DATA], [GEOGRAPHIC_DATA]" at bounding box center [741, 331] width 151 height 43
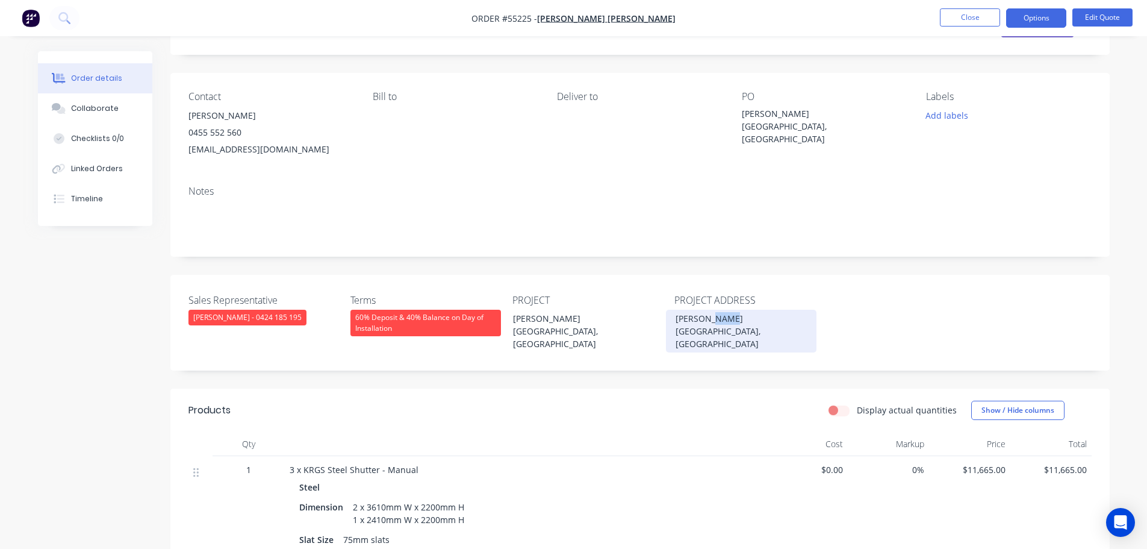
click at [718, 319] on div "[PERSON_NAME][GEOGRAPHIC_DATA], [GEOGRAPHIC_DATA]" at bounding box center [741, 331] width 151 height 43
copy div "[PERSON_NAME][GEOGRAPHIC_DATA], [GEOGRAPHIC_DATA]"
click at [242, 133] on span at bounding box center [242, 131] width 0 height 11
click at [1099, 17] on button "Edit Quote" at bounding box center [1103, 17] width 60 height 18
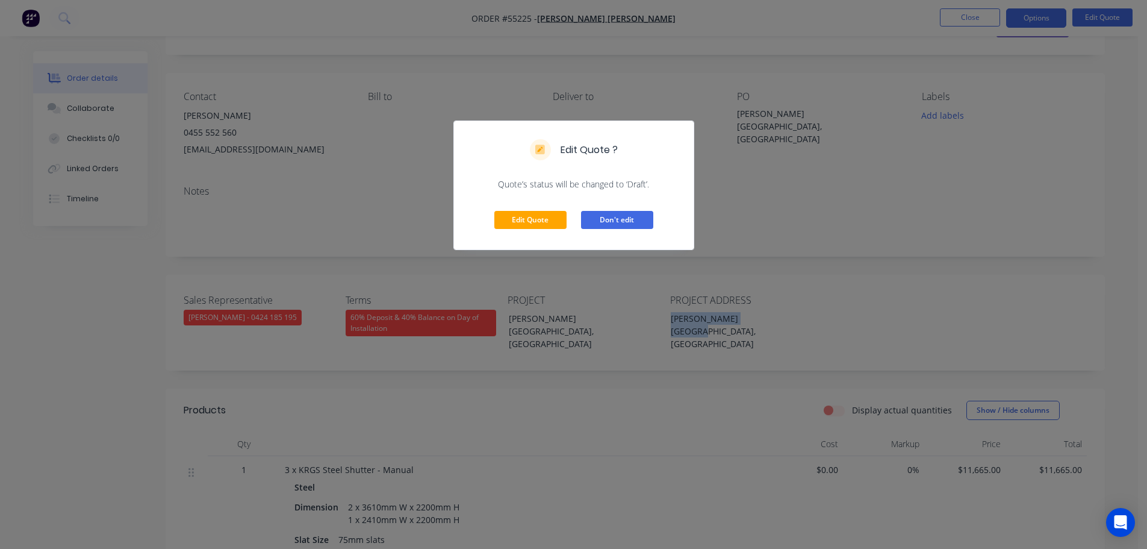
click at [620, 220] on button "Don't edit" at bounding box center [617, 220] width 72 height 18
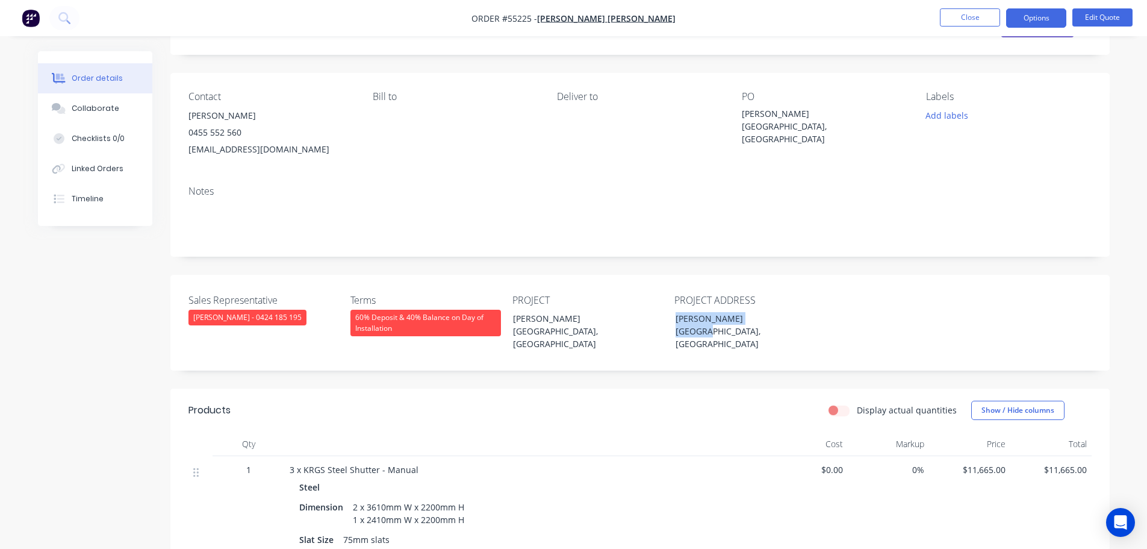
scroll to position [0, 0]
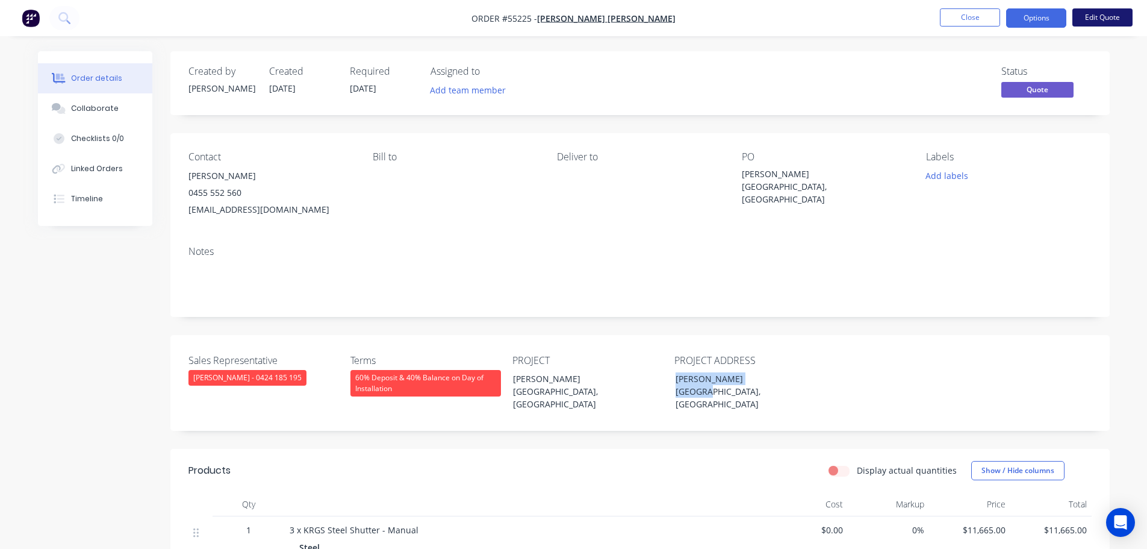
click at [1094, 20] on button "Edit Quote" at bounding box center [1103, 17] width 60 height 18
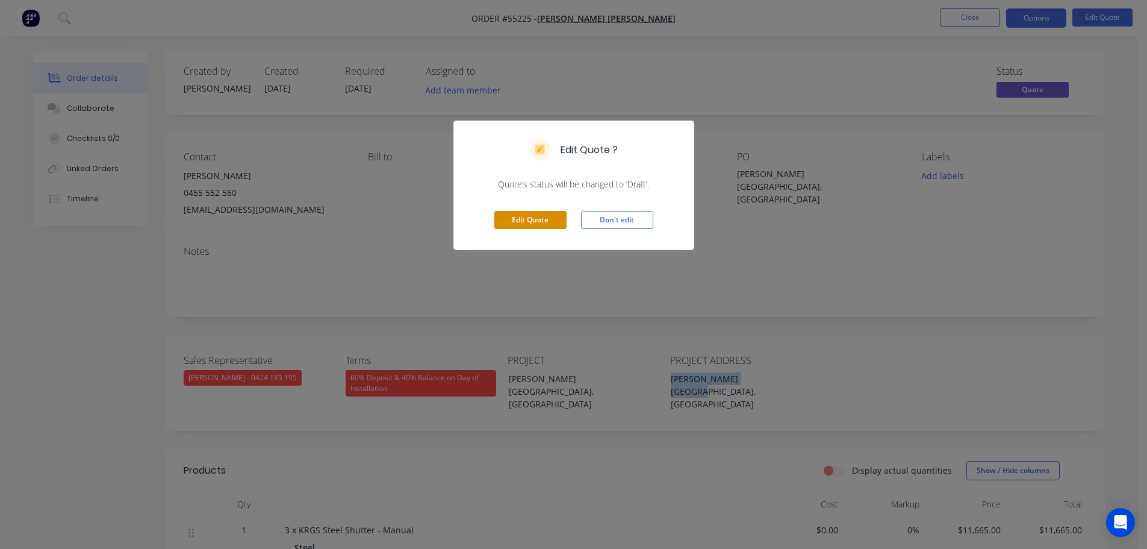
click at [520, 219] on button "Edit Quote" at bounding box center [531, 220] width 72 height 18
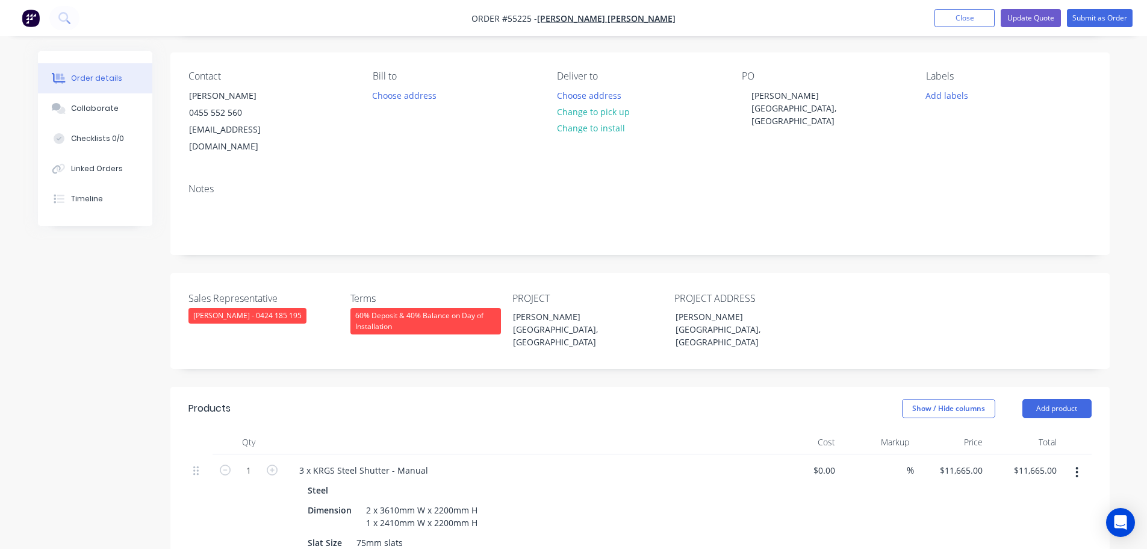
scroll to position [60, 0]
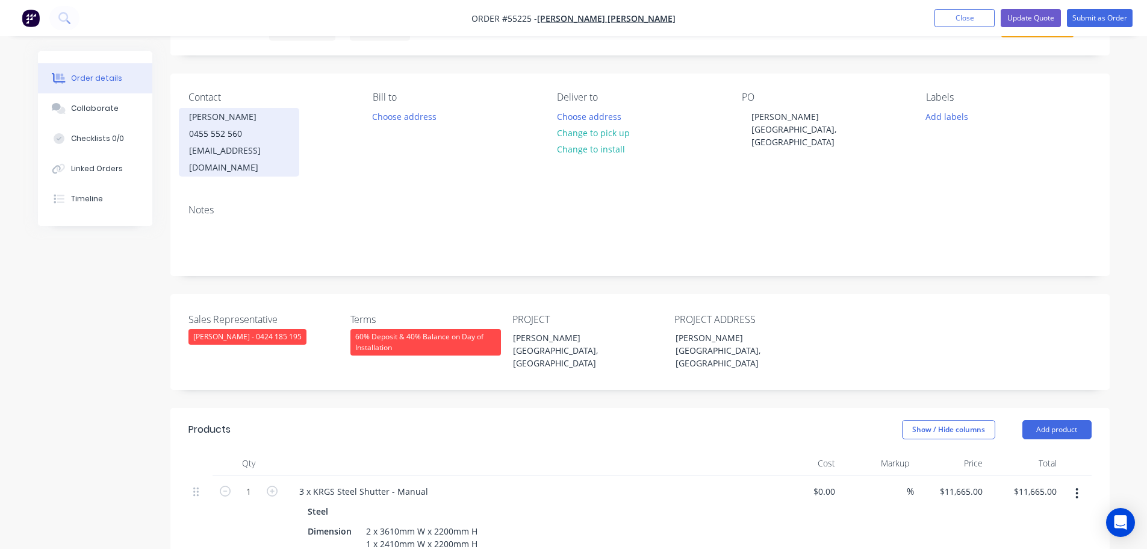
click at [284, 143] on div "calderman@hudel.com.au" at bounding box center [239, 159] width 100 height 34
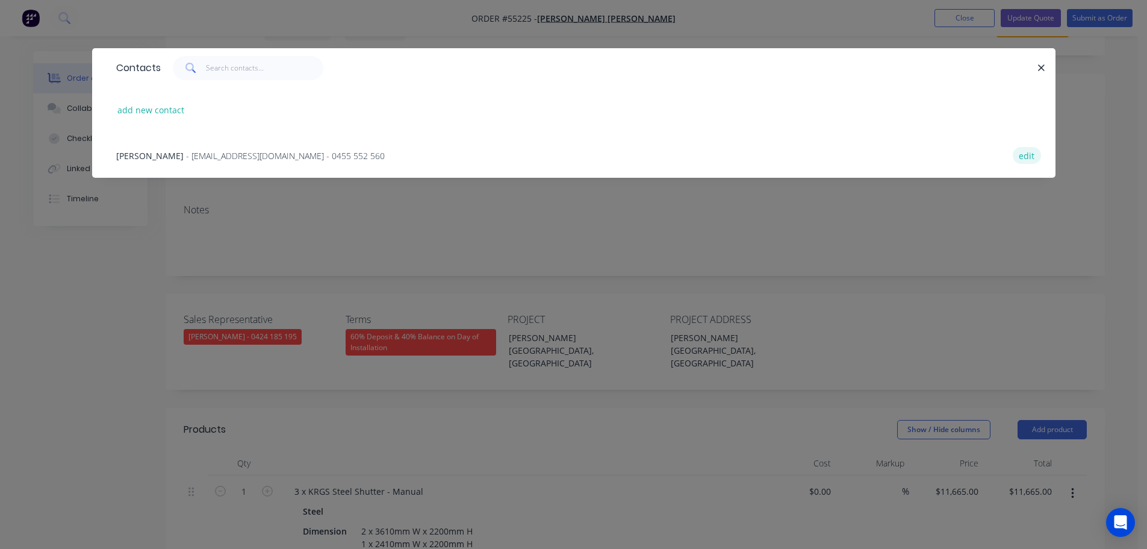
click at [1030, 158] on button "edit" at bounding box center [1027, 155] width 28 height 16
select select "AU"
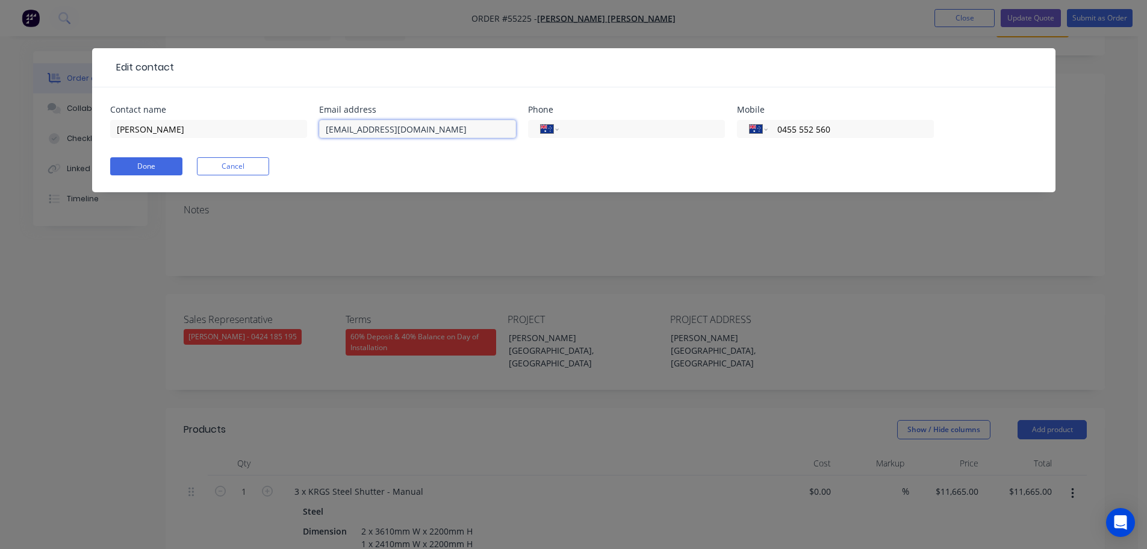
drag, startPoint x: 365, startPoint y: 129, endPoint x: 365, endPoint y: 164, distance: 34.9
click at [365, 134] on input "calderman@hudel.com.au" at bounding box center [417, 129] width 197 height 18
type input "cameron@hudel.com.au"
click at [148, 164] on button "Done" at bounding box center [146, 166] width 72 height 18
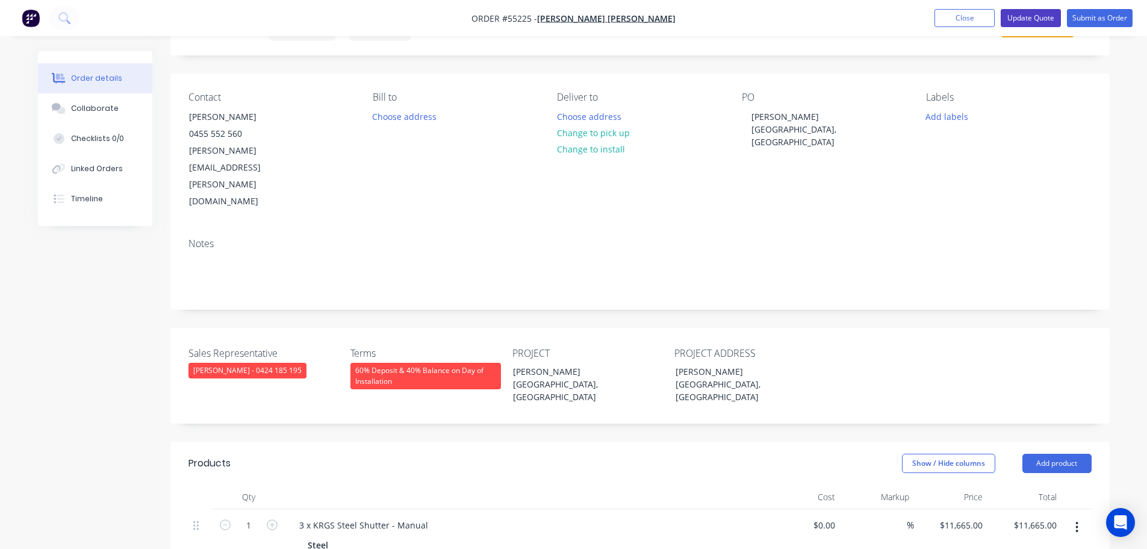
click at [1032, 13] on button "Update Quote" at bounding box center [1031, 18] width 60 height 18
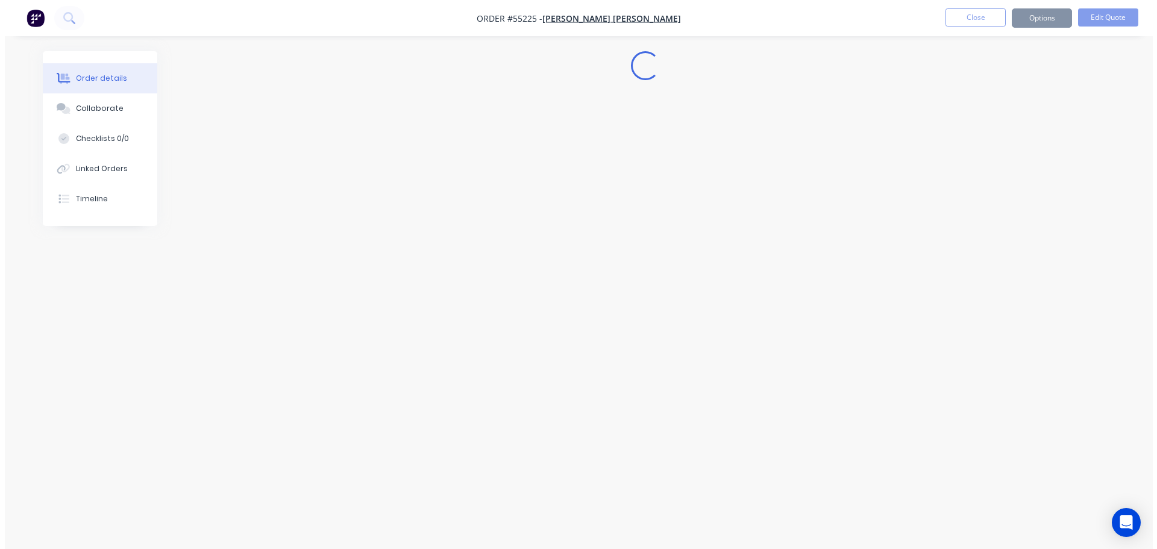
scroll to position [0, 0]
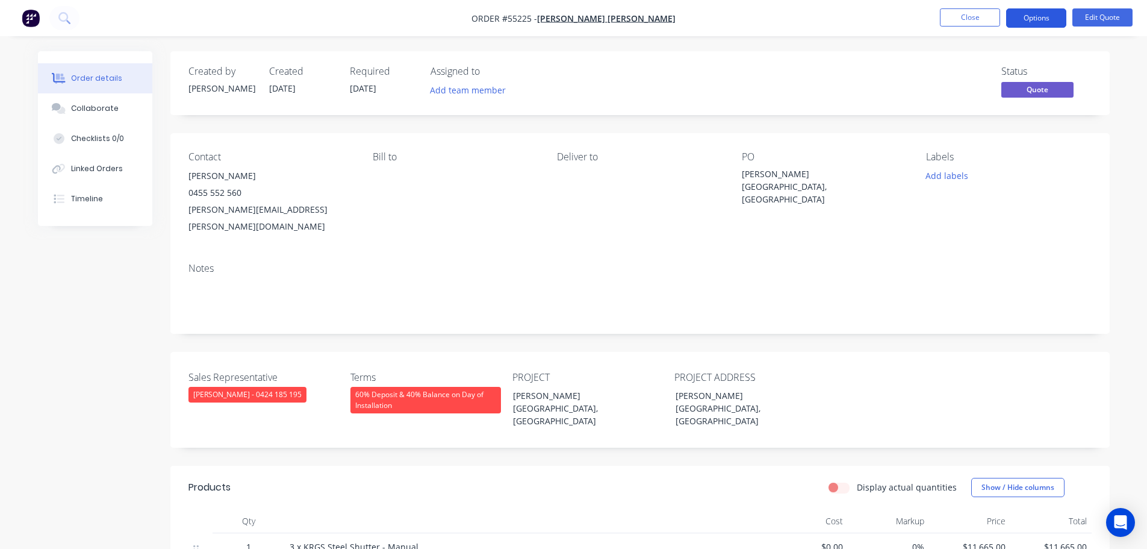
click at [1026, 19] on button "Options" at bounding box center [1037, 17] width 60 height 19
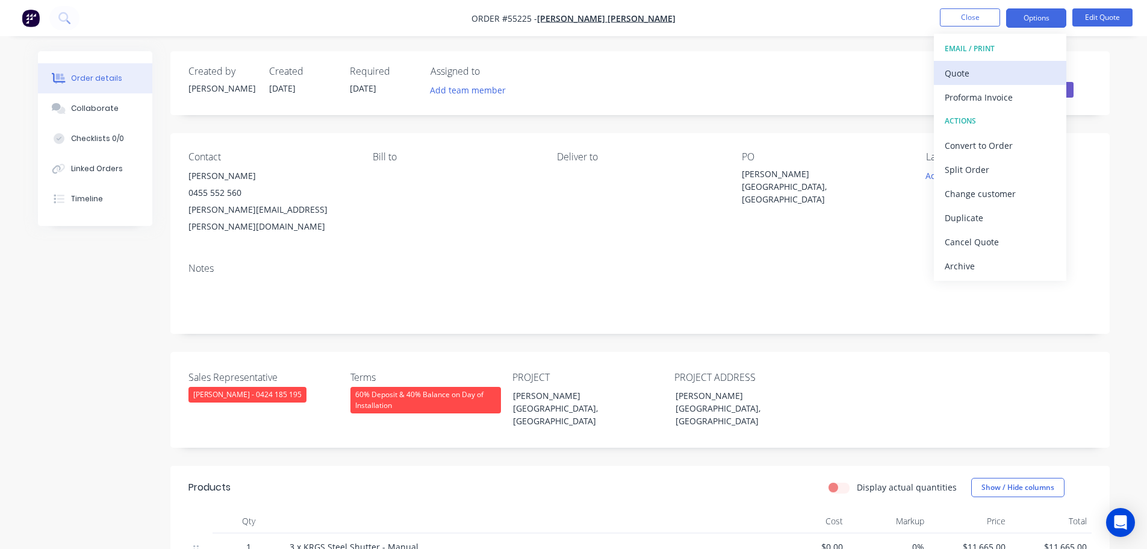
click at [958, 74] on div "Quote" at bounding box center [1000, 72] width 111 height 17
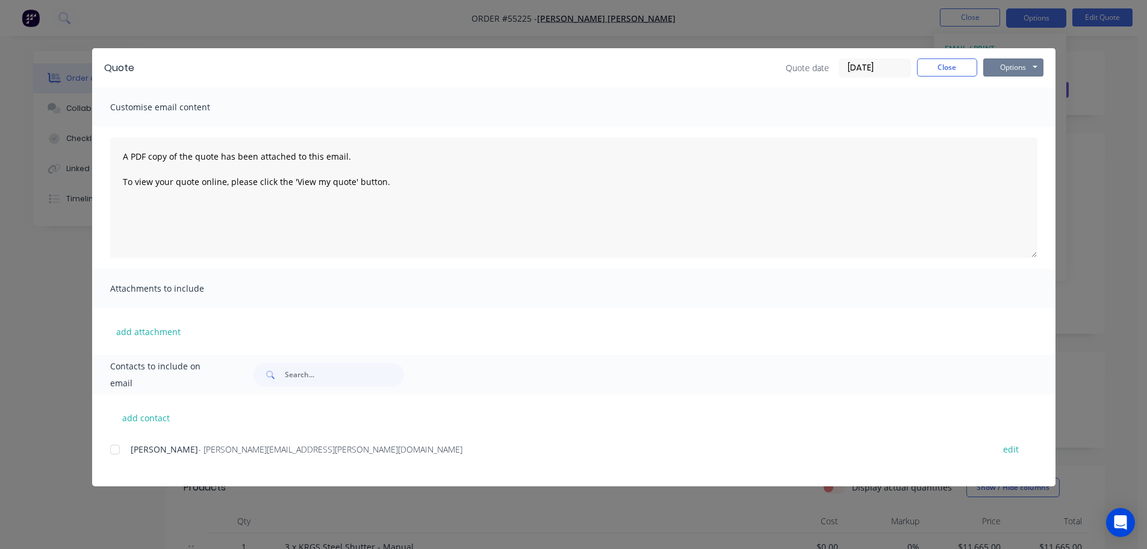
drag, startPoint x: 1003, startPoint y: 69, endPoint x: 1003, endPoint y: 76, distance: 7.2
click at [1003, 72] on button "Options" at bounding box center [1014, 67] width 60 height 18
click at [1000, 106] on button "Print" at bounding box center [1022, 109] width 77 height 20
click at [937, 73] on button "Close" at bounding box center [947, 67] width 60 height 18
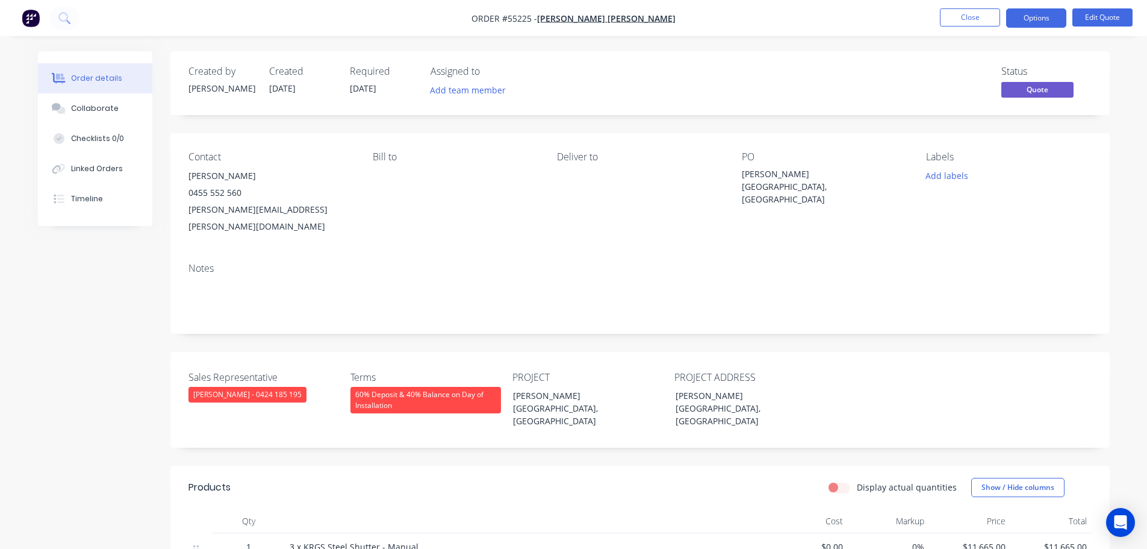
click at [242, 211] on div "cameron@hudel.com.au" at bounding box center [271, 218] width 165 height 34
copy div "cameron@hudel.com.au"
click at [766, 171] on div "[PERSON_NAME][GEOGRAPHIC_DATA], [GEOGRAPHIC_DATA]" at bounding box center [817, 186] width 151 height 38
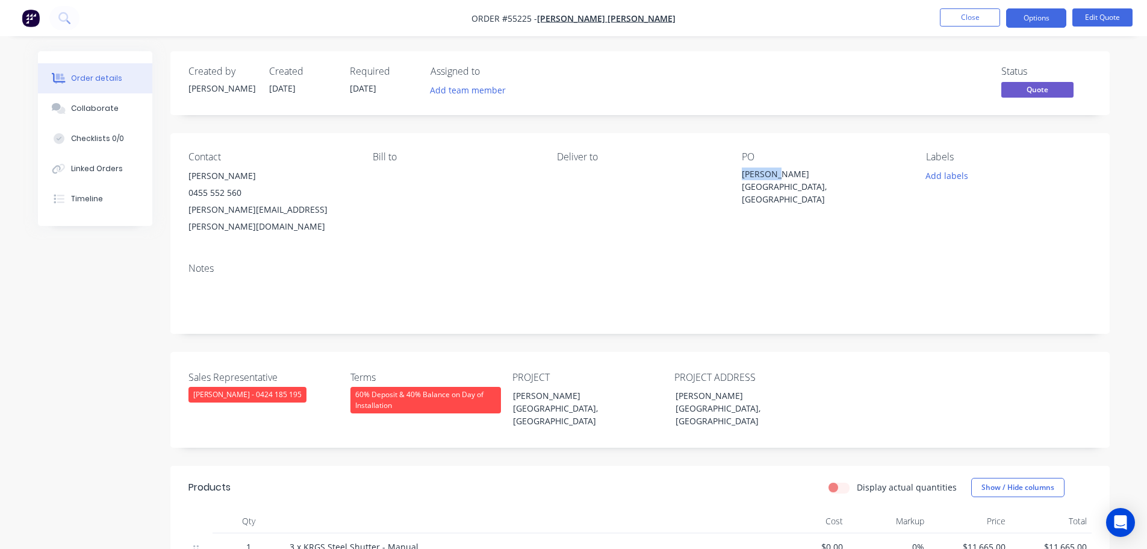
click at [766, 171] on div "[PERSON_NAME][GEOGRAPHIC_DATA], [GEOGRAPHIC_DATA]" at bounding box center [817, 186] width 151 height 38
copy div "[PERSON_NAME][GEOGRAPHIC_DATA], [GEOGRAPHIC_DATA]"
click at [242, 193] on span at bounding box center [242, 192] width 0 height 11
click at [970, 16] on button "Close" at bounding box center [970, 17] width 60 height 18
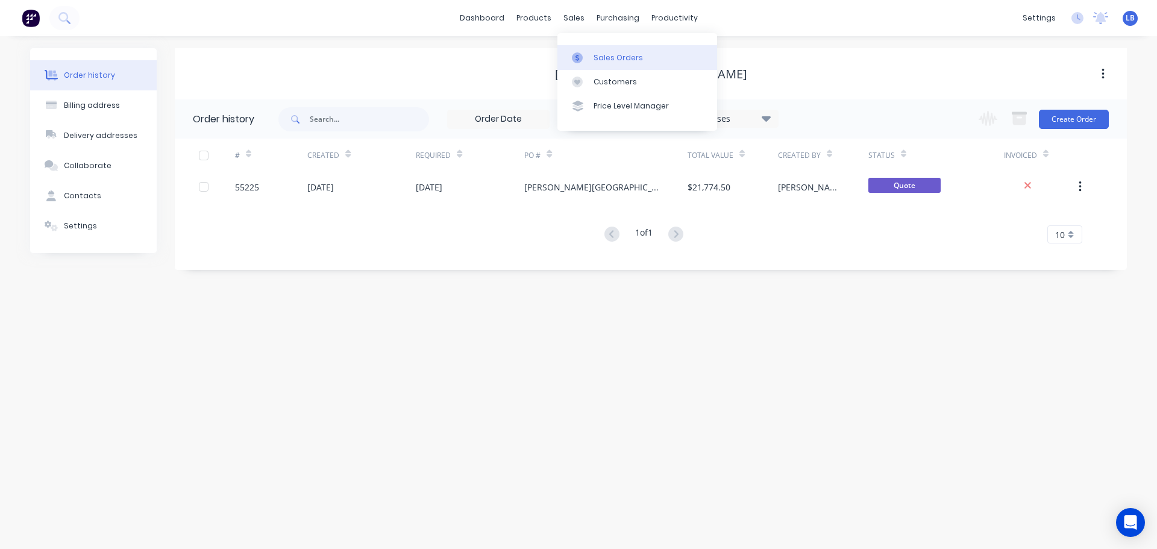
click at [617, 61] on div "Sales Orders" at bounding box center [617, 57] width 49 height 11
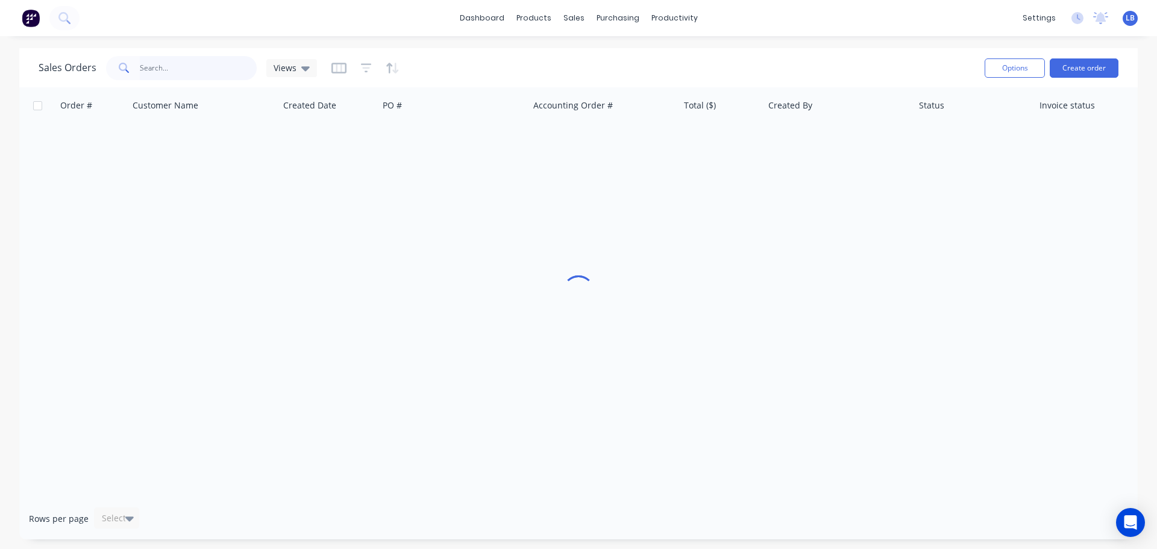
click at [158, 69] on input "text" at bounding box center [198, 68] width 117 height 24
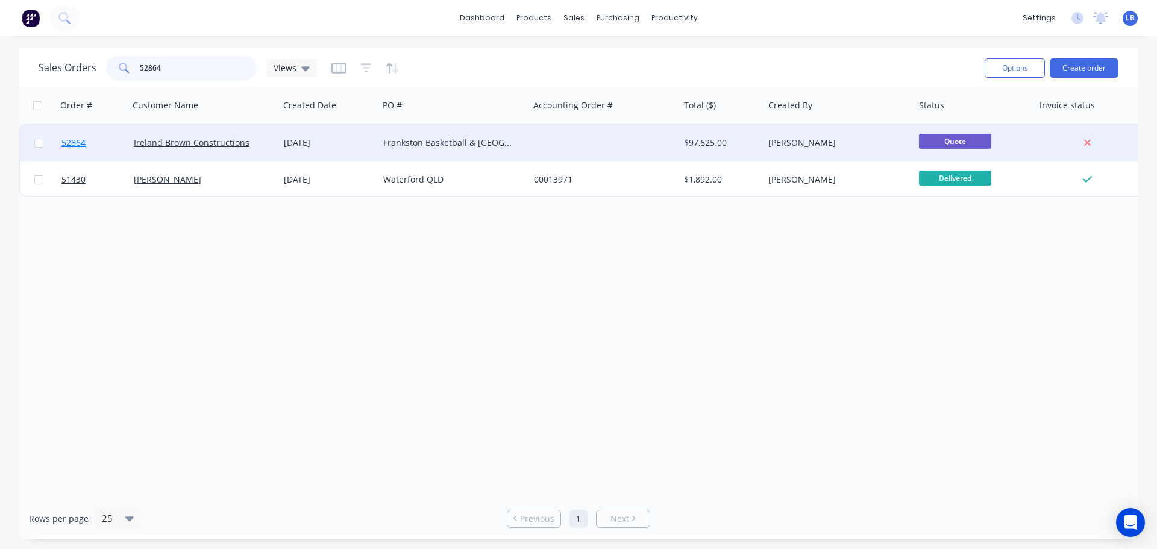
type input "52864"
click at [75, 142] on span "52864" at bounding box center [73, 143] width 24 height 12
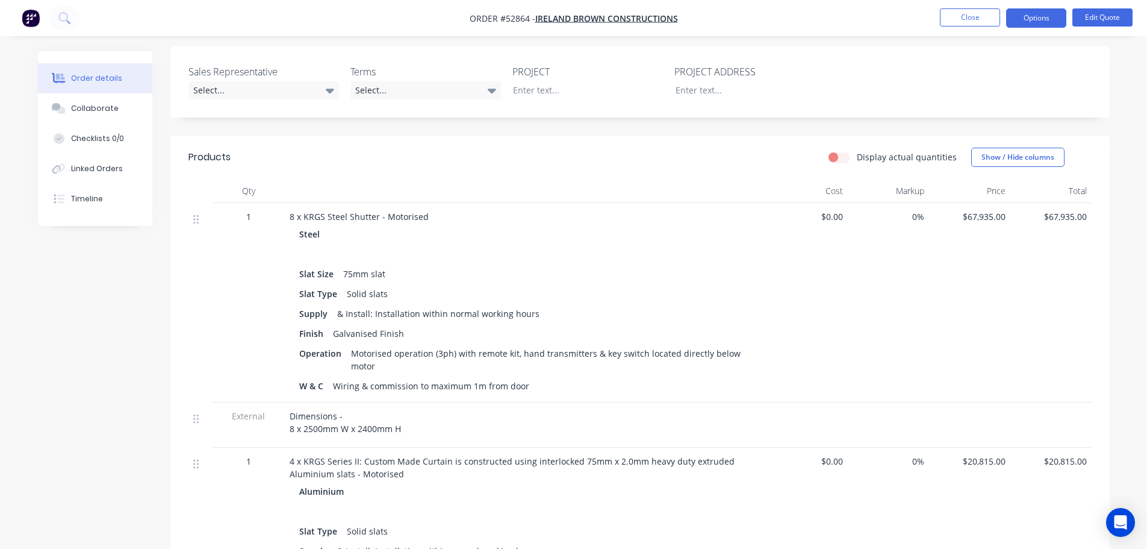
scroll to position [301, 0]
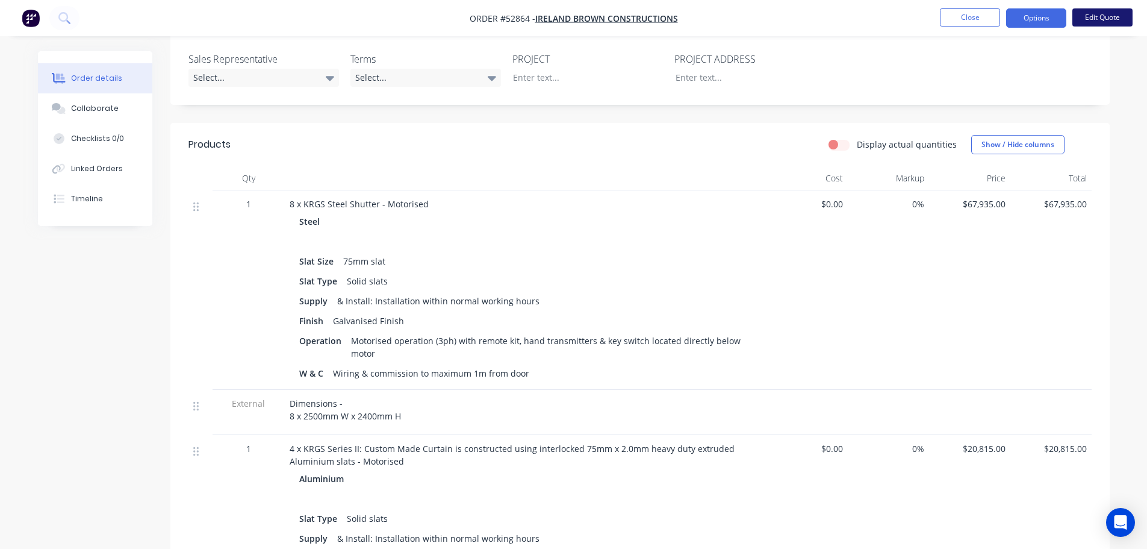
click at [1099, 20] on button "Edit Quote" at bounding box center [1103, 17] width 60 height 18
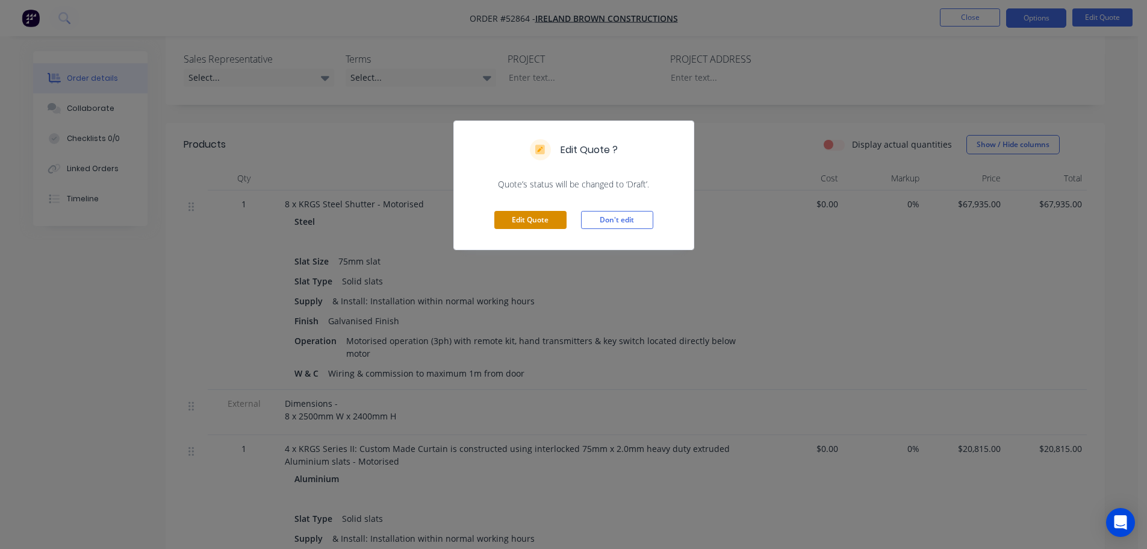
click at [525, 225] on button "Edit Quote" at bounding box center [531, 220] width 72 height 18
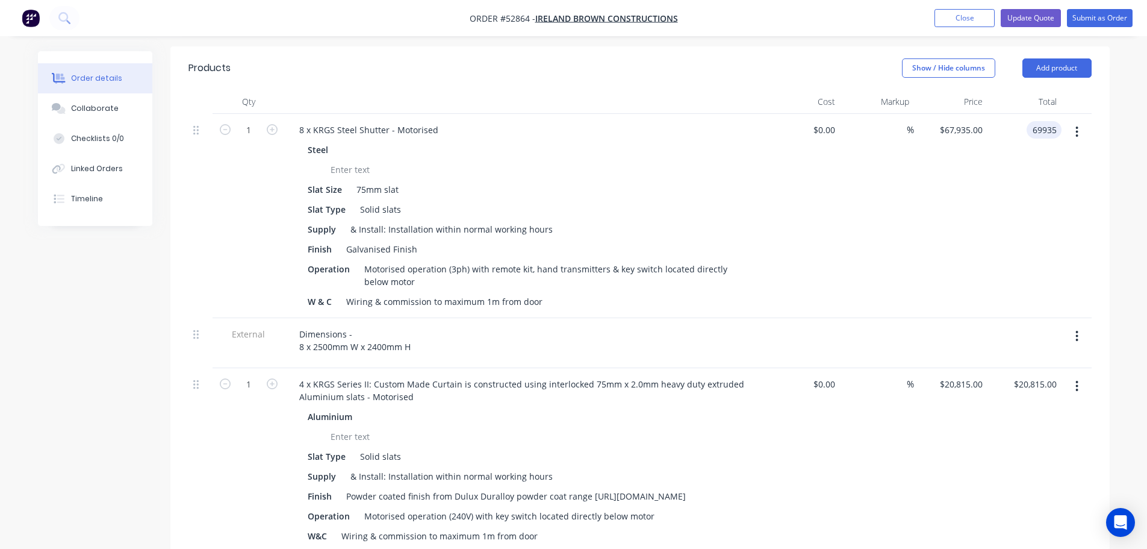
scroll to position [422, 0]
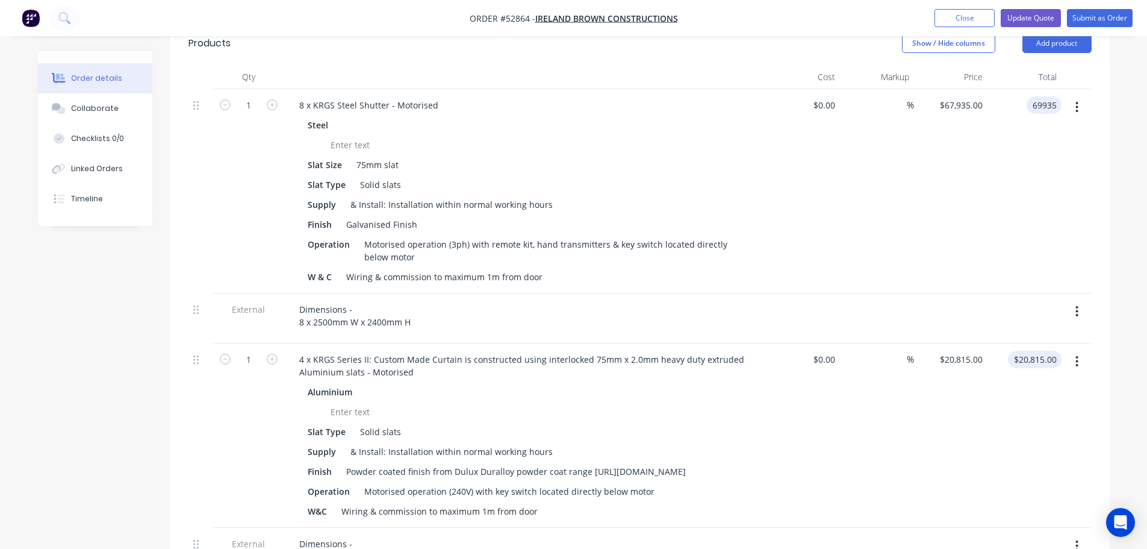
type input "69935"
type input "$69,935.00"
click at [1035, 351] on input "20815.00" at bounding box center [1037, 359] width 49 height 17
type input "25780"
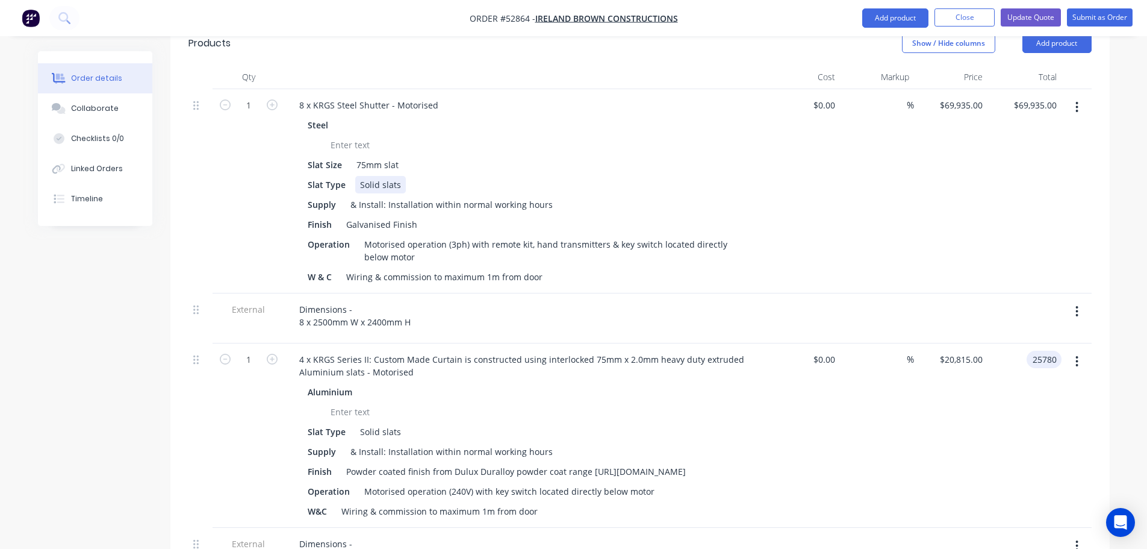
type input "$25,780.00"
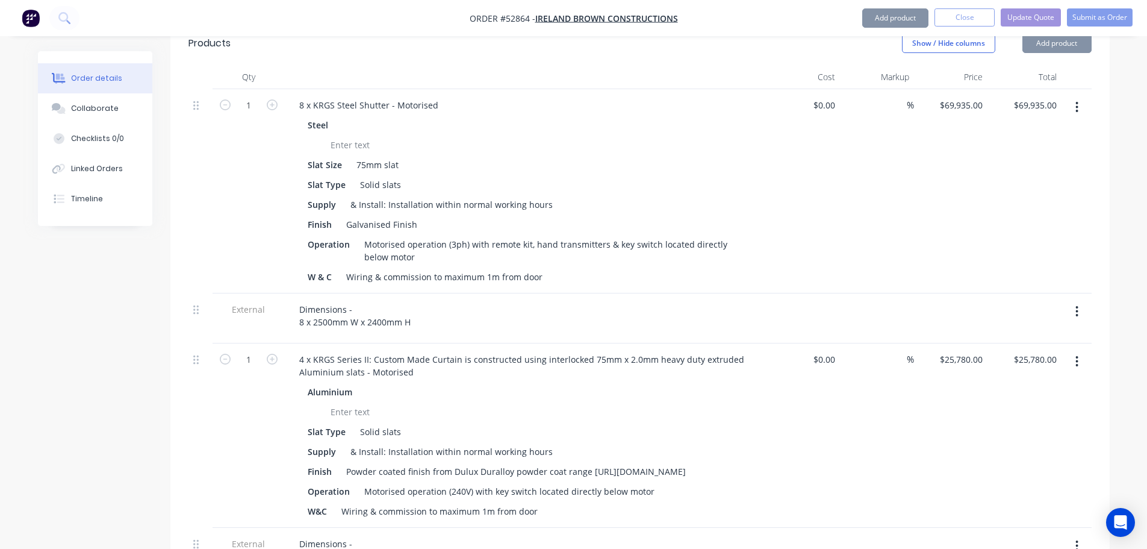
click at [400, 176] on div "Solid slats" at bounding box center [380, 184] width 51 height 17
click at [403, 176] on div "Slat Type Solid slats" at bounding box center [523, 184] width 441 height 17
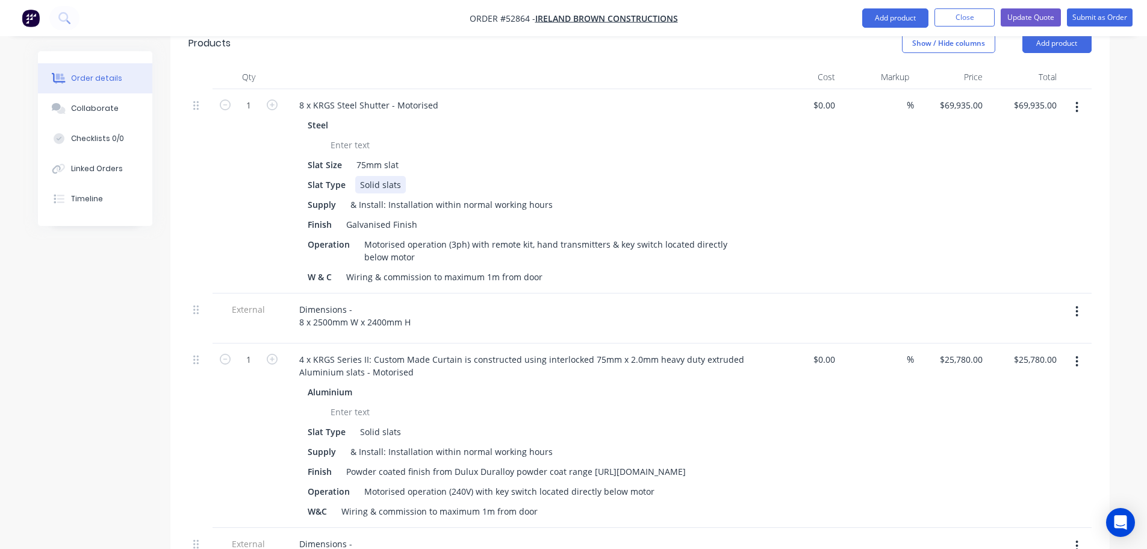
click at [397, 176] on div "Solid slats" at bounding box center [380, 184] width 51 height 17
click at [1029, 19] on button "Update Quote" at bounding box center [1031, 17] width 60 height 18
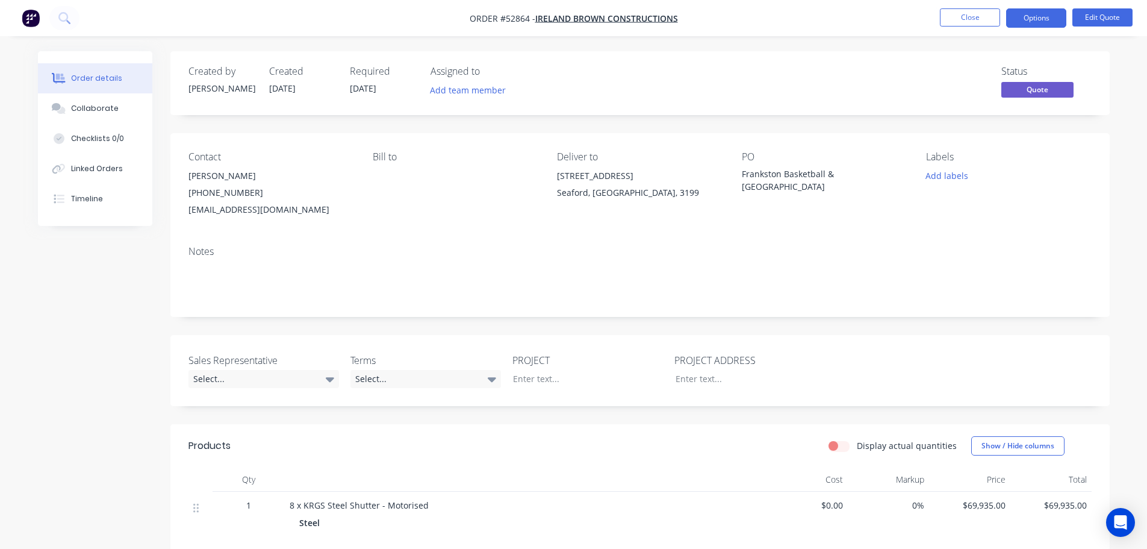
click at [1029, 19] on button "Options" at bounding box center [1037, 17] width 60 height 19
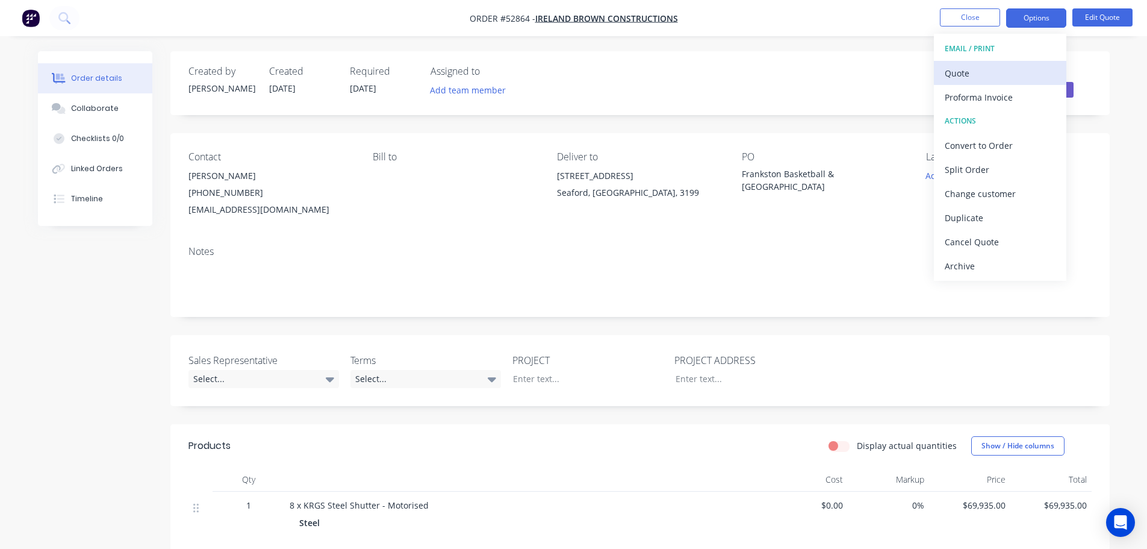
click at [956, 74] on div "Quote" at bounding box center [1000, 72] width 111 height 17
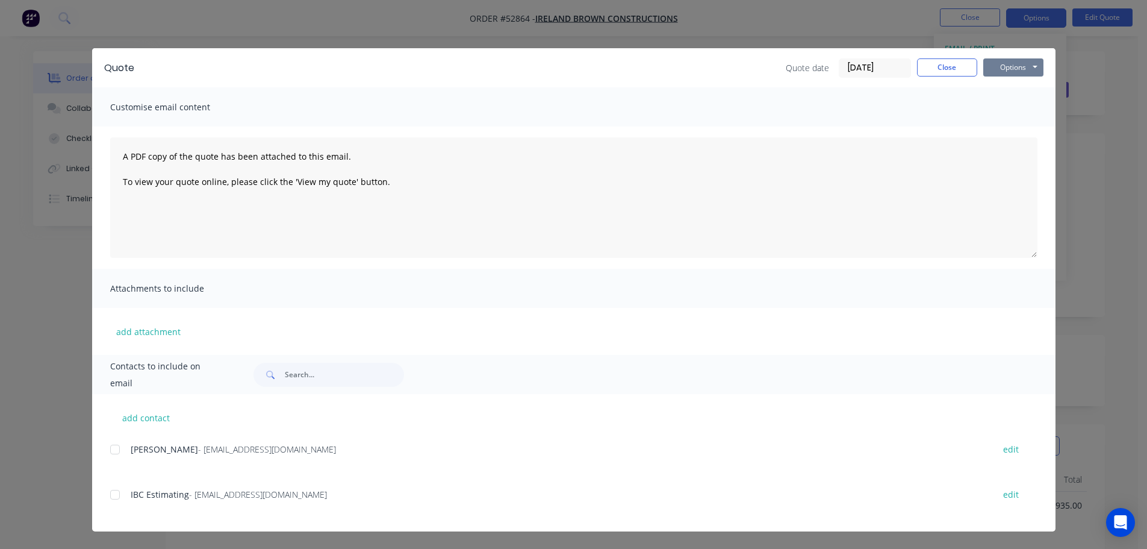
click at [1005, 70] on button "Options" at bounding box center [1014, 67] width 60 height 18
click at [1017, 107] on button "Print" at bounding box center [1022, 109] width 77 height 20
click at [923, 69] on button "Close" at bounding box center [947, 67] width 60 height 18
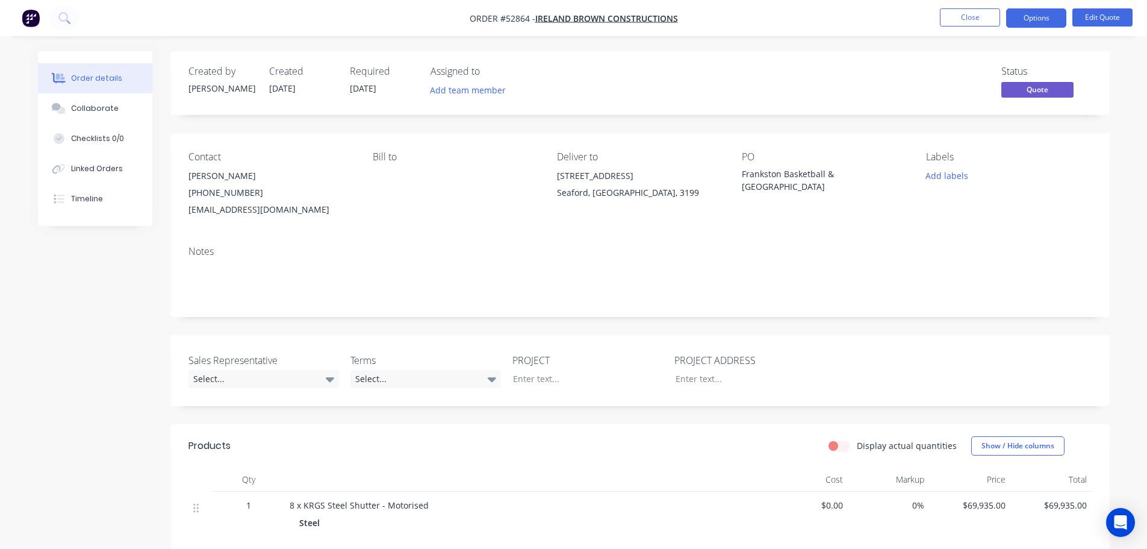
click at [255, 213] on div "[EMAIL_ADDRESS][DOMAIN_NAME]" at bounding box center [271, 209] width 165 height 17
copy div "[EMAIL_ADDRESS][DOMAIN_NAME]"
click at [764, 176] on div "Frankston Basketball & [GEOGRAPHIC_DATA]" at bounding box center [817, 179] width 151 height 25
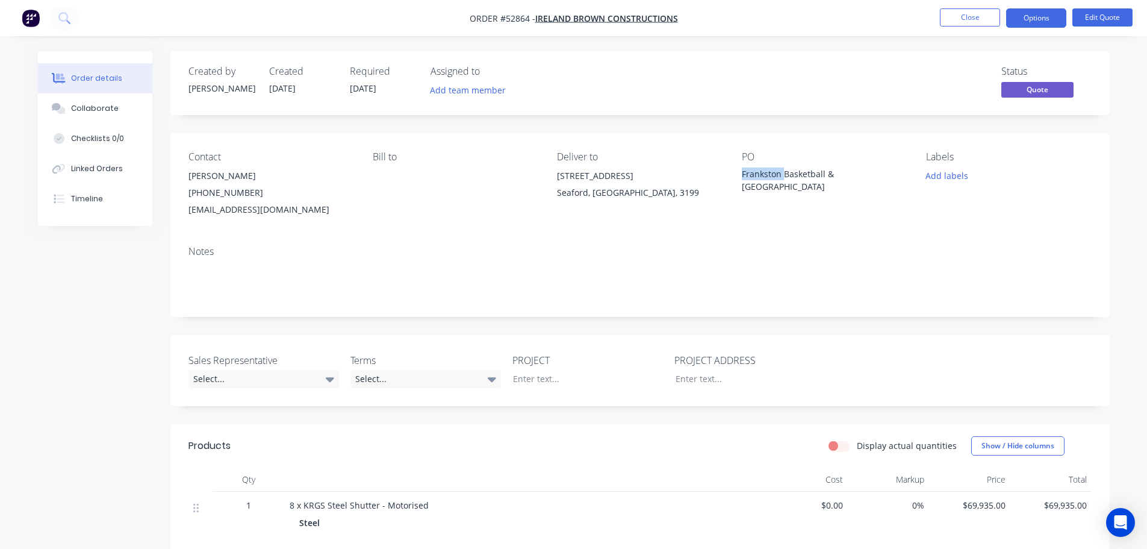
click at [764, 176] on div "Frankston Basketball & [GEOGRAPHIC_DATA]" at bounding box center [817, 179] width 151 height 25
copy div "Frankston Basketball & Gymnastics"
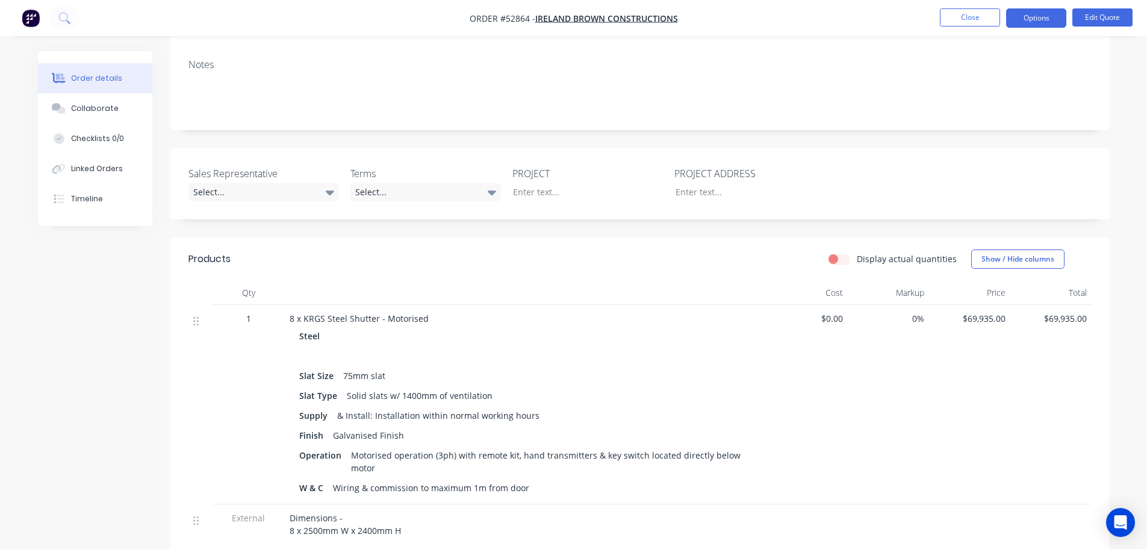
scroll to position [181, 0]
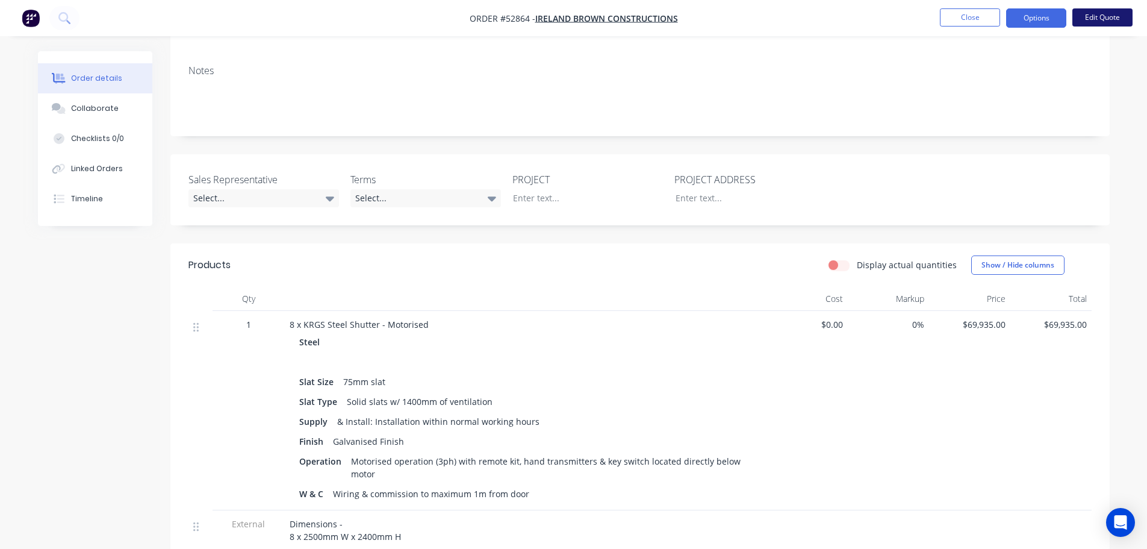
click at [1080, 22] on button "Edit Quote" at bounding box center [1103, 17] width 60 height 18
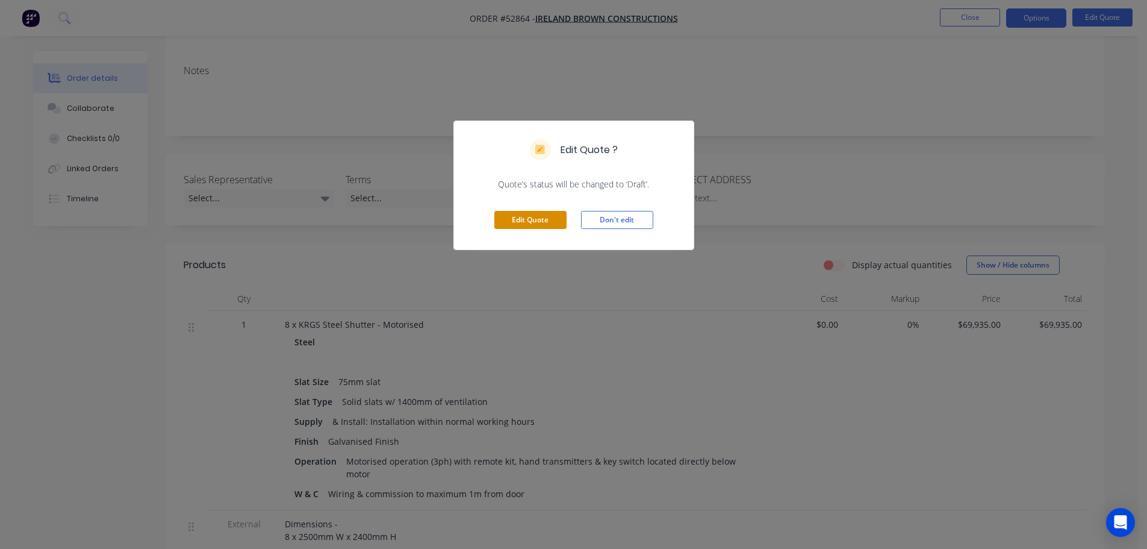
click at [548, 223] on button "Edit Quote" at bounding box center [531, 220] width 72 height 18
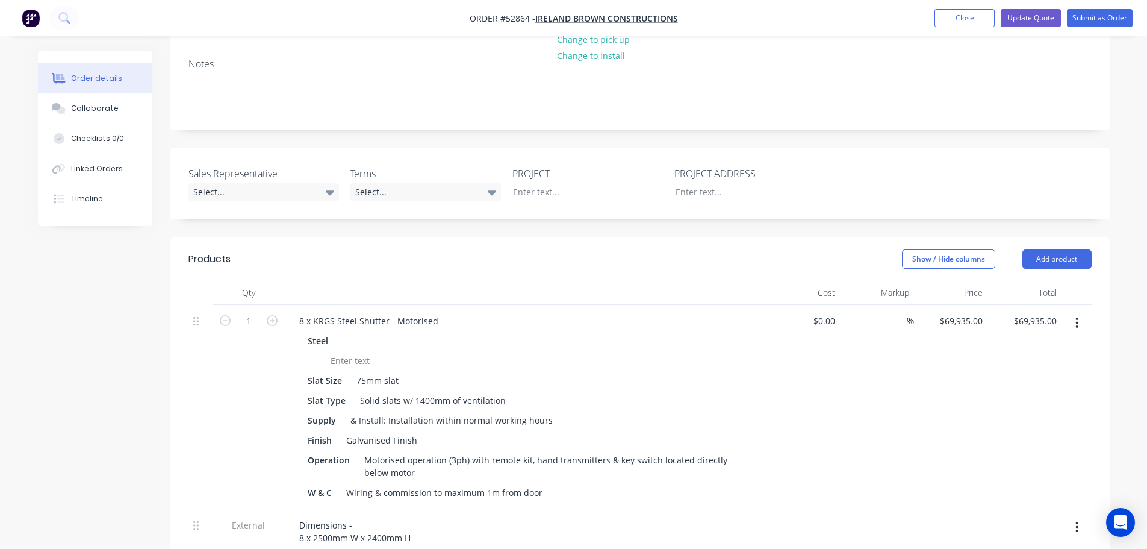
scroll to position [241, 0]
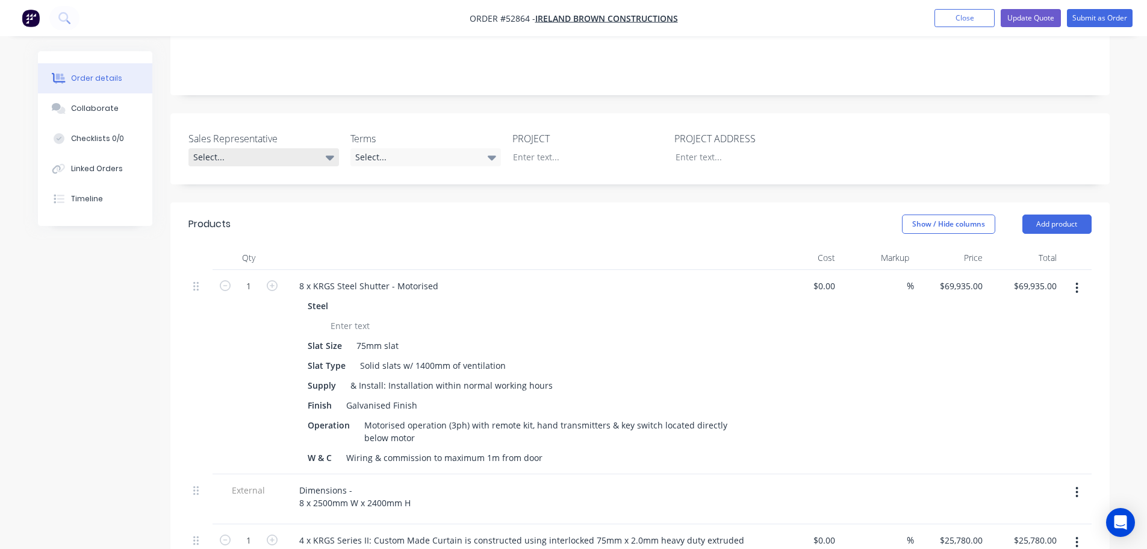
click at [224, 148] on div "Select..." at bounding box center [264, 157] width 151 height 18
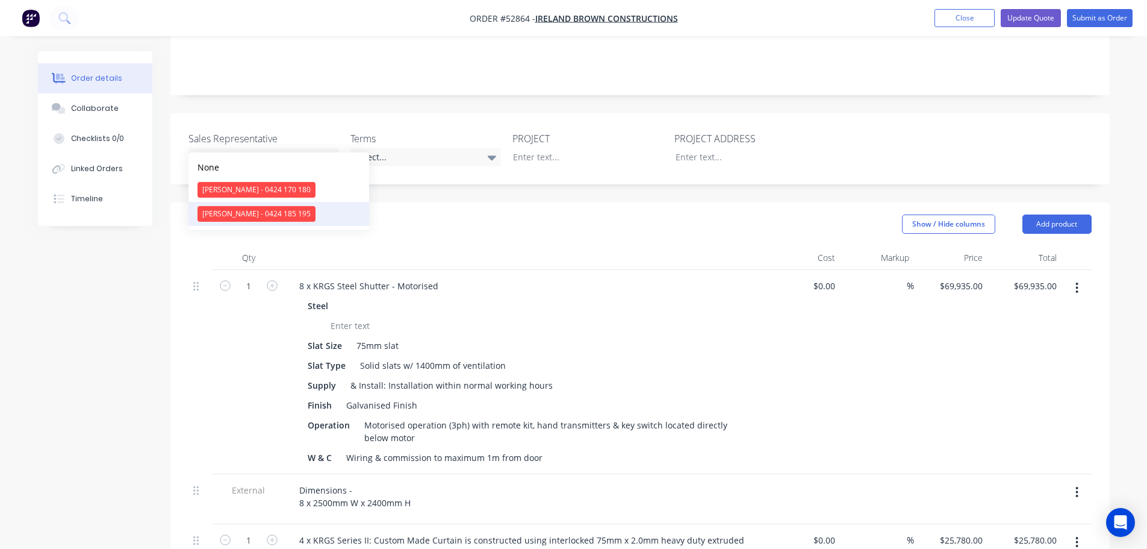
click at [242, 215] on div "[PERSON_NAME] - 0424 185 195" at bounding box center [257, 214] width 118 height 16
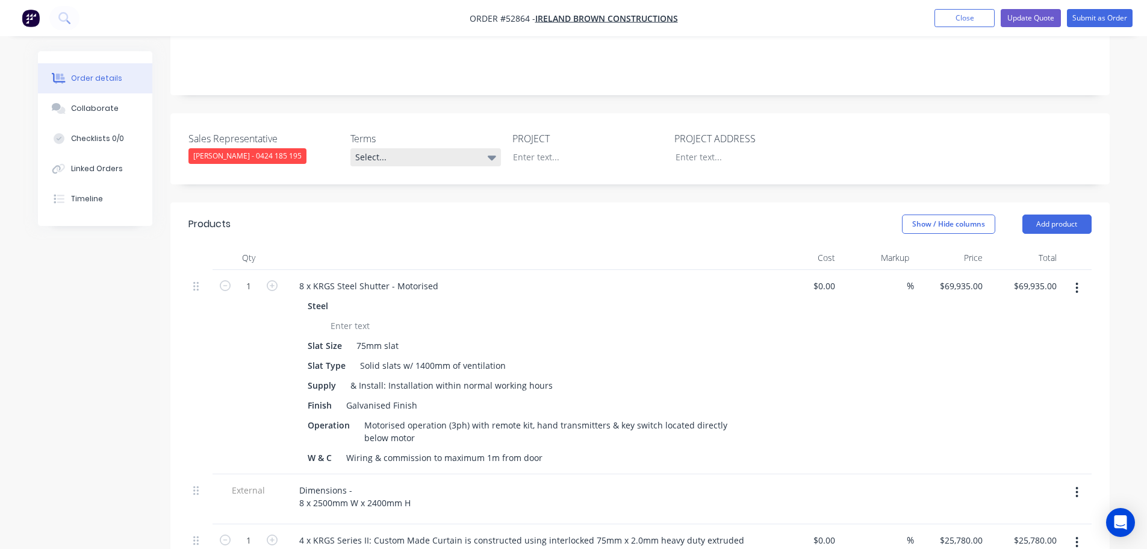
click at [390, 148] on div "Select..." at bounding box center [426, 157] width 151 height 18
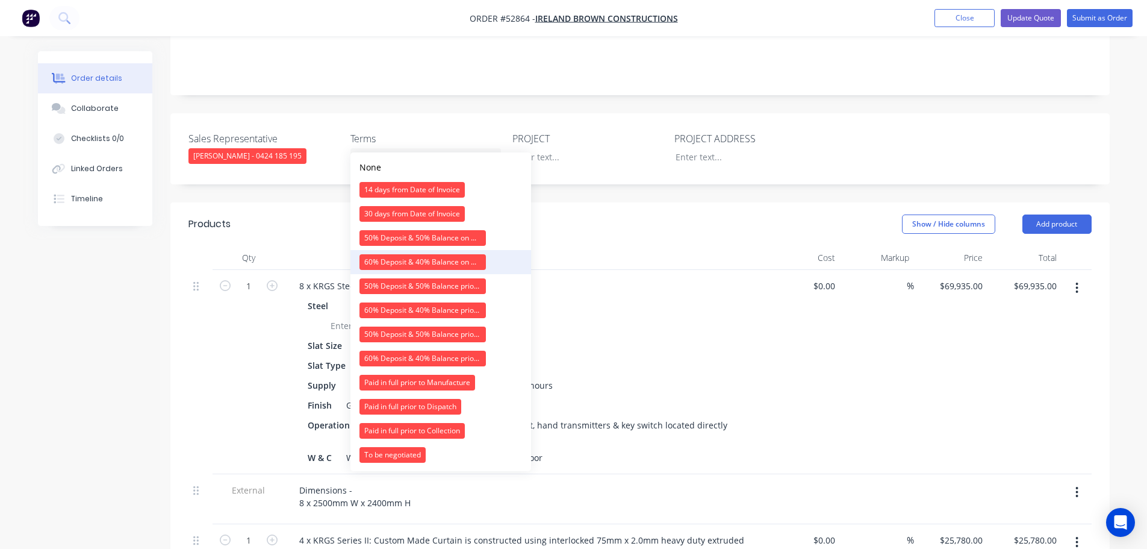
click at [393, 264] on div "60% Deposit & 40% Balance on Day of Installation" at bounding box center [423, 262] width 126 height 16
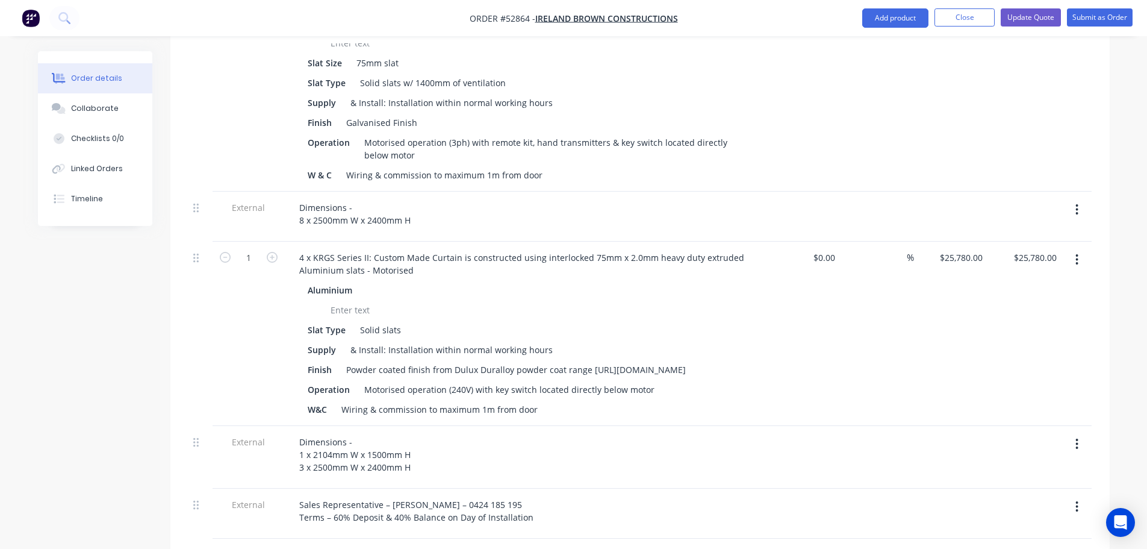
scroll to position [602, 0]
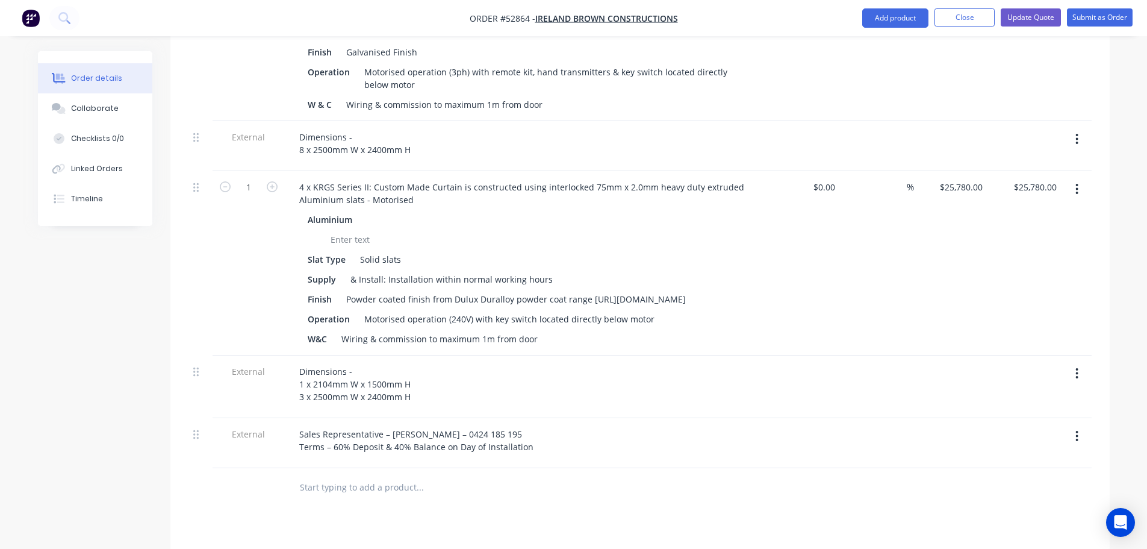
click at [1076, 432] on icon "button" at bounding box center [1077, 435] width 3 height 13
click at [1008, 486] on div "Delete" at bounding box center [1034, 491] width 93 height 17
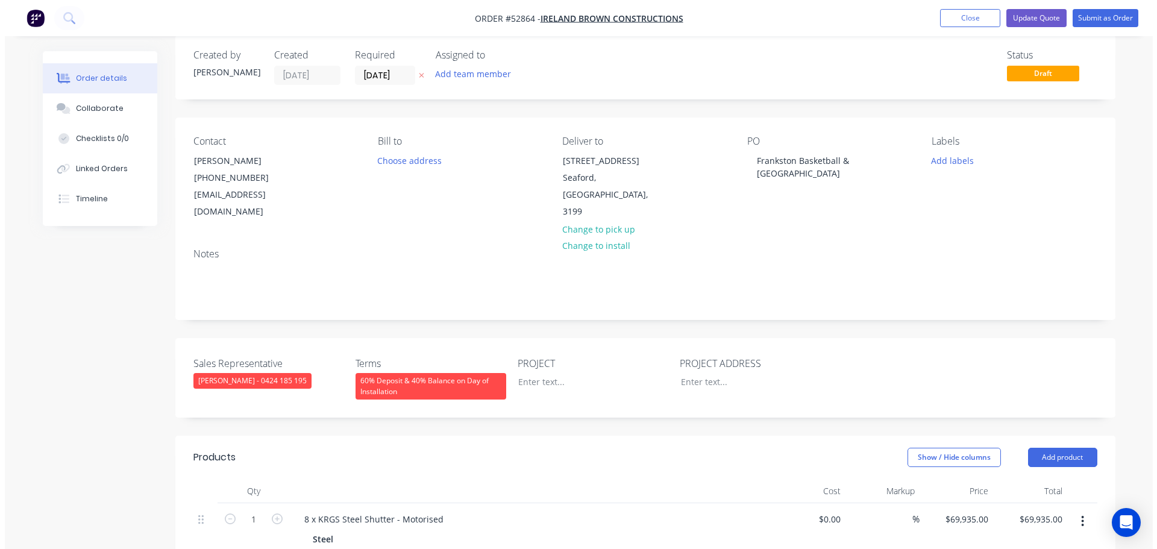
scroll to position [0, 0]
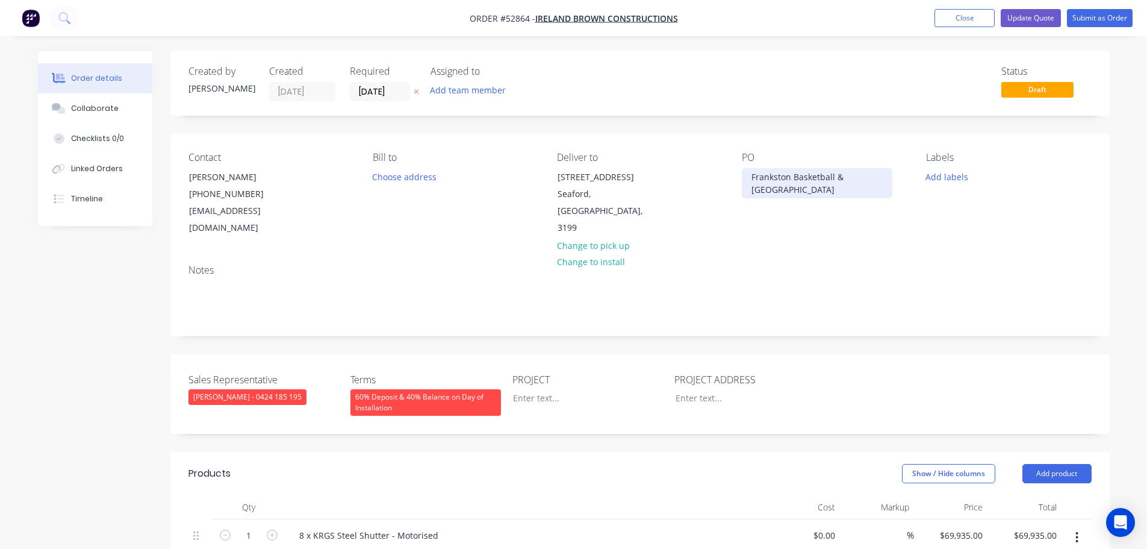
click at [771, 179] on div "Frankston Basketball & [GEOGRAPHIC_DATA]" at bounding box center [817, 183] width 151 height 30
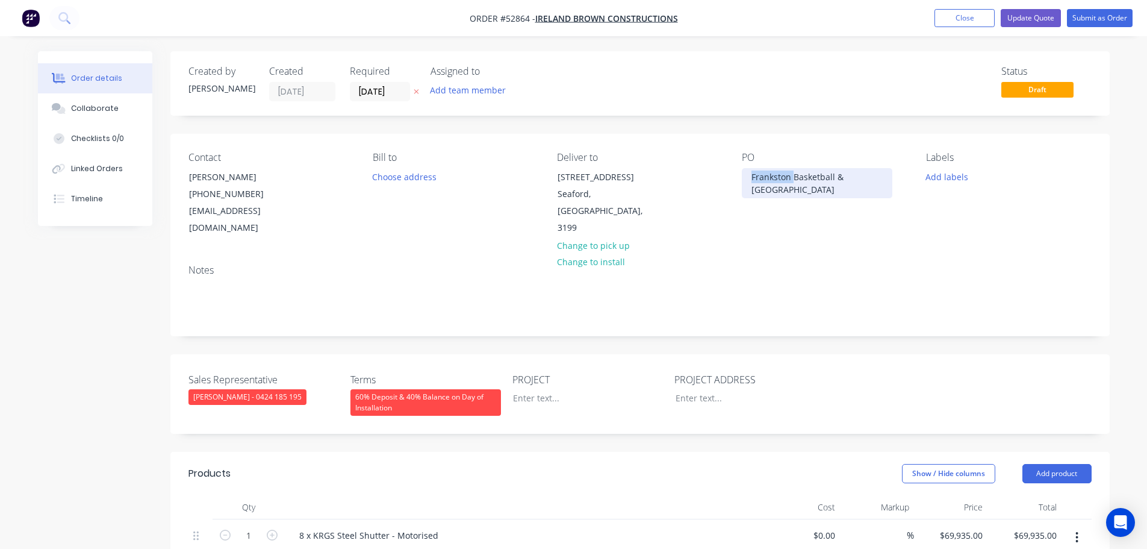
click at [771, 179] on div "Frankston Basketball & [GEOGRAPHIC_DATA]" at bounding box center [817, 183] width 151 height 30
copy div "Frankston Basketball & Gymnastics"
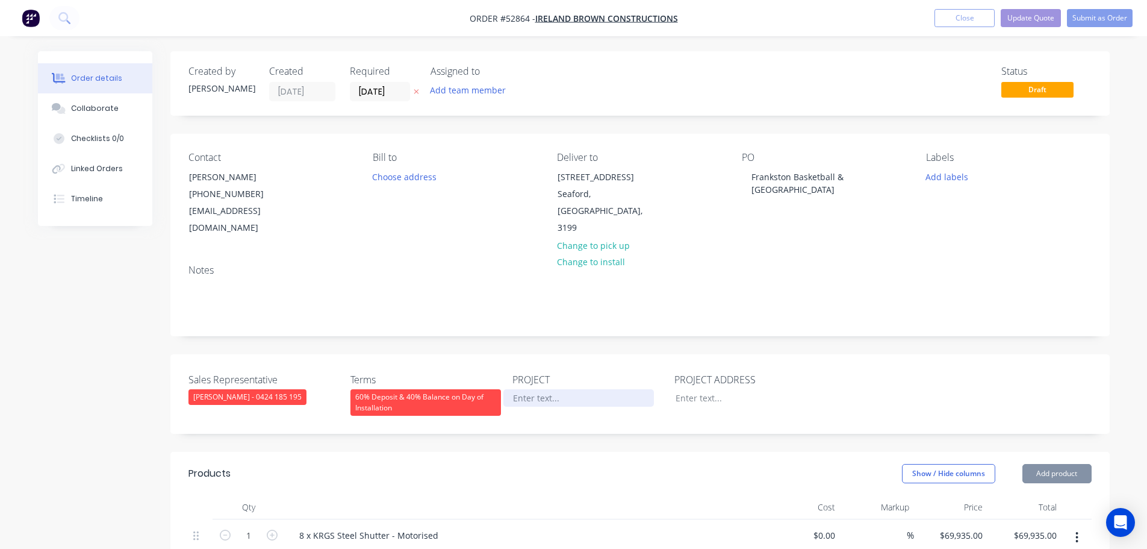
click at [534, 389] on div at bounding box center [579, 397] width 151 height 17
paste div
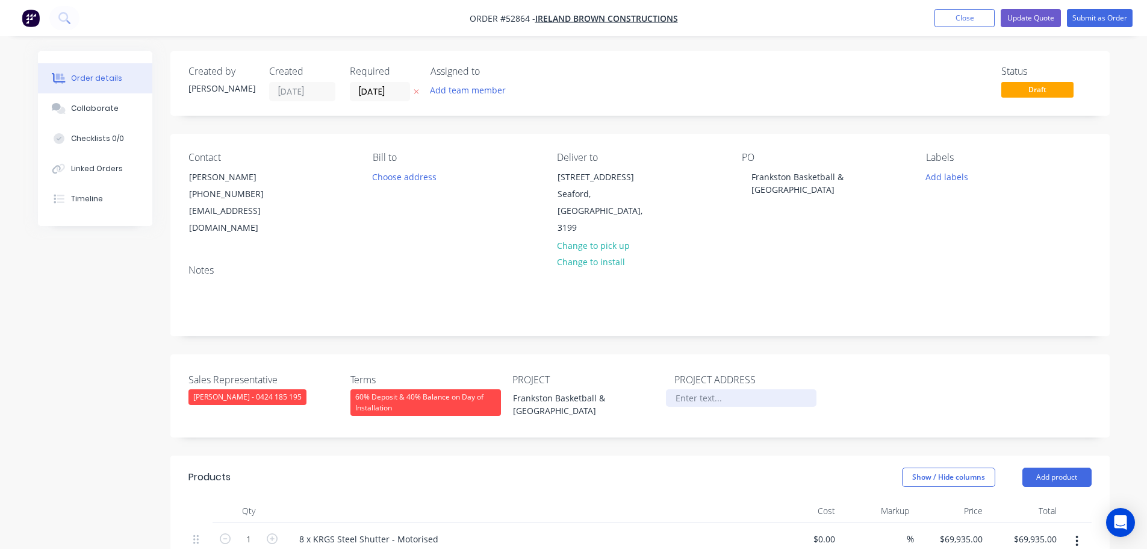
click at [685, 389] on div at bounding box center [741, 397] width 151 height 17
click at [1034, 17] on button "Update Quote" at bounding box center [1031, 18] width 60 height 18
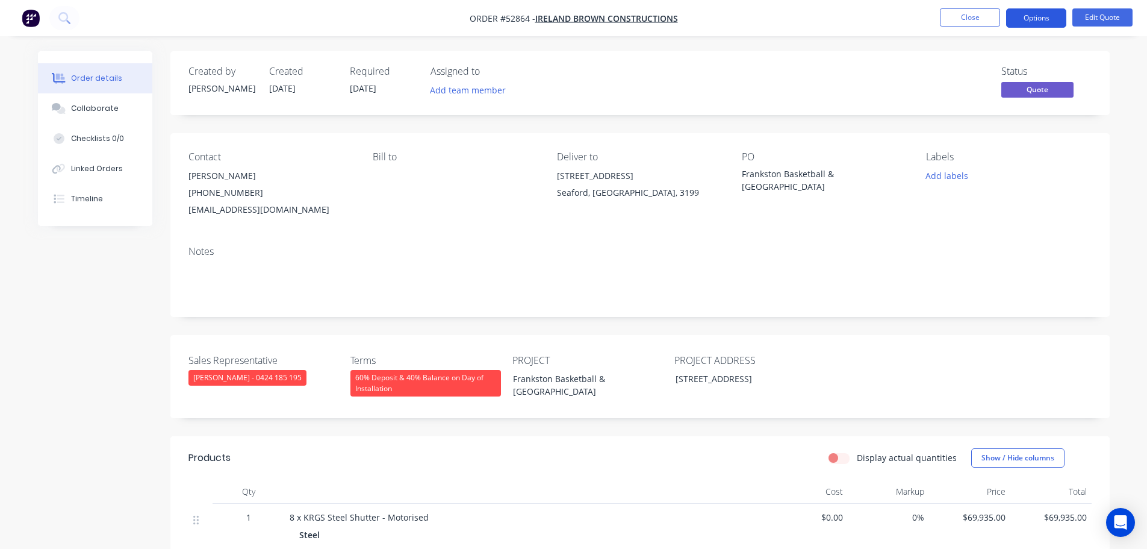
click at [1035, 11] on button "Options" at bounding box center [1037, 17] width 60 height 19
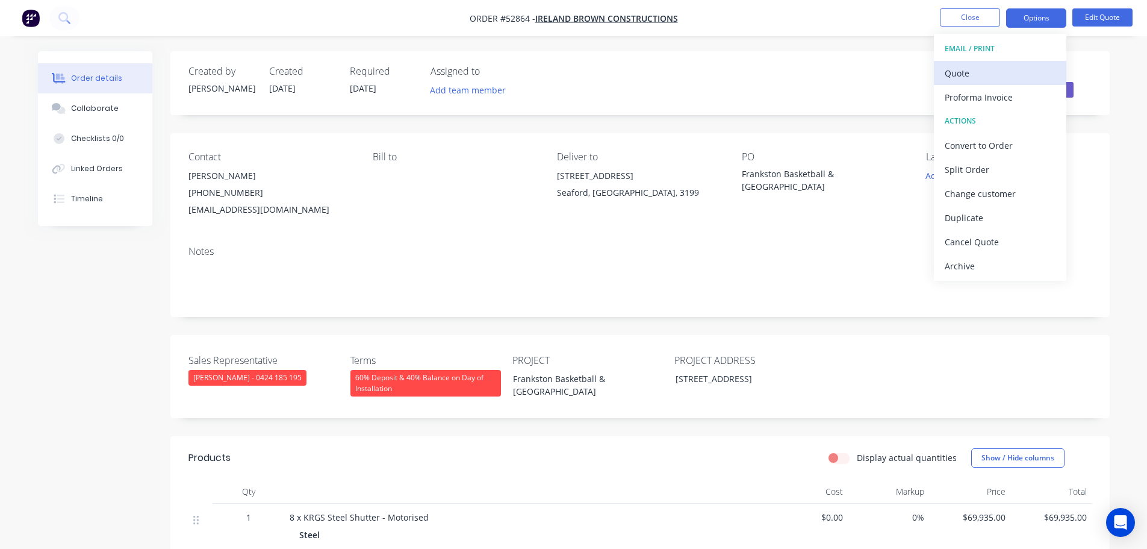
click at [965, 73] on div "Quote" at bounding box center [1000, 72] width 111 height 17
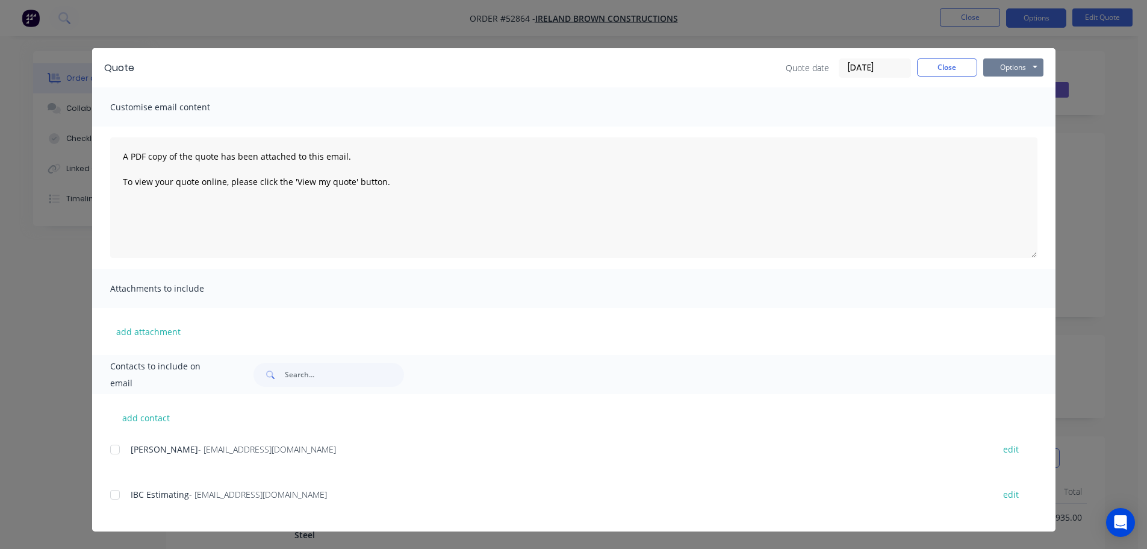
drag, startPoint x: 1013, startPoint y: 66, endPoint x: 1011, endPoint y: 78, distance: 12.7
click at [1013, 67] on button "Options" at bounding box center [1014, 67] width 60 height 18
click at [1012, 105] on button "Print" at bounding box center [1022, 109] width 77 height 20
click at [928, 72] on button "Close" at bounding box center [947, 67] width 60 height 18
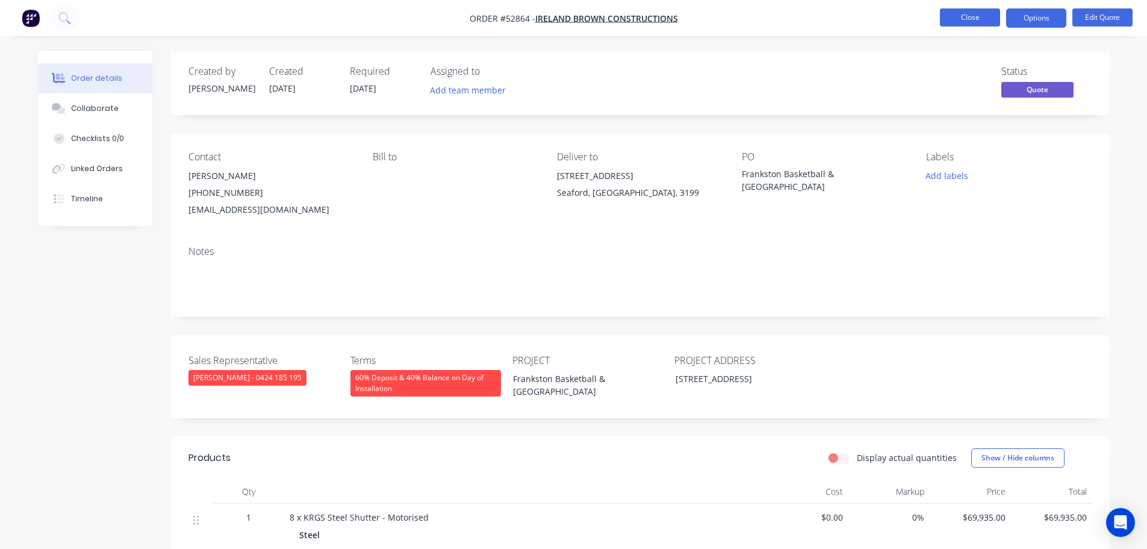
click at [949, 19] on button "Close" at bounding box center [970, 17] width 60 height 18
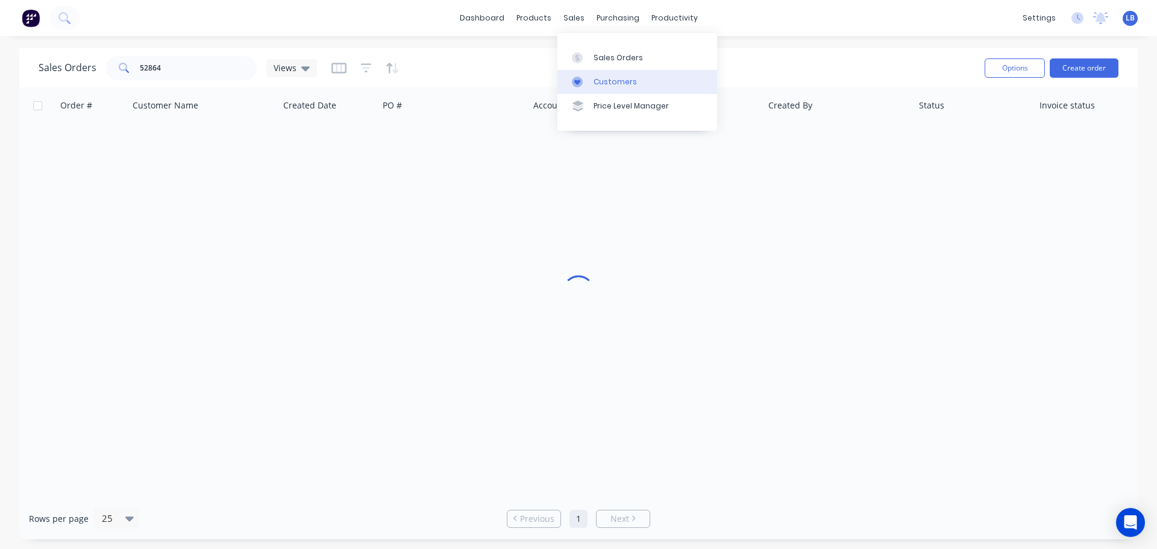
click at [622, 76] on div "Customers" at bounding box center [614, 81] width 43 height 11
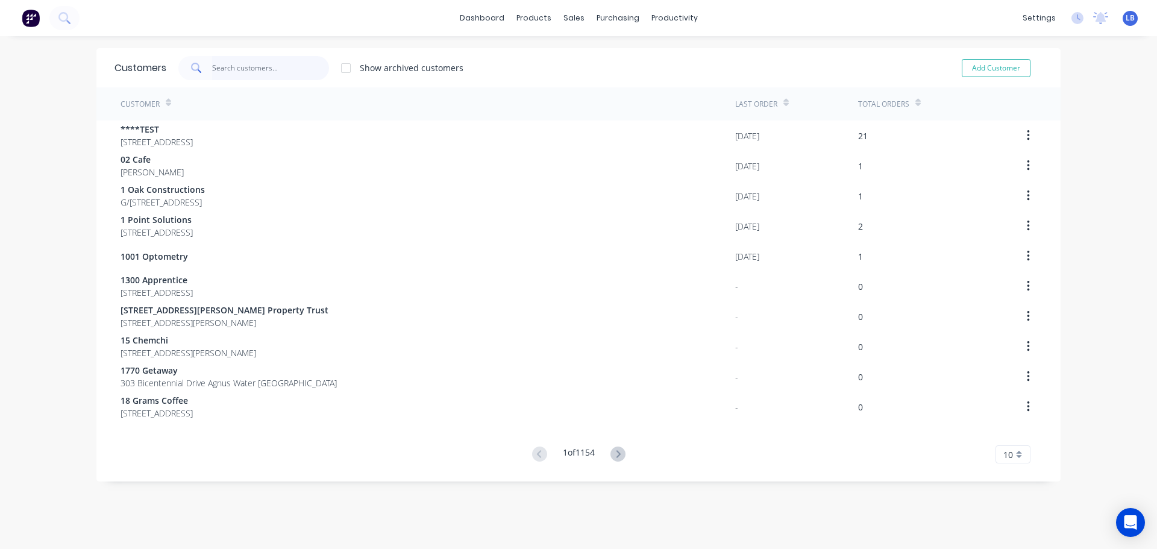
click at [236, 69] on input "text" at bounding box center [270, 68] width 117 height 24
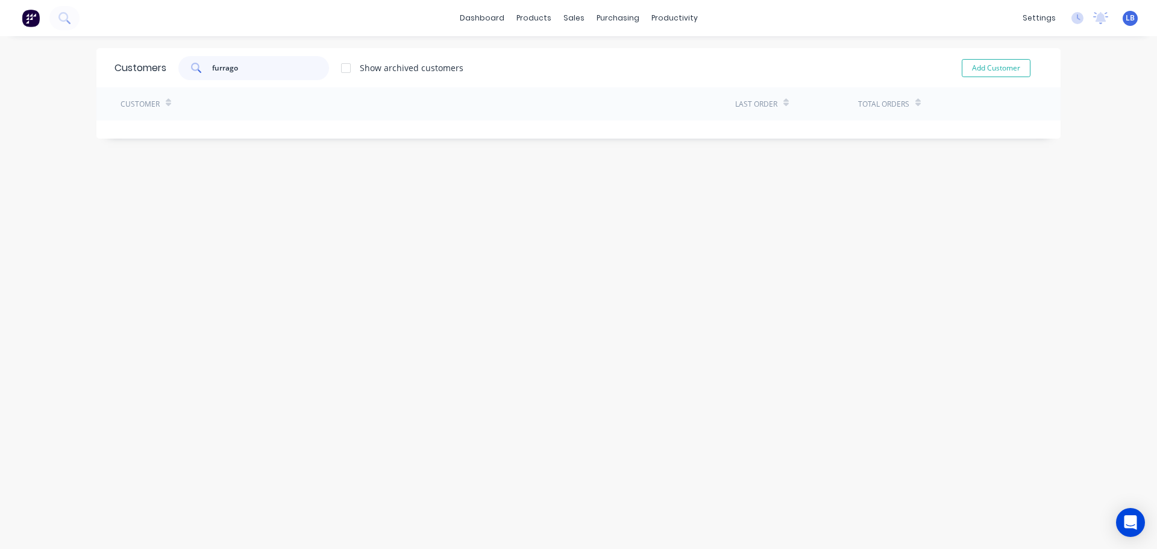
drag, startPoint x: 215, startPoint y: 70, endPoint x: 215, endPoint y: 98, distance: 27.7
click at [215, 74] on input "furrago" at bounding box center [270, 68] width 117 height 24
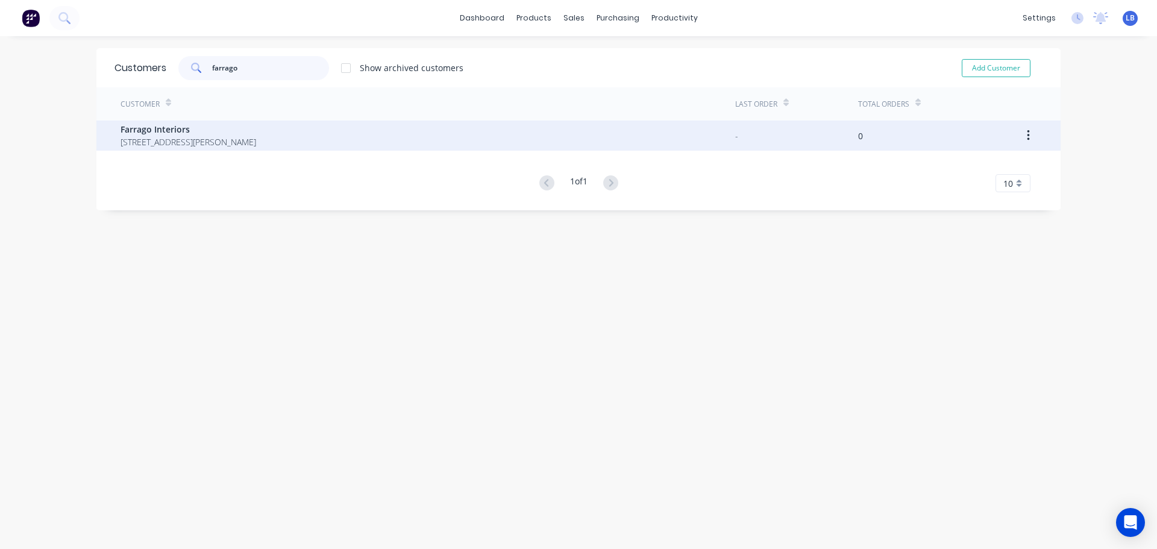
type input "farrago"
click at [162, 134] on span "Farrago Interiors" at bounding box center [188, 129] width 136 height 13
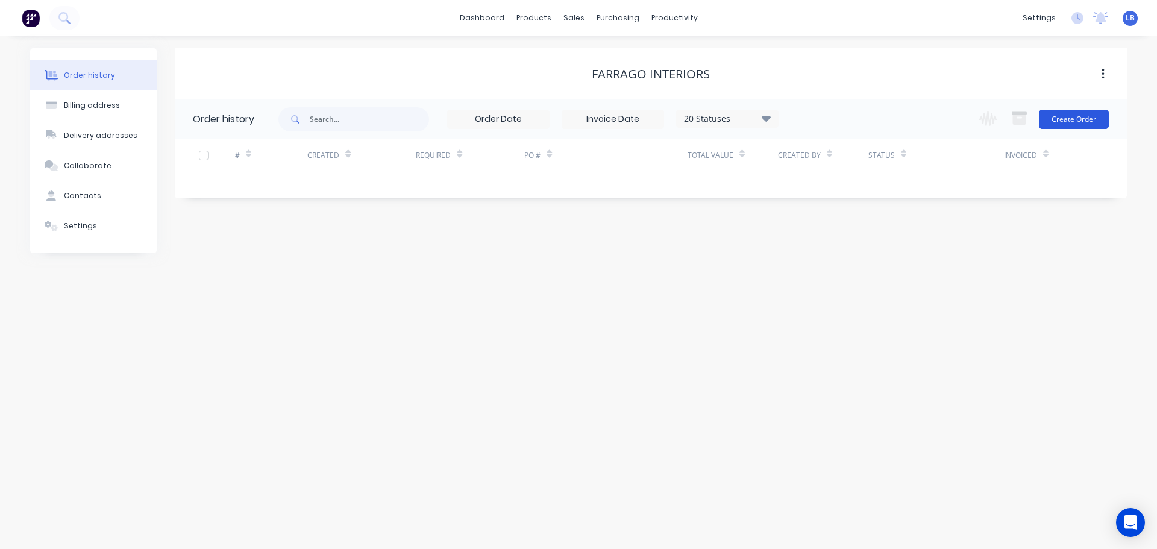
click at [1079, 120] on button "Create Order" at bounding box center [1073, 119] width 70 height 19
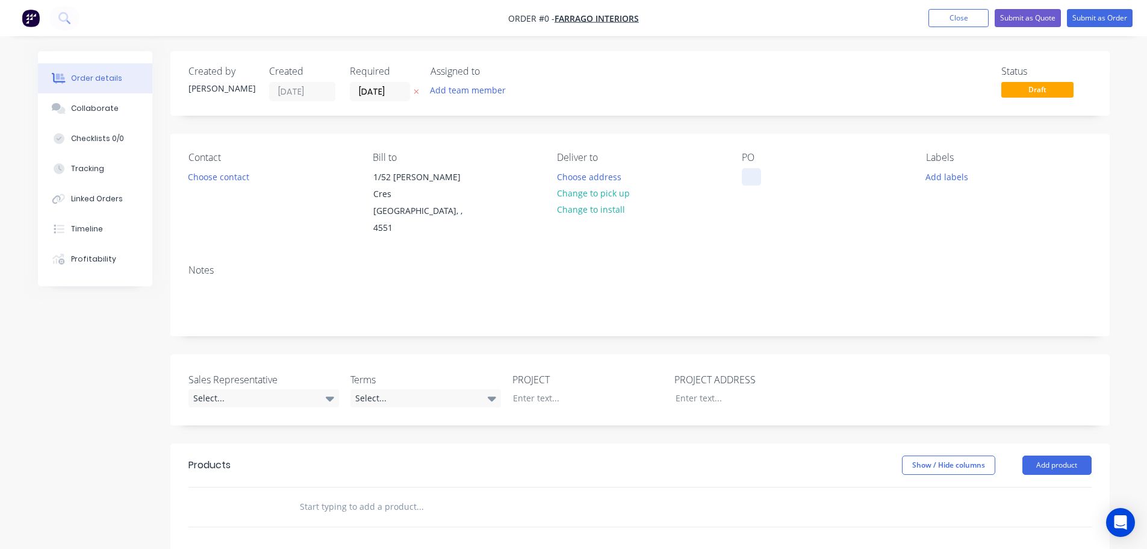
click at [757, 172] on div at bounding box center [751, 176] width 19 height 17
click at [194, 178] on div "Order details Collaborate Checklists 0/0 Tracking Linked Orders Timeline Profit…" at bounding box center [574, 442] width 1096 height 783
click at [194, 178] on button "Choose contact" at bounding box center [218, 176] width 74 height 16
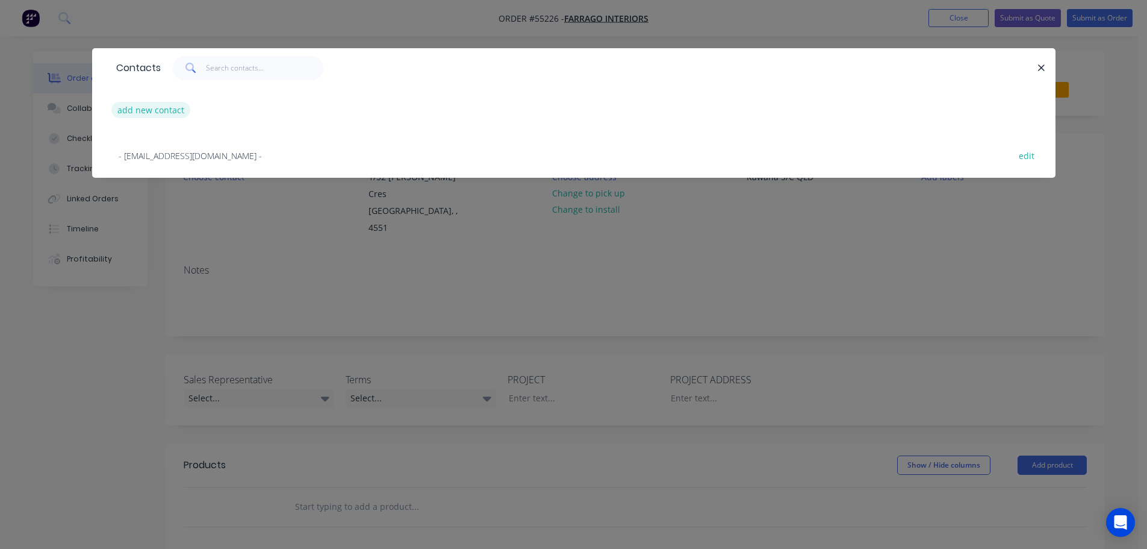
click at [157, 108] on button "add new contact" at bounding box center [151, 110] width 80 height 16
select select "AU"
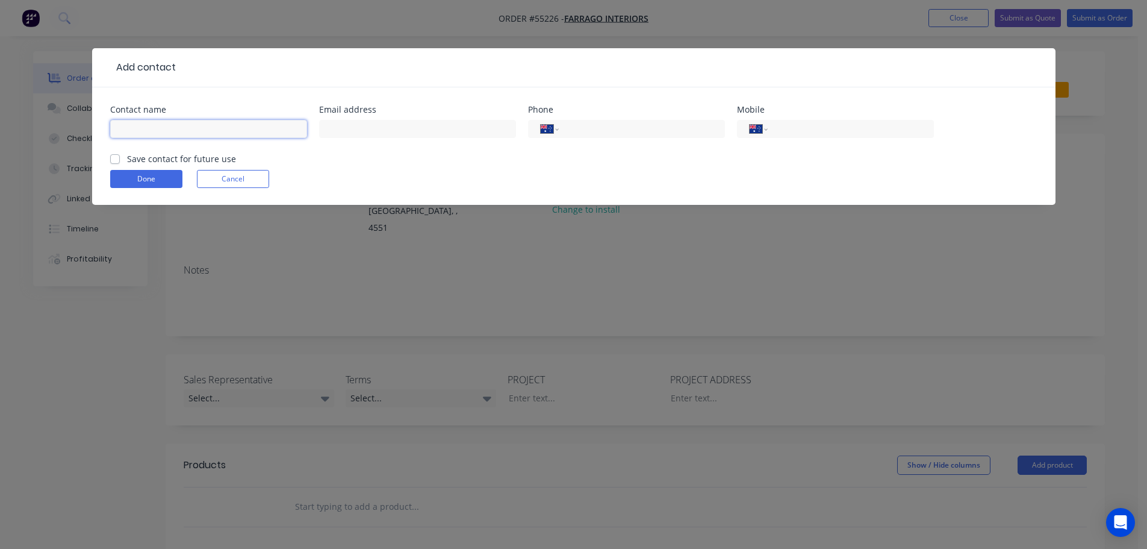
drag, startPoint x: 157, startPoint y: 108, endPoint x: 144, endPoint y: 122, distance: 18.7
click at [144, 122] on input "text" at bounding box center [208, 129] width 197 height 18
type input "[PERSON_NAME]"
drag, startPoint x: 365, startPoint y: 128, endPoint x: 364, endPoint y: 144, distance: 16.3
click at [365, 128] on input "text" at bounding box center [417, 129] width 197 height 18
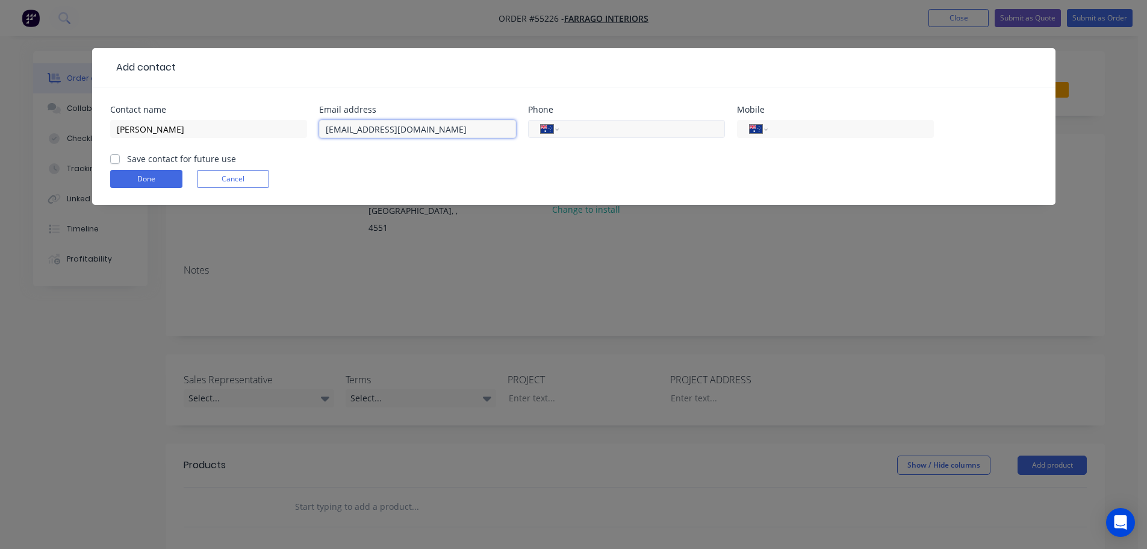
type input "[EMAIL_ADDRESS][DOMAIN_NAME]"
drag, startPoint x: 595, startPoint y: 130, endPoint x: 593, endPoint y: 142, distance: 12.1
click at [595, 130] on input "tel" at bounding box center [639, 129] width 145 height 14
type input "[PHONE_NUMBER]"
drag, startPoint x: 811, startPoint y: 128, endPoint x: 807, endPoint y: 151, distance: 22.7
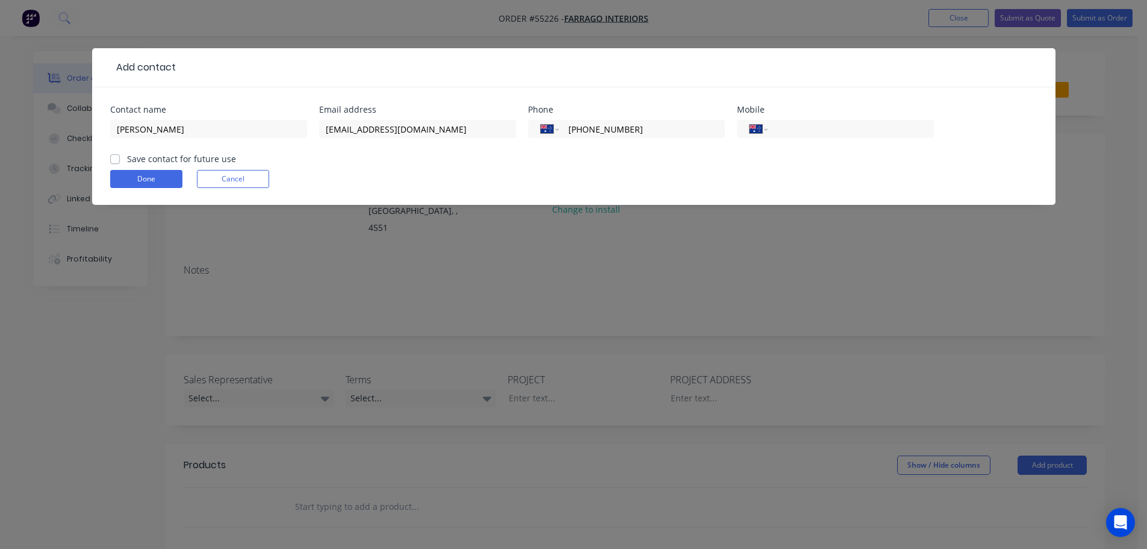
click at [811, 128] on input "tel" at bounding box center [848, 129] width 145 height 14
type input "0430 342 001"
click at [127, 160] on label "Save contact for future use" at bounding box center [181, 158] width 109 height 13
click at [115, 160] on input "Save contact for future use" at bounding box center [115, 157] width 10 height 11
checkbox input "true"
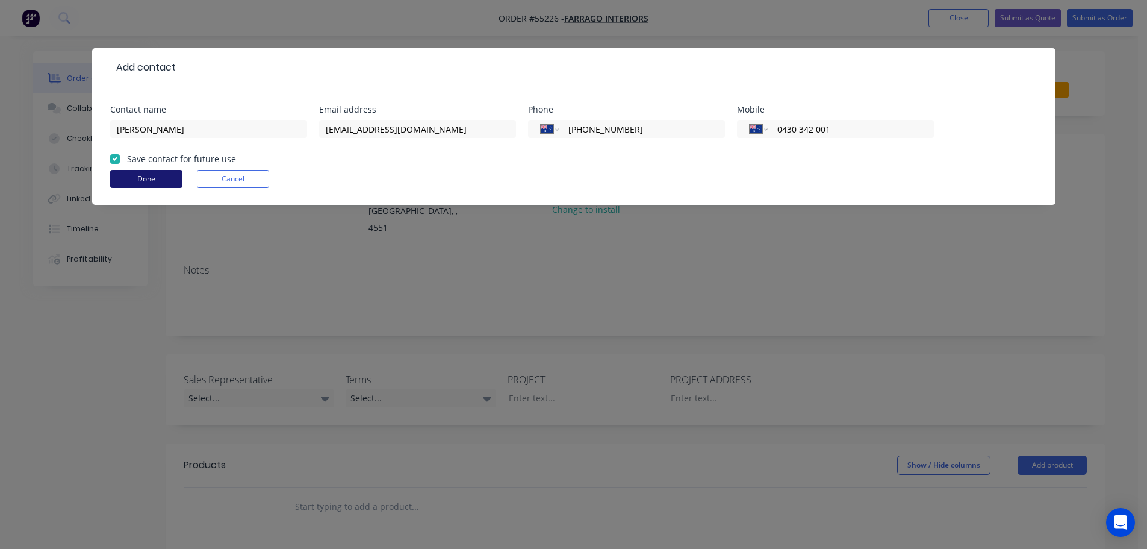
click at [120, 174] on button "Done" at bounding box center [146, 179] width 72 height 18
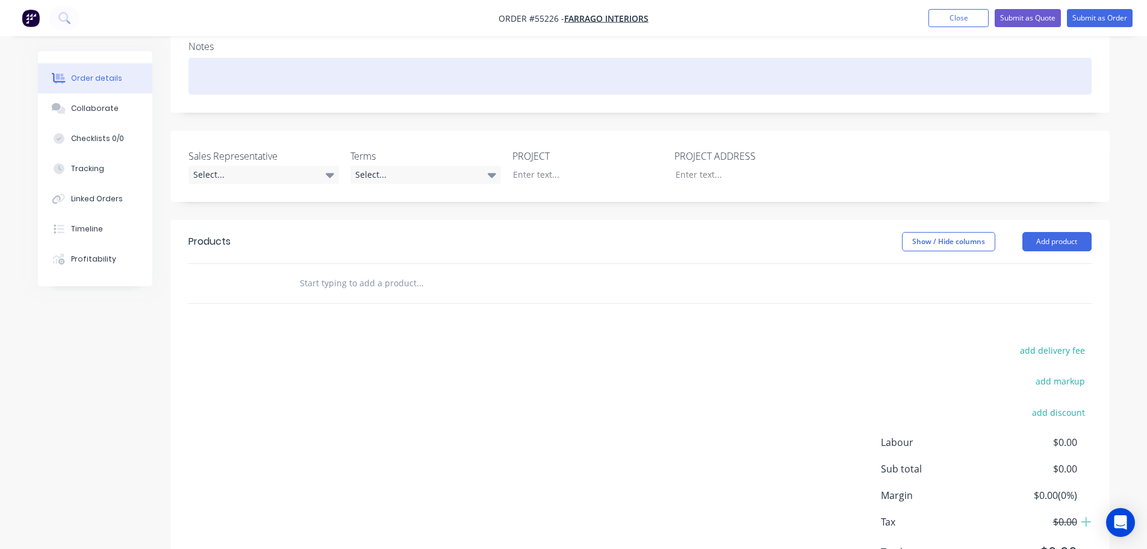
scroll to position [241, 0]
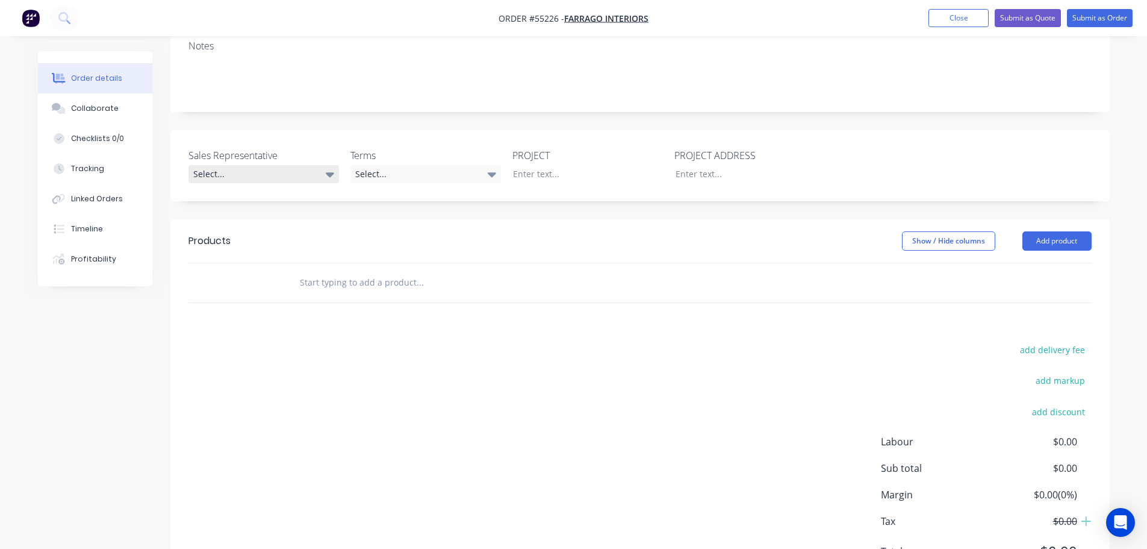
click at [209, 165] on div "Select..." at bounding box center [264, 174] width 151 height 18
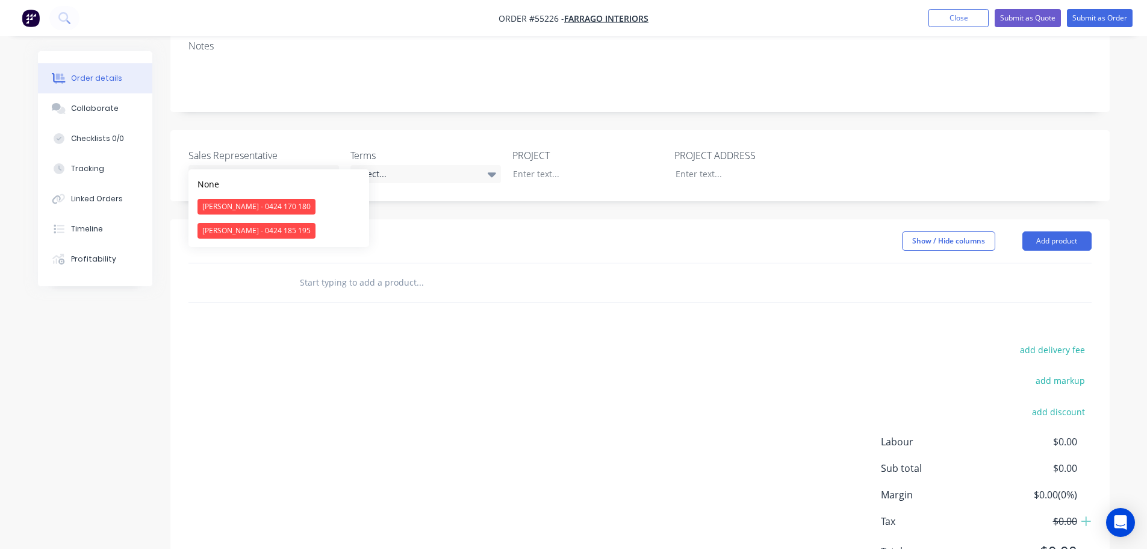
click at [233, 206] on div "[PERSON_NAME] - 0424 170 180" at bounding box center [257, 207] width 118 height 16
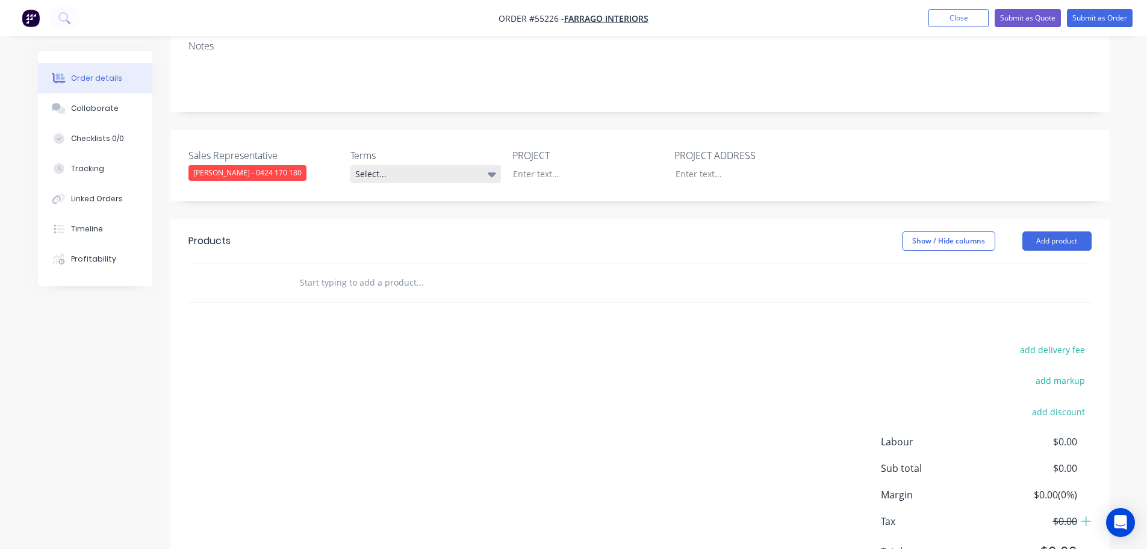
click at [395, 165] on div "Select..." at bounding box center [426, 174] width 151 height 18
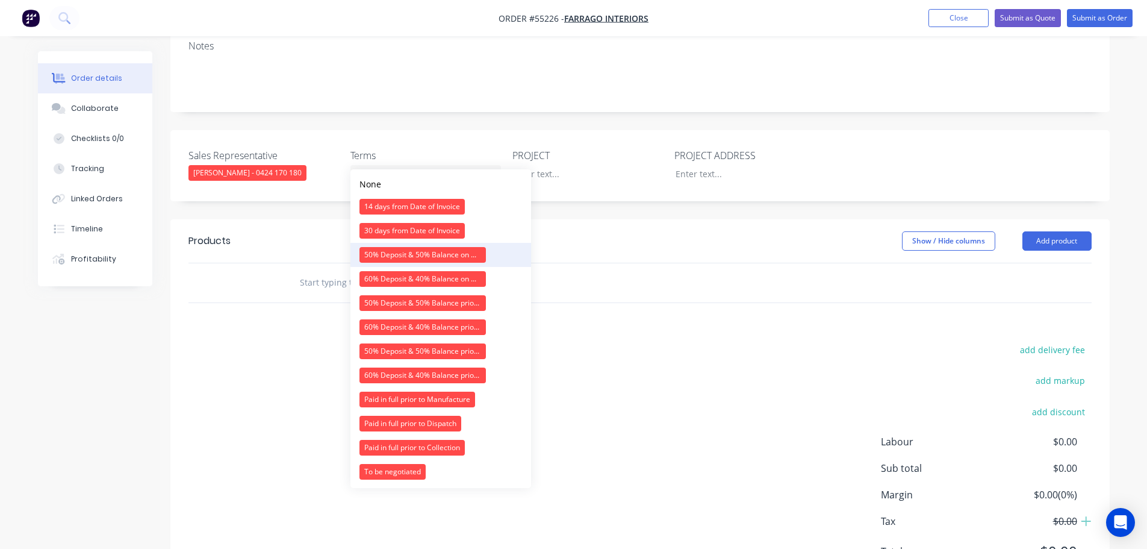
click at [391, 256] on div "50% Deposit & 50% Balance on Day of Installation" at bounding box center [423, 255] width 126 height 16
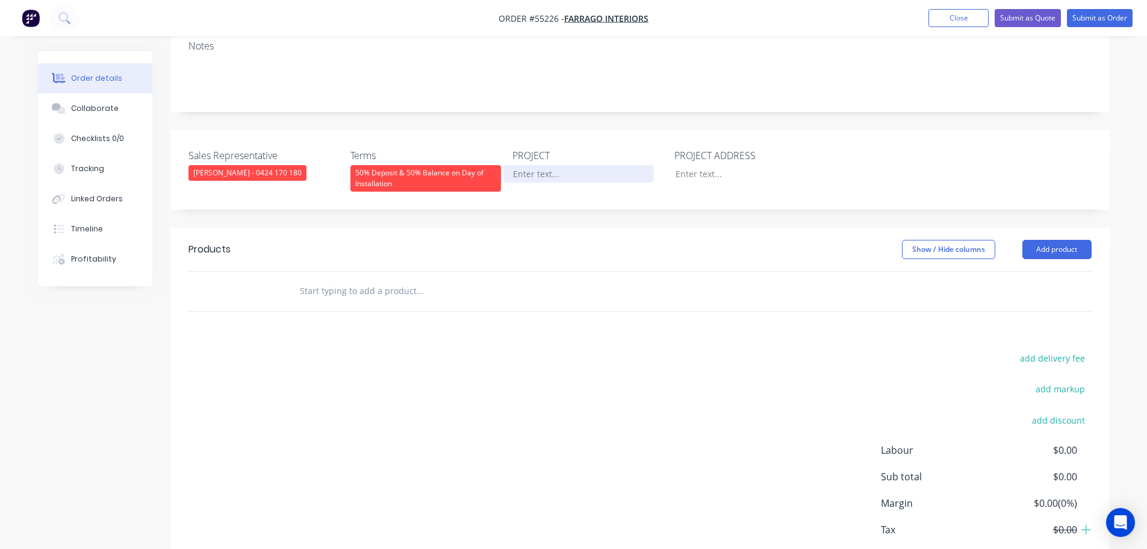
click at [552, 165] on div at bounding box center [579, 173] width 151 height 17
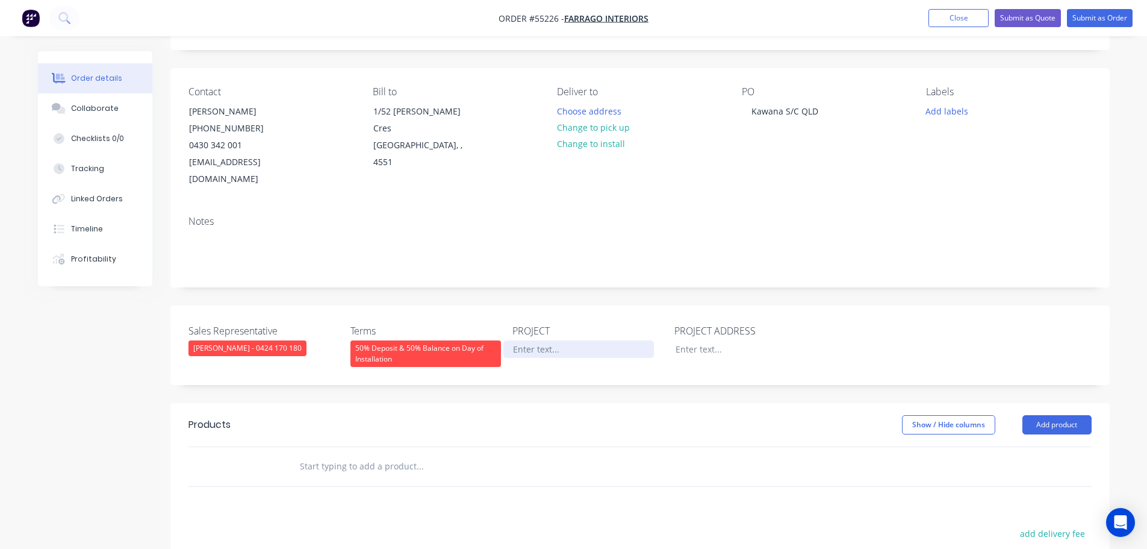
scroll to position [60, 0]
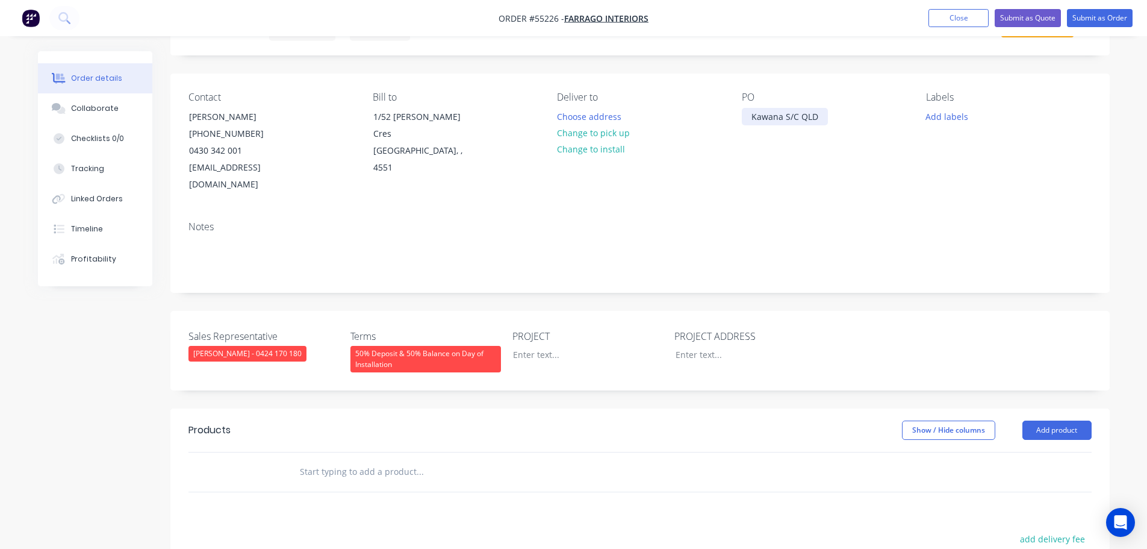
click at [784, 113] on div "Kawana S/C QLD" at bounding box center [785, 116] width 86 height 17
copy div "Kawana S/C QLD"
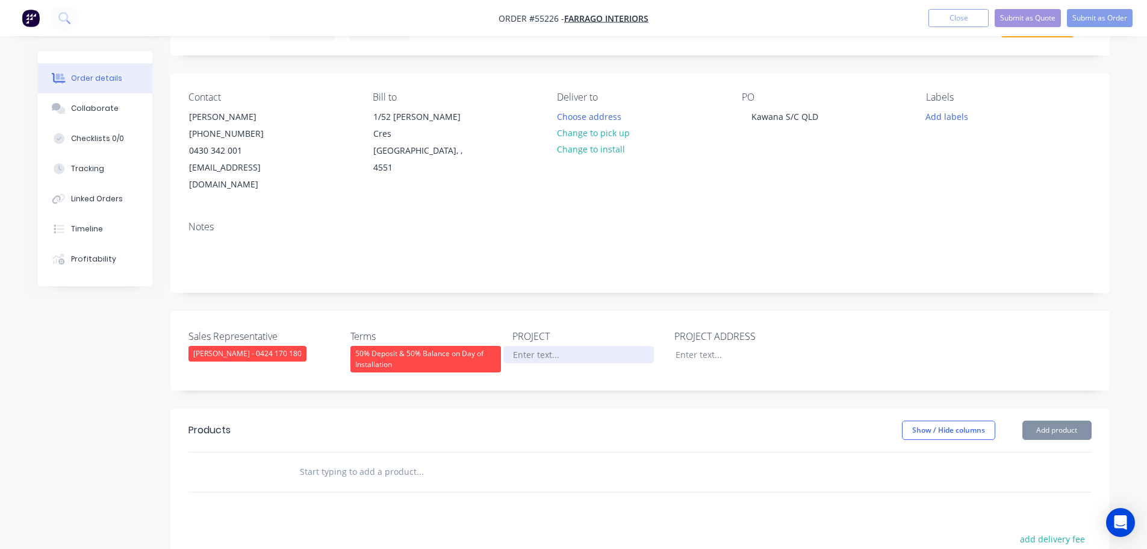
click at [519, 346] on div at bounding box center [579, 354] width 151 height 17
paste div
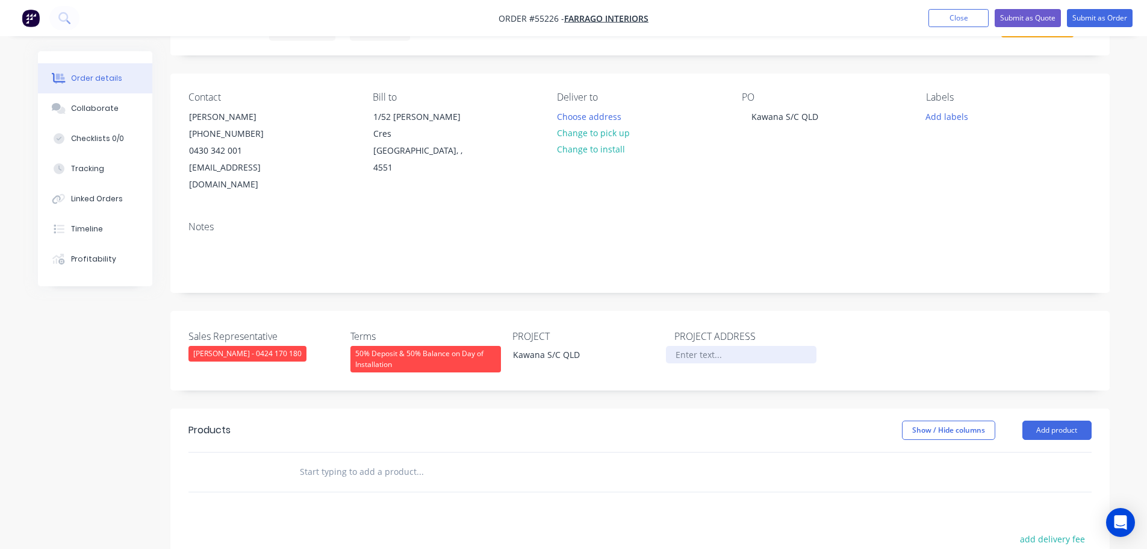
click at [685, 346] on div at bounding box center [741, 354] width 151 height 17
paste div
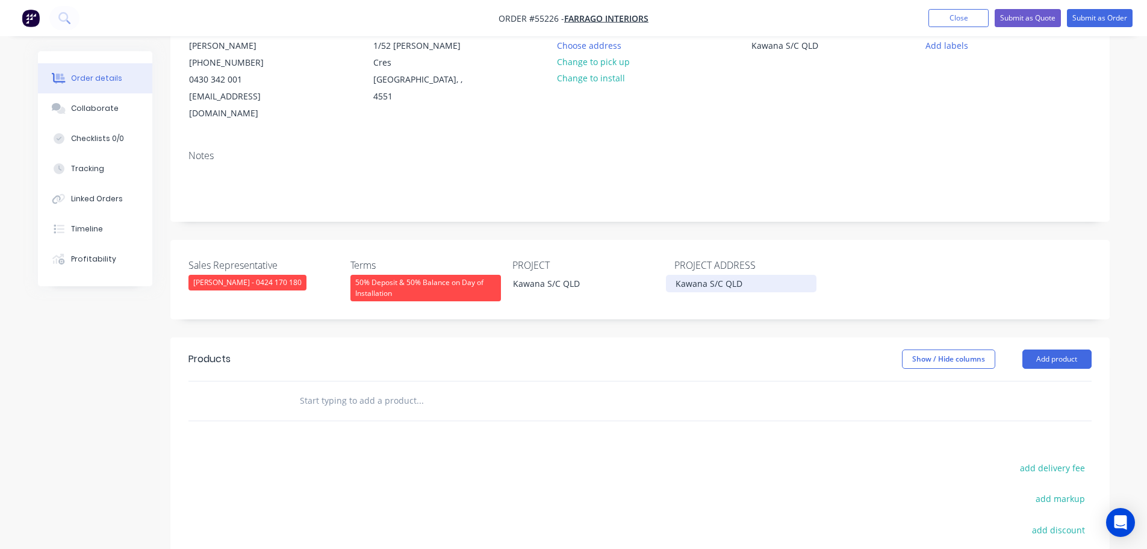
scroll to position [241, 0]
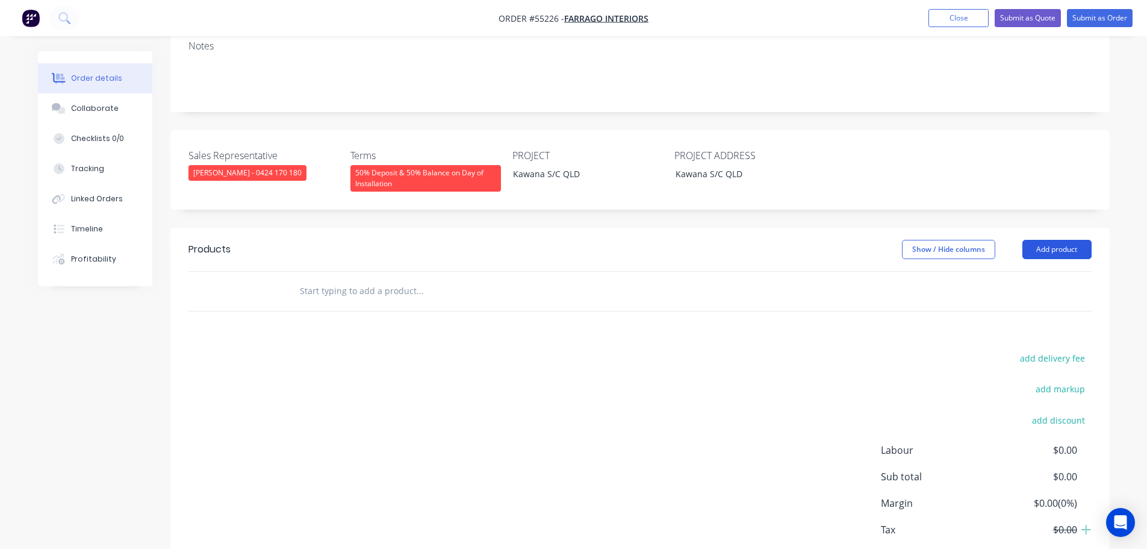
click at [1038, 240] on button "Add product" at bounding box center [1057, 249] width 69 height 19
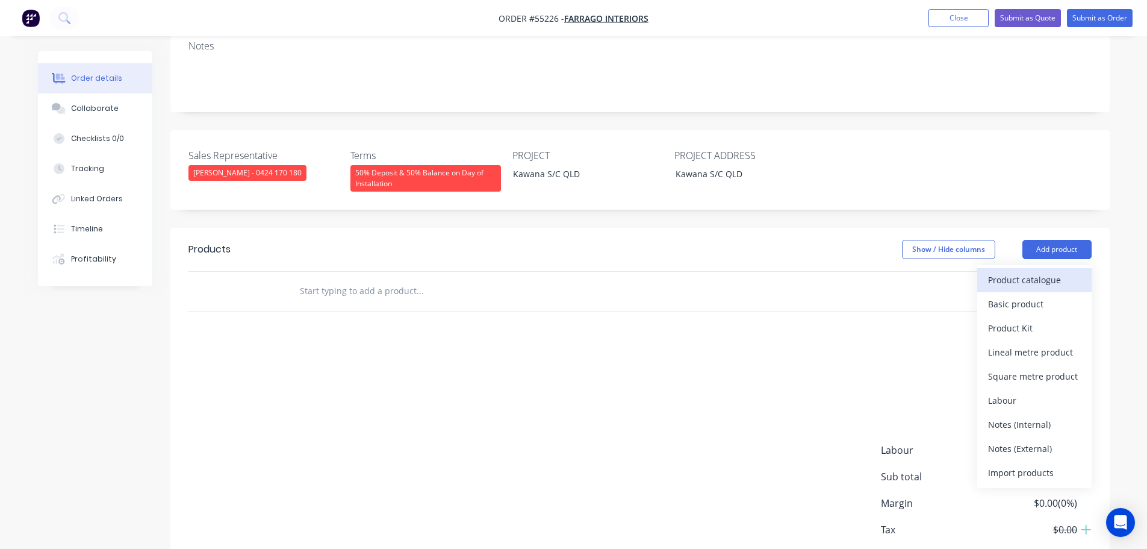
click at [1017, 271] on div "Product catalogue" at bounding box center [1034, 279] width 93 height 17
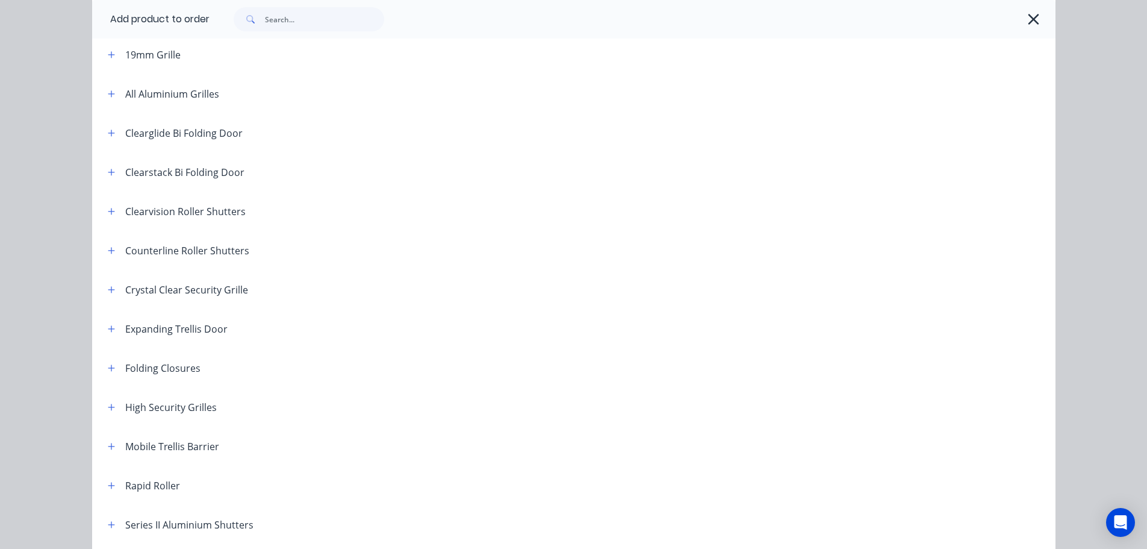
scroll to position [120, 0]
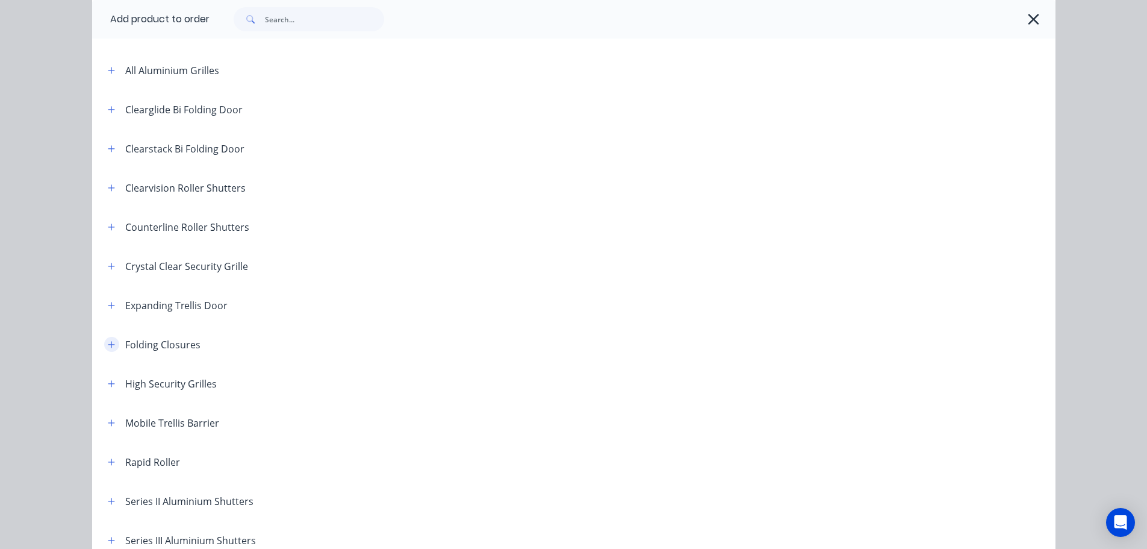
click at [108, 343] on icon "button" at bounding box center [111, 344] width 7 height 8
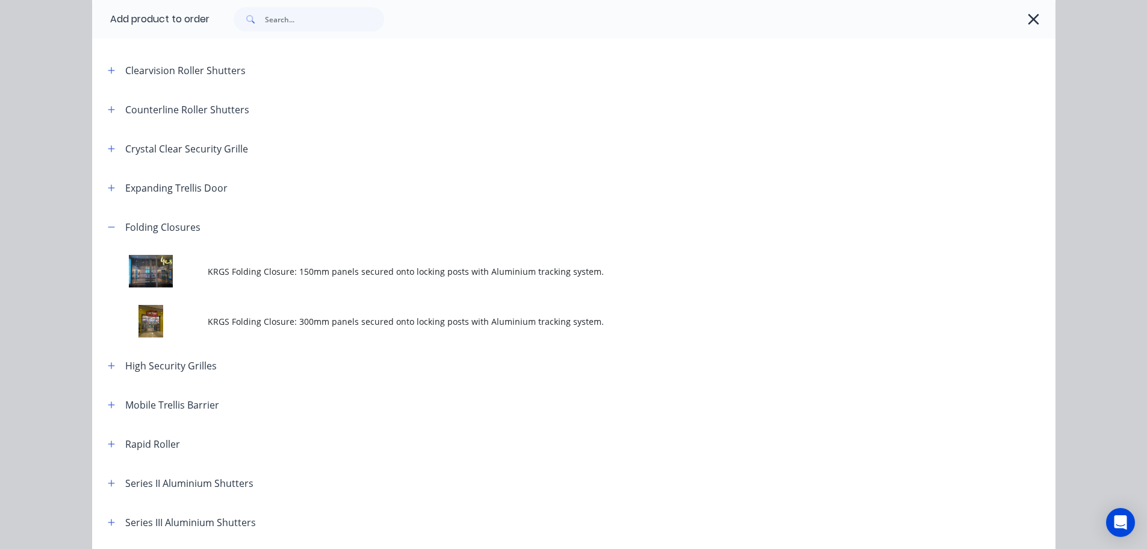
scroll to position [241, 0]
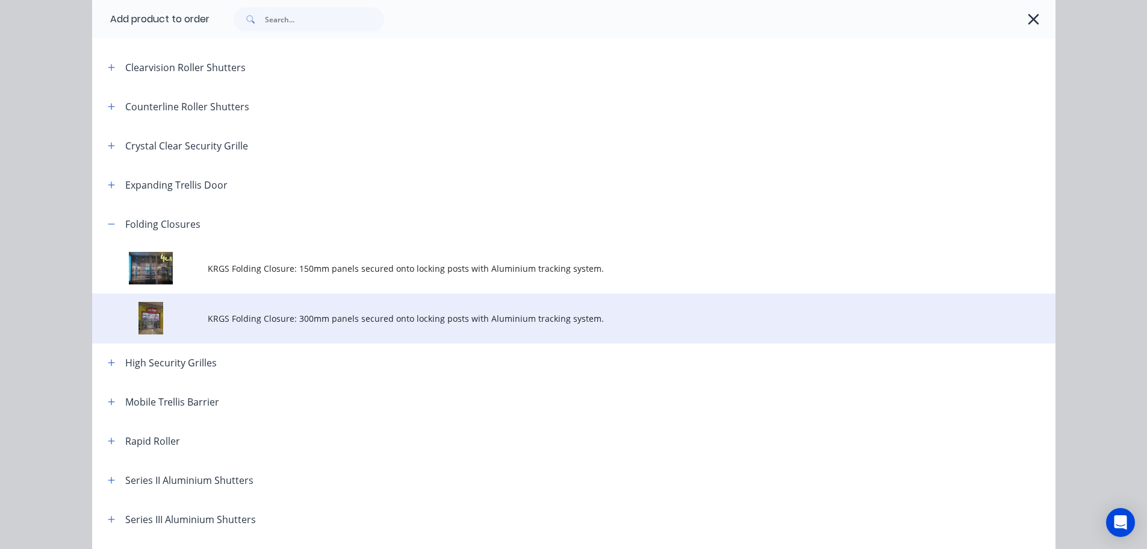
click at [267, 319] on span "KRGS Folding Closure: 300mm panels secured onto locking posts with Aluminium tr…" at bounding box center [547, 318] width 678 height 13
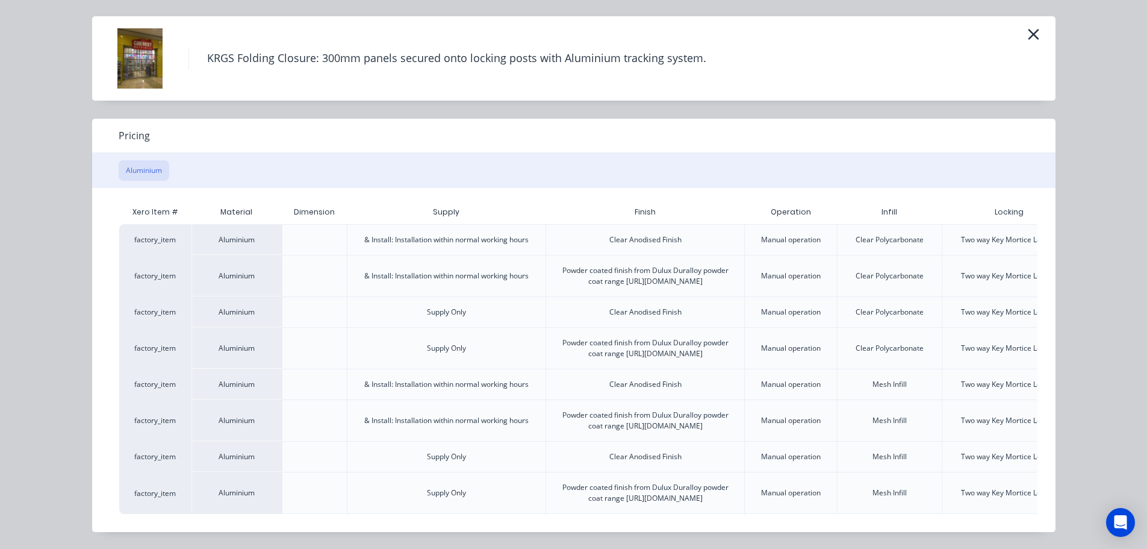
scroll to position [0, 105]
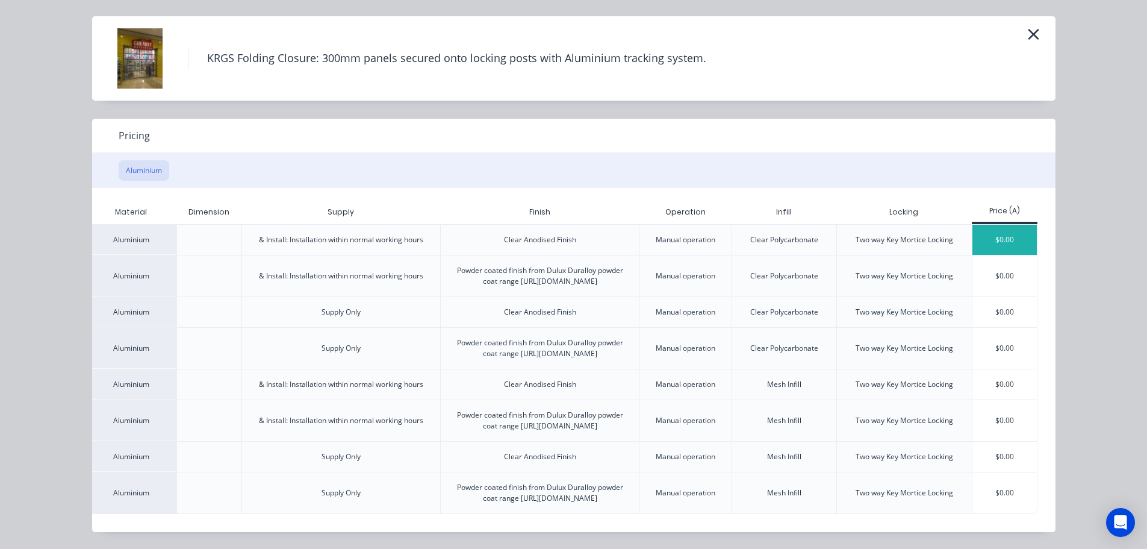
click at [985, 225] on div "$0.00" at bounding box center [1005, 240] width 64 height 30
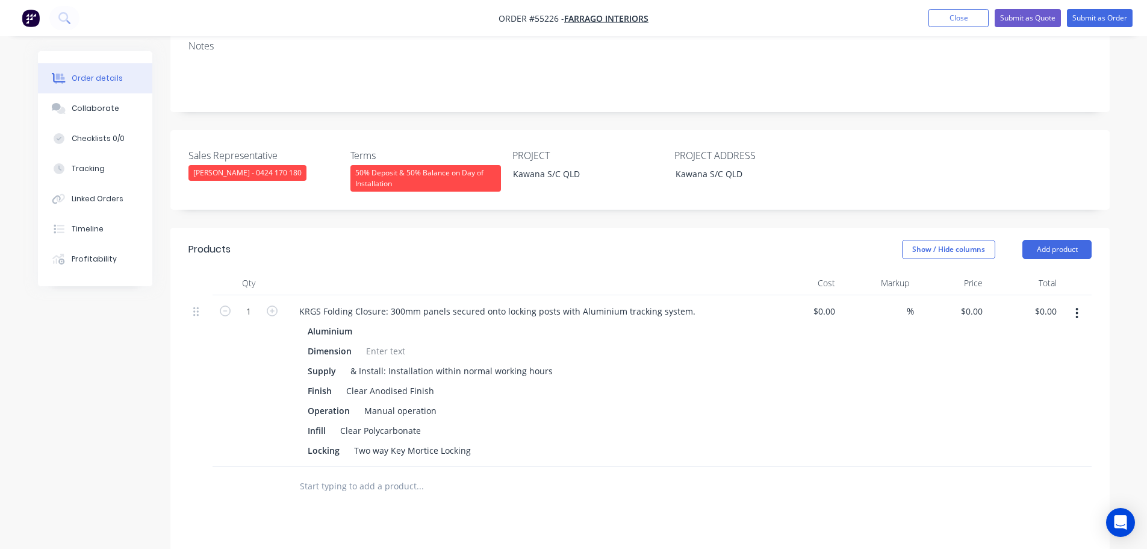
scroll to position [422, 0]
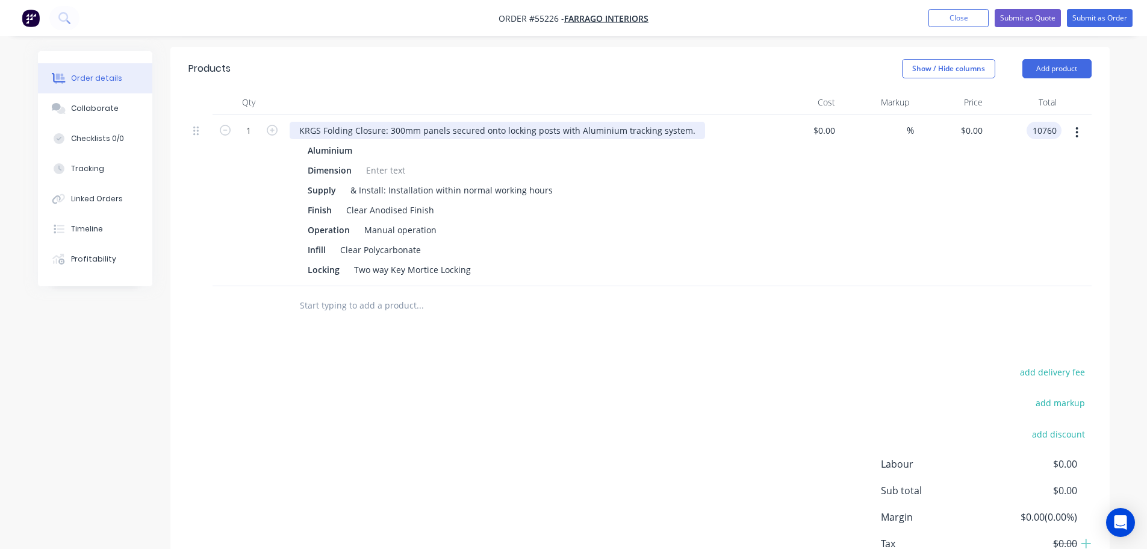
type input "10760"
type input "$10,760.00"
click at [291, 122] on div "KRGS Folding Closure: 300mm panels secured onto locking posts with Aluminium tr…" at bounding box center [498, 130] width 416 height 17
click at [292, 122] on div "KRGS Folding Closure: 300mm panels secured onto locking posts with Aluminium tr…" at bounding box center [498, 130] width 416 height 17
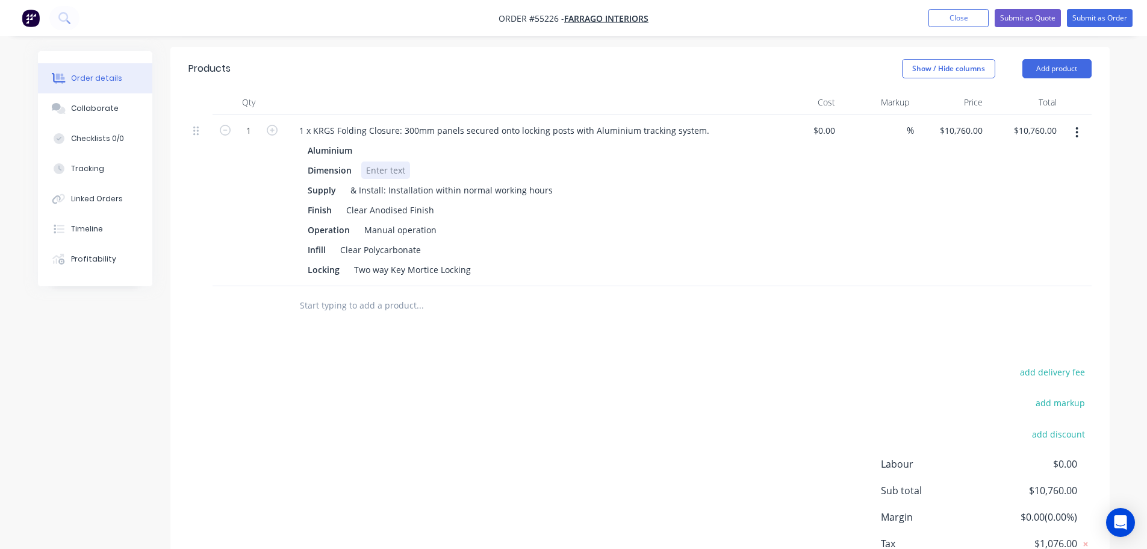
click at [366, 161] on div at bounding box center [385, 169] width 49 height 17
drag, startPoint x: 365, startPoint y: 164, endPoint x: 366, endPoint y: 157, distance: 7.3
click at [365, 181] on div "& Install: Installation within normal working hours" at bounding box center [452, 189] width 212 height 17
click at [368, 161] on div at bounding box center [385, 169] width 49 height 17
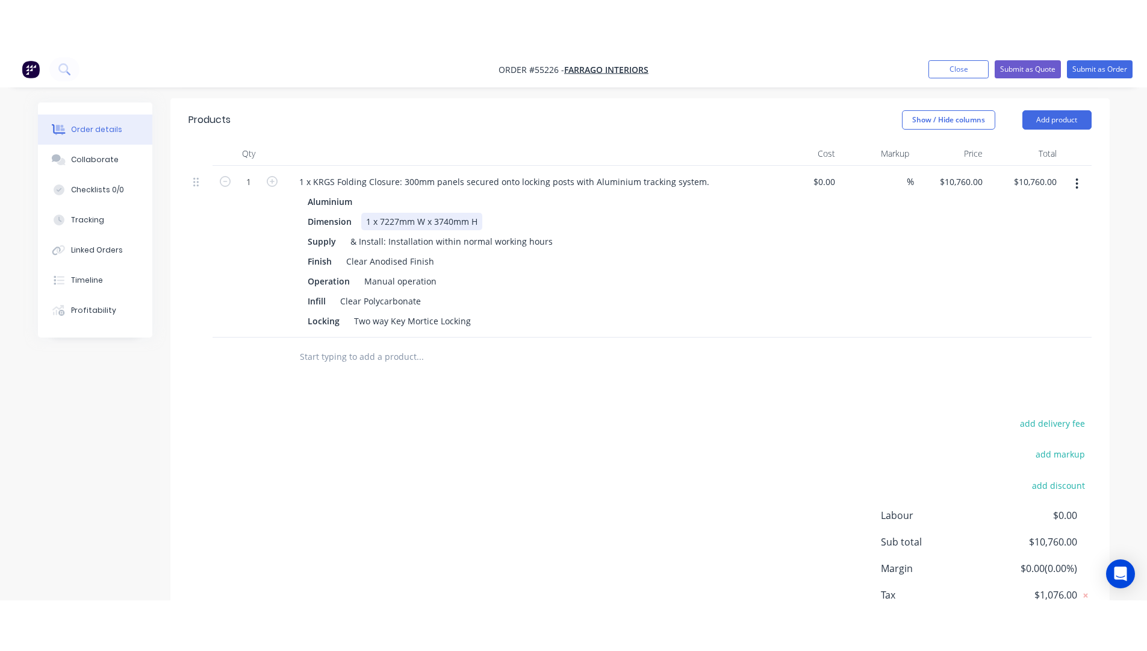
scroll to position [241, 0]
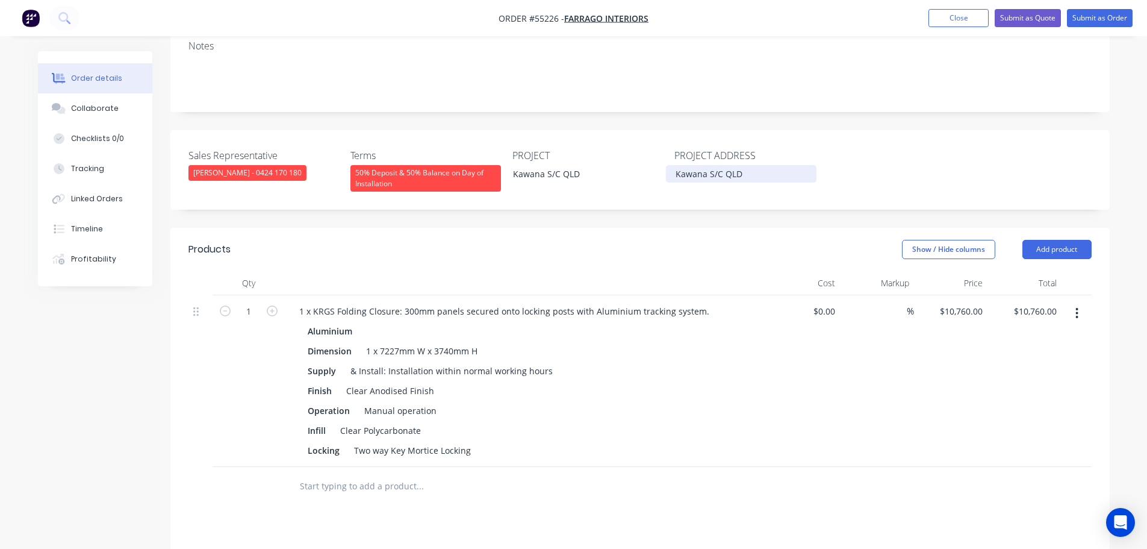
click at [675, 165] on div "Kawana S/C QLD" at bounding box center [741, 173] width 151 height 17
click at [743, 165] on div "Kawana S/C QLD" at bounding box center [741, 173] width 151 height 17
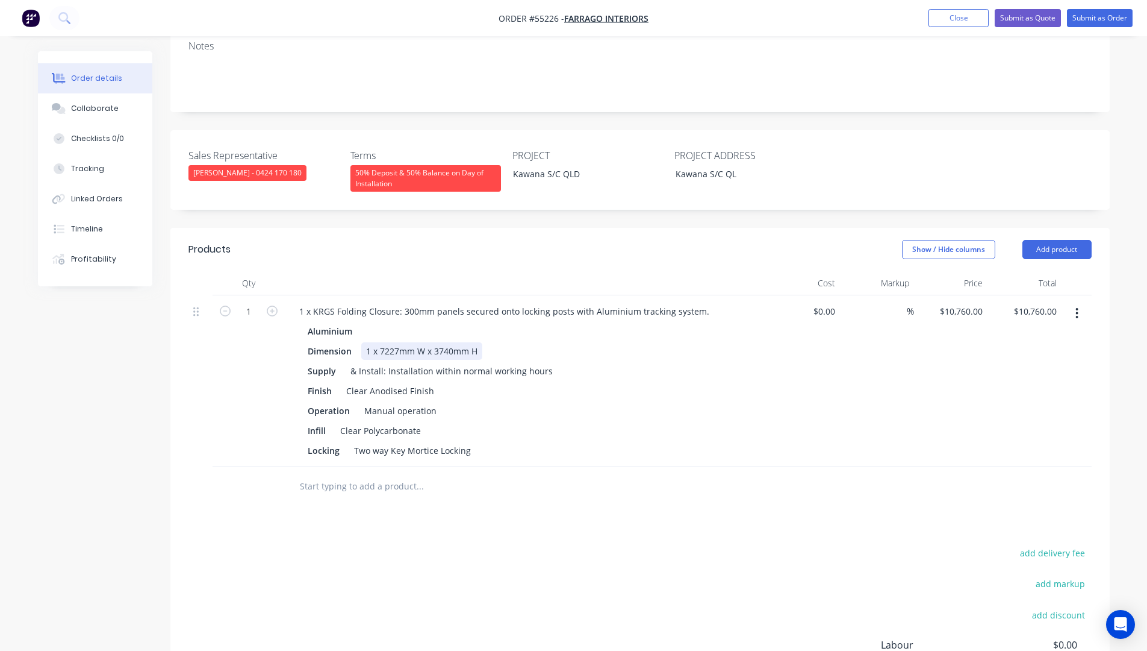
click at [662, 342] on div "Dimension 1 x 7227mm W x 3740mm H" at bounding box center [523, 350] width 441 height 17
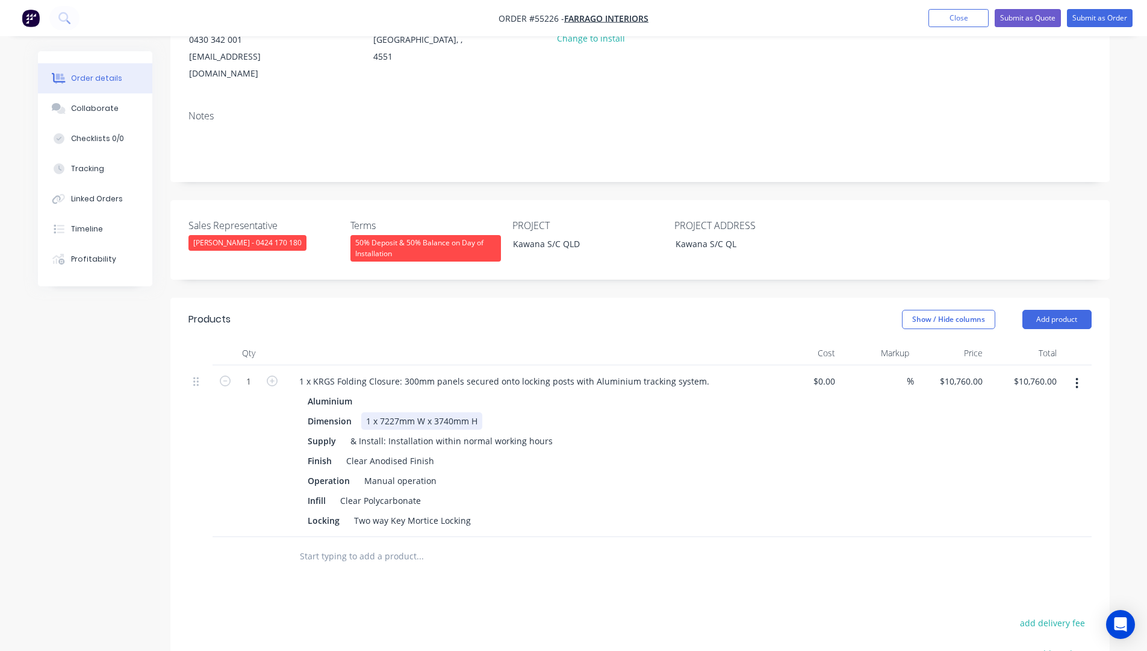
scroll to position [60, 0]
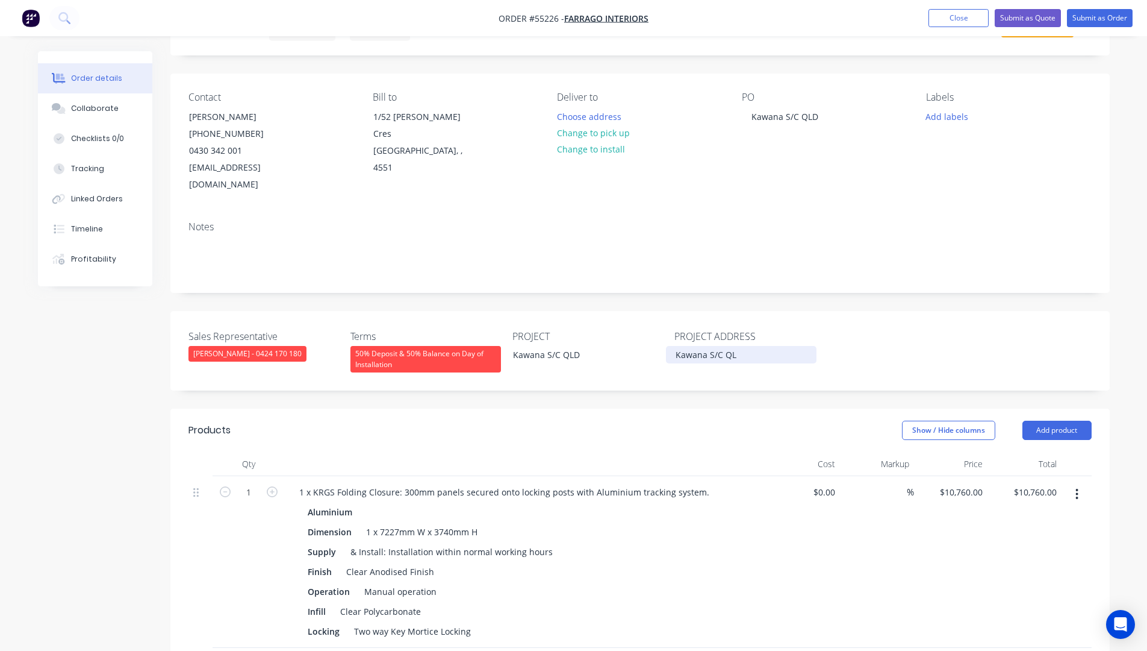
click at [738, 346] on div "Kawana S/C QL" at bounding box center [741, 354] width 151 height 17
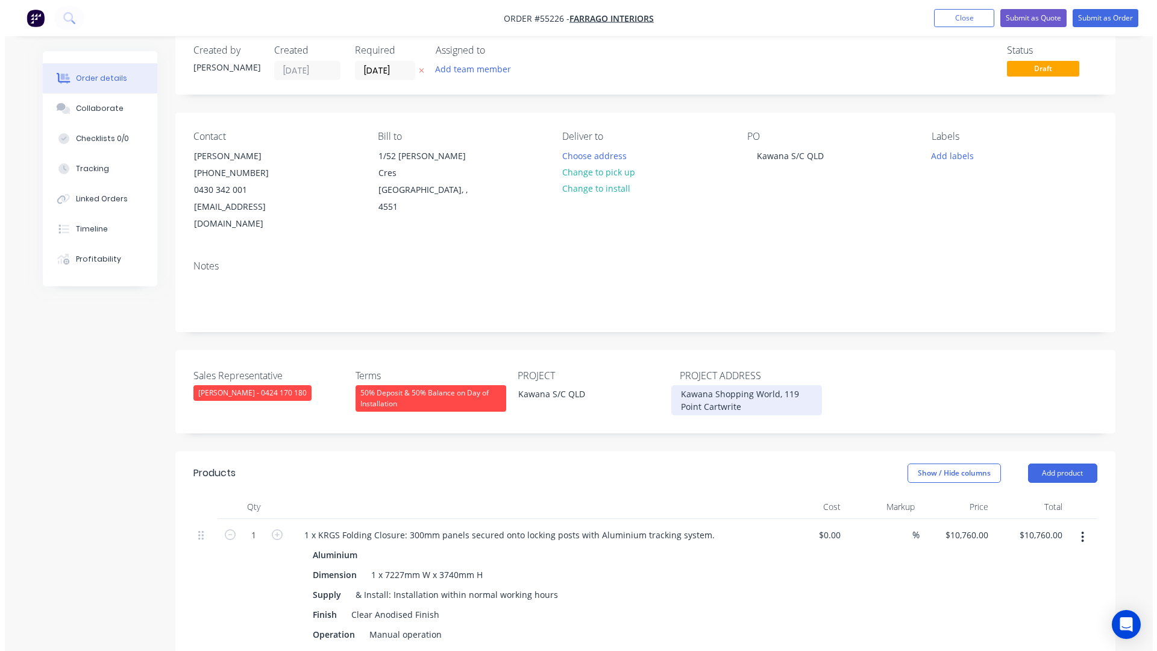
scroll to position [0, 0]
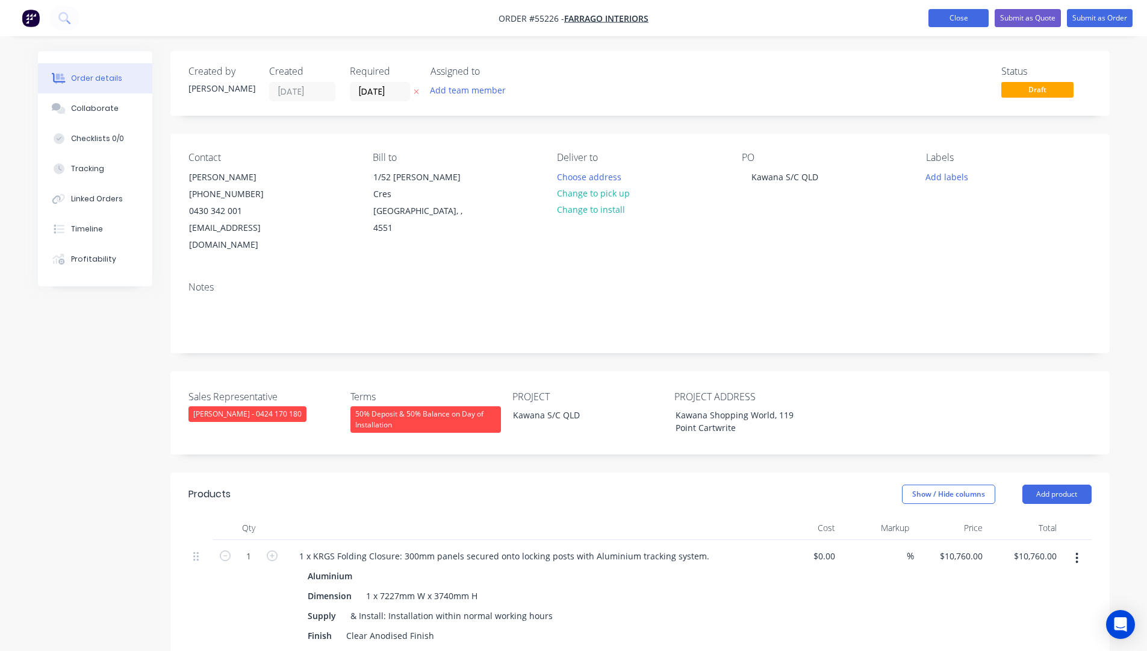
click at [931, 20] on button "Close" at bounding box center [959, 18] width 60 height 18
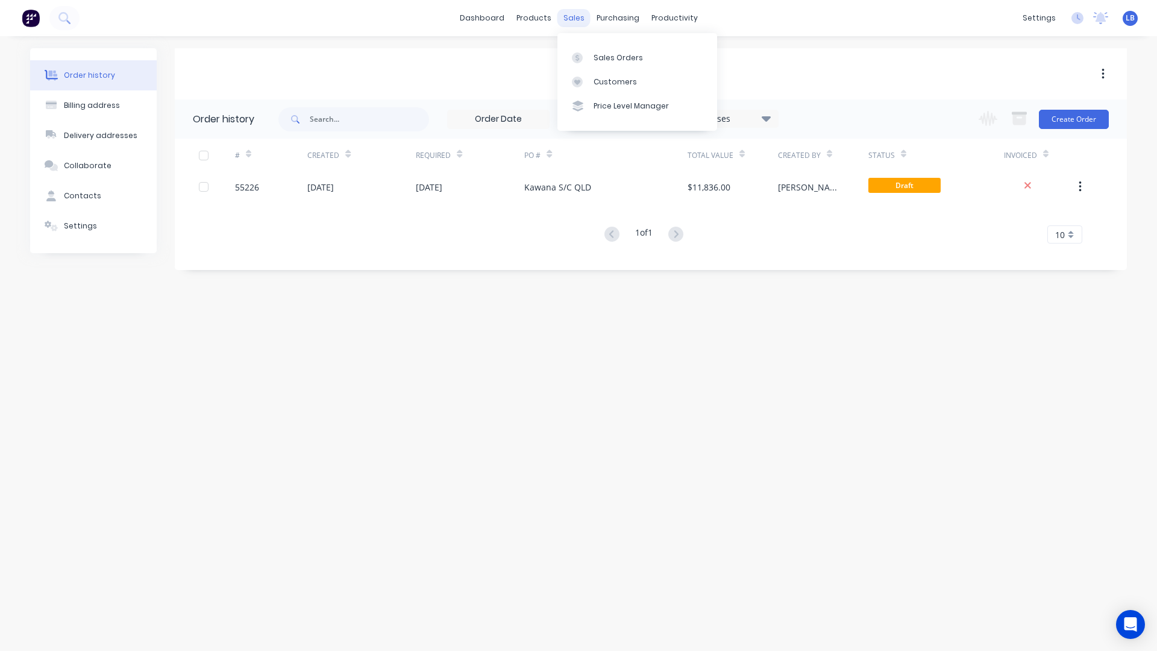
click at [572, 16] on div "sales" at bounding box center [573, 18] width 33 height 18
click at [608, 58] on div "Sales Orders" at bounding box center [617, 57] width 49 height 11
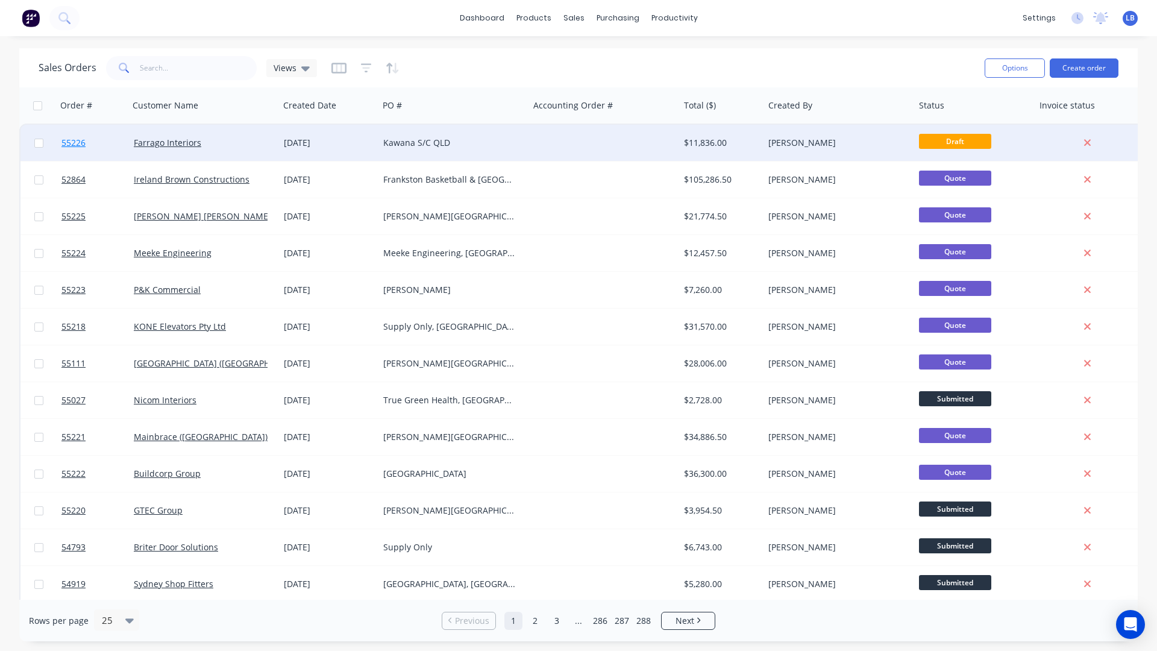
click at [81, 142] on span "55226" at bounding box center [73, 143] width 24 height 12
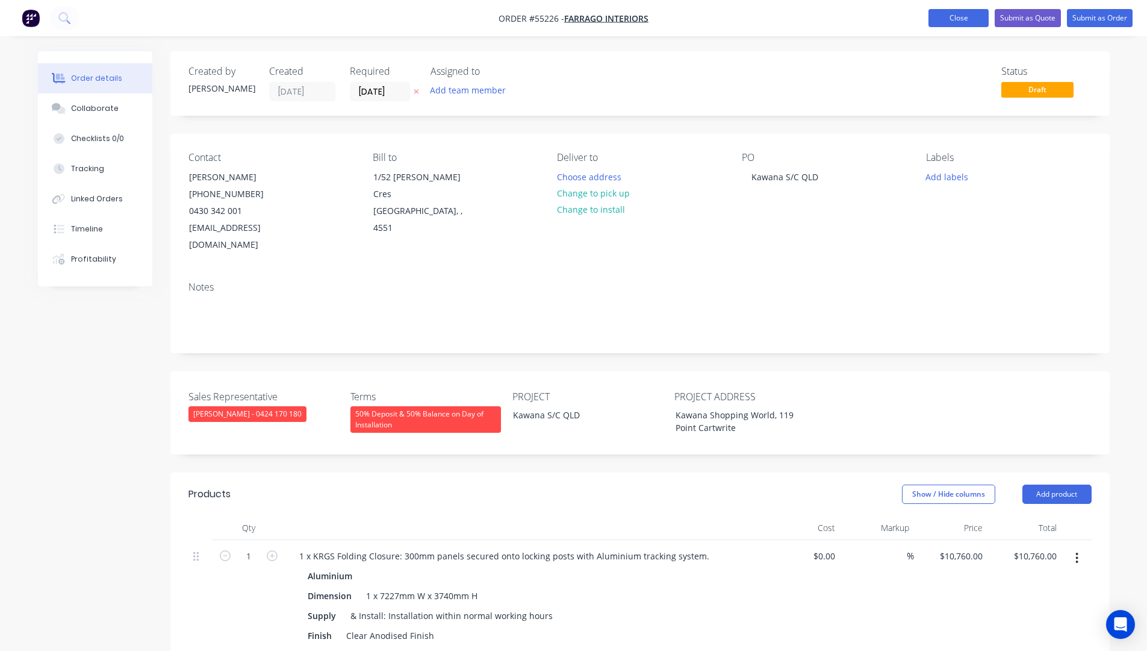
click at [936, 20] on button "Close" at bounding box center [959, 18] width 60 height 18
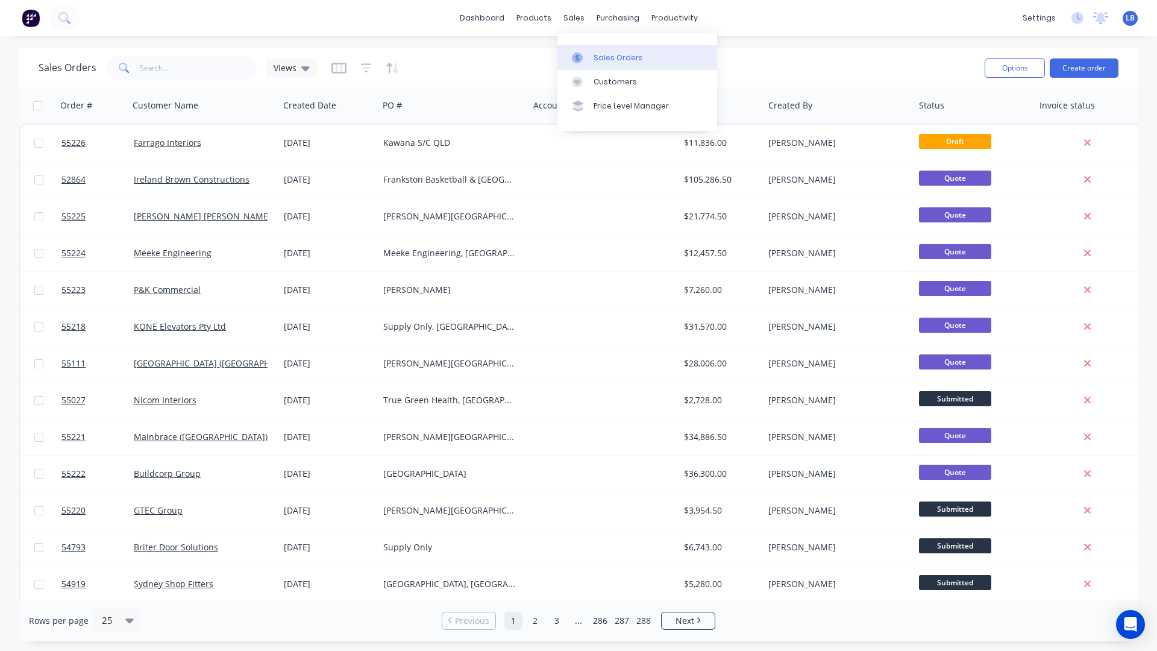
click at [614, 57] on div "Sales Orders" at bounding box center [617, 57] width 49 height 11
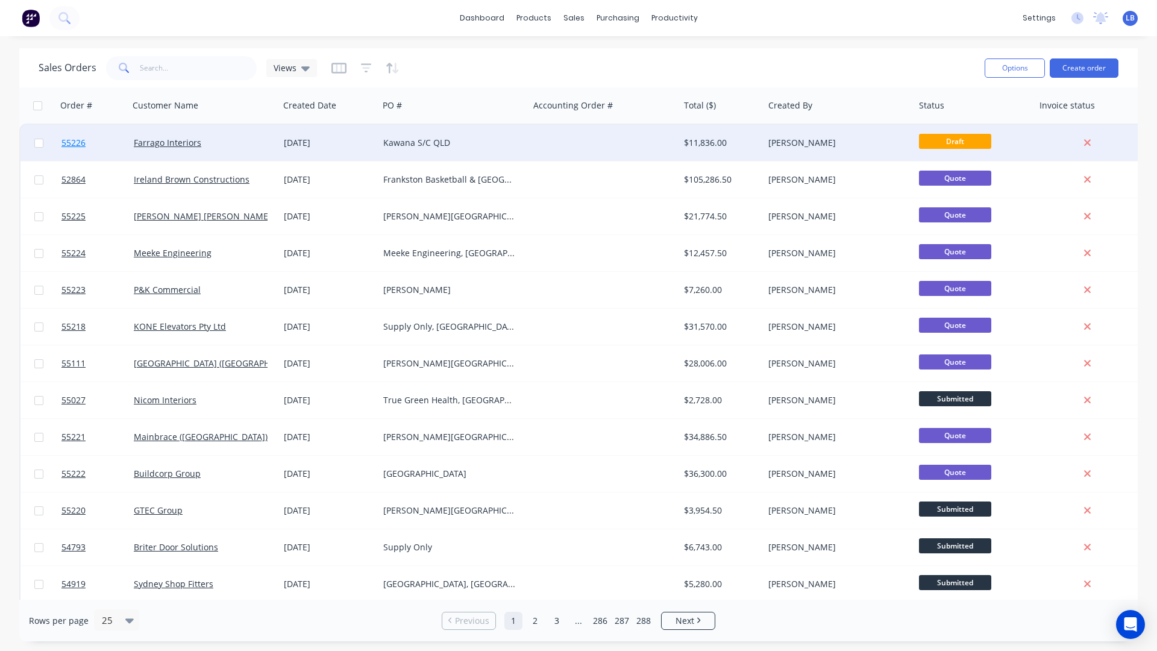
click at [76, 143] on span "55226" at bounding box center [73, 143] width 24 height 12
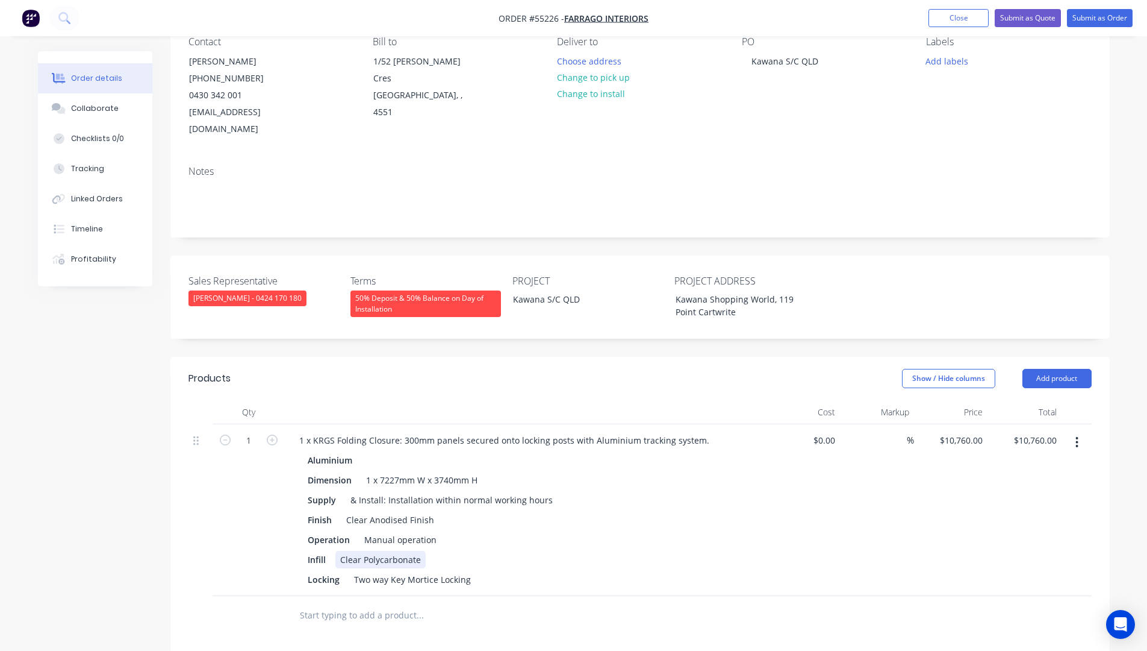
scroll to position [120, 0]
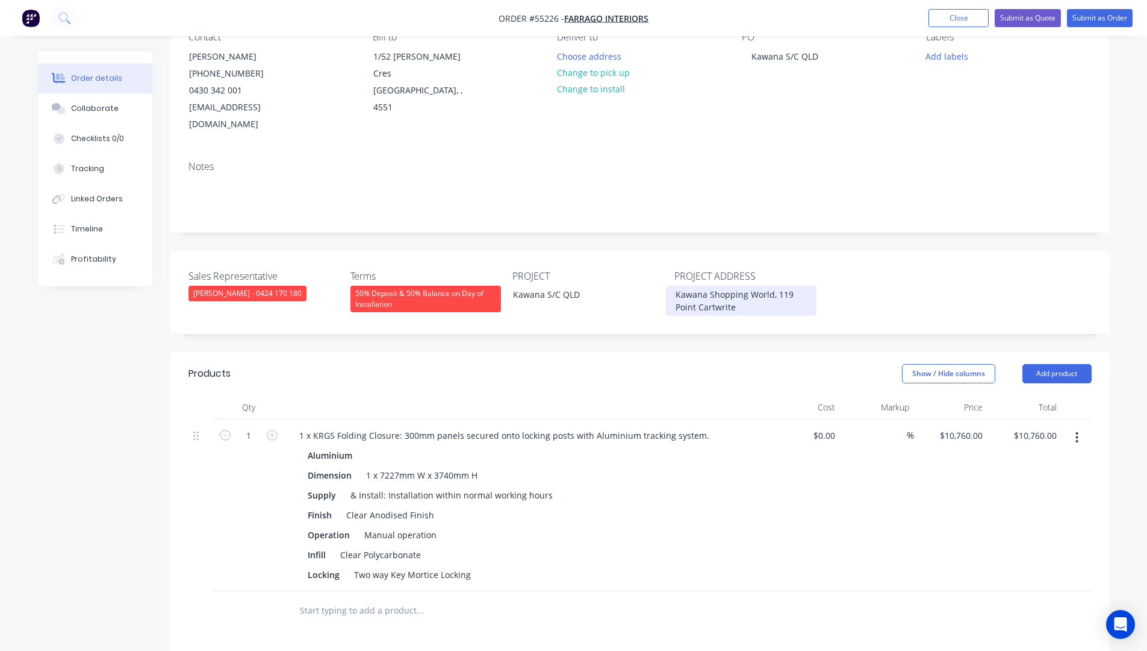
click at [742, 290] on div "Kawana Shopping World, 119 Point Cartwrite" at bounding box center [741, 301] width 151 height 30
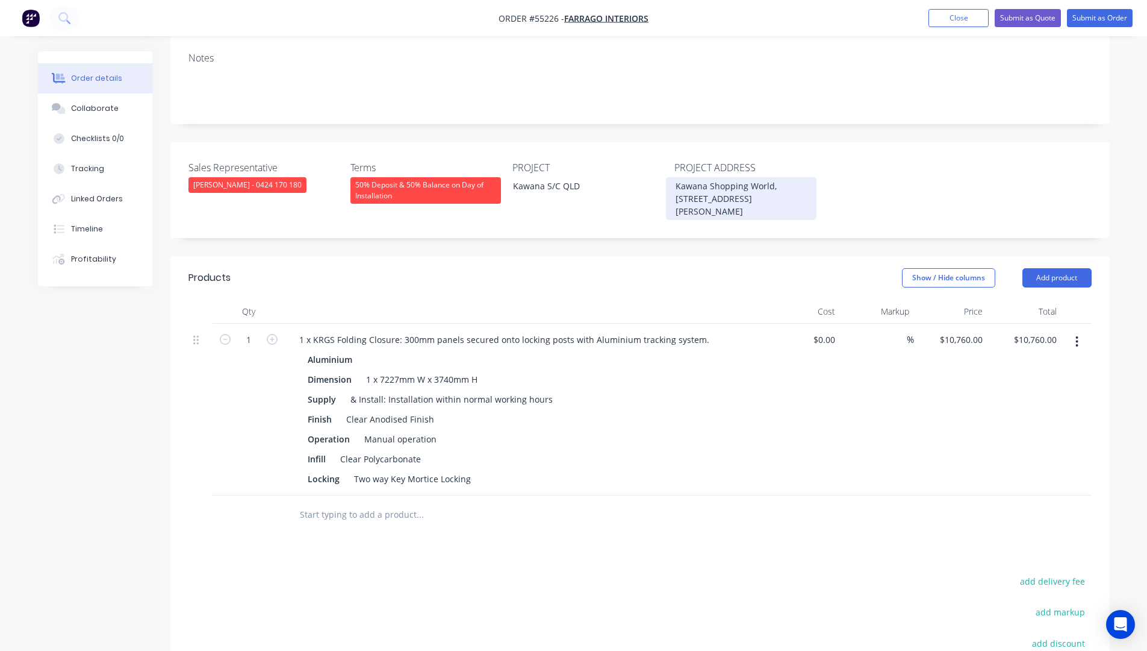
scroll to position [241, 0]
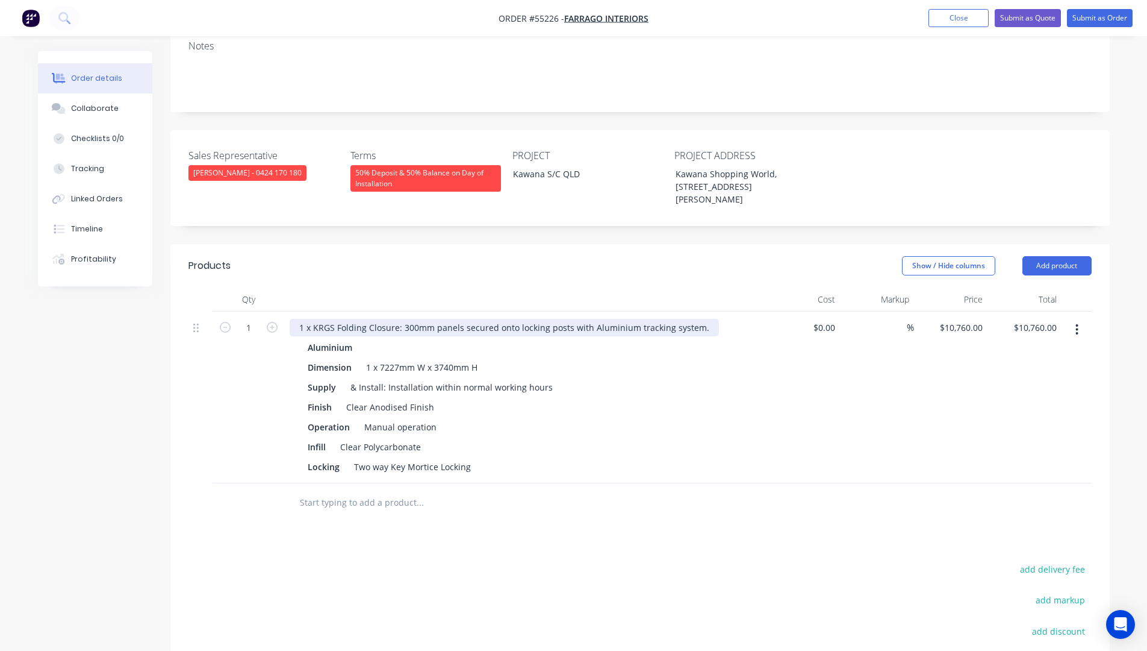
click at [299, 319] on div "1 x KRGS Folding Closure: 300mm panels secured onto locking posts with Aluminiu…" at bounding box center [504, 327] width 429 height 17
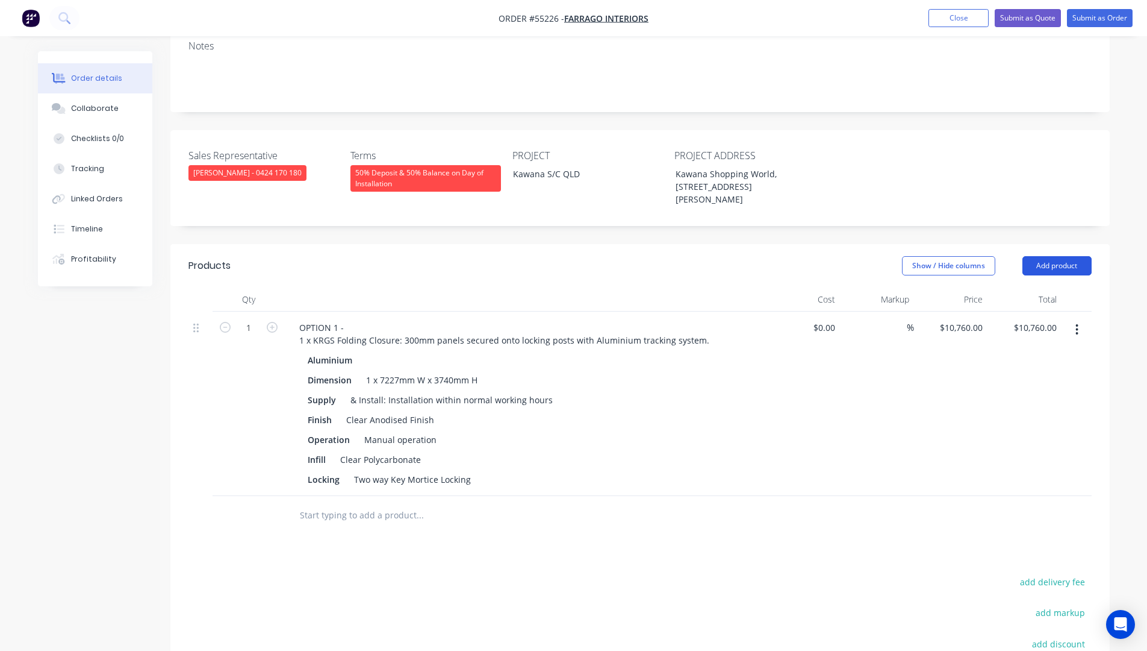
click at [1041, 256] on button "Add product" at bounding box center [1057, 265] width 69 height 19
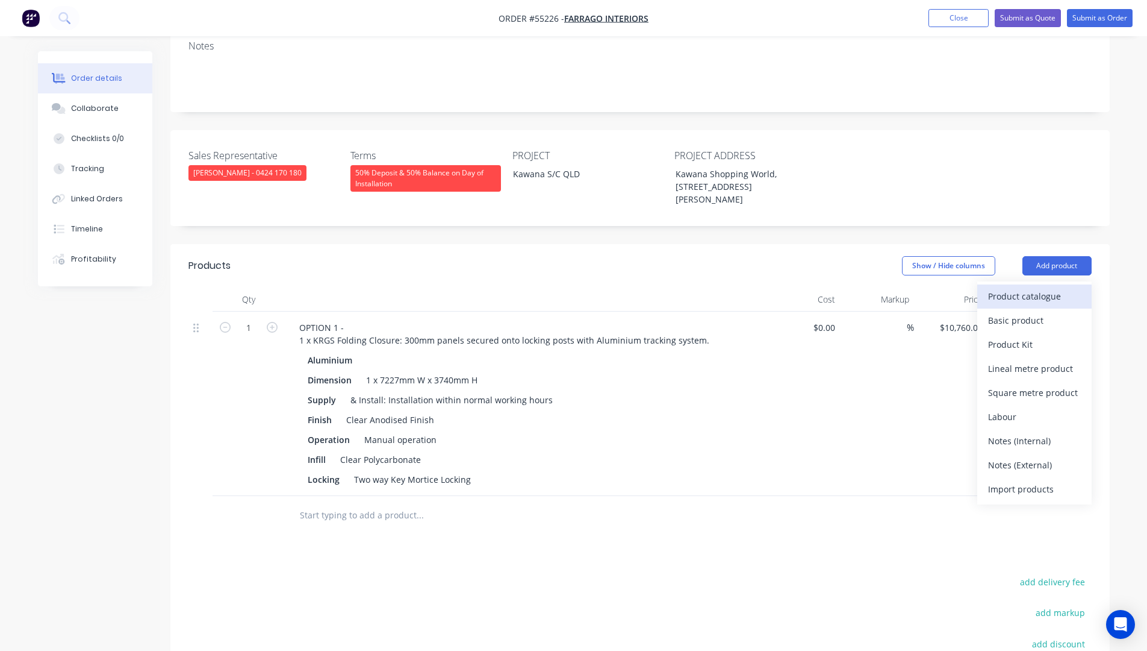
click at [1028, 287] on div "Product catalogue" at bounding box center [1034, 295] width 93 height 17
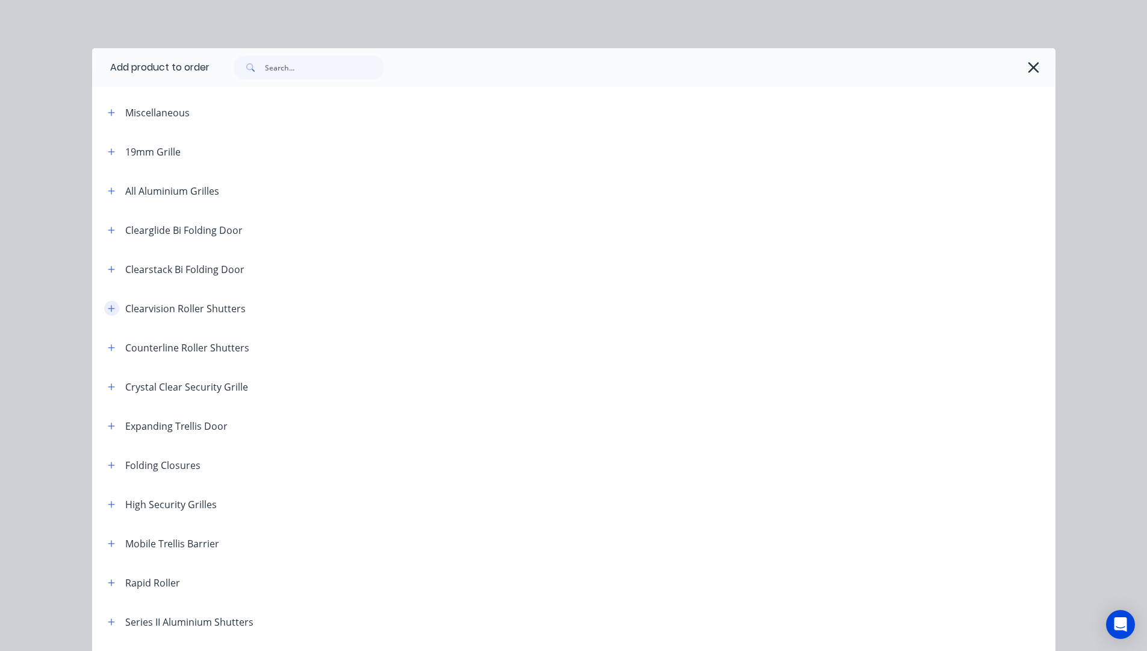
click at [108, 307] on icon "button" at bounding box center [111, 308] width 7 height 8
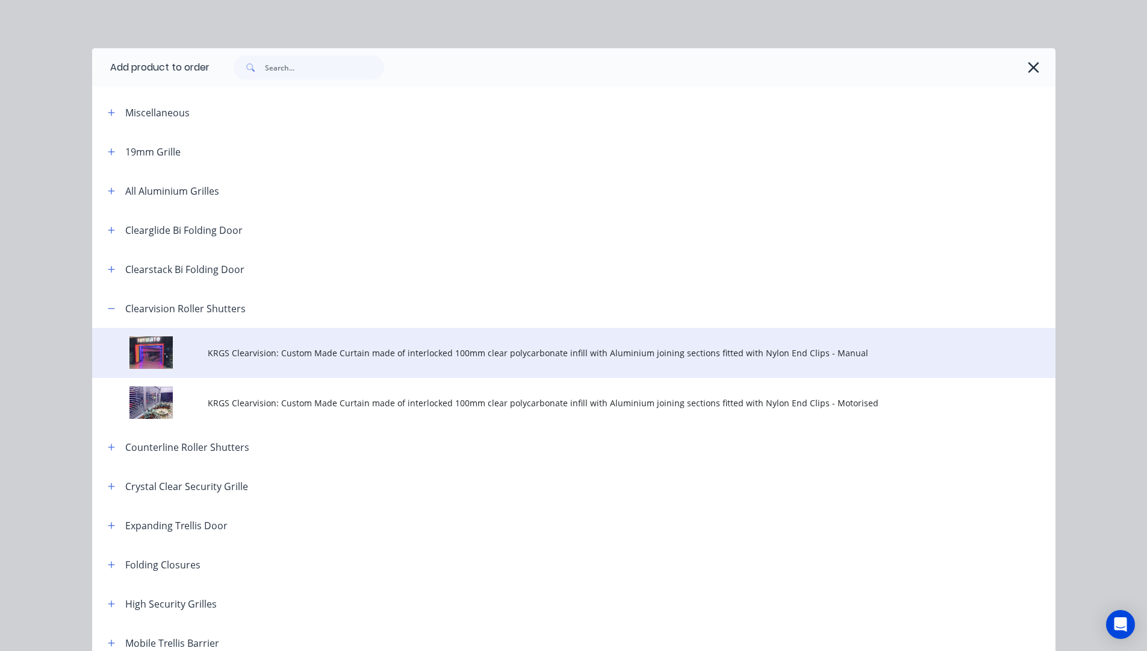
click at [240, 355] on span "KRGS Clearvision: Custom Made Curtain made of interlocked 100mm clear polycarbo…" at bounding box center [547, 352] width 678 height 13
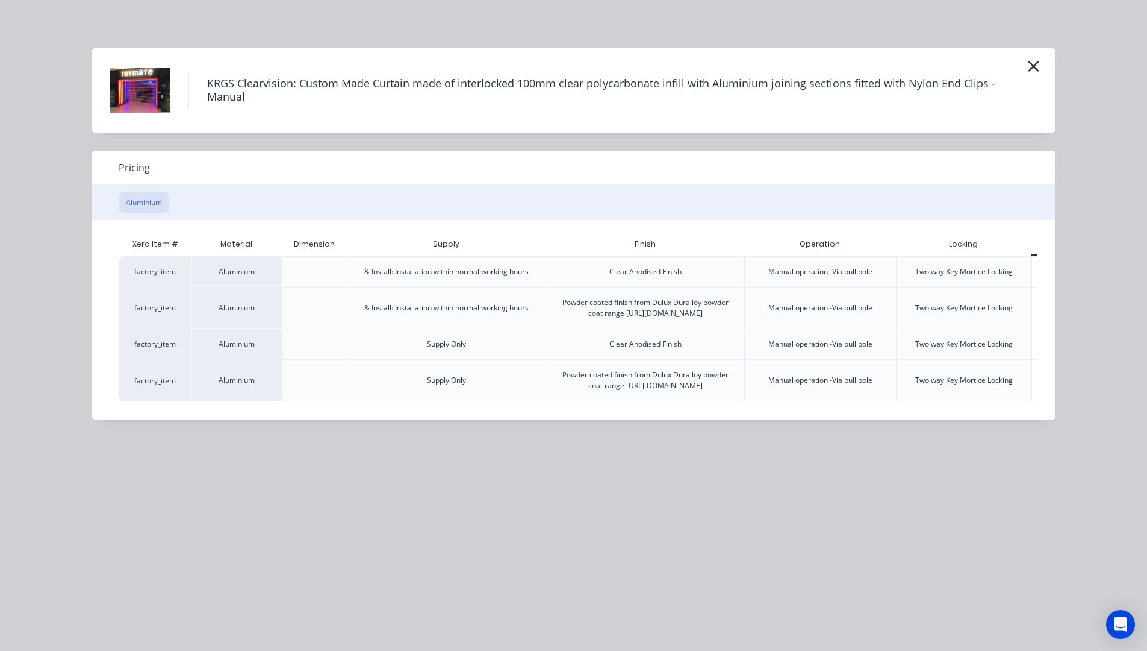
click at [234, 419] on div "Xero Item # Material Dimension Supply Finish Operation Locking Price (A) factor…" at bounding box center [565, 319] width 946 height 199
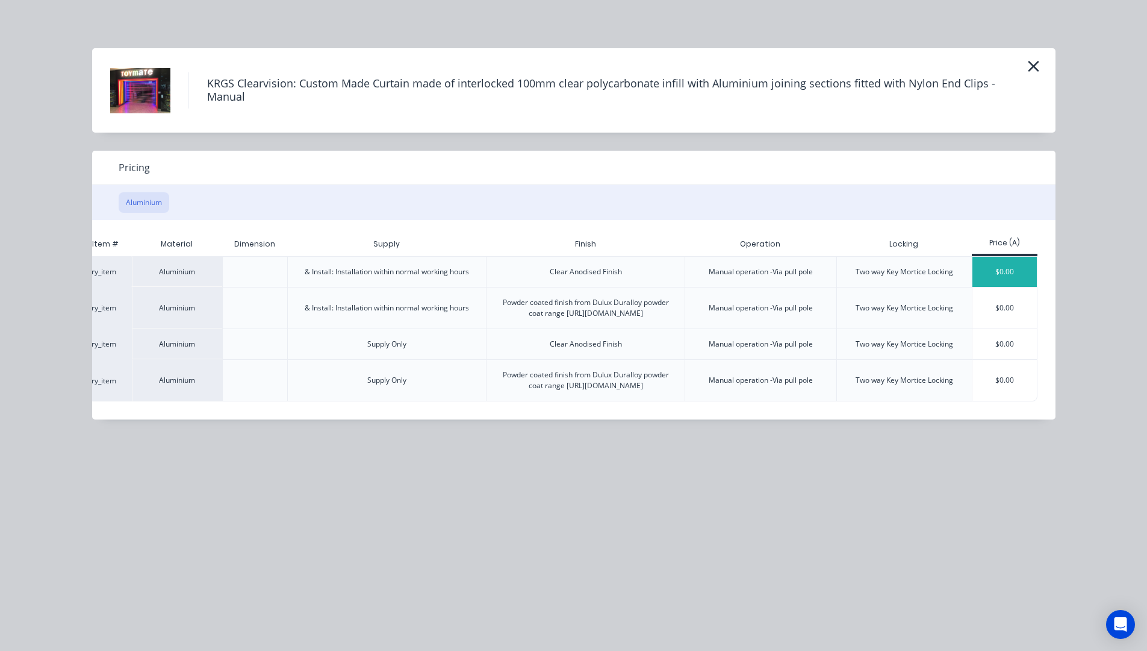
click at [1006, 267] on div "$0.00" at bounding box center [1005, 272] width 64 height 30
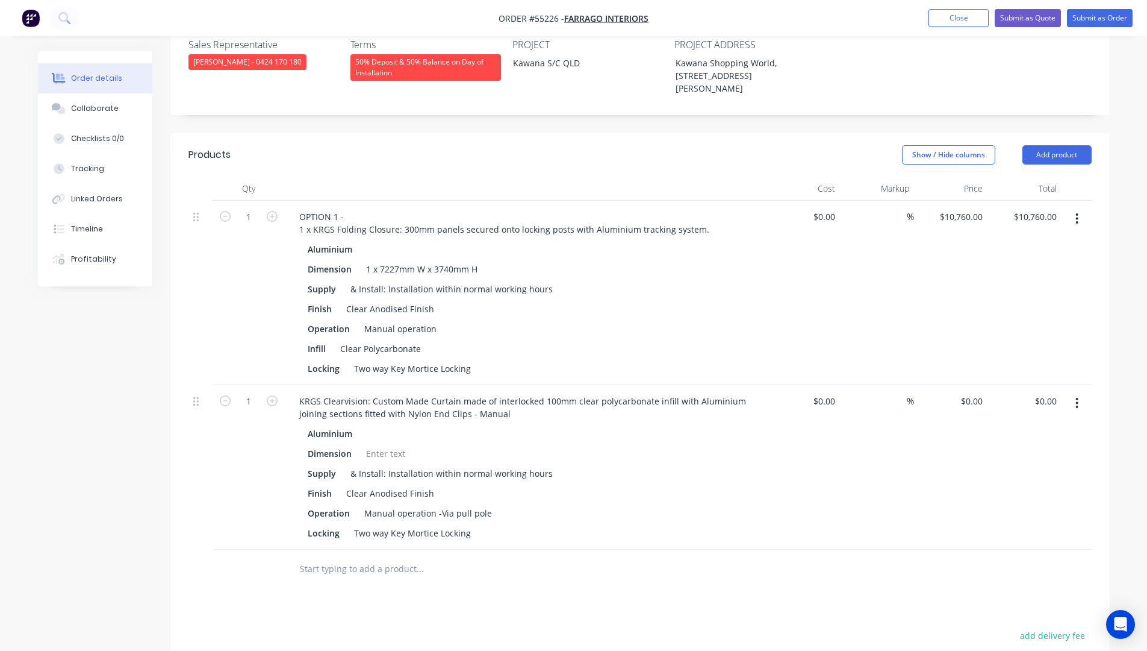
scroll to position [361, 0]
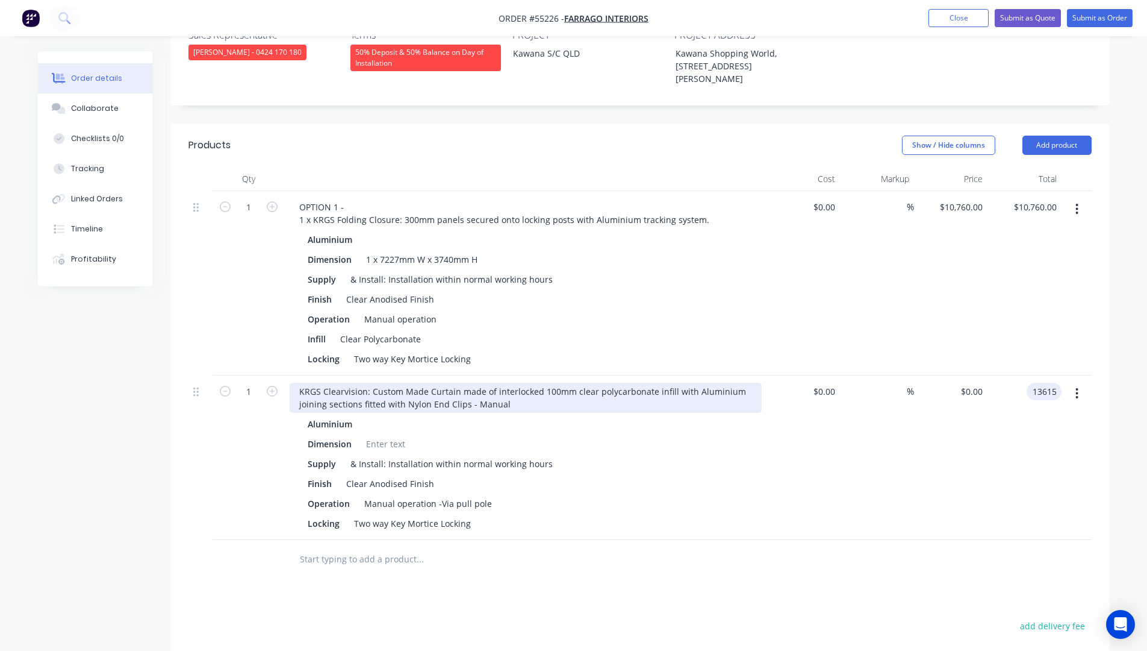
type input "13615"
type input "$13,615.00"
click at [296, 382] on div "KRGS Clearvision: Custom Made Curtain made of interlocked 100mm clear polycarbo…" at bounding box center [526, 397] width 472 height 30
click at [295, 382] on div "KRGS Clearvision: Custom Made Curtain made of interlocked 100mm clear polycarbo…" at bounding box center [526, 397] width 472 height 30
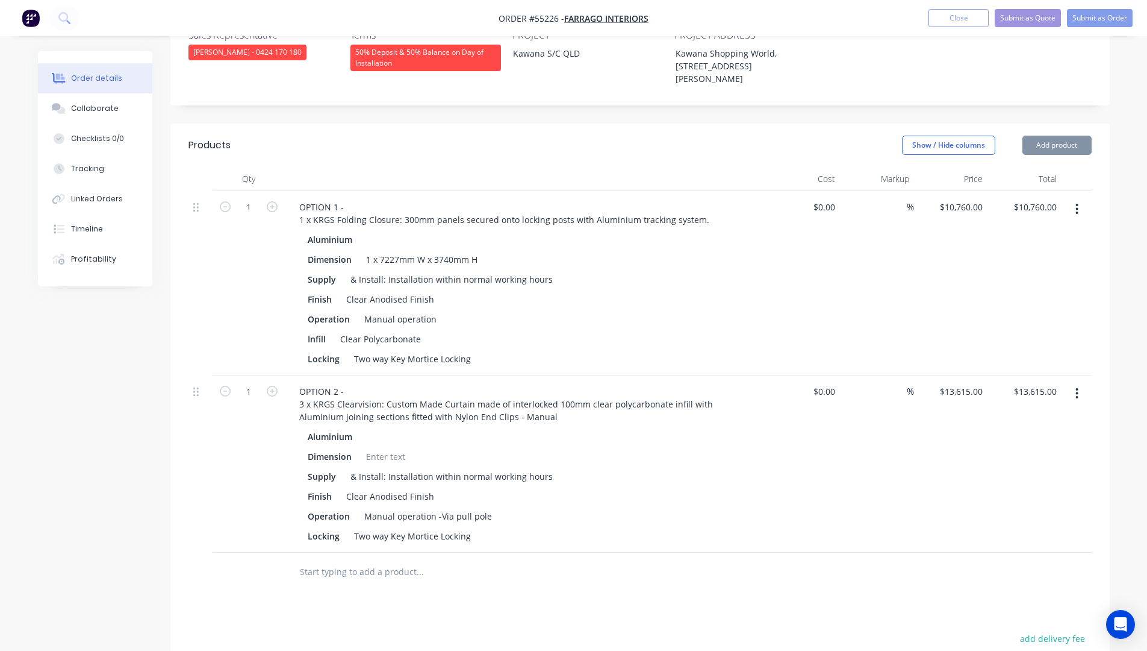
click at [371, 448] on div at bounding box center [385, 456] width 49 height 17
click at [376, 448] on div at bounding box center [385, 456] width 49 height 17
click at [416, 448] on div "7227mm W" at bounding box center [388, 456] width 55 height 17
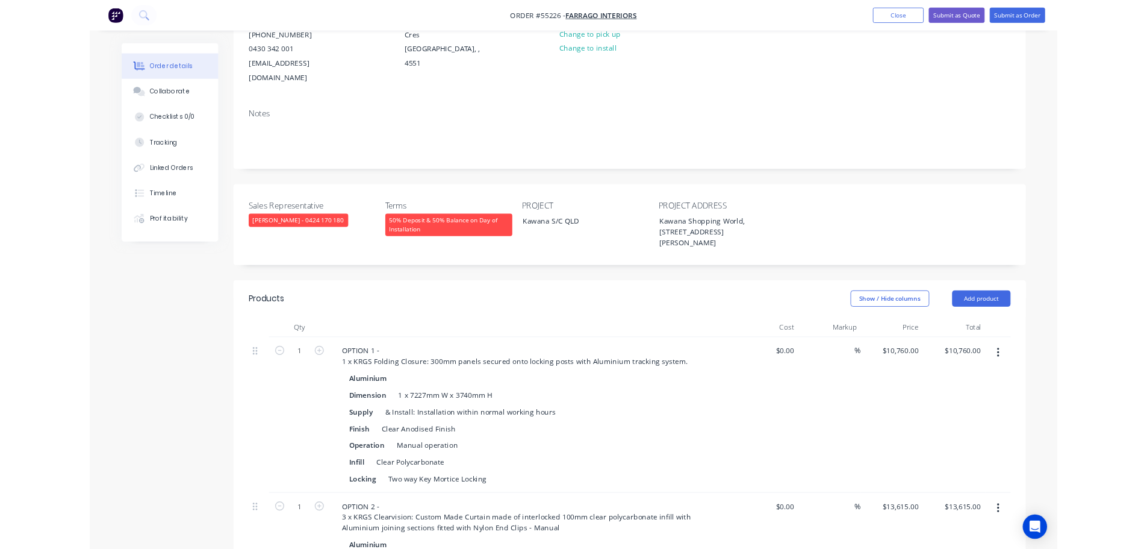
scroll to position [0, 0]
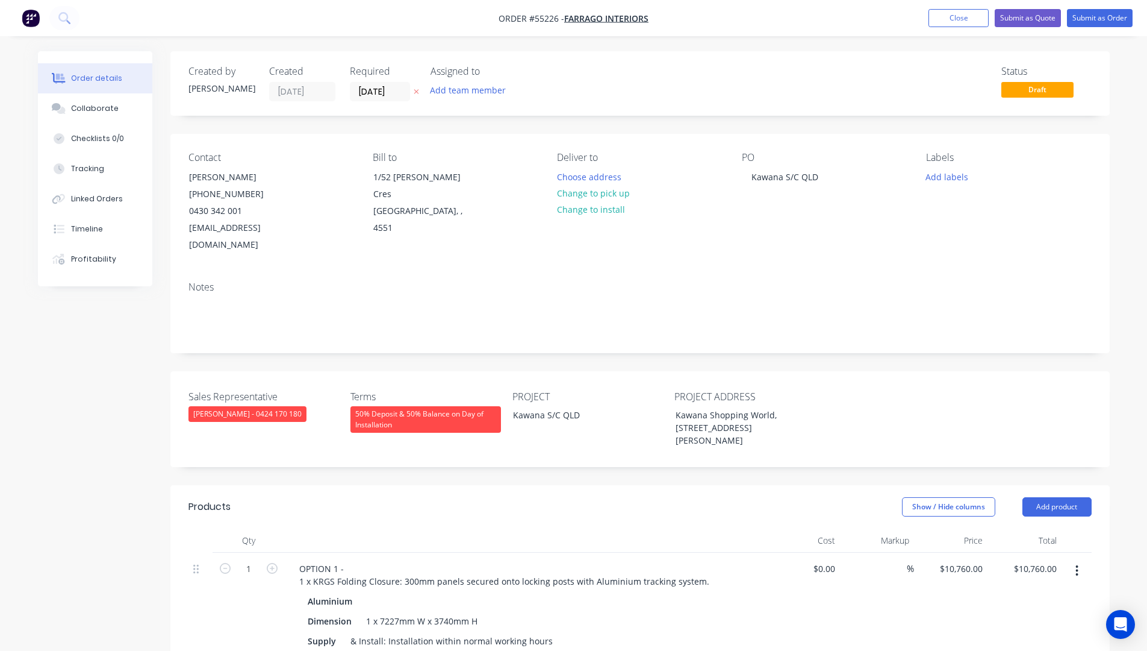
click at [329, 4] on nav "Order #55226 - Farrago Interiors Add product Close Submit as Quote Submit as Or…" at bounding box center [573, 18] width 1147 height 36
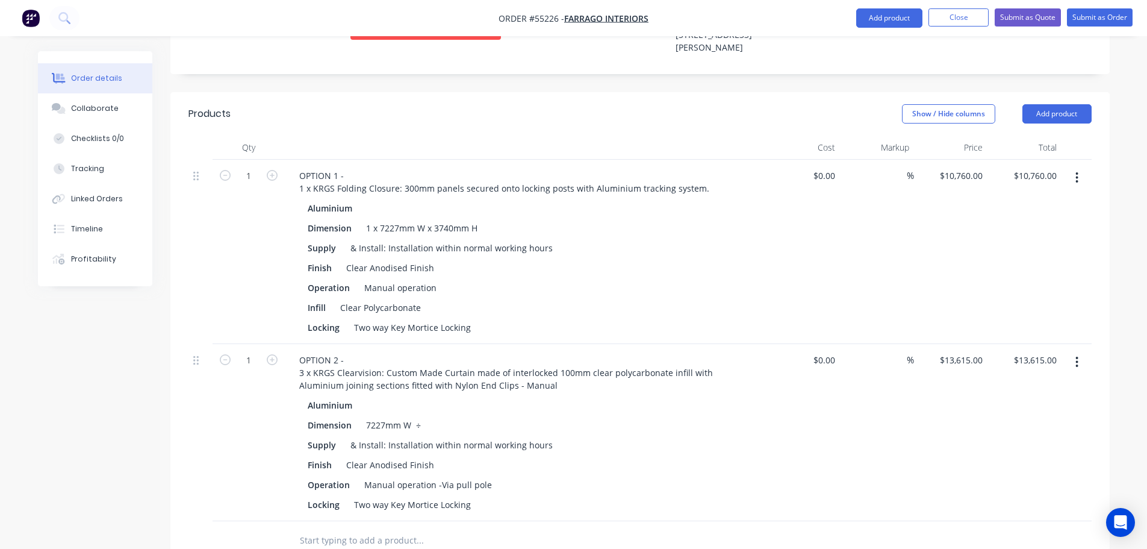
scroll to position [482, 0]
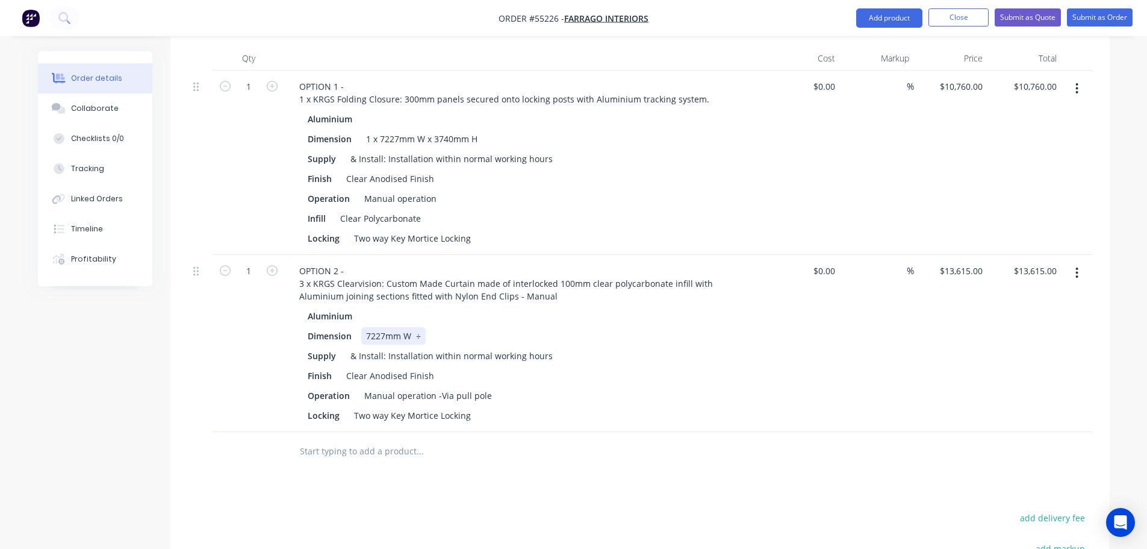
click at [422, 327] on div "7227mm W ÷" at bounding box center [393, 335] width 64 height 17
click at [468, 407] on div "Two way Key Mortice Locking" at bounding box center [412, 415] width 126 height 17
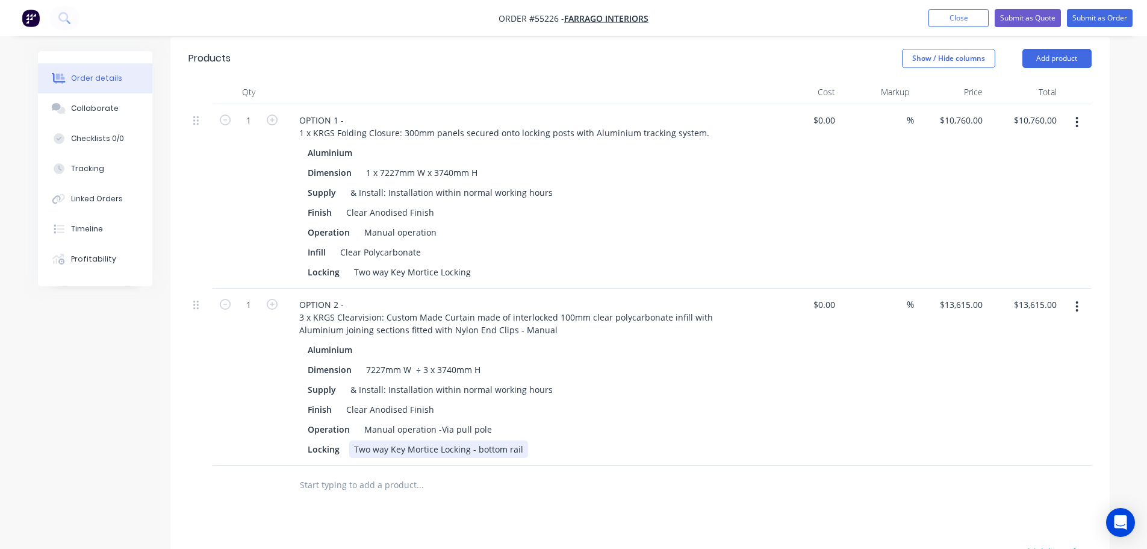
scroll to position [422, 0]
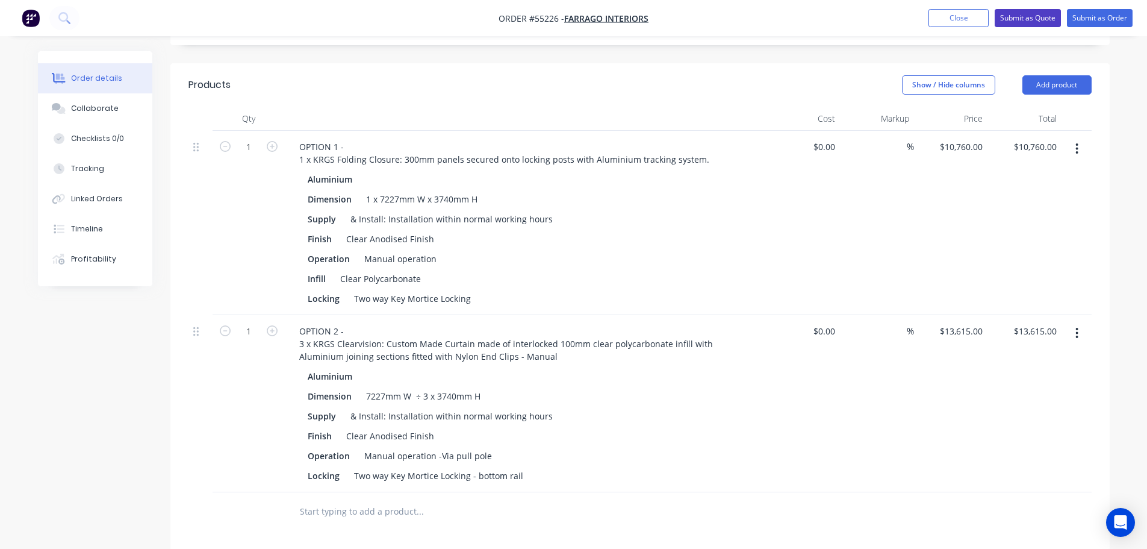
click at [1007, 14] on button "Submit as Quote" at bounding box center [1028, 18] width 66 height 18
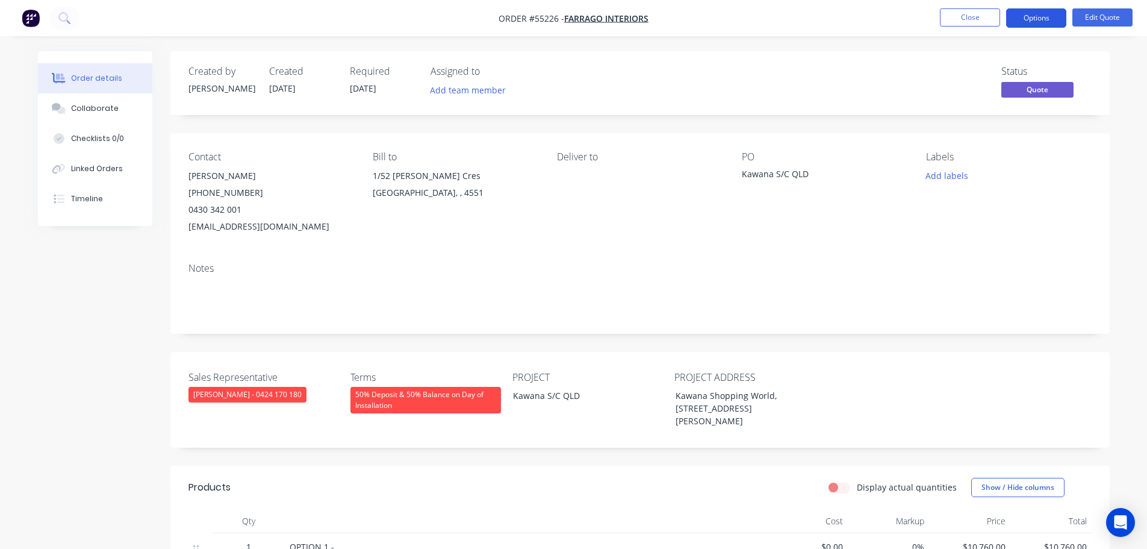
click at [1016, 19] on button "Options" at bounding box center [1037, 17] width 60 height 19
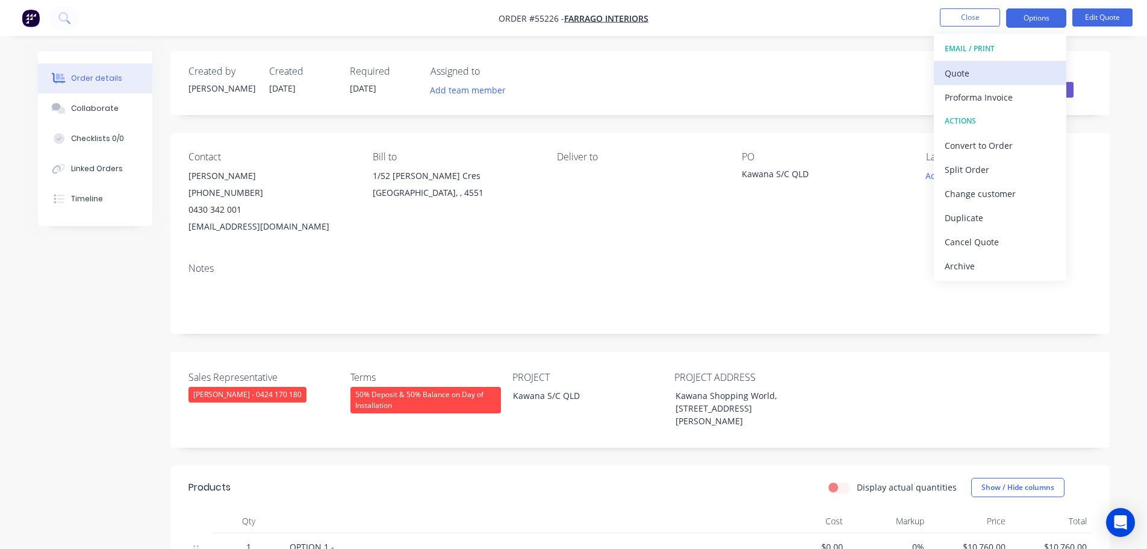
click at [956, 73] on div "Quote" at bounding box center [1000, 72] width 111 height 17
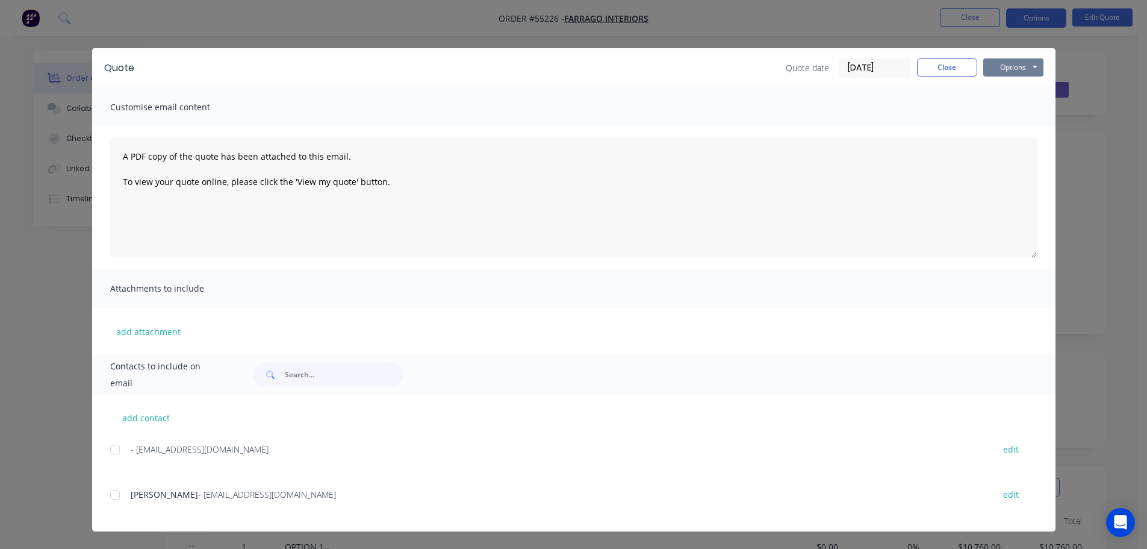
drag, startPoint x: 996, startPoint y: 63, endPoint x: 1004, endPoint y: 76, distance: 15.4
click at [996, 63] on button "Options" at bounding box center [1014, 67] width 60 height 18
click at [1013, 105] on button "Print" at bounding box center [1022, 109] width 77 height 20
click at [948, 72] on button "Close" at bounding box center [947, 67] width 60 height 18
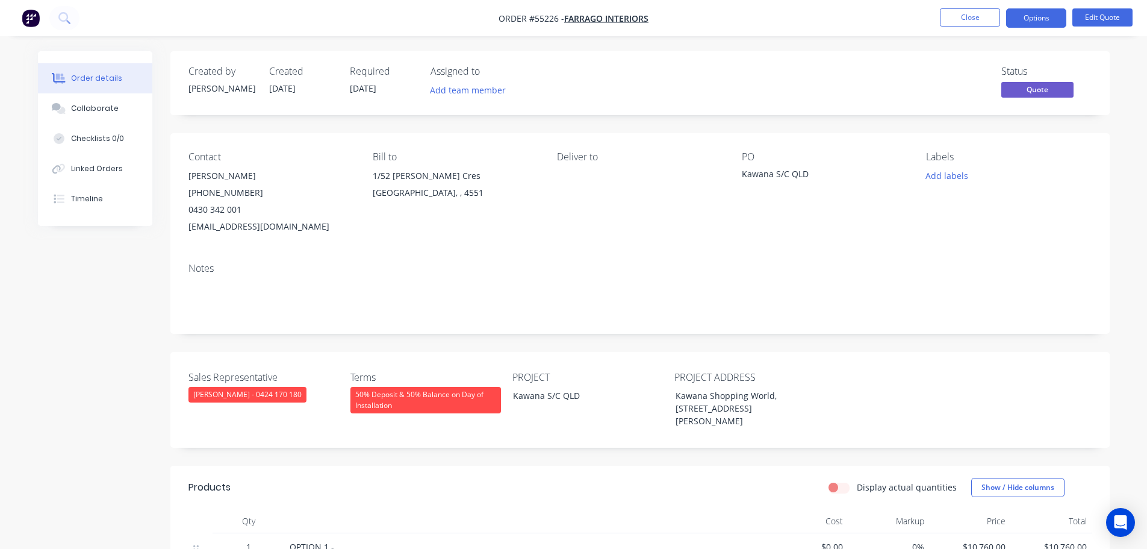
click at [225, 223] on div "benw@farrago.com.au" at bounding box center [271, 226] width 165 height 17
copy div "benw@farrago.com.au"
click at [772, 173] on div "Kawana S/C QLD" at bounding box center [817, 175] width 151 height 17
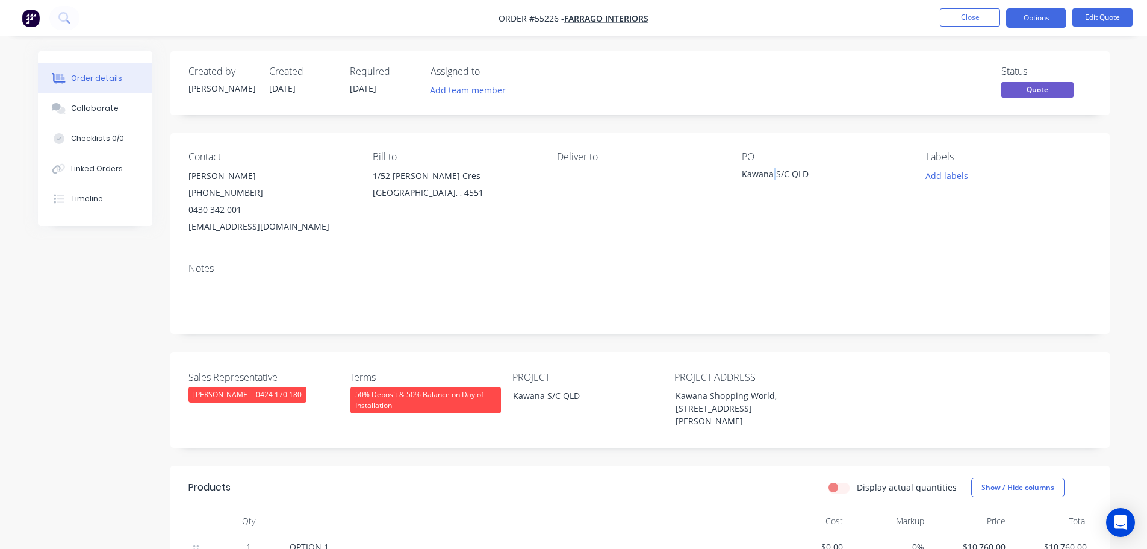
click at [772, 173] on div "Kawana S/C QLD" at bounding box center [817, 175] width 151 height 17
copy div "Kawana S/C QLD"
click at [242, 210] on span at bounding box center [242, 209] width 0 height 11
click at [960, 25] on button "Close" at bounding box center [970, 17] width 60 height 18
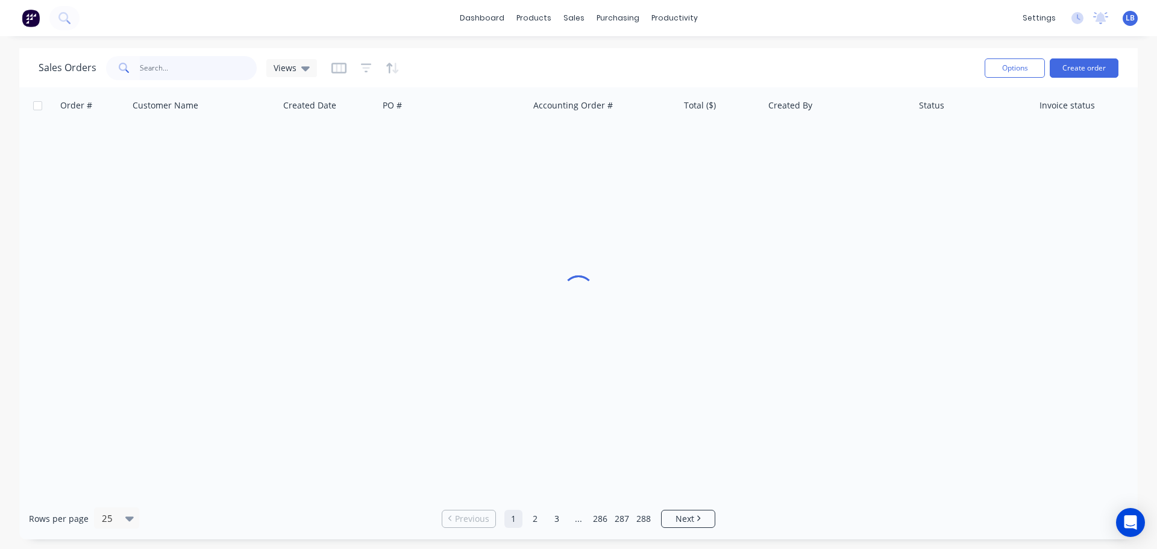
click at [154, 66] on input "text" at bounding box center [198, 68] width 117 height 24
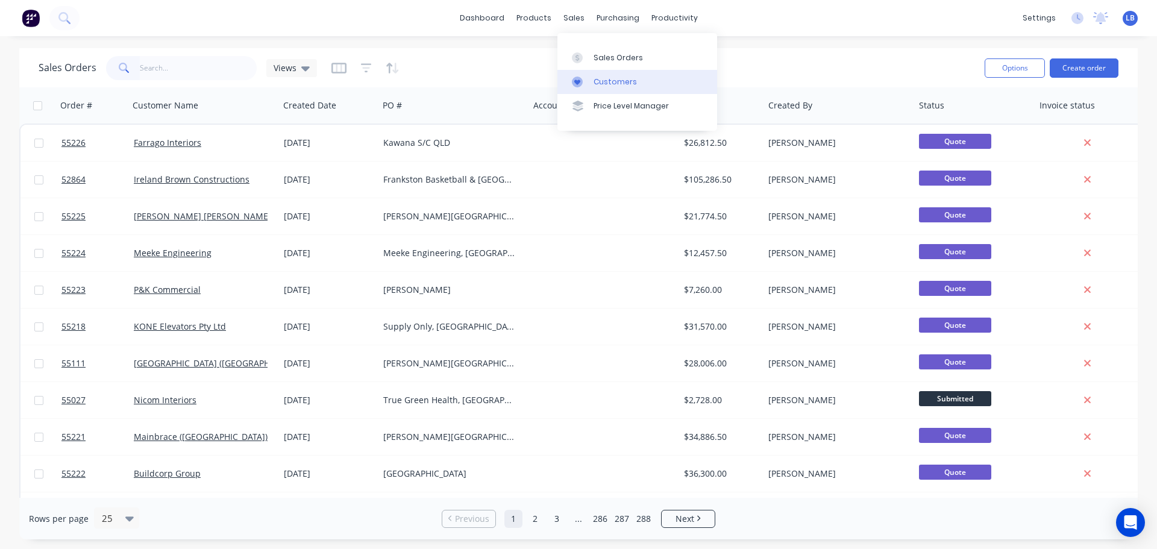
click at [617, 88] on link "Customers" at bounding box center [637, 82] width 160 height 24
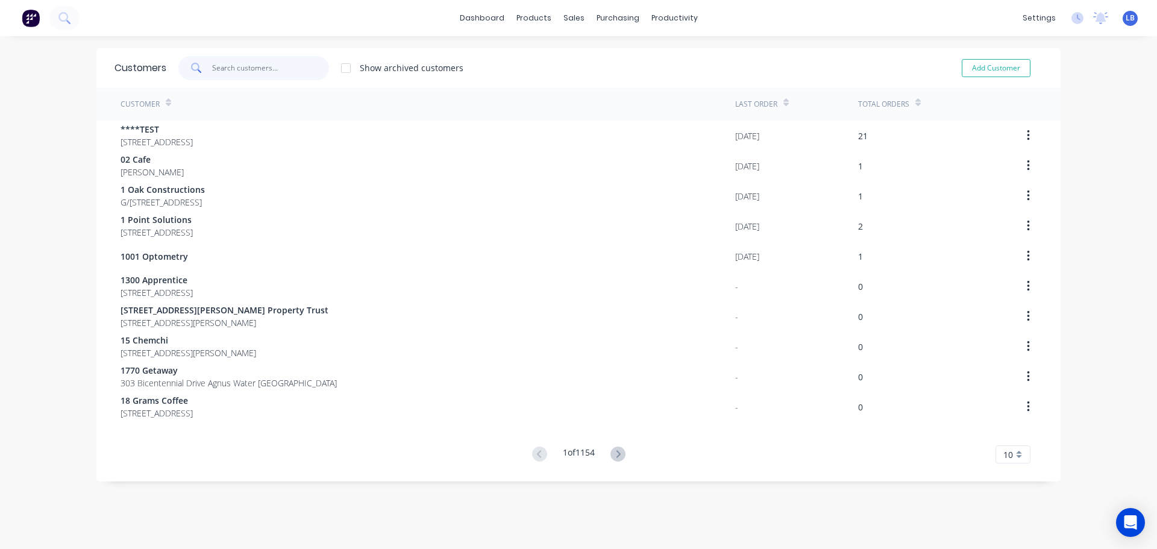
click at [232, 75] on input "text" at bounding box center [270, 68] width 117 height 24
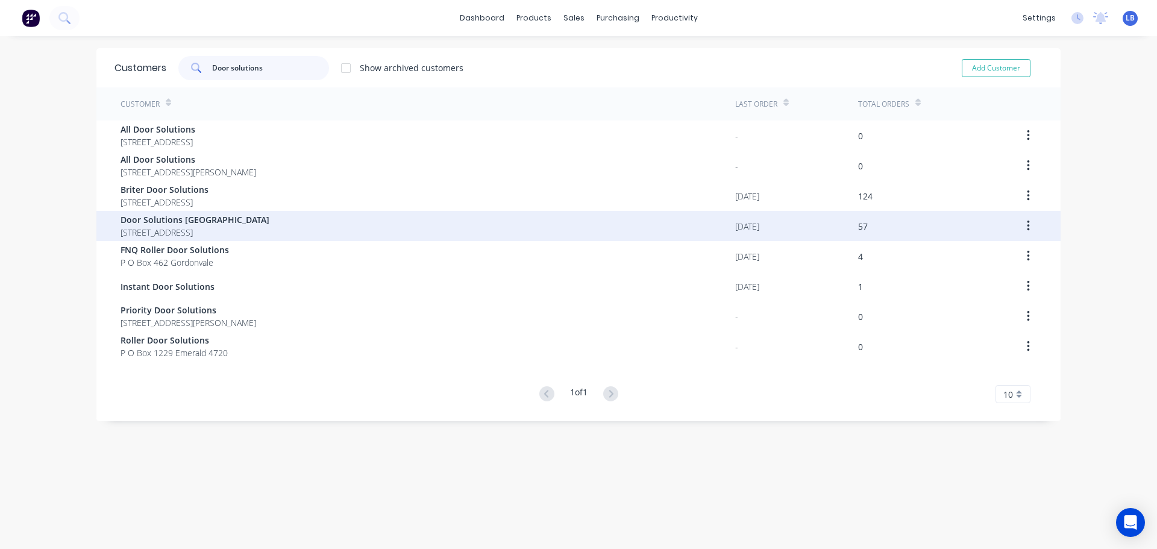
type input "Door solutions"
click at [152, 223] on span "Door Solutions [GEOGRAPHIC_DATA]" at bounding box center [194, 219] width 149 height 13
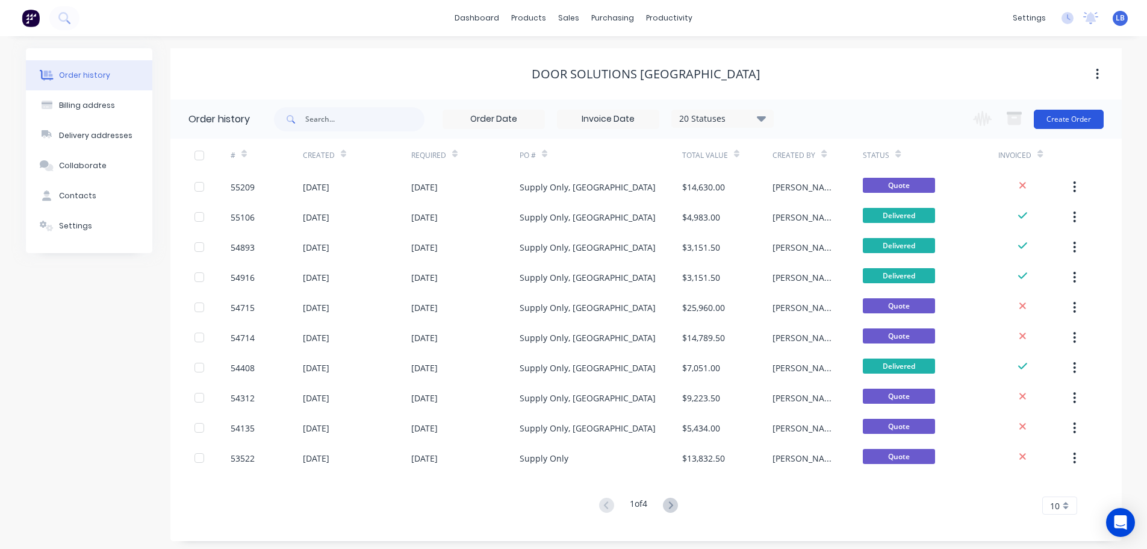
click at [1075, 124] on button "Create Order" at bounding box center [1069, 119] width 70 height 19
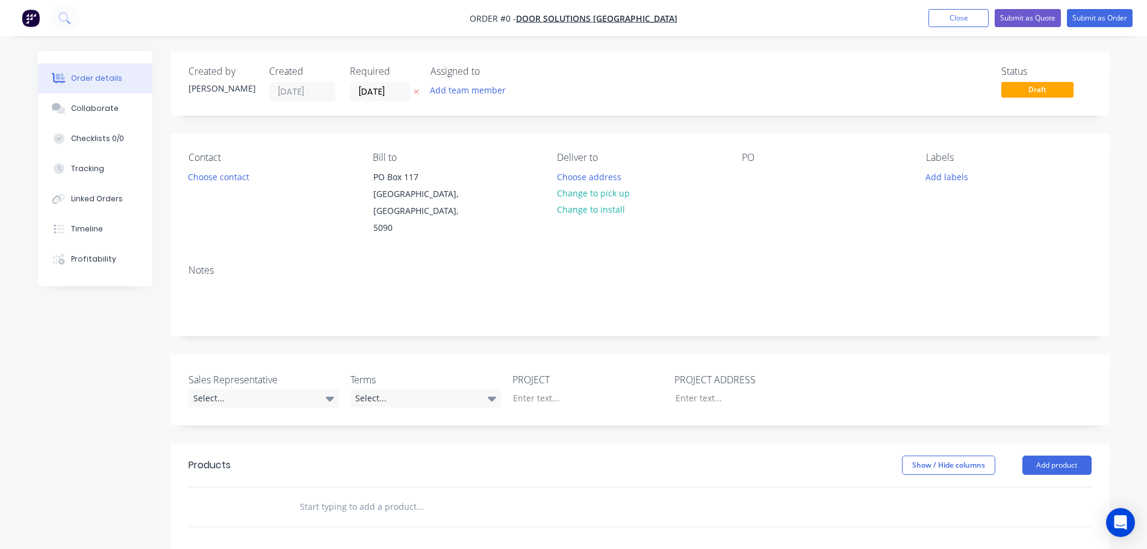
drag, startPoint x: 748, startPoint y: 164, endPoint x: 752, endPoint y: 248, distance: 84.4
click at [750, 170] on div "PO" at bounding box center [824, 194] width 165 height 85
drag, startPoint x: 748, startPoint y: 158, endPoint x: 751, endPoint y: 186, distance: 28.4
click at [751, 173] on div "PO" at bounding box center [824, 194] width 165 height 85
click at [751, 178] on div at bounding box center [751, 176] width 19 height 17
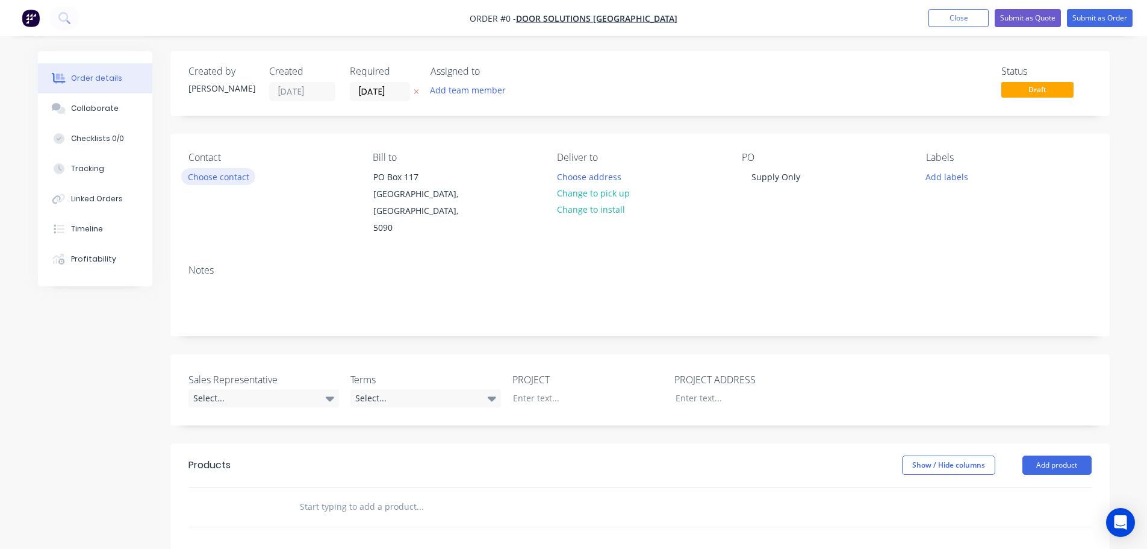
click at [210, 174] on div "Order details Collaborate Checklists 0/0 Tracking Linked Orders Timeline Profit…" at bounding box center [574, 442] width 1096 height 783
click at [210, 174] on button "Choose contact" at bounding box center [218, 176] width 74 height 16
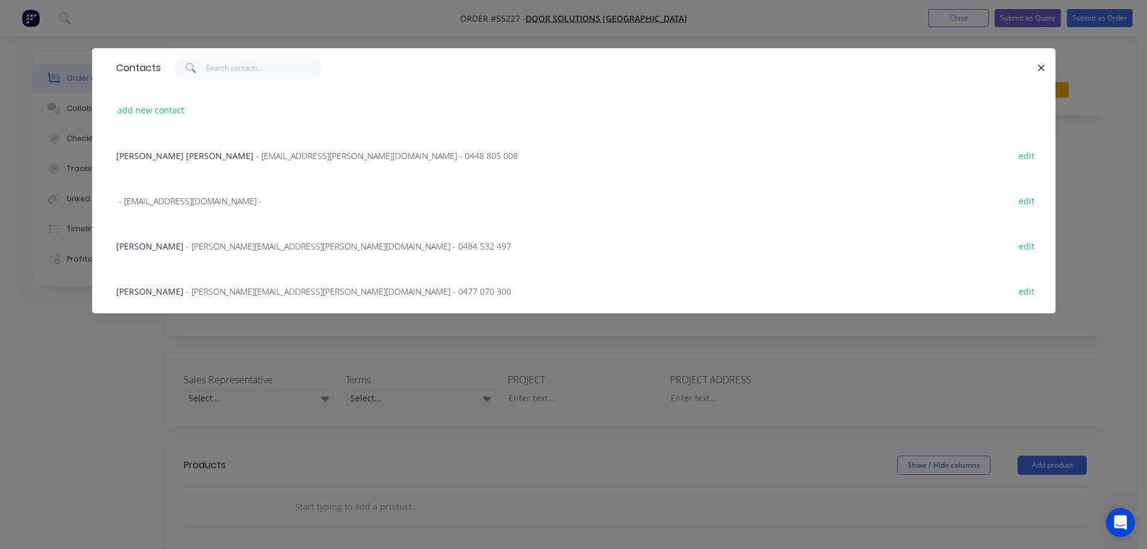
click at [148, 292] on span "Jared Thompson" at bounding box center [149, 291] width 67 height 11
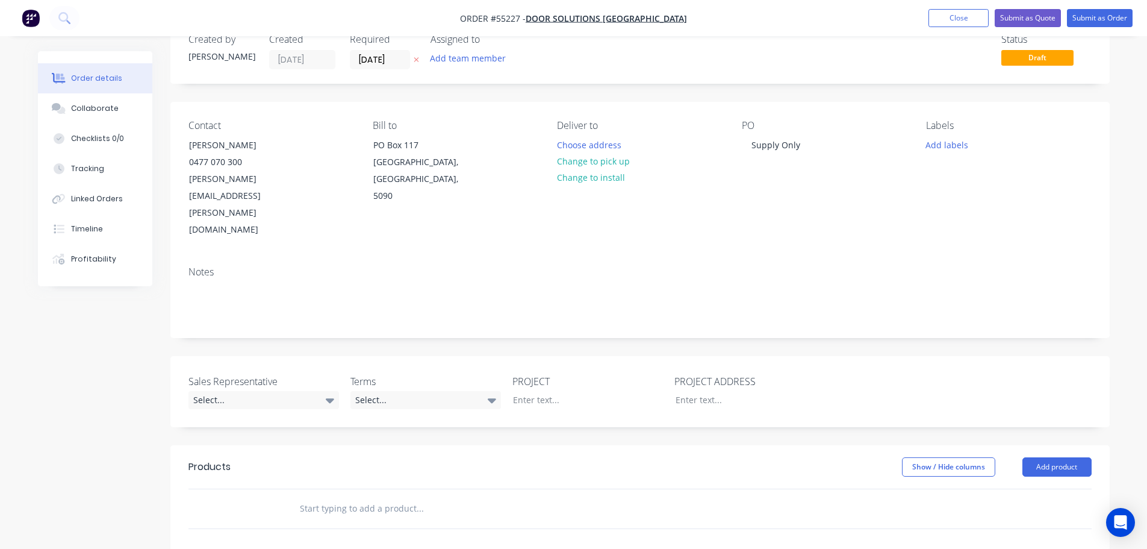
scroll to position [60, 0]
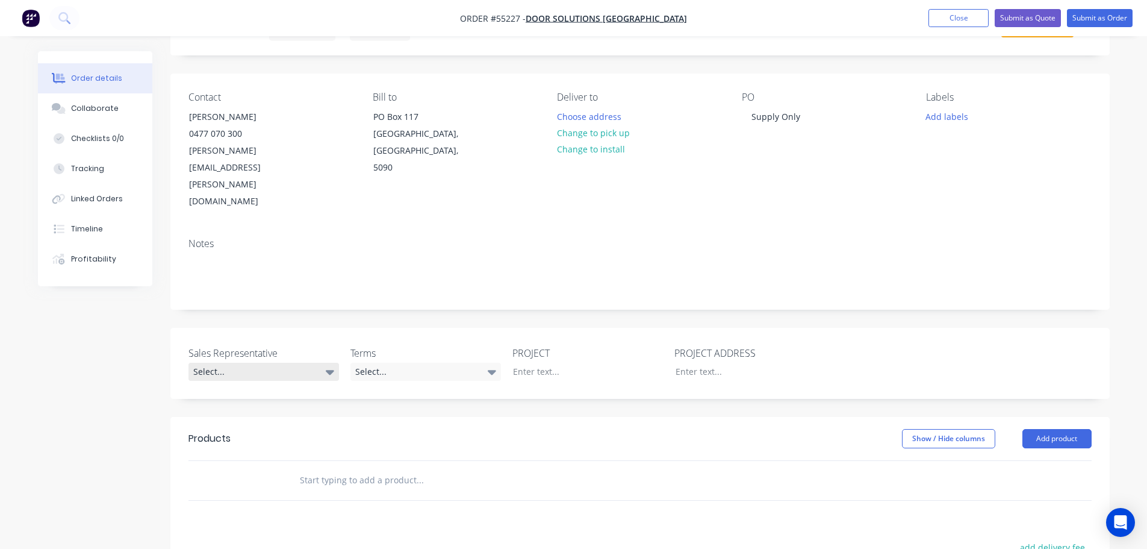
click at [189, 363] on div "Select..." at bounding box center [264, 372] width 151 height 18
drag, startPoint x: 224, startPoint y: 391, endPoint x: 370, endPoint y: 346, distance: 152.4
click at [230, 388] on div "[PERSON_NAME] - 0424 185 195" at bounding box center [257, 395] width 118 height 16
click at [420, 363] on div "Select..." at bounding box center [426, 372] width 151 height 18
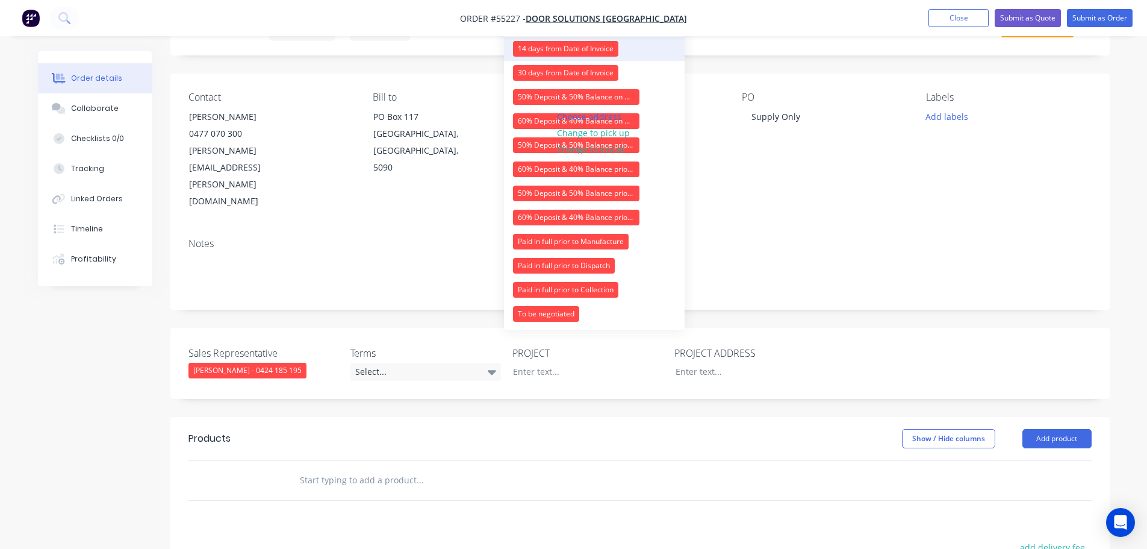
click at [539, 42] on div "14 days from Date of Invoice" at bounding box center [565, 49] width 105 height 16
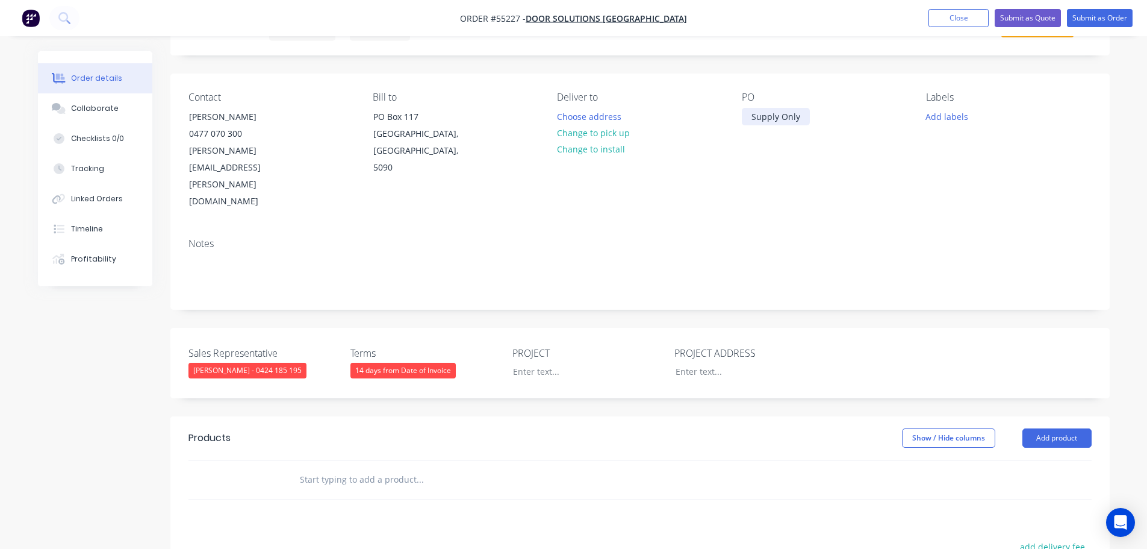
click at [781, 119] on div "Supply Only" at bounding box center [776, 116] width 68 height 17
copy div "Supply Only"
click at [527, 363] on div at bounding box center [579, 371] width 151 height 17
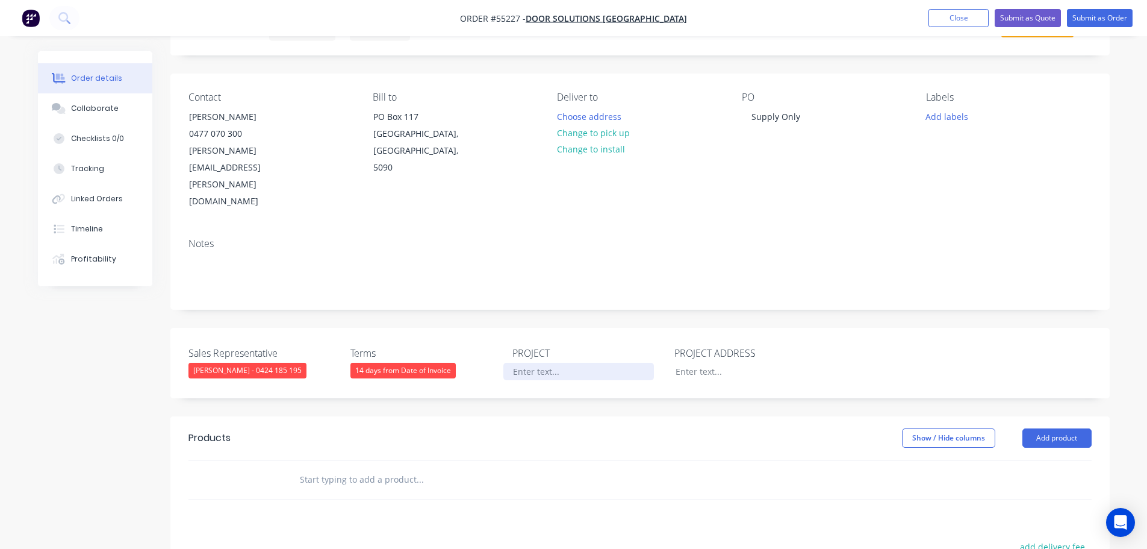
paste div
click at [684, 363] on div at bounding box center [741, 371] width 151 height 17
paste div
click at [1064, 428] on button "Add product" at bounding box center [1057, 437] width 69 height 19
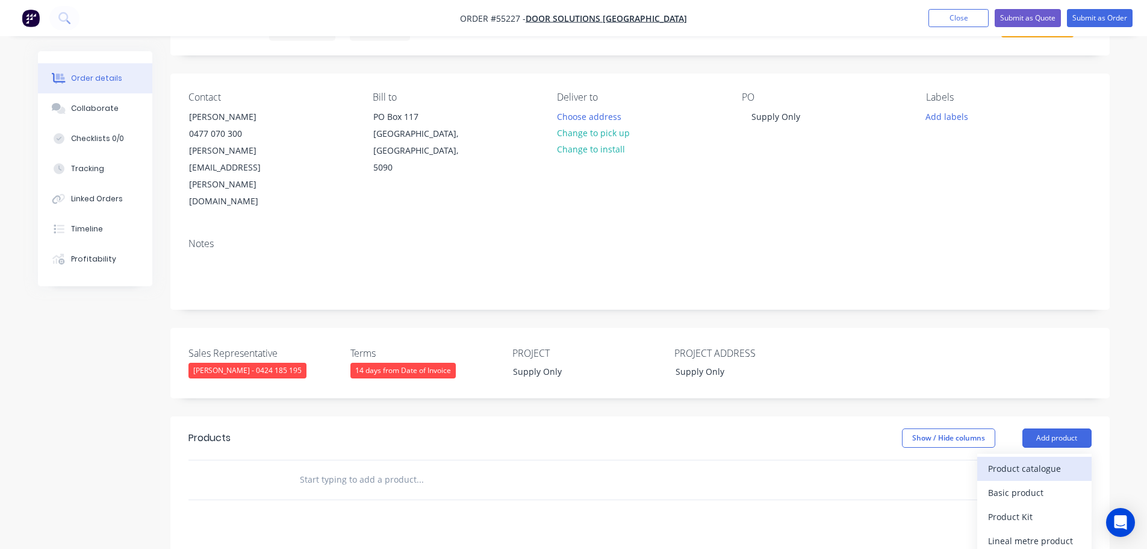
click at [1042, 460] on div "Product catalogue" at bounding box center [1034, 468] width 93 height 17
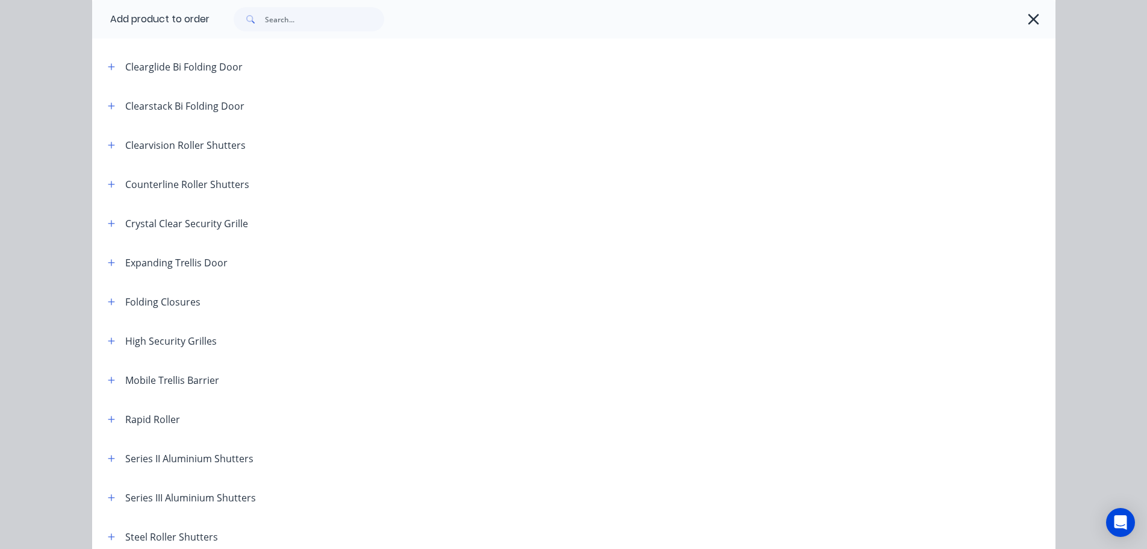
scroll to position [181, 0]
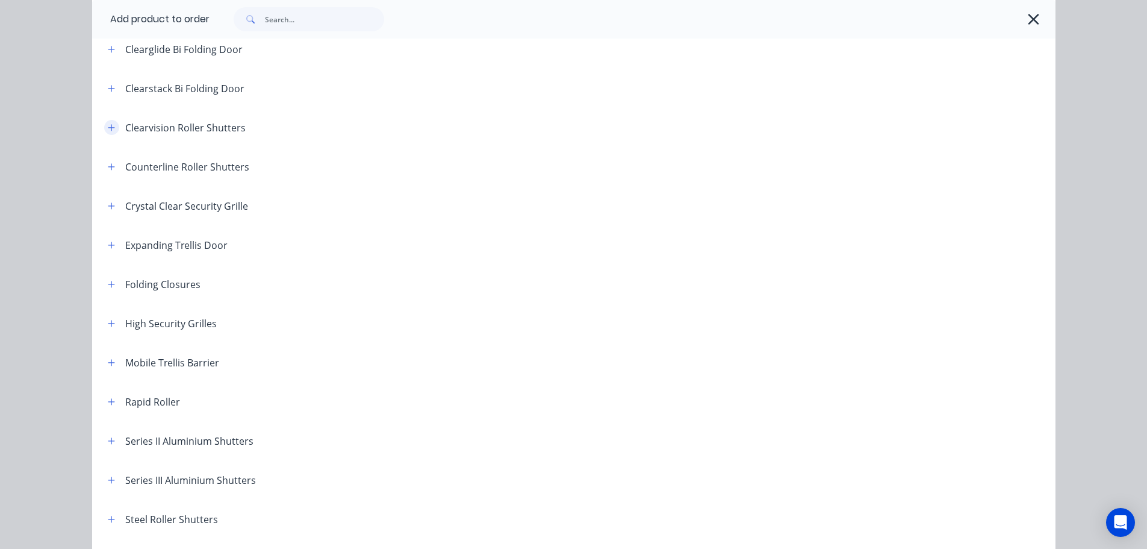
click at [108, 126] on icon "button" at bounding box center [111, 127] width 7 height 8
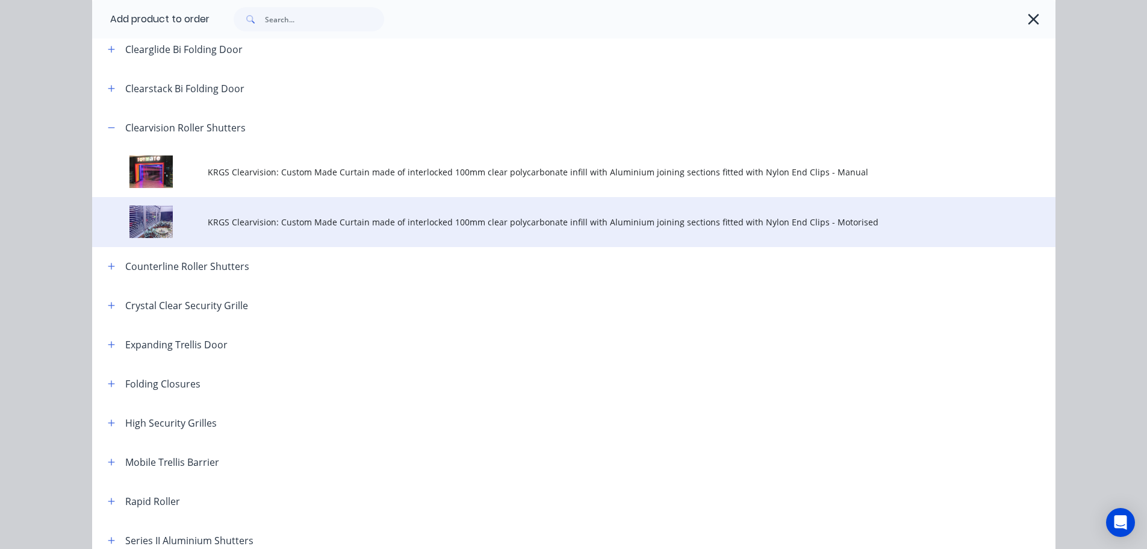
click at [412, 220] on span "KRGS Clearvision: Custom Made Curtain made of interlocked 100mm clear polycarbo…" at bounding box center [547, 222] width 678 height 13
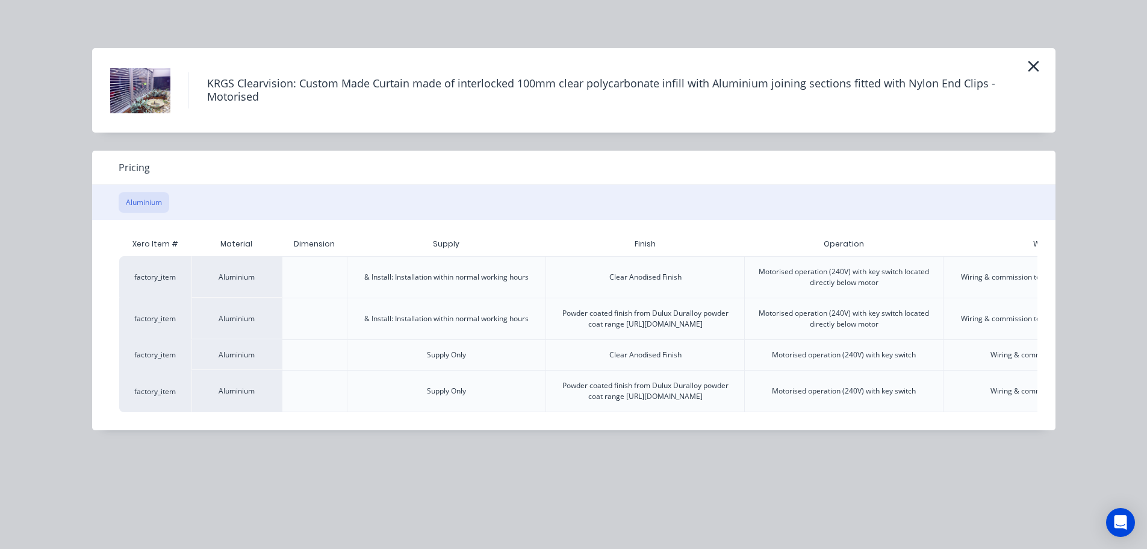
scroll to position [0, 169]
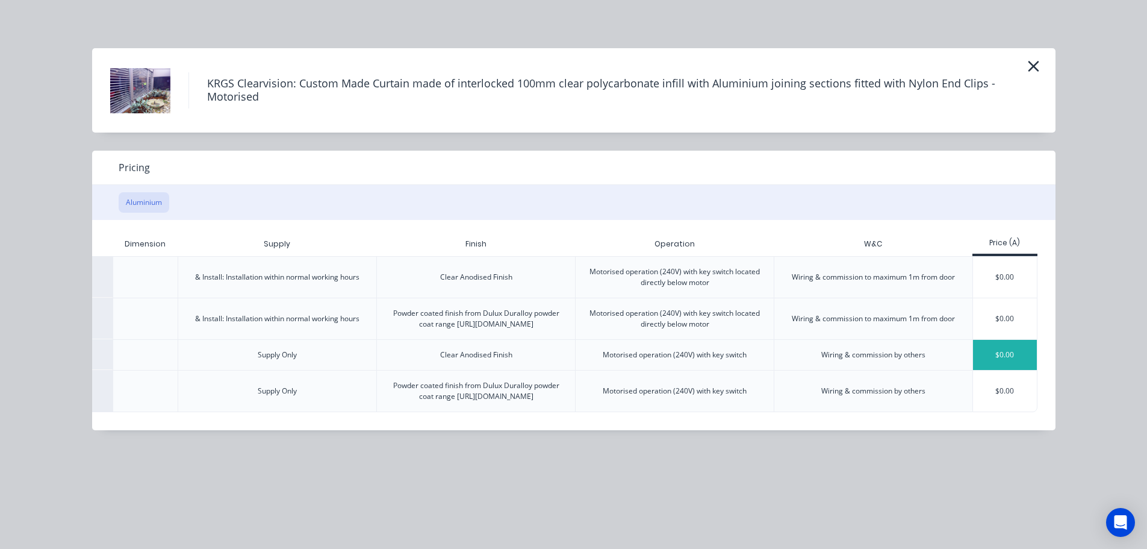
click at [990, 361] on div "$0.00" at bounding box center [1005, 355] width 64 height 30
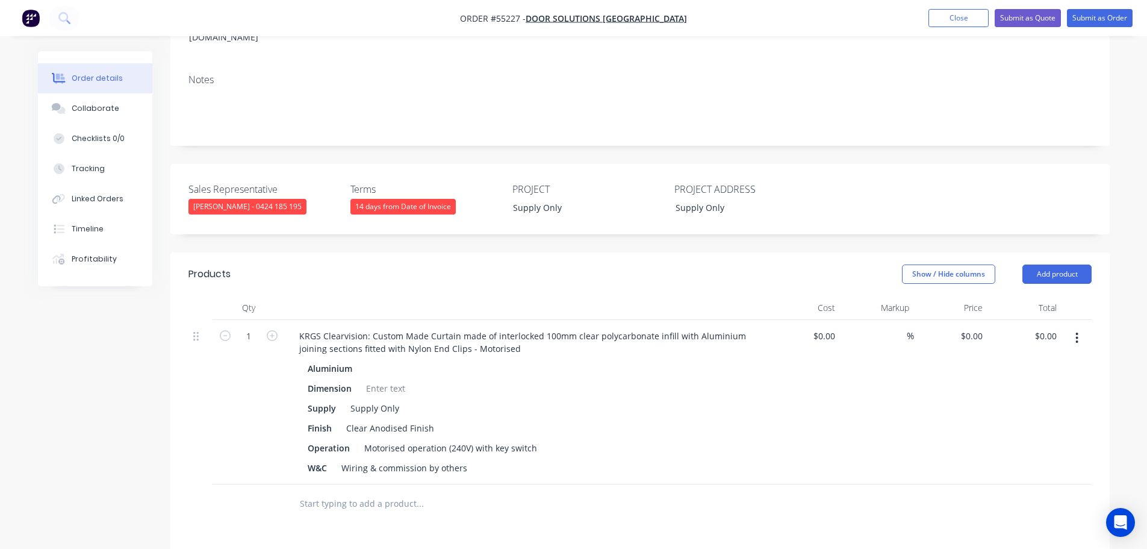
scroll to position [241, 0]
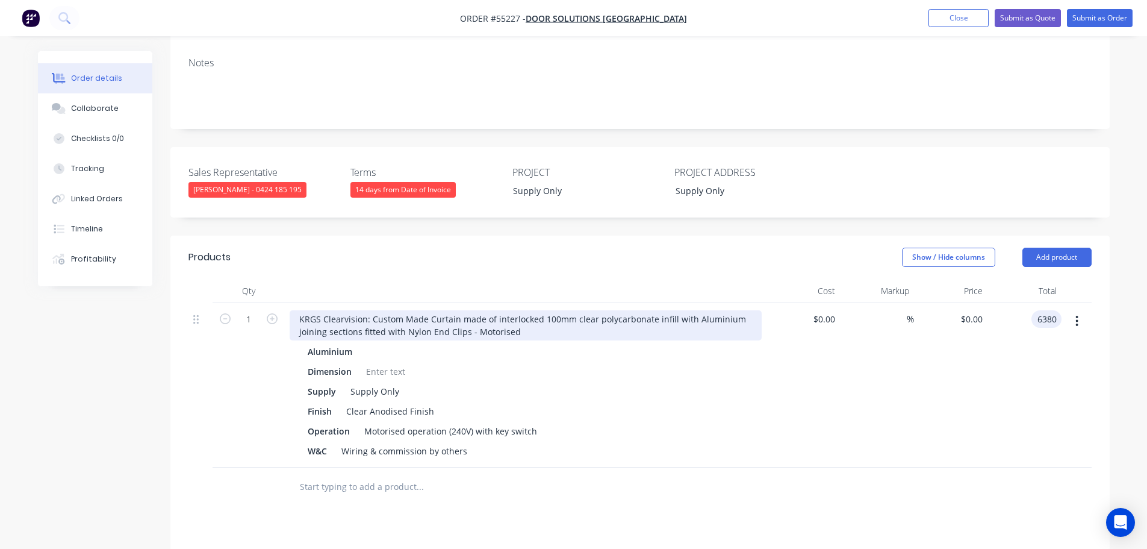
type input "6380"
type input "$6,380.00"
click at [296, 310] on div "KRGS Clearvision: Custom Made Curtain made of interlocked 100mm clear polycarbo…" at bounding box center [526, 325] width 472 height 30
click at [294, 310] on div "KRGS Clearvision: Custom Made Curtain made of interlocked 100mm clear polycarbo…" at bounding box center [526, 325] width 472 height 30
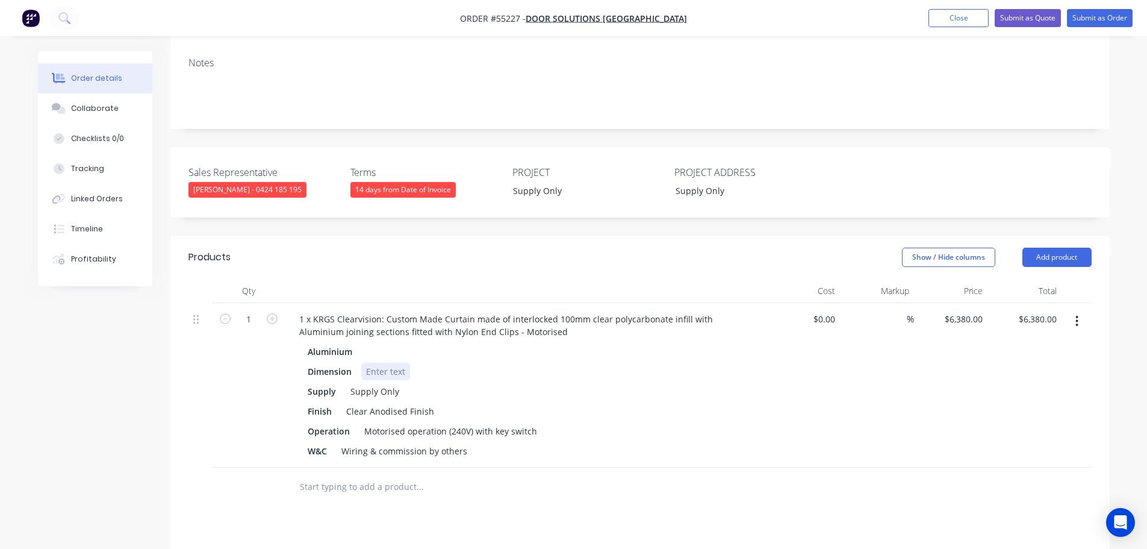
click at [367, 363] on div at bounding box center [385, 371] width 49 height 17
drag, startPoint x: 468, startPoint y: 401, endPoint x: 313, endPoint y: 411, distance: 155.1
click at [313, 411] on div "1 x KRGS Clearvision: Custom Made Curtain made of interlocked 100mm clear polyc…" at bounding box center [526, 385] width 482 height 164
drag, startPoint x: 326, startPoint y: 399, endPoint x: 270, endPoint y: 413, distance: 58.4
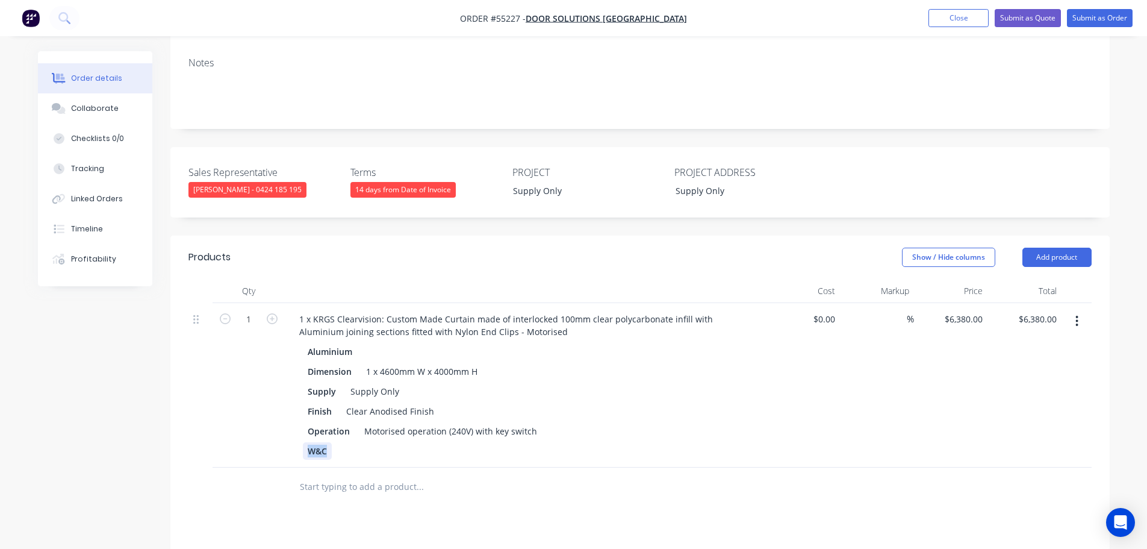
click at [270, 413] on div "1 1 x KRGS Clearvision: Custom Made Curtain made of interlocked 100mm clear pol…" at bounding box center [641, 385] width 904 height 164
drag, startPoint x: 491, startPoint y: 381, endPoint x: 490, endPoint y: 390, distance: 9.7
click at [491, 422] on div "Motorised operation (240V) with key switch" at bounding box center [451, 430] width 183 height 17
drag, startPoint x: 539, startPoint y: 382, endPoint x: 540, endPoint y: 451, distance: 69.3
click at [540, 422] on div "Motorised operation (240V) with 2 key switch" at bounding box center [455, 430] width 190 height 17
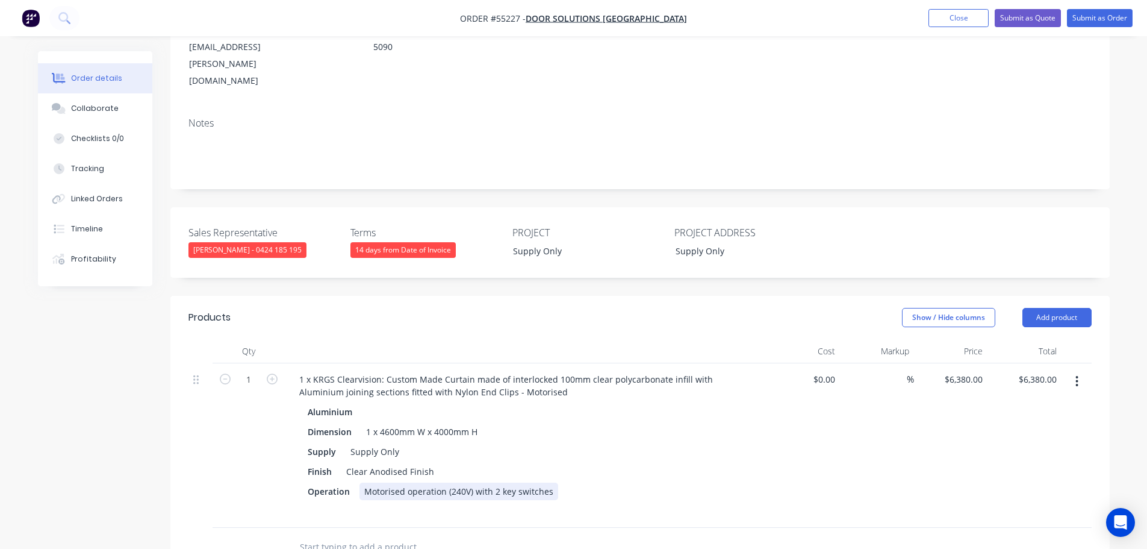
scroll to position [0, 0]
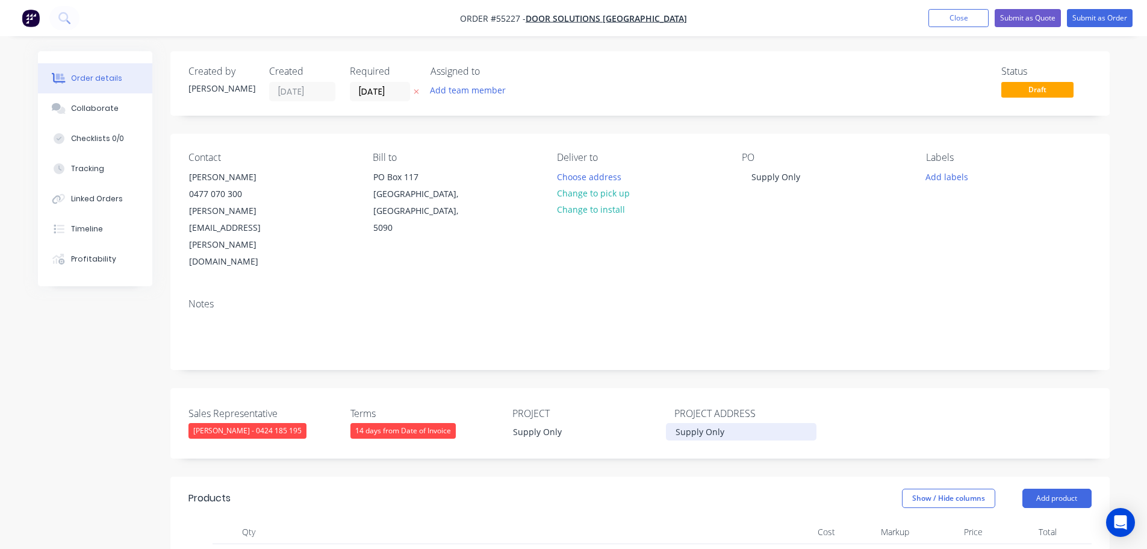
click at [728, 423] on div "Supply Only" at bounding box center [741, 431] width 151 height 17
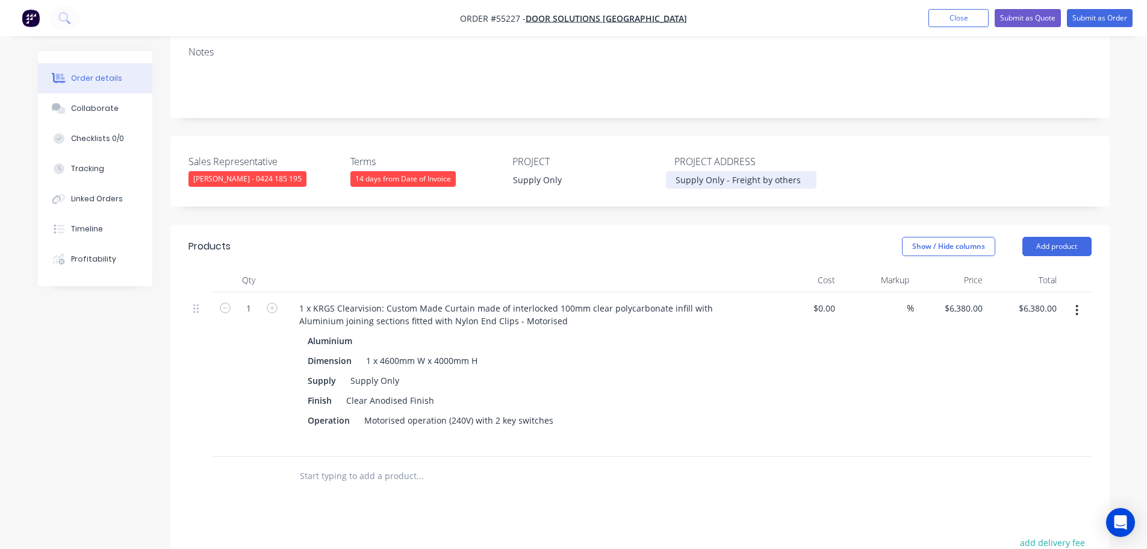
scroll to position [241, 0]
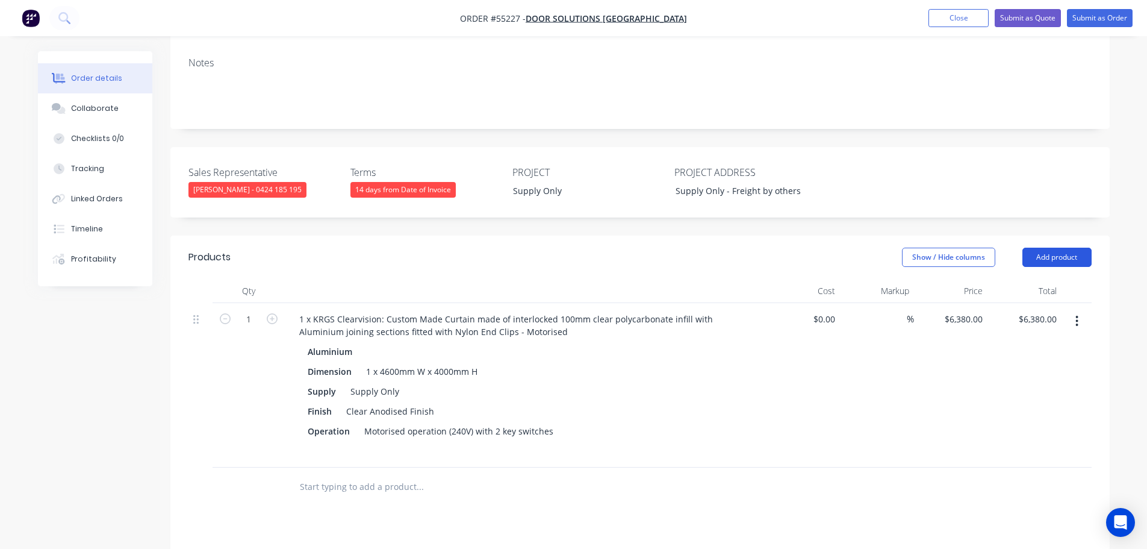
click at [1040, 248] on button "Add product" at bounding box center [1057, 257] width 69 height 19
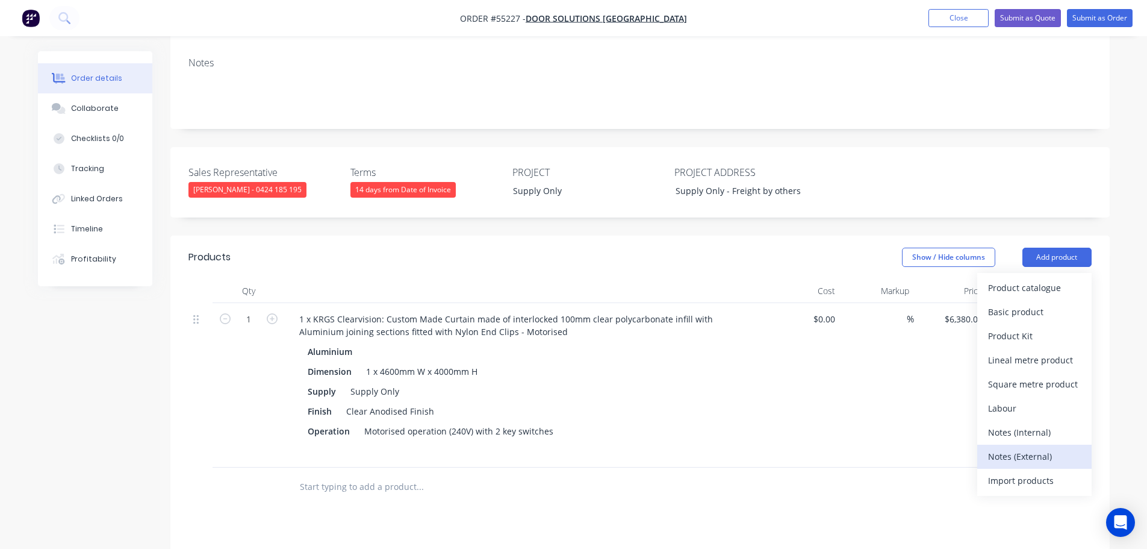
click at [994, 448] on div "Notes (External)" at bounding box center [1034, 456] width 93 height 17
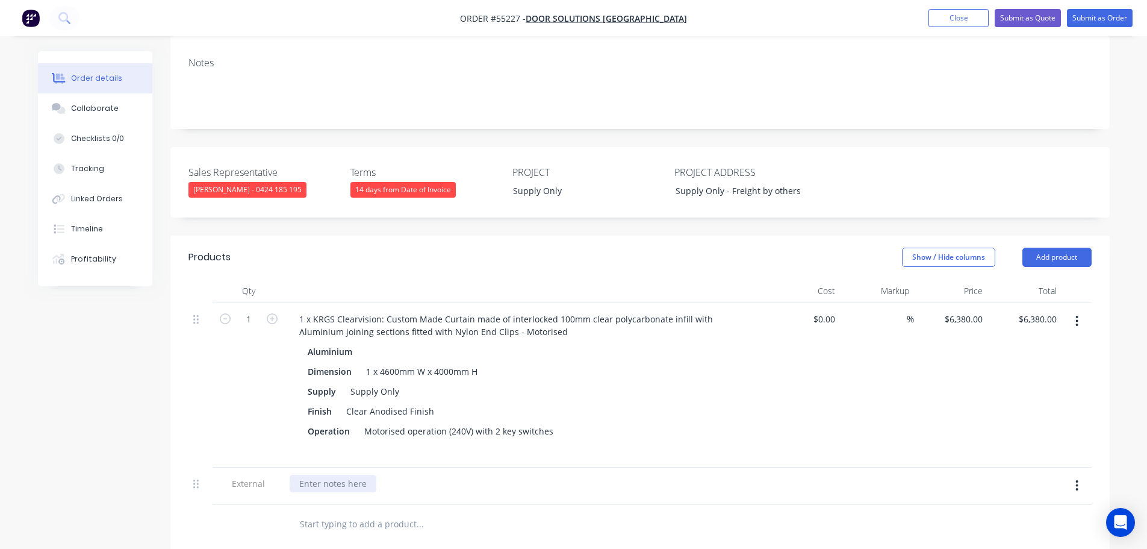
click at [320, 475] on div at bounding box center [333, 483] width 87 height 17
paste div
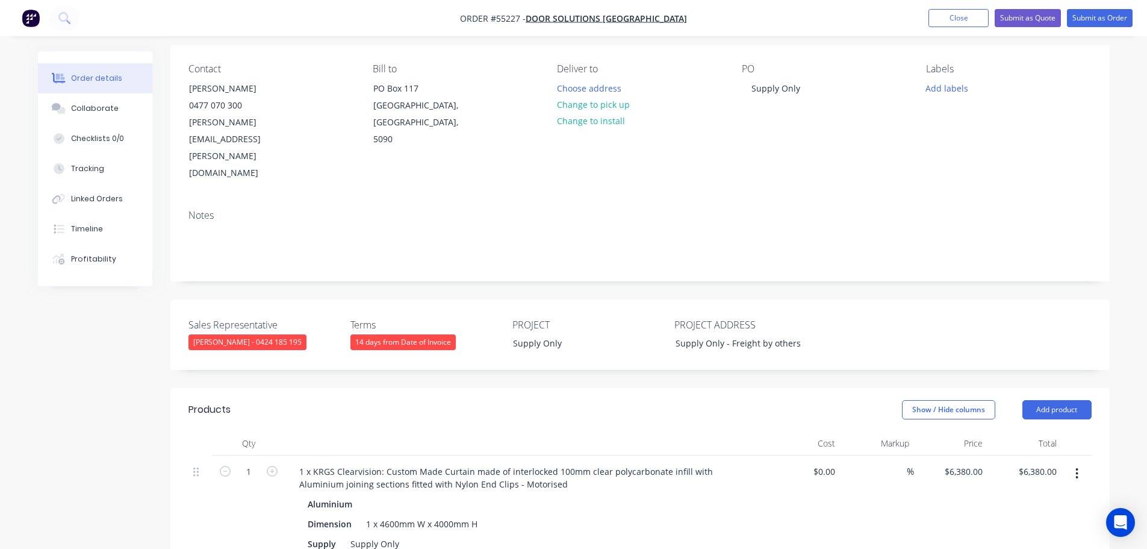
scroll to position [60, 0]
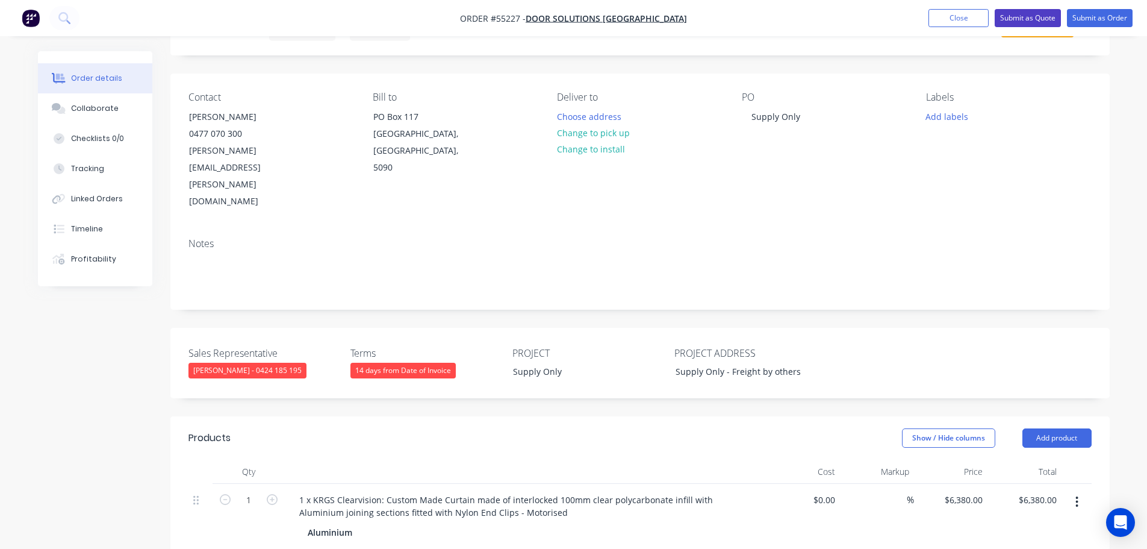
click at [1015, 16] on button "Submit as Quote" at bounding box center [1028, 18] width 66 height 18
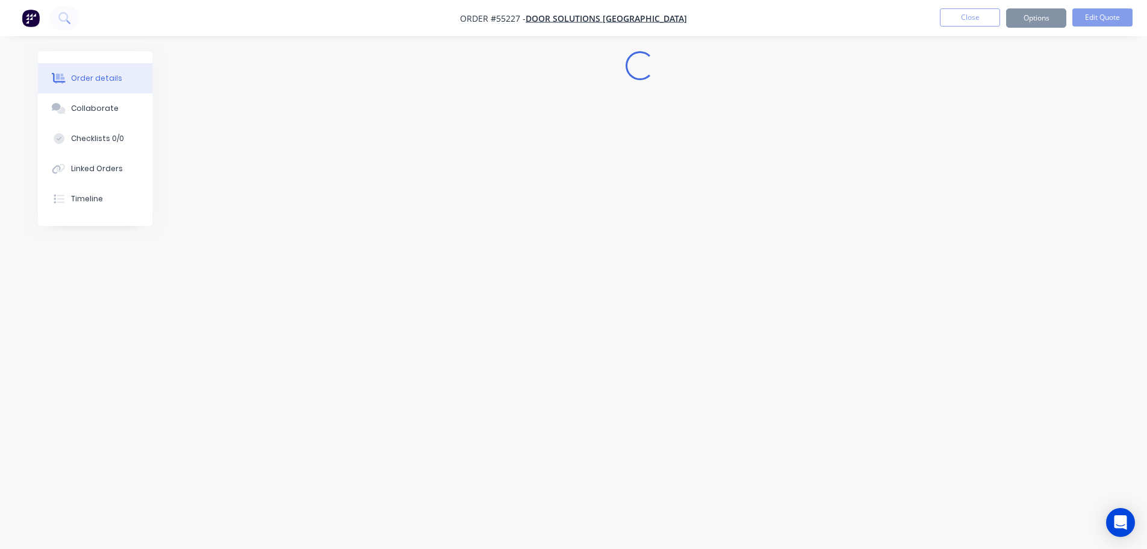
scroll to position [0, 0]
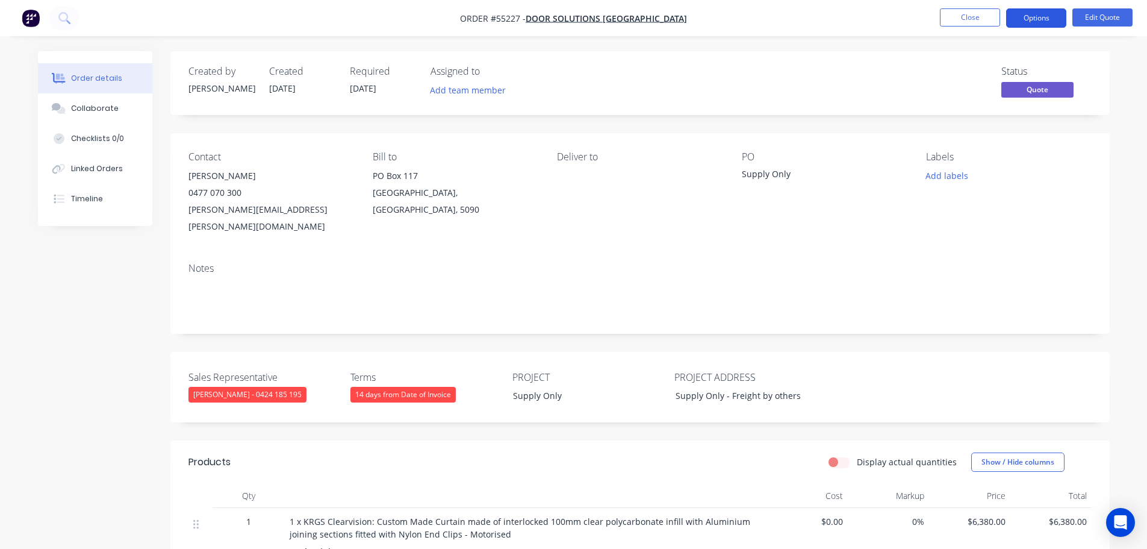
click at [1036, 16] on button "Options" at bounding box center [1037, 17] width 60 height 19
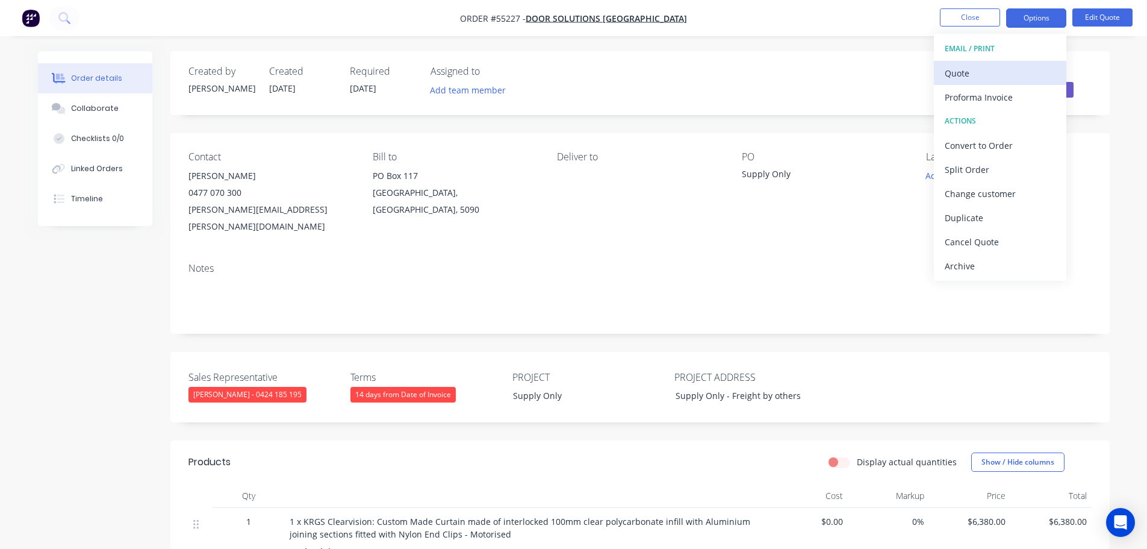
click at [966, 76] on div "Quote" at bounding box center [1000, 72] width 111 height 17
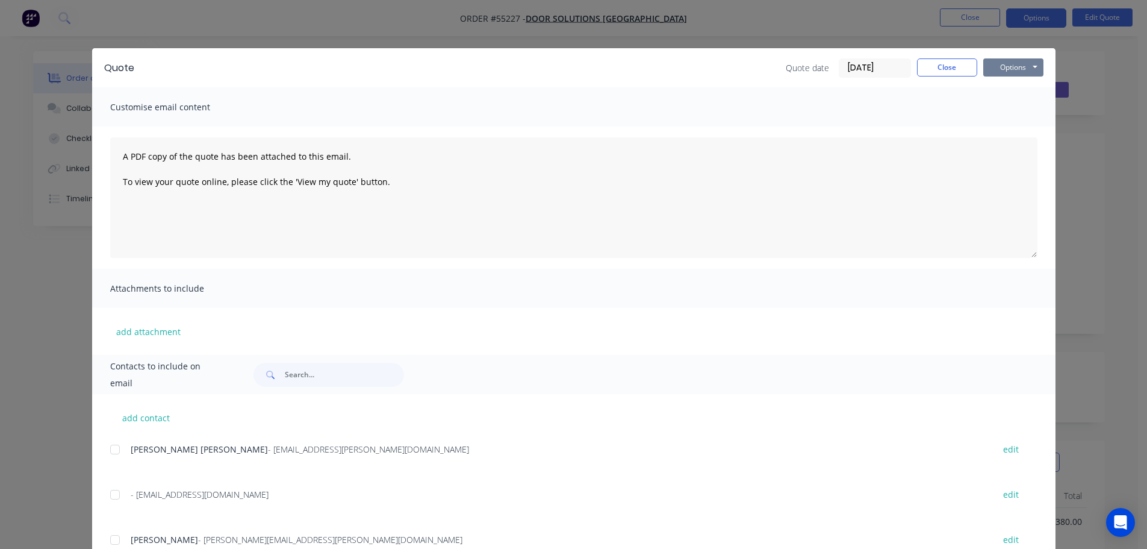
click at [998, 72] on button "Options" at bounding box center [1014, 67] width 60 height 18
click at [1007, 108] on button "Print" at bounding box center [1022, 109] width 77 height 20
click at [918, 67] on button "Close" at bounding box center [947, 67] width 60 height 18
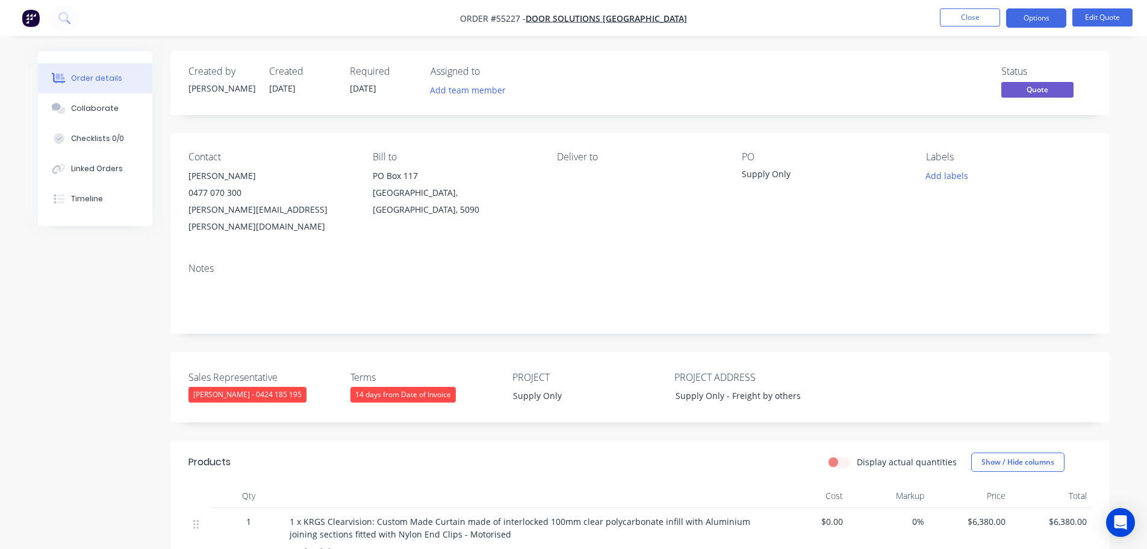
click at [218, 213] on div "jared.thompson@doorsolutions.com.au" at bounding box center [271, 218] width 165 height 34
copy div "jared.thompson@doorsolutions.com.au"
click at [767, 175] on div "Supply Only" at bounding box center [817, 175] width 151 height 17
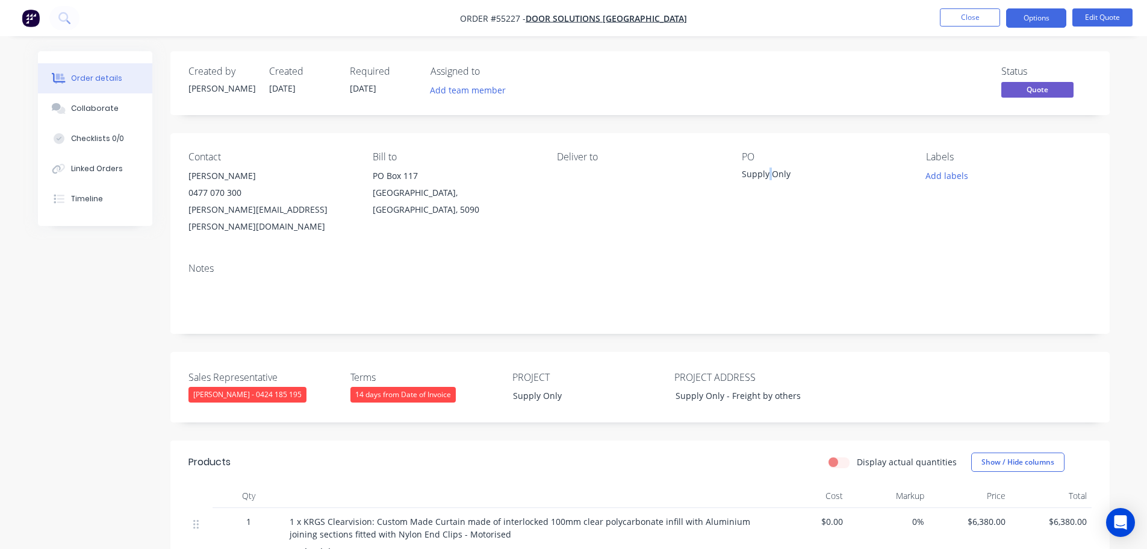
click at [767, 175] on div "Supply Only" at bounding box center [817, 175] width 151 height 17
copy div "Supply Only"
click at [242, 195] on span at bounding box center [242, 192] width 0 height 11
click at [949, 16] on button "Close" at bounding box center [970, 17] width 60 height 18
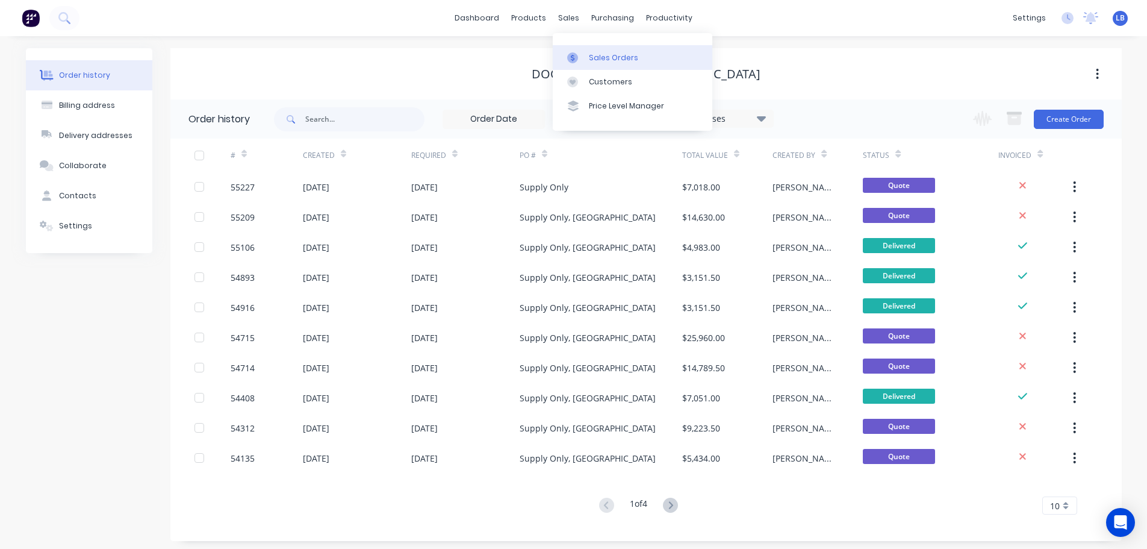
click at [611, 57] on div "Sales Orders" at bounding box center [613, 57] width 49 height 11
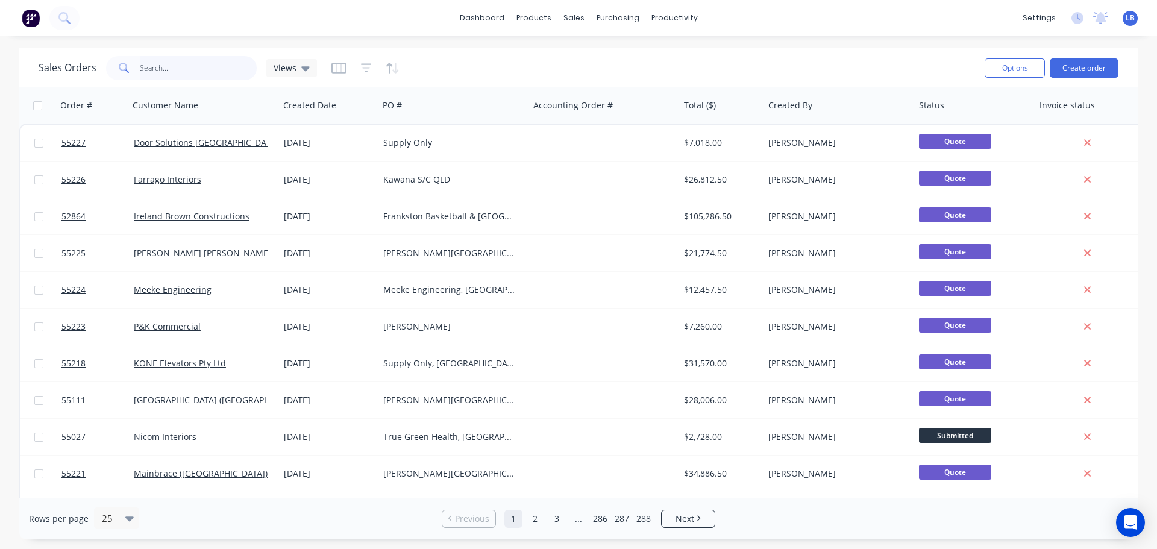
click at [156, 67] on input "text" at bounding box center [198, 68] width 117 height 24
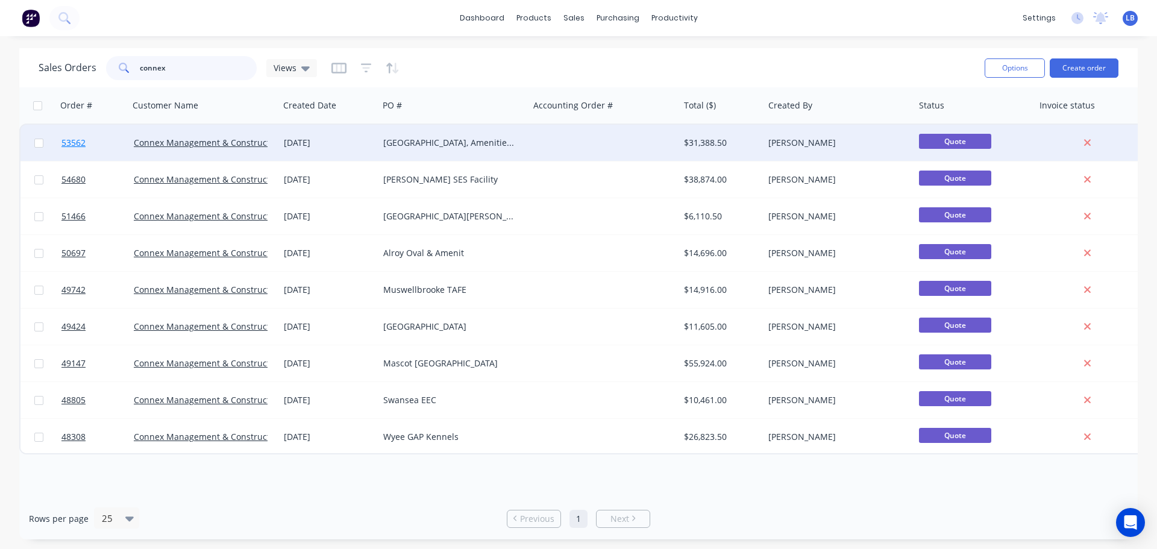
type input "connex"
click at [67, 144] on span "53562" at bounding box center [73, 143] width 24 height 12
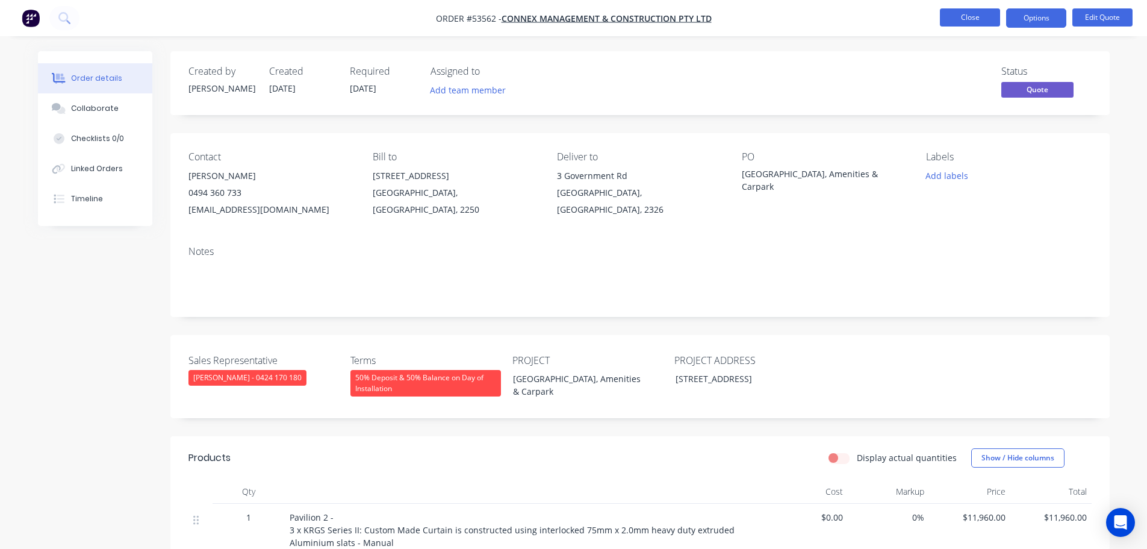
click at [948, 16] on button "Close" at bounding box center [970, 17] width 60 height 18
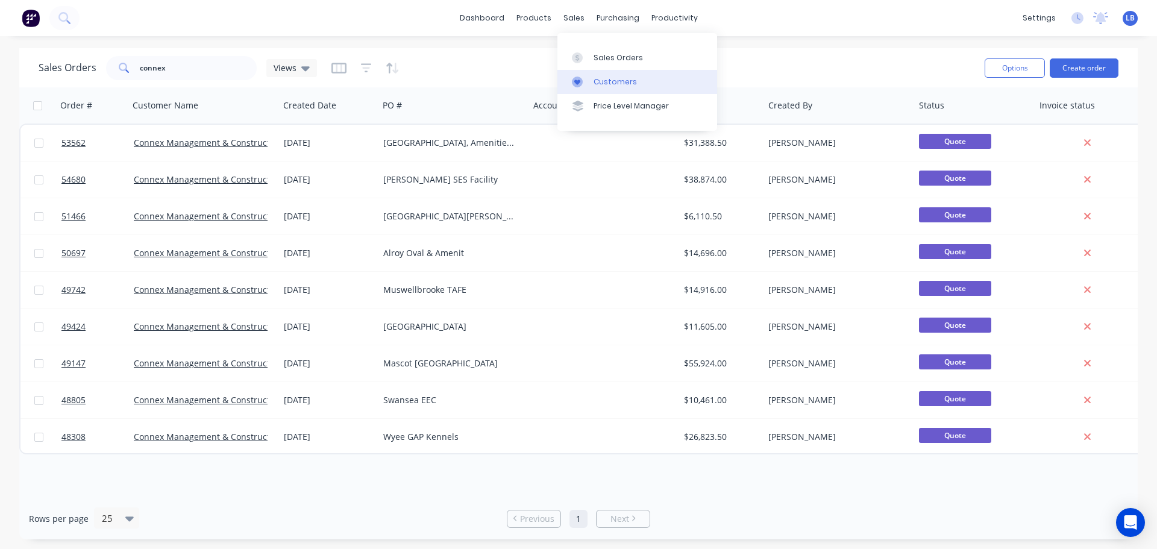
click at [619, 79] on div "Customers" at bounding box center [614, 81] width 43 height 11
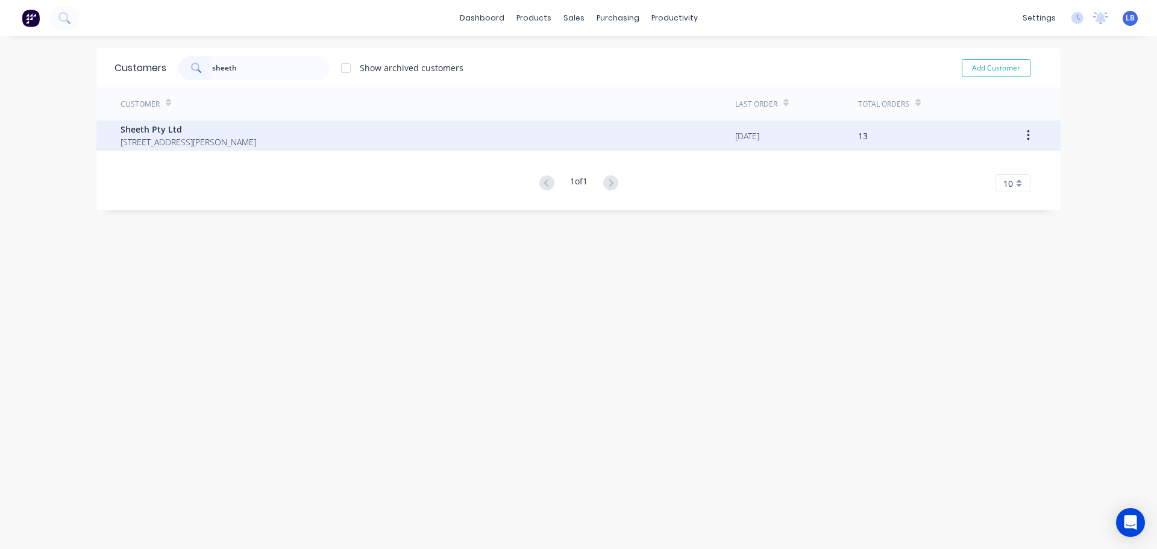
type input "sheeth"
click at [132, 136] on span "[STREET_ADDRESS][PERSON_NAME]" at bounding box center [188, 142] width 136 height 13
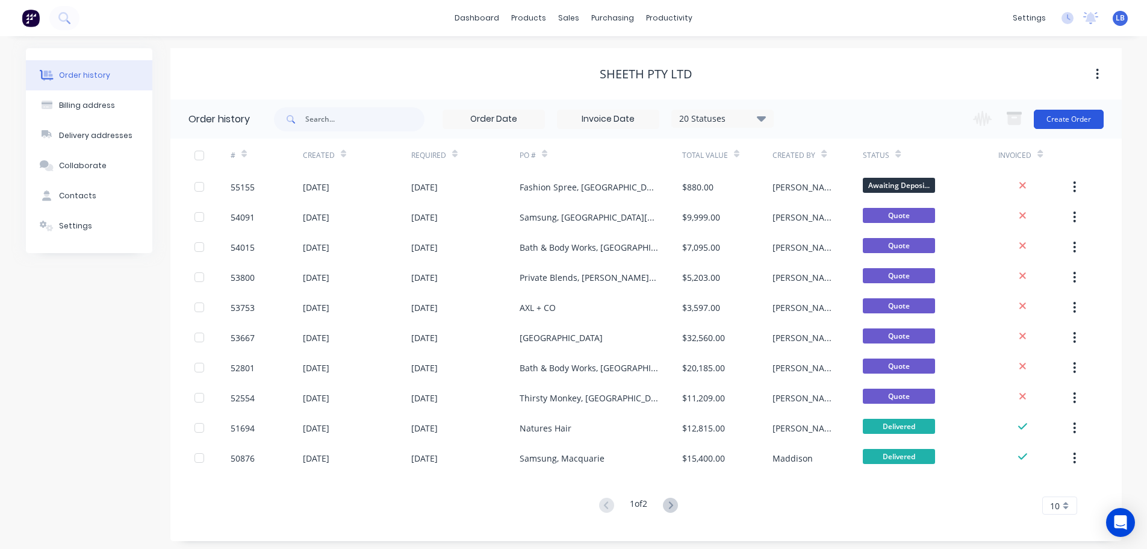
click at [1072, 125] on button "Create Order" at bounding box center [1069, 119] width 70 height 19
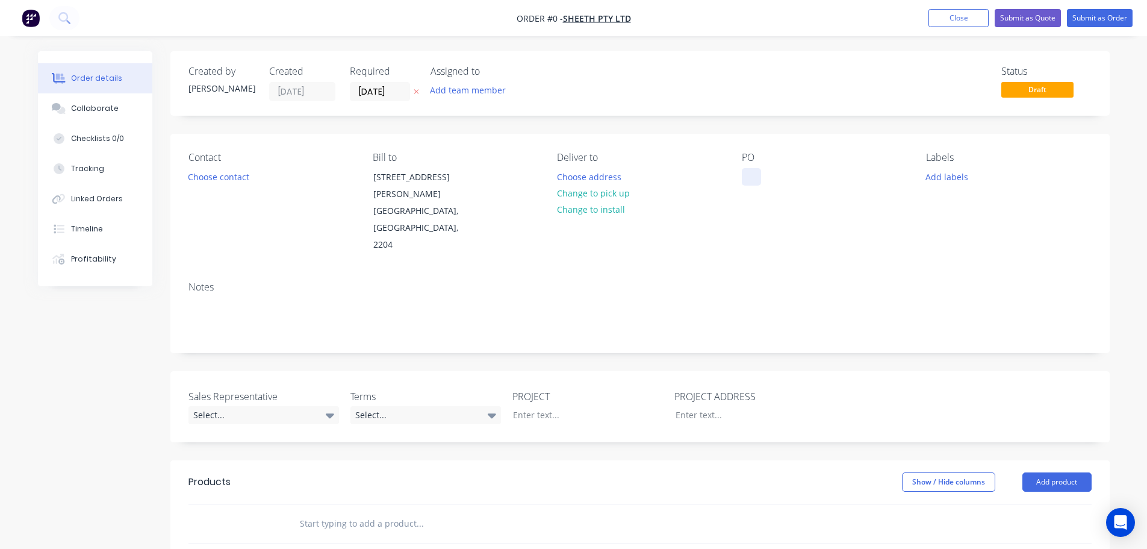
click at [757, 178] on div at bounding box center [751, 176] width 19 height 17
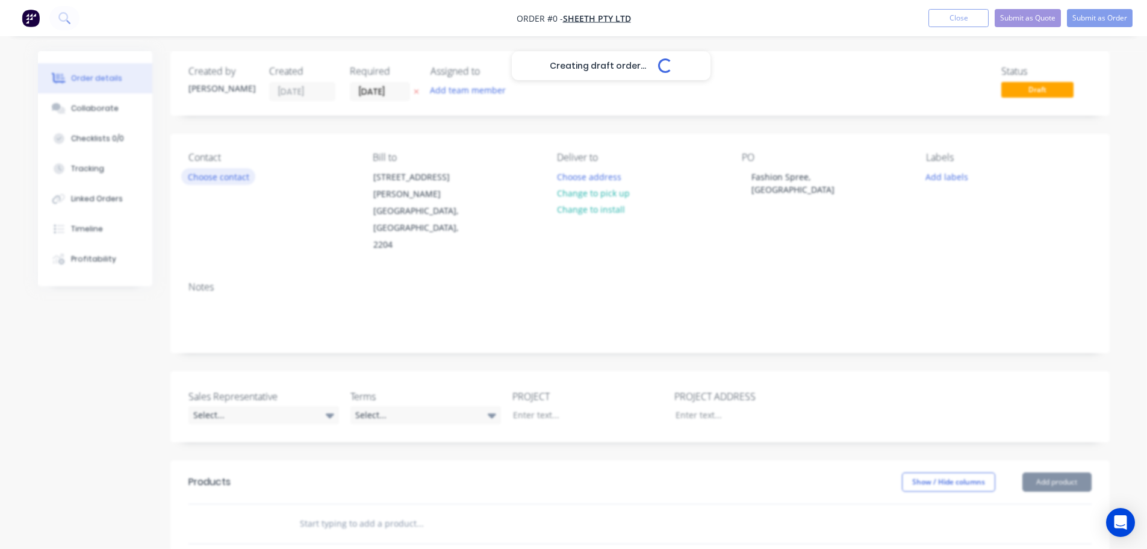
click at [233, 177] on div "Creating draft order... Loading... Order details Collaborate Checklists 0/0 Tra…" at bounding box center [574, 451] width 1096 height 800
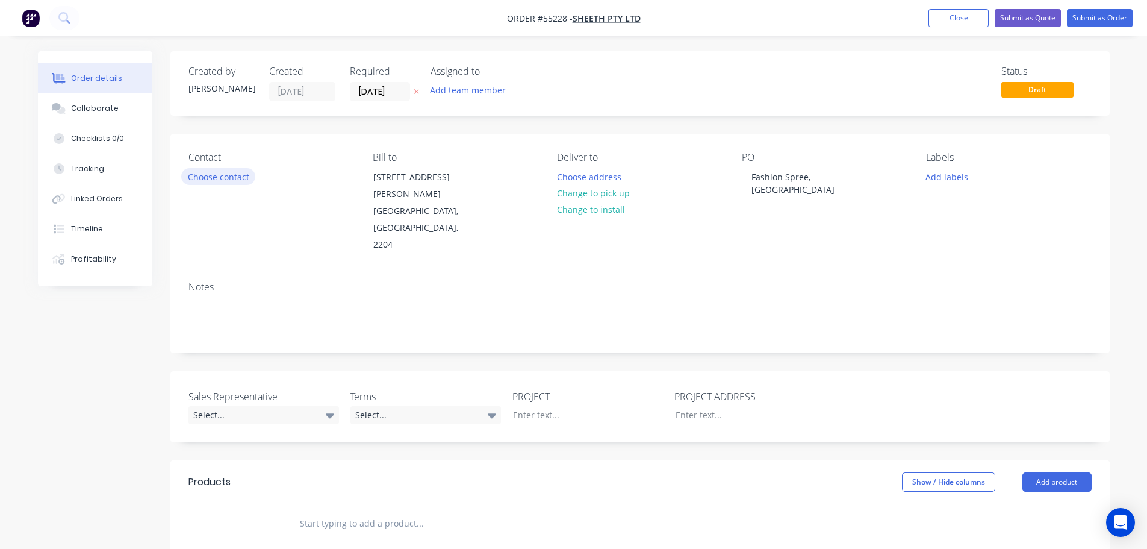
click at [233, 177] on button "Choose contact" at bounding box center [218, 176] width 74 height 16
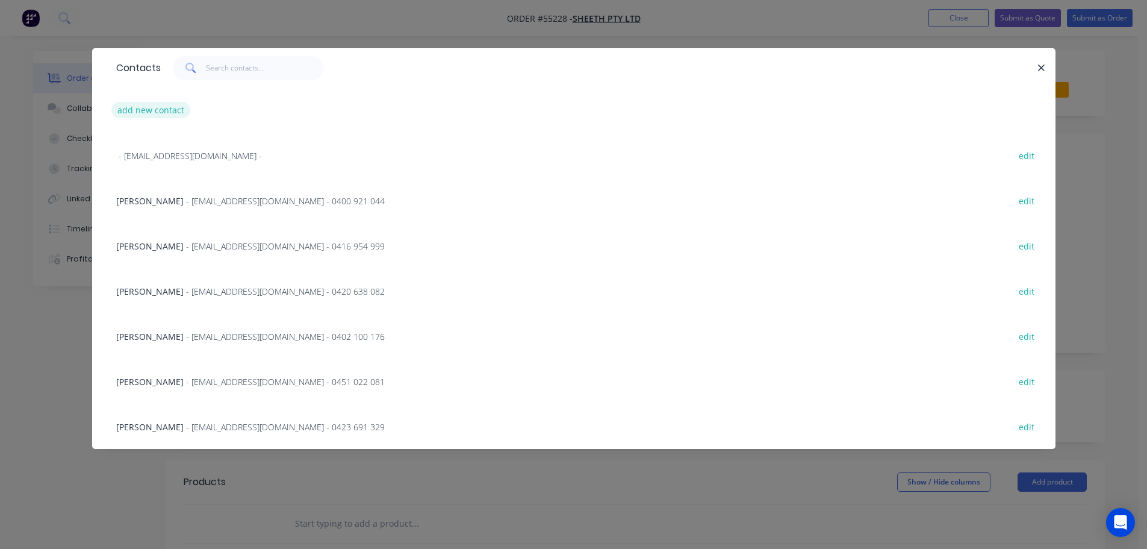
click at [145, 108] on button "add new contact" at bounding box center [151, 110] width 80 height 16
select select "AU"
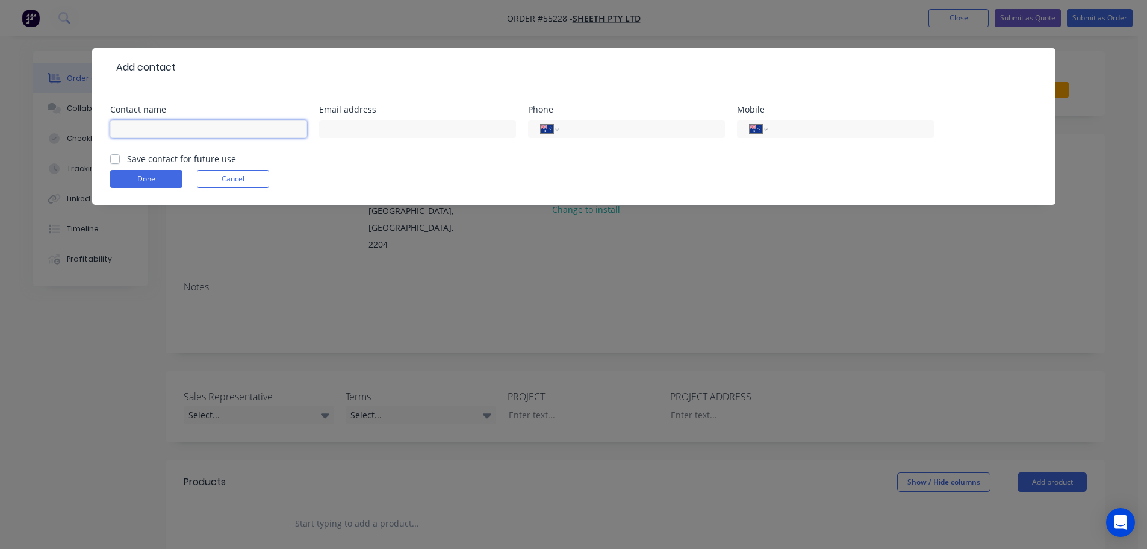
click at [133, 125] on input "text" at bounding box center [208, 129] width 197 height 18
type input "Abdullah Akgul"
click at [346, 134] on input "text" at bounding box center [417, 129] width 197 height 18
type input "aakgul@sheeth.com.au"
click at [814, 125] on input "tel" at bounding box center [848, 129] width 145 height 14
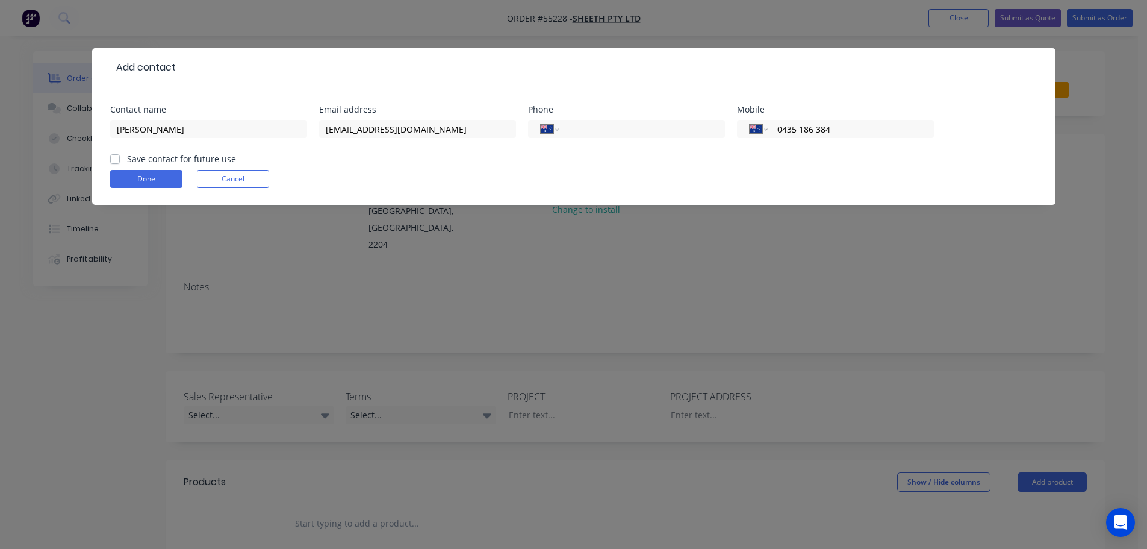
type input "0435 186 384"
click at [127, 158] on label "Save contact for future use" at bounding box center [181, 158] width 109 height 13
click at [111, 158] on input "Save contact for future use" at bounding box center [115, 157] width 10 height 11
checkbox input "true"
click at [125, 175] on button "Done" at bounding box center [146, 179] width 72 height 18
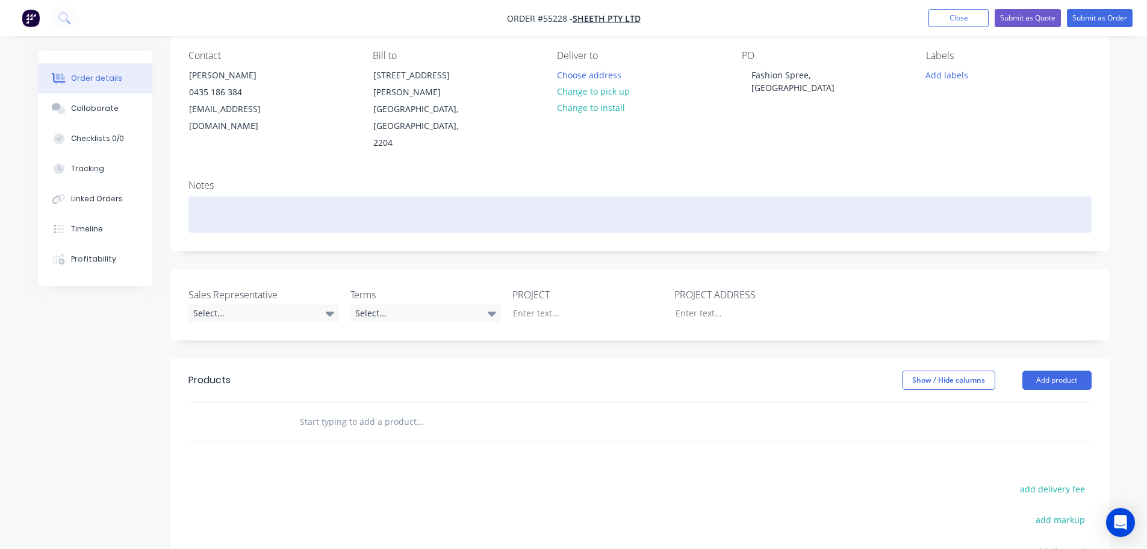
scroll to position [120, 0]
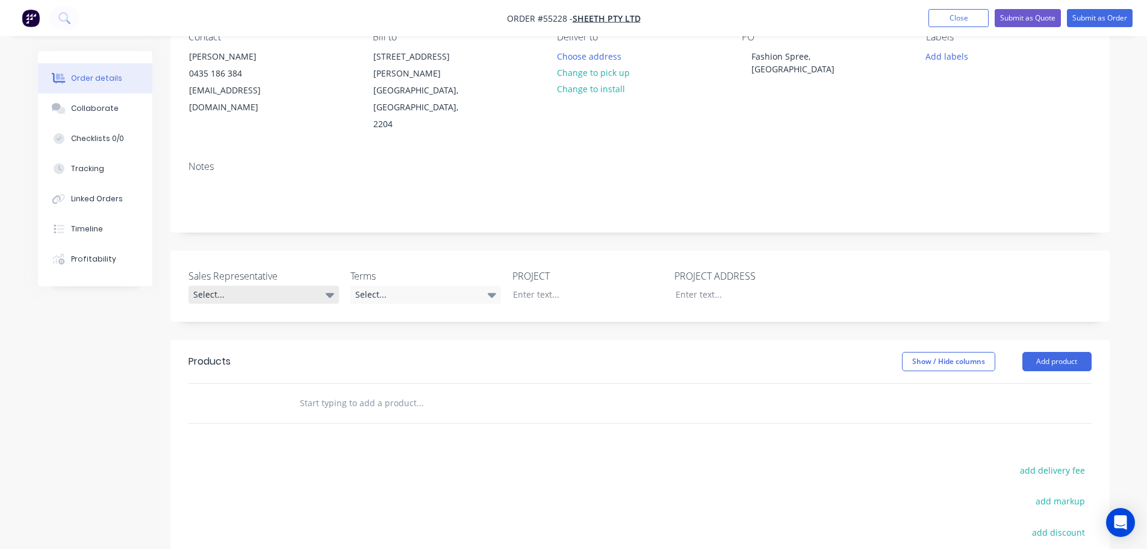
click at [222, 286] on div "Select..." at bounding box center [264, 295] width 151 height 18
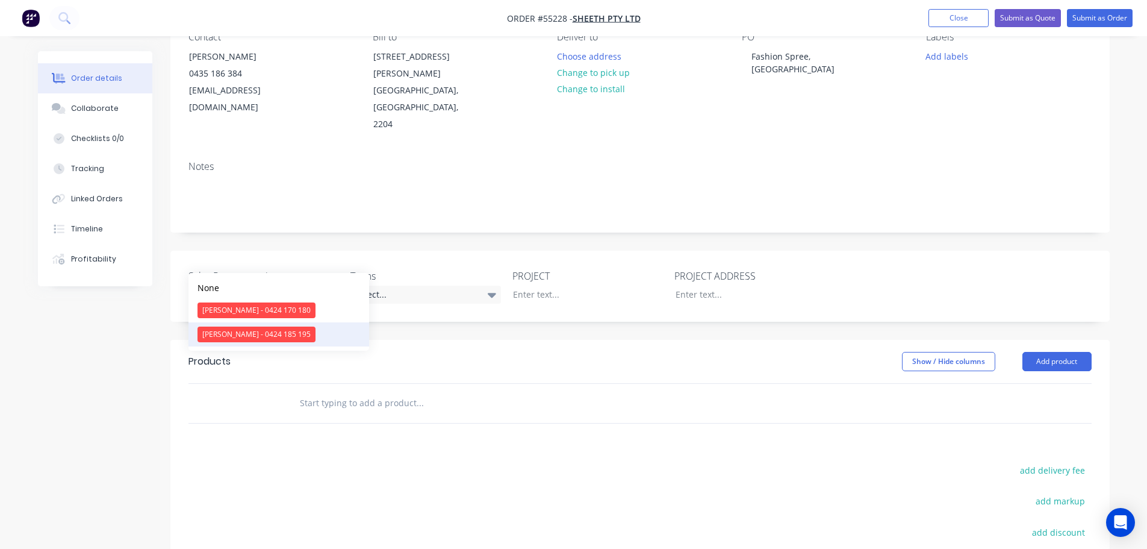
click at [233, 337] on div "Drew Blackman - 0424 185 195" at bounding box center [257, 334] width 118 height 16
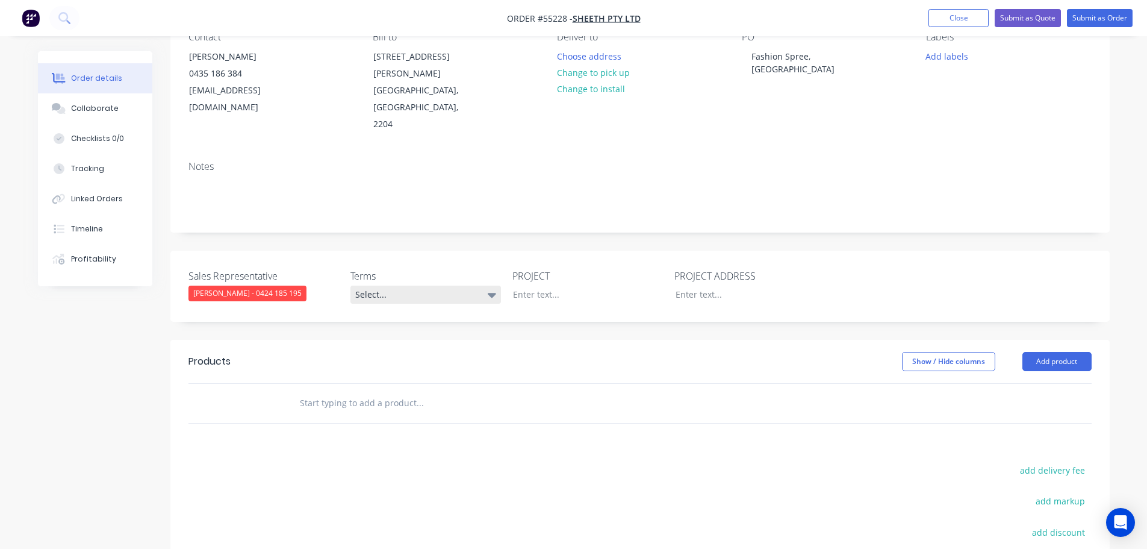
click at [396, 286] on div "Select..." at bounding box center [426, 295] width 151 height 18
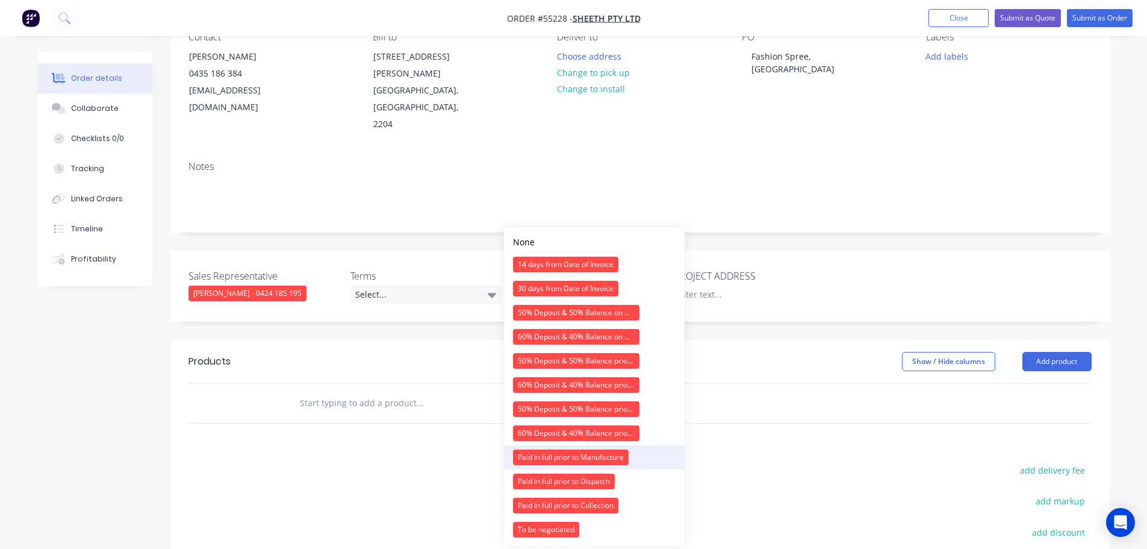
click at [526, 456] on div "Paid in full prior to Manufacture" at bounding box center [571, 457] width 116 height 16
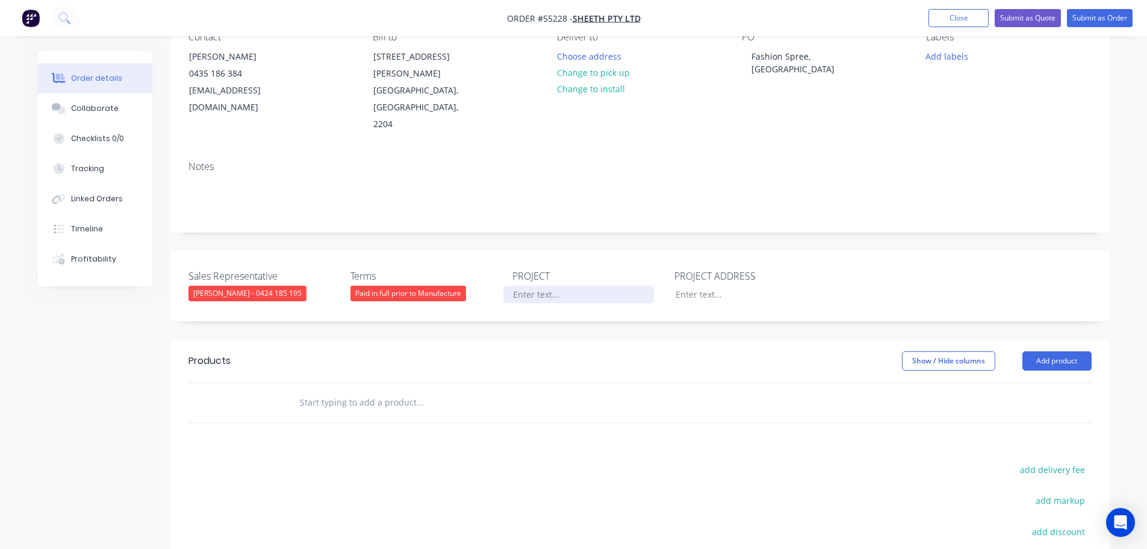
click at [540, 286] on div at bounding box center [579, 294] width 151 height 17
click at [785, 59] on div "Fashion Spree, Liverpool" at bounding box center [817, 63] width 151 height 30
copy div "Fashion Spree, Liverpool"
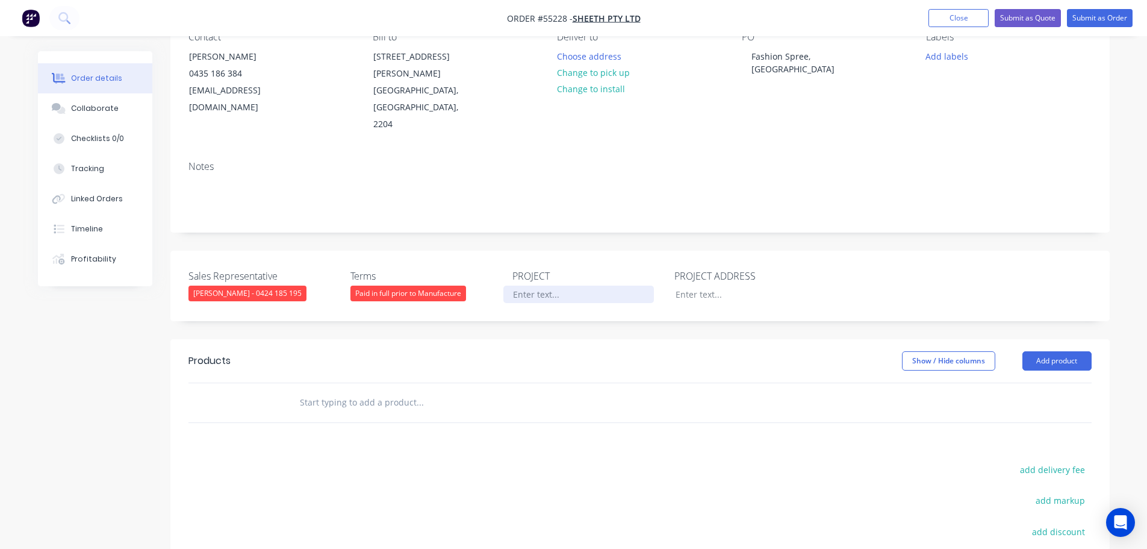
click at [517, 286] on div at bounding box center [579, 294] width 151 height 17
paste div
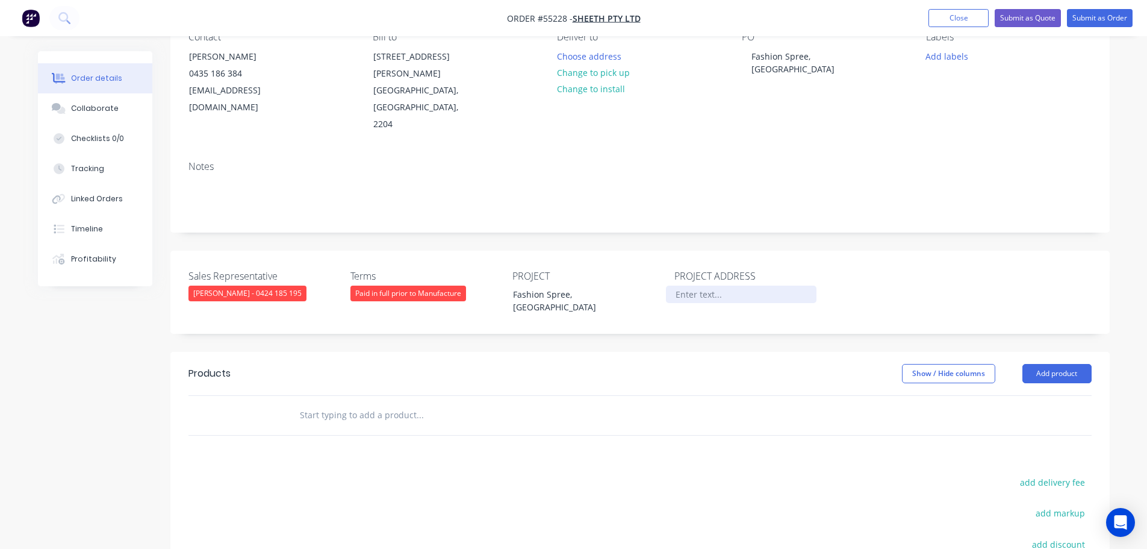
click at [693, 286] on div at bounding box center [741, 294] width 151 height 17
paste div
click at [1044, 364] on button "Add product" at bounding box center [1057, 373] width 69 height 19
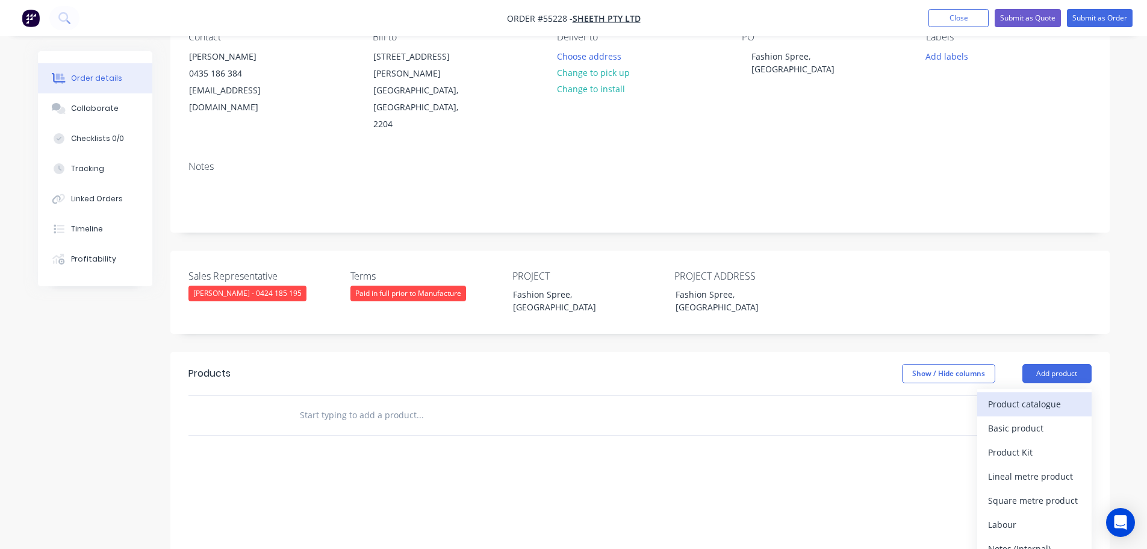
click at [1016, 395] on div "Product catalogue" at bounding box center [1034, 403] width 93 height 17
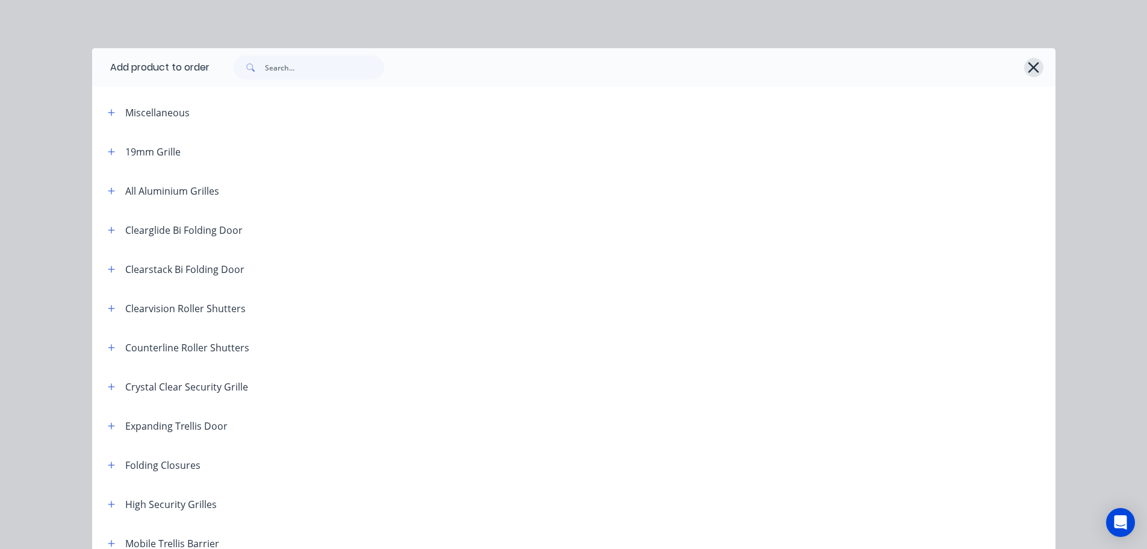
click at [1032, 68] on icon "button" at bounding box center [1034, 67] width 13 height 17
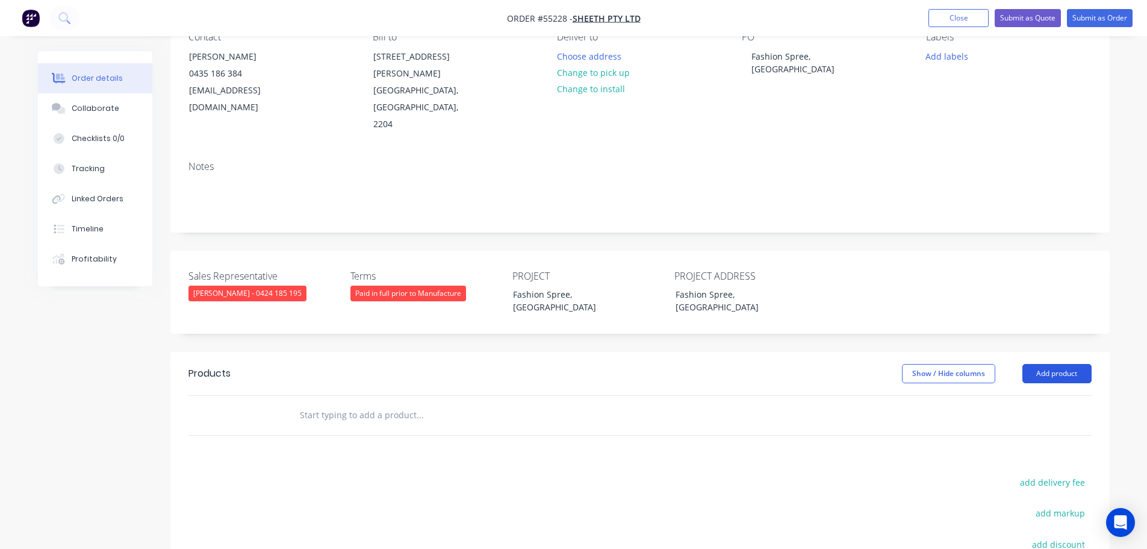
click at [1037, 364] on button "Add product" at bounding box center [1057, 373] width 69 height 19
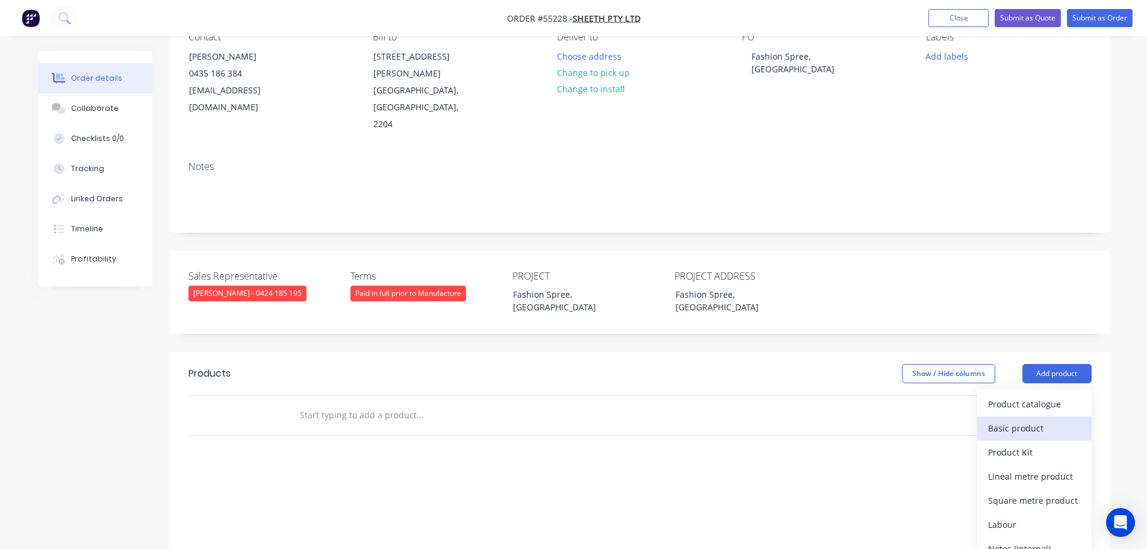
click at [1014, 419] on div "Basic product" at bounding box center [1034, 427] width 93 height 17
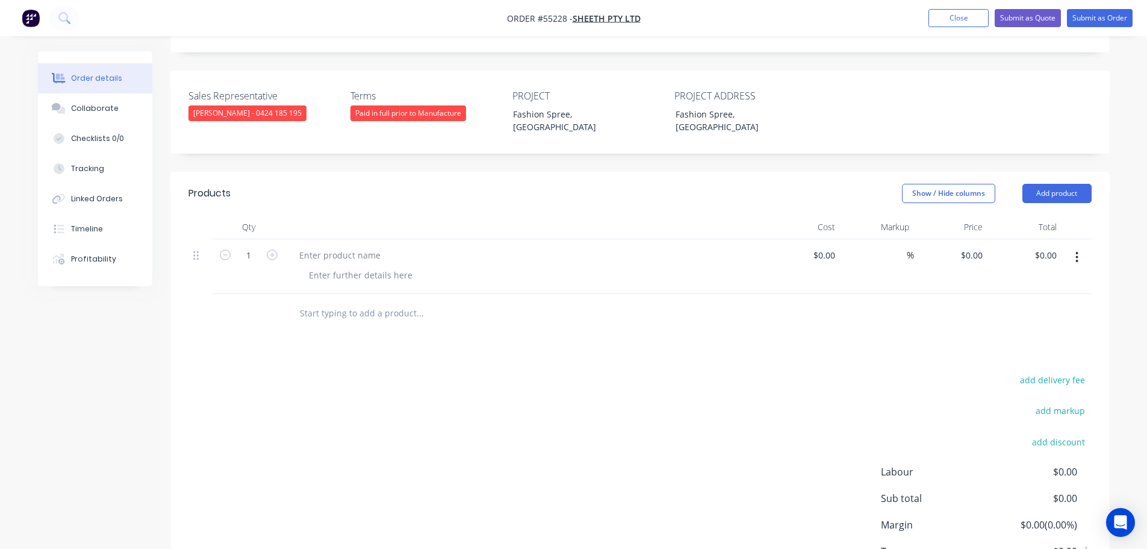
scroll to position [301, 0]
drag, startPoint x: 1055, startPoint y: 205, endPoint x: 1032, endPoint y: 238, distance: 39.8
click at [1032, 239] on div "0.00 0.00" at bounding box center [1025, 266] width 74 height 55
drag, startPoint x: 1050, startPoint y: 220, endPoint x: 1030, endPoint y: 239, distance: 27.7
click at [1030, 239] on div "0.00 0.00" at bounding box center [1025, 266] width 74 height 55
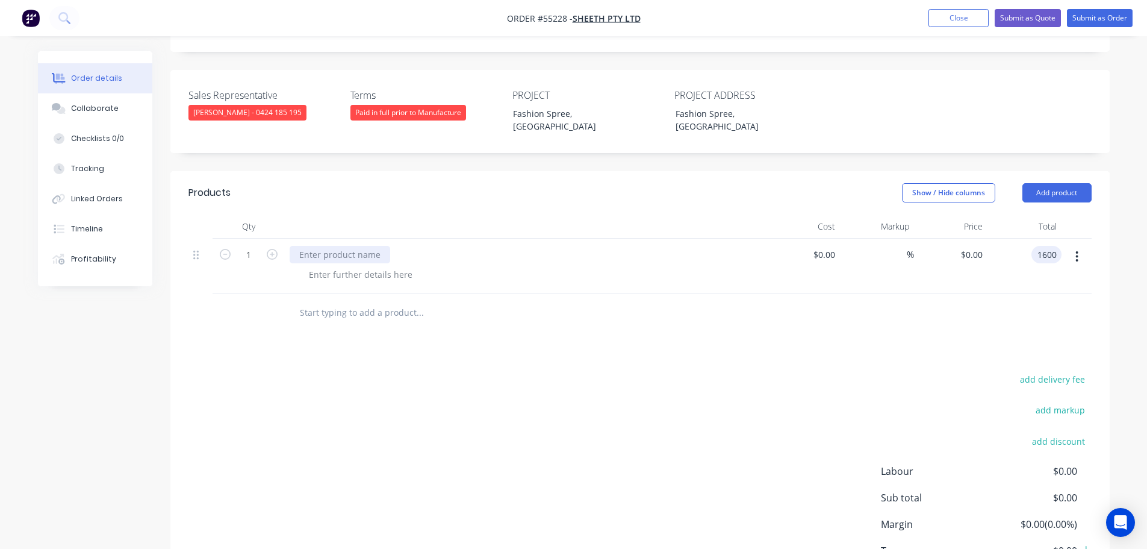
type input "1600"
type input "$1,600.00"
click at [340, 246] on div at bounding box center [340, 254] width 101 height 17
click at [316, 246] on div at bounding box center [340, 254] width 101 height 17
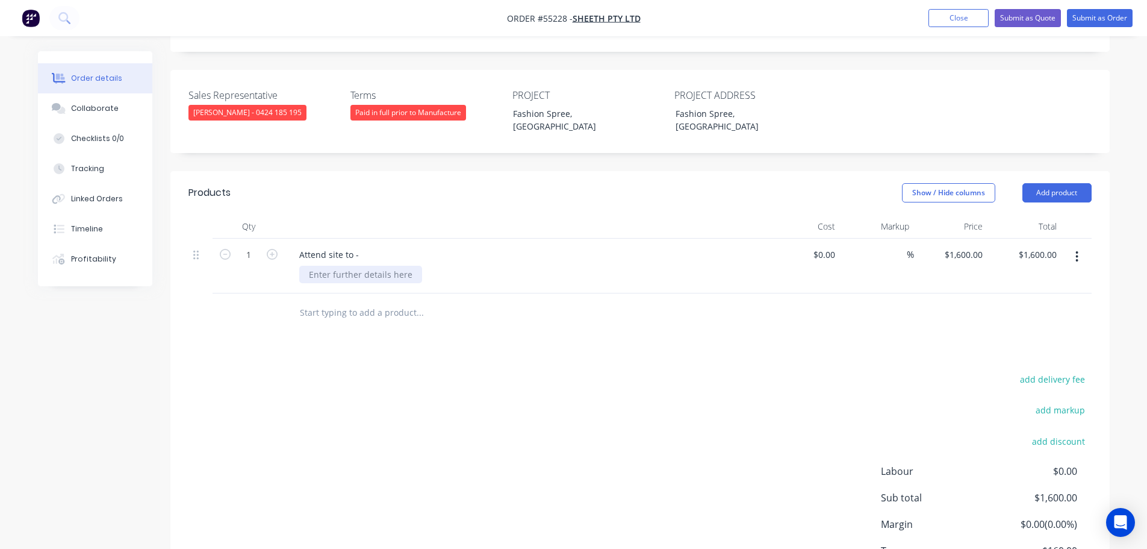
click at [323, 266] on div at bounding box center [360, 274] width 123 height 17
click at [329, 266] on div at bounding box center [360, 274] width 123 height 17
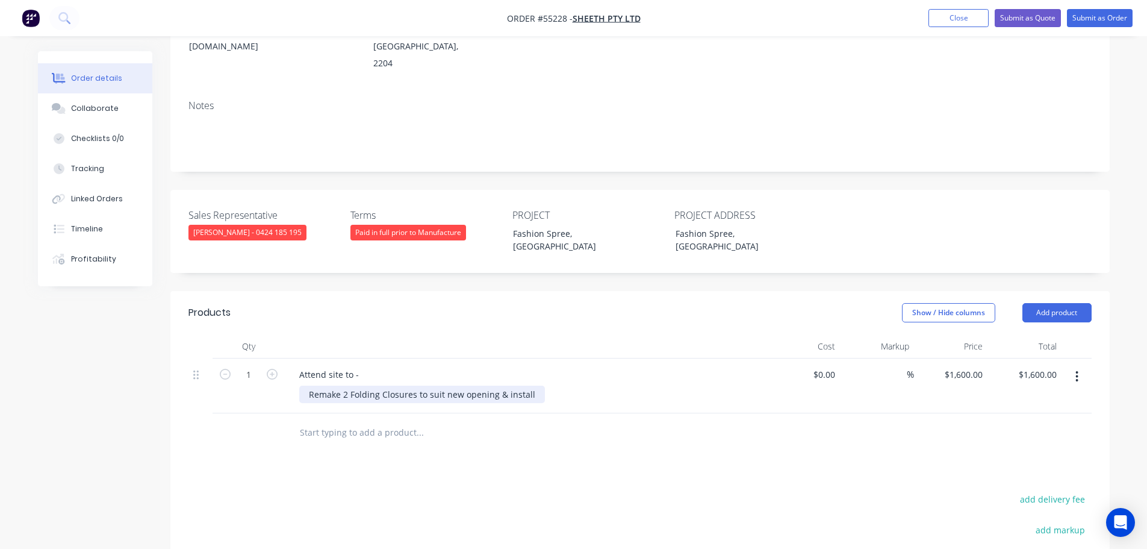
scroll to position [181, 0]
click at [1026, 21] on button "Submit as Quote" at bounding box center [1028, 18] width 66 height 18
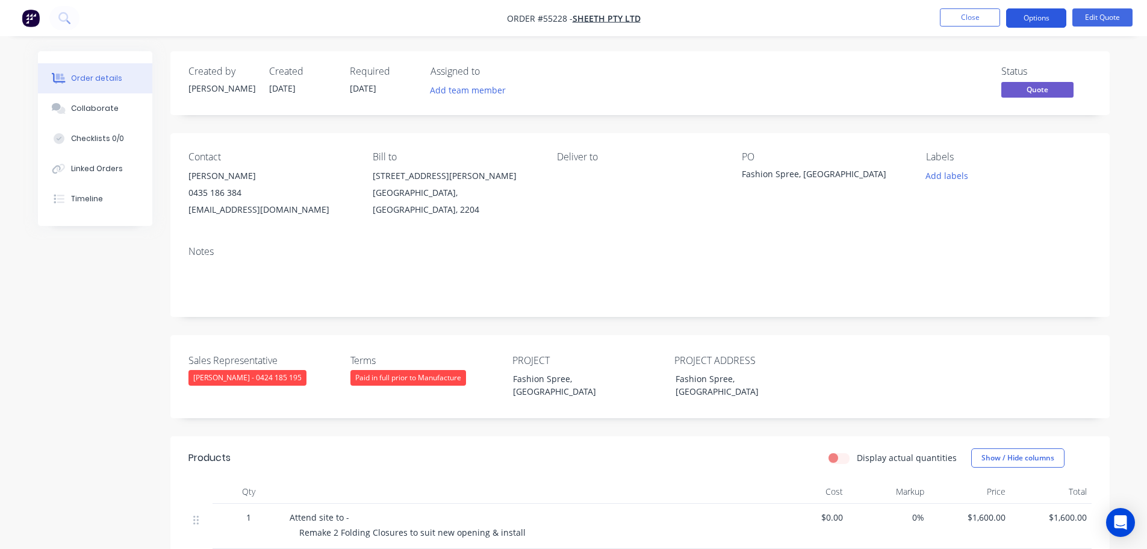
click at [1029, 20] on button "Options" at bounding box center [1037, 17] width 60 height 19
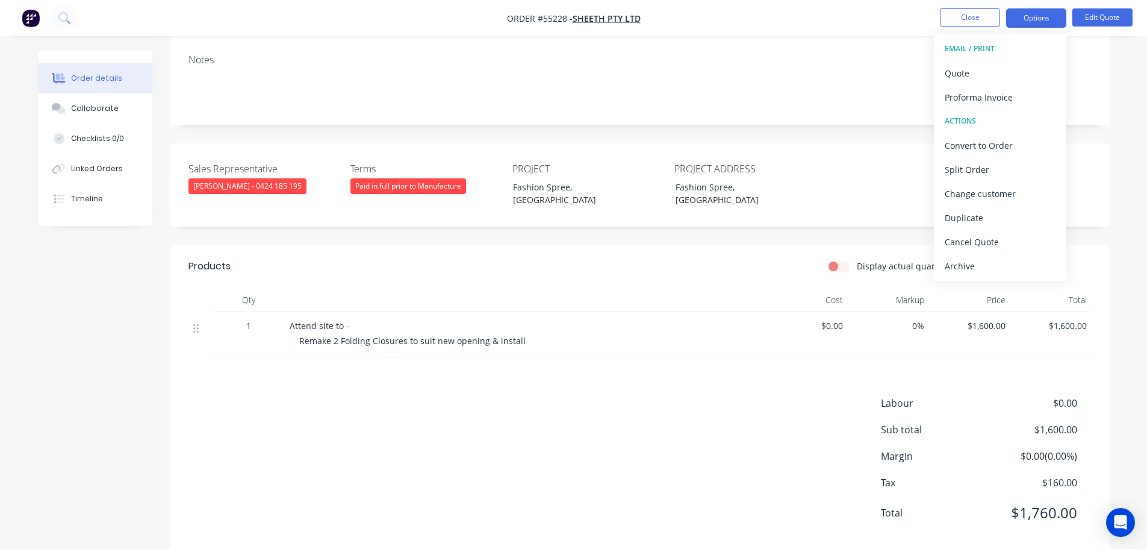
scroll to position [202, 0]
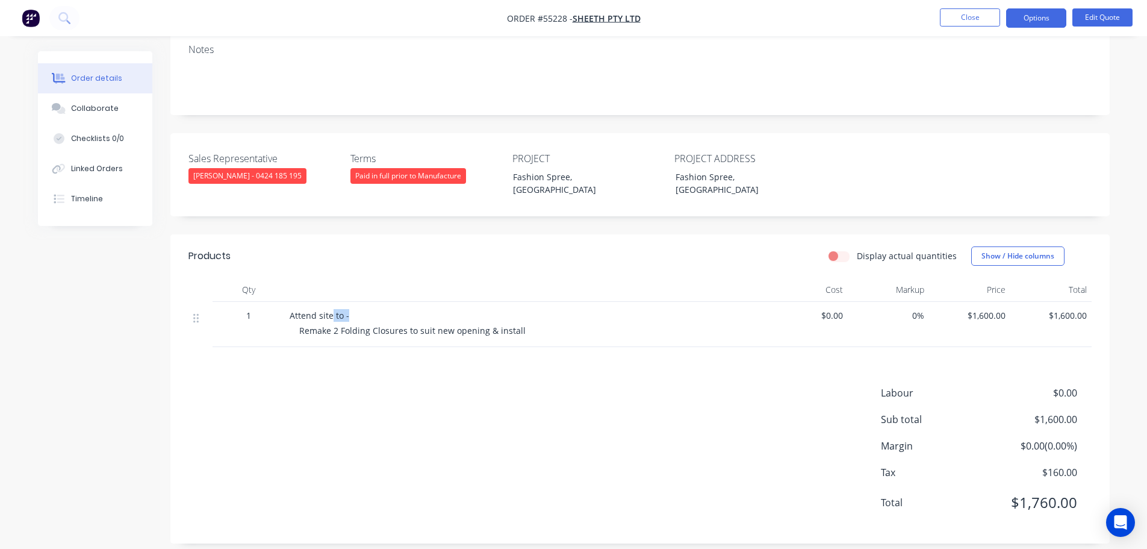
drag, startPoint x: 350, startPoint y: 301, endPoint x: 329, endPoint y: 303, distance: 20.6
click at [329, 309] on div "Attend site to -" at bounding box center [526, 315] width 472 height 13
drag, startPoint x: 313, startPoint y: 307, endPoint x: 275, endPoint y: 308, distance: 38.0
click at [275, 308] on div "1 Attend site to - Remake 2 Folding Closures to suit new opening & install $0.0…" at bounding box center [641, 324] width 904 height 45
click at [347, 310] on span "Attend site to -" at bounding box center [320, 315] width 60 height 11
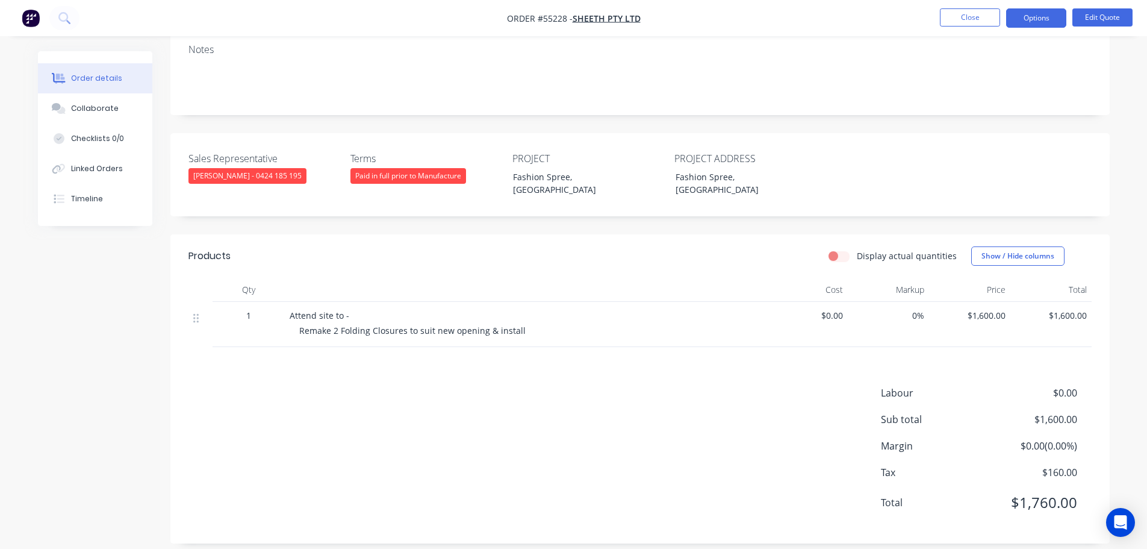
click at [351, 309] on div "Attend site to -" at bounding box center [526, 315] width 472 height 13
click at [358, 309] on div "Attend site to -" at bounding box center [526, 315] width 472 height 13
click at [348, 309] on div "Attend site to -" at bounding box center [526, 315] width 472 height 13
click at [524, 324] on div "Remake 2 Folding Closures to suit new opening & install" at bounding box center [530, 330] width 463 height 13
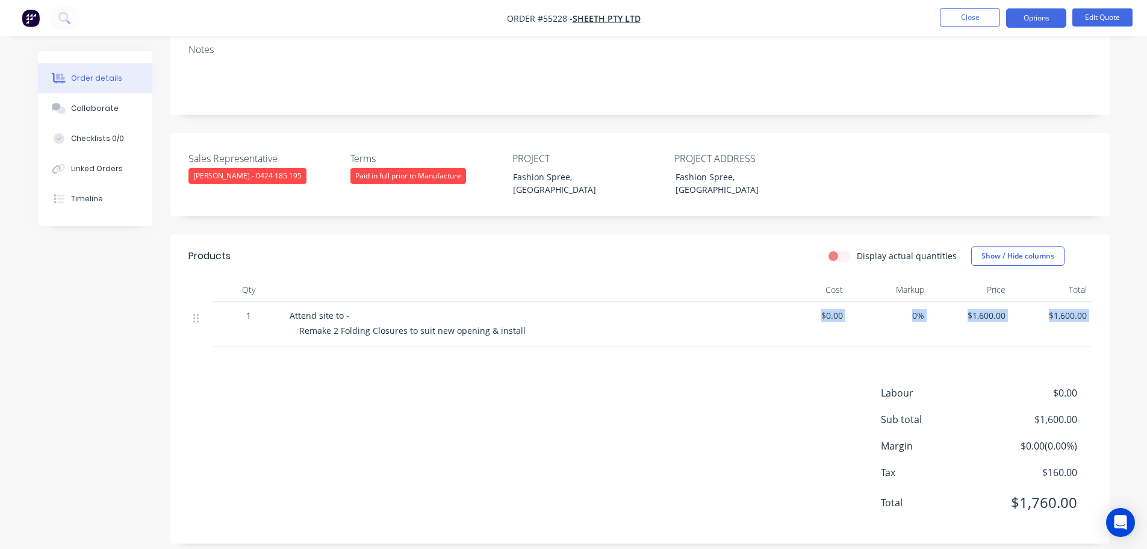
drag, startPoint x: 522, startPoint y: 317, endPoint x: 437, endPoint y: 369, distance: 99.0
click at [437, 369] on div "Products Display actual quantities Show / Hide columns Qty Cost Markup Price To…" at bounding box center [640, 388] width 940 height 309
click at [1097, 17] on button "Edit Quote" at bounding box center [1103, 17] width 60 height 18
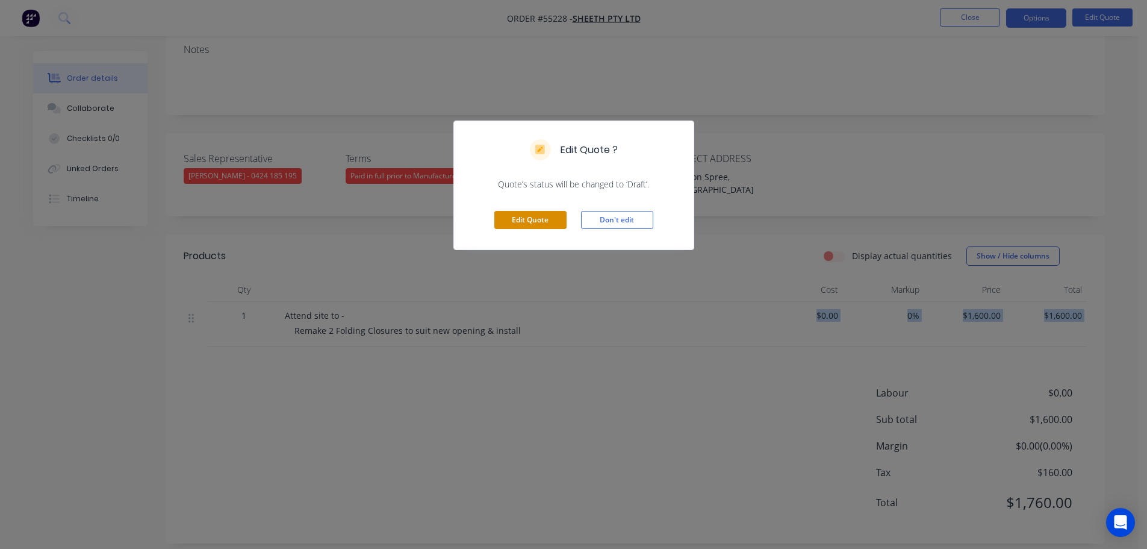
click at [525, 224] on button "Edit Quote" at bounding box center [531, 220] width 72 height 18
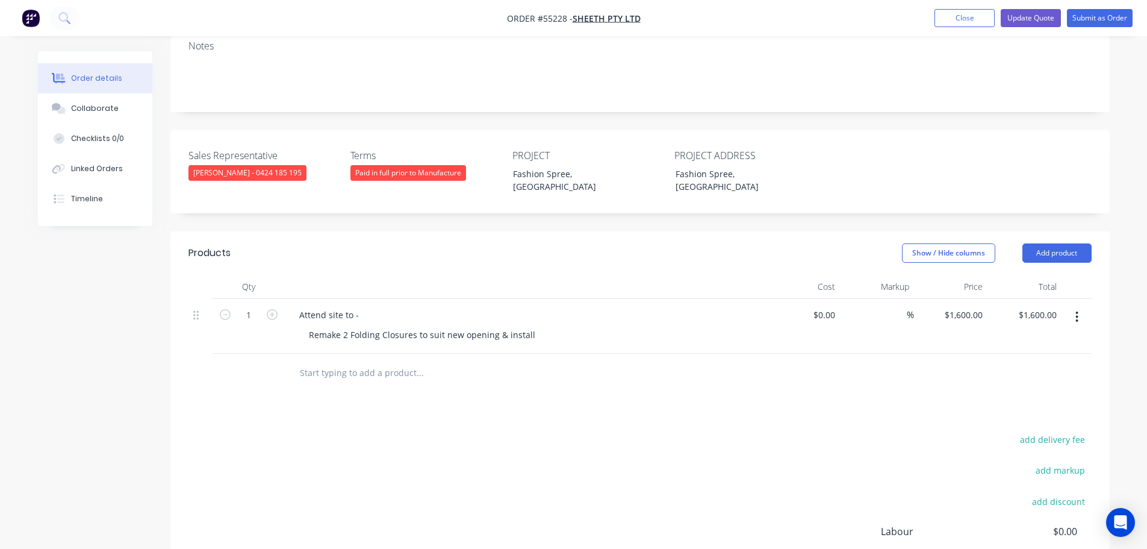
scroll to position [346, 0]
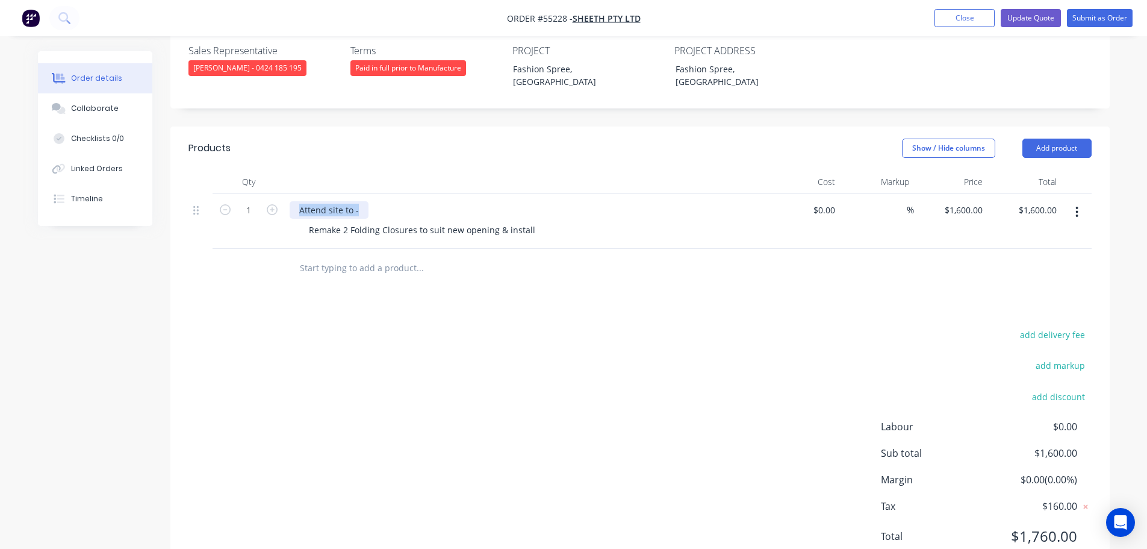
drag, startPoint x: 358, startPoint y: 163, endPoint x: 294, endPoint y: 168, distance: 64.7
click at [294, 201] on div "Attend site to -" at bounding box center [329, 209] width 79 height 17
drag, startPoint x: 531, startPoint y: 179, endPoint x: 332, endPoint y: 183, distance: 198.2
click at [332, 221] on div "Remake 2 Folding Closures to suit new opening & install" at bounding box center [422, 229] width 246 height 17
click at [523, 326] on div "add delivery fee add markup add discount Labour $0.00 Sub total $1,600.00 Margi…" at bounding box center [641, 442] width 904 height 233
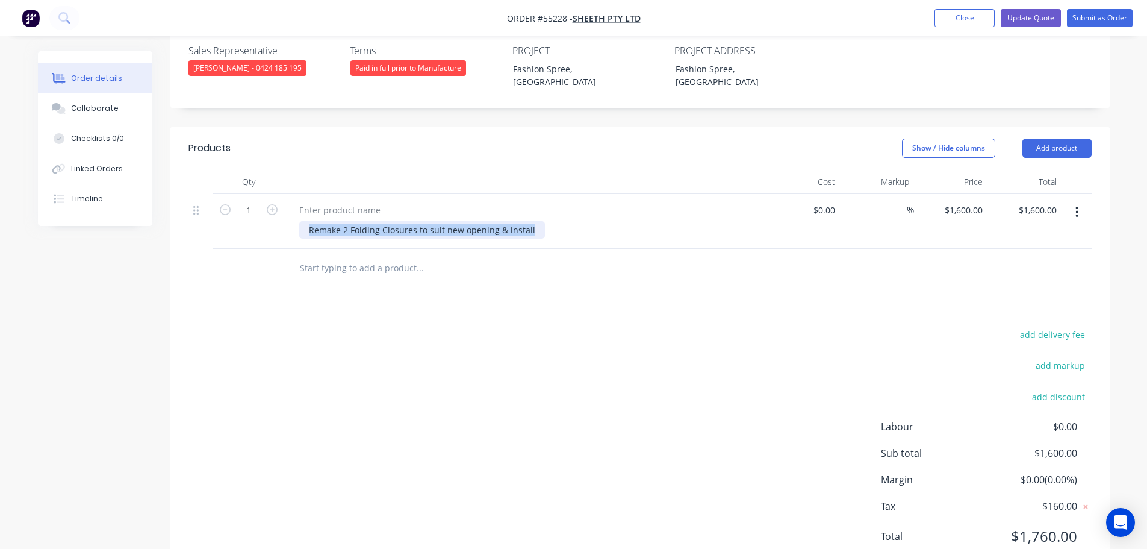
drag, startPoint x: 528, startPoint y: 185, endPoint x: 305, endPoint y: 193, distance: 223.0
click at [305, 194] on div "Remake 2 Folding Closures to suit new opening & install" at bounding box center [526, 221] width 482 height 55
copy div "Remake 2 Folding Closures to suit new opening & install"
click at [303, 201] on div at bounding box center [340, 209] width 101 height 17
drag, startPoint x: 529, startPoint y: 181, endPoint x: 313, endPoint y: 183, distance: 216.3
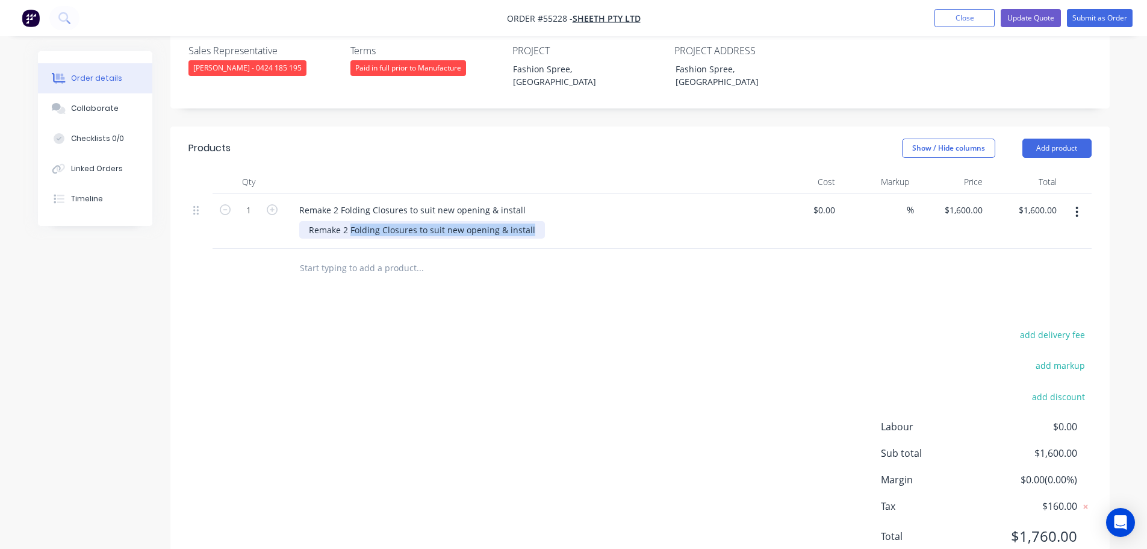
click at [296, 194] on div "Remake 2 Folding Closures to suit new opening & install Remake 2 Folding Closur…" at bounding box center [526, 221] width 482 height 55
click at [313, 221] on div "Remake 2 Folding Closures to suit new opening & install" at bounding box center [422, 229] width 246 height 17
drag, startPoint x: 529, startPoint y: 181, endPoint x: 298, endPoint y: 186, distance: 231.4
click at [298, 194] on div "Remake 2 Folding Closures to suit new opening & install Remake 2 Folding Closur…" at bounding box center [526, 221] width 482 height 55
click at [534, 201] on div "Remake 2 Folding Closures to suit new opening & install" at bounding box center [526, 209] width 472 height 17
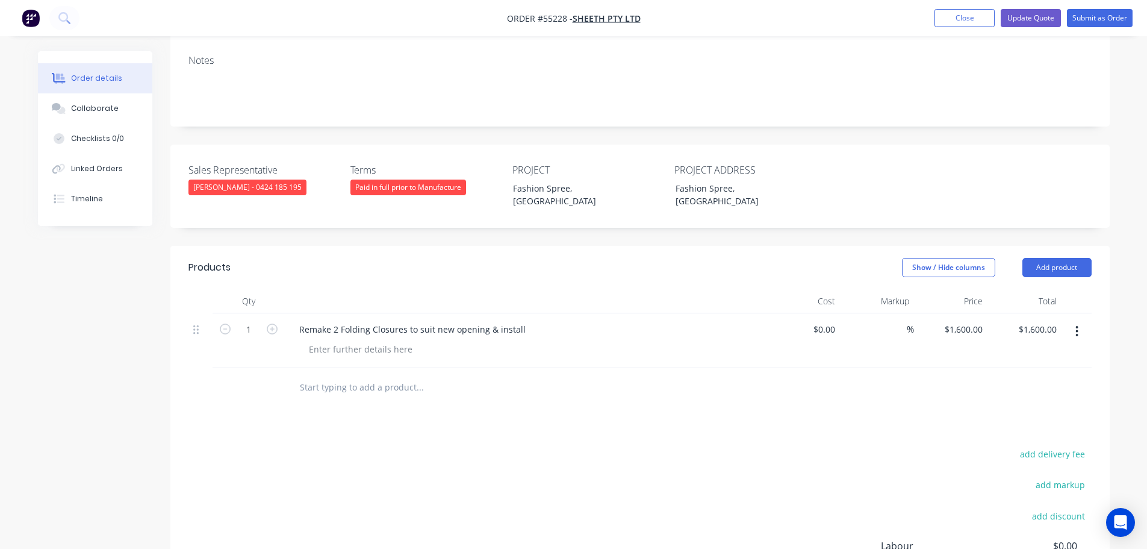
scroll to position [225, 0]
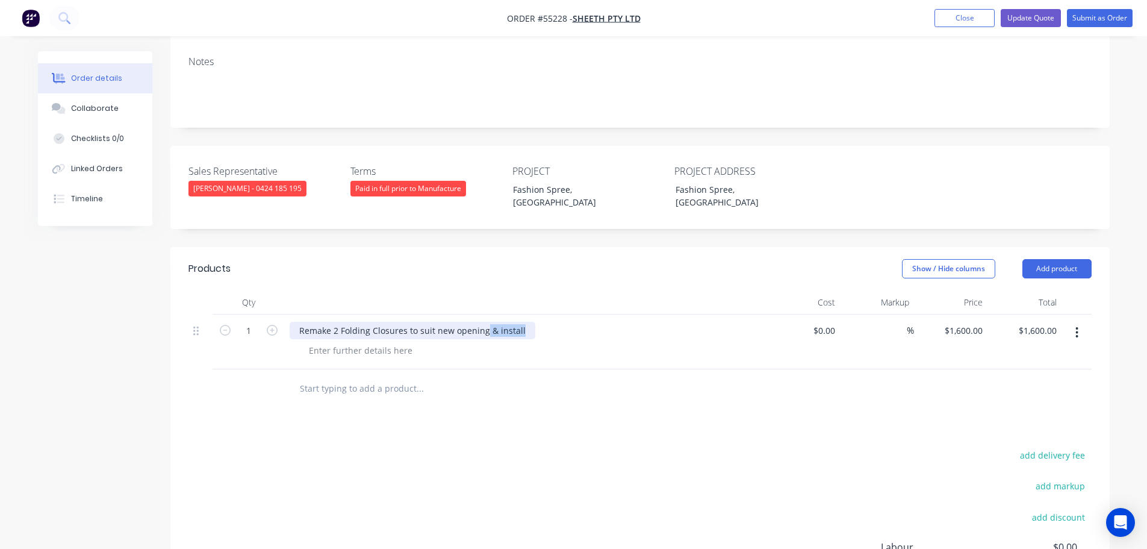
drag, startPoint x: 519, startPoint y: 283, endPoint x: 485, endPoint y: 290, distance: 35.1
click at [485, 322] on div "Remake 2 Folding Closures to suit new opening & install" at bounding box center [413, 330] width 246 height 17
click at [336, 342] on div at bounding box center [360, 350] width 123 height 17
click at [320, 342] on div at bounding box center [360, 350] width 123 height 17
drag, startPoint x: 335, startPoint y: 306, endPoint x: 293, endPoint y: 308, distance: 42.2
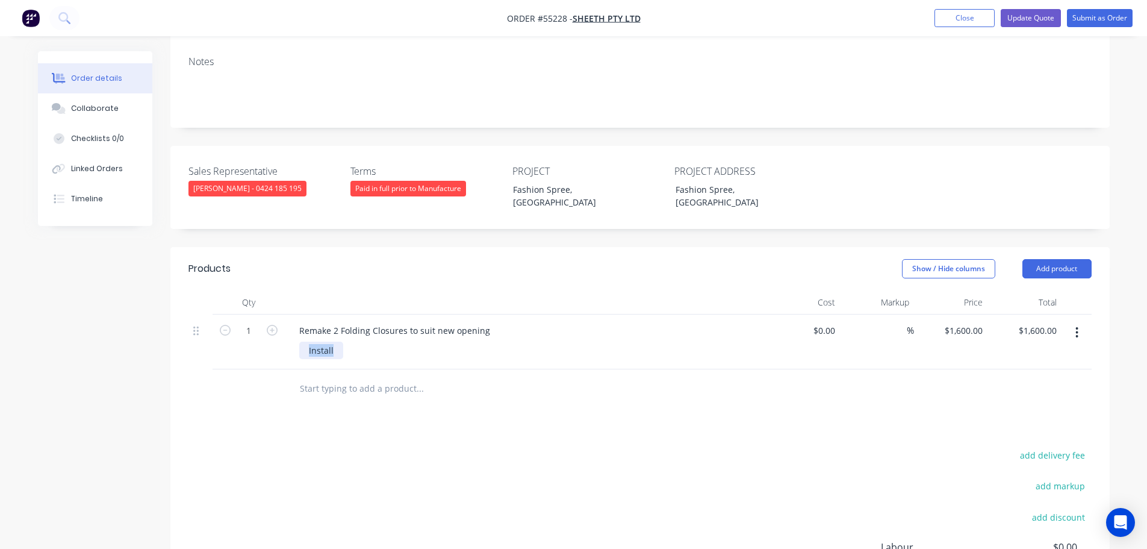
click at [293, 314] on div "Remake 2 Folding Closures to suit new opening Install" at bounding box center [526, 341] width 482 height 55
click at [491, 322] on div "Remake 2 Folding Closures to suit new opening" at bounding box center [395, 330] width 210 height 17
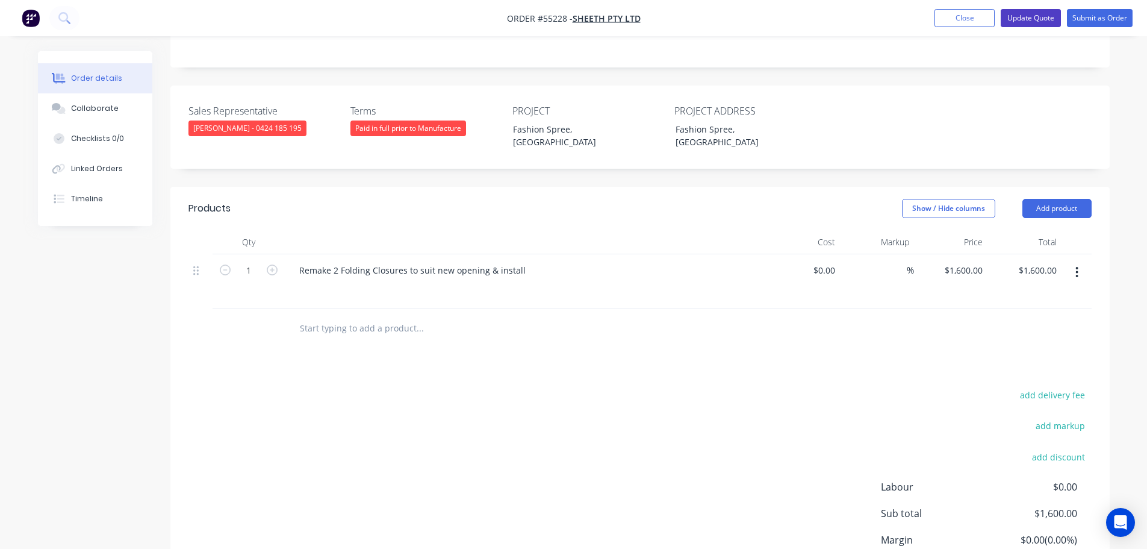
click at [1028, 15] on button "Update Quote" at bounding box center [1031, 18] width 60 height 18
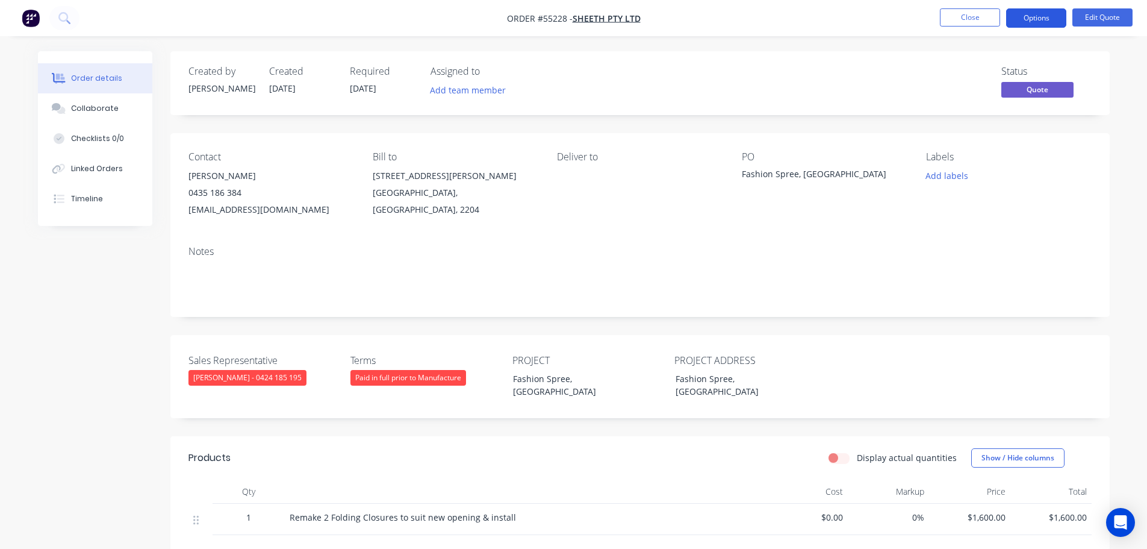
click at [1023, 18] on button "Options" at bounding box center [1037, 17] width 60 height 19
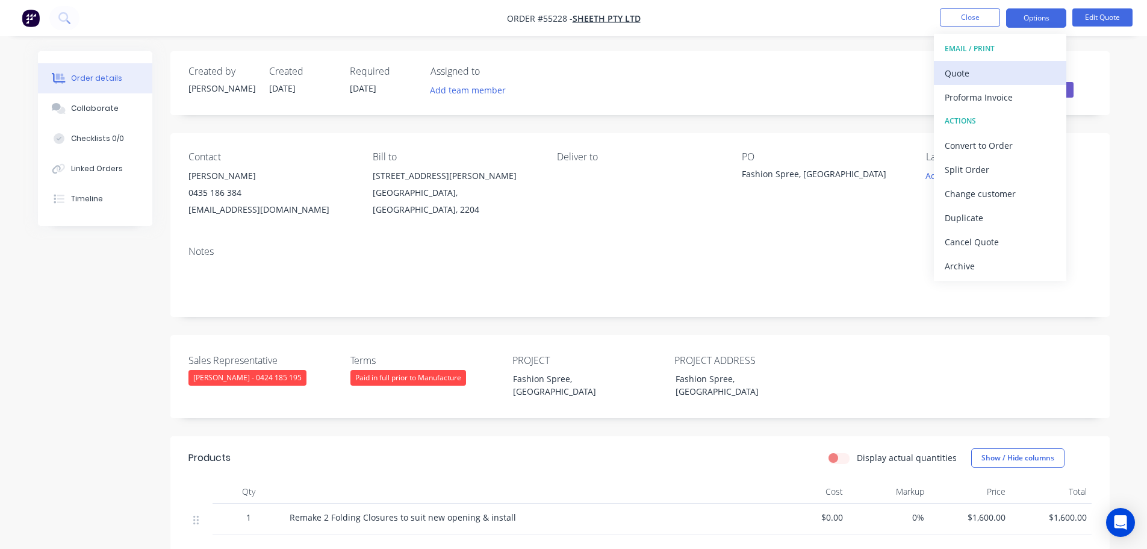
click at [960, 72] on div "Quote" at bounding box center [1000, 72] width 111 height 17
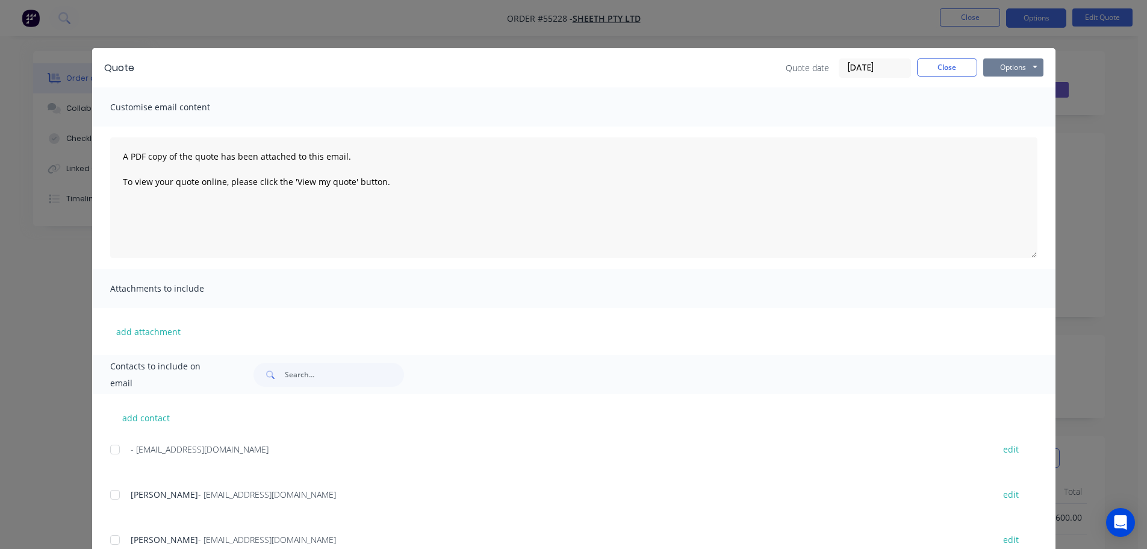
click at [1009, 67] on button "Options" at bounding box center [1014, 67] width 60 height 18
click at [1007, 109] on button "Print" at bounding box center [1022, 109] width 77 height 20
click at [926, 66] on button "Close" at bounding box center [947, 67] width 60 height 18
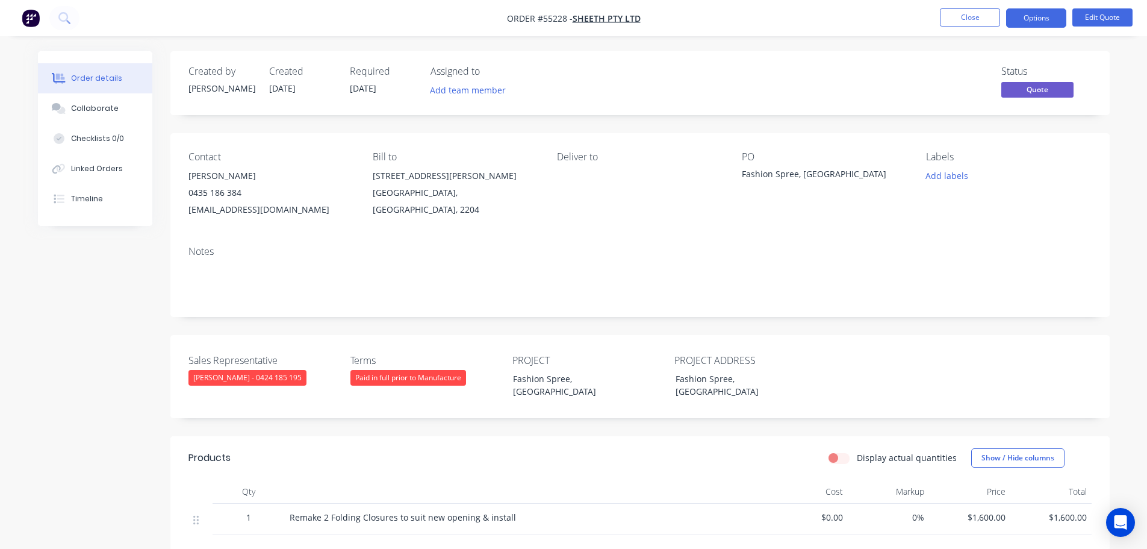
click at [238, 205] on div "aakgul@sheeth.com.au" at bounding box center [271, 209] width 165 height 17
copy div "aakgul@sheeth.com.au"
click at [759, 173] on div "Fashion Spree, [GEOGRAPHIC_DATA]" at bounding box center [817, 175] width 151 height 17
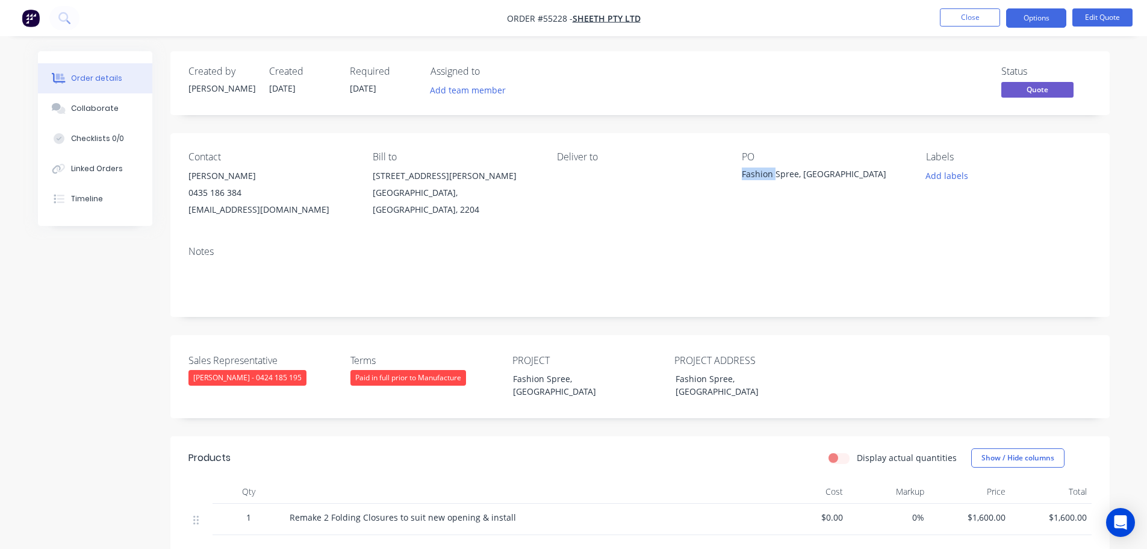
click at [759, 173] on div "Fashion Spree, [GEOGRAPHIC_DATA]" at bounding box center [817, 175] width 151 height 17
copy div "Fashion Spree, [GEOGRAPHIC_DATA]"
click at [242, 196] on span at bounding box center [242, 192] width 0 height 11
click at [957, 22] on button "Close" at bounding box center [970, 17] width 60 height 18
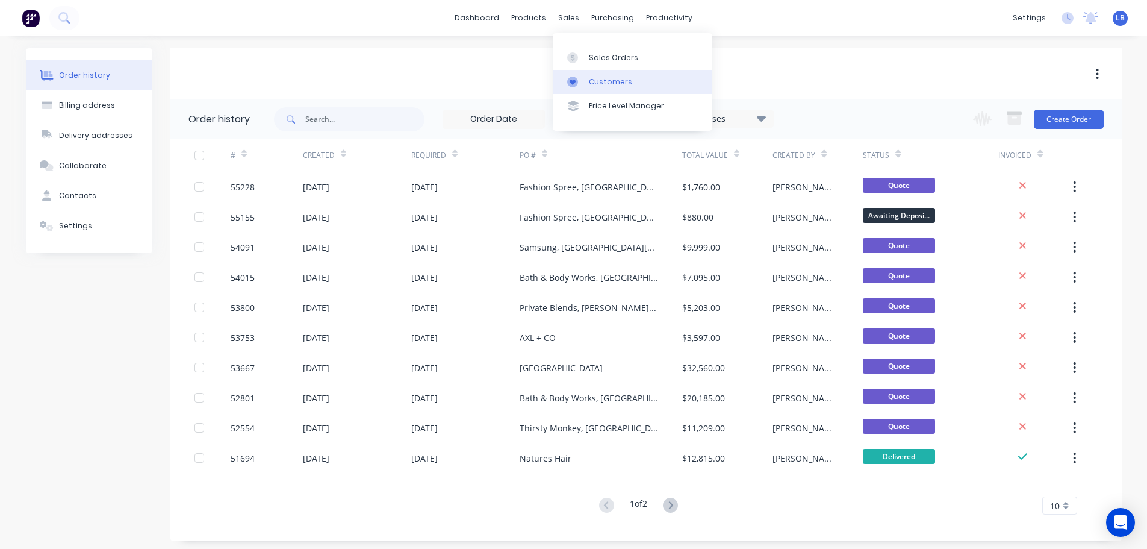
click at [609, 81] on div "Customers" at bounding box center [610, 81] width 43 height 11
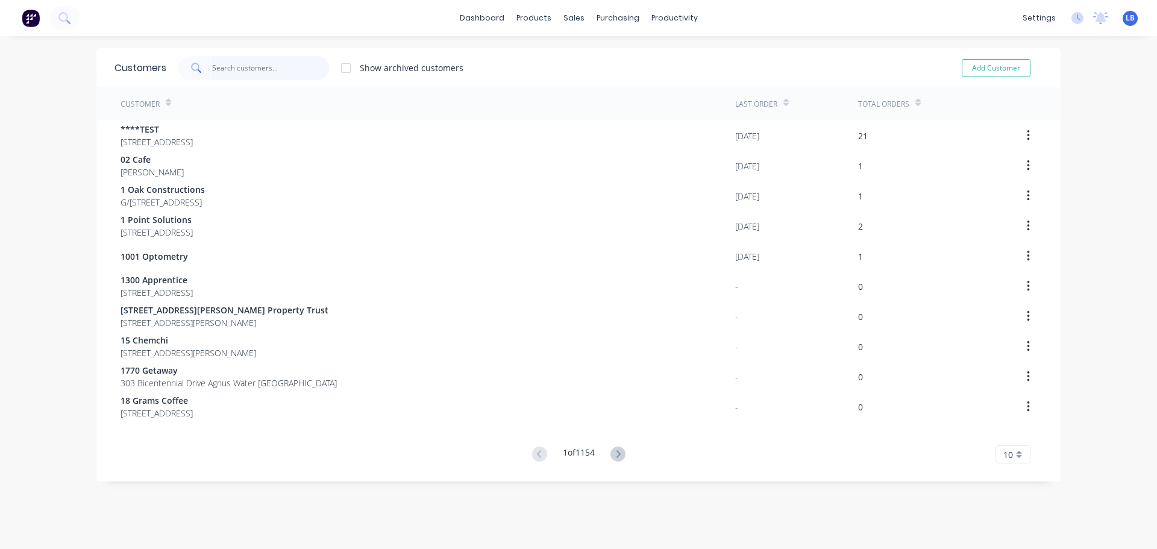
click at [228, 65] on input "text" at bounding box center [270, 68] width 117 height 24
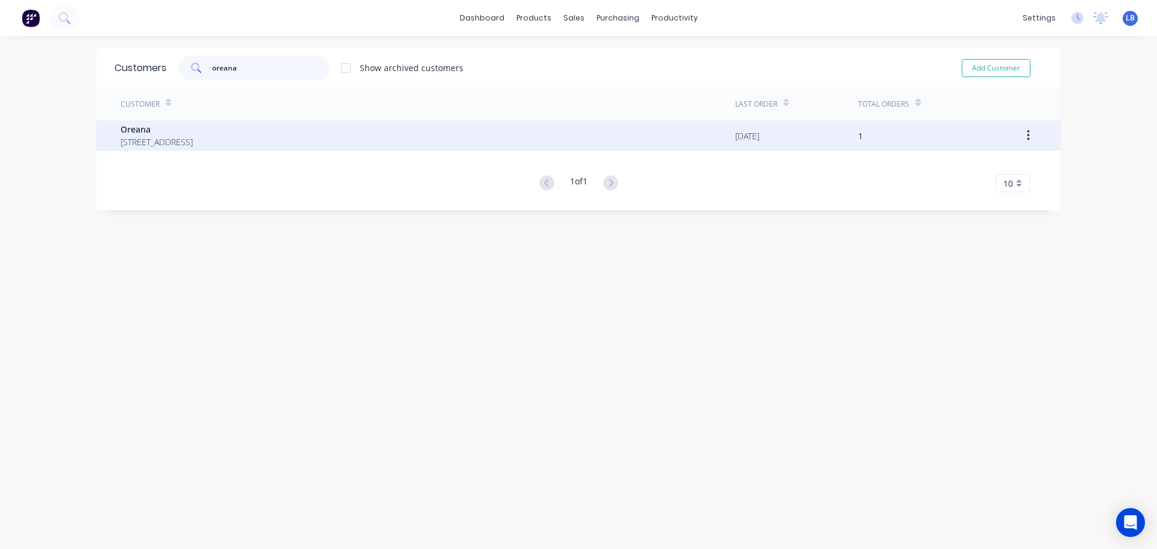
type input "oreana"
click at [125, 126] on span "Oreana" at bounding box center [156, 129] width 72 height 13
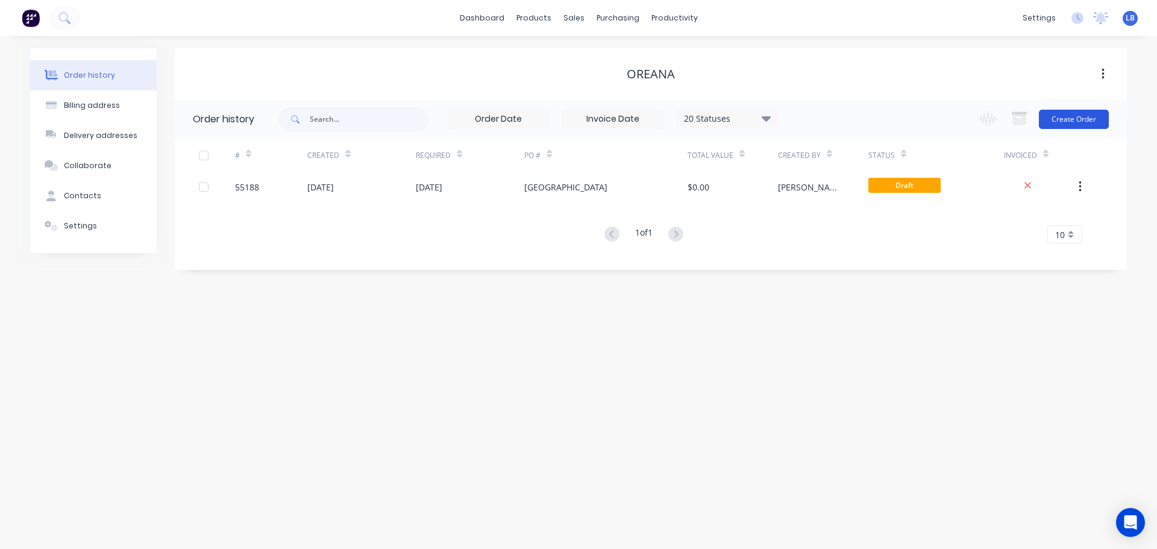
click at [1072, 120] on button "Create Order" at bounding box center [1073, 119] width 70 height 19
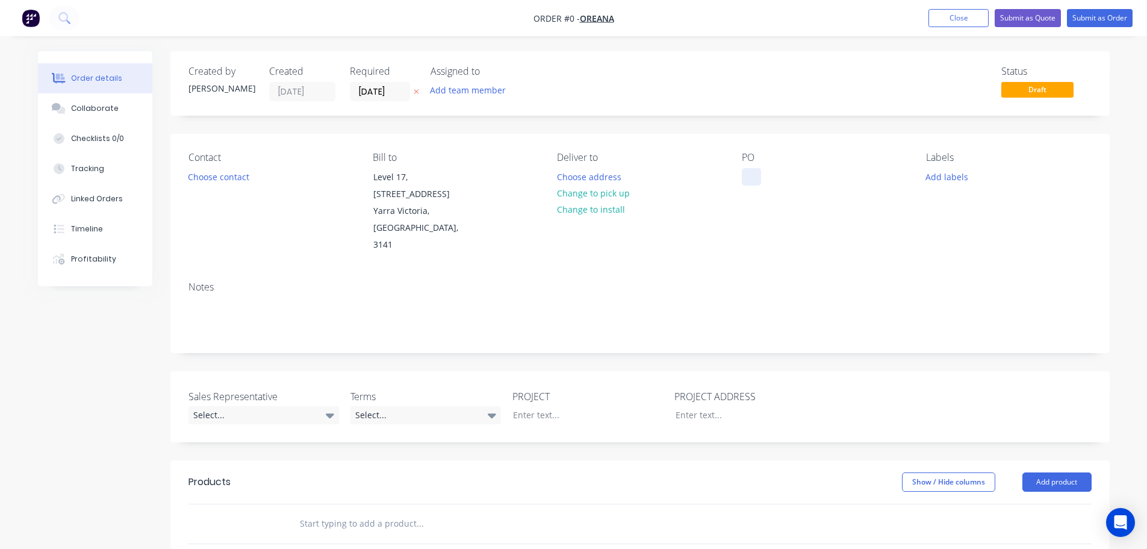
click at [752, 173] on div at bounding box center [751, 176] width 19 height 17
click at [947, 20] on button "Close" at bounding box center [959, 18] width 60 height 18
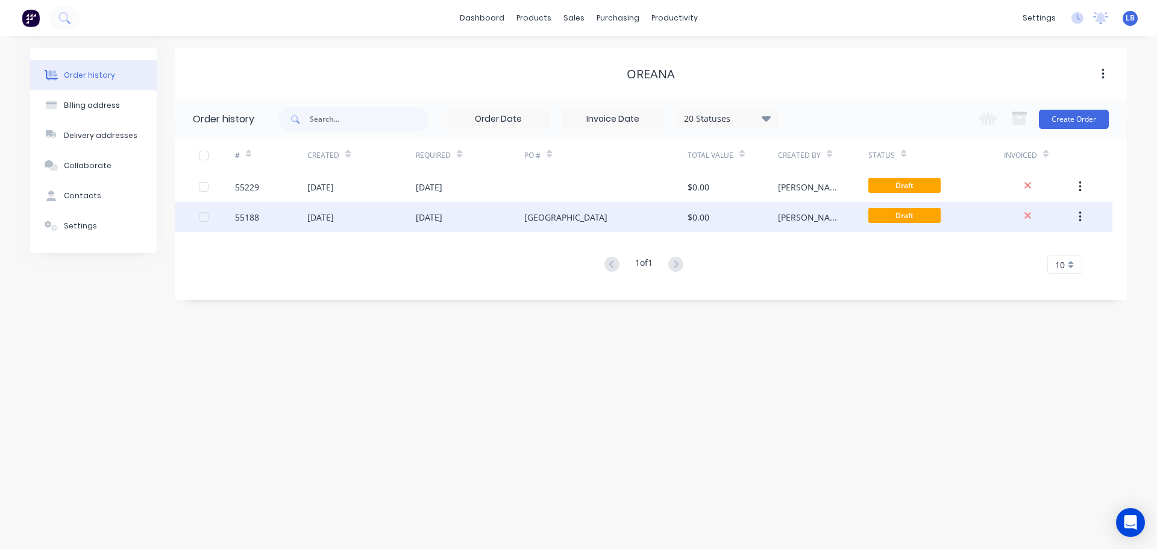
click at [238, 217] on div "55188" at bounding box center [247, 217] width 24 height 13
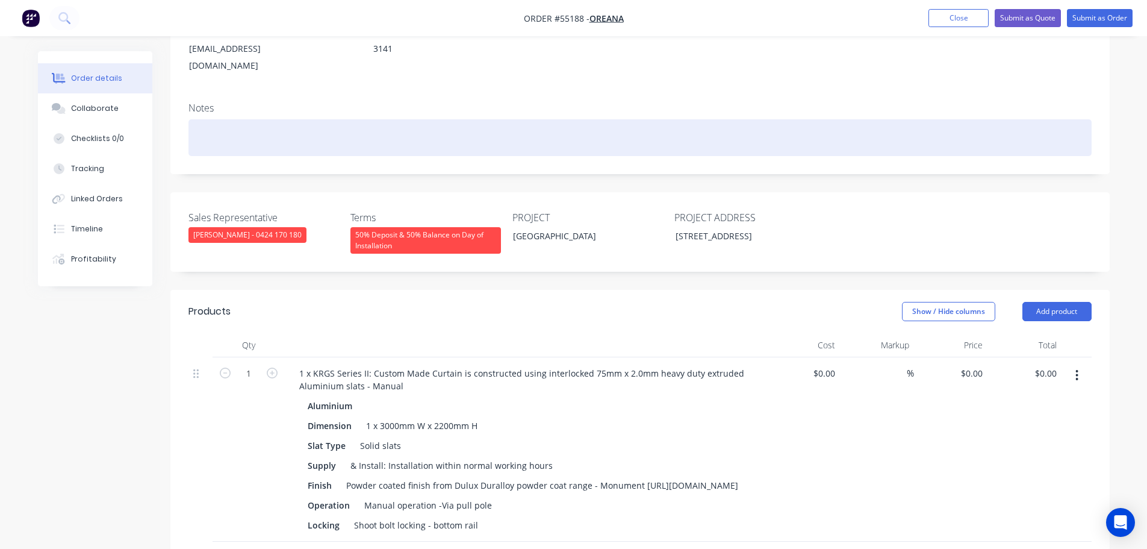
scroll to position [241, 0]
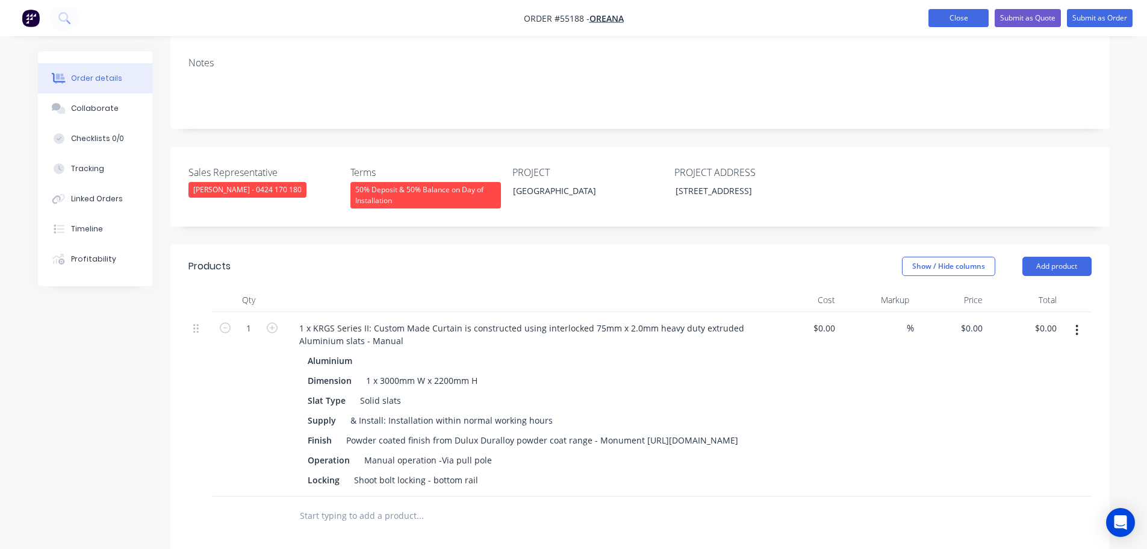
click at [934, 21] on button "Close" at bounding box center [959, 18] width 60 height 18
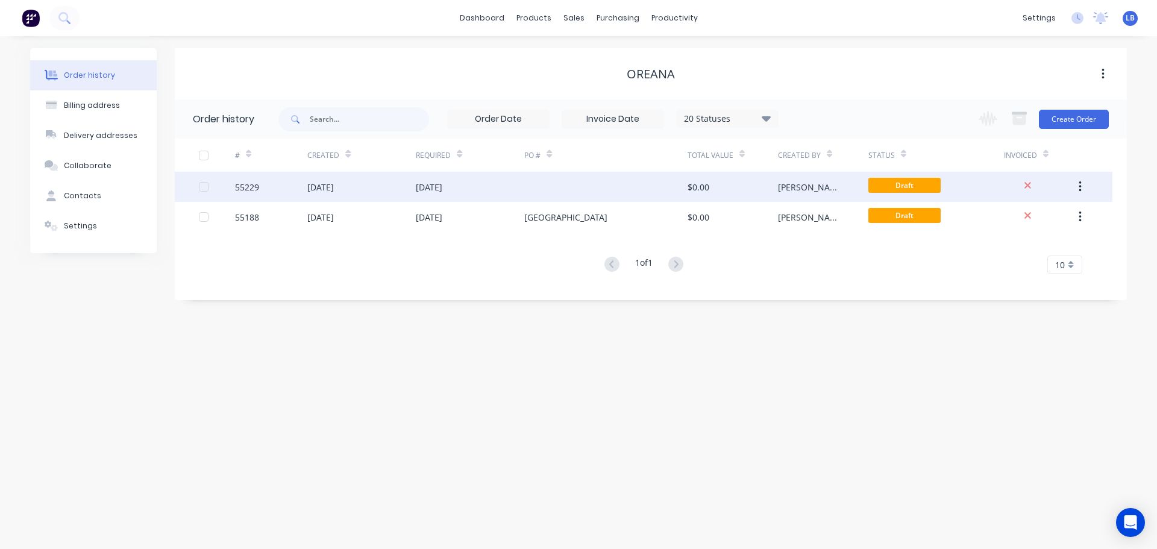
click at [1078, 182] on icon "button" at bounding box center [1079, 186] width 3 height 13
click at [1000, 217] on div "Archive" at bounding box center [1036, 218] width 93 height 17
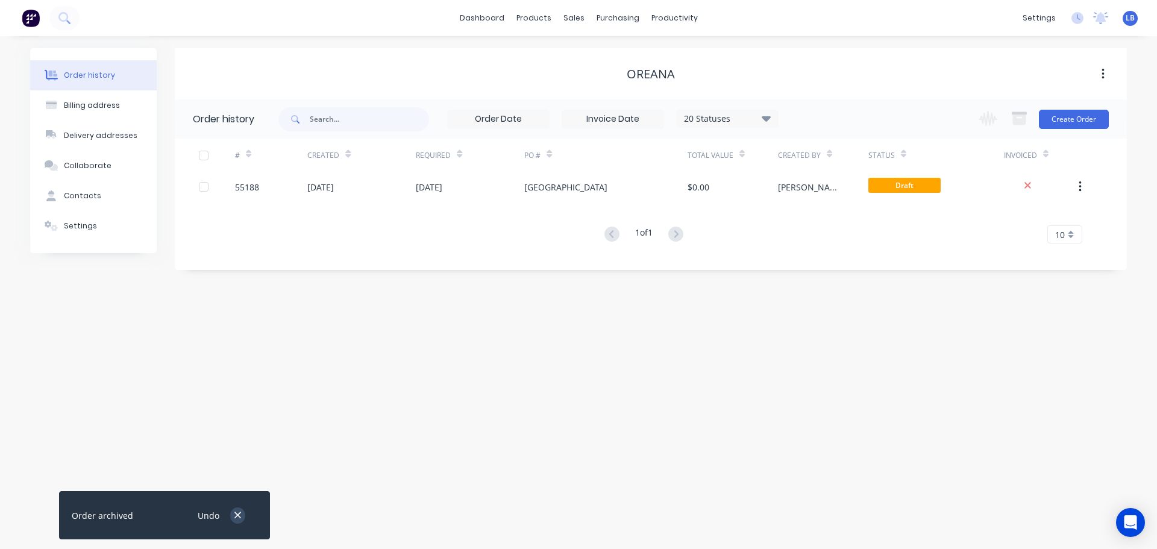
click at [236, 512] on icon "button" at bounding box center [238, 515] width 8 height 11
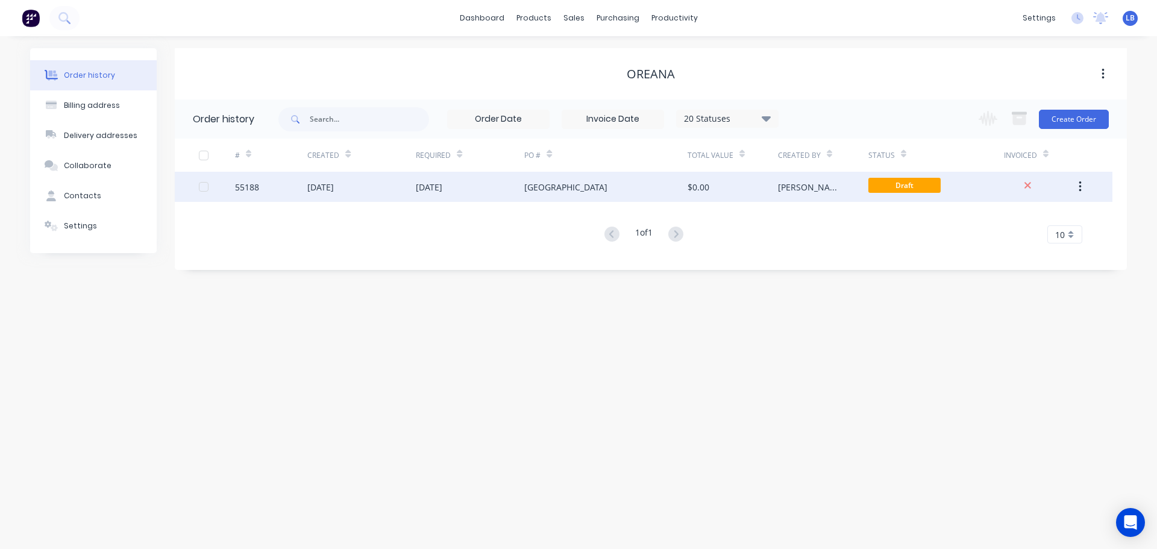
click at [245, 184] on div "55188" at bounding box center [247, 187] width 24 height 13
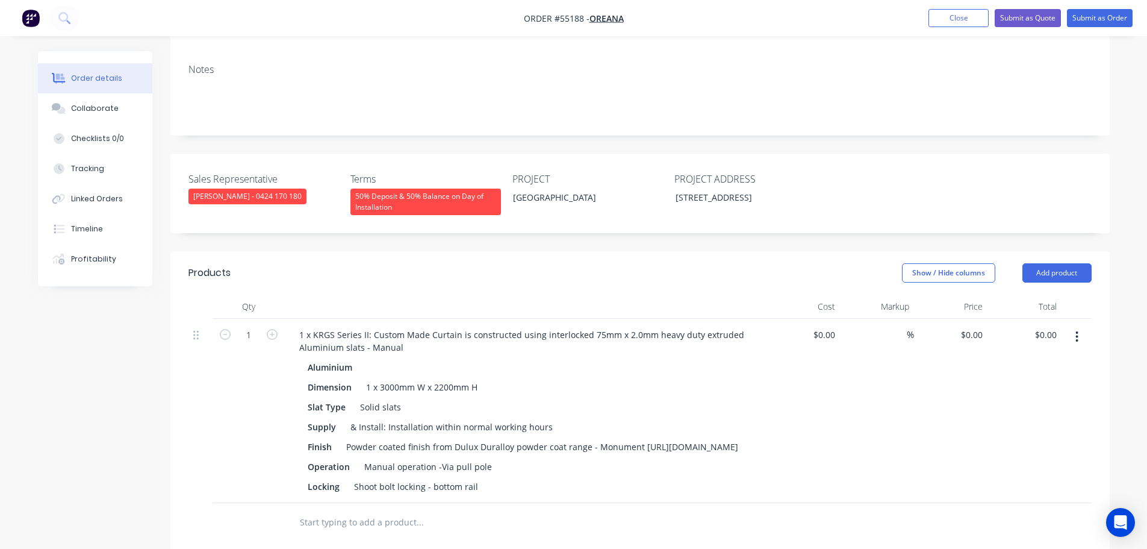
scroll to position [301, 0]
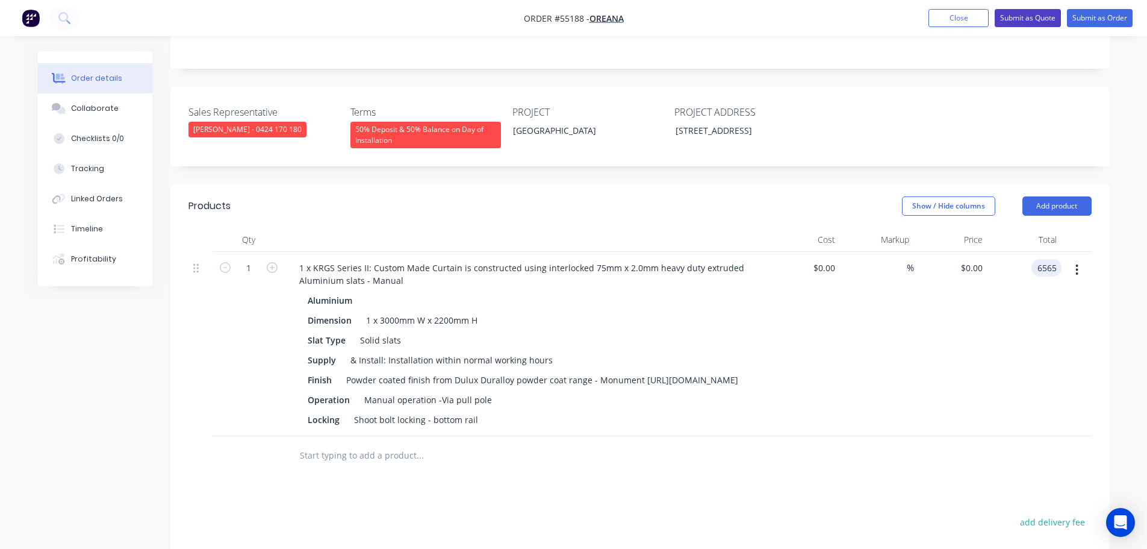
type input "6565"
type input "$6,565.00"
click at [1017, 17] on button "Submit as Quote" at bounding box center [1028, 18] width 66 height 18
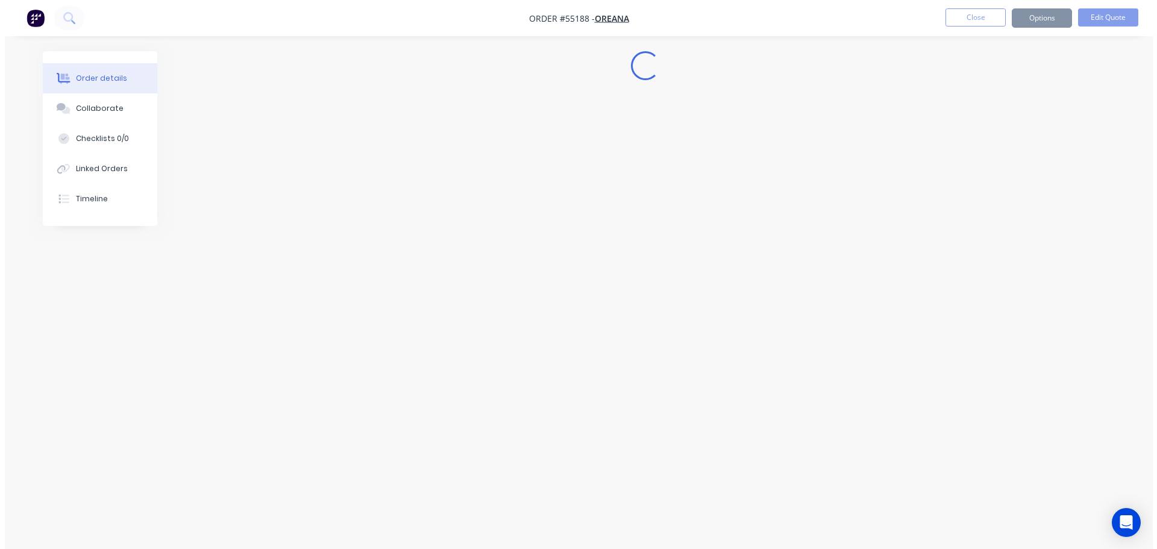
scroll to position [0, 0]
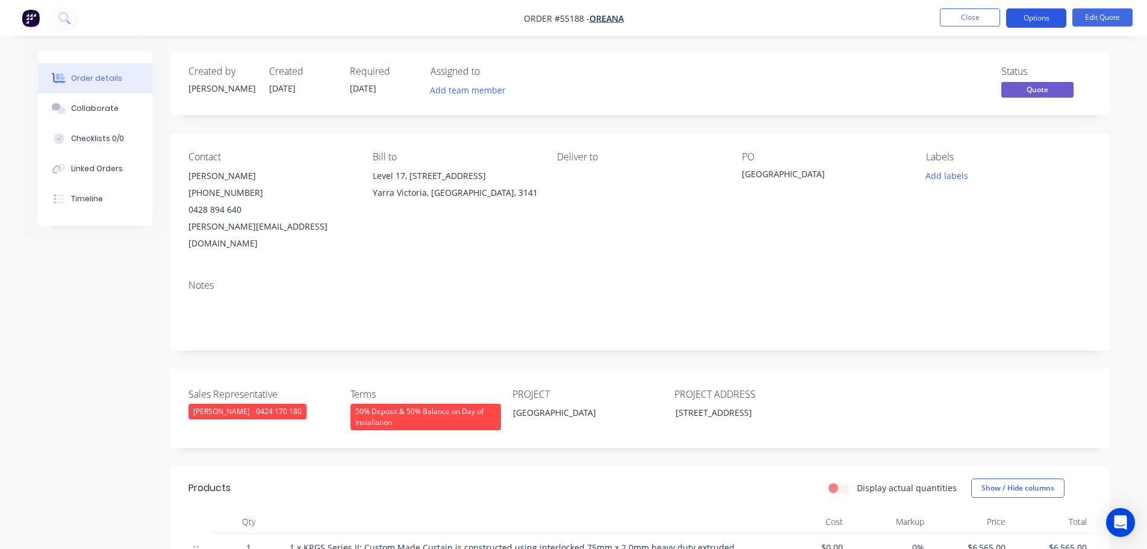
click at [1025, 15] on button "Options" at bounding box center [1037, 17] width 60 height 19
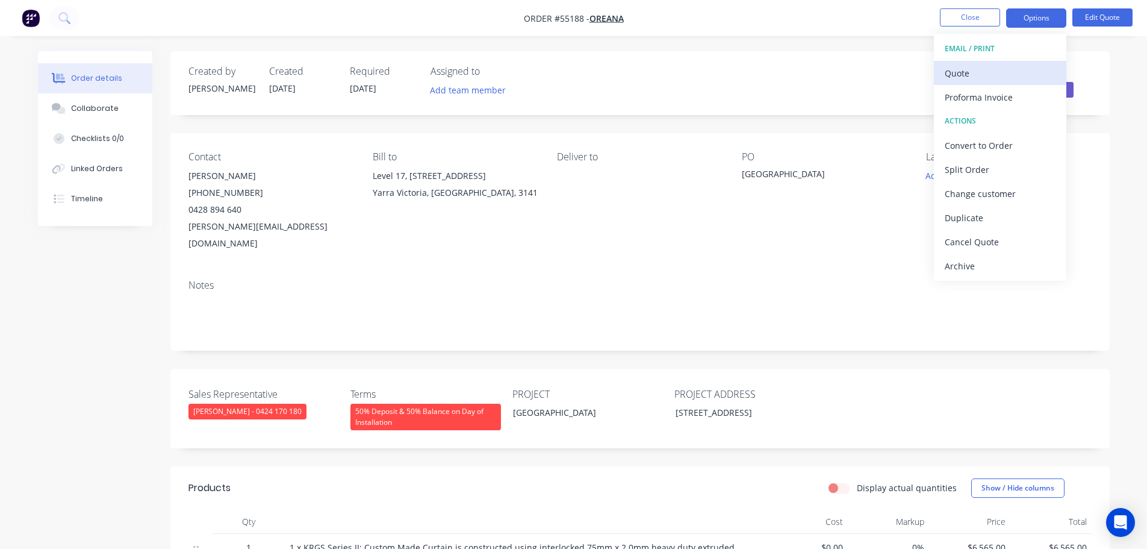
click at [966, 76] on div "Quote" at bounding box center [1000, 72] width 111 height 17
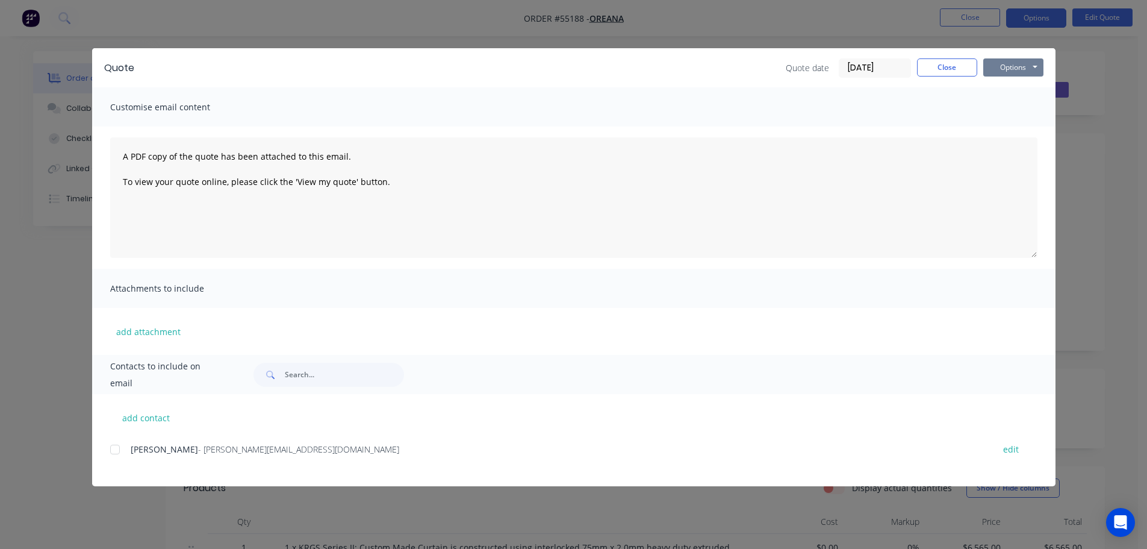
click at [997, 73] on button "Options" at bounding box center [1014, 67] width 60 height 18
click at [1011, 110] on button "Print" at bounding box center [1022, 109] width 77 height 20
click at [963, 71] on button "Close" at bounding box center [947, 67] width 60 height 18
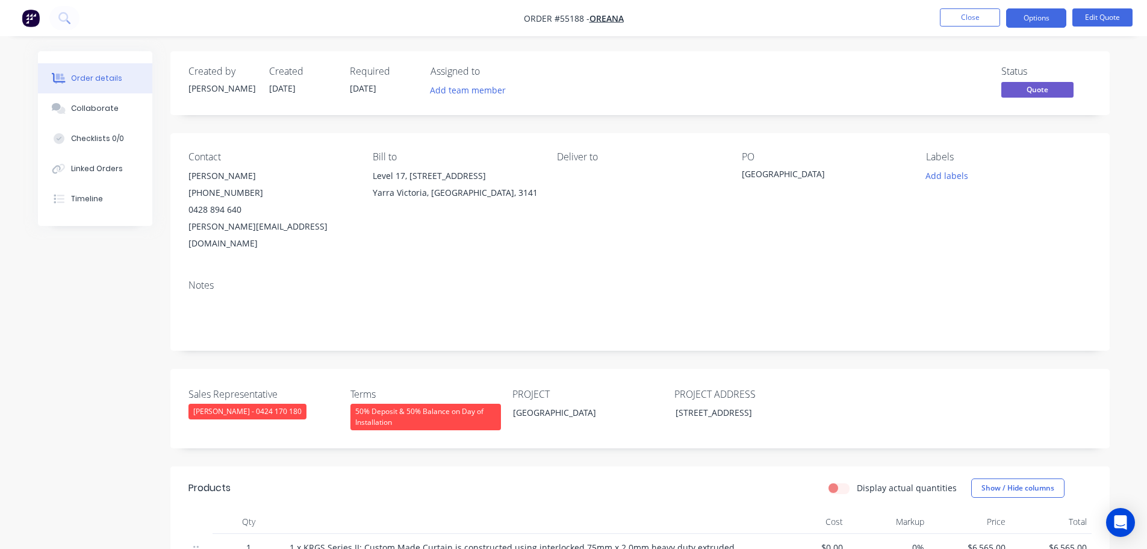
click at [223, 226] on div "aaronl@oreana.com.au" at bounding box center [271, 235] width 165 height 34
copy div "aaronl@oreana.com.au"
click at [812, 174] on div "Highlander Drive, Craigieburn VIC" at bounding box center [817, 175] width 151 height 17
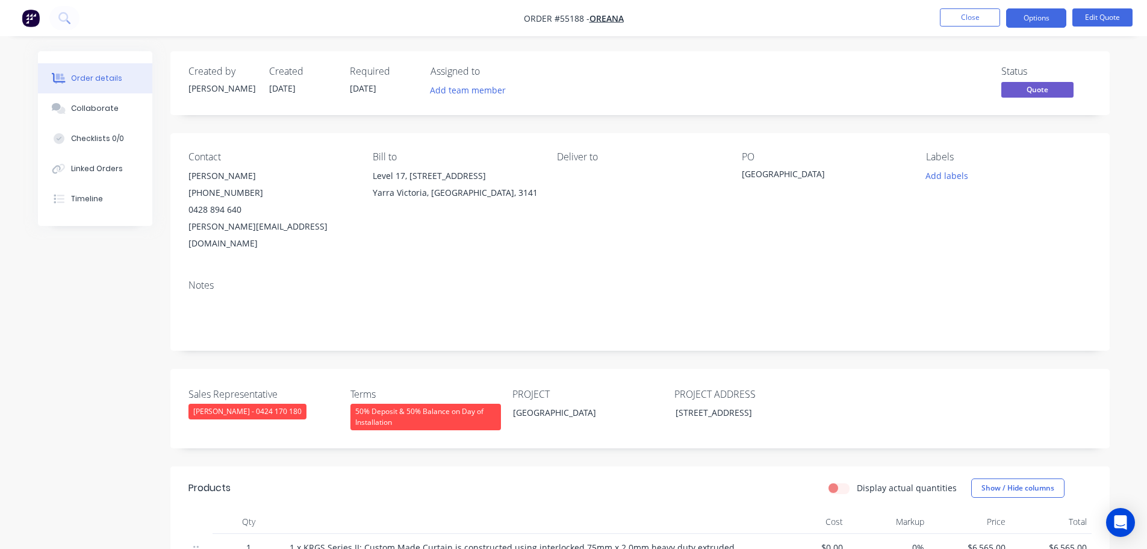
click at [812, 174] on div "Highlander Drive, Craigieburn VIC" at bounding box center [817, 175] width 151 height 17
copy div "Highlander Drive, Craigieburn VIC"
click at [242, 209] on span at bounding box center [242, 209] width 0 height 11
click at [952, 22] on button "Close" at bounding box center [970, 17] width 60 height 18
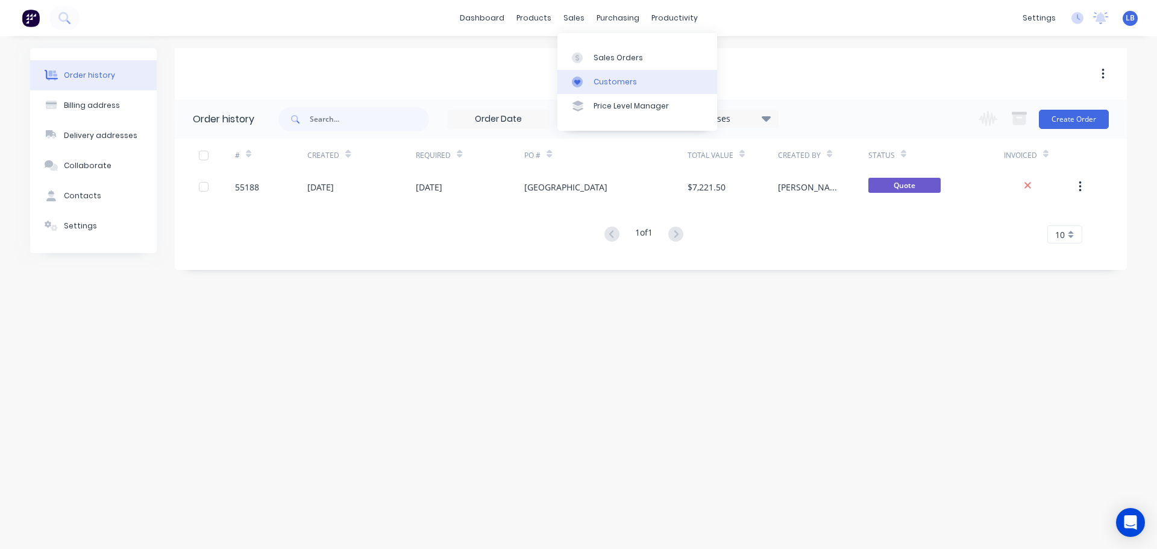
click at [606, 80] on div "Customers" at bounding box center [614, 81] width 43 height 11
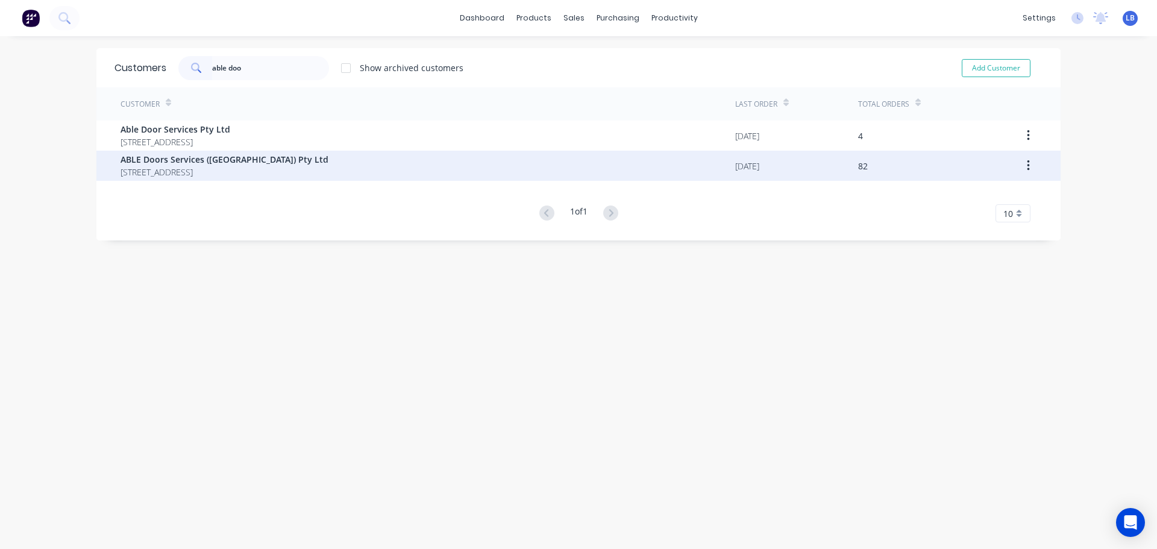
type input "able doo"
click at [189, 164] on span "ABLE Doors Services ([GEOGRAPHIC_DATA]) Pty Ltd" at bounding box center [224, 159] width 208 height 13
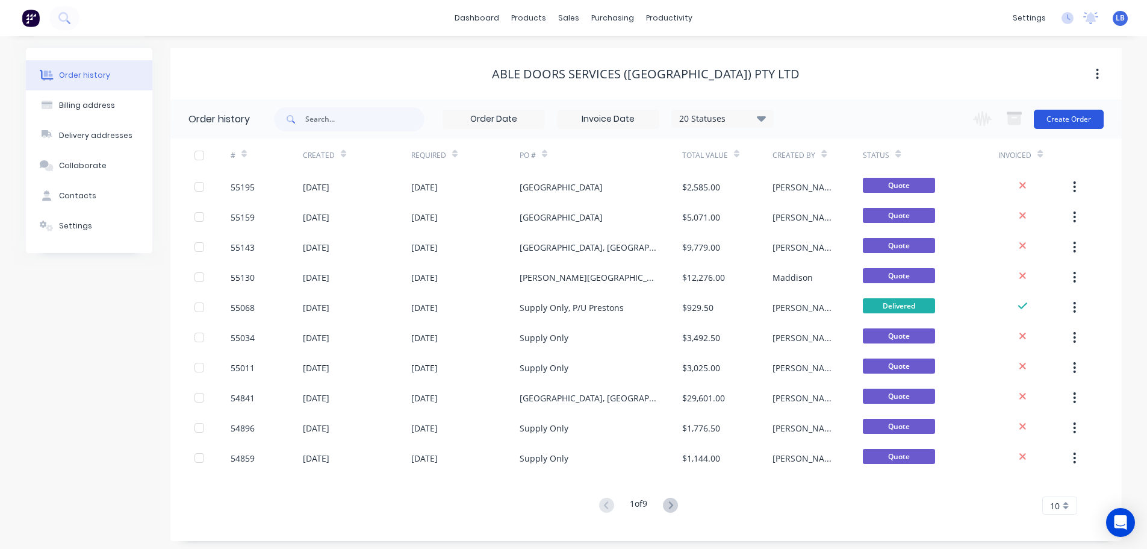
click at [1071, 122] on button "Create Order" at bounding box center [1069, 119] width 70 height 19
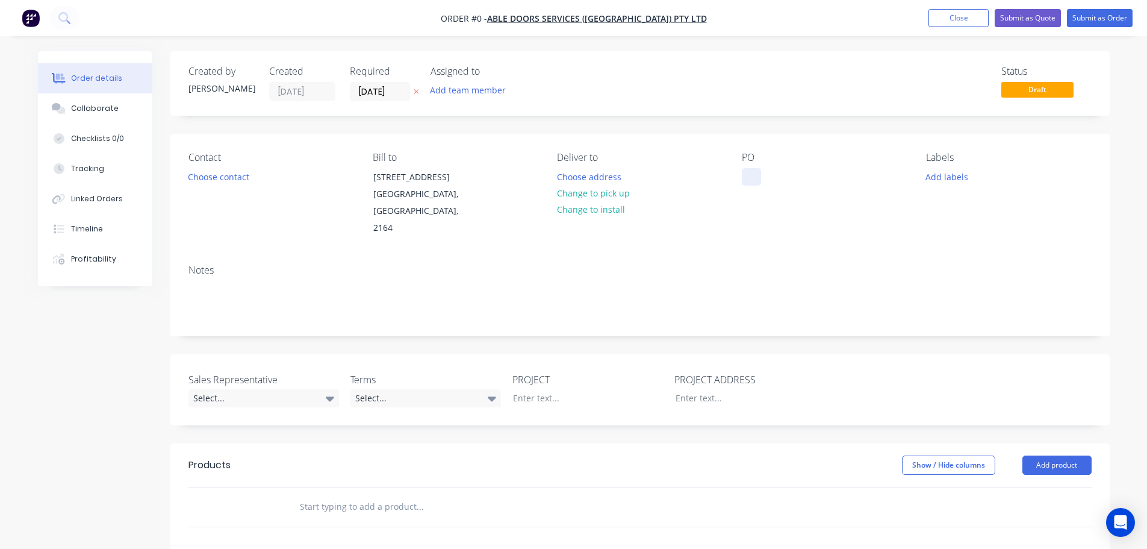
click at [749, 173] on div at bounding box center [751, 176] width 19 height 17
click at [244, 377] on div "Order details Collaborate Checklists 0/0 Tracking Linked Orders Timeline Profit…" at bounding box center [574, 442] width 1096 height 783
click at [227, 389] on div "Select..." at bounding box center [264, 398] width 151 height 18
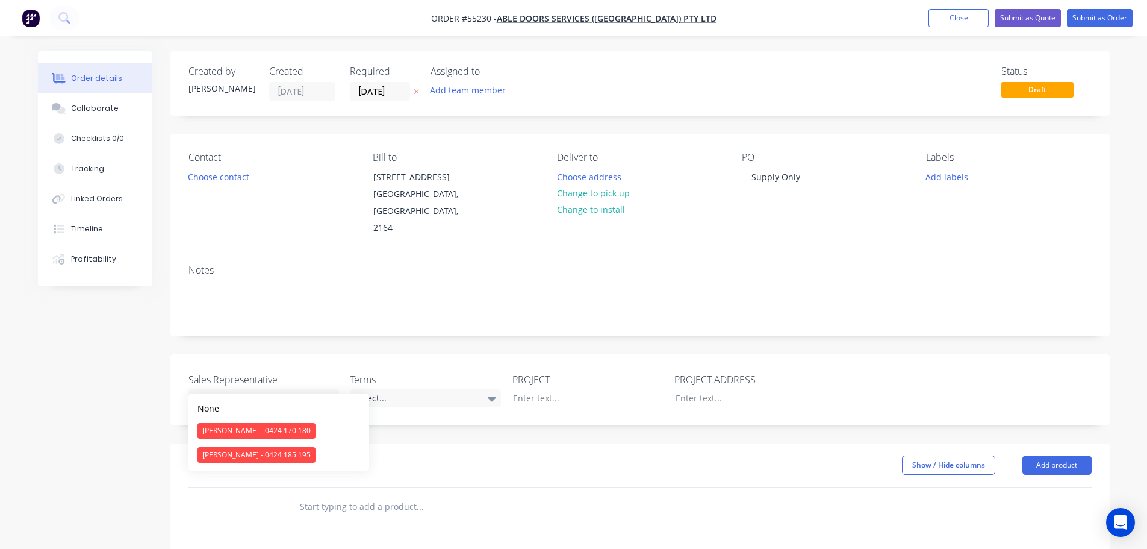
click at [229, 457] on div "[PERSON_NAME] - 0424 185 195" at bounding box center [257, 455] width 118 height 16
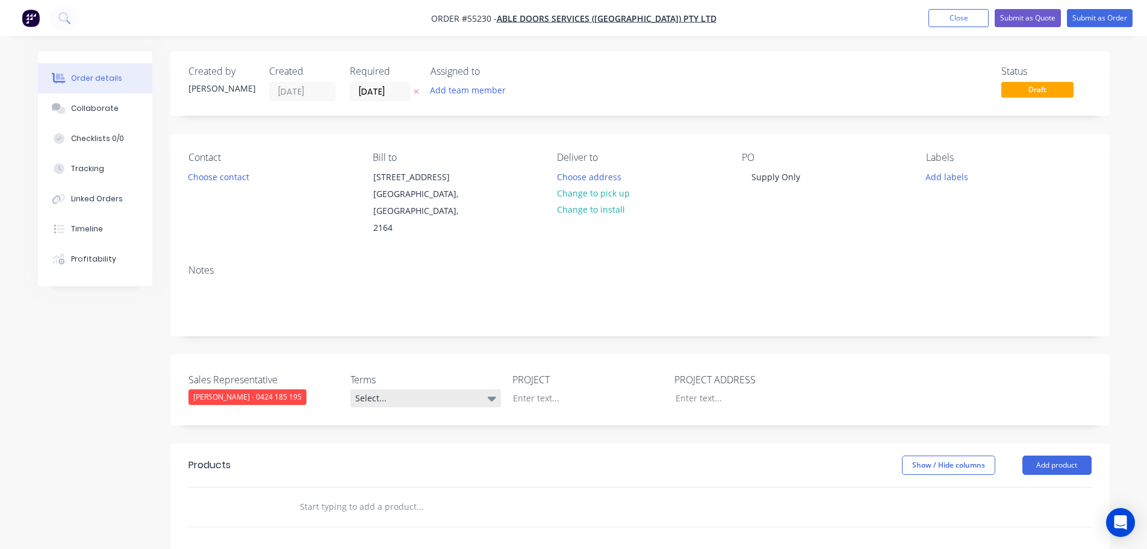
click at [402, 389] on div "Select..." at bounding box center [426, 398] width 151 height 18
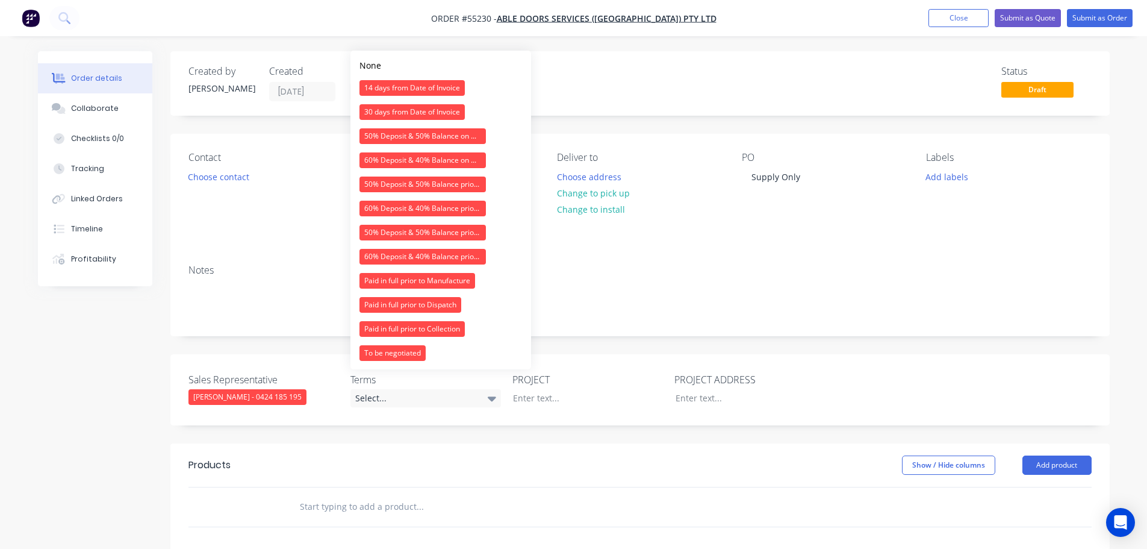
drag, startPoint x: 408, startPoint y: 87, endPoint x: 460, endPoint y: 141, distance: 74.5
click at [408, 87] on div "14 days from Date of Invoice" at bounding box center [412, 88] width 105 height 16
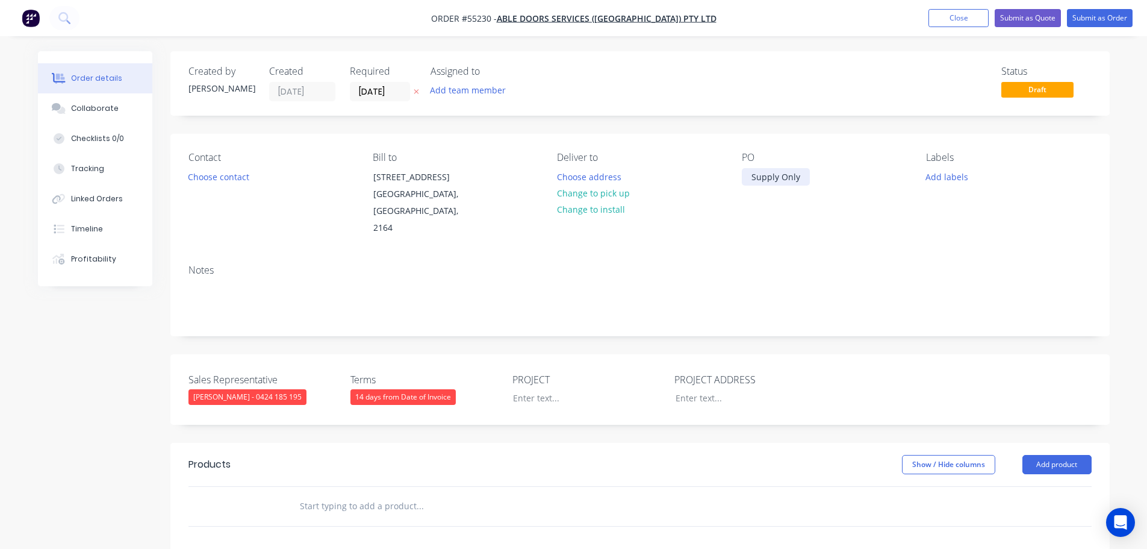
click at [770, 179] on div "Supply Only" at bounding box center [776, 176] width 68 height 17
copy div "Supply Only"
click at [527, 389] on div at bounding box center [579, 397] width 151 height 17
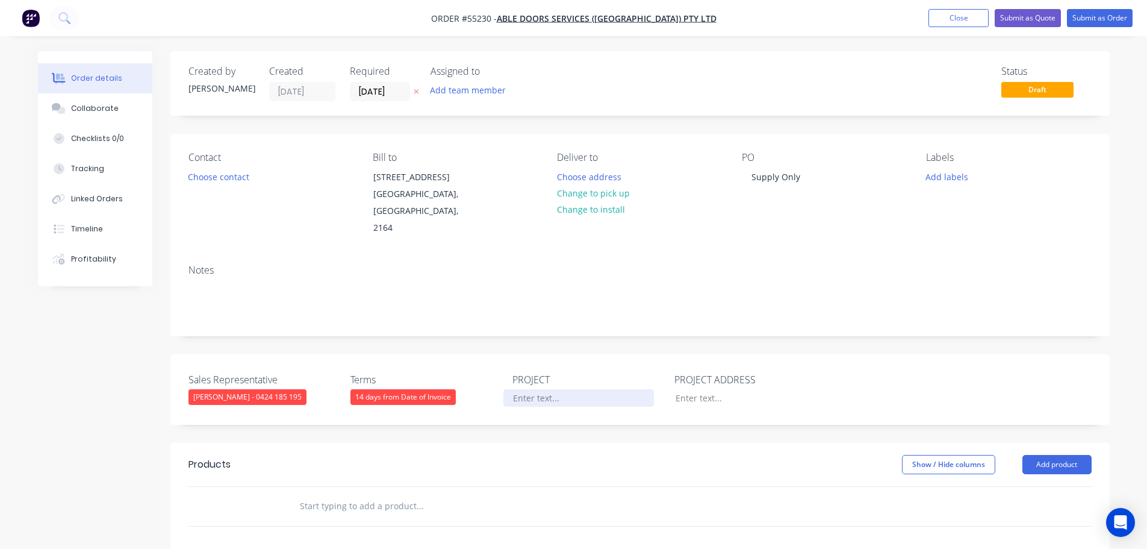
paste div
click at [683, 389] on div at bounding box center [741, 397] width 151 height 17
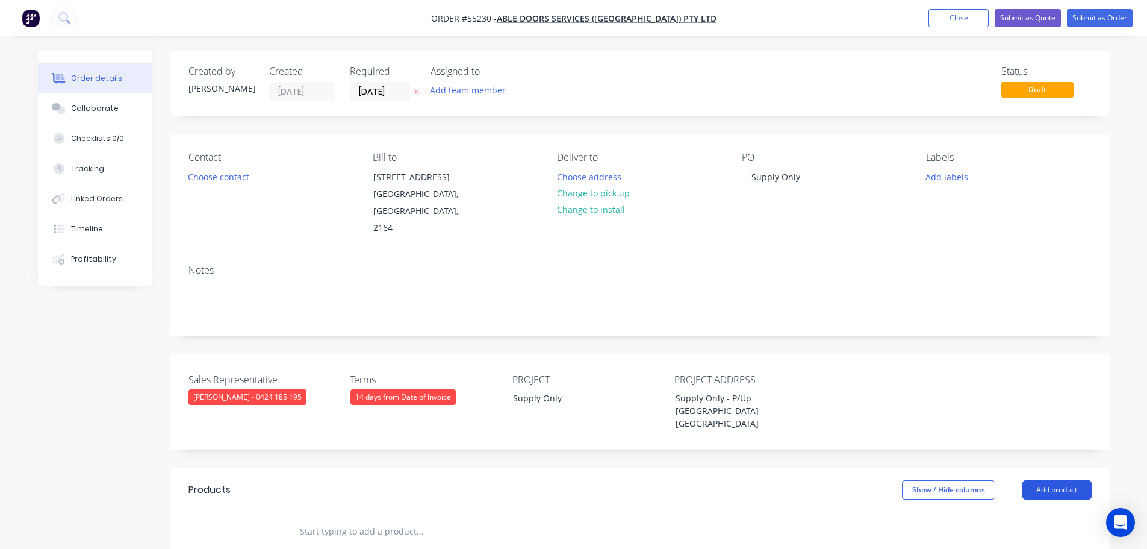
click at [1041, 480] on button "Add product" at bounding box center [1057, 489] width 69 height 19
click at [1006, 511] on div "Product catalogue" at bounding box center [1034, 519] width 93 height 17
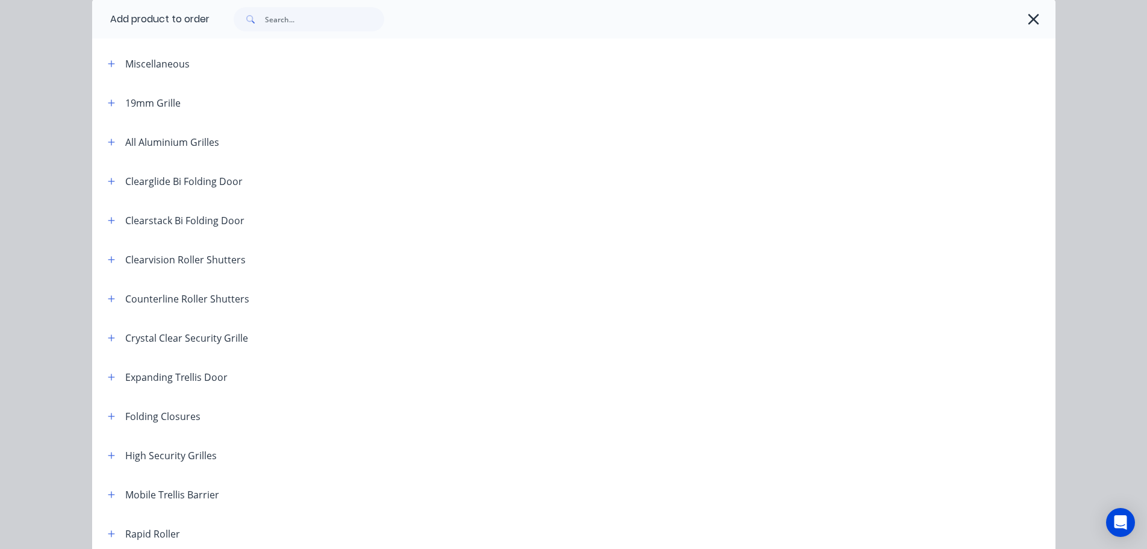
scroll to position [241, 0]
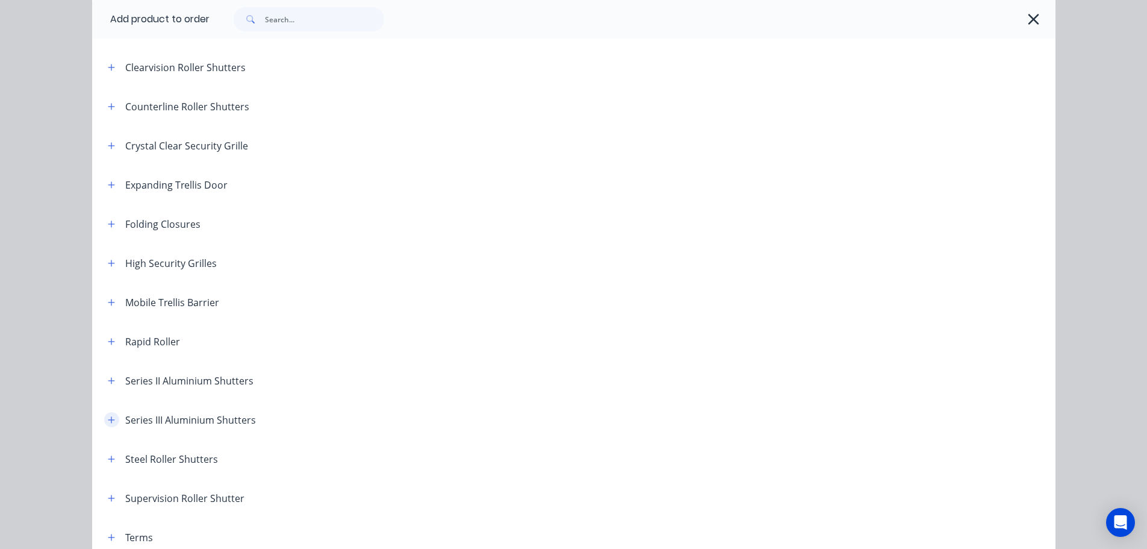
click at [111, 421] on button "button" at bounding box center [111, 419] width 15 height 15
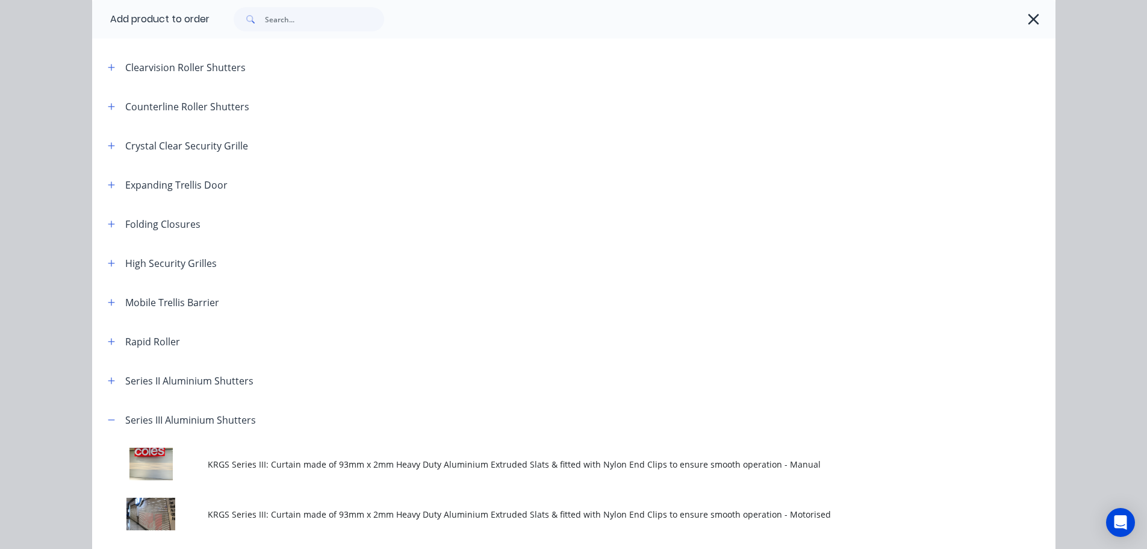
scroll to position [441, 0]
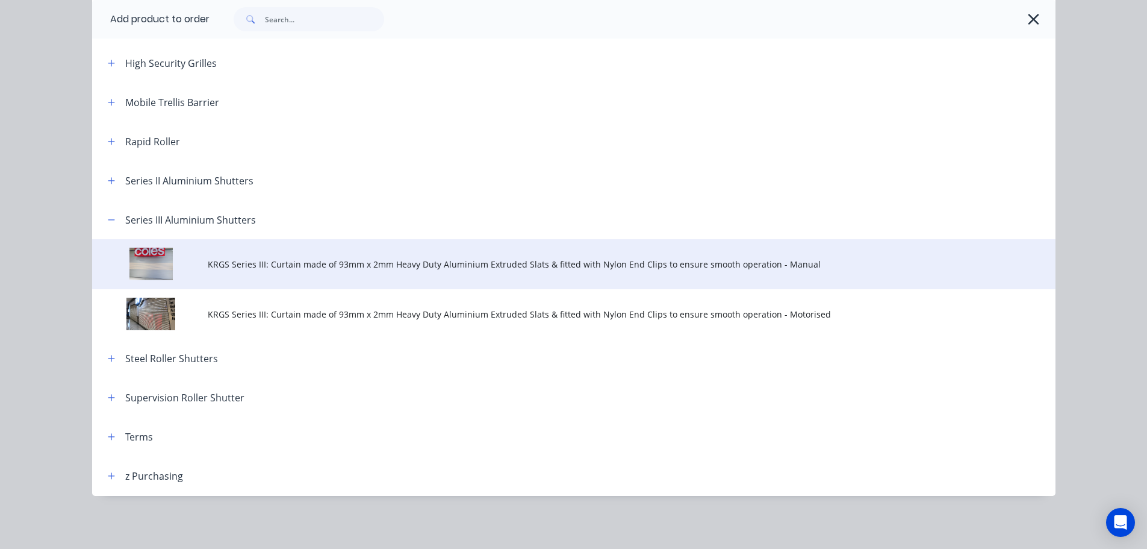
click at [260, 263] on span "KRGS Series III: Curtain made of 93mm x 2mm Heavy Duty Aluminium Extruded Slats…" at bounding box center [547, 264] width 678 height 13
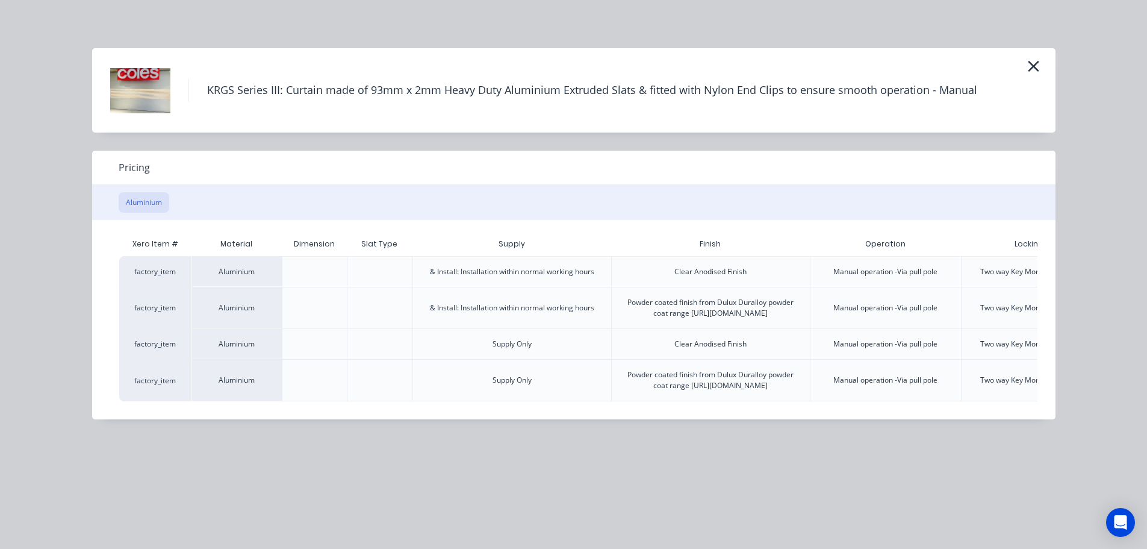
scroll to position [0, 125]
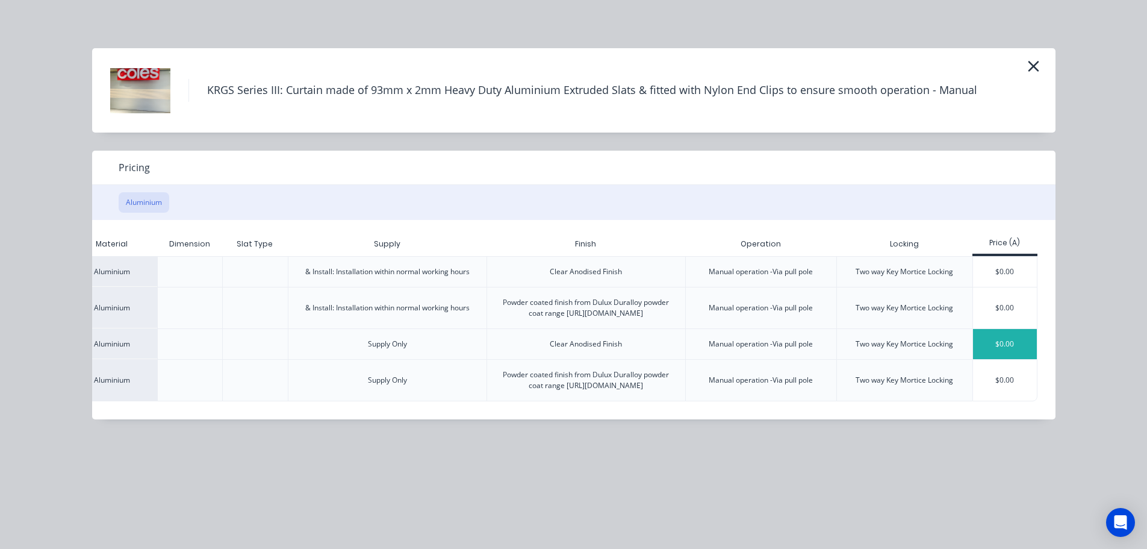
click at [988, 348] on div "$0.00" at bounding box center [1005, 344] width 64 height 30
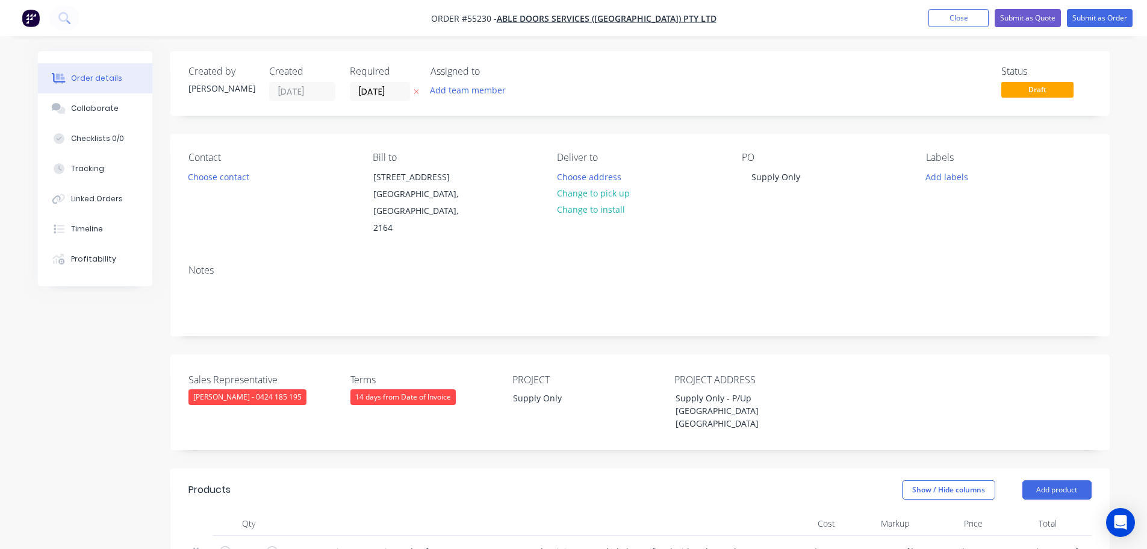
scroll to position [181, 0]
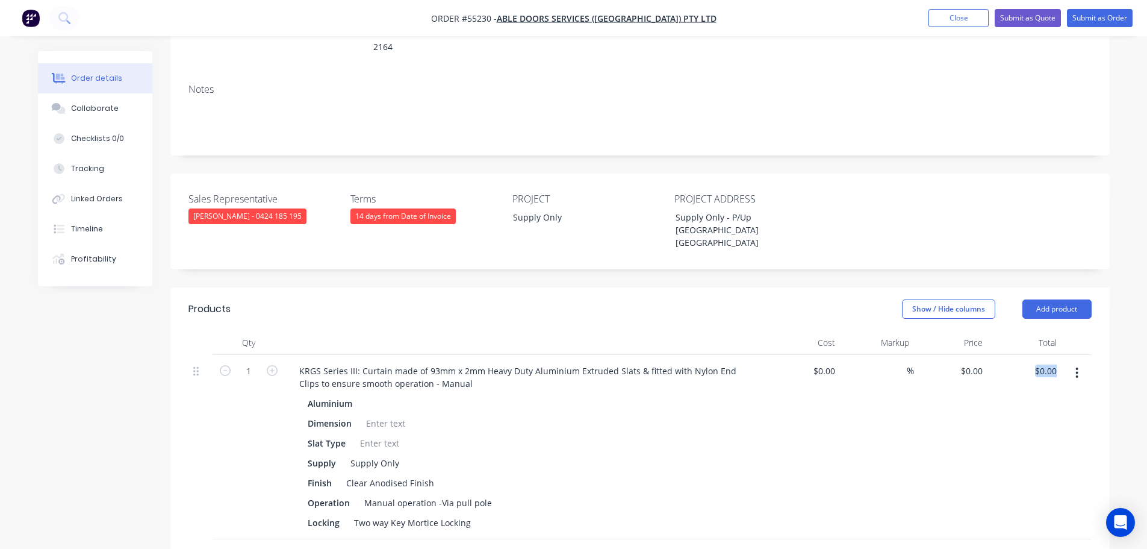
drag, startPoint x: 1061, startPoint y: 328, endPoint x: 1032, endPoint y: 342, distance: 32.1
click at [1032, 355] on div "1 KRGS Series III: Curtain made of 93mm x 2mm Heavy Duty Aluminium Extruded Sla…" at bounding box center [641, 447] width 904 height 184
click at [1077, 375] on div at bounding box center [1077, 447] width 30 height 184
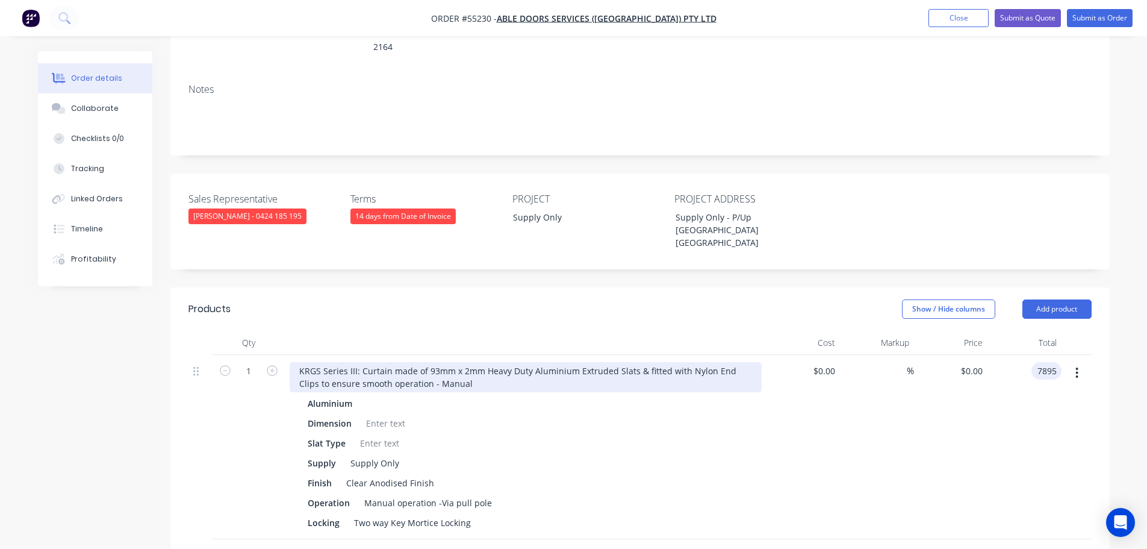
type input "7895"
type input "$7,895.00"
click at [301, 362] on div "KRGS Series III: Curtain made of 93mm x 2mm Heavy Duty Aluminium Extruded Slats…" at bounding box center [526, 377] width 472 height 30
click at [295, 362] on div "KRGS Series III: Curtain made of 93mm x 2mm Heavy Duty Aluminium Extruded Slats…" at bounding box center [526, 377] width 472 height 30
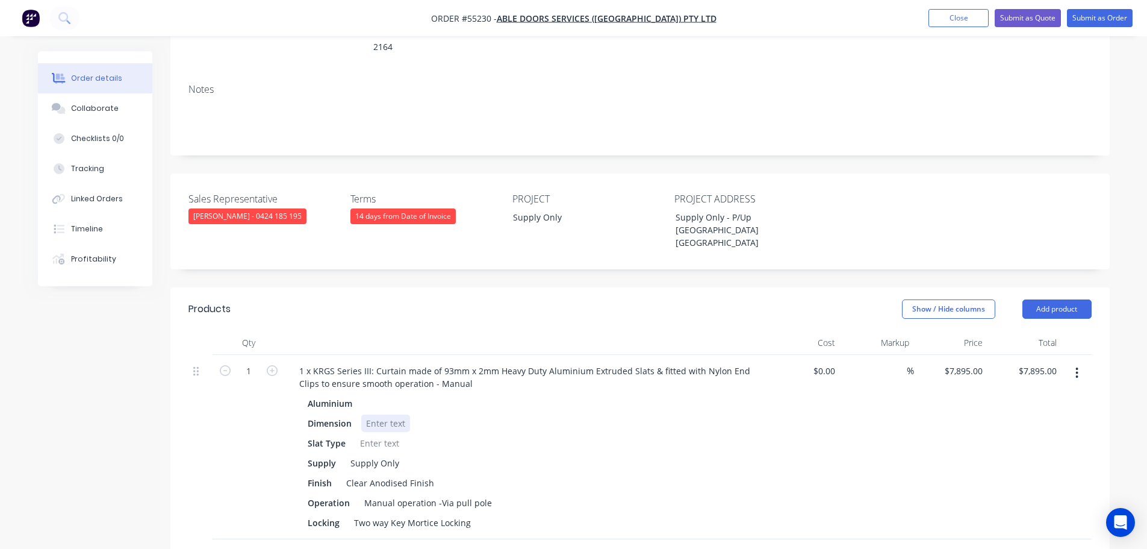
click at [372, 414] on div at bounding box center [385, 422] width 49 height 17
click at [369, 414] on div at bounding box center [385, 422] width 49 height 17
click at [367, 434] on div at bounding box center [379, 442] width 49 height 17
drag, startPoint x: 470, startPoint y: 481, endPoint x: 336, endPoint y: 492, distance: 134.1
click at [336, 492] on div "1 x KRGS Series III: Curtain made of 93mm x 2mm Heavy Duty Aluminium Extruded S…" at bounding box center [526, 447] width 482 height 184
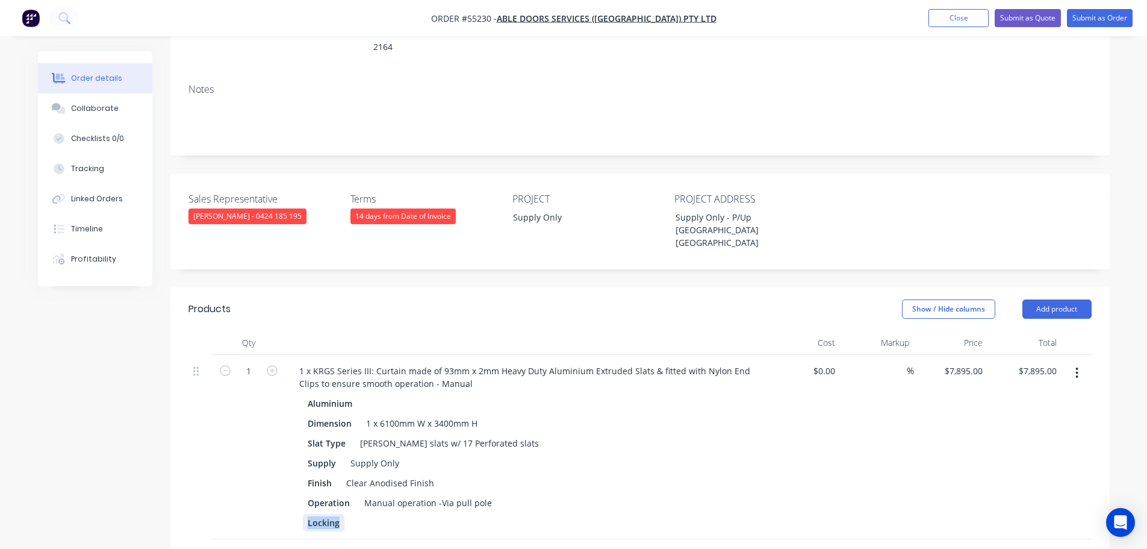
drag, startPoint x: 338, startPoint y: 476, endPoint x: 278, endPoint y: 493, distance: 61.8
click at [278, 493] on div "1 1 x KRGS Series III: Curtain made of 93mm x 2mm Heavy Duty Aluminium Extruded…" at bounding box center [641, 447] width 904 height 184
drag, startPoint x: 349, startPoint y: 460, endPoint x: 288, endPoint y: 470, distance: 61.7
click at [288, 470] on div "1 x KRGS Series III: Curtain made of 93mm x 2mm Heavy Duty Aluminium Extruded S…" at bounding box center [526, 447] width 482 height 184
drag, startPoint x: 455, startPoint y: 460, endPoint x: 290, endPoint y: 475, distance: 165.7
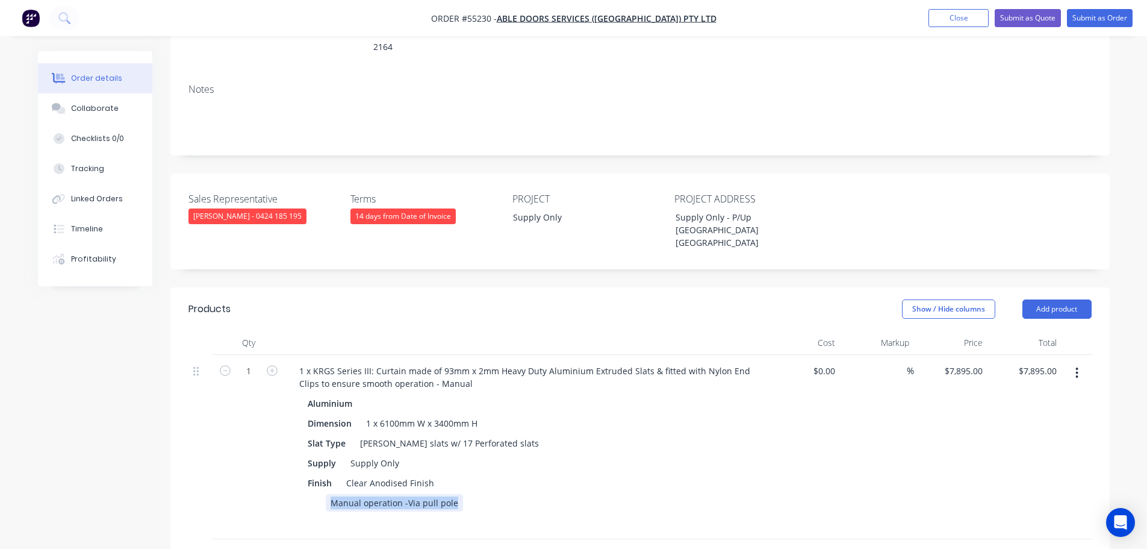
click at [290, 475] on div "Aluminium Dimension 1 x 6100mm W x 3400mm H Slat Type Solis slats w/ 17 Perfora…" at bounding box center [526, 463] width 472 height 137
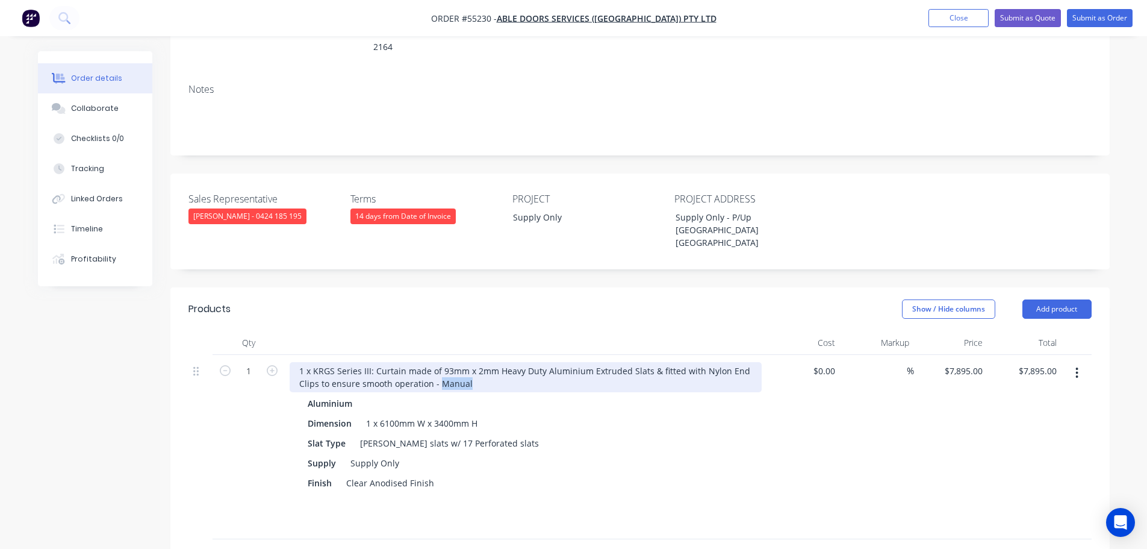
drag, startPoint x: 472, startPoint y: 342, endPoint x: 440, endPoint y: 351, distance: 33.3
click at [440, 355] on div "1 x KRGS Series III: Curtain made of 93mm x 2mm Heavy Duty Aluminium Extruded S…" at bounding box center [526, 447] width 482 height 184
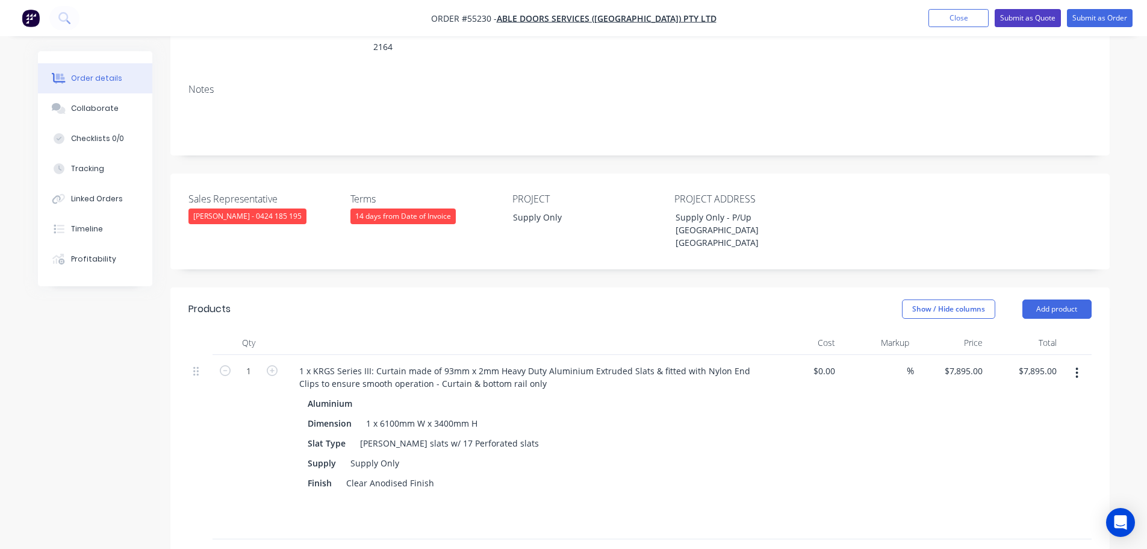
click at [1014, 19] on button "Submit as Quote" at bounding box center [1028, 18] width 66 height 18
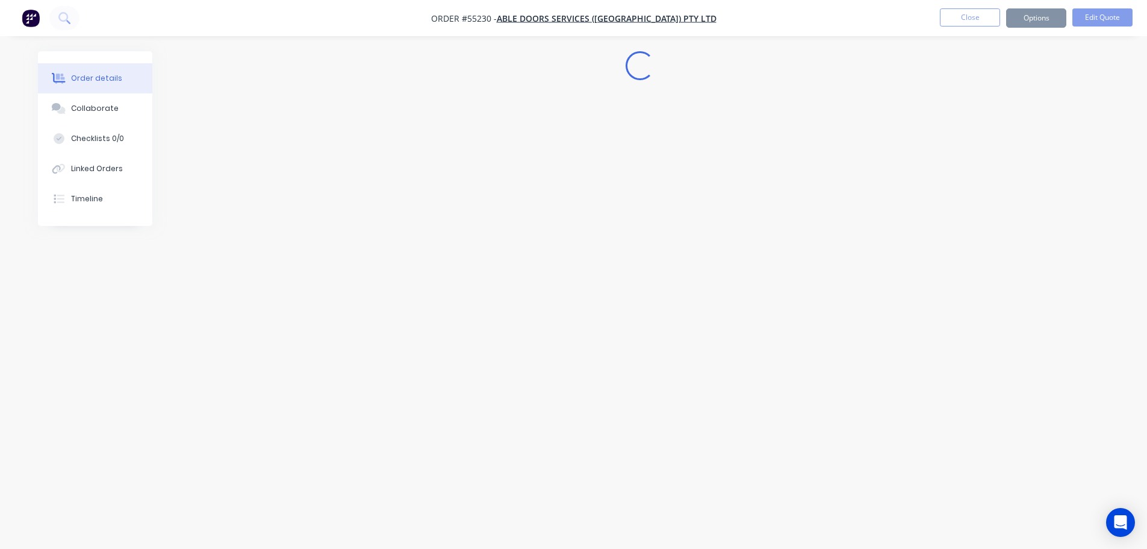
scroll to position [0, 0]
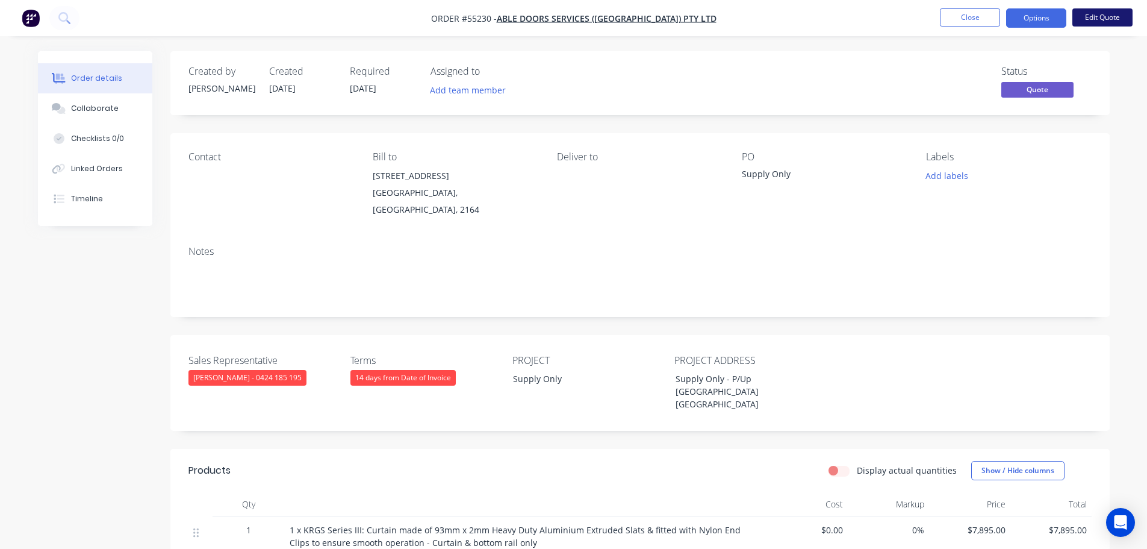
click at [1102, 12] on button "Edit Quote" at bounding box center [1103, 17] width 60 height 18
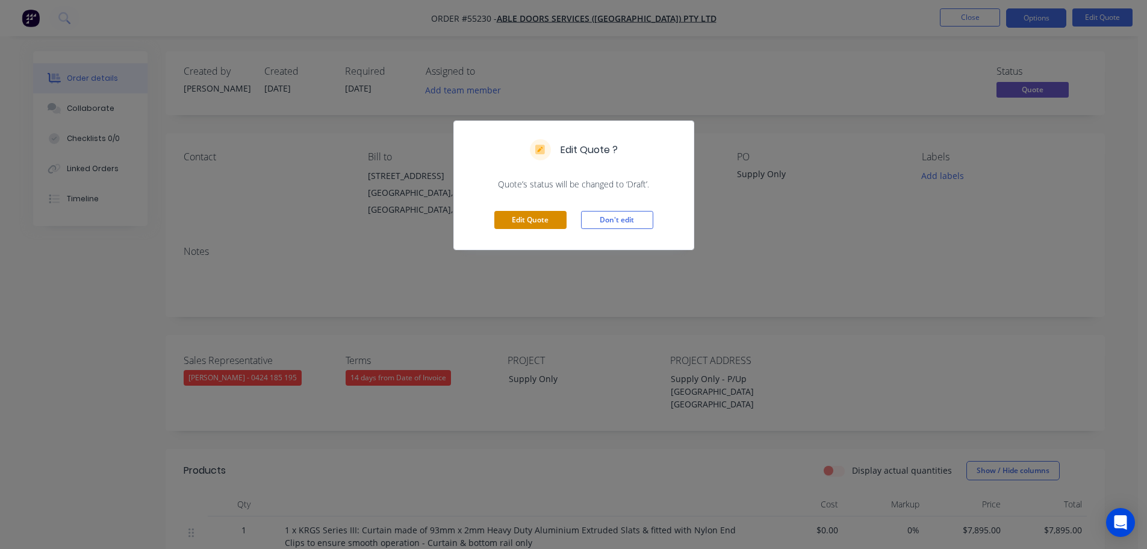
click at [549, 227] on button "Edit Quote" at bounding box center [531, 220] width 72 height 18
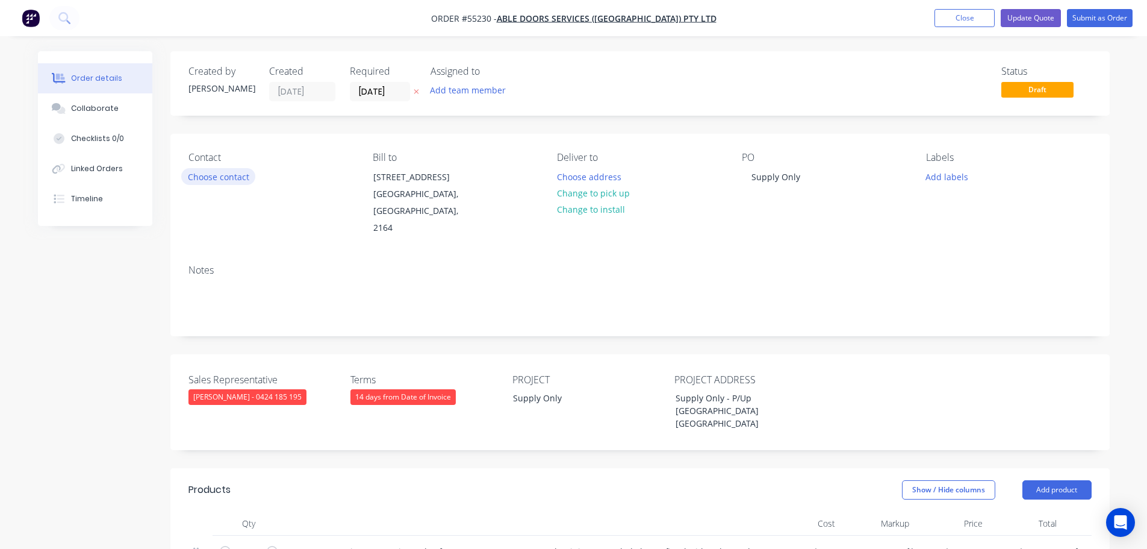
click at [219, 176] on button "Choose contact" at bounding box center [218, 176] width 74 height 16
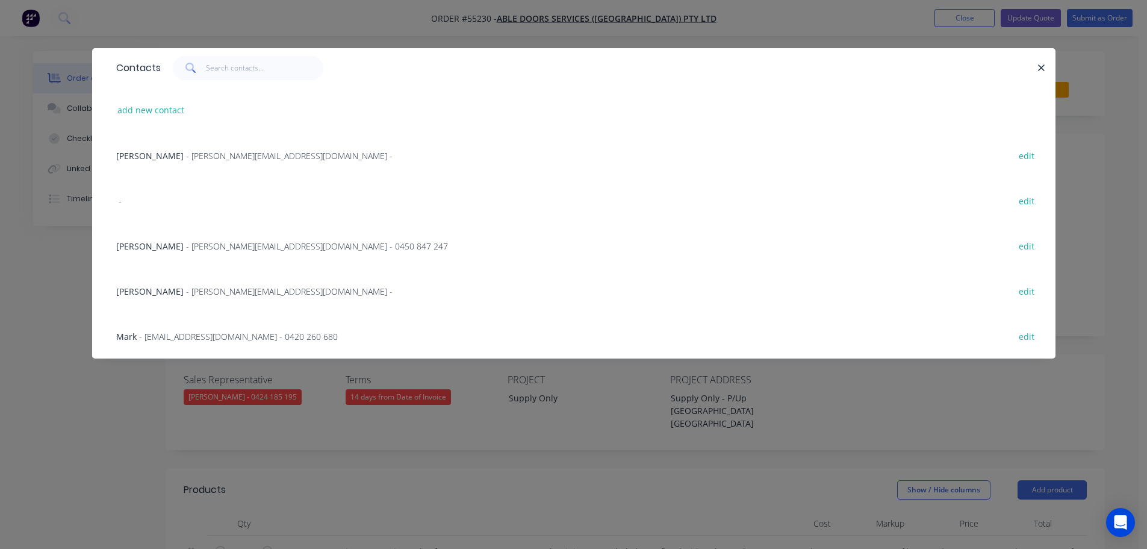
click at [131, 247] on span "Matt" at bounding box center [149, 245] width 67 height 11
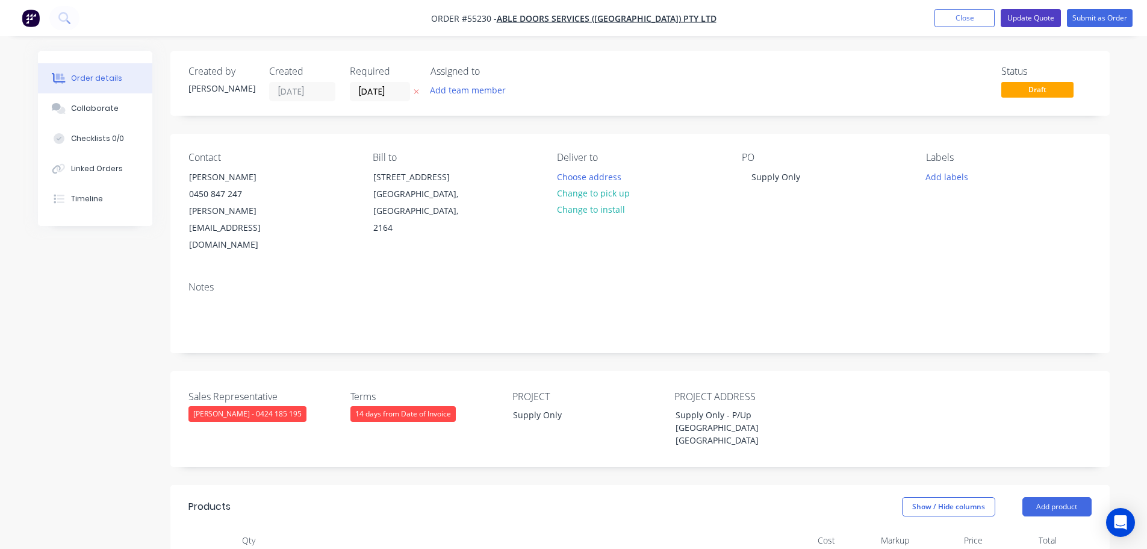
click at [1030, 12] on button "Update Quote" at bounding box center [1031, 18] width 60 height 18
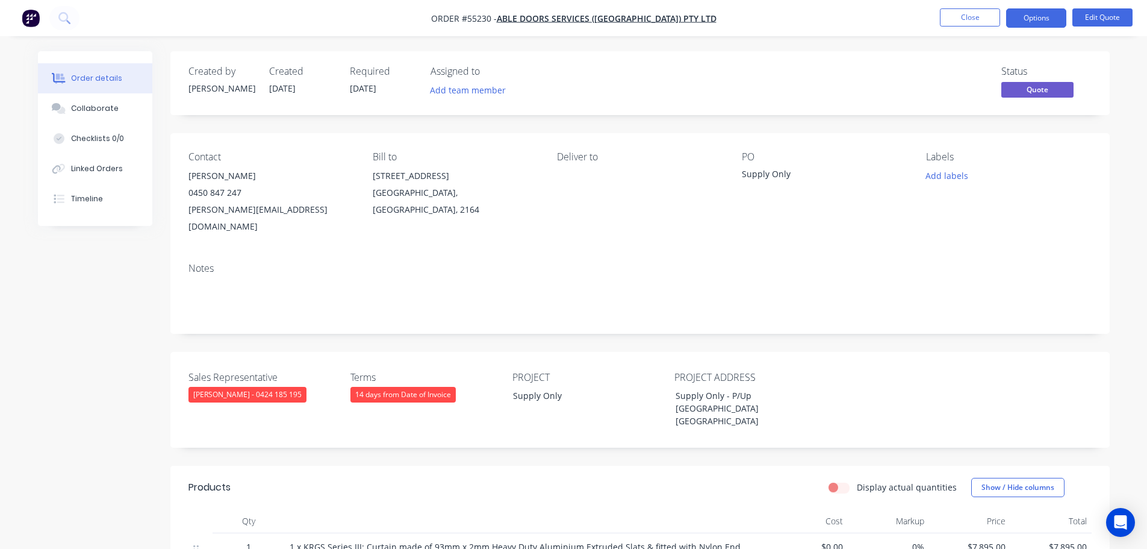
click at [1030, 12] on button "Options" at bounding box center [1037, 17] width 60 height 19
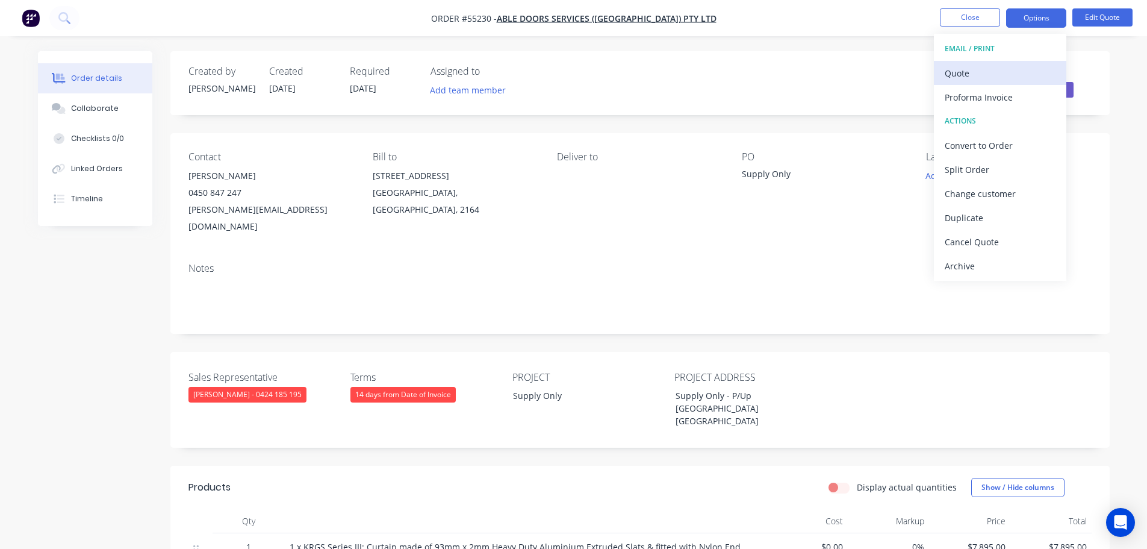
click at [963, 78] on div "Quote" at bounding box center [1000, 72] width 111 height 17
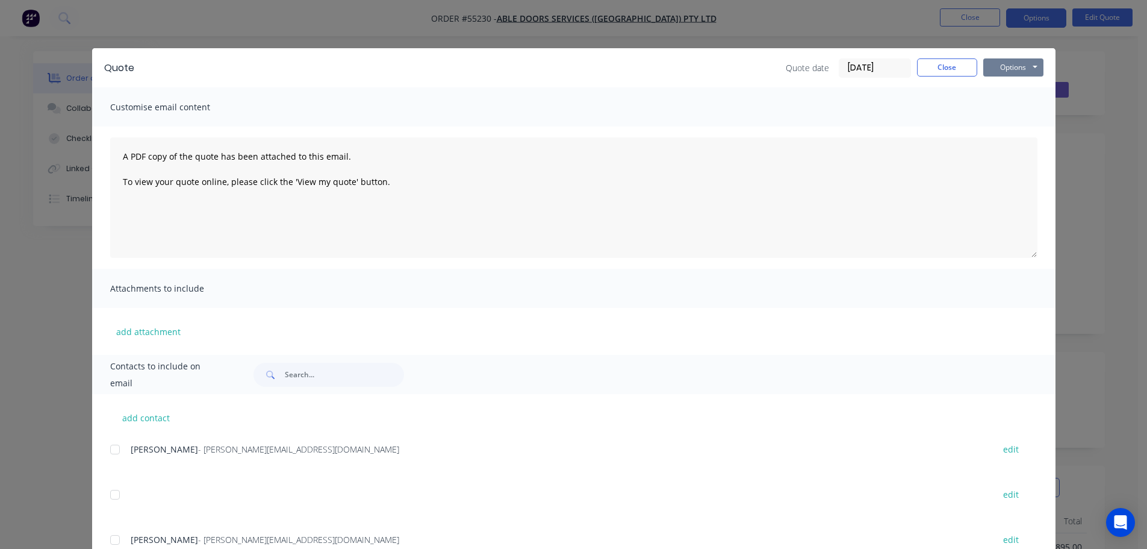
click at [998, 75] on button "Options" at bounding box center [1014, 67] width 60 height 18
click at [1011, 110] on button "Print" at bounding box center [1022, 109] width 77 height 20
click at [923, 62] on button "Close" at bounding box center [947, 67] width 60 height 18
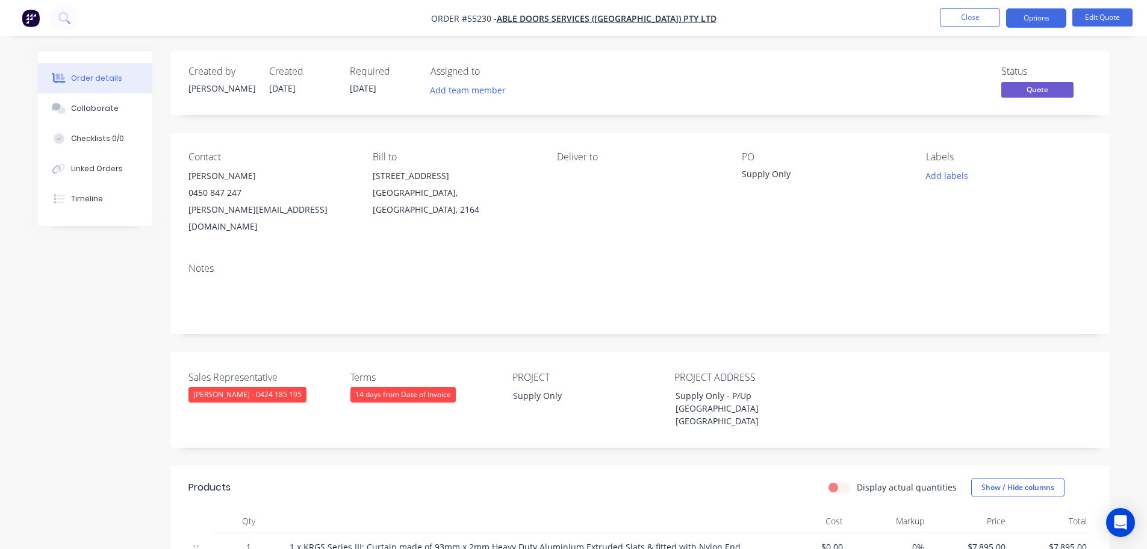
click at [214, 208] on div "matt@abledoors.com.au" at bounding box center [271, 218] width 165 height 34
copy div "matt@abledoors.com.au"
click at [760, 173] on div "Supply Only" at bounding box center [817, 175] width 151 height 17
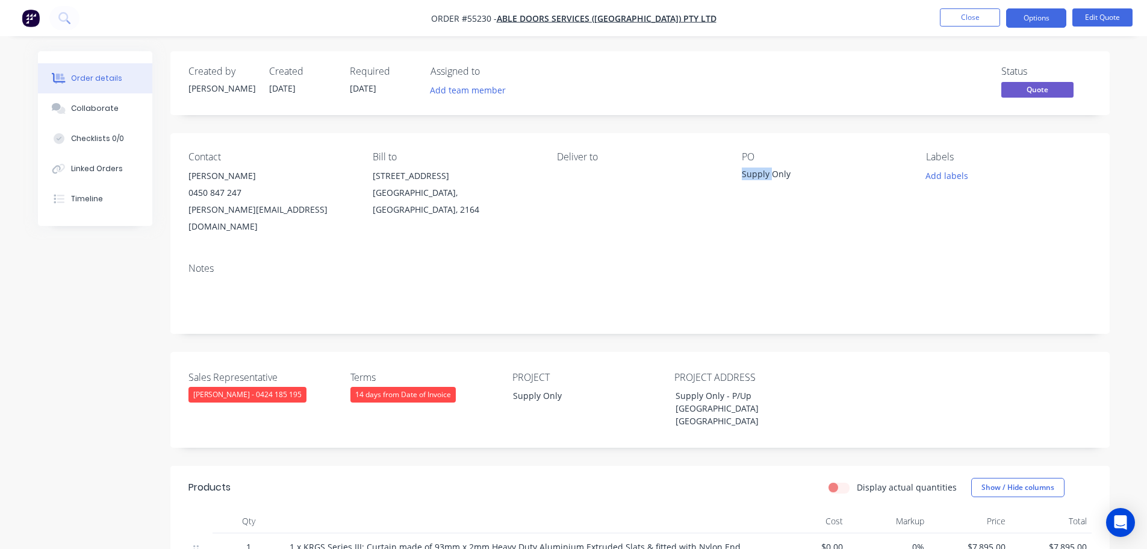
click at [760, 173] on div "Supply Only" at bounding box center [817, 175] width 151 height 17
copy div "Supply Only"
click at [242, 194] on span at bounding box center [242, 192] width 0 height 11
click at [949, 14] on button "Close" at bounding box center [970, 17] width 60 height 18
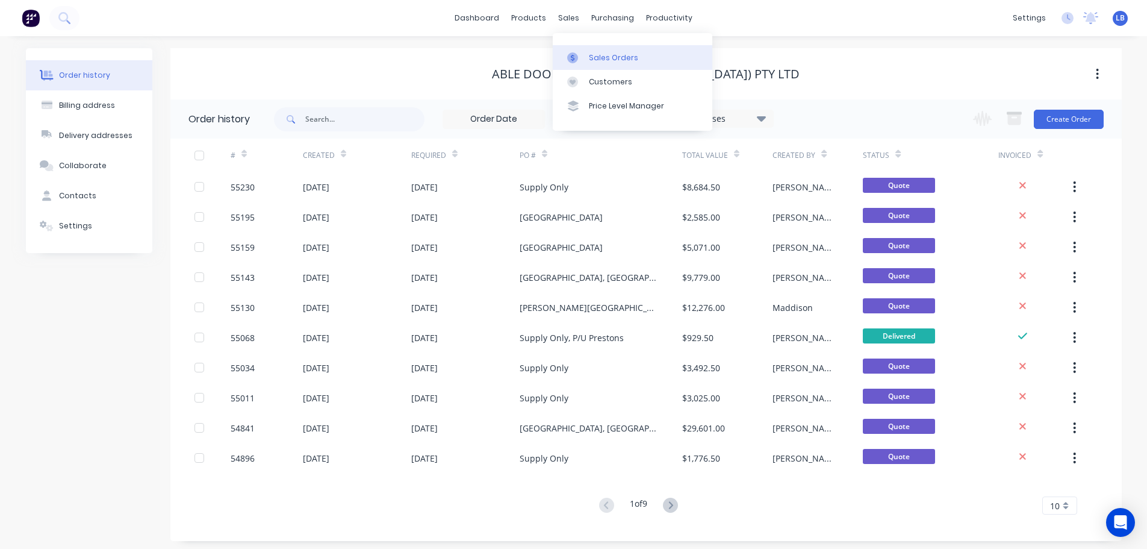
click at [602, 58] on div "Sales Orders" at bounding box center [613, 57] width 49 height 11
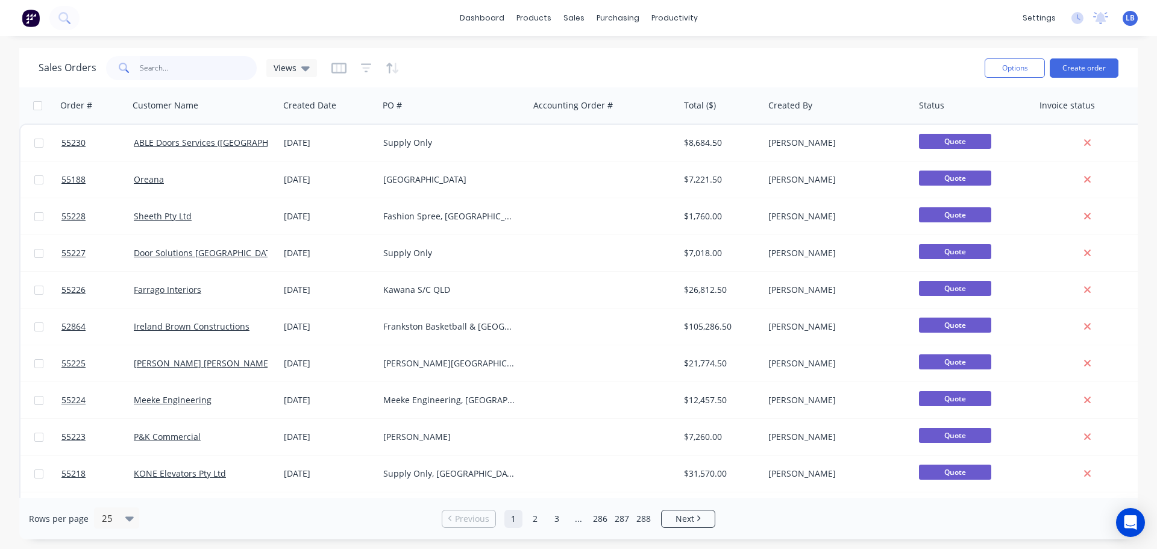
click at [169, 71] on input "text" at bounding box center [198, 68] width 117 height 24
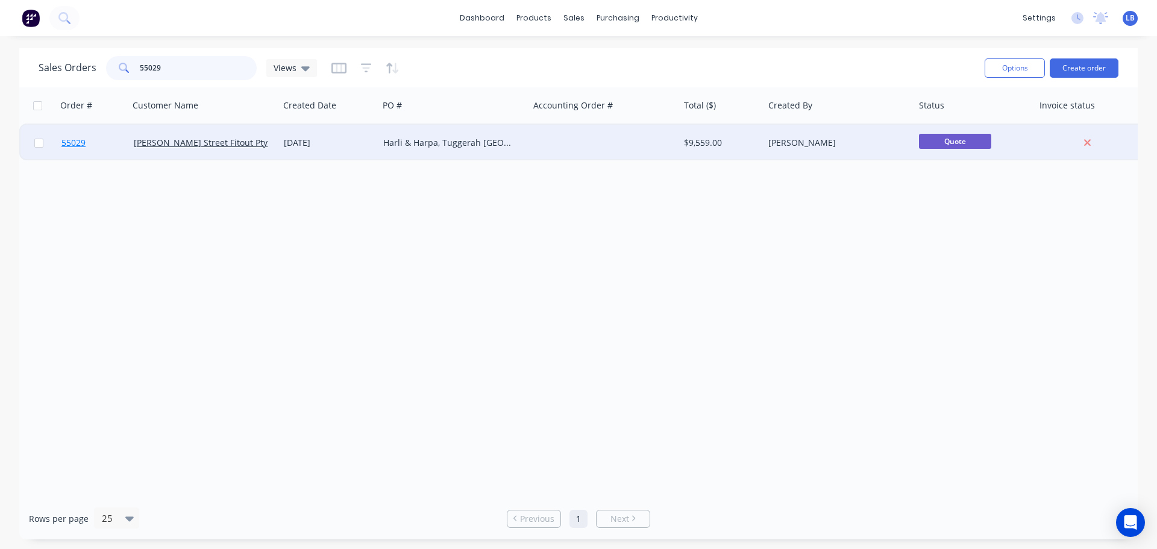
type input "55029"
click at [72, 145] on span "55029" at bounding box center [73, 143] width 24 height 12
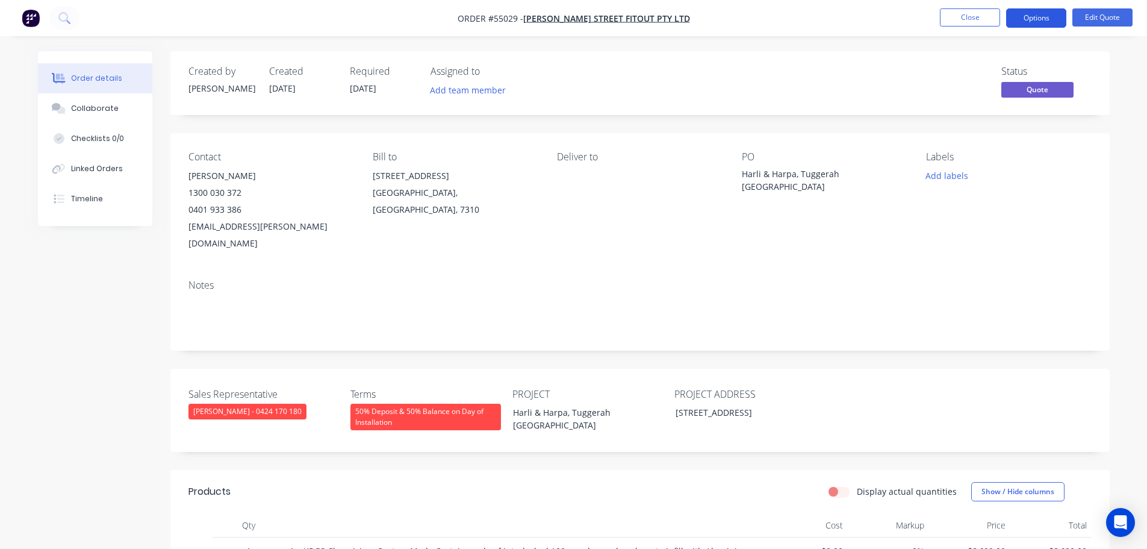
click at [1039, 17] on button "Options" at bounding box center [1037, 17] width 60 height 19
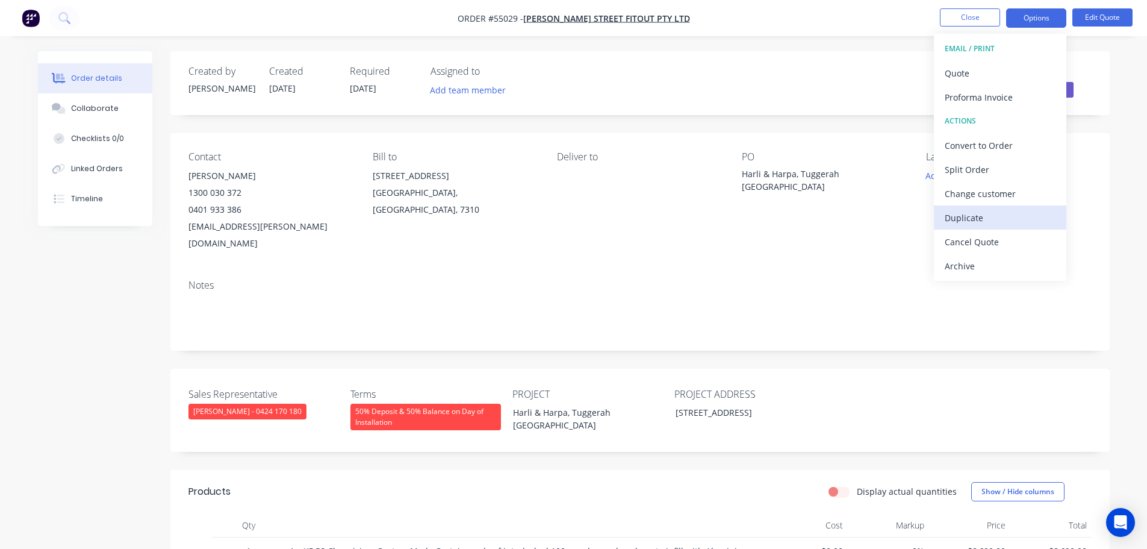
click at [967, 222] on div "Duplicate" at bounding box center [1000, 217] width 111 height 17
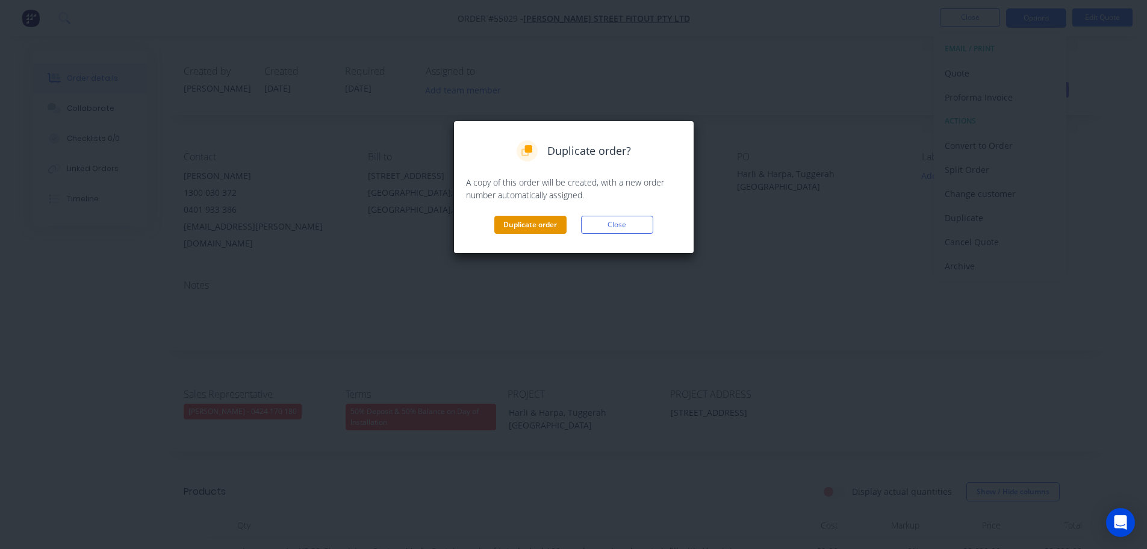
click at [529, 227] on button "Duplicate order" at bounding box center [531, 225] width 72 height 18
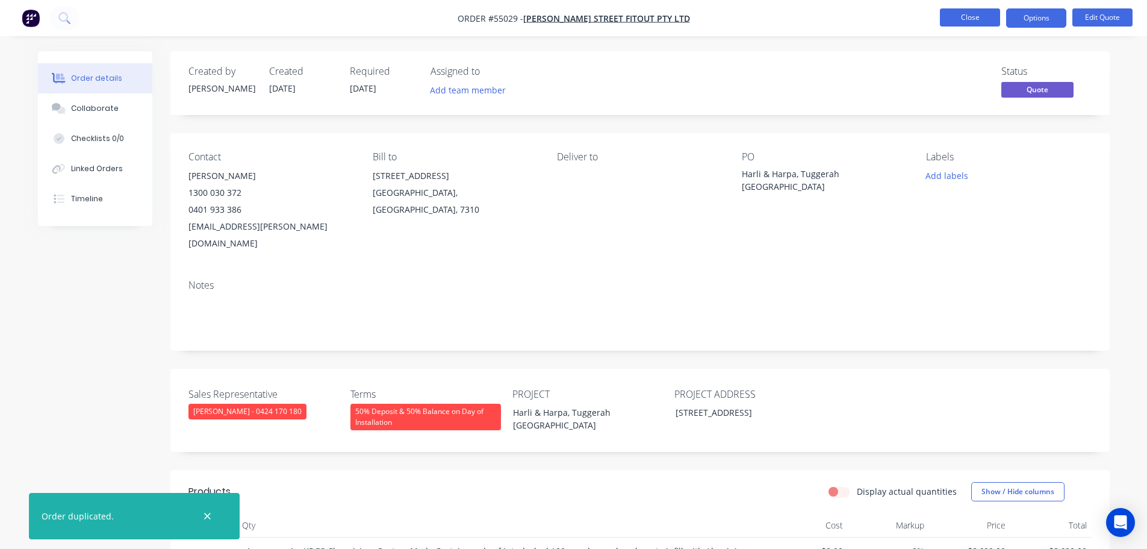
click at [954, 16] on button "Close" at bounding box center [970, 17] width 60 height 18
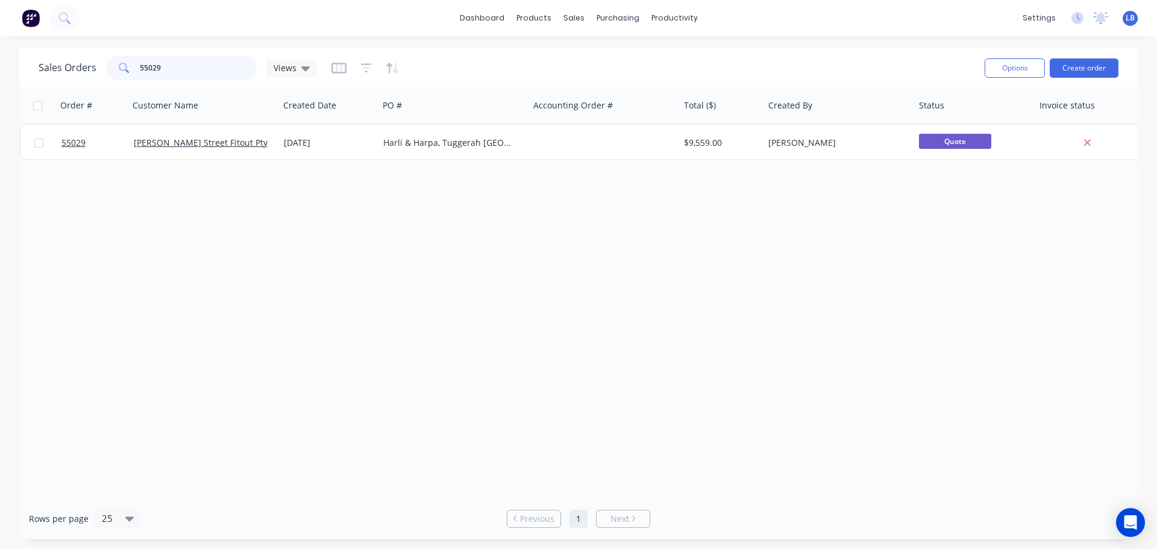
drag, startPoint x: 169, startPoint y: 65, endPoint x: 88, endPoint y: 73, distance: 81.7
click at [88, 73] on div "Sales Orders 55029 Views" at bounding box center [178, 68] width 278 height 24
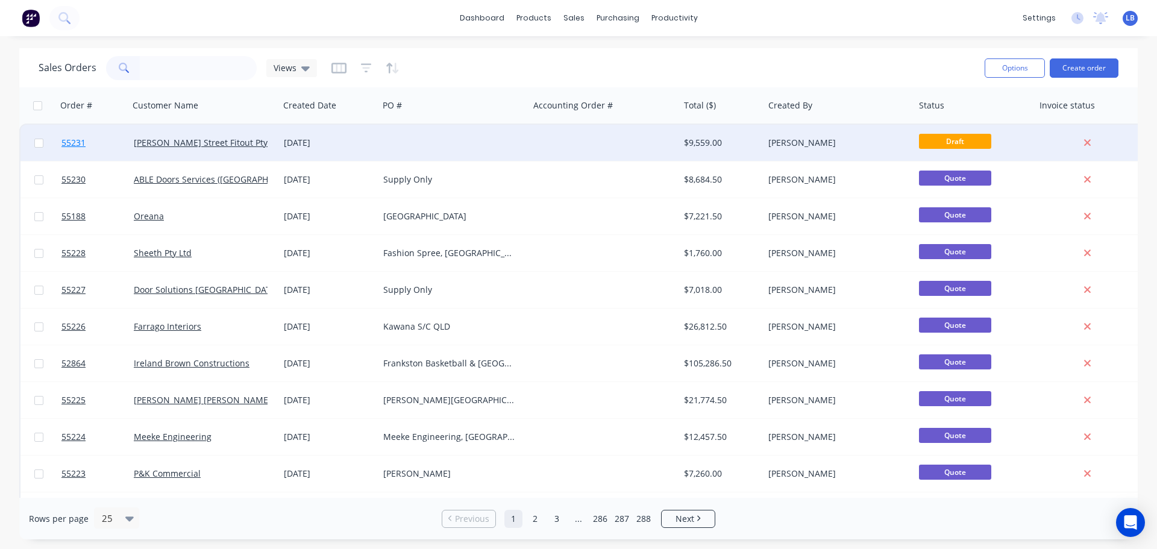
click at [81, 139] on span "55231" at bounding box center [73, 143] width 24 height 12
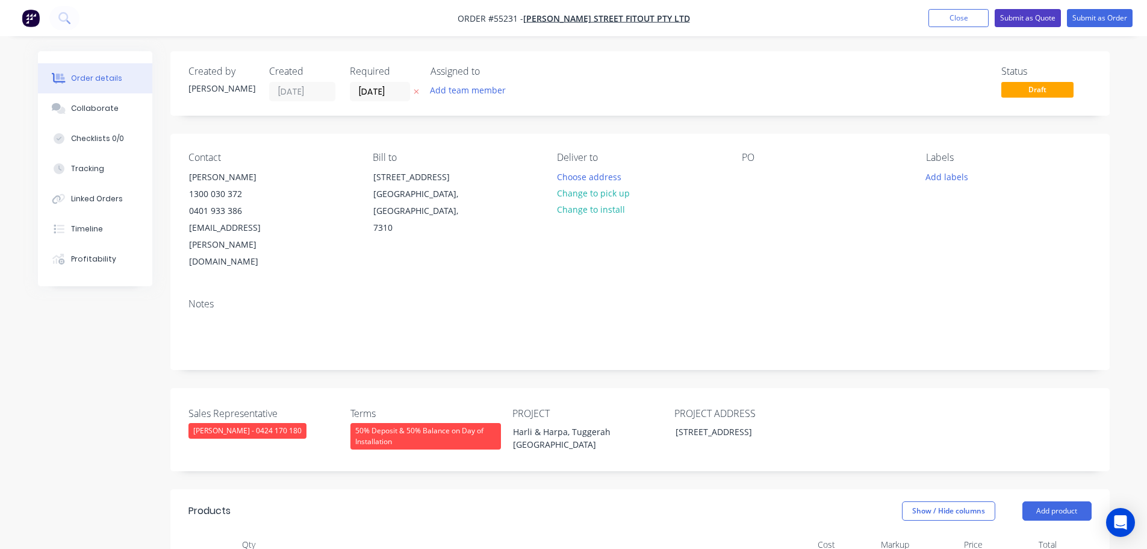
click at [1022, 20] on button "Submit as Quote" at bounding box center [1028, 18] width 66 height 18
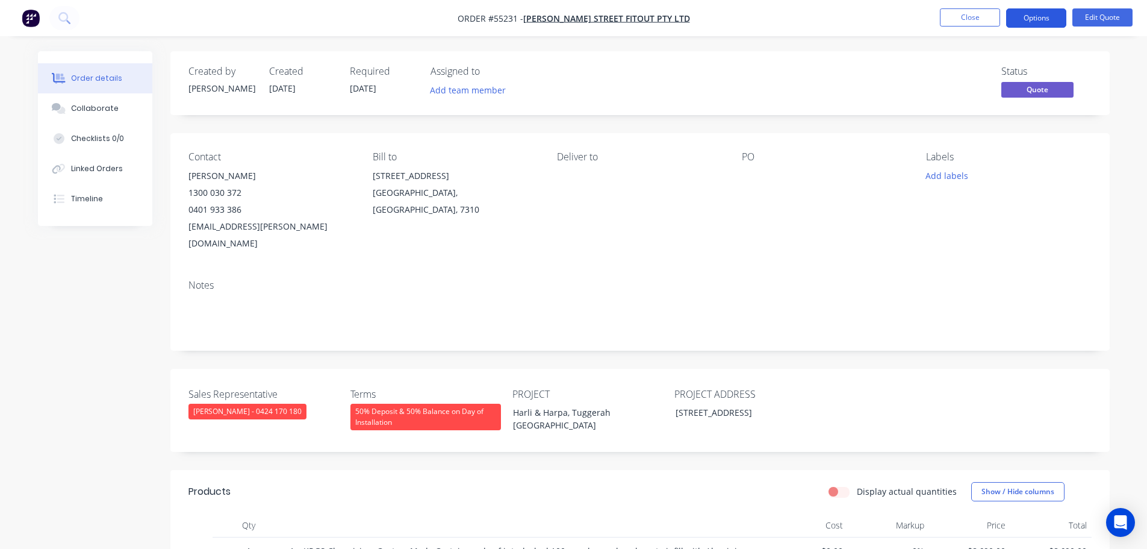
click at [1028, 18] on button "Options" at bounding box center [1037, 17] width 60 height 19
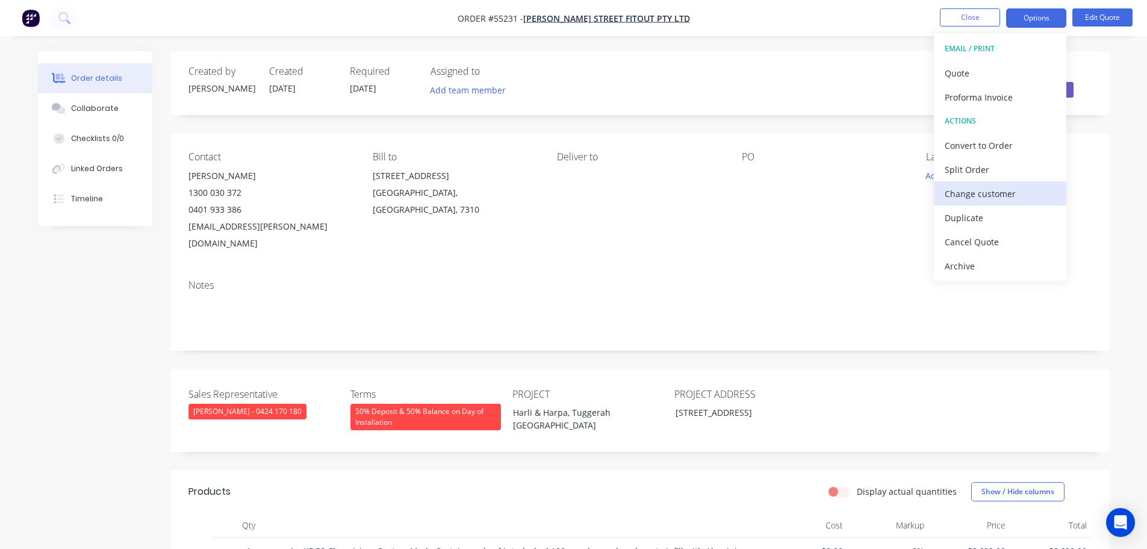
click at [956, 193] on div "Change customer" at bounding box center [1000, 193] width 111 height 17
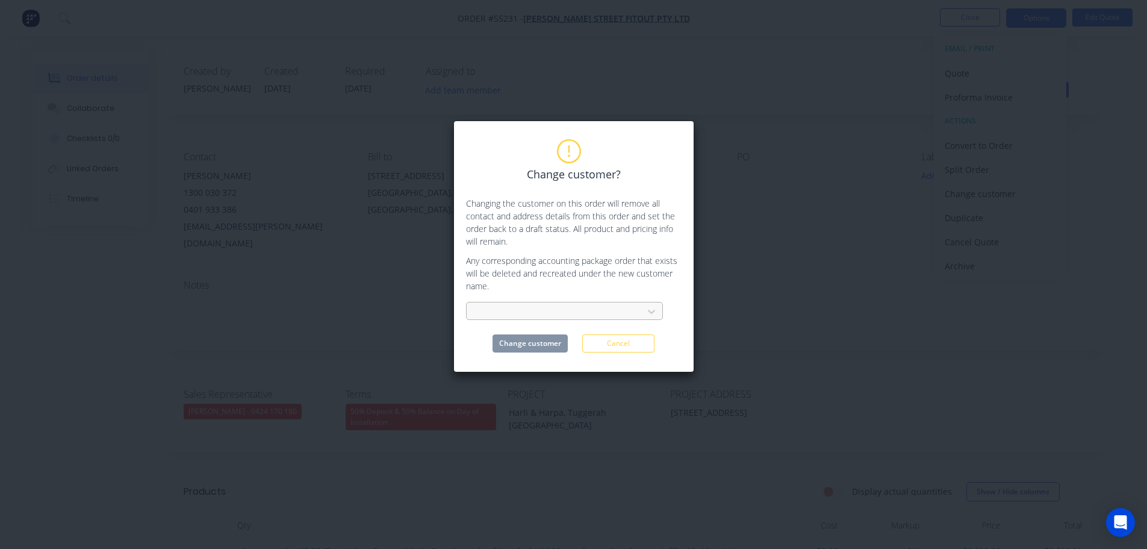
click at [488, 314] on div at bounding box center [556, 311] width 161 height 15
type input "australian profes"
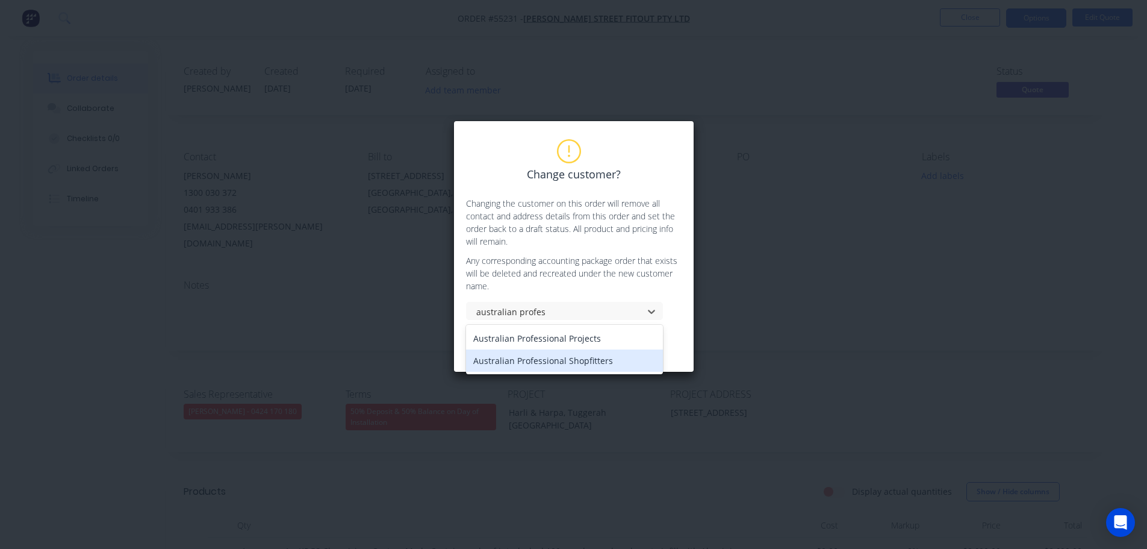
click at [511, 361] on div "Australian Professional Shopfitters" at bounding box center [564, 360] width 197 height 22
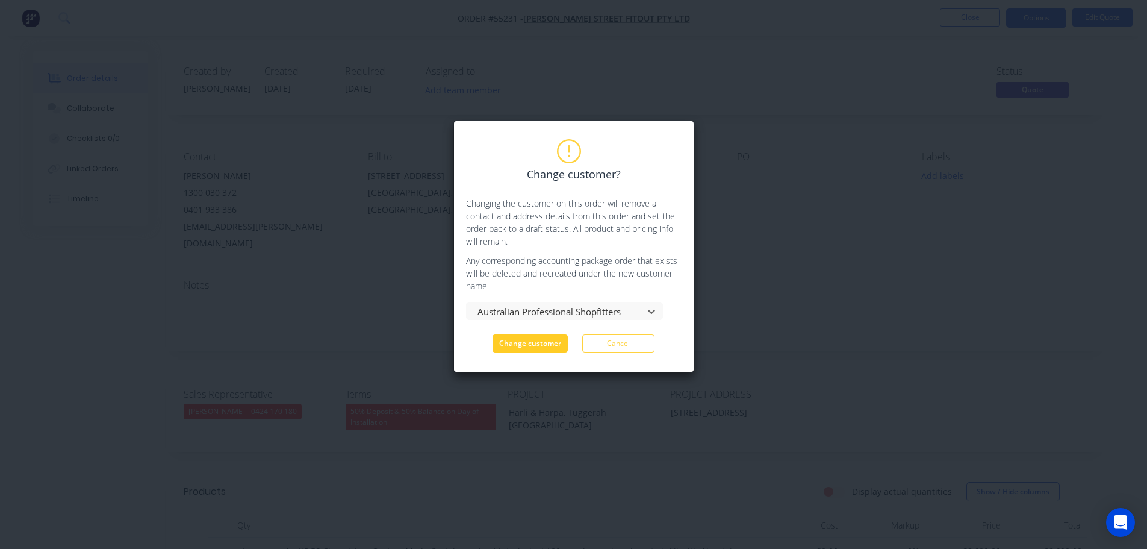
click at [524, 345] on button "Change customer" at bounding box center [530, 343] width 75 height 18
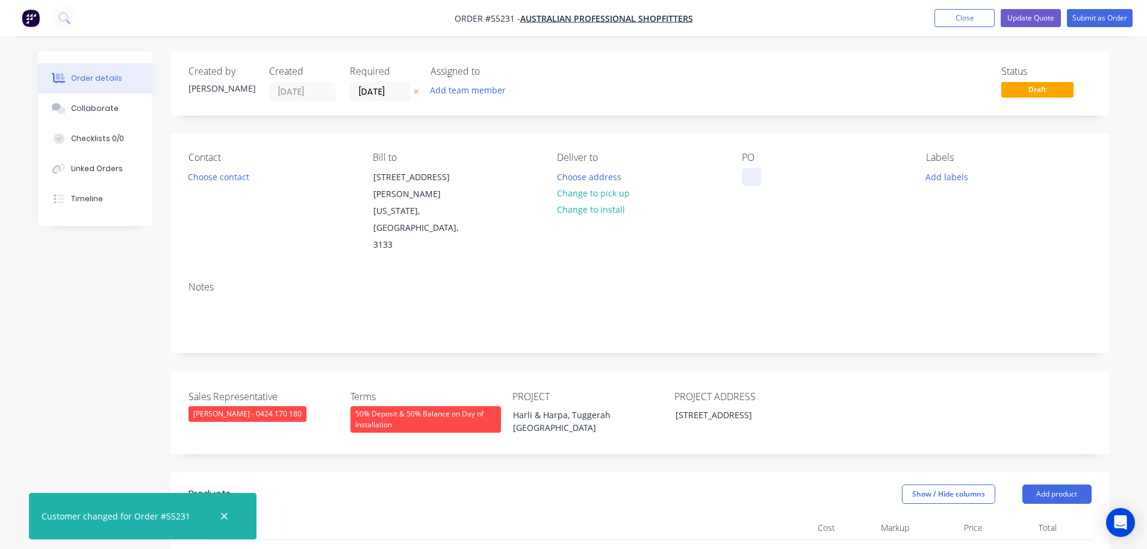
click at [752, 171] on div at bounding box center [751, 176] width 19 height 17
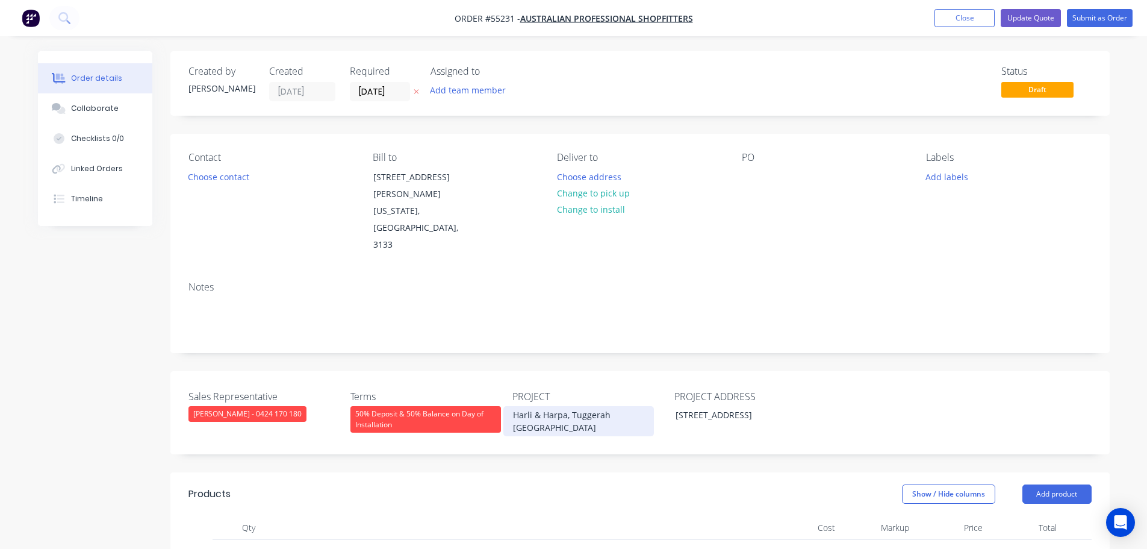
click at [570, 406] on div "Harli & Harpa, Tuggerah [GEOGRAPHIC_DATA]" at bounding box center [579, 421] width 151 height 30
copy div "Harli & Harpa, Tuggerah [GEOGRAPHIC_DATA]"
click at [749, 171] on div at bounding box center [751, 176] width 19 height 17
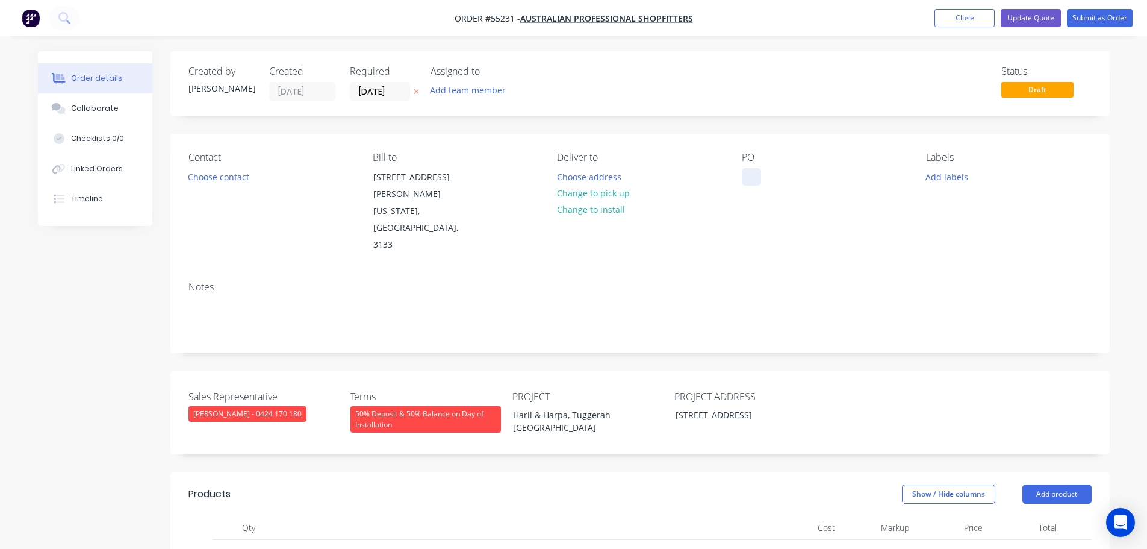
paste div
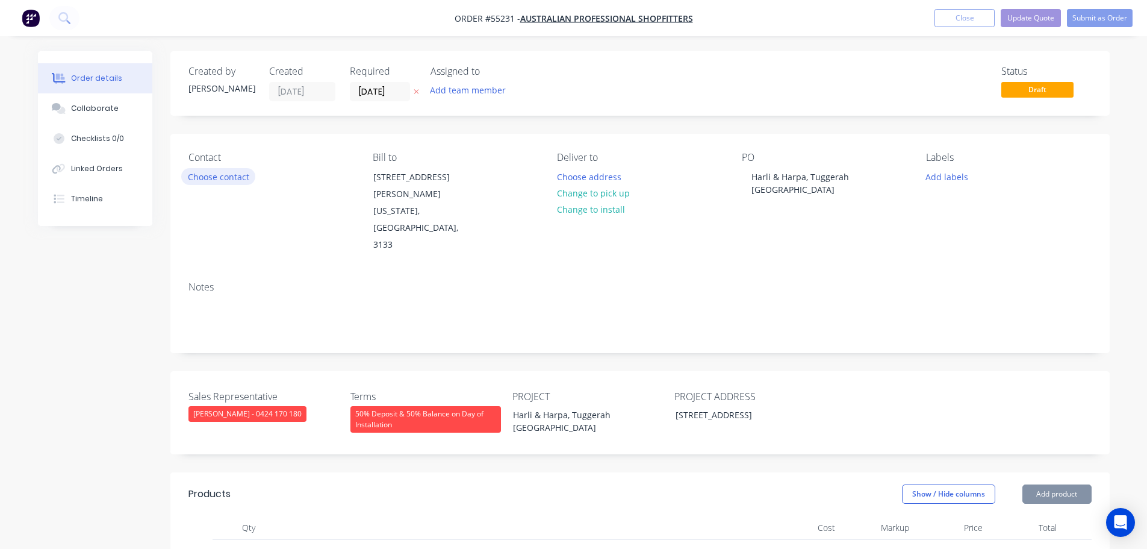
click at [202, 177] on button "Choose contact" at bounding box center [218, 176] width 74 height 16
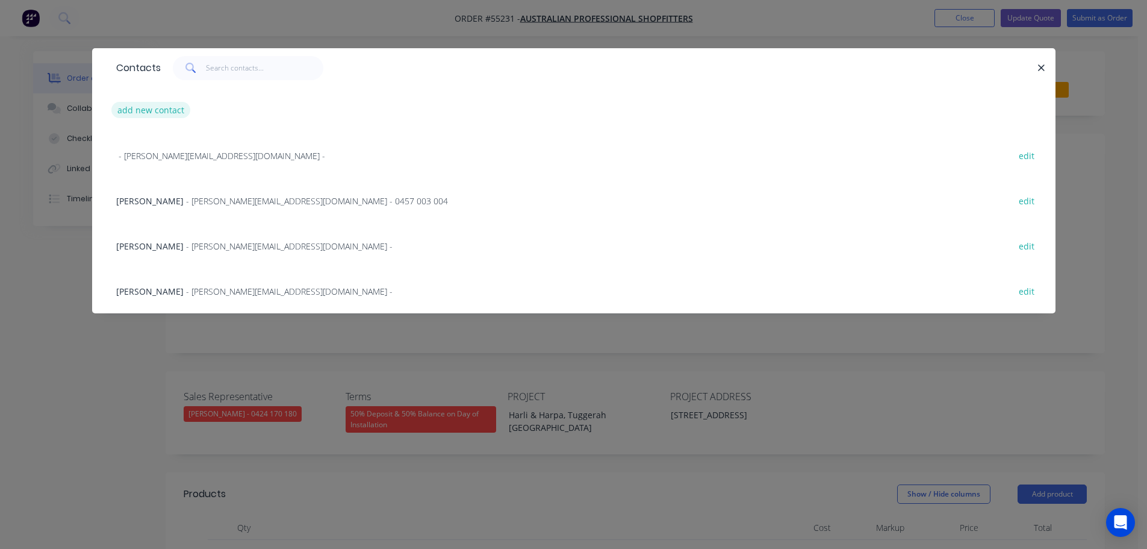
click at [132, 107] on button "add new contact" at bounding box center [151, 110] width 80 height 16
select select "AU"
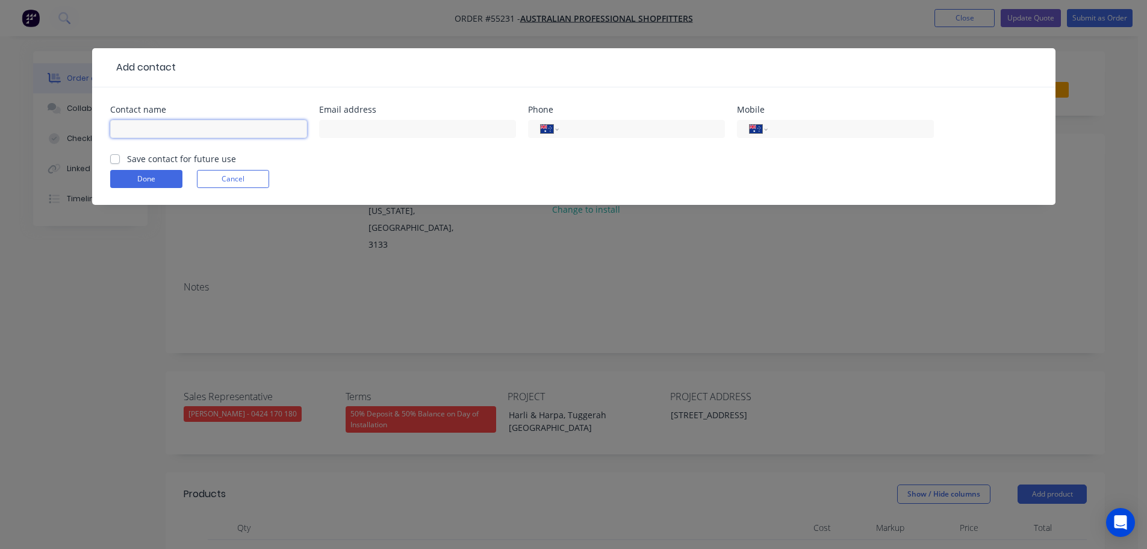
drag, startPoint x: 132, startPoint y: 107, endPoint x: 120, endPoint y: 125, distance: 20.9
click at [120, 125] on input "text" at bounding box center [208, 129] width 197 height 18
type input "Eddy Hands"
click at [332, 128] on input "text" at bounding box center [417, 129] width 197 height 18
type input "a"
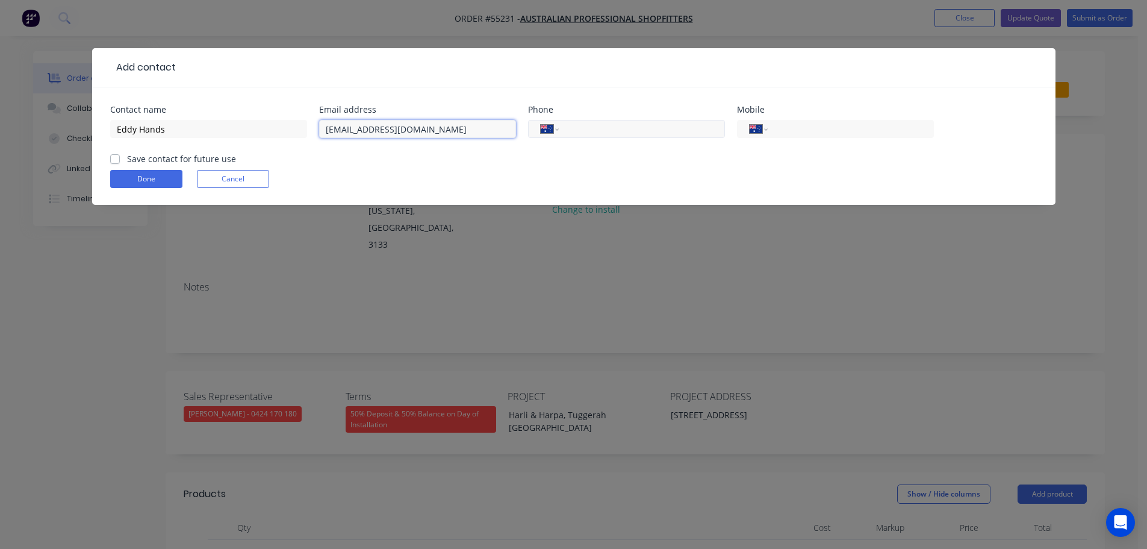
type input "eddy@austproshop.com.au"
click at [578, 122] on input "tel" at bounding box center [639, 129] width 145 height 14
click at [826, 130] on input "tel" at bounding box center [848, 129] width 145 height 14
type input "0457 003 004"
click at [127, 162] on label "Save contact for future use" at bounding box center [181, 158] width 109 height 13
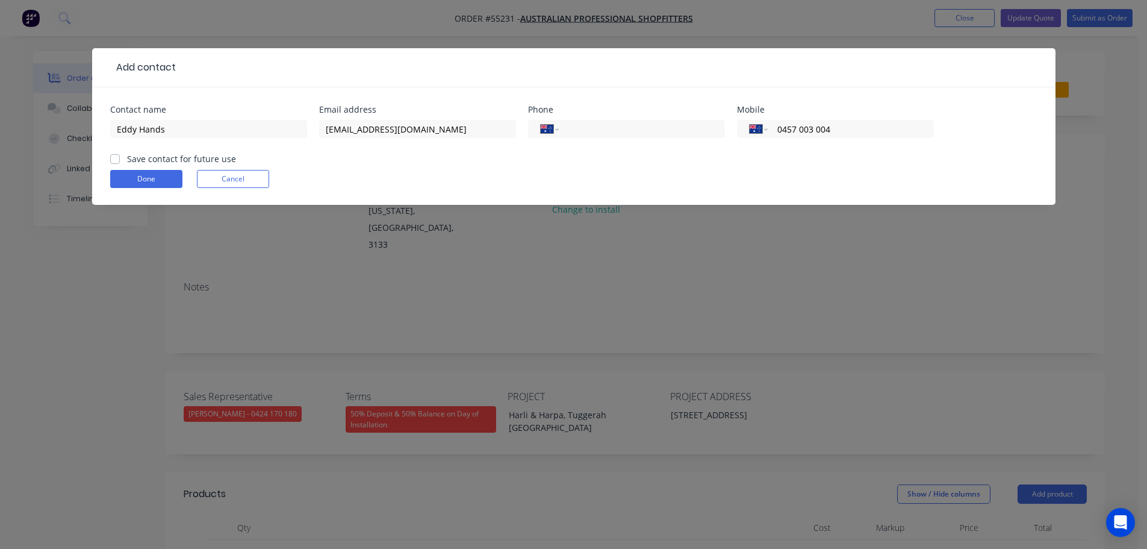
click at [117, 162] on input "Save contact for future use" at bounding box center [115, 157] width 10 height 11
checkbox input "true"
click at [131, 183] on button "Done" at bounding box center [146, 179] width 72 height 18
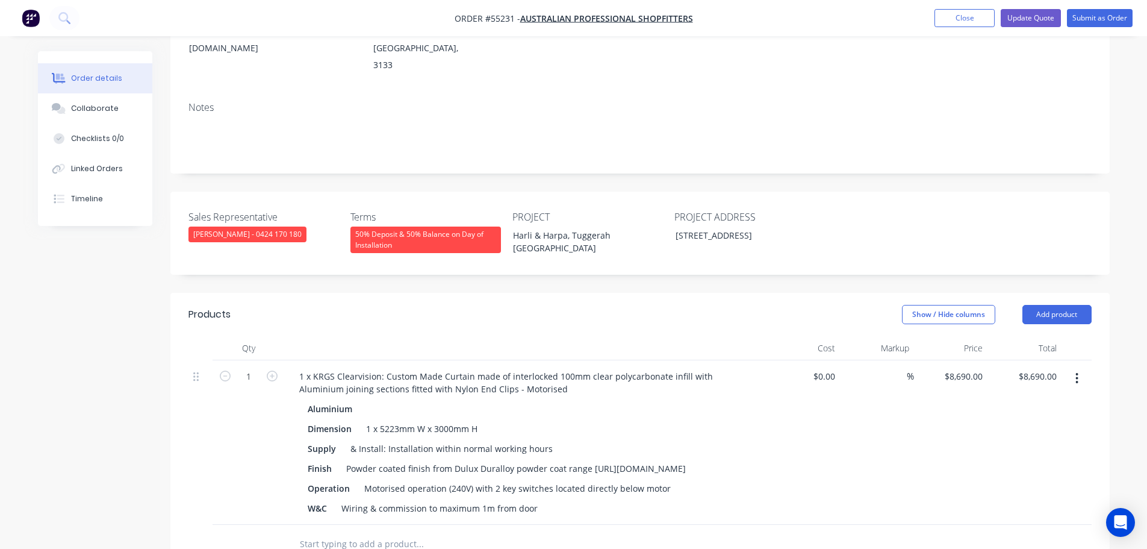
scroll to position [181, 0]
click at [404, 225] on div "50% Deposit & 50% Balance on Day of Installation" at bounding box center [426, 238] width 151 height 27
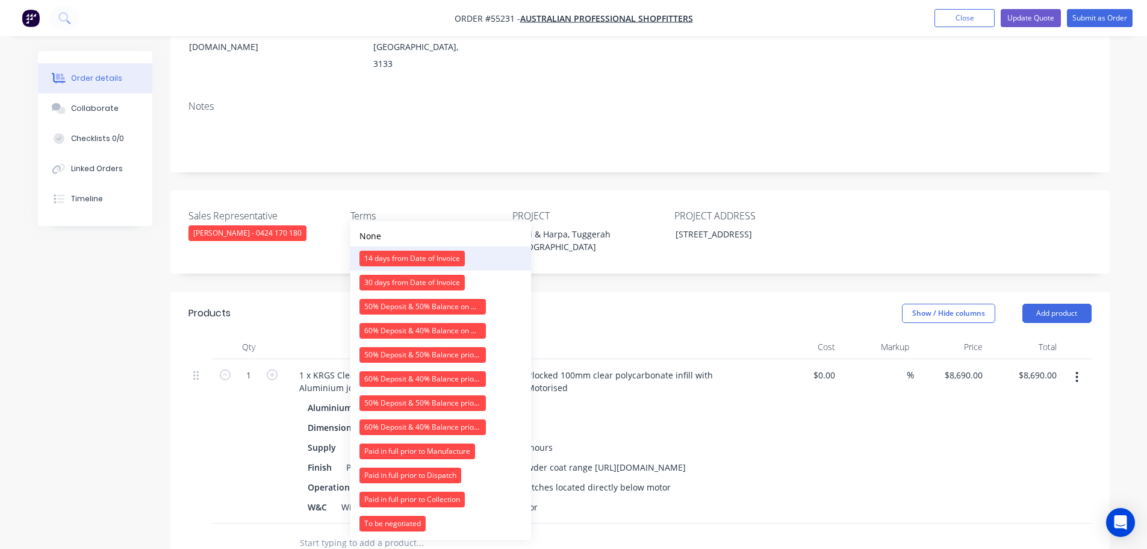
click at [379, 257] on div "14 days from Date of Invoice" at bounding box center [412, 259] width 105 height 16
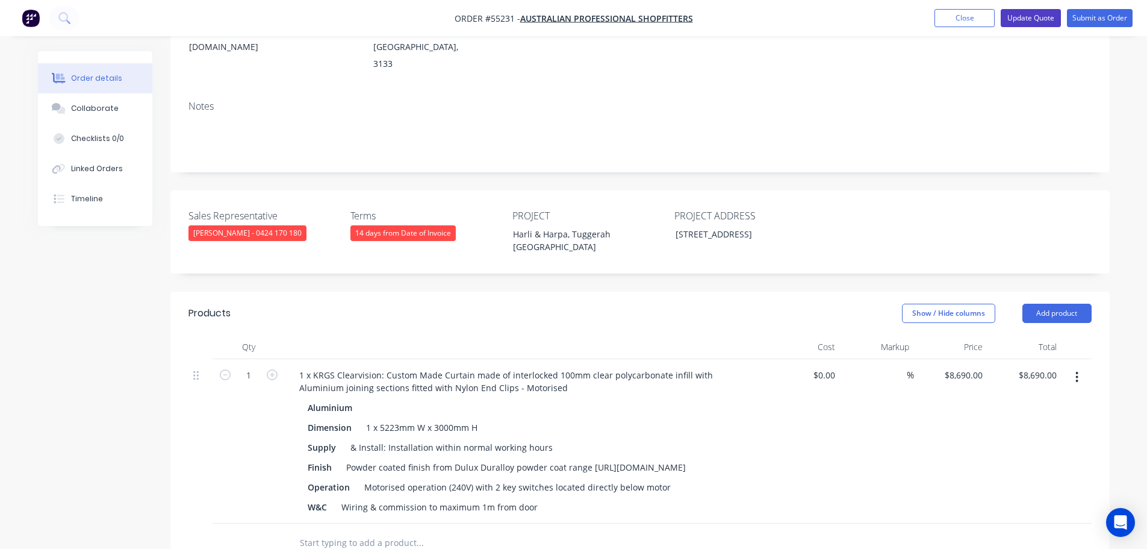
click at [1034, 20] on button "Update Quote" at bounding box center [1031, 18] width 60 height 18
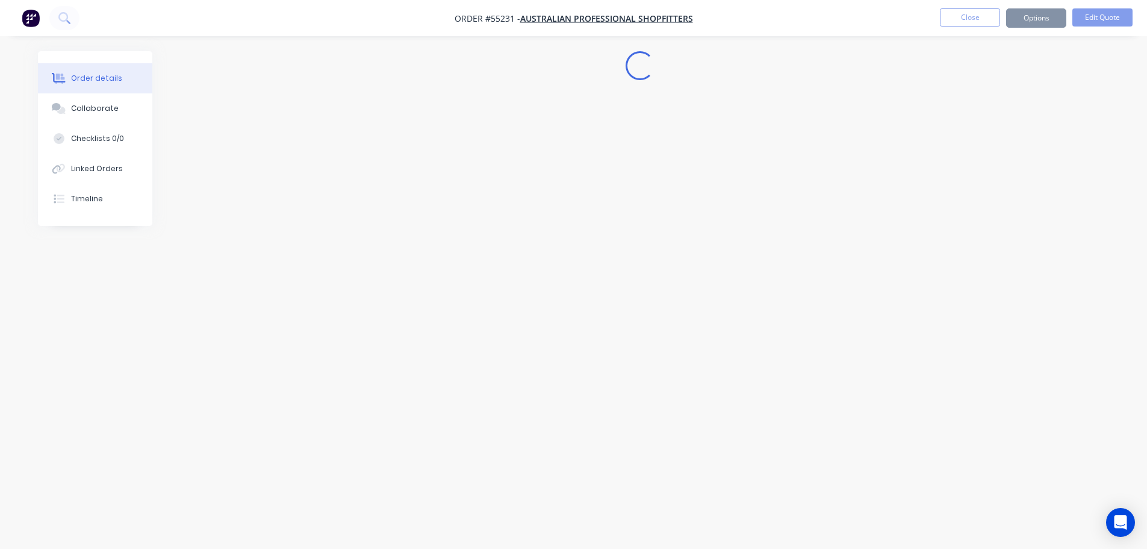
scroll to position [0, 0]
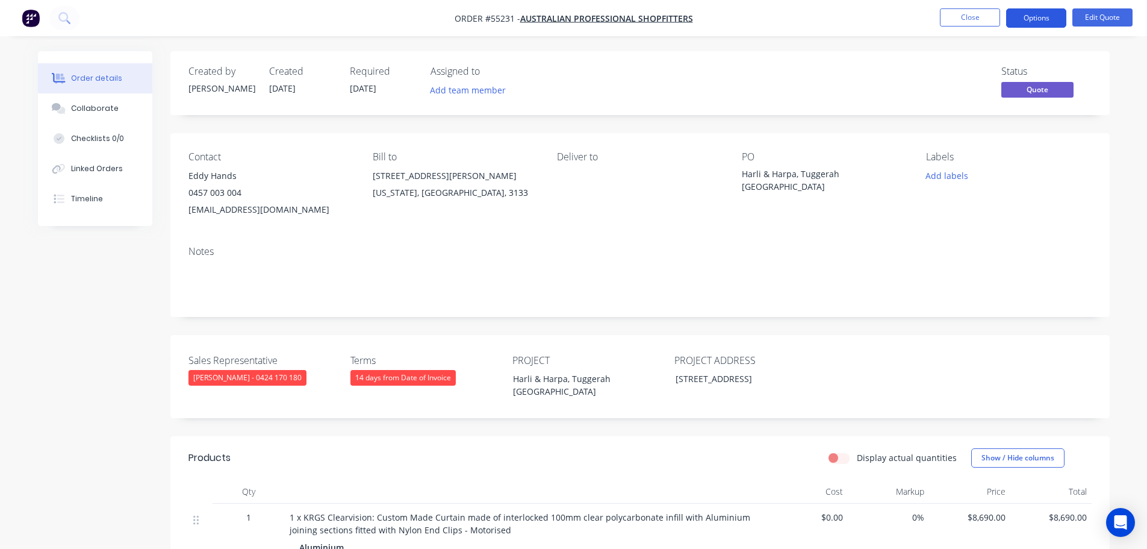
click at [1039, 19] on button "Options" at bounding box center [1037, 17] width 60 height 19
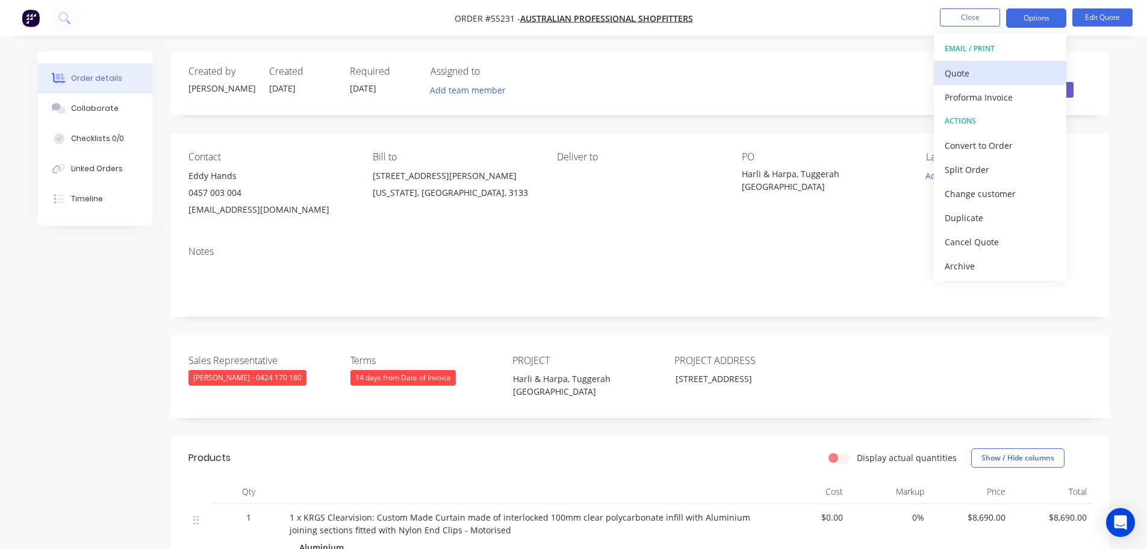
click at [960, 78] on div "Quote" at bounding box center [1000, 72] width 111 height 17
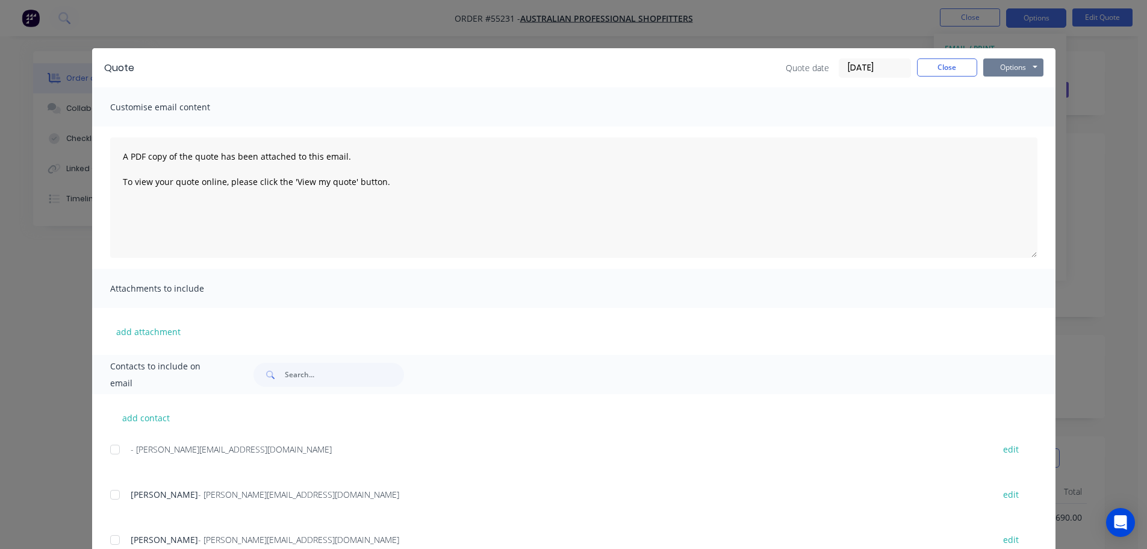
click at [999, 67] on button "Options" at bounding box center [1014, 67] width 60 height 18
click at [1010, 104] on button "Print" at bounding box center [1022, 109] width 77 height 20
click at [931, 66] on button "Close" at bounding box center [947, 67] width 60 height 18
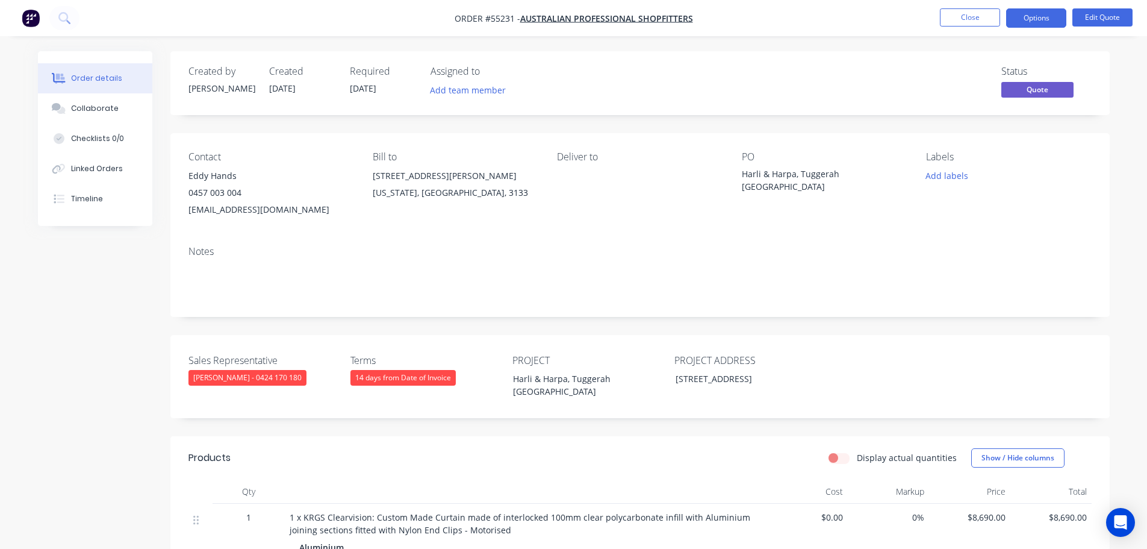
click at [237, 205] on div "eddy@austproshop.com.au" at bounding box center [271, 209] width 165 height 17
copy div "eddy@austproshop.com.au"
click at [794, 164] on div "PO Harli & Harpa, Tuggerah NSW" at bounding box center [824, 184] width 165 height 67
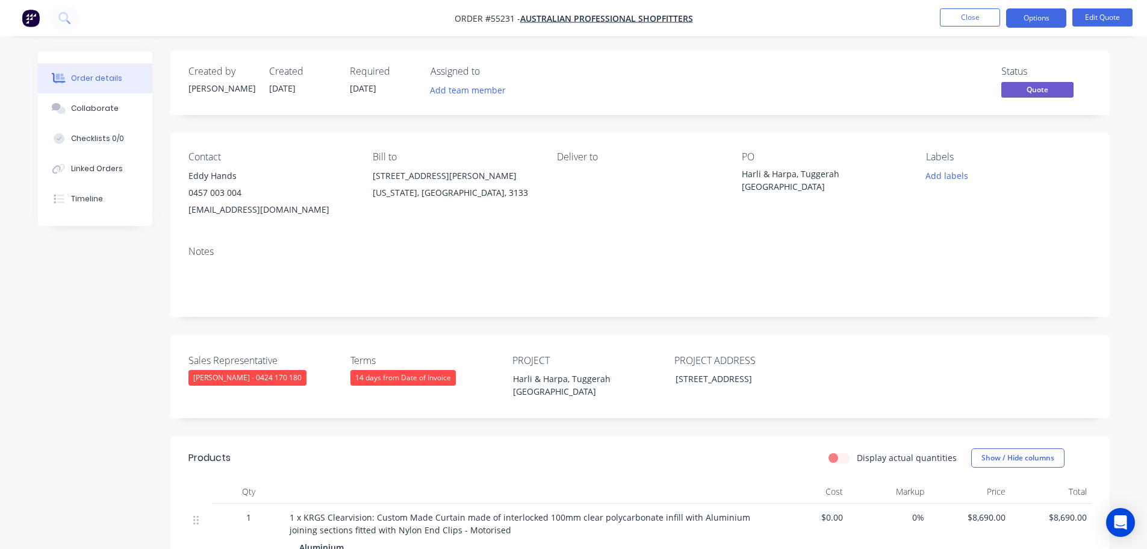
click at [794, 168] on div "Harli & Harpa, Tuggerah NSW" at bounding box center [817, 179] width 151 height 25
click at [793, 173] on div "Harli & Harpa, Tuggerah NSW" at bounding box center [817, 179] width 151 height 25
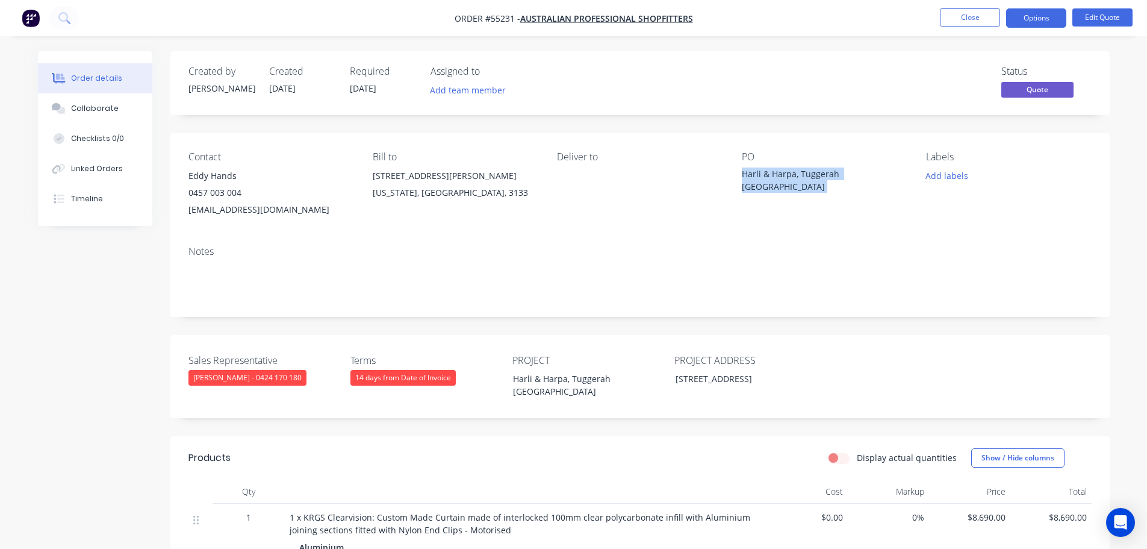
click at [793, 173] on div "Harli & Harpa, Tuggerah NSW" at bounding box center [817, 179] width 151 height 25
copy div "Harli & Harpa, Tuggerah NSW"
click at [974, 15] on button "Close" at bounding box center [970, 17] width 60 height 18
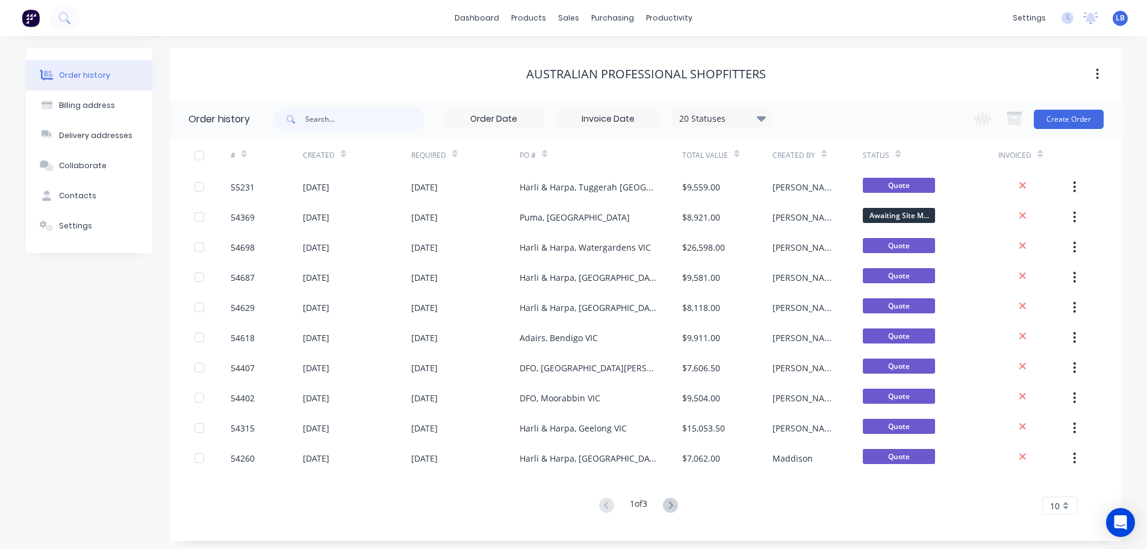
click at [1118, 23] on span "LB" at bounding box center [1120, 18] width 9 height 11
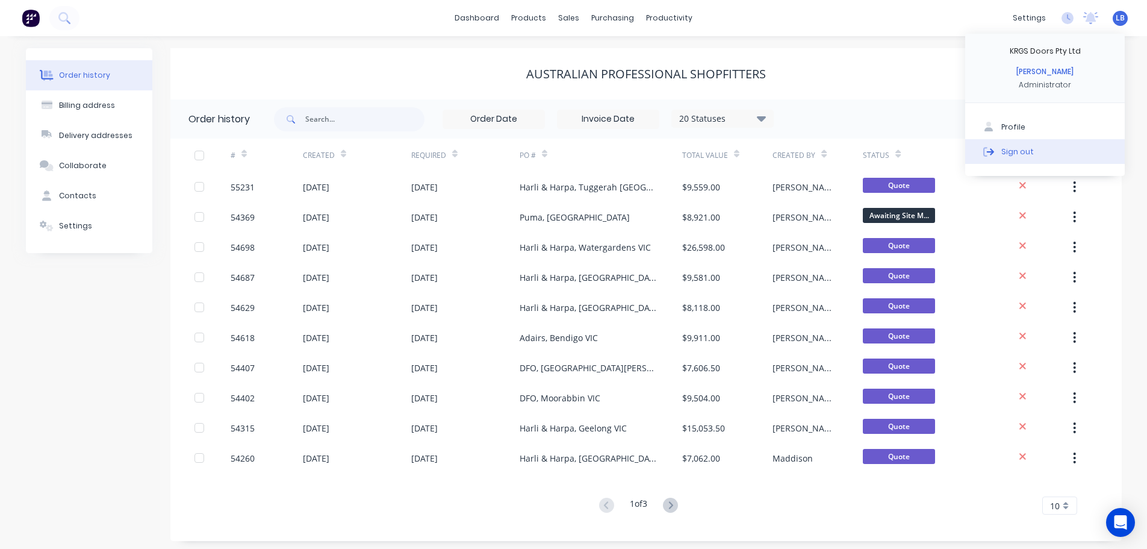
click at [1018, 154] on div "Sign out" at bounding box center [1018, 151] width 33 height 11
